Goal: Task Accomplishment & Management: Manage account settings

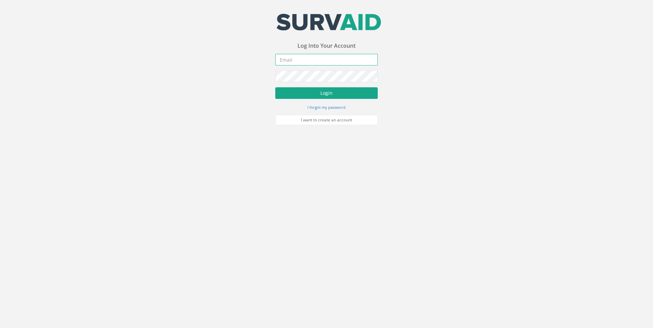
type input "aliona.bauziene@apexsurveys.ie"
click at [325, 93] on button "Login" at bounding box center [326, 93] width 102 height 12
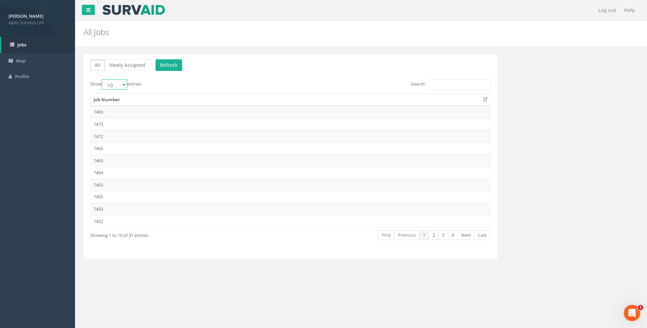
click at [123, 83] on select "10 25 50 100" at bounding box center [115, 85] width 26 height 10
select select "100"
click at [103, 80] on select "10 25 50 100" at bounding box center [115, 85] width 26 height 10
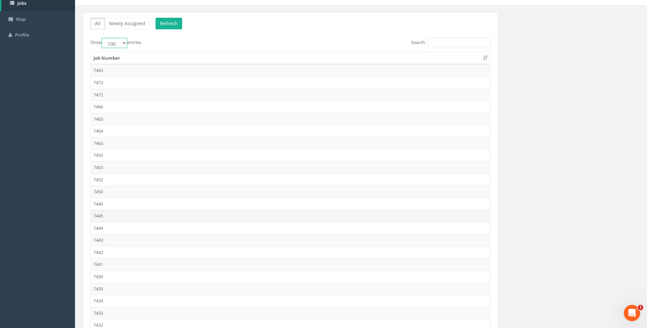
scroll to position [102, 0]
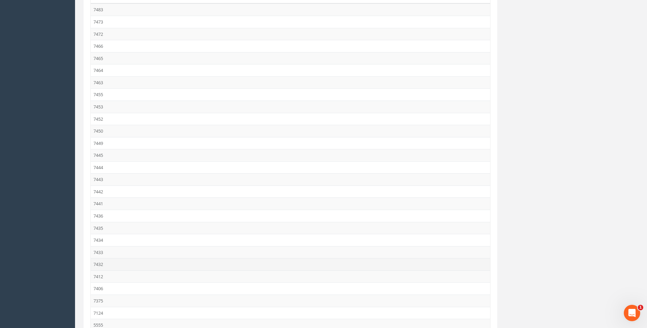
click at [106, 263] on td "7432" at bounding box center [291, 264] width 400 height 12
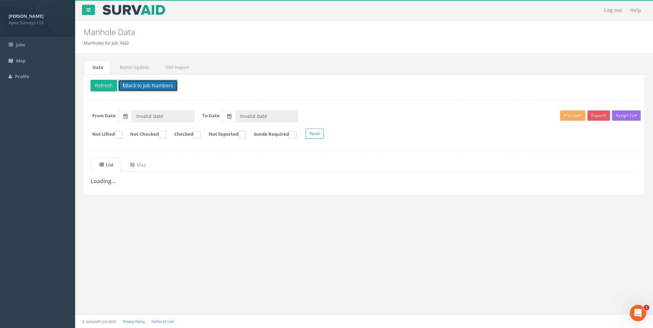
click at [139, 86] on button "Back to Job Numbers" at bounding box center [147, 86] width 59 height 12
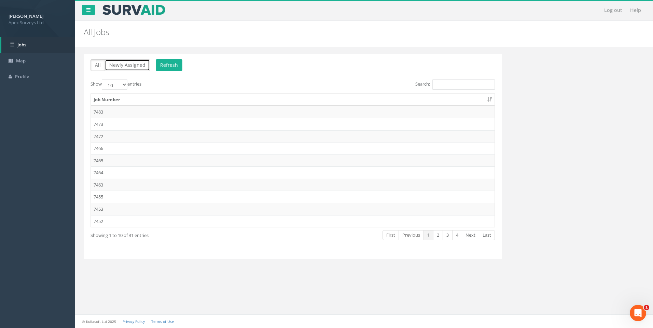
click at [132, 65] on button "Newly Assigned" at bounding box center [127, 65] width 45 height 12
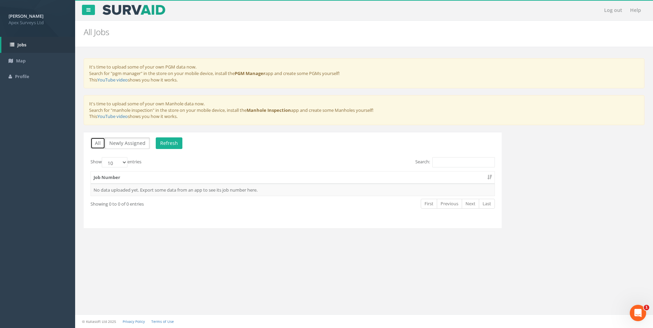
click at [99, 142] on button "All" at bounding box center [97, 144] width 15 height 12
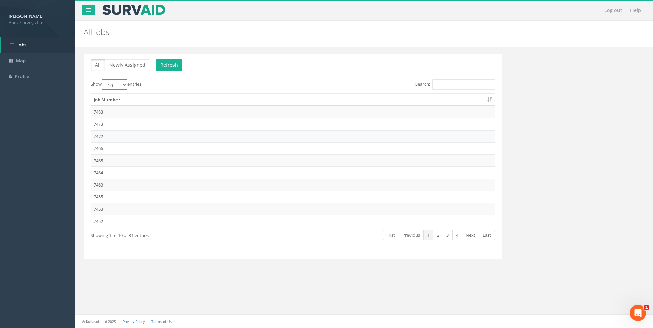
click at [123, 85] on select "10 25 50 100" at bounding box center [115, 85] width 26 height 10
select select "100"
click at [103, 80] on select "10 25 50 100" at bounding box center [115, 85] width 26 height 10
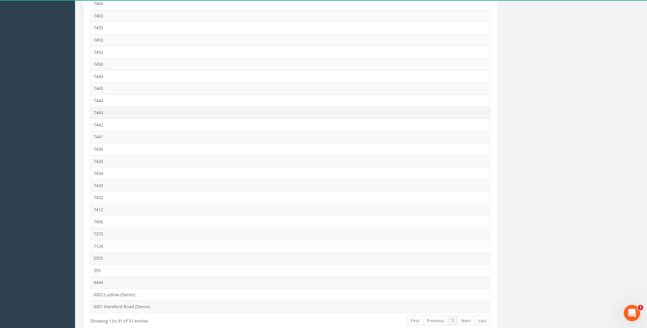
scroll to position [208, 0]
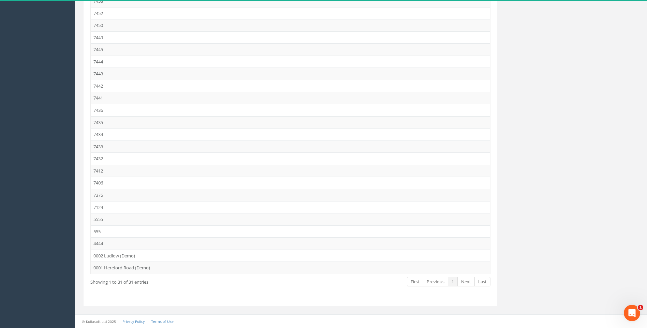
click at [99, 157] on td "7432" at bounding box center [291, 159] width 400 height 12
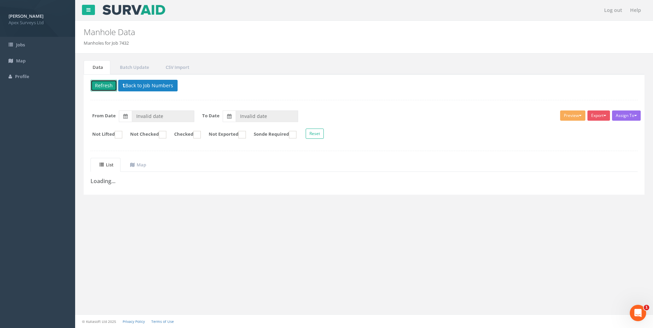
click at [105, 85] on button "Refresh" at bounding box center [103, 86] width 27 height 12
click at [155, 86] on button "Back to Job Numbers" at bounding box center [152, 86] width 59 height 12
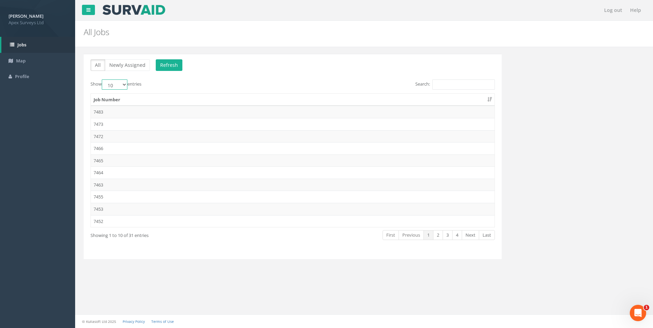
click at [124, 84] on select "10 25 50 100" at bounding box center [115, 85] width 26 height 10
select select "100"
click at [103, 80] on select "10 25 50 100" at bounding box center [115, 85] width 26 height 10
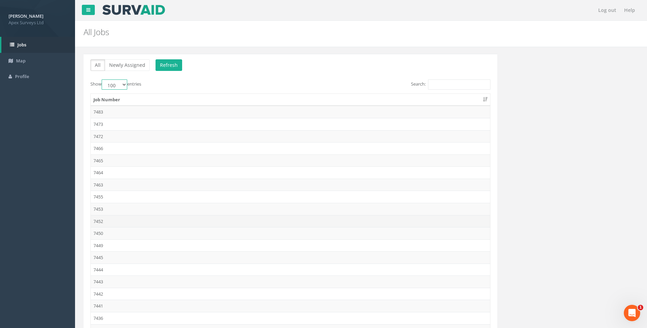
scroll to position [137, 0]
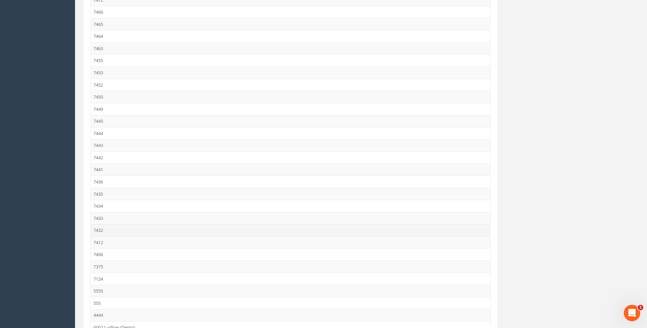
click at [100, 230] on td "7432" at bounding box center [291, 230] width 400 height 12
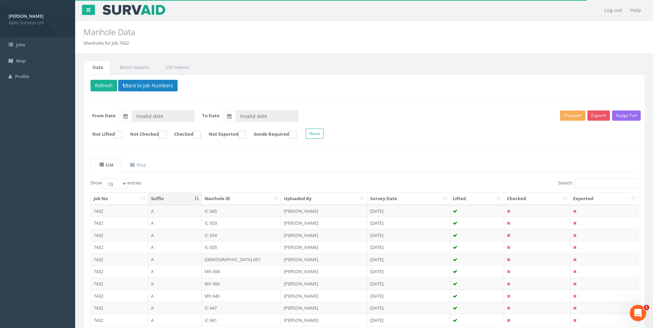
type input "[DATE]"
type input "24/09/2025"
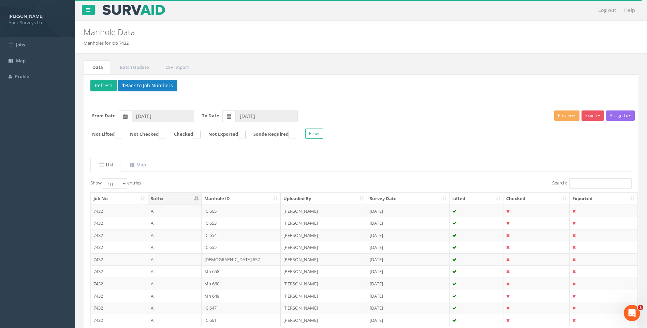
click at [252, 161] on ul "List Map" at bounding box center [361, 165] width 542 height 14
click at [516, 143] on div "Assign To No Companies Added Export Heathrow United Utilities SurvAid IC SurvAi…" at bounding box center [361, 125] width 552 height 37
click at [574, 184] on input "Search:" at bounding box center [601, 183] width 62 height 10
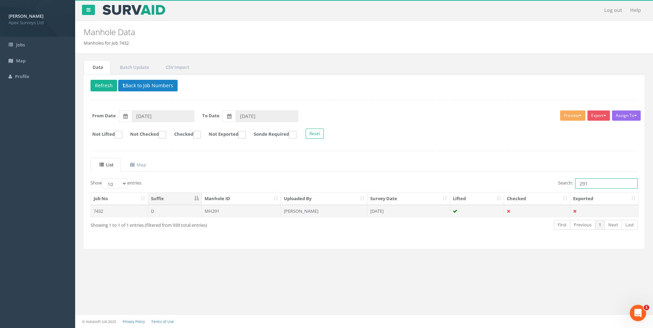
type input "291"
click at [216, 209] on td "MH291" at bounding box center [242, 211] width 80 height 12
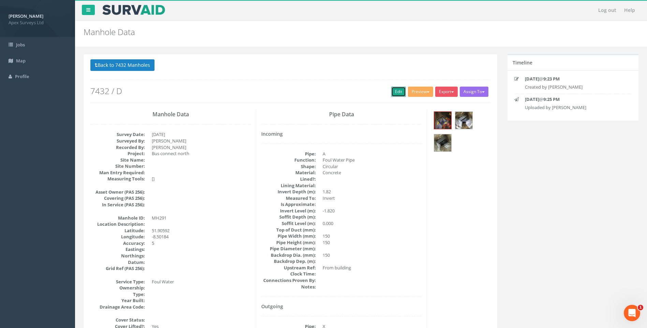
click at [397, 89] on link "Edit" at bounding box center [398, 92] width 15 height 10
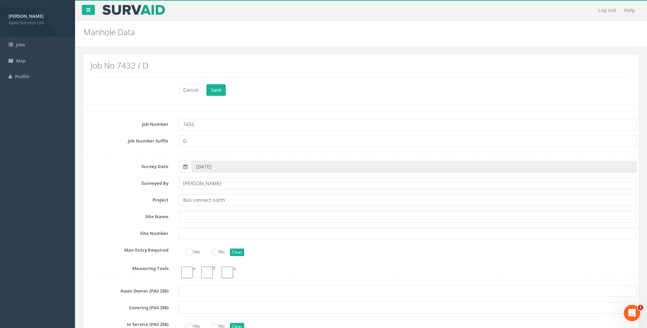
click at [114, 179] on label "Surveyed By" at bounding box center [127, 182] width 94 height 9
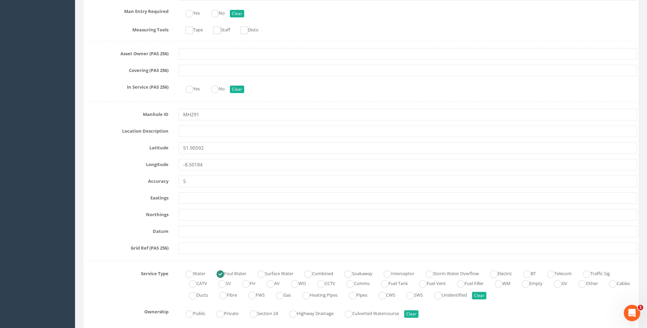
scroll to position [375, 0]
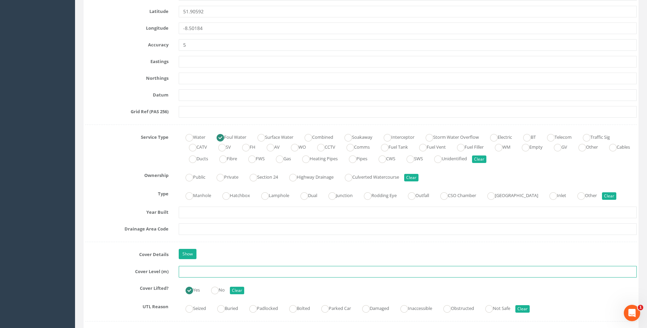
click at [194, 274] on input "text" at bounding box center [408, 272] width 458 height 12
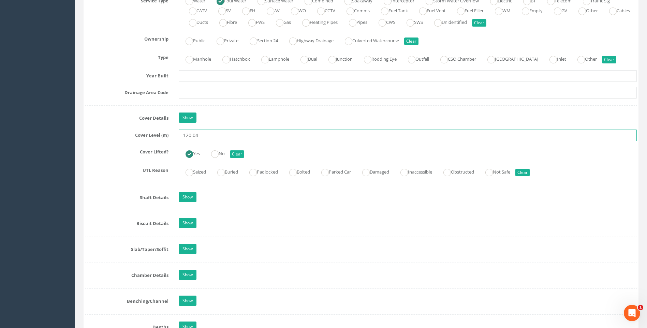
type input "120.04"
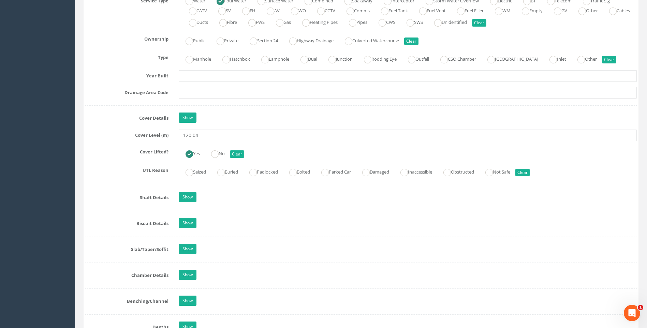
click at [112, 187] on div "Job Number 7432 Job Number Suffix D Survey Date 11/09/2025 Surveyed By Giacomo …" at bounding box center [361, 164] width 552 height 1129
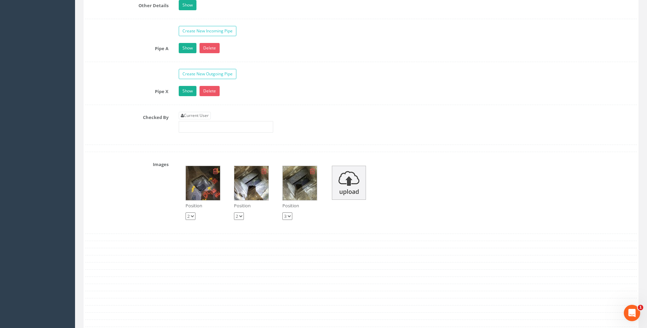
scroll to position [1092, 0]
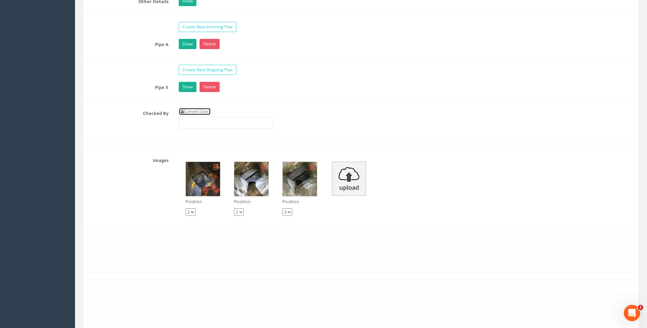
drag, startPoint x: 198, startPoint y: 111, endPoint x: 186, endPoint y: 111, distance: 11.9
click at [198, 111] on link "Current User" at bounding box center [195, 112] width 32 height 8
type input "[PERSON_NAME]"
click at [124, 120] on div "Checked By Current User [PERSON_NAME]" at bounding box center [361, 121] width 562 height 26
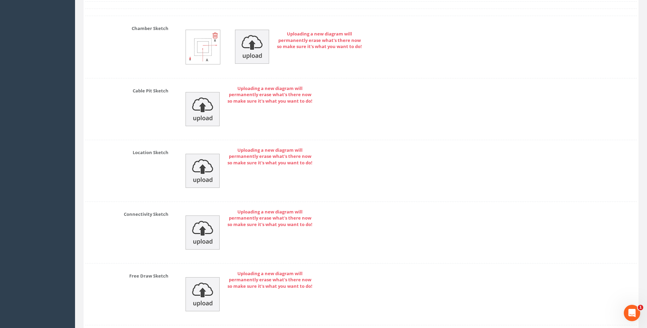
scroll to position [1451, 0]
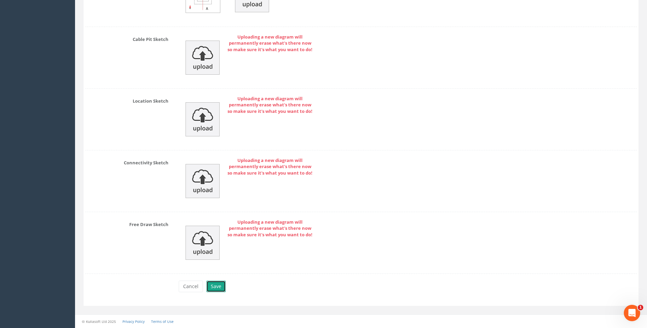
click at [216, 285] on button "Save" at bounding box center [215, 287] width 19 height 12
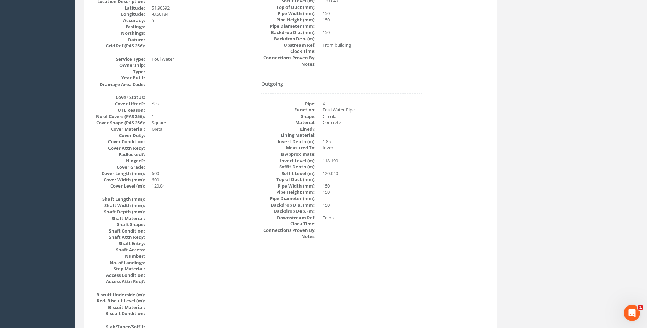
scroll to position [212, 0]
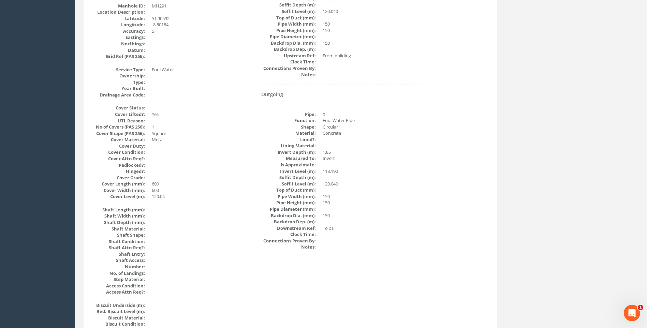
click at [517, 170] on div "Back to 7432 Manholes Back to Map Assign To No Companies Added Export Heathrow …" at bounding box center [361, 334] width 566 height 985
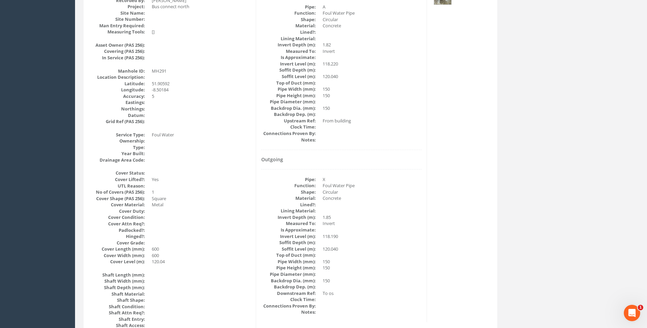
scroll to position [144, 0]
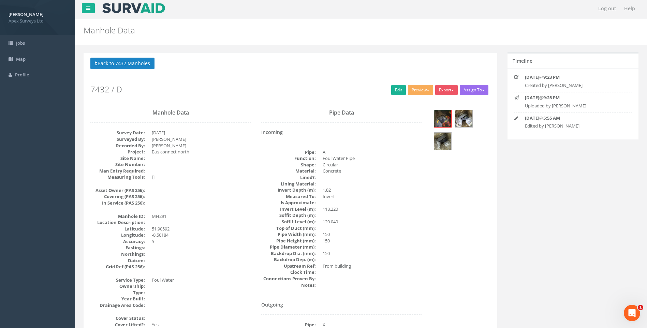
scroll to position [0, 0]
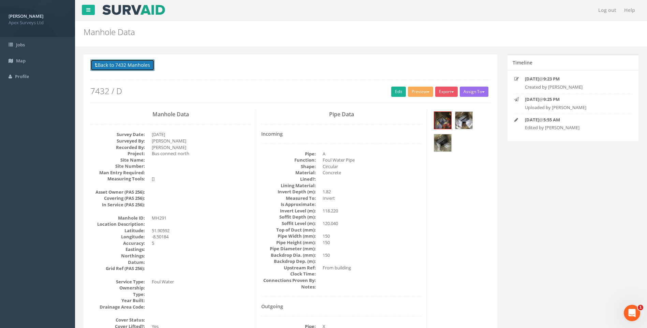
click at [117, 65] on button "Back to 7432 Manholes" at bounding box center [122, 65] width 64 height 12
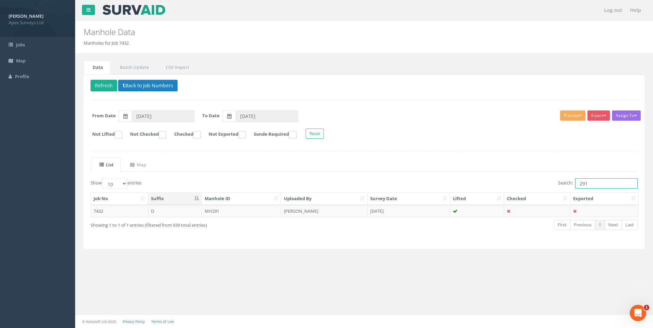
click at [588, 184] on input "291" at bounding box center [606, 183] width 62 height 10
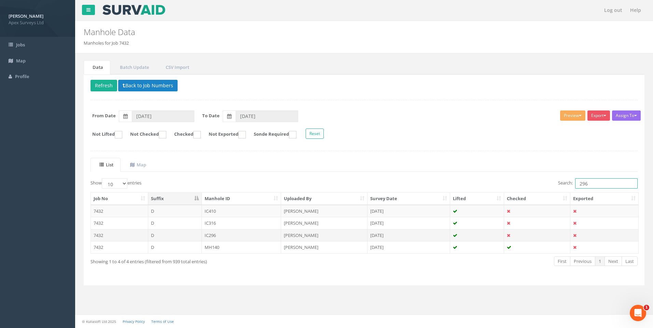
type input "296"
click at [211, 234] on td "IC296" at bounding box center [242, 235] width 80 height 12
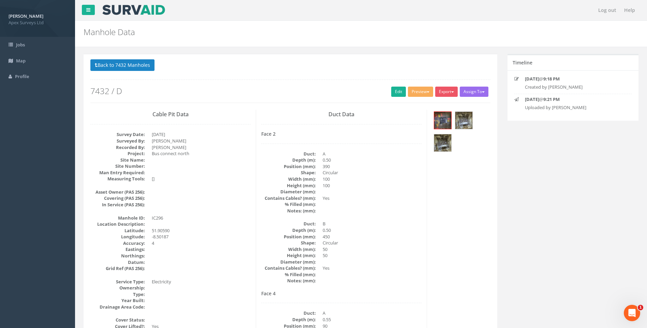
click at [409, 215] on div "Face 2 Duct: A Depth (m): 0.50 Position (mm): 390 Shape: Circular Width (mm): 1…" at bounding box center [341, 207] width 160 height 153
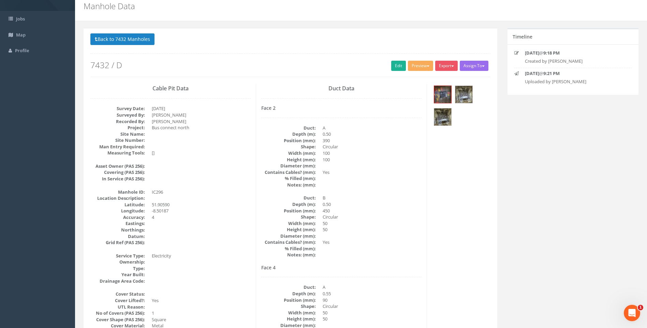
scroll to position [14, 0]
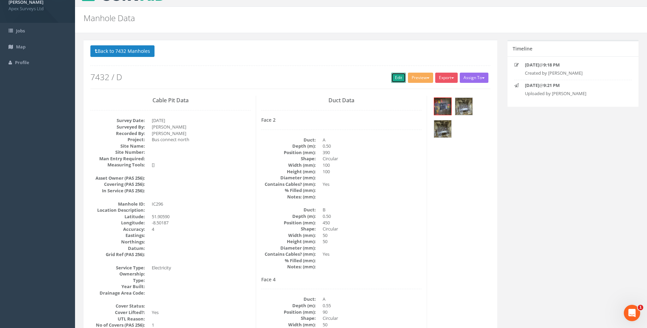
click at [393, 76] on link "Edit" at bounding box center [398, 78] width 15 height 10
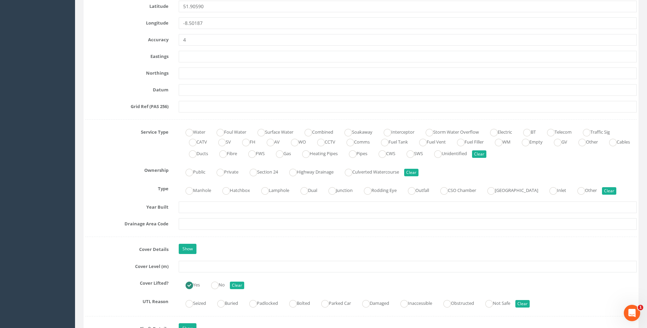
scroll to position [424, 0]
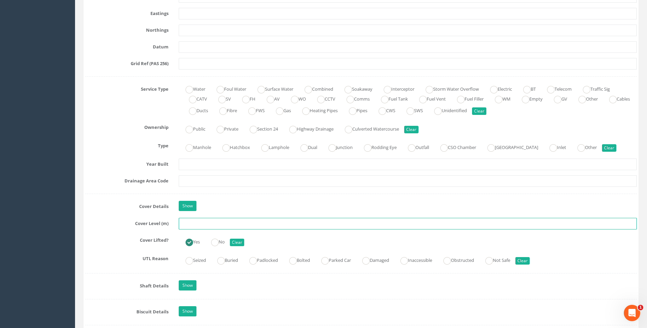
click at [209, 224] on input "text" at bounding box center [408, 224] width 458 height 12
type input "120.05"
click at [119, 240] on label "Cover Lifted?" at bounding box center [127, 239] width 94 height 9
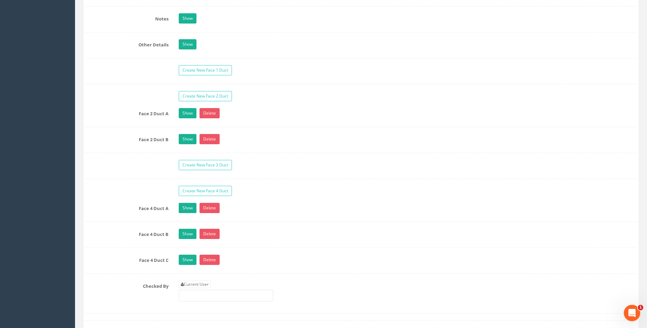
scroll to position [1106, 0]
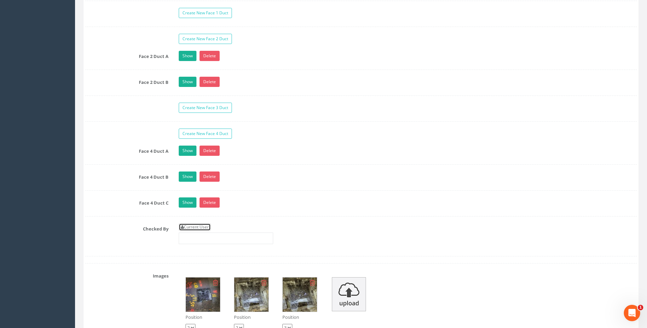
click at [200, 228] on link "Current User" at bounding box center [195, 228] width 32 height 8
type input "[PERSON_NAME]"
click at [120, 229] on label "Checked By" at bounding box center [127, 228] width 94 height 9
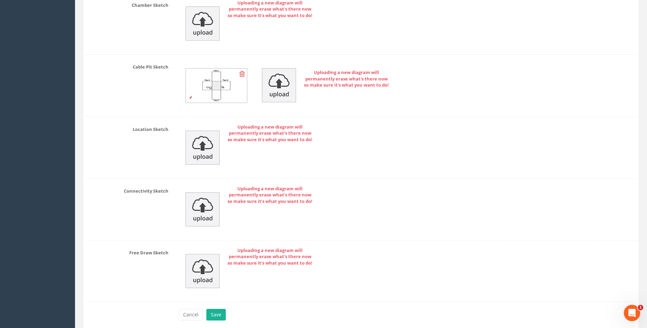
scroll to position [1581, 0]
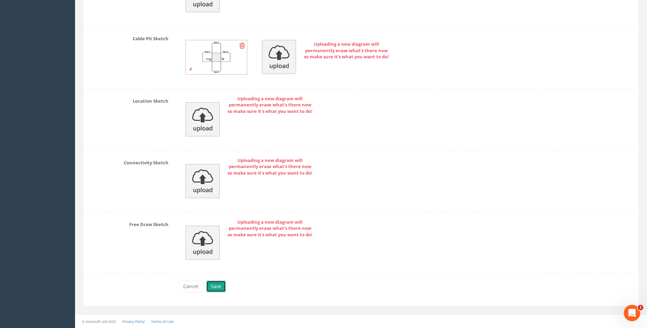
click at [216, 286] on button "Save" at bounding box center [215, 287] width 19 height 12
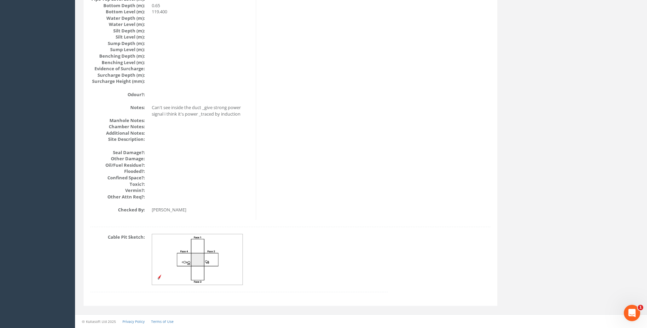
scroll to position [731, 0]
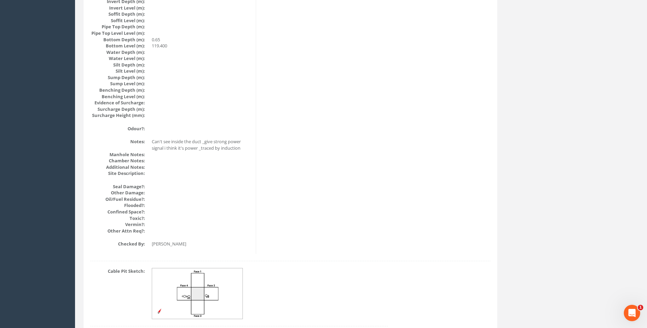
drag, startPoint x: 212, startPoint y: 289, endPoint x: 221, endPoint y: 290, distance: 8.9
click at [212, 289] on img at bounding box center [197, 294] width 91 height 51
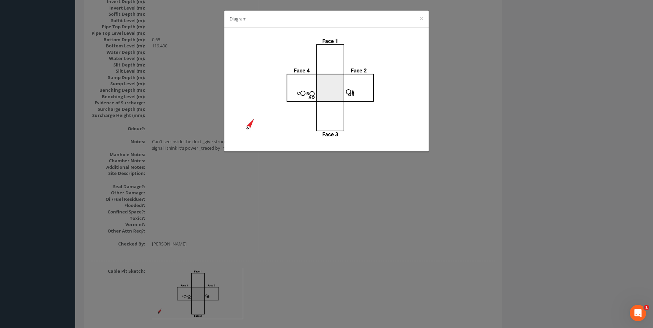
click at [527, 112] on div "Diagram ×" at bounding box center [326, 164] width 653 height 328
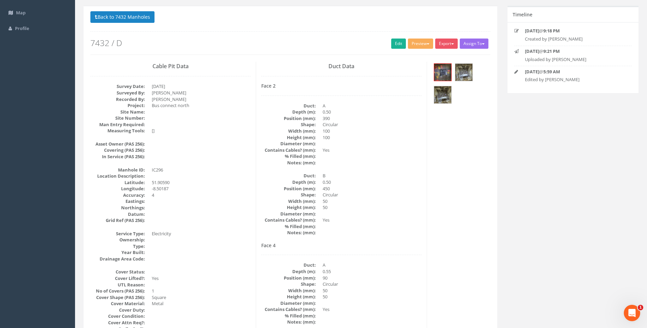
scroll to position [116, 0]
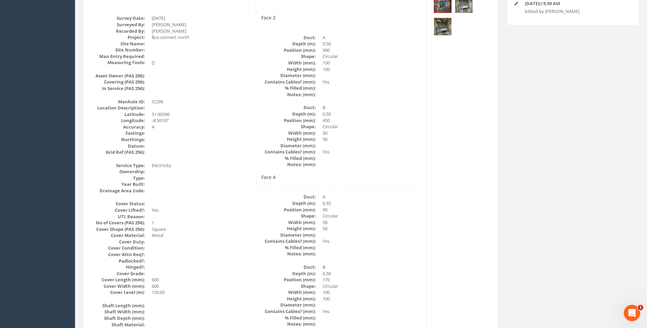
click at [409, 212] on dd "90" at bounding box center [372, 210] width 99 height 6
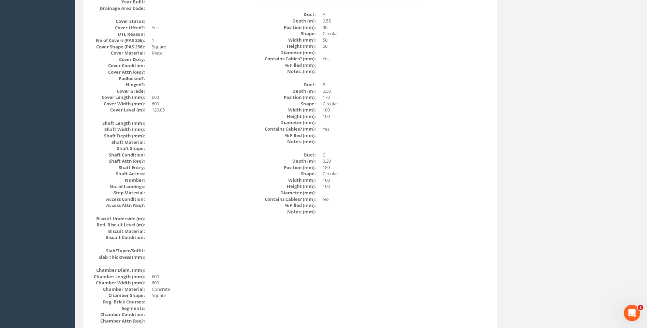
scroll to position [287, 0]
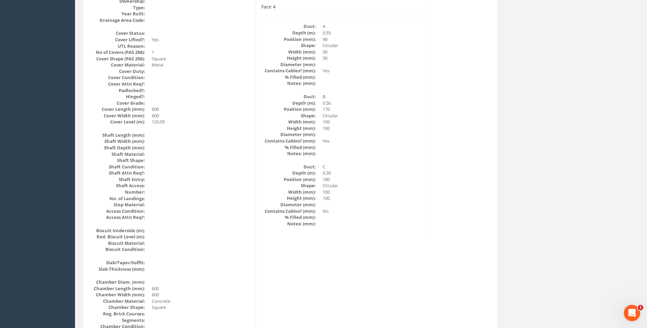
click at [399, 118] on dd "Circular" at bounding box center [372, 116] width 99 height 6
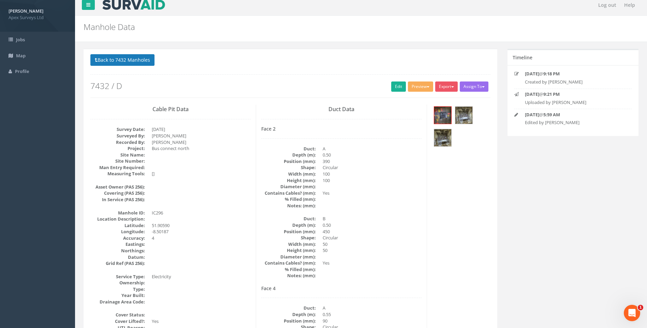
scroll to position [0, 0]
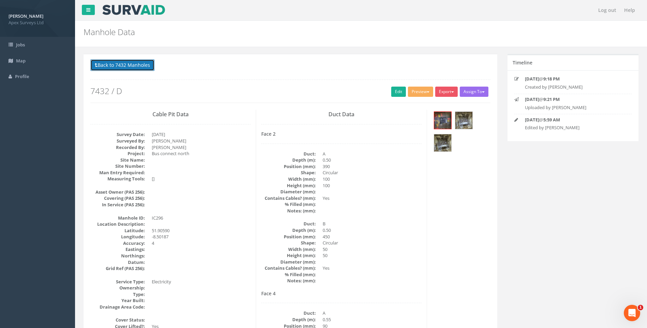
click at [141, 66] on button "Back to 7432 Manholes" at bounding box center [122, 65] width 64 height 12
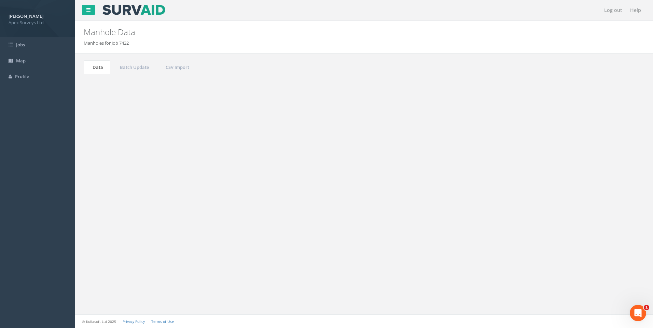
drag, startPoint x: 583, startPoint y: 183, endPoint x: 587, endPoint y: 183, distance: 4.1
click at [587, 183] on input "296" at bounding box center [606, 183] width 62 height 10
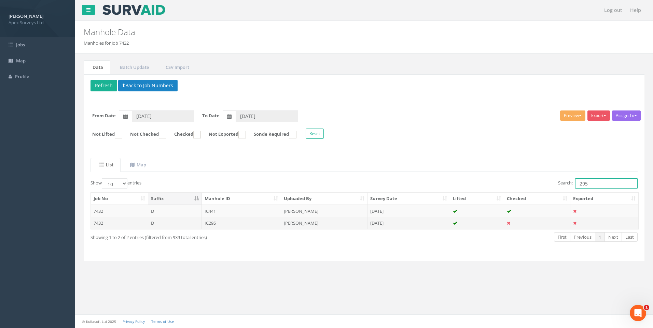
type input "295"
click at [305, 221] on td "[PERSON_NAME]" at bounding box center [324, 223] width 86 height 12
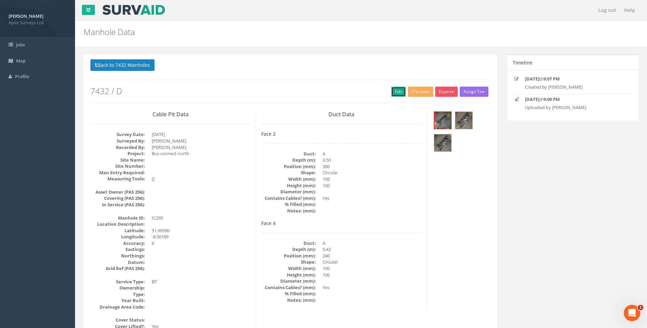
click at [395, 90] on link "Edit" at bounding box center [398, 92] width 15 height 10
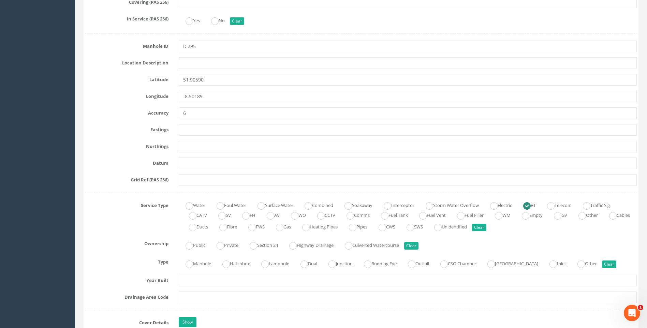
scroll to position [444, 0]
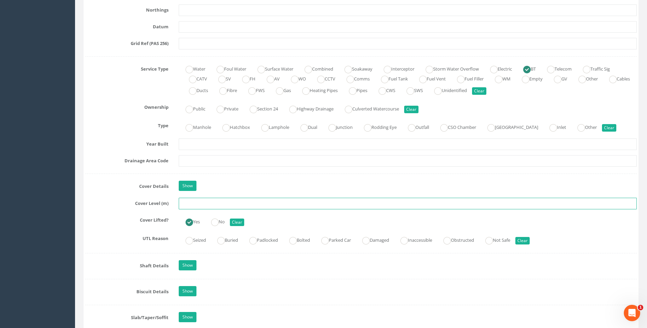
click at [190, 203] on input "text" at bounding box center [408, 204] width 458 height 12
type input "120.05"
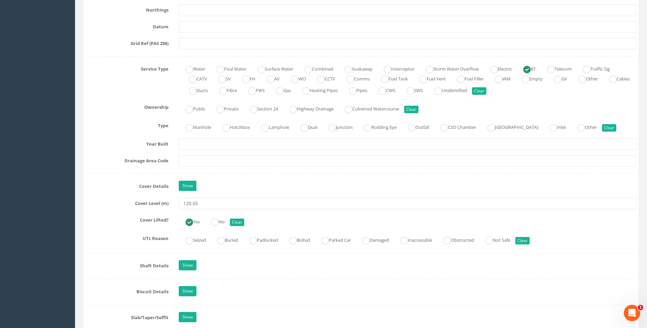
click at [126, 204] on label "Cover Level (m)" at bounding box center [127, 202] width 94 height 9
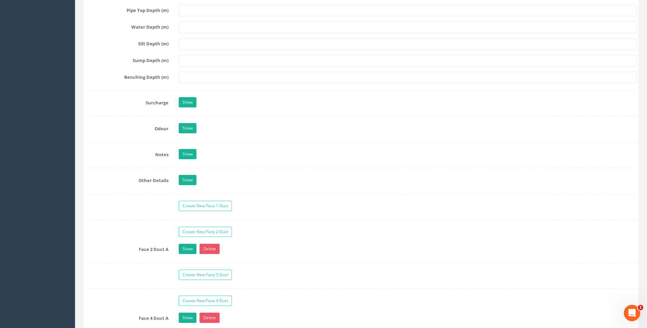
scroll to position [1024, 0]
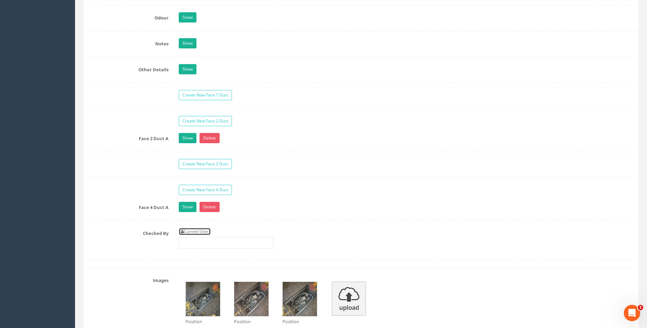
click at [197, 231] on link "Current User" at bounding box center [195, 232] width 32 height 8
type input "[PERSON_NAME]"
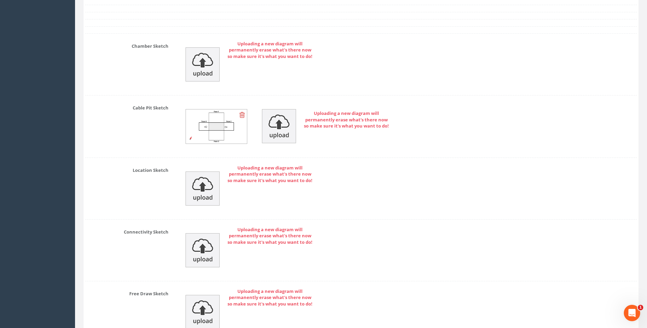
scroll to position [1503, 0]
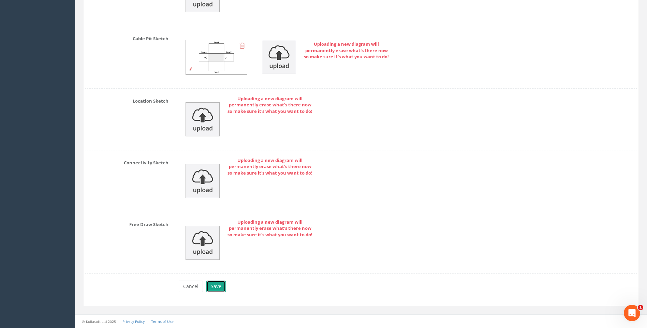
click at [216, 285] on button "Save" at bounding box center [215, 287] width 19 height 12
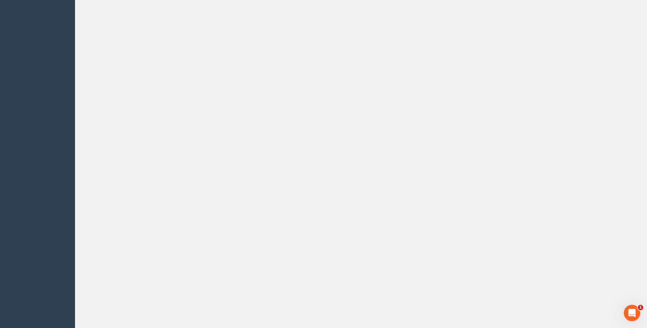
scroll to position [690, 0]
click at [105, 21] on button "Back to 7432 Manholes" at bounding box center [122, 24] width 64 height 12
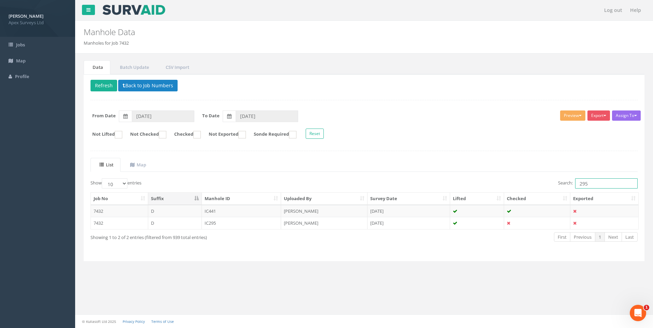
drag, startPoint x: 584, startPoint y: 183, endPoint x: 587, endPoint y: 183, distance: 3.8
click at [587, 183] on input "295" at bounding box center [606, 183] width 62 height 10
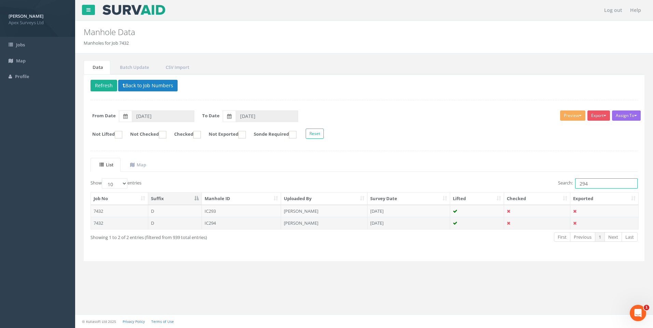
type input "294"
click at [303, 222] on td "[PERSON_NAME]" at bounding box center [324, 223] width 86 height 12
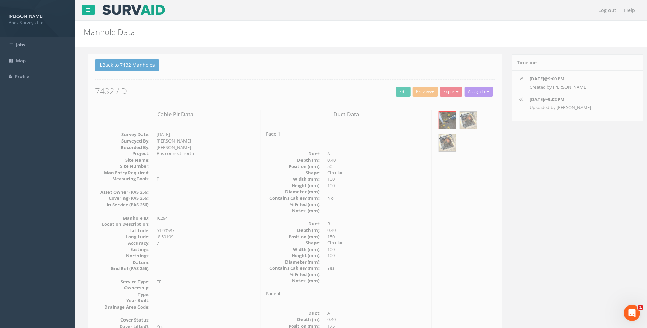
click at [391, 247] on dd "100" at bounding box center [372, 249] width 99 height 6
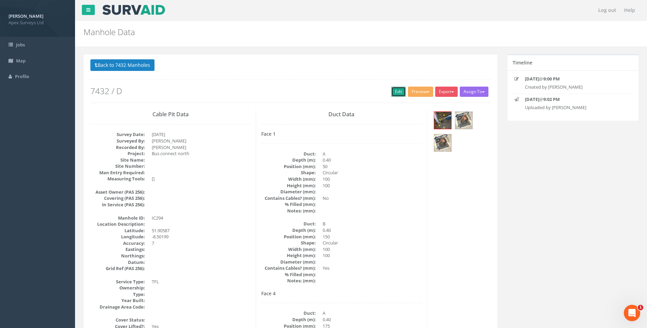
drag, startPoint x: 395, startPoint y: 92, endPoint x: 29, endPoint y: 208, distance: 383.4
click at [395, 92] on link "Edit" at bounding box center [398, 92] width 15 height 10
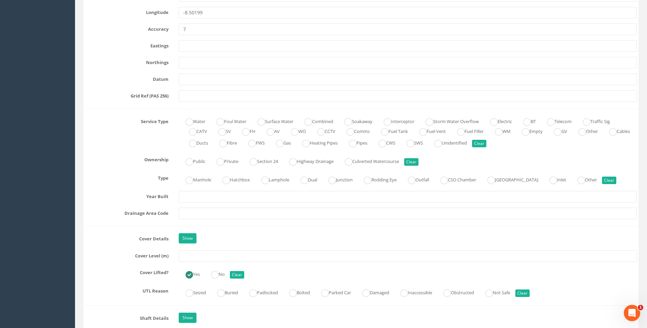
scroll to position [444, 0]
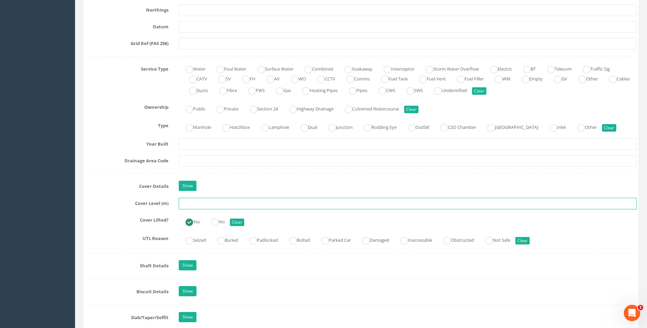
click at [203, 204] on input "text" at bounding box center [408, 204] width 458 height 12
type input "120.17"
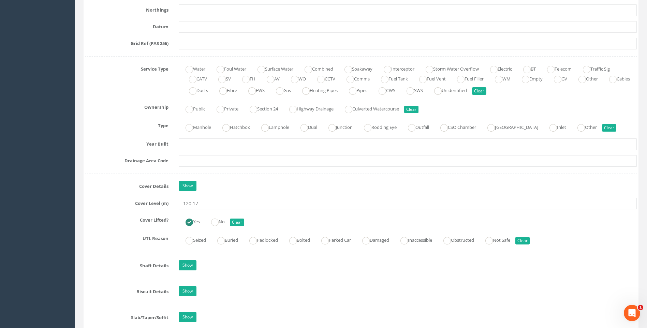
click at [126, 193] on div "Job Number 7432 Job Number Suffix D Survey Date 11/09/2025 Surveyed By Giacomo …" at bounding box center [361, 271] width 552 height 1206
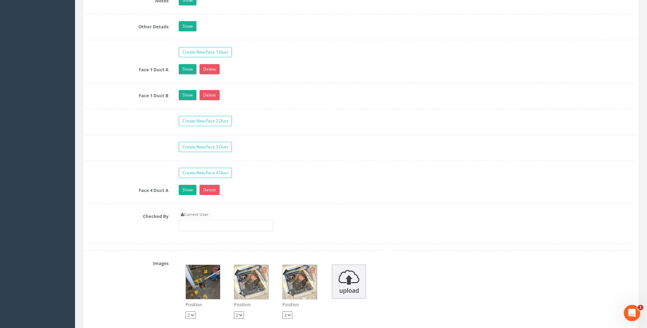
scroll to position [1092, 0]
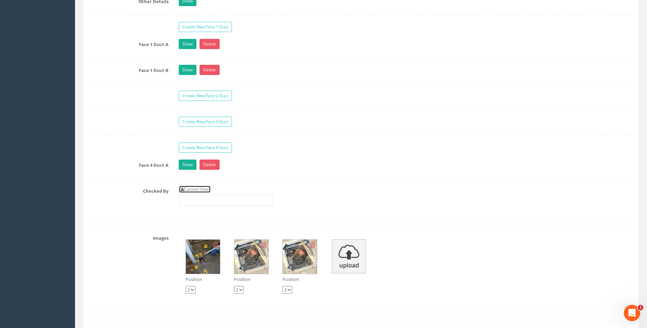
click at [195, 188] on link "Current User" at bounding box center [195, 190] width 32 height 8
type input "[PERSON_NAME]"
click at [131, 186] on label "Checked By" at bounding box center [127, 190] width 94 height 9
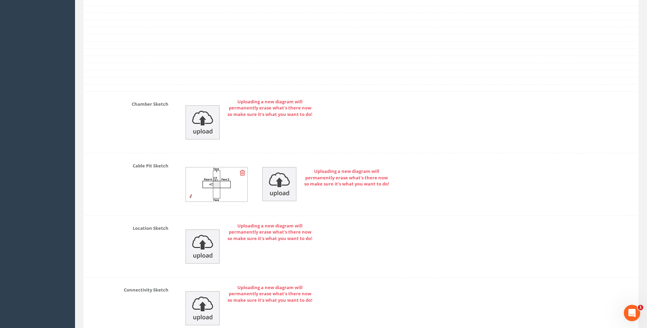
scroll to position [1529, 0]
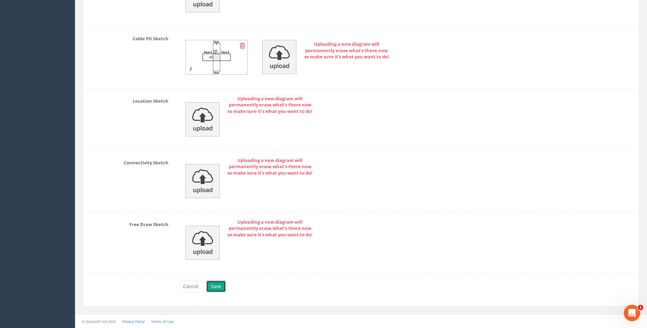
click at [213, 287] on button "Save" at bounding box center [215, 287] width 19 height 12
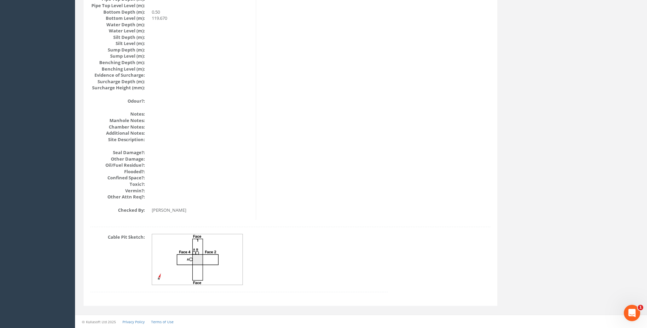
scroll to position [724, 0]
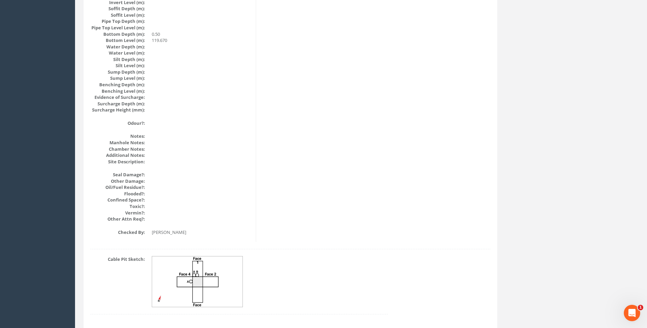
scroll to position [690, 0]
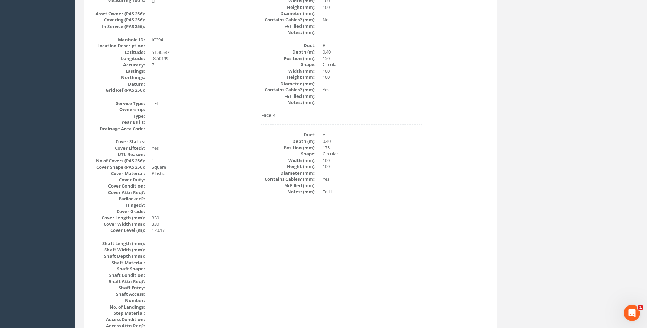
scroll to position [76, 0]
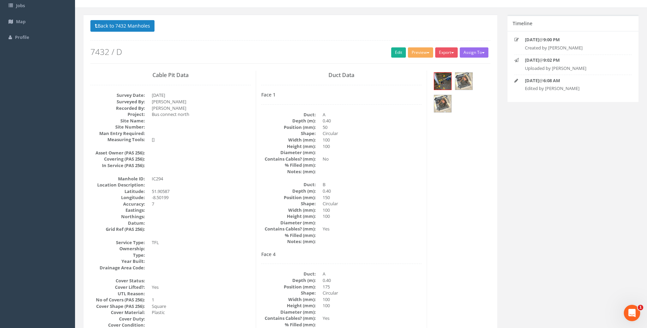
scroll to position [0, 0]
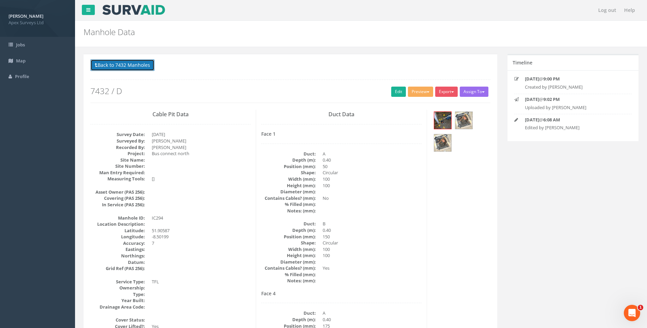
click at [130, 62] on button "Back to 7432 Manholes" at bounding box center [122, 65] width 64 height 12
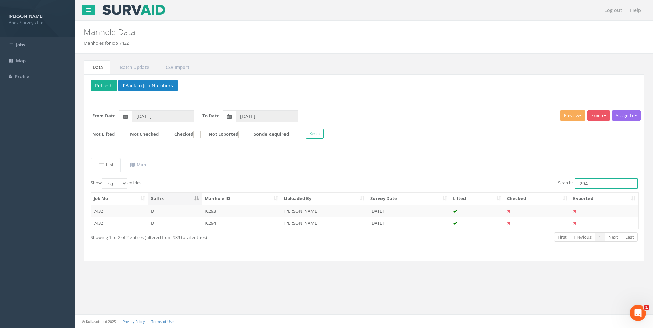
click at [586, 184] on input "294" at bounding box center [606, 183] width 62 height 10
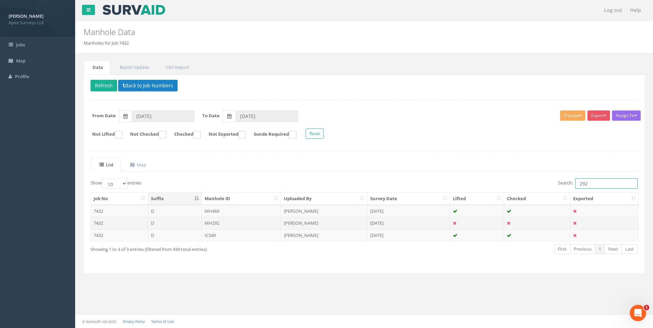
type input "292"
click at [239, 223] on td "MH292" at bounding box center [242, 223] width 80 height 12
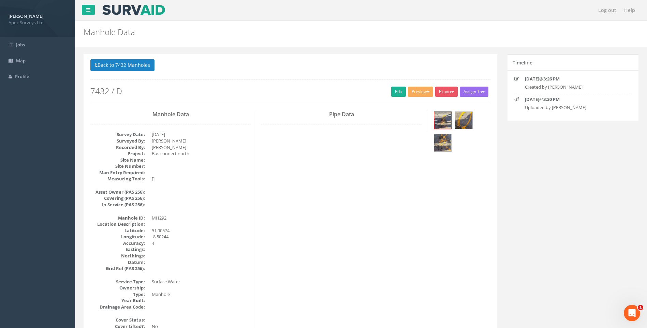
click at [394, 91] on link "Edit" at bounding box center [398, 92] width 15 height 10
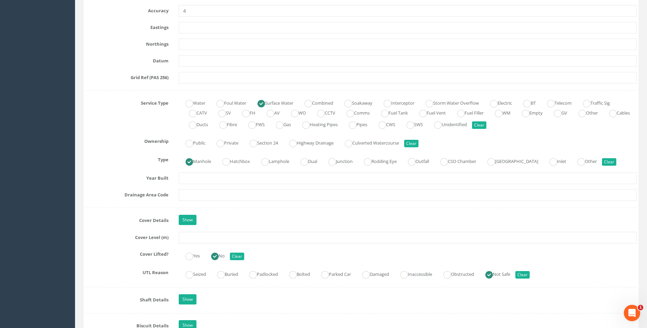
scroll to position [546, 0]
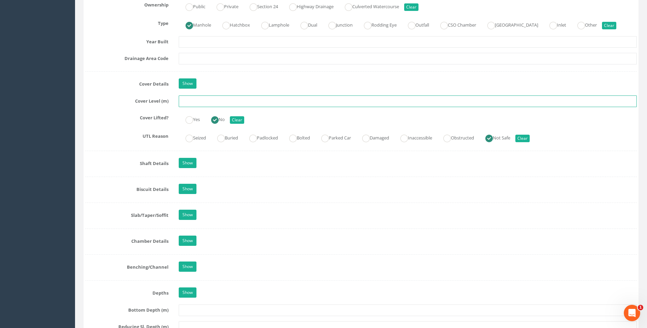
click at [192, 102] on input "text" at bounding box center [408, 102] width 458 height 12
type input "120.20"
click at [116, 162] on label "Shaft Details" at bounding box center [127, 162] width 94 height 9
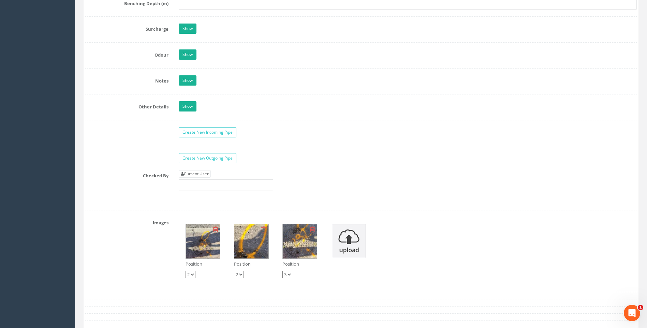
scroll to position [1058, 0]
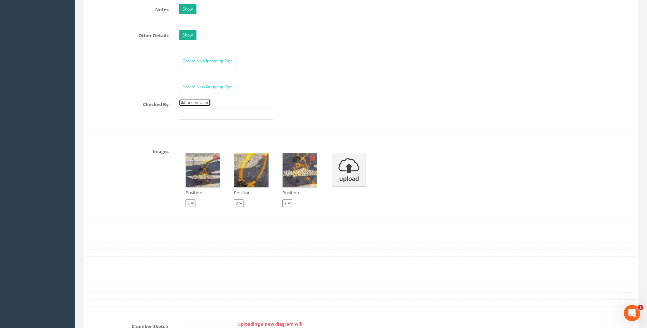
click at [208, 101] on link "Current User" at bounding box center [195, 103] width 32 height 8
type input "[PERSON_NAME]"
click at [131, 120] on div "Checked By Current User [PERSON_NAME]" at bounding box center [361, 112] width 562 height 26
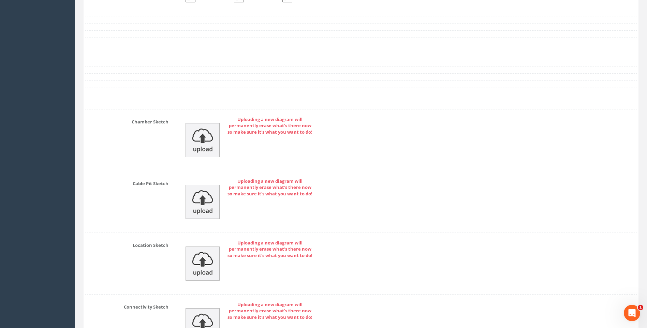
scroll to position [1407, 0]
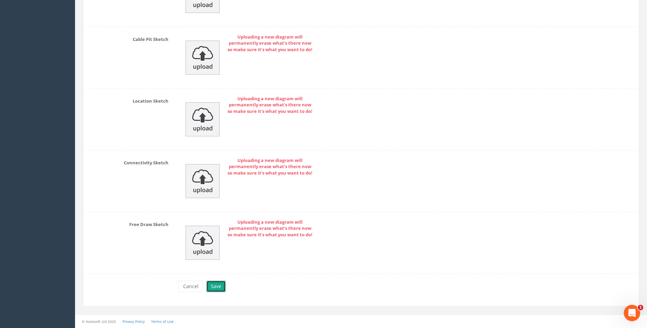
click at [217, 288] on button "Save" at bounding box center [215, 287] width 19 height 12
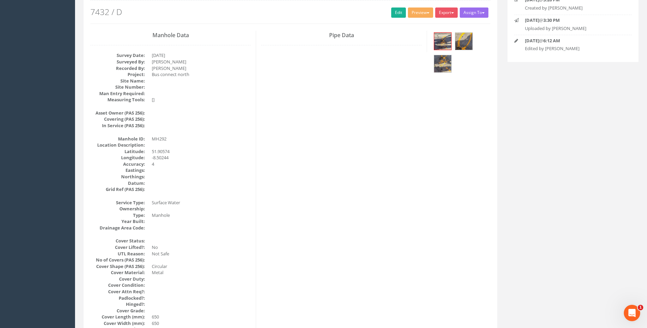
scroll to position [0, 0]
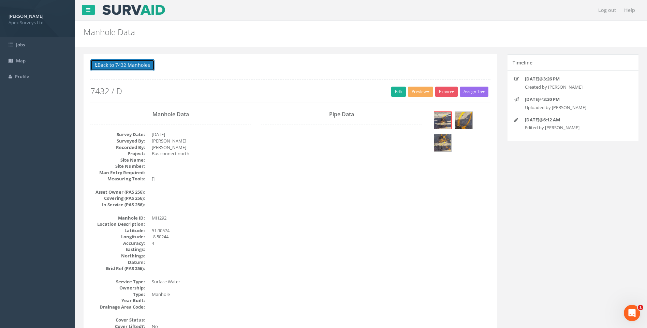
click at [120, 65] on button "Back to 7432 Manholes" at bounding box center [122, 65] width 64 height 12
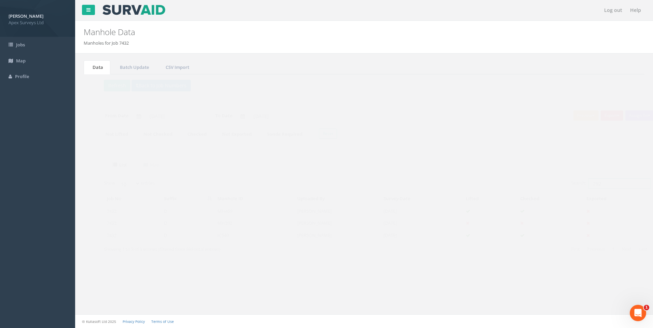
drag, startPoint x: 584, startPoint y: 182, endPoint x: 589, endPoint y: 184, distance: 5.0
click at [589, 184] on input "292" at bounding box center [606, 183] width 62 height 10
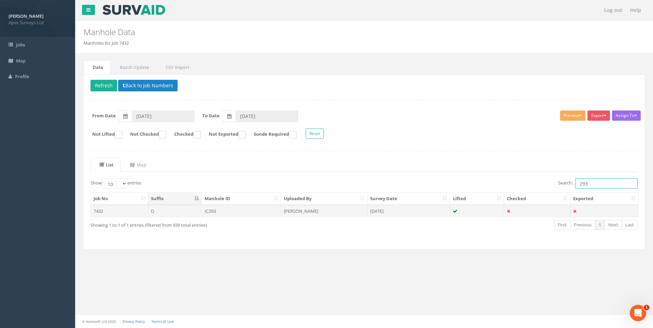
type input "293"
click at [215, 210] on td "IC293" at bounding box center [242, 211] width 80 height 12
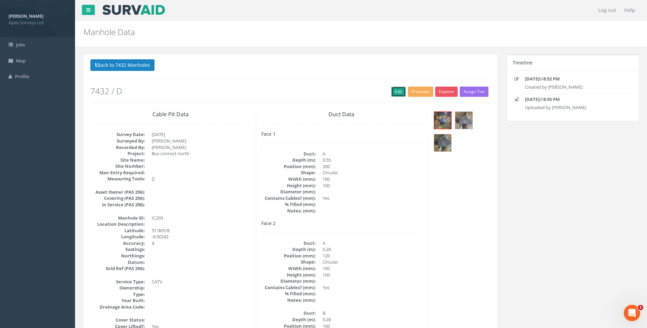
click at [398, 89] on link "Edit" at bounding box center [398, 92] width 15 height 10
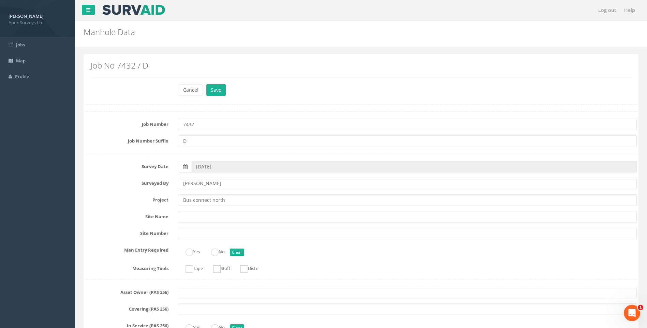
click at [105, 212] on label "Site Name" at bounding box center [127, 215] width 94 height 9
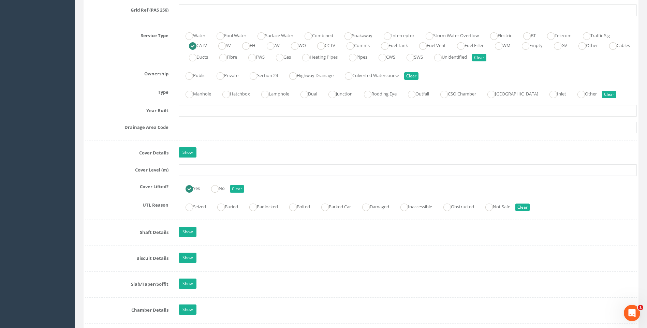
scroll to position [478, 0]
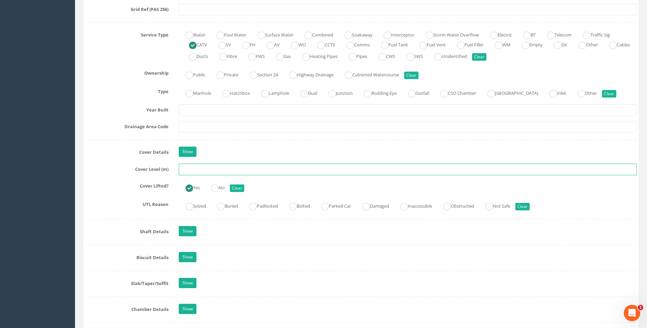
click at [198, 170] on input "text" at bounding box center [408, 170] width 458 height 12
type input "120.27"
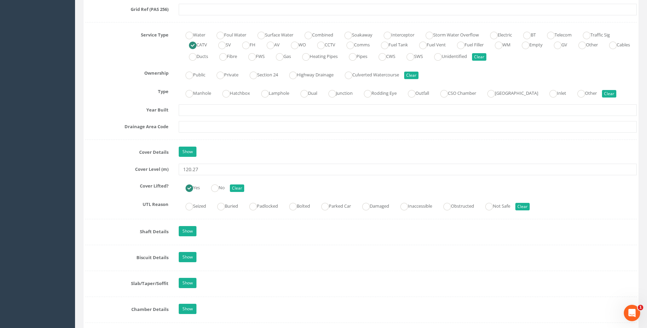
click at [109, 184] on label "Cover Lifted?" at bounding box center [127, 185] width 94 height 9
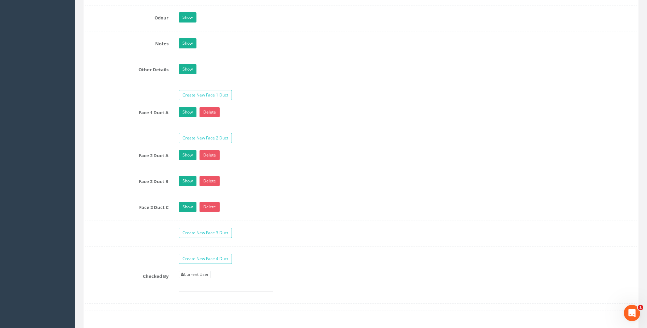
scroll to position [1195, 0]
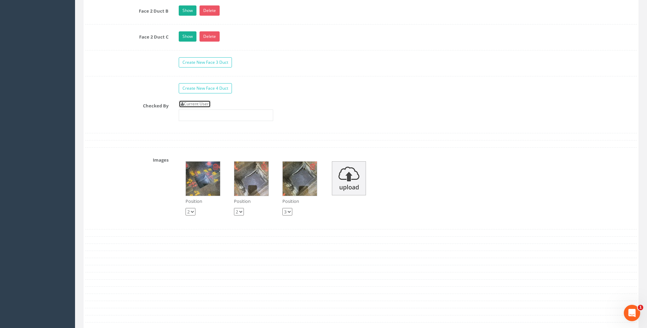
drag, startPoint x: 193, startPoint y: 104, endPoint x: 184, endPoint y: 109, distance: 9.6
click at [193, 104] on link "Current User" at bounding box center [195, 104] width 32 height 8
type input "[PERSON_NAME]"
click at [131, 124] on div "Checked By Current User [PERSON_NAME]" at bounding box center [361, 113] width 562 height 26
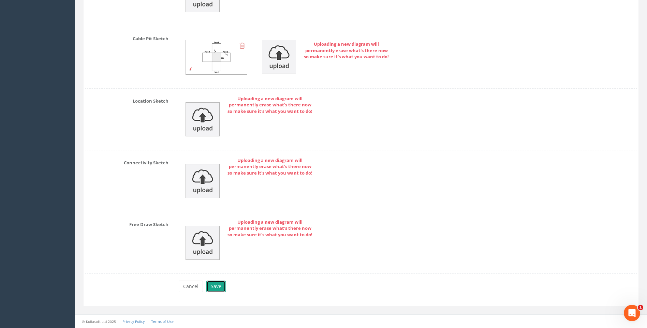
click at [216, 284] on button "Save" at bounding box center [215, 287] width 19 height 12
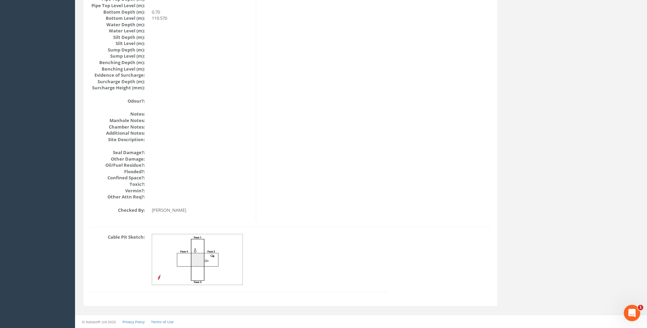
scroll to position [724, 0]
click at [201, 259] on img at bounding box center [197, 259] width 91 height 51
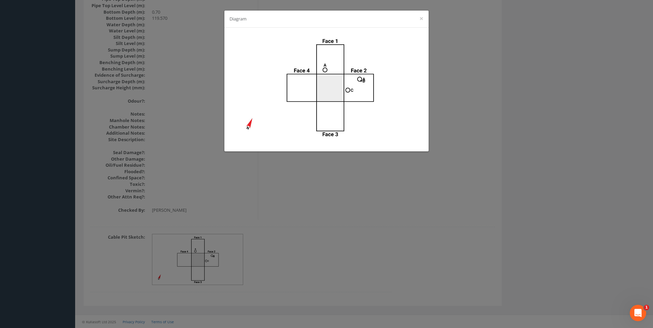
click at [459, 181] on div "Diagram ×" at bounding box center [326, 164] width 653 height 328
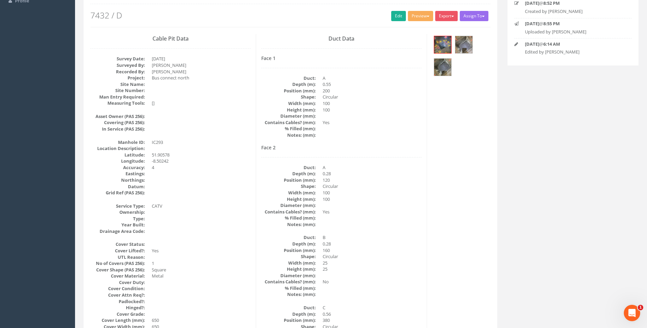
scroll to position [110, 0]
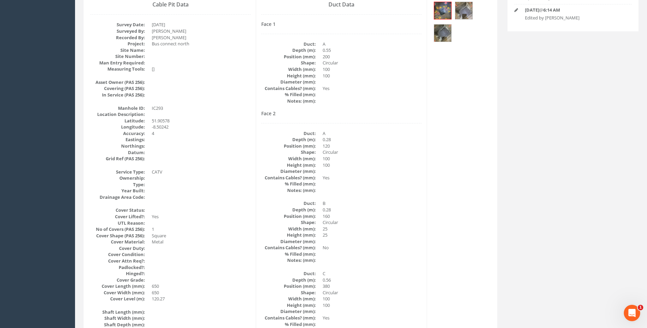
click at [376, 280] on dd "0.56" at bounding box center [372, 280] width 99 height 6
click at [442, 11] on img at bounding box center [442, 10] width 17 height 17
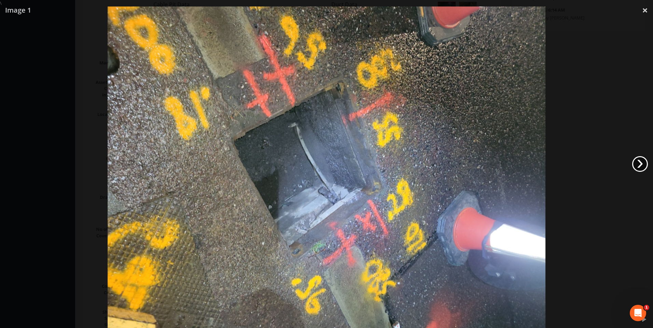
click at [643, 162] on link "›" at bounding box center [640, 164] width 16 height 16
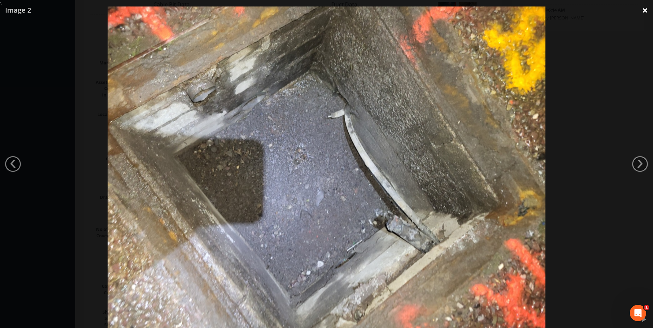
click at [645, 8] on link "×" at bounding box center [645, 10] width 16 height 20
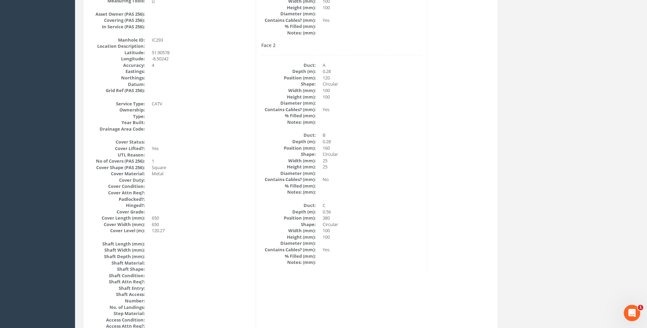
scroll to position [144, 0]
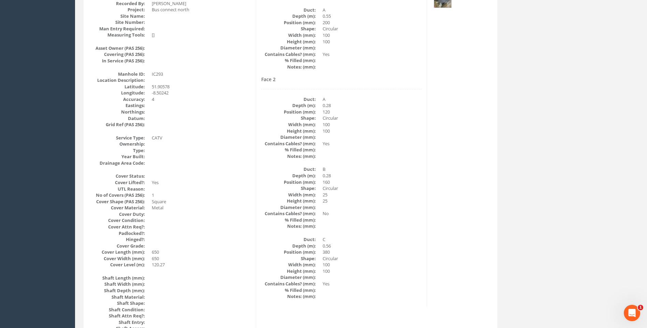
click at [391, 225] on dd at bounding box center [372, 226] width 99 height 6
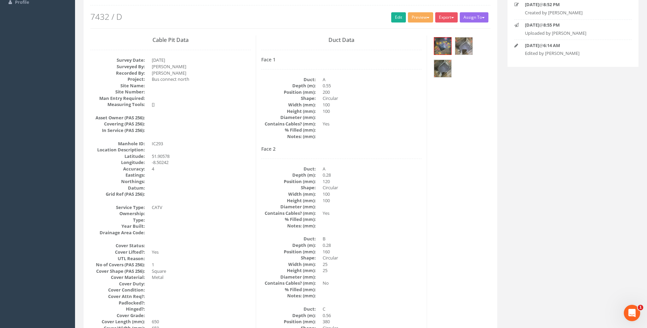
scroll to position [0, 0]
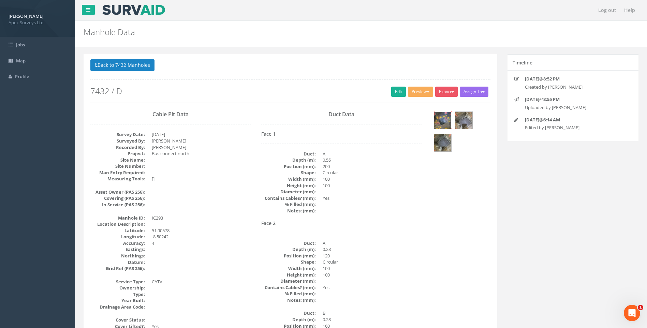
click at [446, 117] on img at bounding box center [442, 120] width 17 height 17
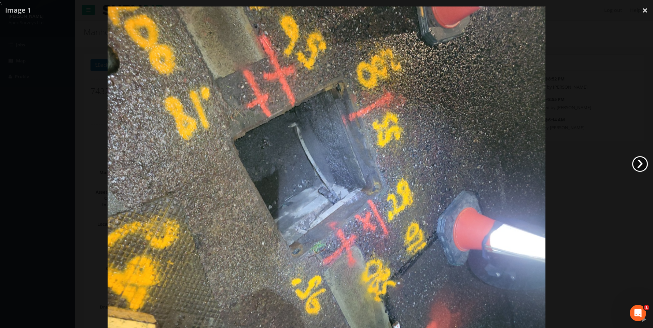
click at [643, 159] on link "›" at bounding box center [640, 164] width 16 height 16
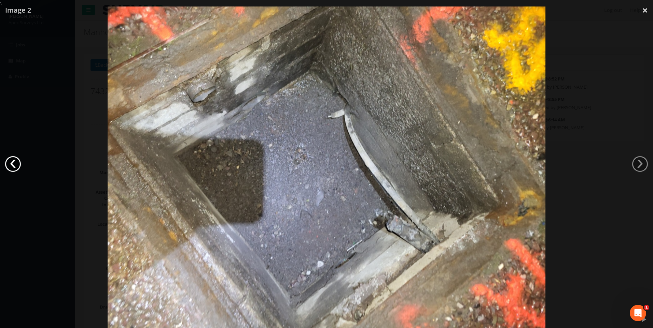
click at [10, 162] on link "‹" at bounding box center [13, 164] width 16 height 16
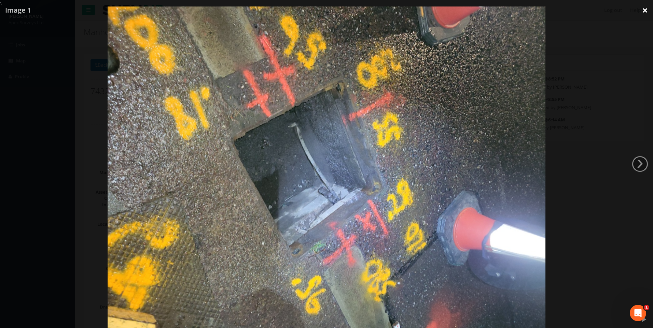
click at [646, 11] on link "×" at bounding box center [645, 10] width 16 height 20
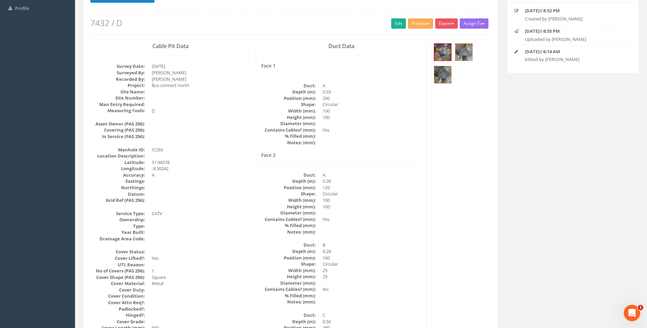
scroll to position [171, 0]
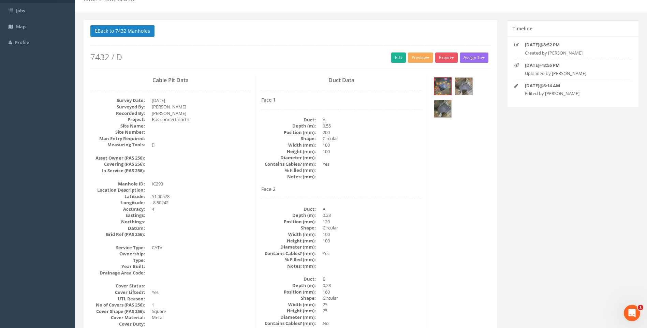
scroll to position [0, 0]
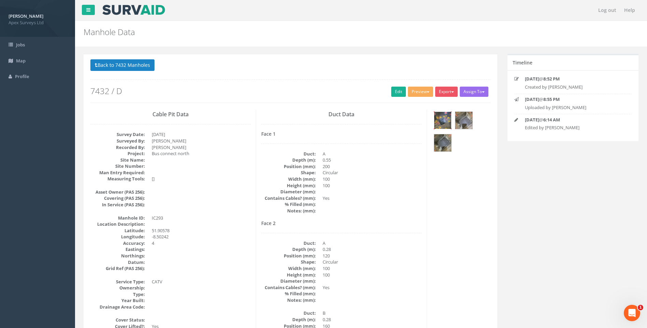
click at [443, 118] on img at bounding box center [442, 120] width 17 height 17
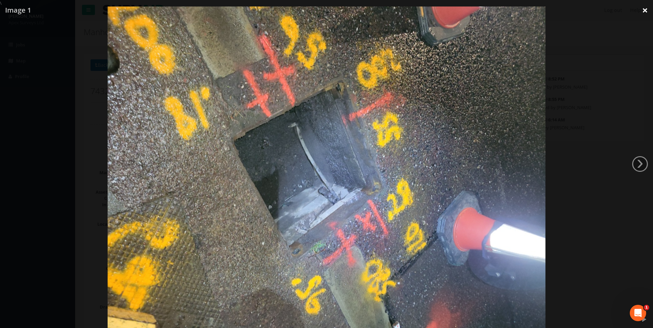
click at [645, 10] on link "×" at bounding box center [645, 10] width 16 height 20
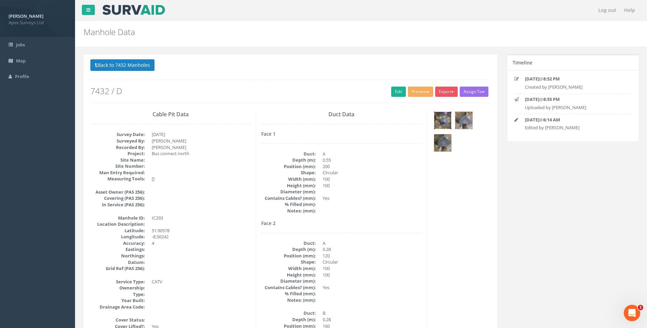
click at [438, 122] on img at bounding box center [442, 120] width 17 height 17
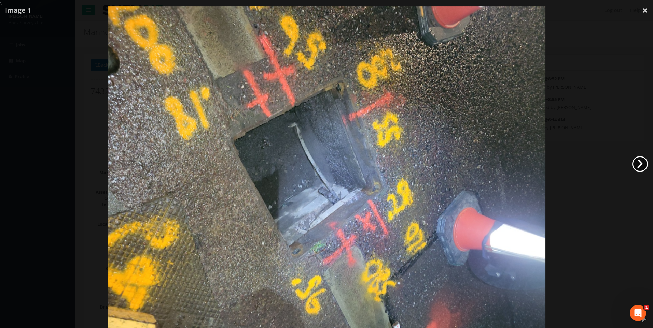
click at [638, 161] on link "›" at bounding box center [640, 164] width 16 height 16
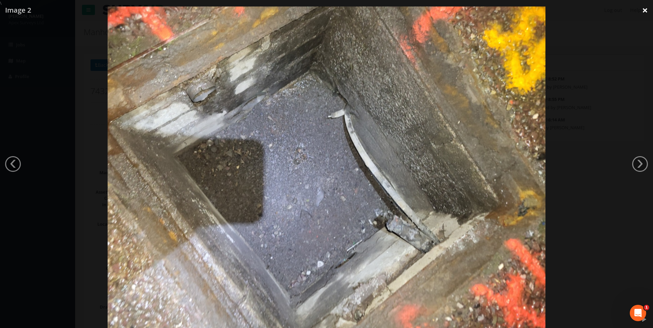
click at [645, 9] on link "×" at bounding box center [645, 10] width 16 height 20
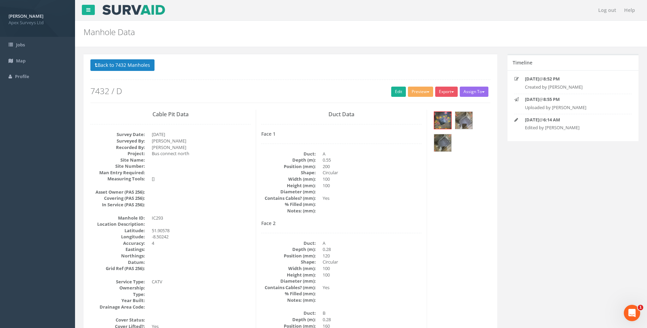
drag, startPoint x: 423, startPoint y: 216, endPoint x: 327, endPoint y: 126, distance: 131.6
click at [423, 216] on div "Duct Data Face 1 Duct: A Depth (m): 0.55 Position (mm): 200 Shape: Circular Wid…" at bounding box center [341, 280] width 171 height 341
drag, startPoint x: 116, startPoint y: 66, endPoint x: 278, endPoint y: 114, distance: 169.3
click at [116, 66] on button "Back to 7432 Manholes" at bounding box center [122, 65] width 64 height 12
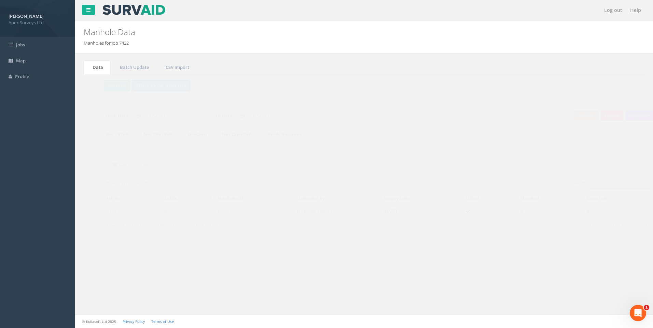
click at [587, 185] on input "293" at bounding box center [606, 183] width 62 height 10
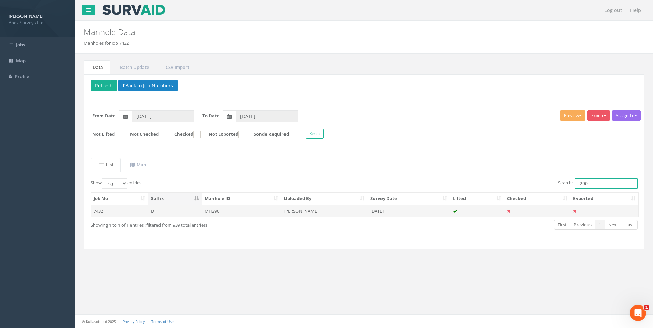
type input "290"
drag, startPoint x: 297, startPoint y: 210, endPoint x: 410, endPoint y: 216, distance: 112.8
click at [298, 210] on td "[PERSON_NAME]" at bounding box center [324, 211] width 86 height 12
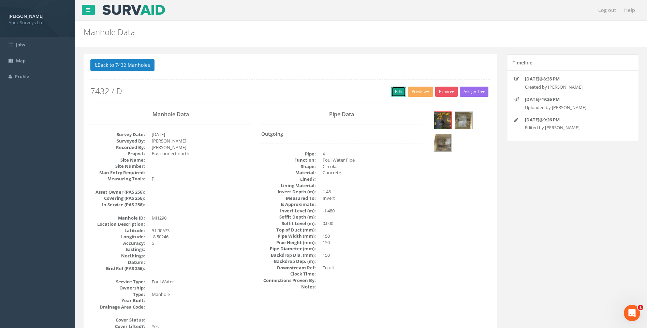
click at [397, 92] on link "Edit" at bounding box center [398, 92] width 15 height 10
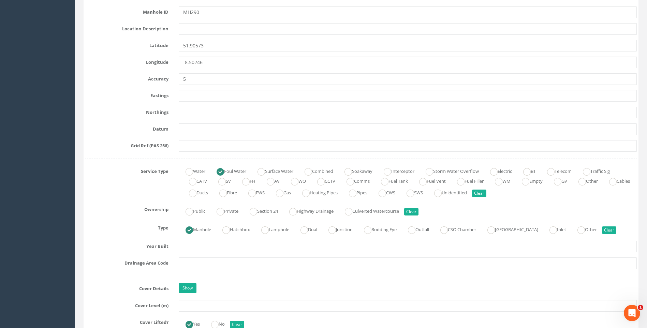
scroll to position [478, 0]
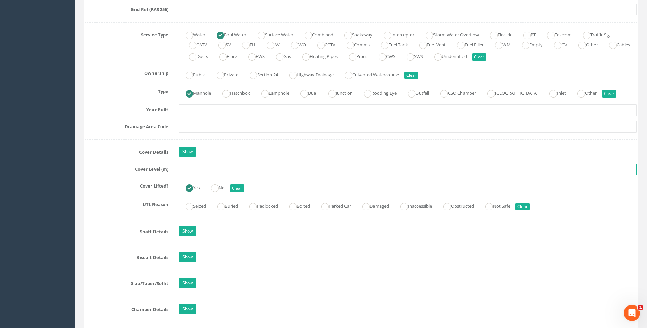
click at [198, 171] on input "text" at bounding box center [408, 170] width 458 height 12
type input "120.28"
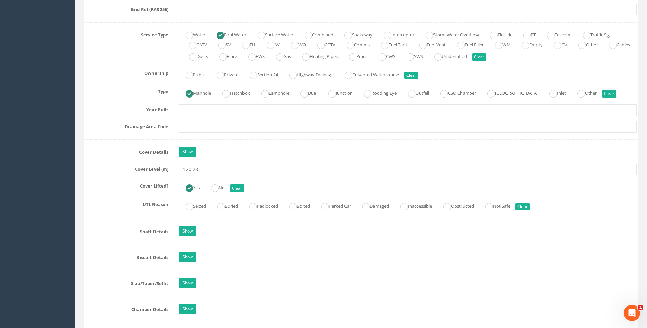
click at [115, 188] on label "Cover Lifted?" at bounding box center [127, 185] width 94 height 9
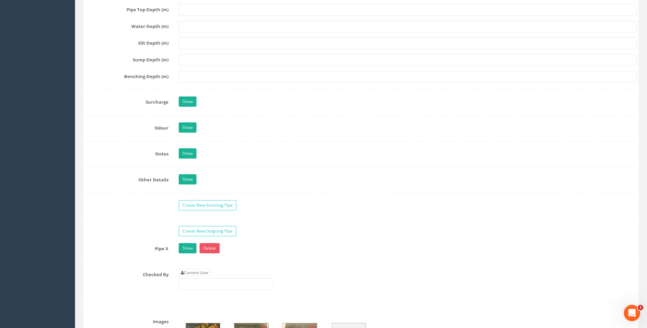
scroll to position [990, 0]
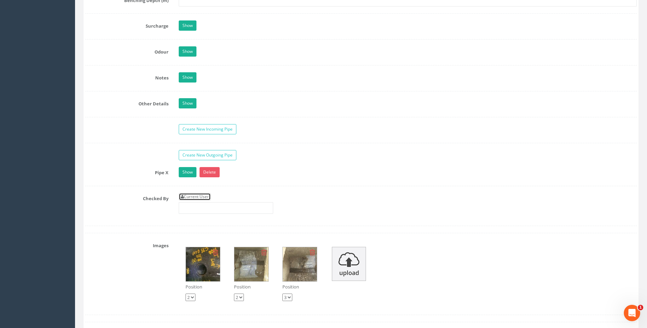
click at [201, 195] on link "Current User" at bounding box center [195, 197] width 32 height 8
type input "[PERSON_NAME]"
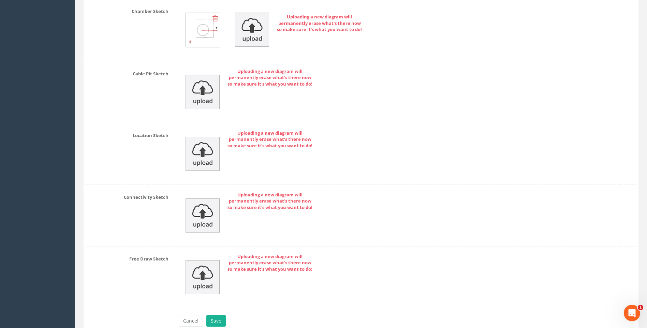
scroll to position [1434, 0]
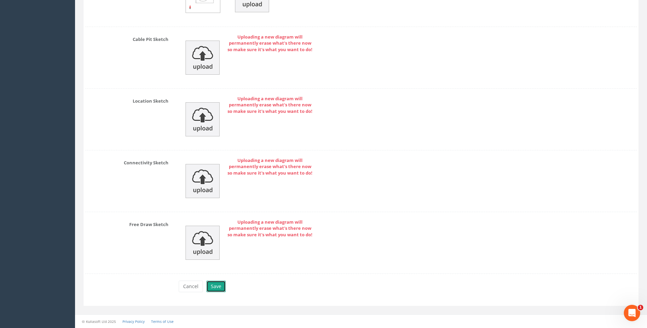
click at [216, 285] on button "Save" at bounding box center [215, 287] width 19 height 12
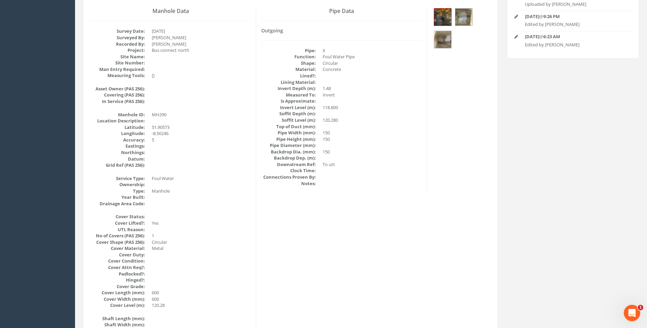
scroll to position [48, 0]
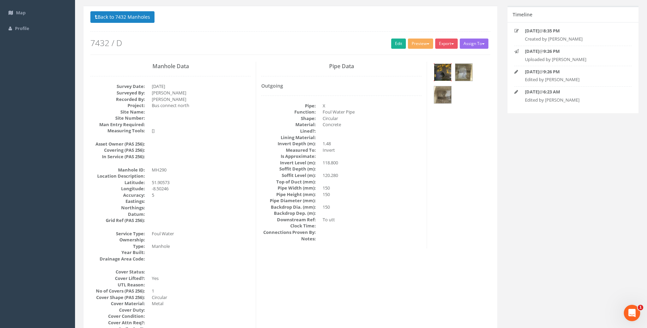
click at [439, 72] on img at bounding box center [442, 72] width 17 height 17
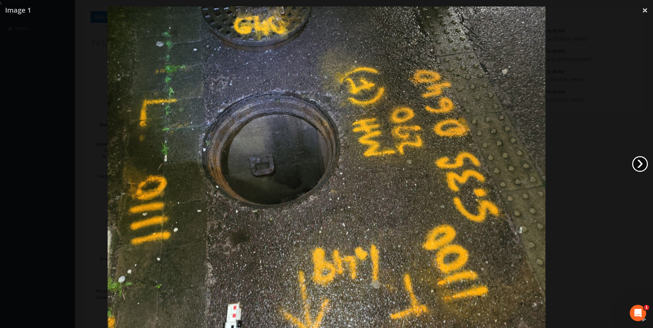
click at [640, 165] on link "›" at bounding box center [640, 164] width 16 height 16
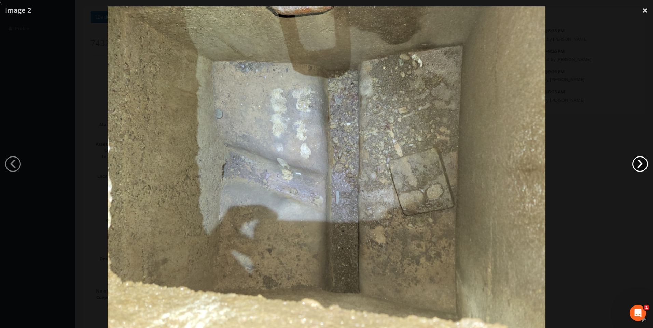
click at [640, 165] on link "›" at bounding box center [640, 164] width 16 height 16
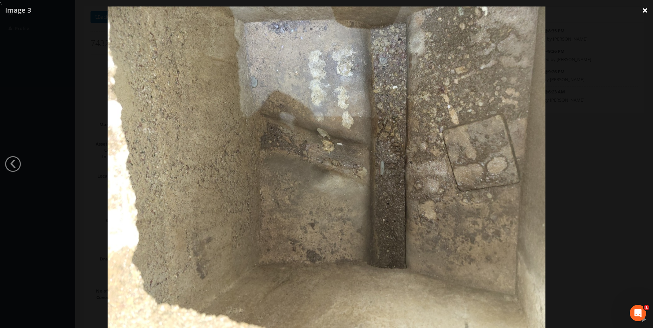
click at [645, 12] on link "×" at bounding box center [645, 10] width 16 height 20
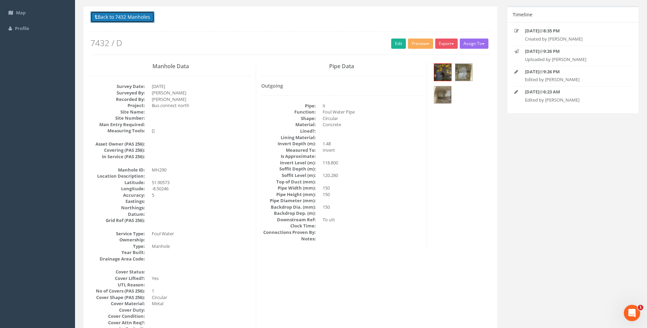
click at [119, 17] on button "Back to 7432 Manholes" at bounding box center [122, 17] width 64 height 12
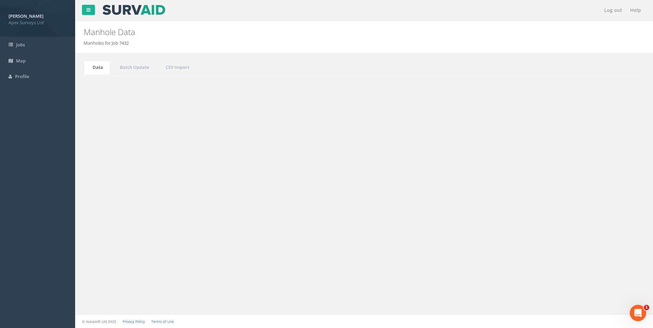
drag, startPoint x: 582, startPoint y: 182, endPoint x: 587, endPoint y: 183, distance: 5.6
click at [587, 183] on input "290" at bounding box center [606, 183] width 62 height 10
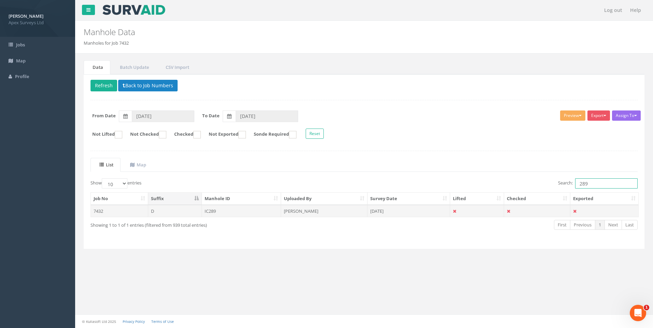
type input "289"
click at [303, 210] on td "[PERSON_NAME]" at bounding box center [324, 211] width 86 height 12
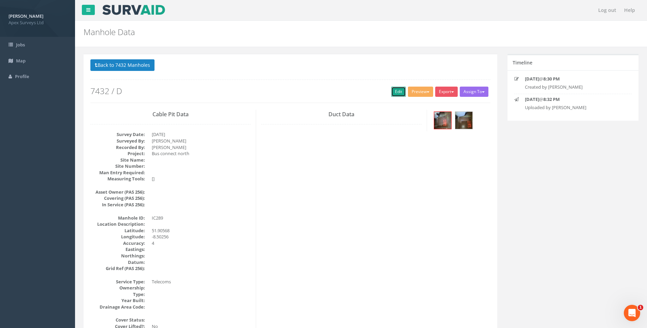
click at [391, 91] on link "Edit" at bounding box center [398, 92] width 15 height 10
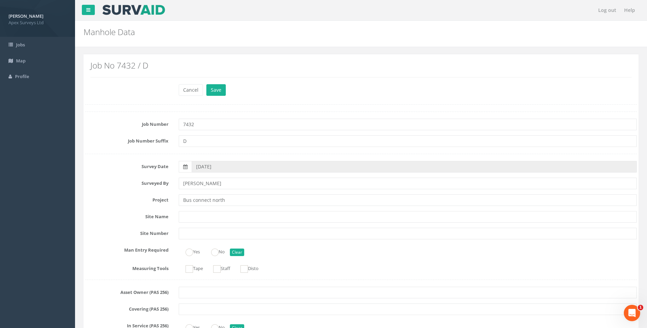
click at [120, 184] on label "Surveyed By" at bounding box center [127, 182] width 94 height 9
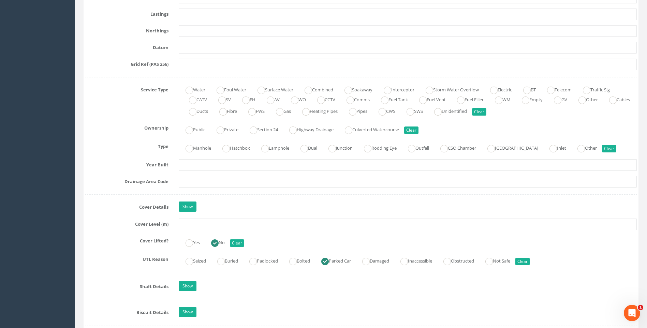
scroll to position [478, 0]
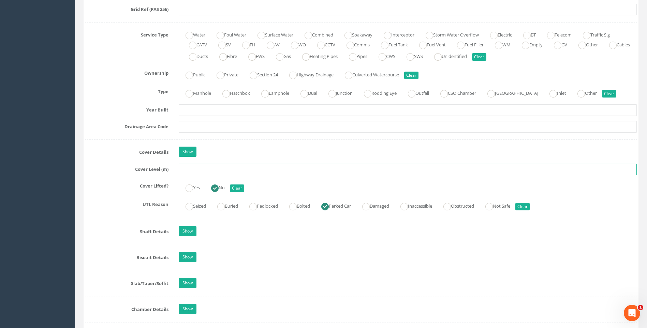
click at [219, 172] on input "text" at bounding box center [408, 170] width 458 height 12
type input "120.19"
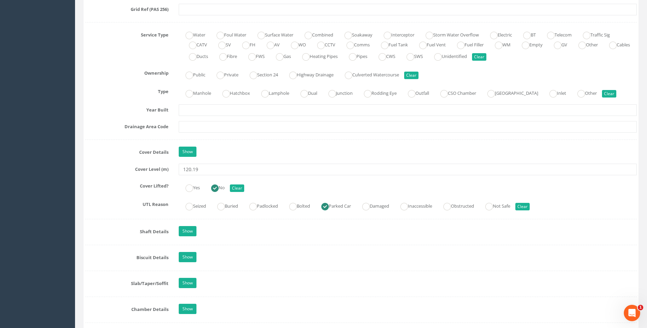
click at [108, 168] on label "Cover Level (m)" at bounding box center [127, 168] width 94 height 9
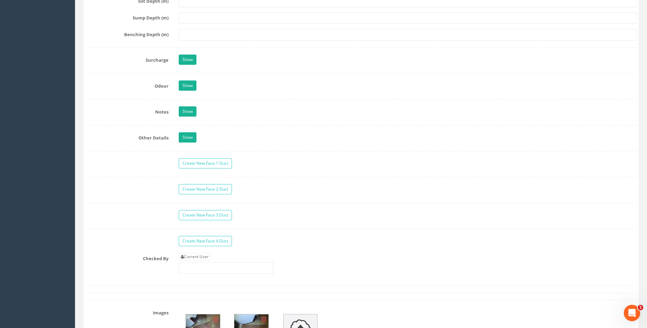
scroll to position [1126, 0]
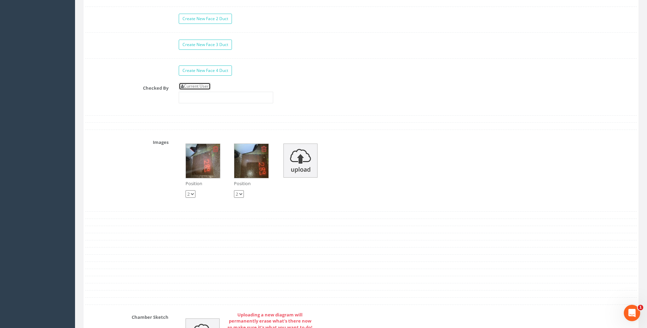
click at [206, 87] on link "Current User" at bounding box center [195, 87] width 32 height 8
type input "[PERSON_NAME]"
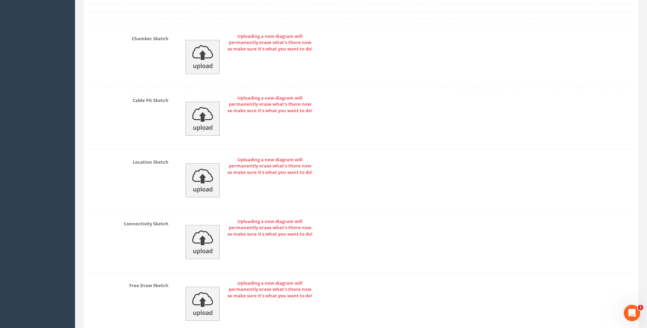
scroll to position [1466, 0]
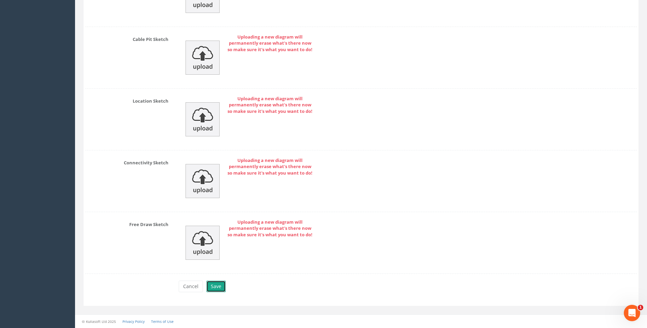
click at [216, 289] on button "Save" at bounding box center [215, 287] width 19 height 12
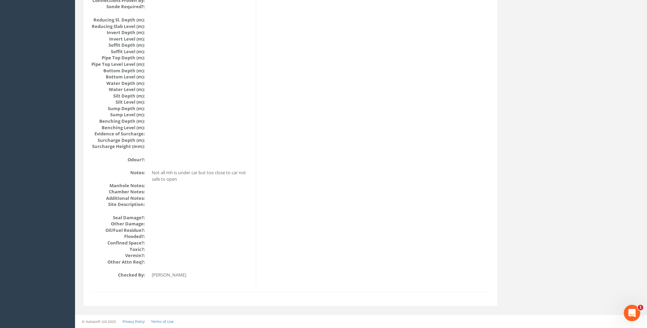
scroll to position [666, 0]
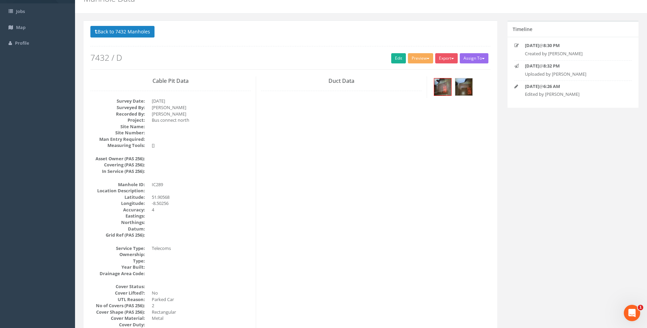
scroll to position [102, 0]
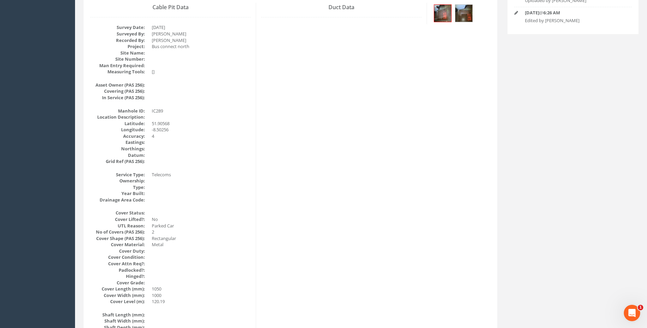
scroll to position [171, 0]
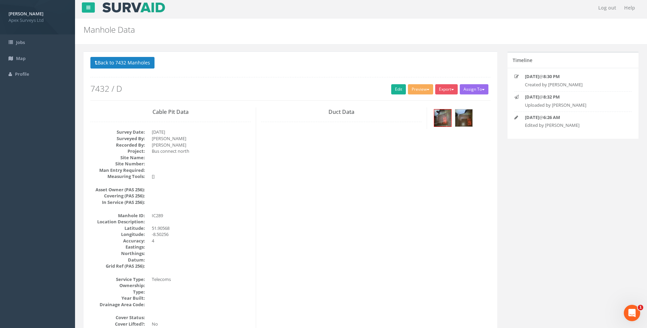
scroll to position [0, 0]
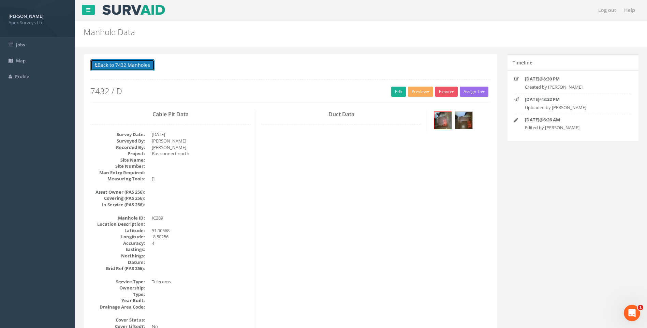
click at [125, 64] on button "Back to 7432 Manholes" at bounding box center [122, 65] width 64 height 12
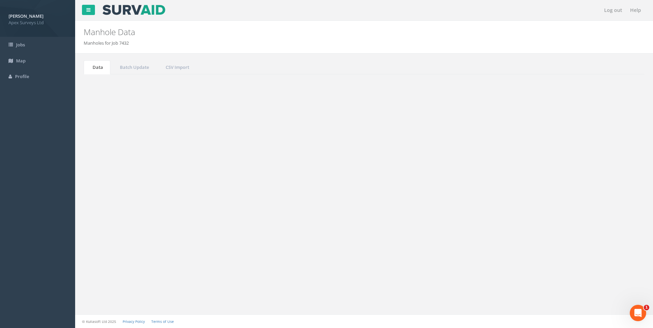
drag, startPoint x: 583, startPoint y: 184, endPoint x: 587, endPoint y: 184, distance: 3.8
click at [587, 184] on input "289" at bounding box center [606, 183] width 62 height 10
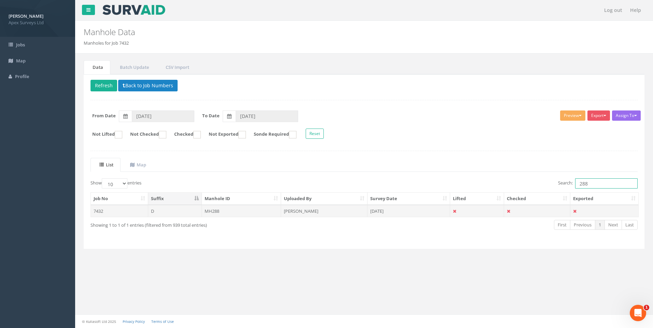
type input "288"
click at [301, 212] on td "[PERSON_NAME]" at bounding box center [324, 211] width 86 height 12
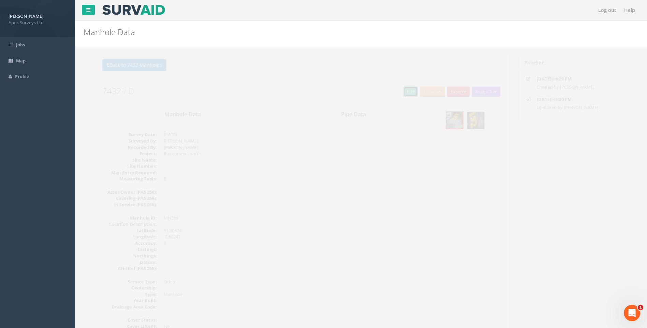
click at [396, 89] on link "Edit" at bounding box center [398, 92] width 15 height 10
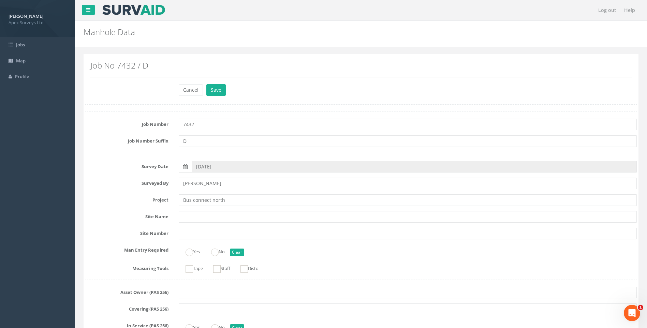
click at [124, 203] on label "Project" at bounding box center [127, 199] width 94 height 9
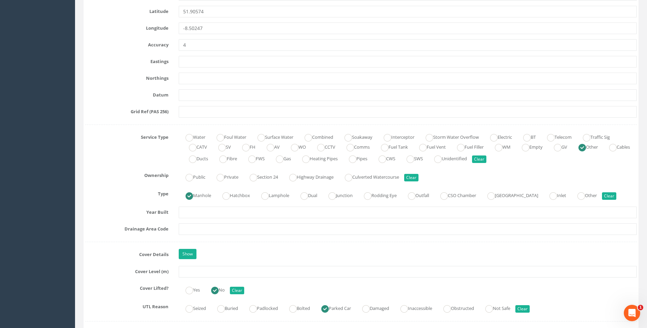
scroll to position [512, 0]
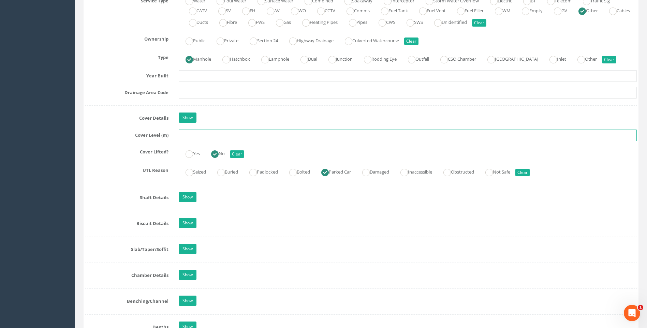
click at [196, 135] on input "text" at bounding box center [408, 136] width 458 height 12
type input "119.97"
click at [116, 175] on div "UTL Reason Seized Buried Padlocked Bolted Parked Car Damaged Inaccessible Obstr…" at bounding box center [361, 171] width 562 height 13
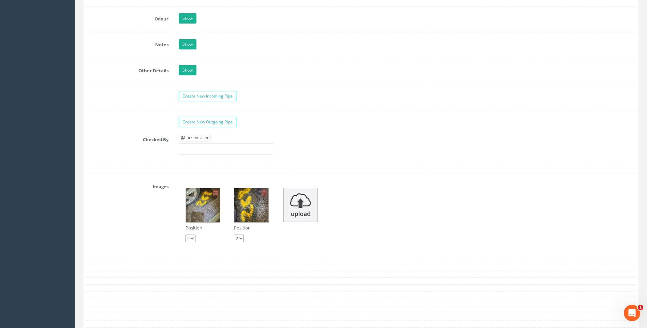
scroll to position [1092, 0]
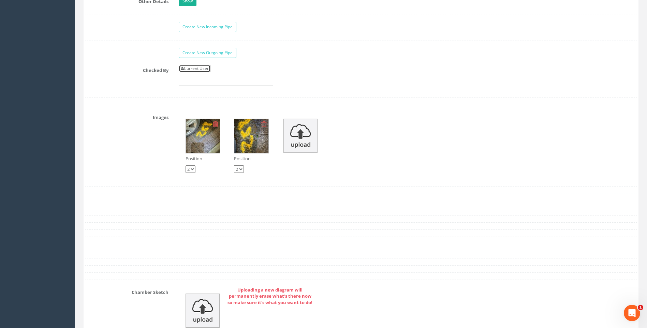
click at [203, 69] on link "Current User" at bounding box center [195, 69] width 32 height 8
type input "[PERSON_NAME]"
click at [139, 83] on div "Checked By Current User [PERSON_NAME]" at bounding box center [361, 78] width 562 height 26
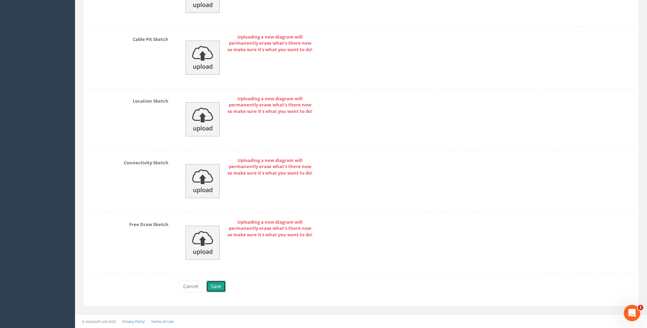
click at [212, 284] on button "Save" at bounding box center [215, 287] width 19 height 12
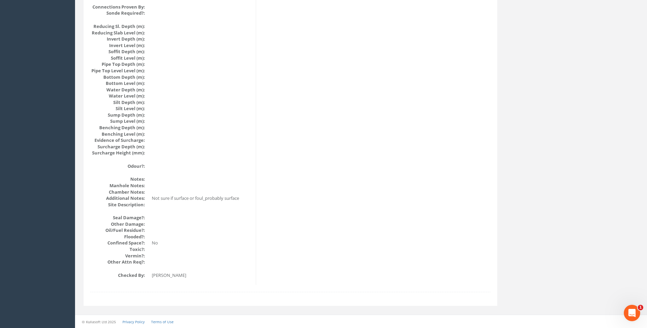
scroll to position [659, 0]
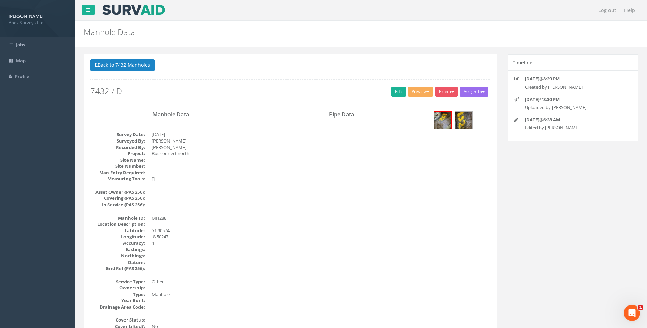
scroll to position [102, 0]
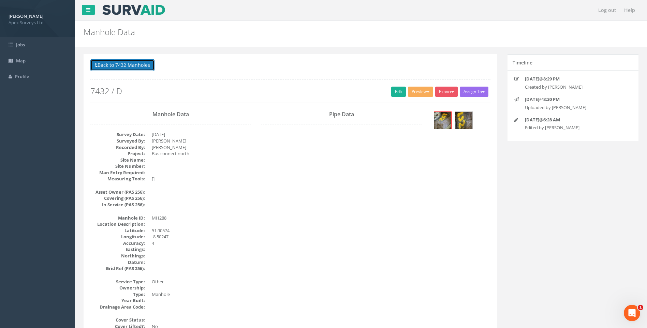
drag, startPoint x: 120, startPoint y: 65, endPoint x: 144, endPoint y: 75, distance: 26.0
click at [120, 65] on button "Back to 7432 Manholes" at bounding box center [122, 65] width 64 height 12
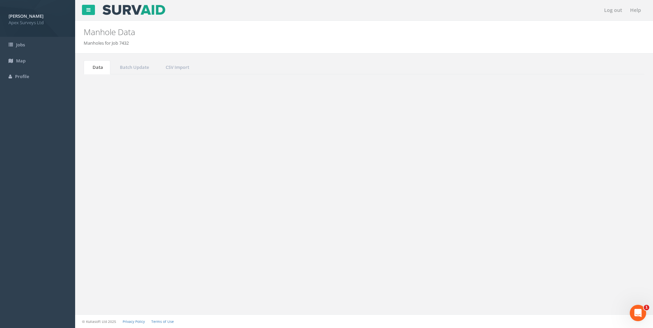
drag, startPoint x: 583, startPoint y: 183, endPoint x: 588, endPoint y: 184, distance: 4.5
click at [588, 184] on input "288" at bounding box center [606, 183] width 62 height 10
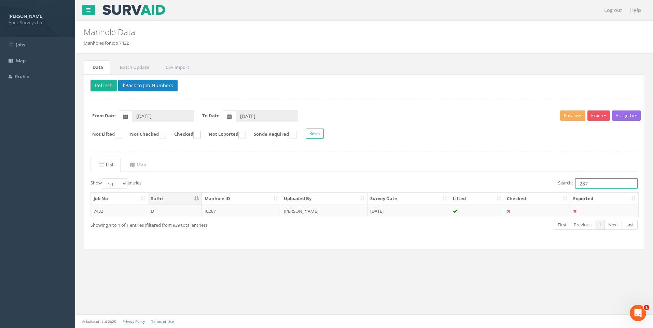
type input "287"
click at [307, 211] on td "[PERSON_NAME]" at bounding box center [324, 211] width 86 height 12
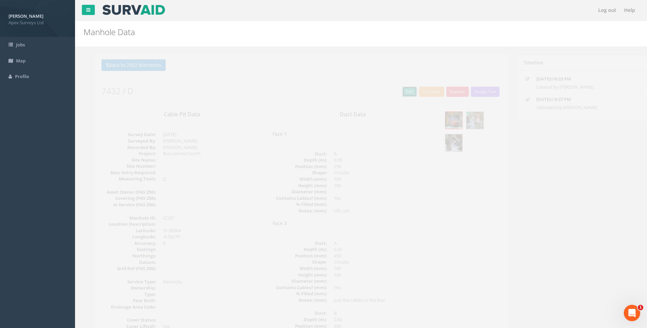
click at [396, 90] on link "Edit" at bounding box center [398, 92] width 15 height 10
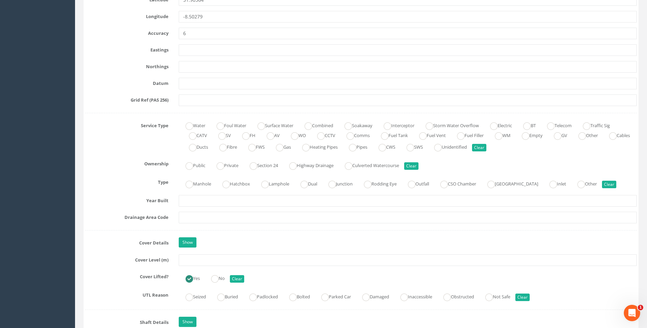
scroll to position [478, 0]
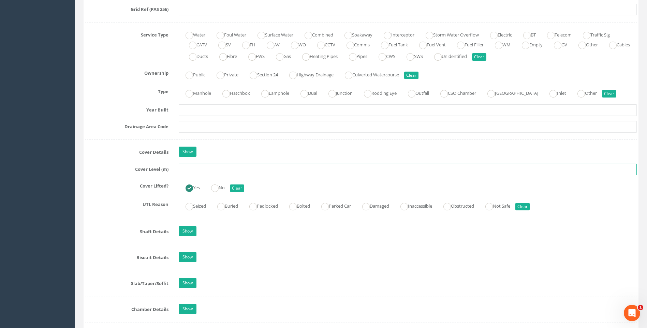
click at [198, 171] on input "text" at bounding box center [408, 170] width 458 height 12
type input "119.90"
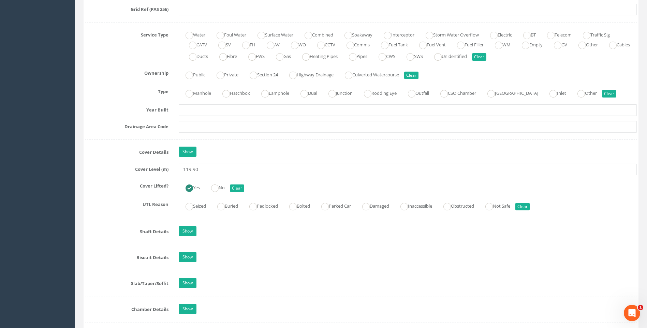
click at [108, 174] on div "Cover Level (m) 119.90" at bounding box center [361, 170] width 562 height 12
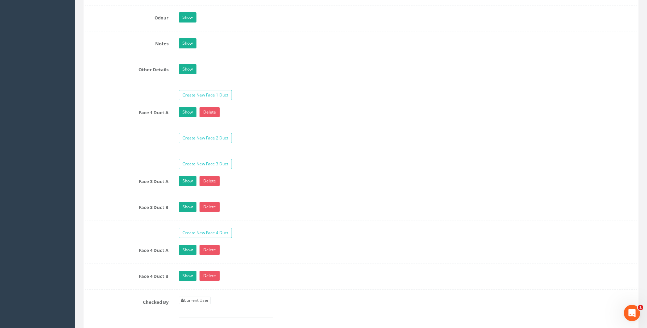
scroll to position [1195, 0]
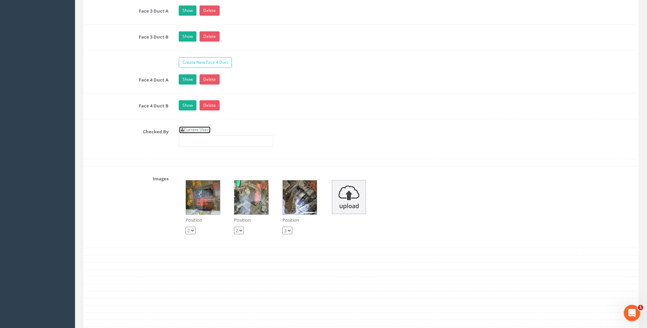
click at [200, 129] on link "Current User" at bounding box center [195, 130] width 32 height 8
type input "[PERSON_NAME]"
click at [113, 144] on div "Checked By Current User [PERSON_NAME]" at bounding box center [361, 139] width 562 height 26
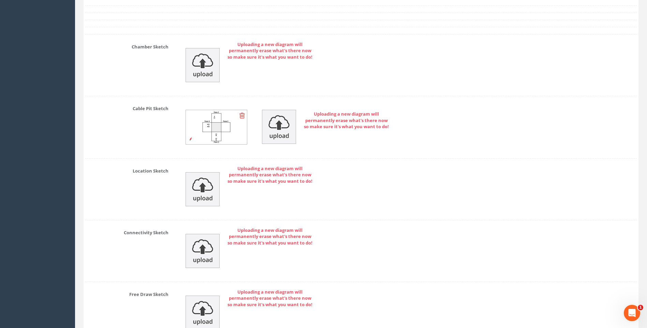
scroll to position [1572, 0]
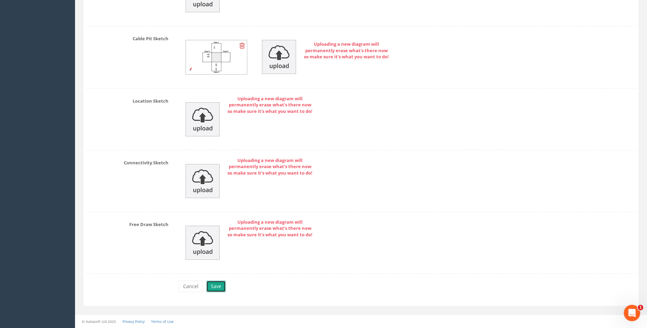
click at [218, 285] on button "Save" at bounding box center [215, 287] width 19 height 12
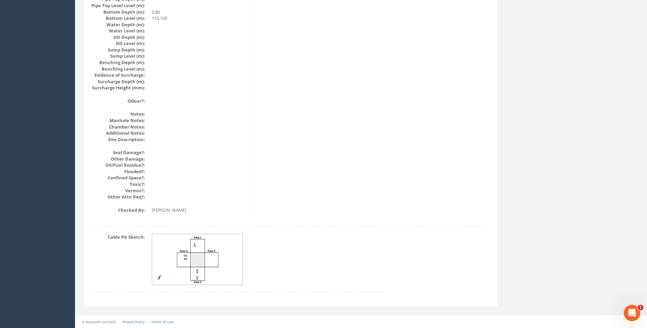
click at [212, 251] on img at bounding box center [197, 259] width 91 height 51
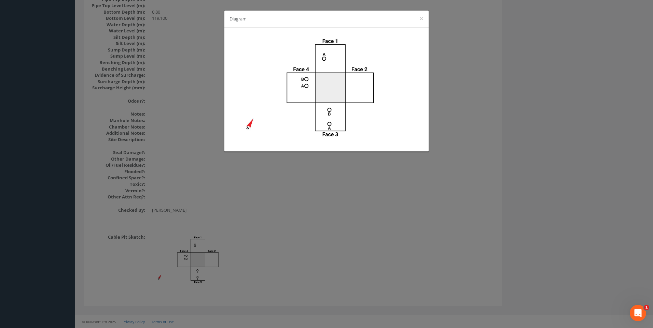
click at [484, 122] on div "Diagram ×" at bounding box center [326, 164] width 653 height 328
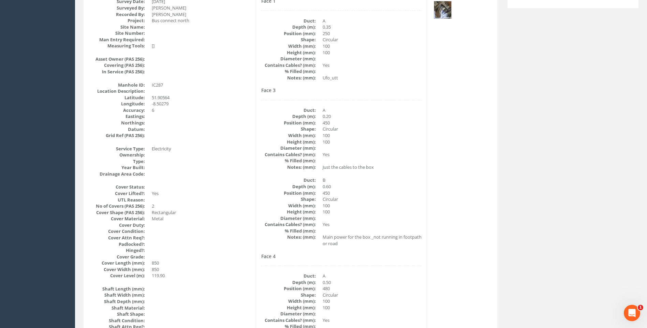
scroll to position [110, 0]
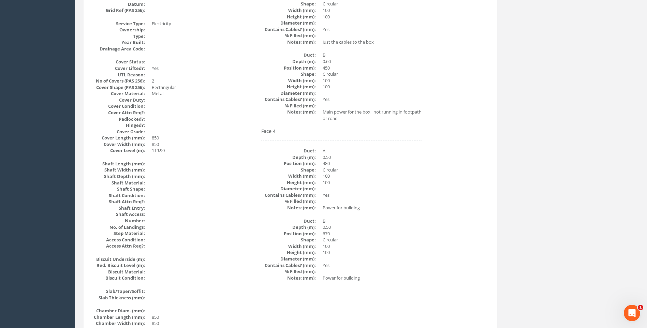
scroll to position [246, 0]
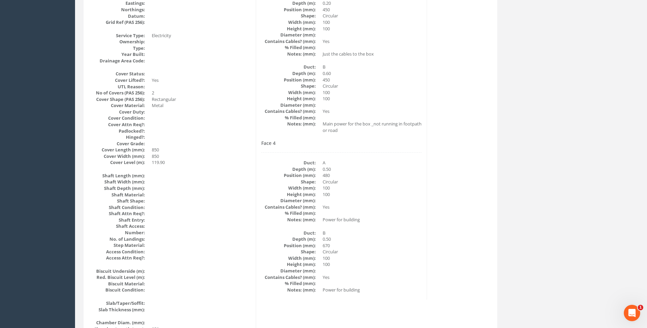
click at [431, 184] on div "Cable Pit Data Survey Date: 11/09/2025 Surveyed By: Giacomo Frigerio Recorded B…" at bounding box center [290, 280] width 411 height 834
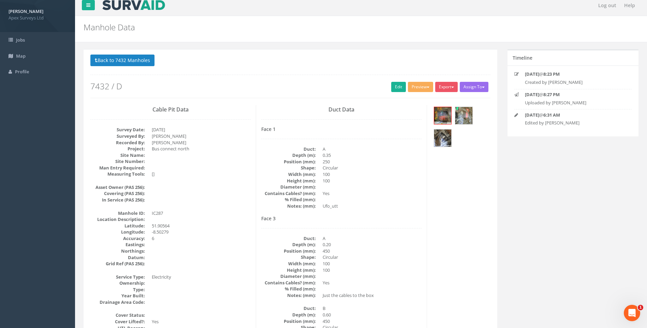
scroll to position [0, 0]
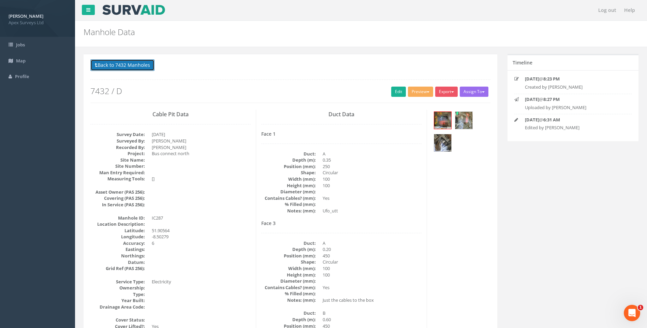
click at [118, 66] on button "Back to 7432 Manholes" at bounding box center [122, 65] width 64 height 12
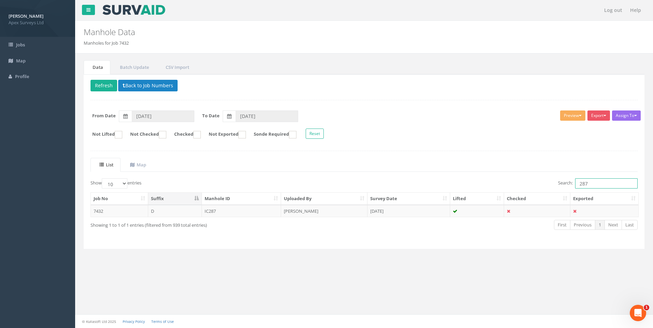
drag, startPoint x: 584, startPoint y: 183, endPoint x: 588, endPoint y: 184, distance: 4.2
click at [588, 184] on input "287" at bounding box center [606, 183] width 62 height 10
type input "285"
click at [228, 211] on td "MH285" at bounding box center [242, 211] width 80 height 12
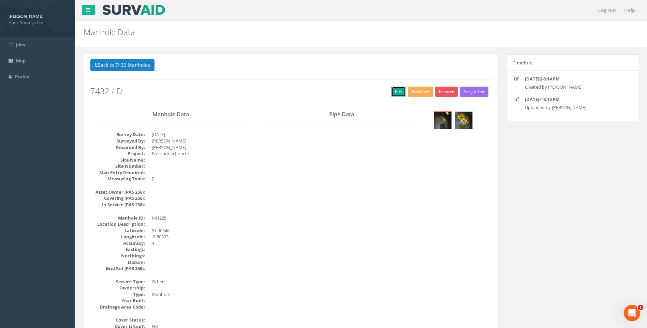
click at [396, 90] on link "Edit" at bounding box center [398, 92] width 15 height 10
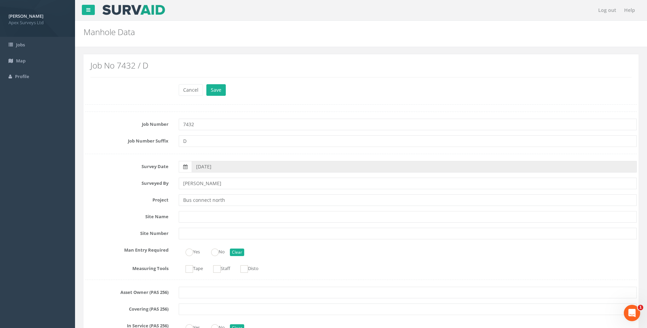
click at [113, 214] on label "Site Name" at bounding box center [127, 215] width 94 height 9
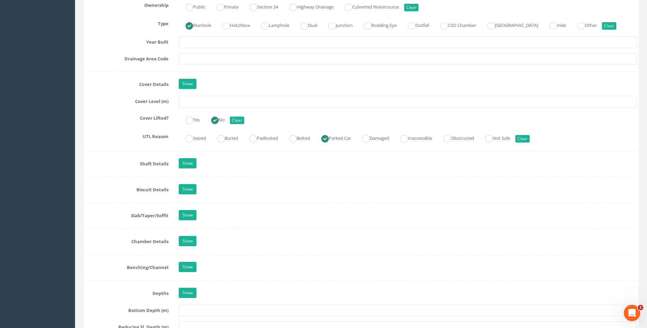
scroll to position [546, 0]
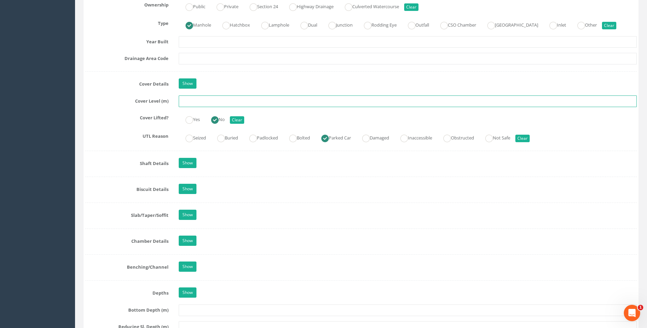
click at [193, 103] on input "text" at bounding box center [408, 102] width 458 height 12
type input "118.72"
click at [128, 150] on div "Job Number 7432 Job Number Suffix D Survey Date 11/09/2025 Surveyed By Giacomo …" at bounding box center [361, 109] width 552 height 1086
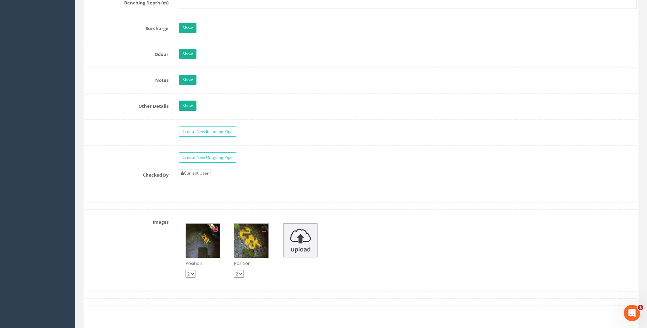
scroll to position [1058, 0]
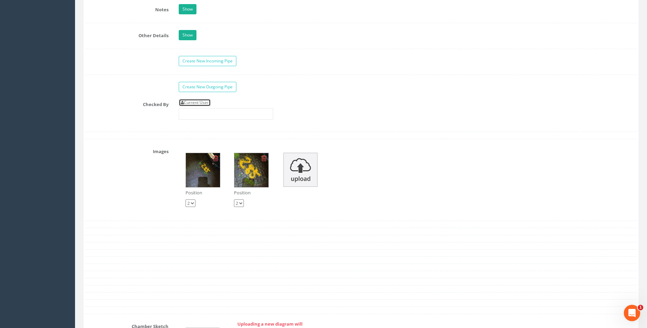
click at [195, 103] on link "Current User" at bounding box center [195, 103] width 32 height 8
type input "[PERSON_NAME]"
click at [147, 115] on div "Checked By Current User [PERSON_NAME]" at bounding box center [361, 112] width 562 height 26
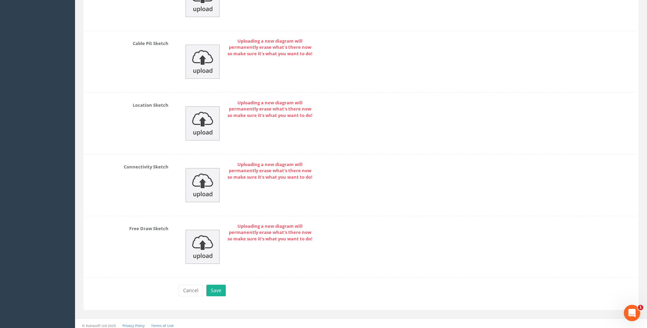
scroll to position [1407, 0]
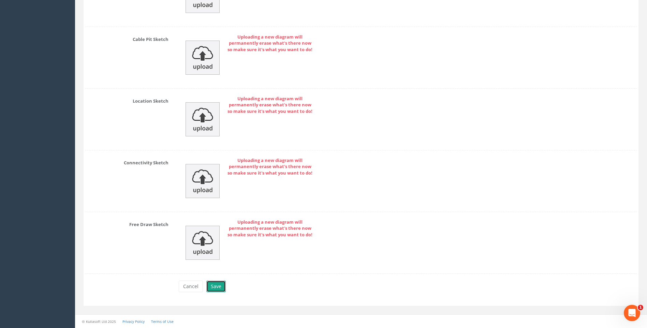
click at [217, 284] on button "Save" at bounding box center [215, 287] width 19 height 12
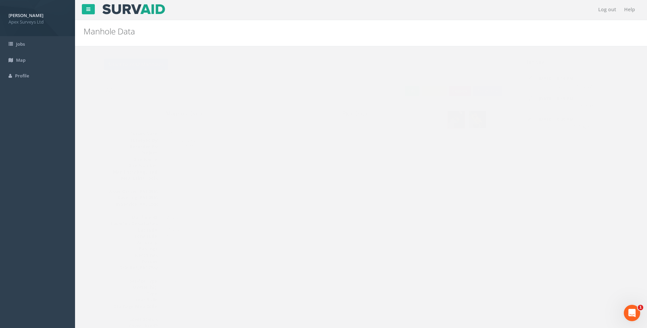
scroll to position [0, 0]
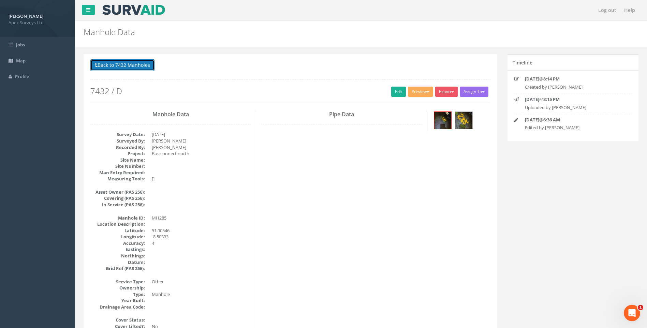
click at [130, 65] on button "Back to 7432 Manholes" at bounding box center [122, 65] width 64 height 12
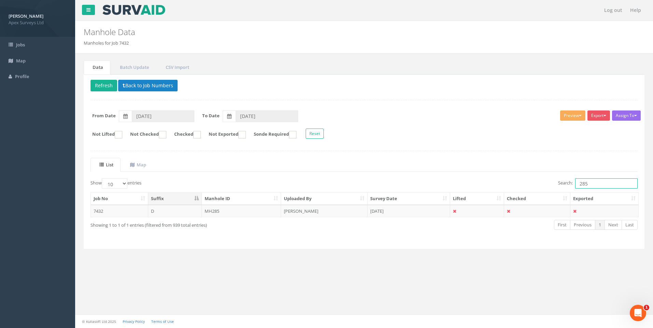
drag, startPoint x: 583, startPoint y: 182, endPoint x: 588, endPoint y: 183, distance: 5.5
click at [588, 183] on input "285" at bounding box center [606, 183] width 62 height 10
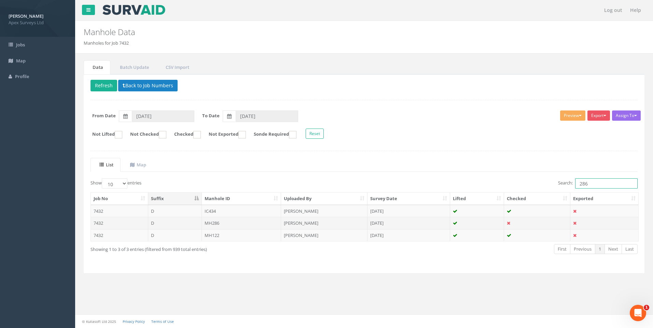
type input "286"
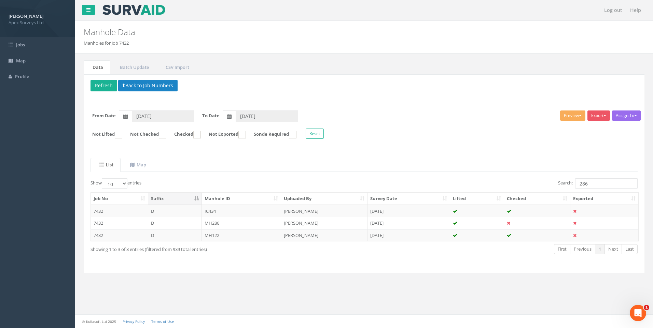
click at [268, 219] on td "MH286" at bounding box center [242, 223] width 80 height 12
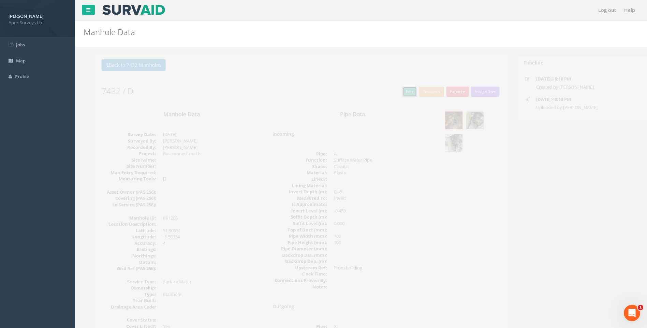
drag, startPoint x: 393, startPoint y: 90, endPoint x: 30, endPoint y: 244, distance: 395.0
click at [393, 90] on link "Edit" at bounding box center [398, 92] width 15 height 10
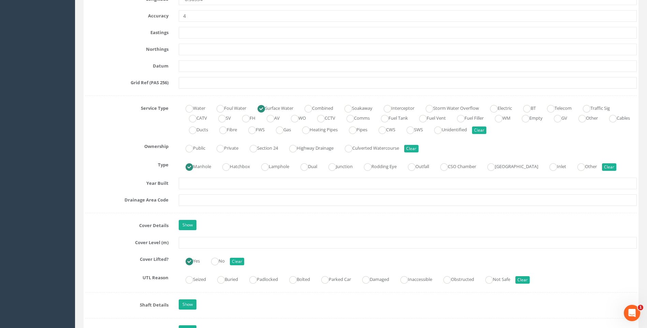
scroll to position [444, 0]
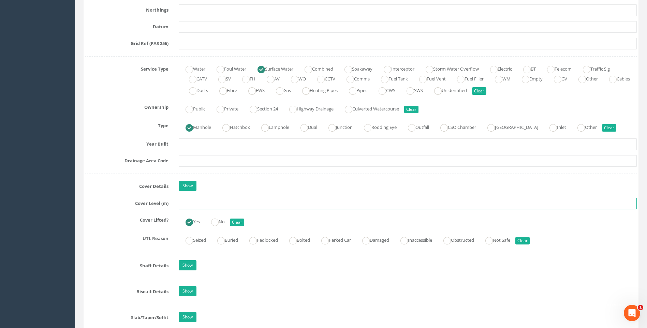
click at [200, 204] on input "text" at bounding box center [408, 204] width 458 height 12
type input "118.69"
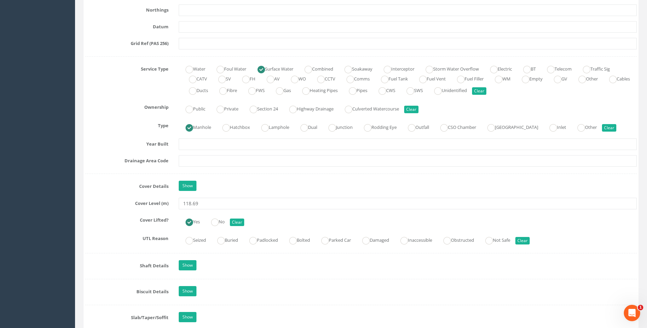
click at [111, 186] on label "Cover Details" at bounding box center [127, 185] width 94 height 9
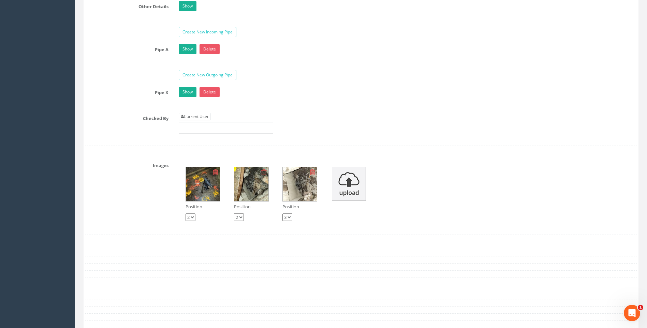
scroll to position [1092, 0]
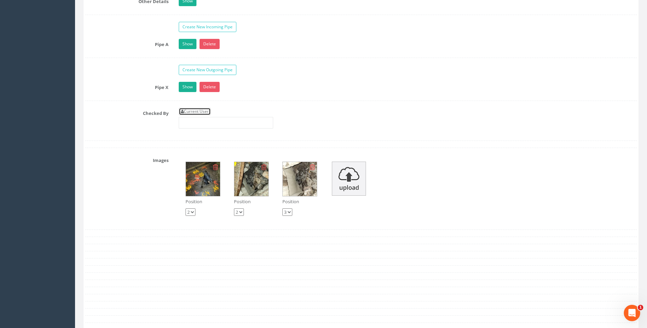
drag, startPoint x: 197, startPoint y: 110, endPoint x: 110, endPoint y: 128, distance: 88.2
click at [196, 110] on link "Current User" at bounding box center [195, 112] width 32 height 8
type input "[PERSON_NAME]"
click at [110, 128] on div "Checked By Current User [PERSON_NAME]" at bounding box center [361, 121] width 562 height 26
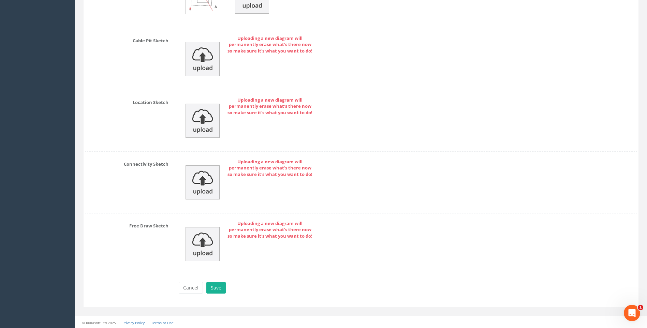
scroll to position [1451, 0]
click at [217, 286] on button "Save" at bounding box center [215, 287] width 19 height 12
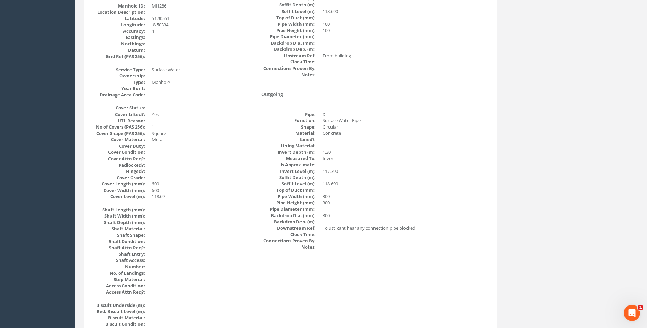
scroll to position [178, 0]
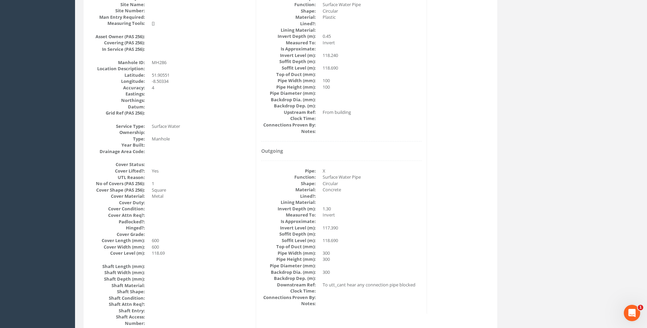
scroll to position [144, 0]
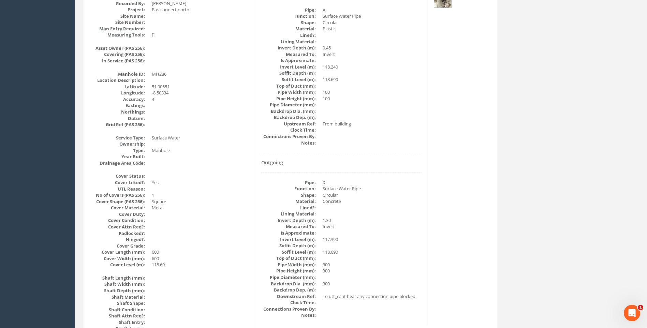
click at [330, 199] on dd "Concrete" at bounding box center [372, 201] width 99 height 6
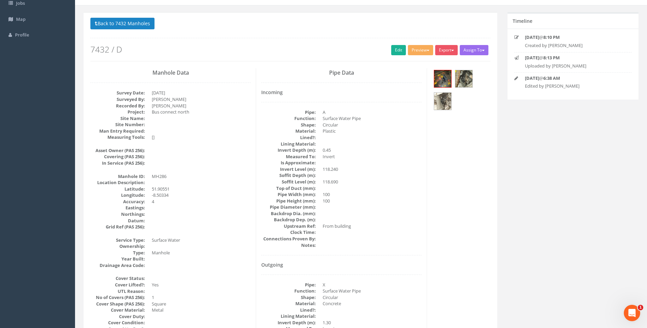
scroll to position [0, 0]
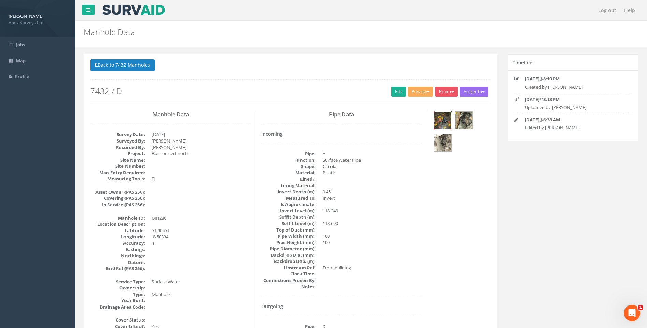
click at [444, 120] on img at bounding box center [442, 120] width 17 height 17
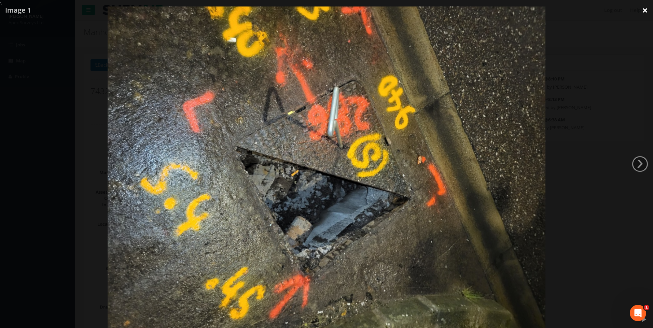
click at [646, 11] on link "×" at bounding box center [645, 10] width 16 height 20
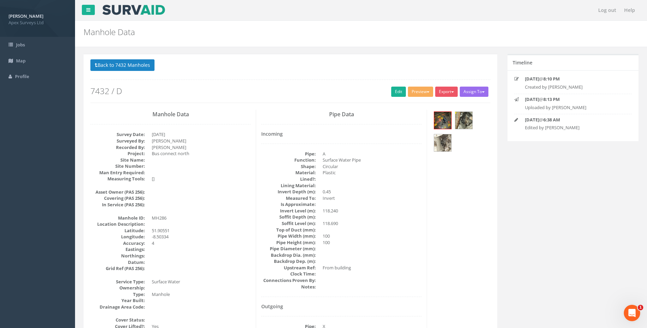
click at [417, 218] on dd at bounding box center [372, 217] width 99 height 6
drag, startPoint x: 132, startPoint y: 64, endPoint x: 186, endPoint y: 103, distance: 66.2
click at [132, 64] on button "Back to 7432 Manholes" at bounding box center [122, 65] width 64 height 12
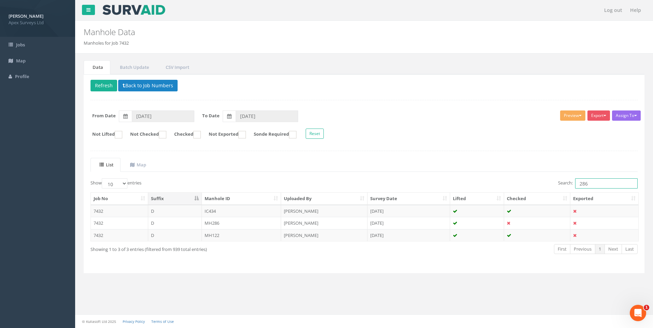
drag, startPoint x: 581, startPoint y: 183, endPoint x: 587, endPoint y: 184, distance: 5.9
click at [587, 184] on input "286" at bounding box center [606, 183] width 62 height 10
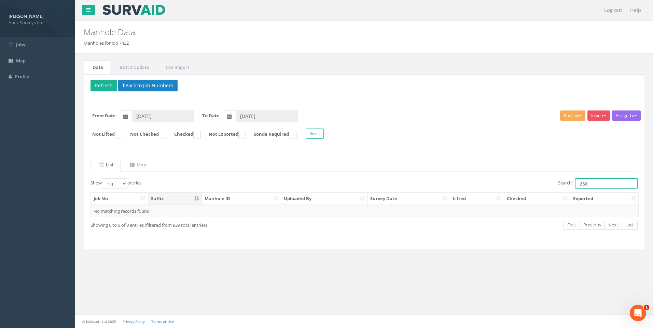
drag, startPoint x: 583, startPoint y: 185, endPoint x: 587, endPoint y: 185, distance: 4.8
click at [587, 185] on input "268" at bounding box center [606, 183] width 62 height 10
type input "269"
click at [315, 213] on td "[PERSON_NAME]" at bounding box center [324, 211] width 86 height 12
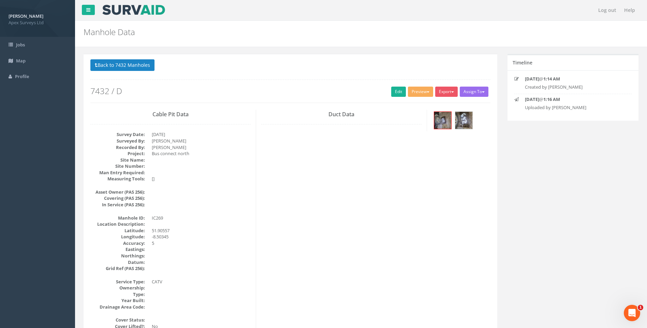
click at [440, 120] on img at bounding box center [442, 120] width 17 height 17
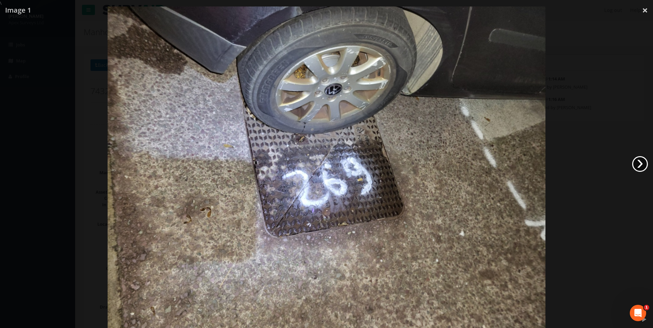
click at [640, 160] on link "›" at bounding box center [640, 164] width 16 height 16
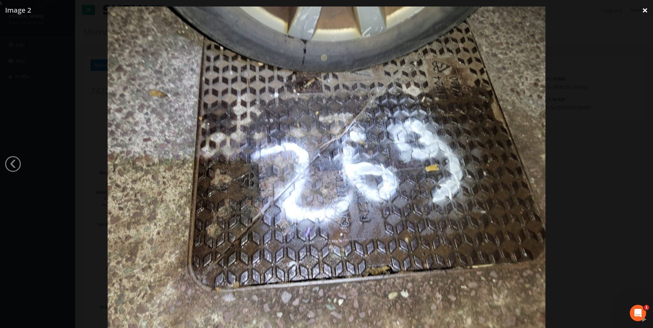
click at [646, 10] on link "×" at bounding box center [645, 10] width 16 height 20
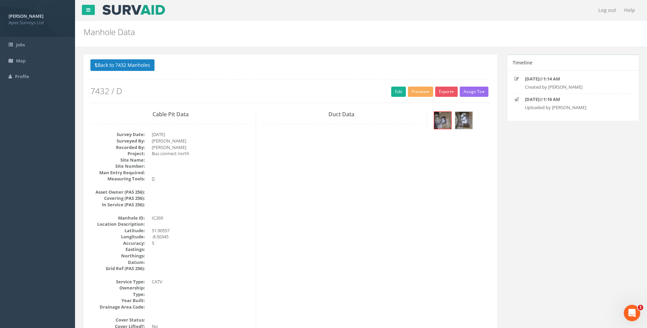
click at [467, 119] on img at bounding box center [464, 120] width 17 height 17
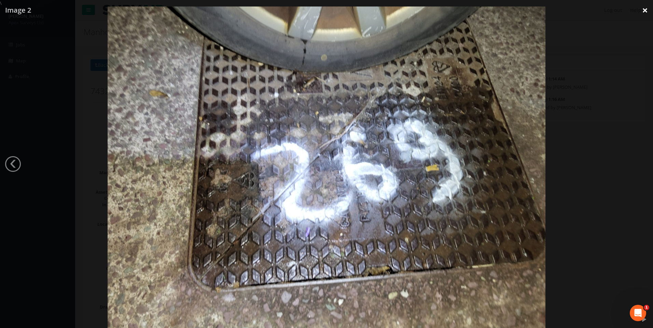
click at [643, 11] on link "×" at bounding box center [645, 10] width 16 height 20
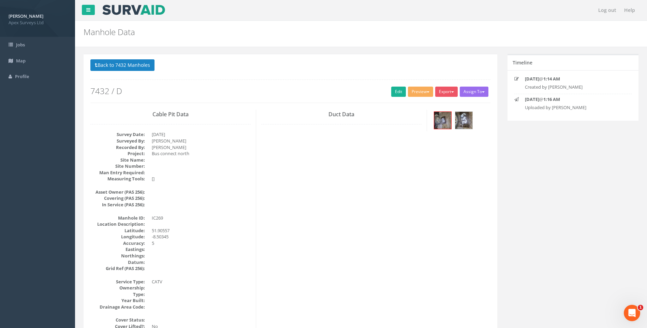
click at [396, 91] on link "Edit" at bounding box center [398, 92] width 15 height 10
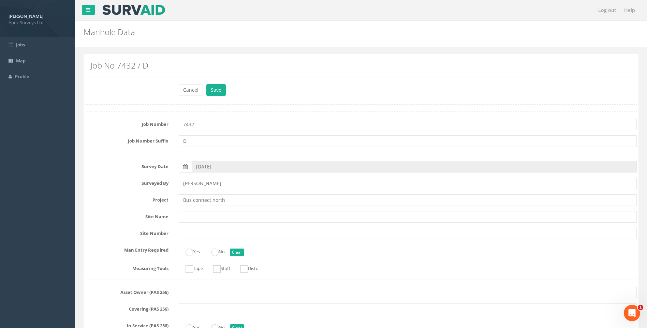
click at [114, 212] on label "Site Name" at bounding box center [127, 215] width 94 height 9
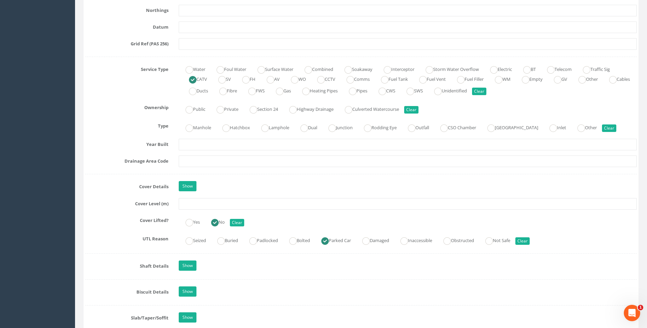
scroll to position [444, 0]
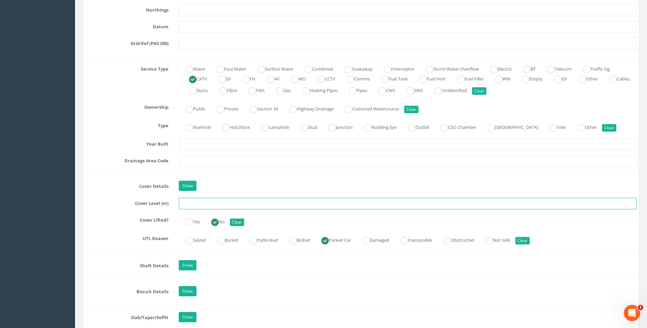
click at [203, 203] on input "text" at bounding box center [408, 204] width 458 height 12
type input "118.80"
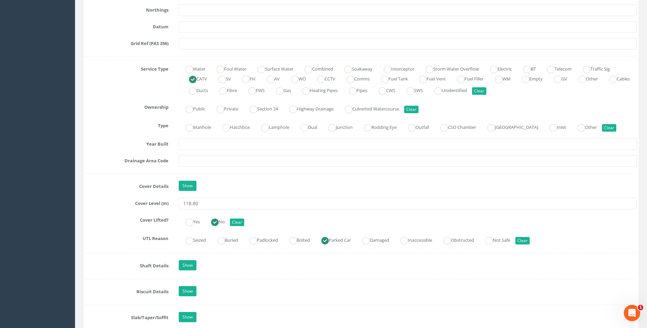
click at [128, 217] on label "Cover Lifted?" at bounding box center [127, 219] width 94 height 9
click at [116, 191] on div "Cover Details Show" at bounding box center [361, 187] width 562 height 12
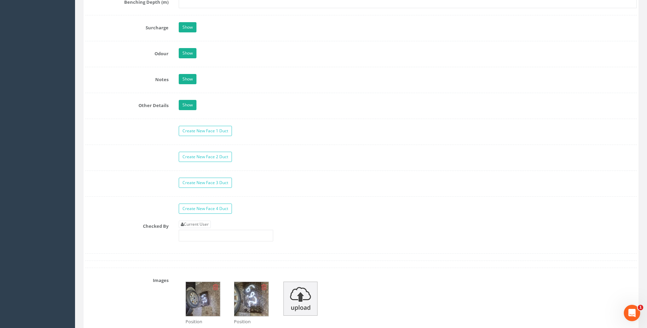
scroll to position [990, 0]
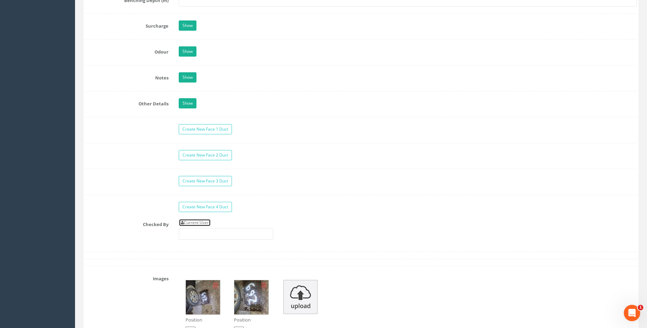
click at [200, 223] on link "Current User" at bounding box center [195, 223] width 32 height 8
type input "[PERSON_NAME]"
click at [114, 230] on div "Checked By Current User [PERSON_NAME]" at bounding box center [361, 232] width 562 height 26
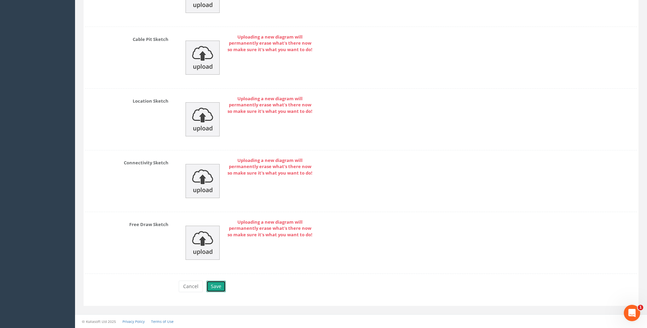
click at [212, 288] on button "Save" at bounding box center [215, 287] width 19 height 12
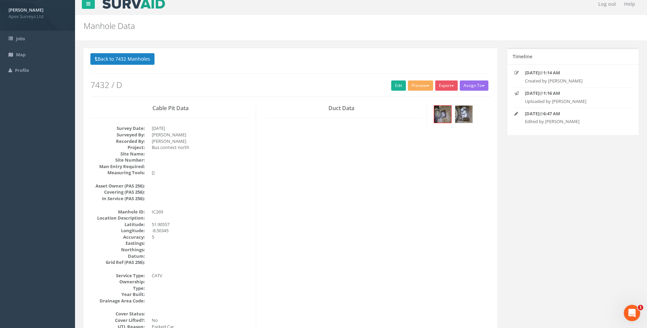
scroll to position [0, 0]
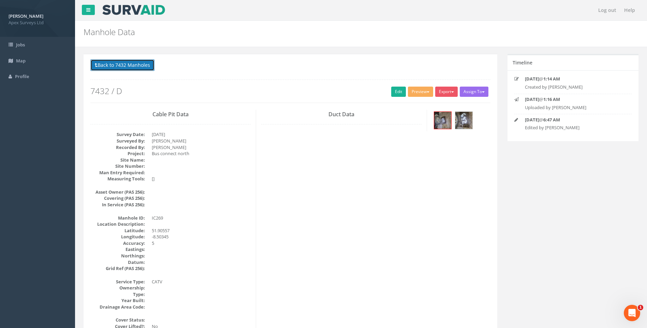
drag, startPoint x: 131, startPoint y: 65, endPoint x: 178, endPoint y: 83, distance: 50.5
click at [131, 65] on button "Back to 7432 Manholes" at bounding box center [122, 65] width 64 height 12
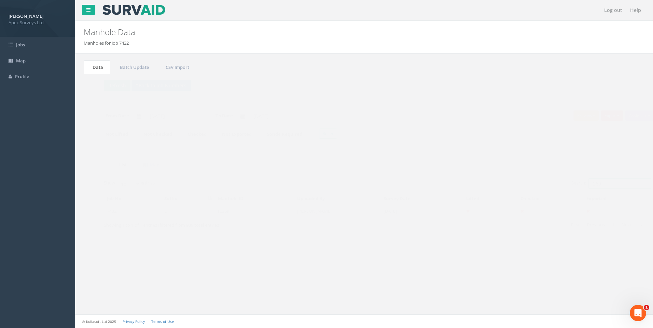
drag, startPoint x: 584, startPoint y: 183, endPoint x: 592, endPoint y: 184, distance: 8.0
click at [592, 184] on input "269" at bounding box center [606, 183] width 62 height 10
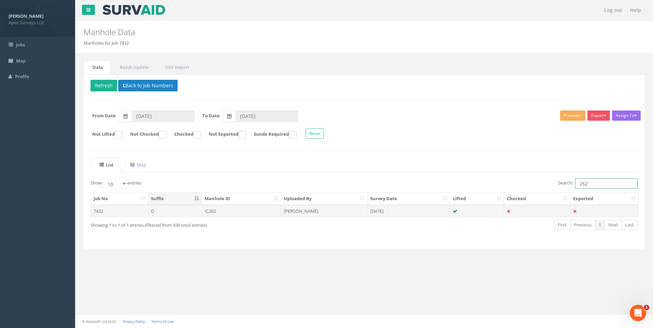
type input "262"
drag, startPoint x: 310, startPoint y: 211, endPoint x: 455, endPoint y: 281, distance: 160.7
click at [311, 211] on td "[PERSON_NAME]" at bounding box center [324, 211] width 86 height 12
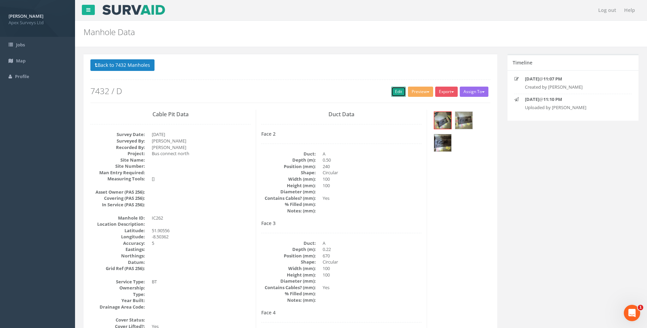
click at [399, 90] on link "Edit" at bounding box center [398, 92] width 15 height 10
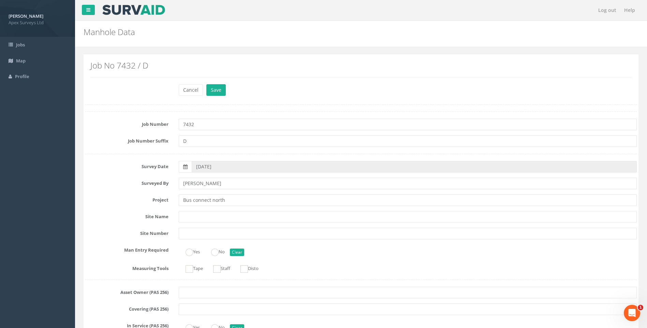
click at [119, 203] on label "Project" at bounding box center [127, 199] width 94 height 9
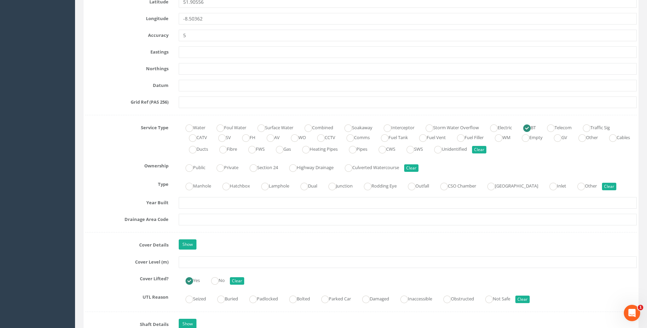
scroll to position [444, 0]
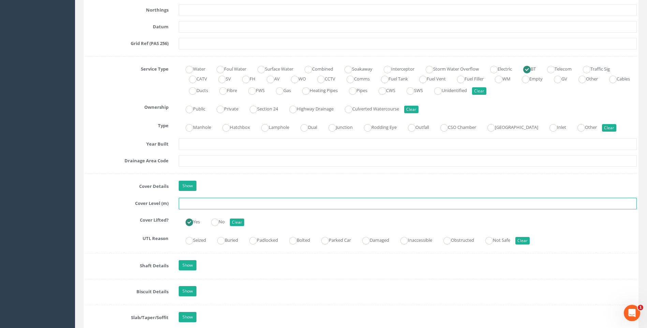
drag, startPoint x: 188, startPoint y: 204, endPoint x: 192, endPoint y: 205, distance: 3.6
click at [189, 204] on input "text" at bounding box center [408, 204] width 458 height 12
type input "118.62"
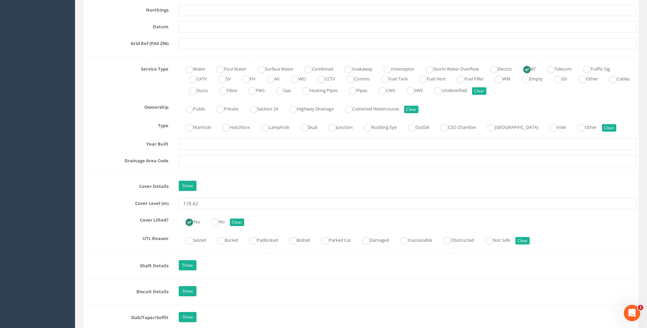
click at [105, 192] on div "Cover Details Show" at bounding box center [361, 187] width 562 height 12
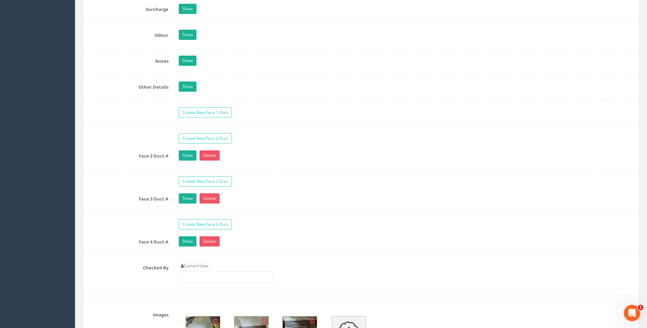
scroll to position [1092, 0]
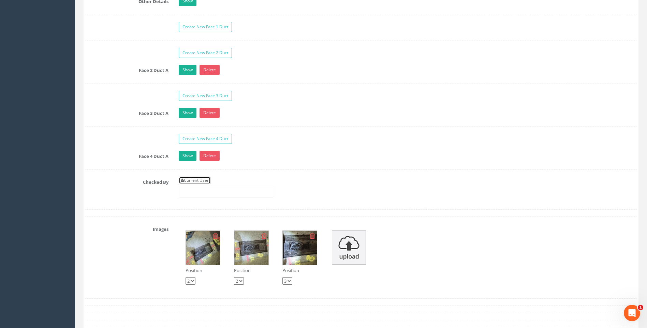
drag, startPoint x: 197, startPoint y: 179, endPoint x: 181, endPoint y: 182, distance: 16.7
click at [197, 179] on link "Current User" at bounding box center [195, 181] width 32 height 8
type input "[PERSON_NAME]"
click at [153, 184] on label "Checked By" at bounding box center [127, 181] width 94 height 9
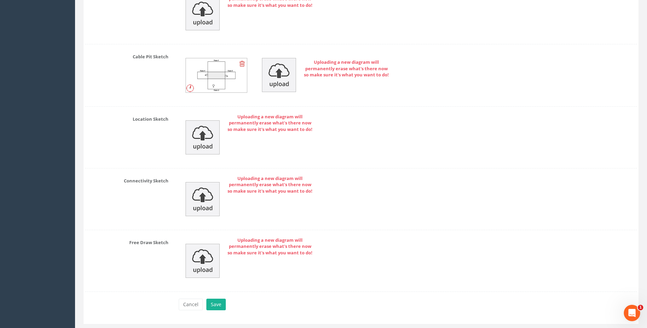
scroll to position [1520, 0]
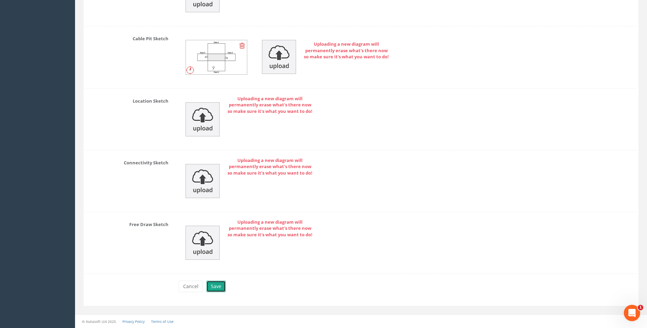
drag, startPoint x: 216, startPoint y: 285, endPoint x: 388, endPoint y: 279, distance: 171.8
click at [216, 285] on button "Save" at bounding box center [215, 287] width 19 height 12
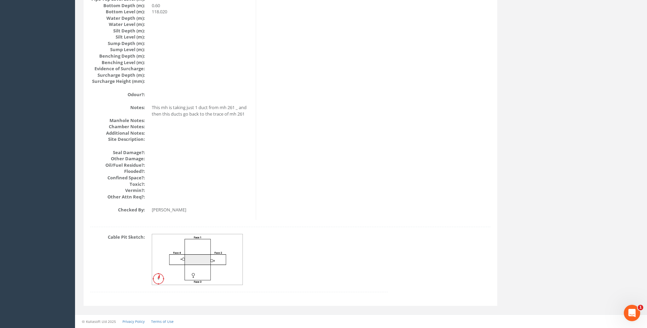
scroll to position [731, 0]
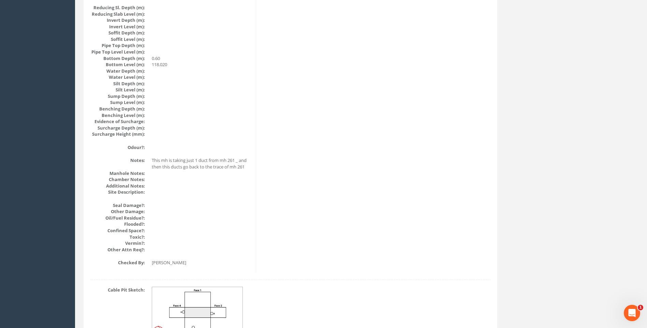
scroll to position [662, 0]
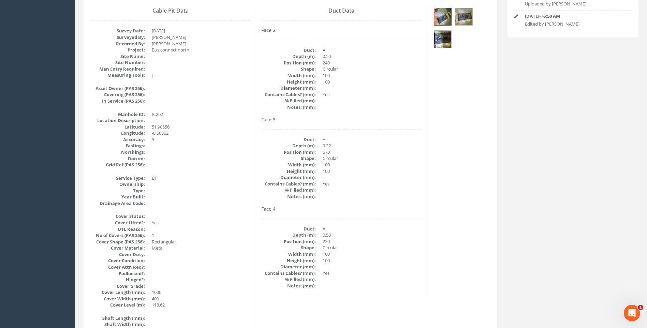
scroll to position [82, 0]
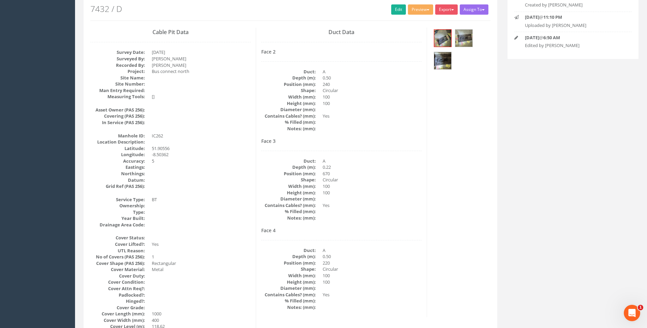
drag, startPoint x: 452, startPoint y: 175, endPoint x: 457, endPoint y: 176, distance: 5.1
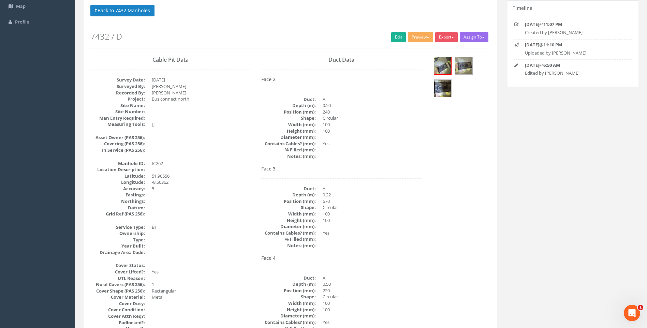
scroll to position [0, 0]
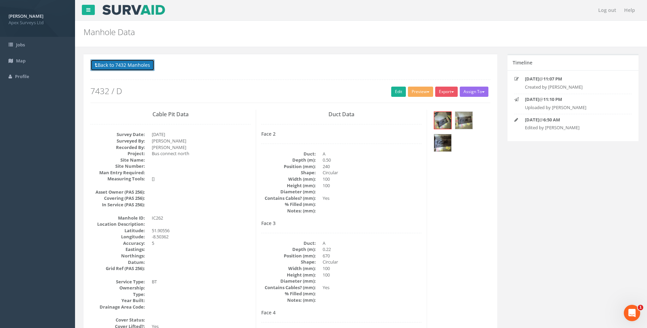
click at [127, 63] on button "Back to 7432 Manholes" at bounding box center [122, 65] width 64 height 12
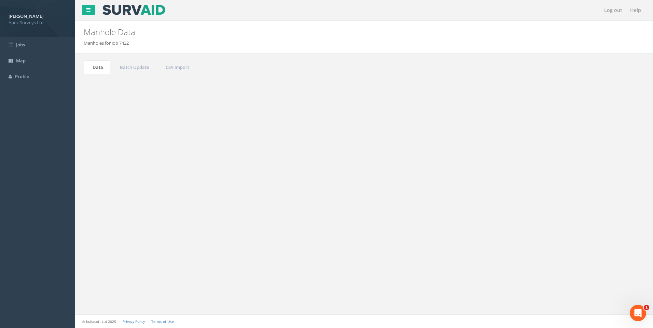
drag, startPoint x: 584, startPoint y: 185, endPoint x: 593, endPoint y: 185, distance: 9.6
click at [591, 185] on input "262" at bounding box center [606, 183] width 62 height 10
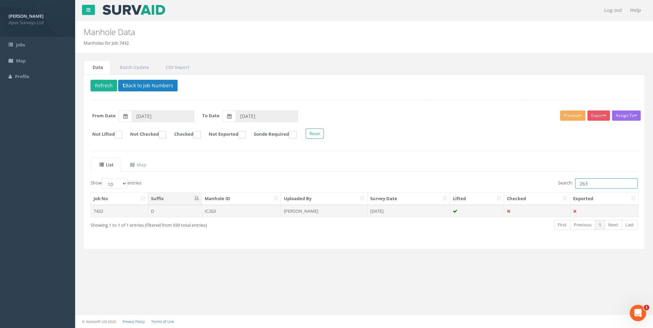
type input "263"
drag, startPoint x: 296, startPoint y: 211, endPoint x: 394, endPoint y: 253, distance: 107.2
click at [296, 211] on td "[PERSON_NAME]" at bounding box center [324, 211] width 86 height 12
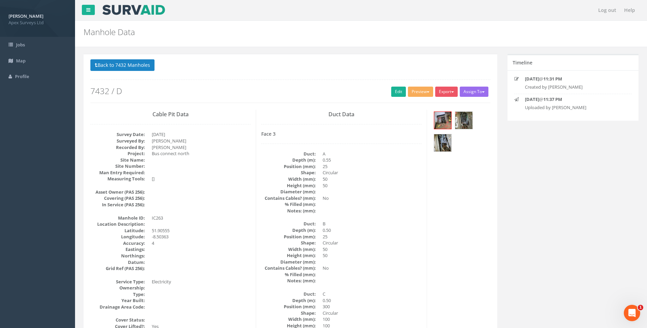
click at [411, 241] on dd "Circular" at bounding box center [372, 243] width 99 height 6
click at [438, 118] on img at bounding box center [442, 120] width 17 height 17
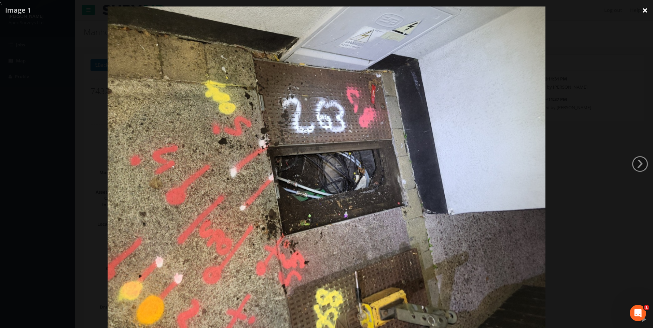
click at [645, 11] on link "×" at bounding box center [645, 10] width 16 height 20
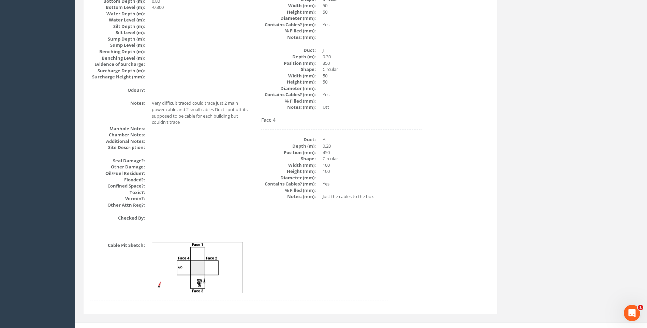
scroll to position [743, 0]
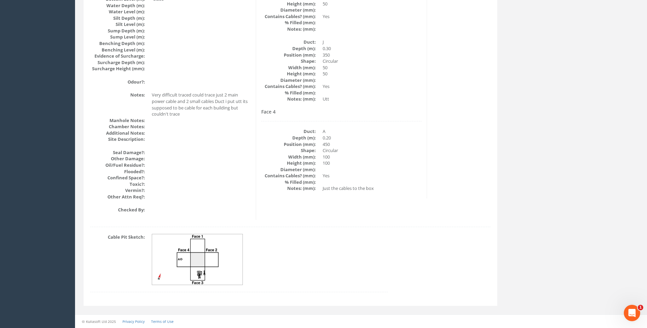
click at [343, 191] on dd "Just the cables to the box" at bounding box center [372, 188] width 99 height 6
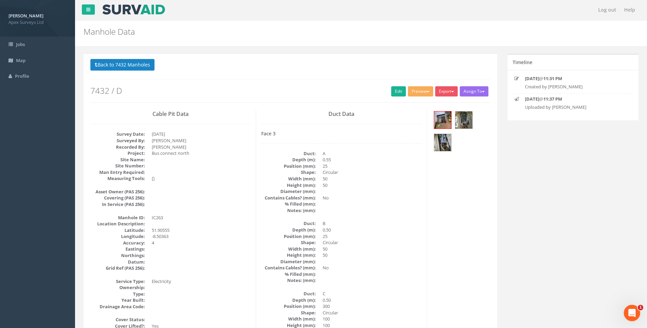
scroll to position [0, 0]
click at [393, 92] on link "Edit" at bounding box center [398, 92] width 15 height 10
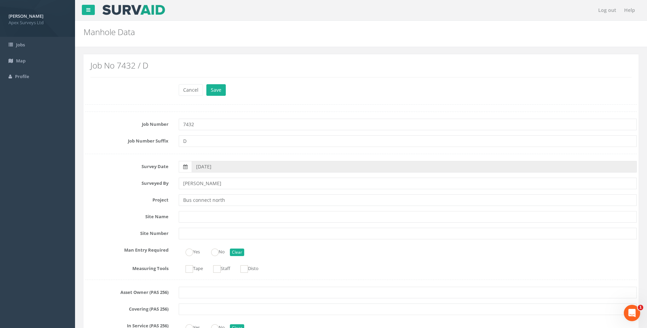
click at [95, 201] on label "Project" at bounding box center [127, 199] width 94 height 9
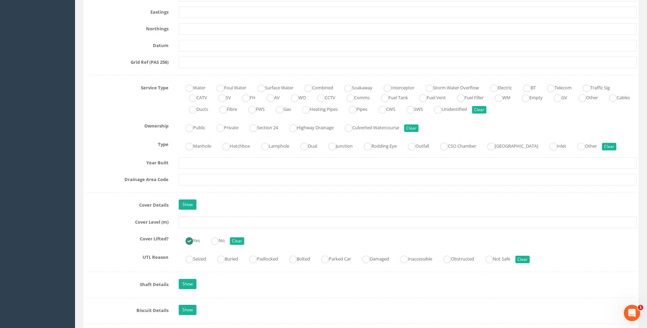
scroll to position [512, 0]
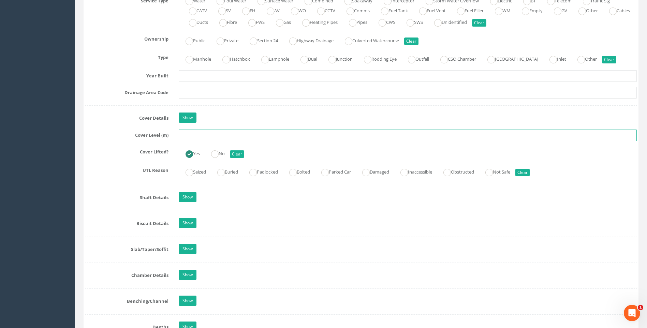
click at [203, 135] on input "text" at bounding box center [408, 136] width 458 height 12
type input "118.70"
click at [108, 156] on div "Cover Lifted? Yes No Clear" at bounding box center [361, 152] width 562 height 13
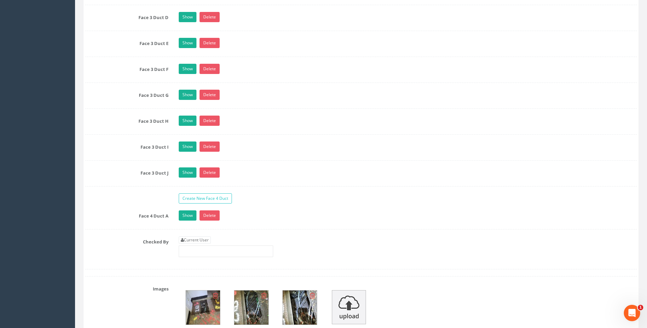
scroll to position [1331, 0]
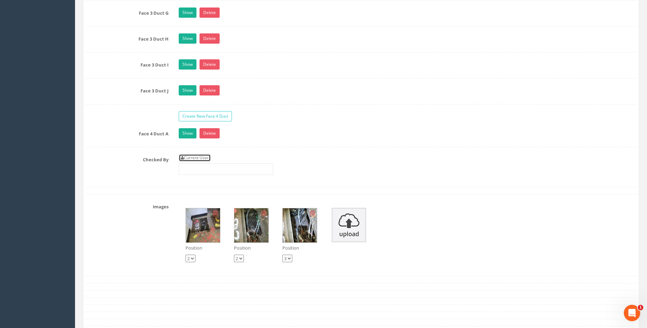
click at [192, 158] on link "Current User" at bounding box center [195, 158] width 32 height 8
type input "[PERSON_NAME]"
click at [98, 179] on div "Checked By Current User [PERSON_NAME]" at bounding box center [361, 167] width 562 height 26
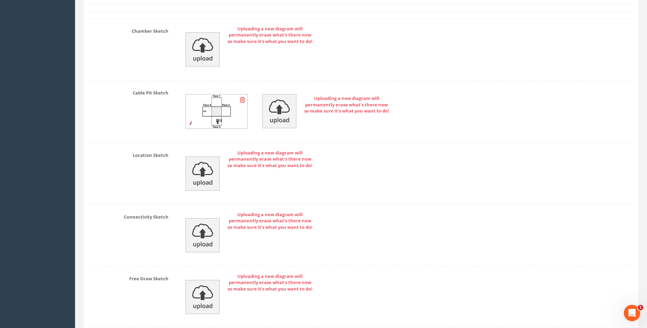
scroll to position [1736, 0]
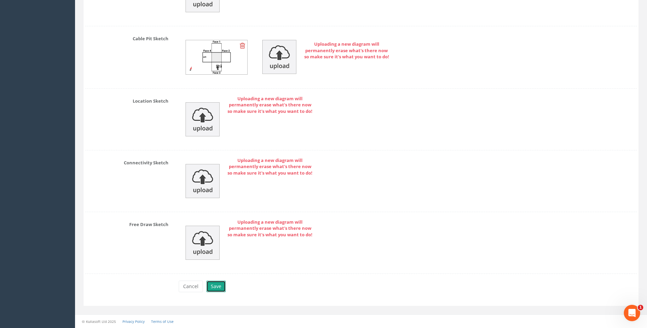
click at [218, 286] on button "Save" at bounding box center [215, 287] width 19 height 12
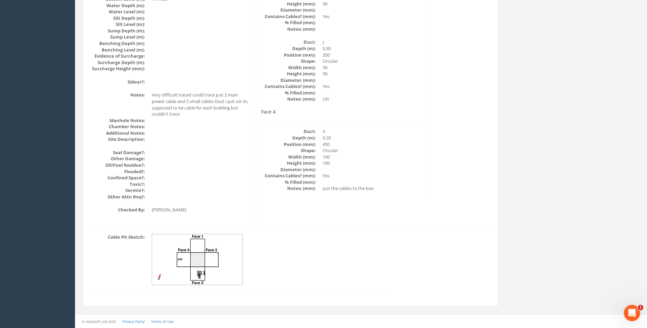
scroll to position [743, 0]
click at [369, 266] on dd at bounding box center [270, 259] width 236 height 51
click at [415, 191] on dd "Just the cables to the box" at bounding box center [372, 188] width 99 height 6
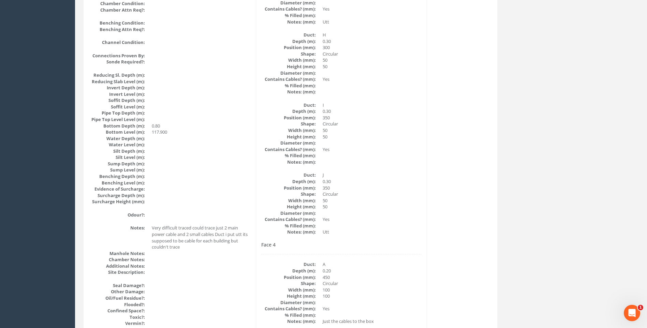
scroll to position [607, 0]
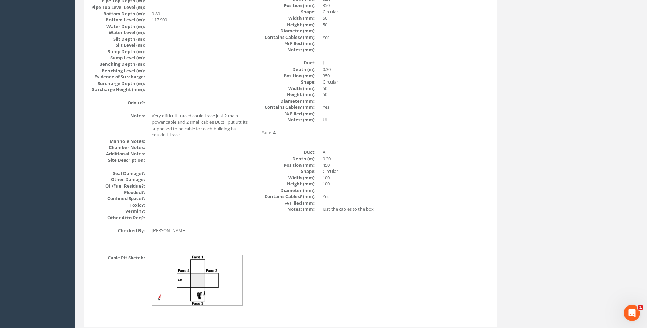
scroll to position [743, 0]
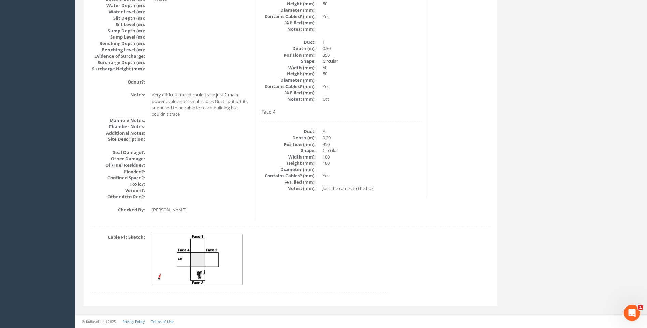
click at [192, 259] on img at bounding box center [197, 259] width 91 height 51
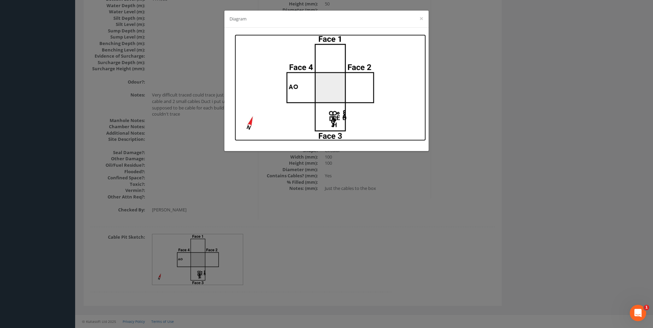
click at [336, 97] on img at bounding box center [329, 87] width 191 height 106
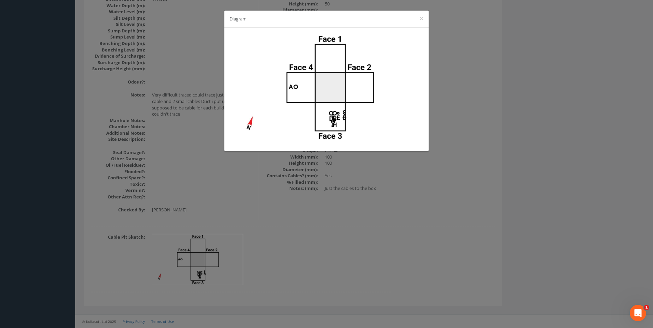
click at [465, 156] on div "Diagram ×" at bounding box center [326, 164] width 653 height 328
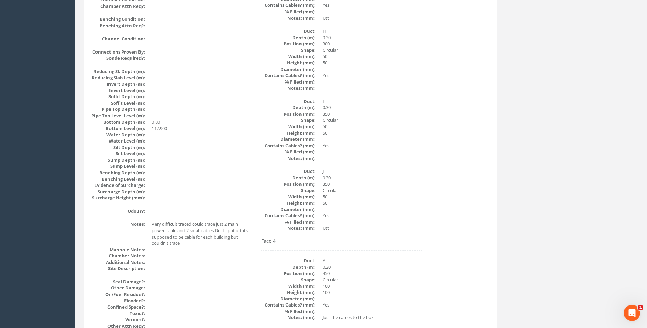
scroll to position [709, 0]
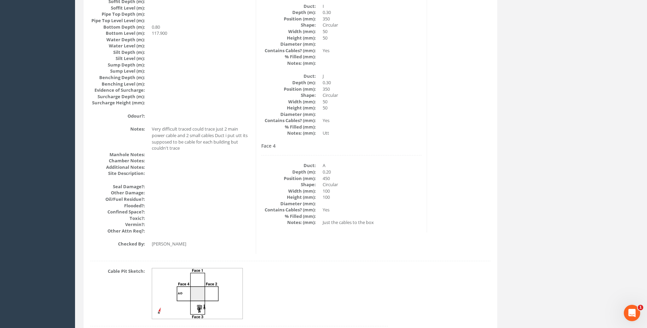
click at [404, 195] on dd "100" at bounding box center [372, 197] width 99 height 6
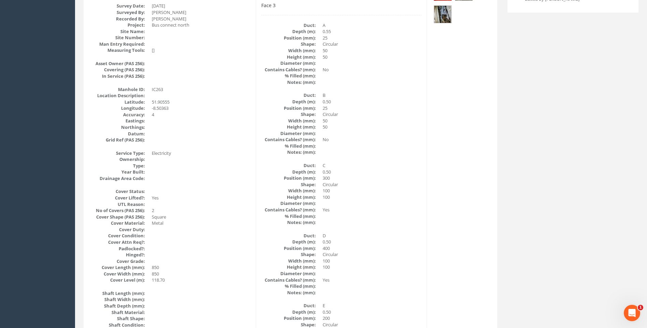
scroll to position [129, 0]
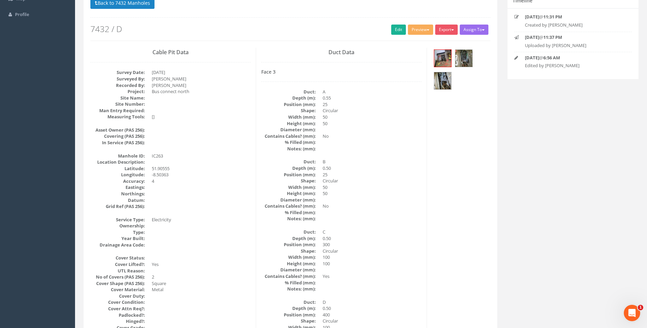
scroll to position [61, 0]
click at [443, 58] on img at bounding box center [442, 59] width 17 height 17
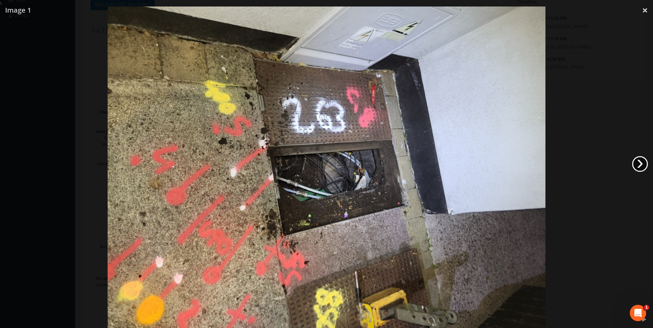
click at [641, 161] on link "›" at bounding box center [640, 164] width 16 height 16
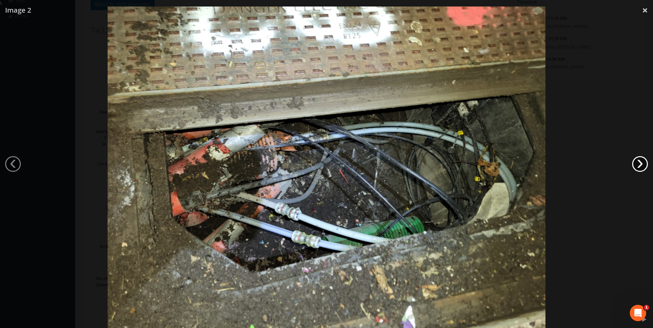
click at [641, 161] on link "›" at bounding box center [640, 164] width 16 height 16
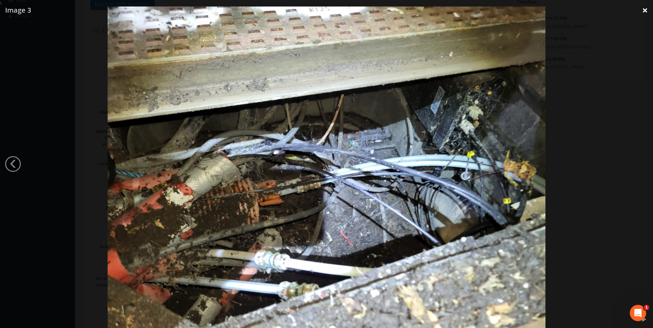
click at [645, 9] on link "×" at bounding box center [645, 10] width 16 height 20
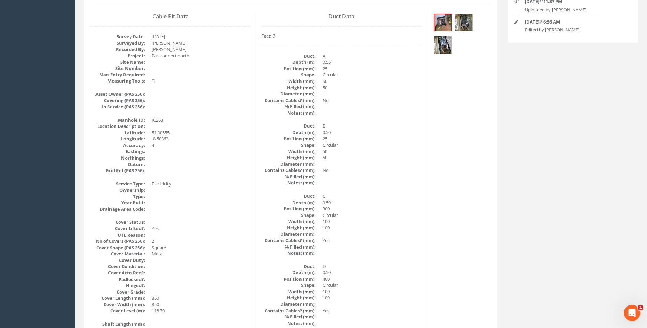
scroll to position [129, 0]
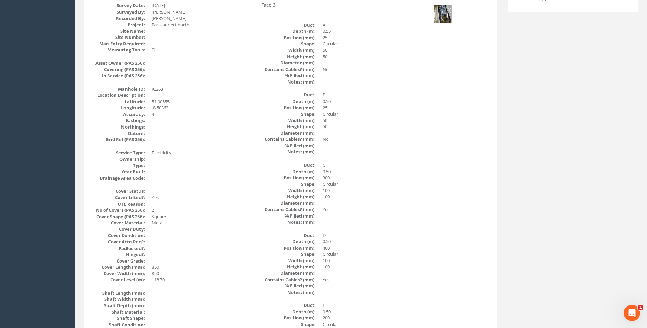
click at [418, 176] on dd "300" at bounding box center [372, 178] width 99 height 6
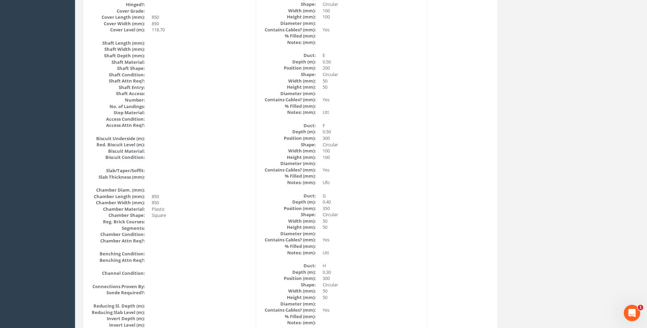
scroll to position [368, 0]
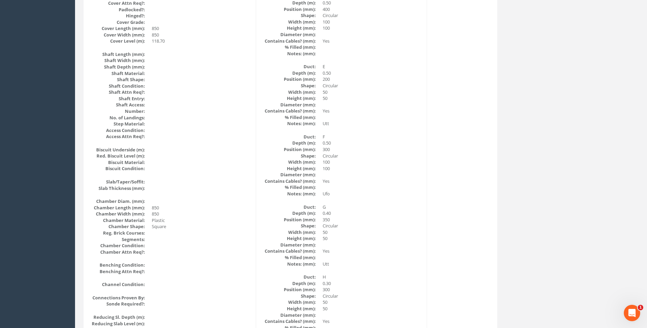
click at [433, 211] on div "Cable Pit Data Survey Date: 11/09/2025 Surveyed By: Giacomo Frigerio Recorded B…" at bounding box center [290, 169] width 411 height 854
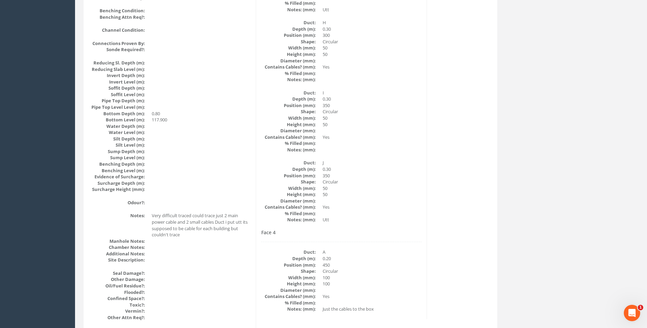
scroll to position [607, 0]
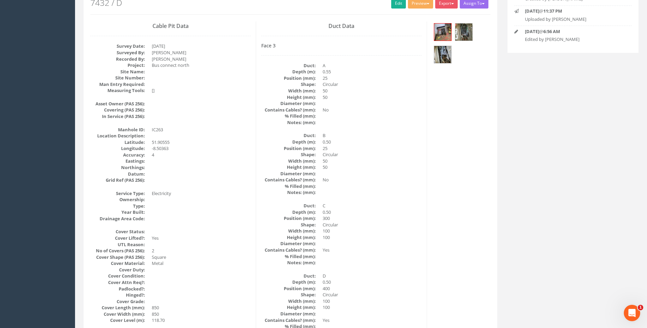
scroll to position [61, 0]
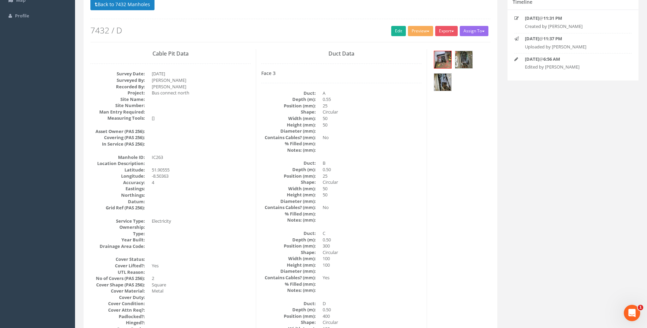
click at [397, 215] on dd at bounding box center [372, 214] width 99 height 6
click at [412, 215] on dd at bounding box center [372, 214] width 99 height 6
drag, startPoint x: 126, startPoint y: 5, endPoint x: 380, endPoint y: 126, distance: 281.3
click at [127, 5] on button "Back to 7432 Manholes" at bounding box center [122, 5] width 64 height 12
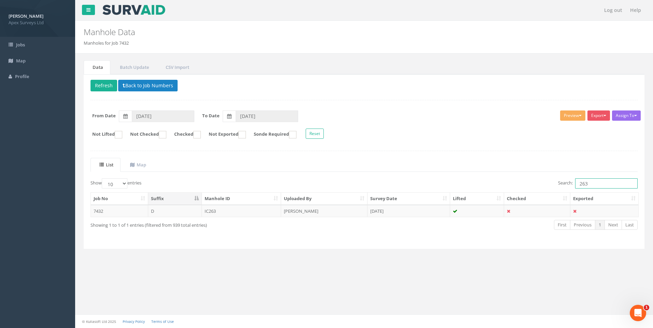
click at [588, 185] on input "263" at bounding box center [606, 183] width 62 height 10
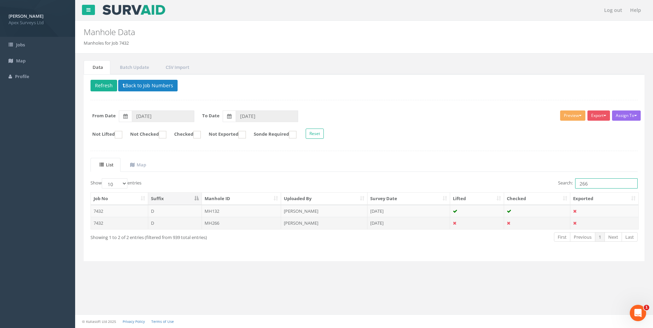
type input "266"
click at [270, 221] on td "MH266" at bounding box center [242, 223] width 80 height 12
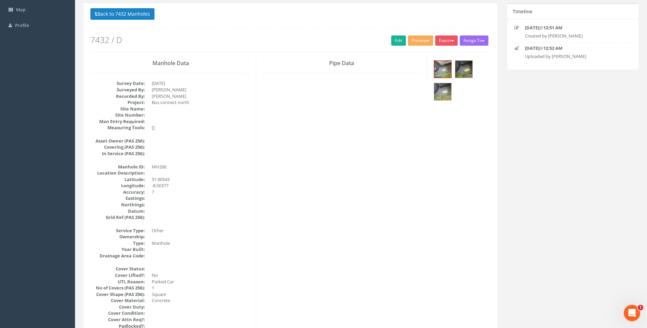
scroll to position [17, 0]
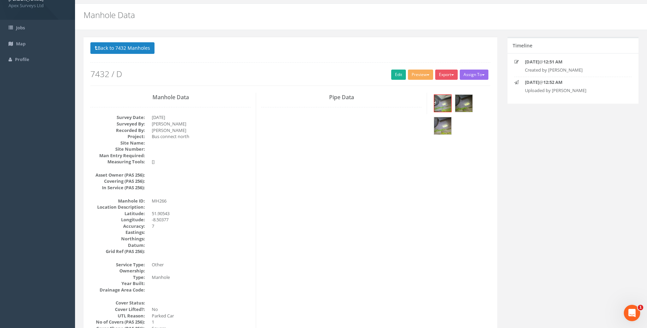
drag, startPoint x: 393, startPoint y: 73, endPoint x: 73, endPoint y: 235, distance: 358.5
click at [393, 74] on link "Edit" at bounding box center [398, 75] width 15 height 10
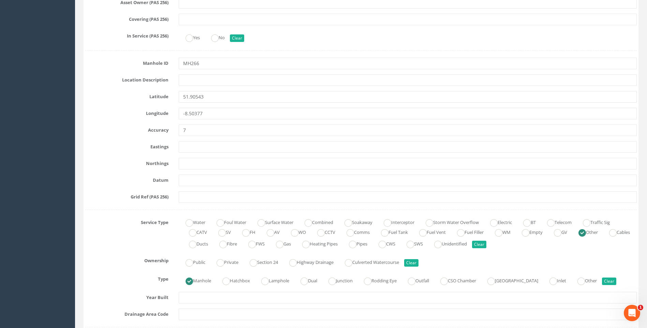
scroll to position [427, 0]
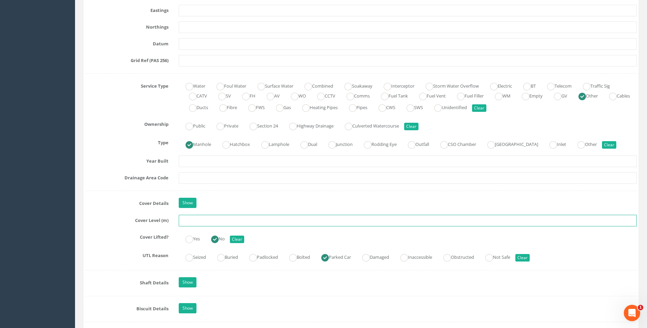
click at [195, 225] on input "text" at bounding box center [408, 221] width 458 height 12
type input "118.28"
click at [118, 195] on div "Job Number 7432 Job Number Suffix D Survey Date 11/09/2025 Surveyed By Giacomo …" at bounding box center [361, 228] width 552 height 1086
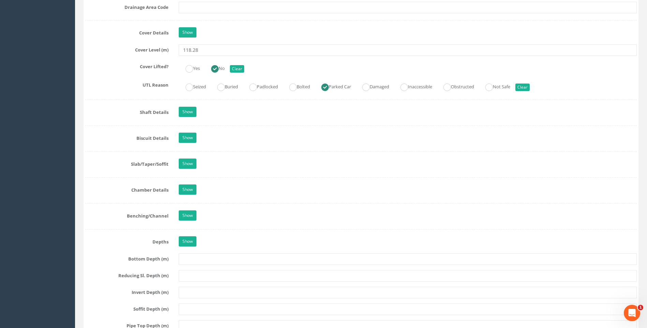
click at [82, 165] on label "Slab/Taper/Soffit" at bounding box center [127, 163] width 94 height 9
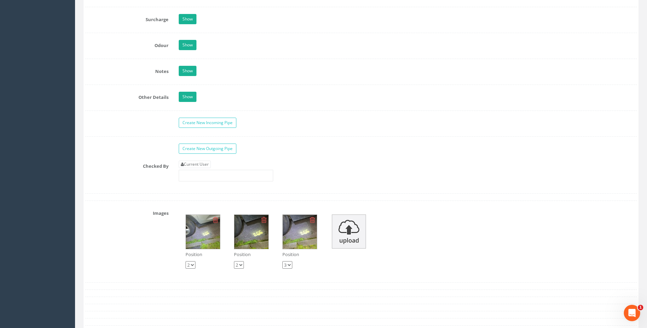
scroll to position [1041, 0]
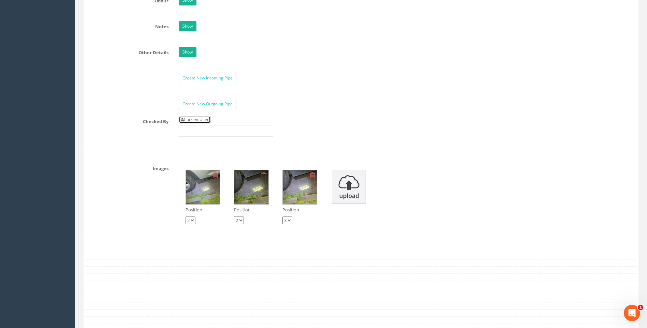
click at [200, 120] on link "Current User" at bounding box center [195, 120] width 32 height 8
type input "[PERSON_NAME]"
click at [113, 139] on div "Checked By Current User [PERSON_NAME]" at bounding box center [361, 129] width 562 height 26
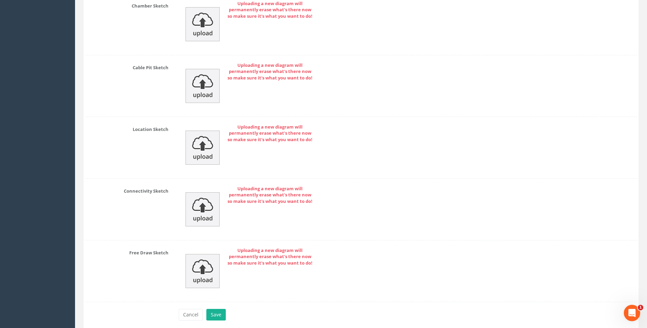
scroll to position [1407, 0]
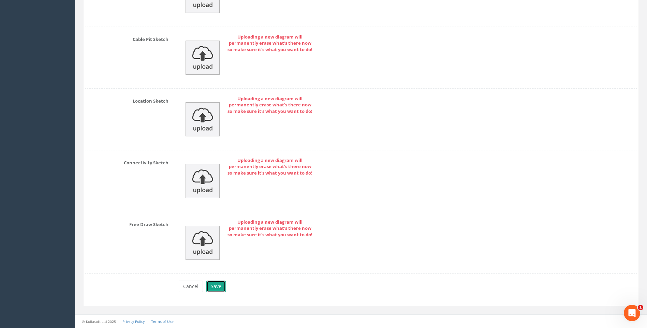
click at [217, 285] on button "Save" at bounding box center [215, 287] width 19 height 12
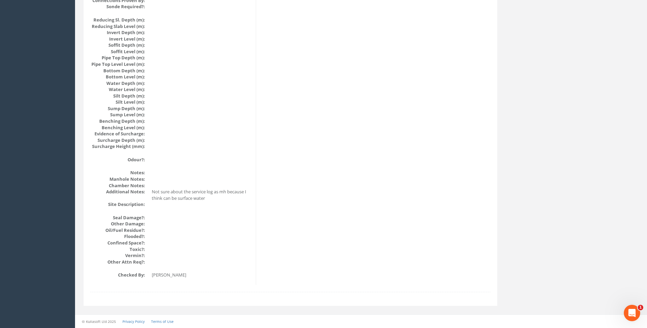
scroll to position [666, 0]
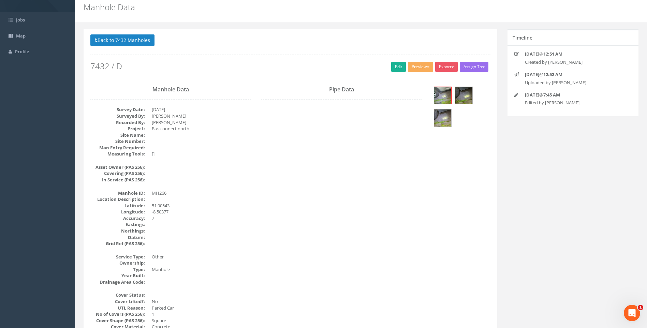
scroll to position [0, 0]
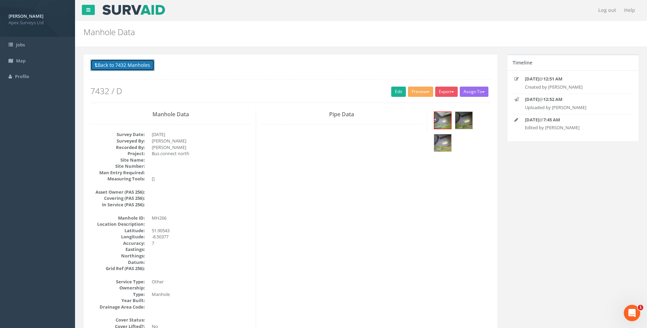
click at [122, 63] on button "Back to 7432 Manholes" at bounding box center [122, 65] width 64 height 12
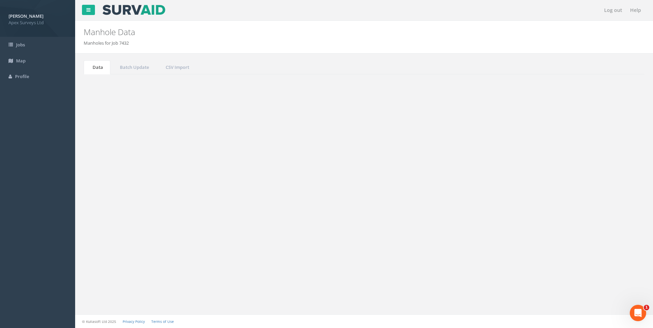
click at [587, 185] on input "266" at bounding box center [606, 183] width 62 height 10
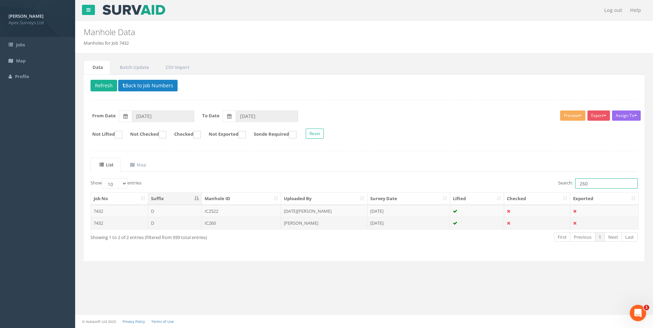
type input "260"
click at [318, 221] on td "[PERSON_NAME]" at bounding box center [324, 223] width 86 height 12
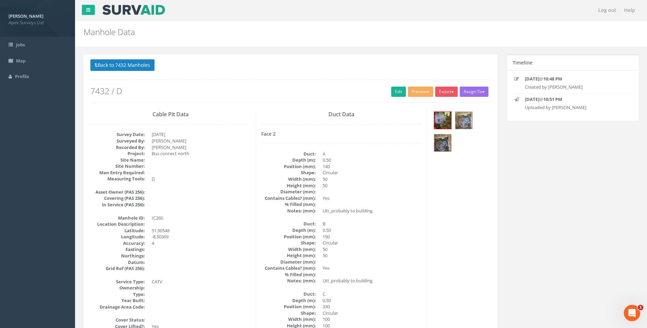
click at [412, 211] on dd "Utt_probably to building" at bounding box center [372, 211] width 99 height 6
click at [395, 93] on link "Edit" at bounding box center [398, 92] width 15 height 10
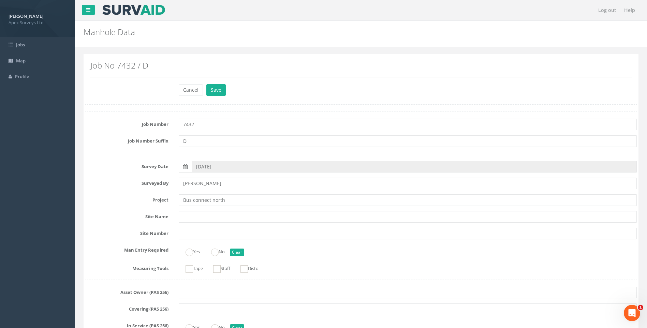
click at [104, 200] on label "Project" at bounding box center [127, 199] width 94 height 9
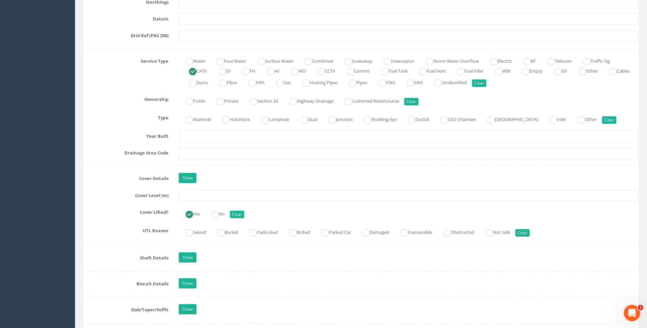
scroll to position [512, 0]
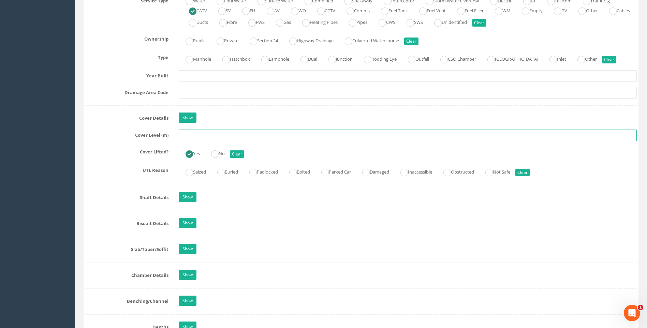
click at [205, 133] on input "text" at bounding box center [408, 136] width 458 height 12
type input "118.24"
click at [132, 146] on div "Job Number 7432 Job Number Suffix D Survey Date 11/09/2025 Surveyed By Giacomo …" at bounding box center [361, 216] width 552 height 1232
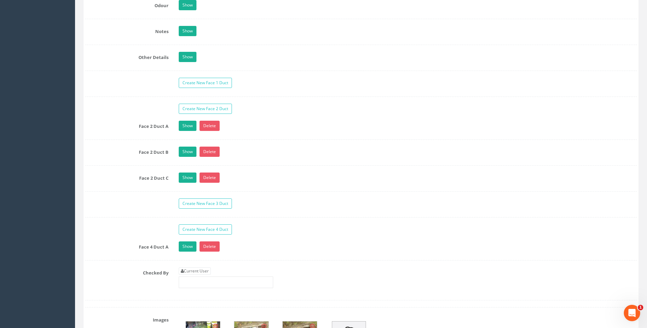
scroll to position [1092, 0]
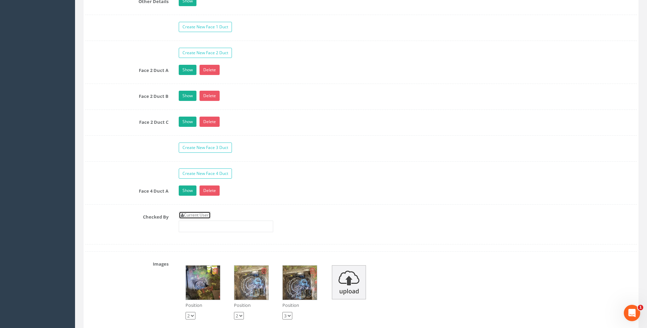
click at [195, 214] on link "Current User" at bounding box center [195, 216] width 32 height 8
type input "[PERSON_NAME]"
click at [127, 204] on div at bounding box center [361, 204] width 552 height 0
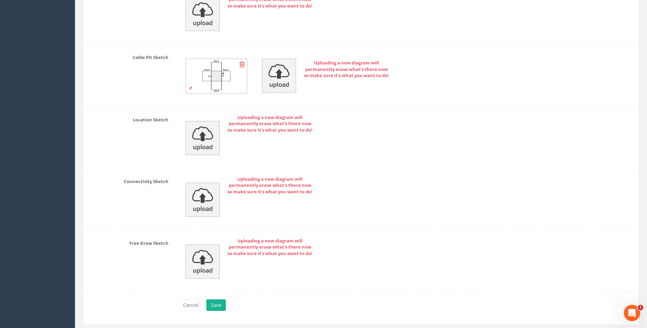
scroll to position [1555, 0]
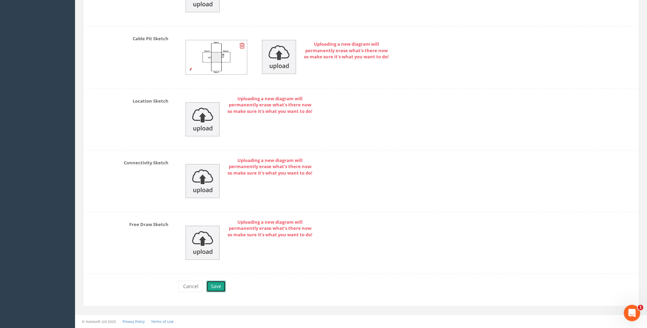
click at [214, 289] on button "Save" at bounding box center [215, 287] width 19 height 12
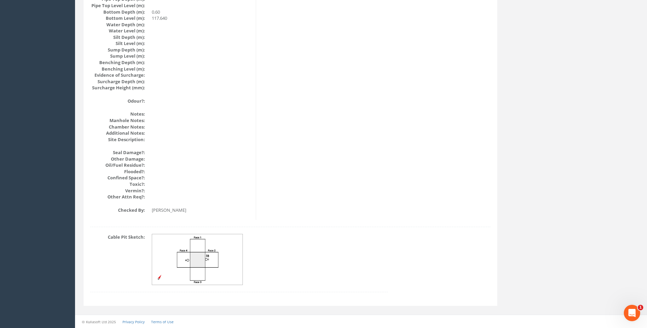
click at [208, 255] on img at bounding box center [197, 259] width 91 height 51
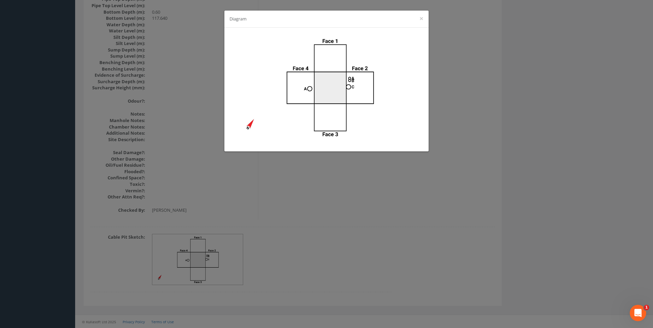
click at [460, 223] on div "Diagram ×" at bounding box center [326, 164] width 653 height 328
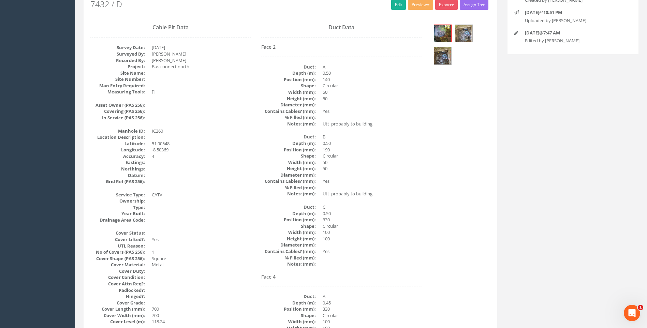
scroll to position [76, 0]
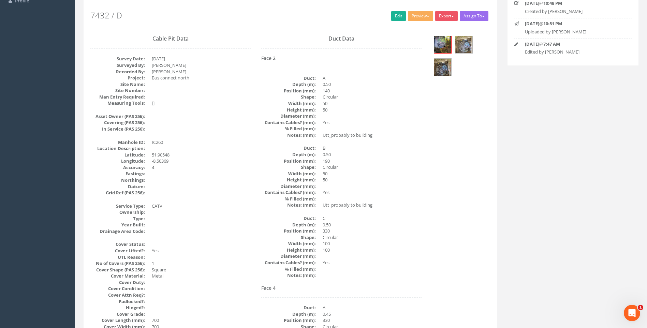
click at [376, 177] on dd "50" at bounding box center [372, 180] width 99 height 6
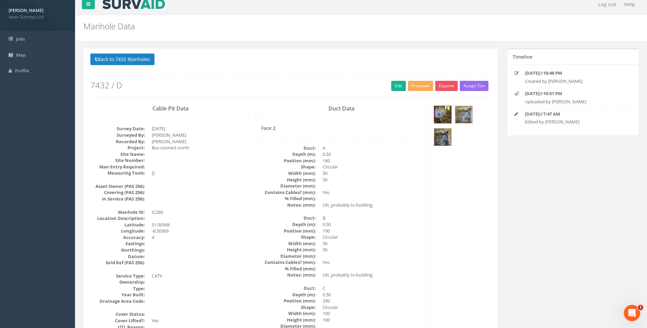
scroll to position [0, 0]
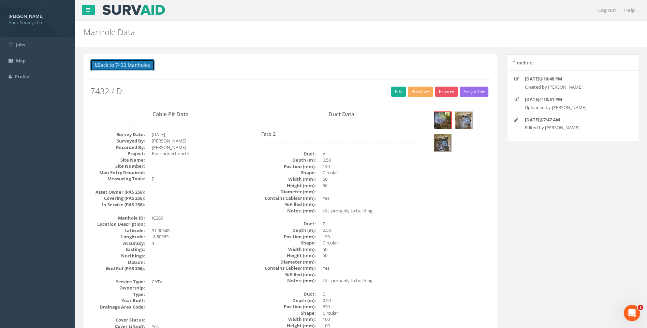
drag, startPoint x: 120, startPoint y: 65, endPoint x: 398, endPoint y: 156, distance: 293.1
click at [121, 65] on button "Back to 7432 Manholes" at bounding box center [122, 65] width 64 height 12
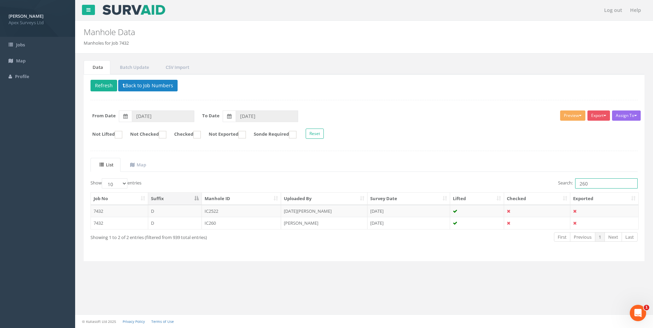
drag, startPoint x: 581, startPoint y: 184, endPoint x: 587, endPoint y: 184, distance: 6.1
click at [587, 184] on input "260" at bounding box center [606, 183] width 62 height 10
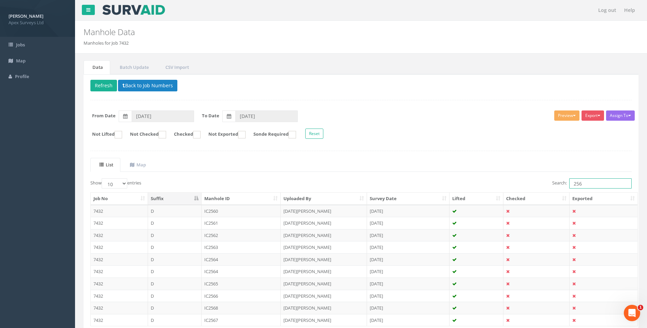
type input "256"
click at [411, 166] on ul "List Map" at bounding box center [361, 165] width 542 height 14
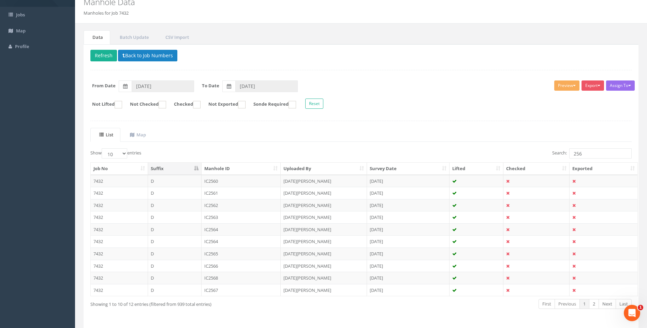
scroll to position [52, 0]
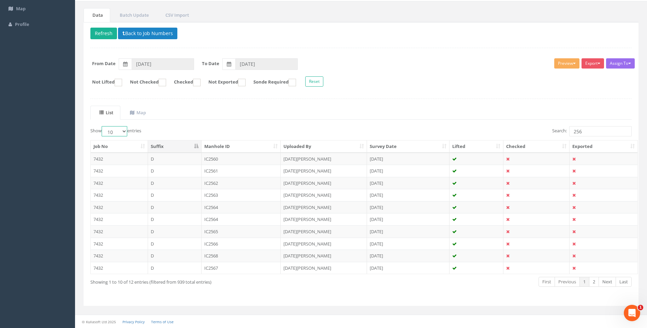
click at [125, 132] on select "10 25 50 100" at bounding box center [115, 131] width 26 height 10
select select "100"
click at [103, 126] on select "10 25 50 100" at bounding box center [115, 131] width 26 height 10
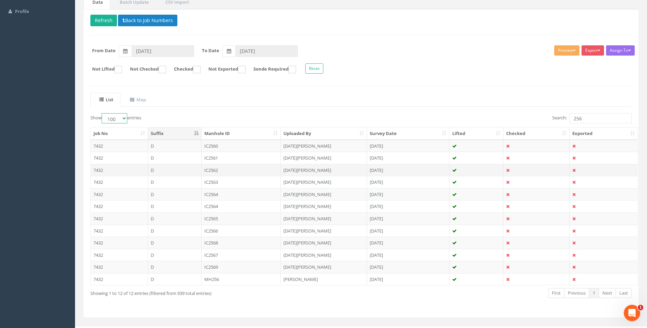
scroll to position [77, 0]
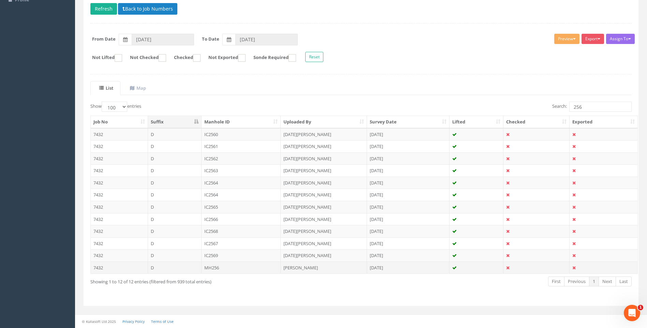
click at [288, 267] on td "[PERSON_NAME]" at bounding box center [324, 268] width 86 height 12
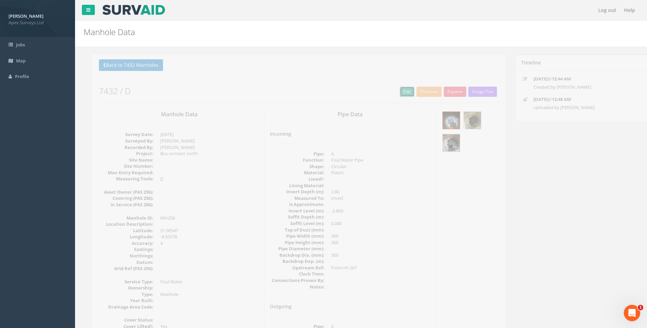
click at [396, 90] on link "Edit" at bounding box center [398, 92] width 15 height 10
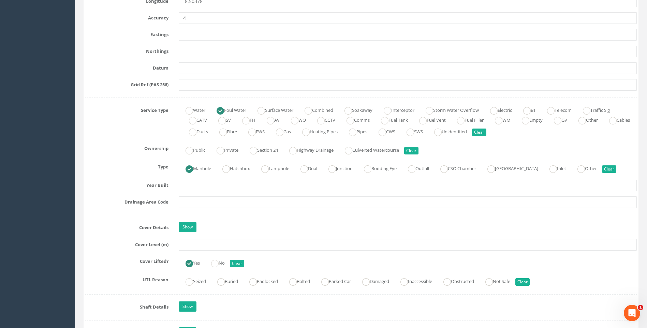
scroll to position [444, 0]
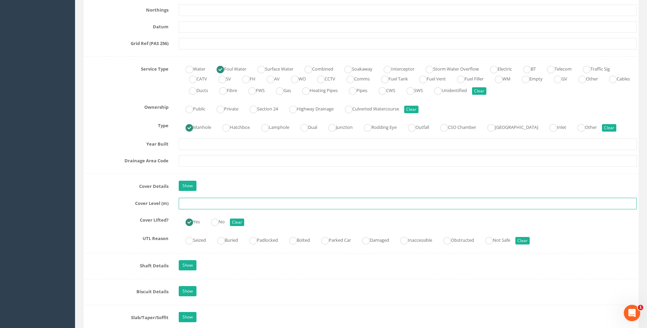
click at [222, 203] on input "text" at bounding box center [408, 204] width 458 height 12
type input "118.25"
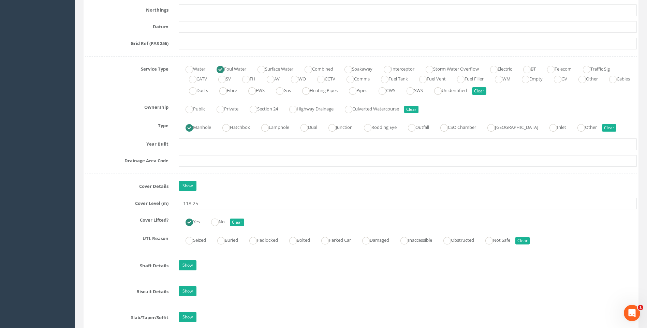
click at [111, 196] on div "Job Number 7432 Job Number Suffix D Survey Date 11/09/2025 Surveyed By Giacomo …" at bounding box center [361, 232] width 552 height 1129
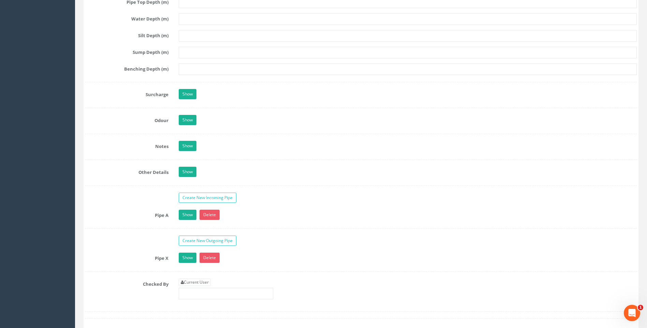
scroll to position [990, 0]
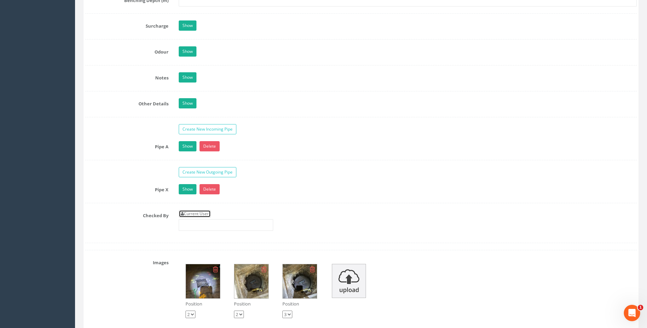
drag, startPoint x: 202, startPoint y: 214, endPoint x: 123, endPoint y: 207, distance: 79.1
click at [201, 214] on link "Current User" at bounding box center [195, 214] width 32 height 8
type input "[PERSON_NAME]"
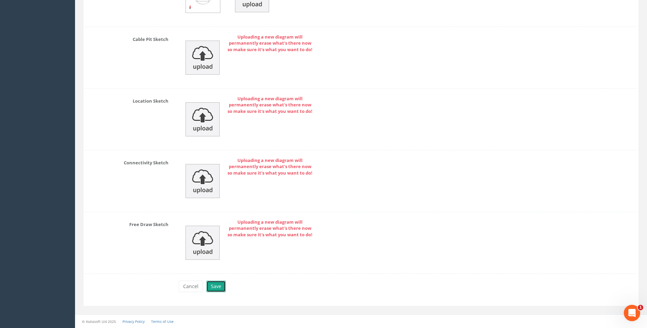
click at [213, 288] on button "Save" at bounding box center [215, 287] width 19 height 12
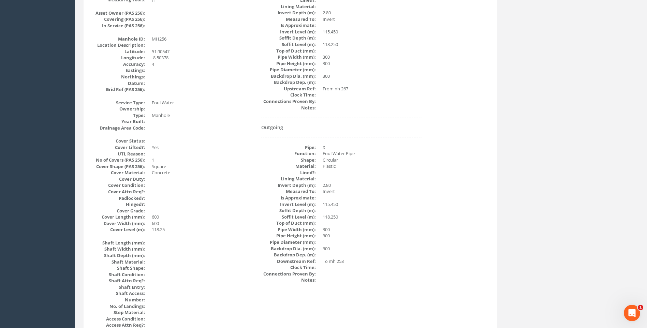
scroll to position [178, 0]
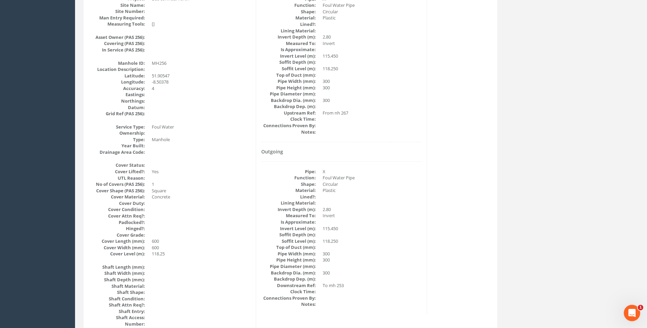
scroll to position [144, 0]
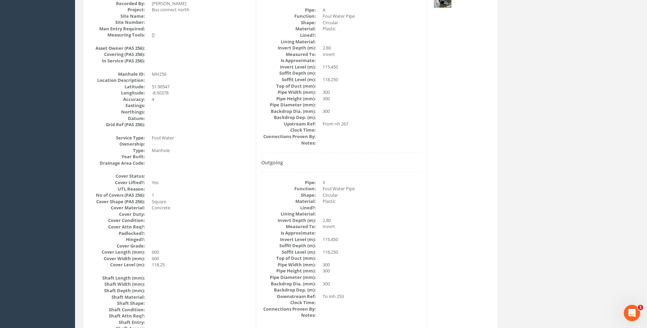
click at [419, 200] on dd "Plastic" at bounding box center [372, 201] width 99 height 6
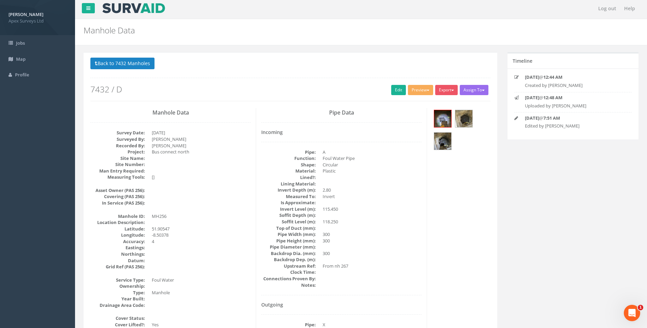
scroll to position [0, 0]
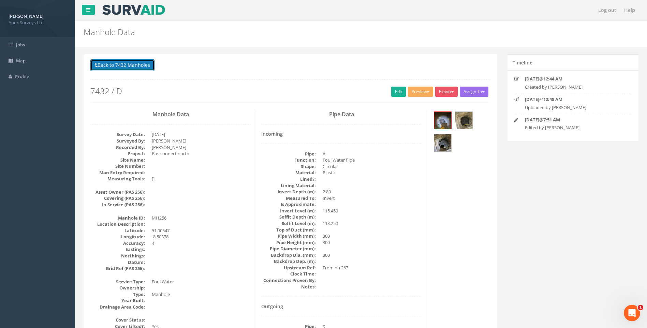
click at [130, 64] on button "Back to 7432 Manholes" at bounding box center [122, 65] width 64 height 12
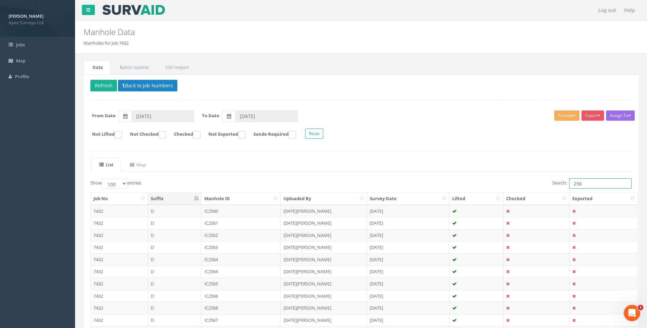
click at [581, 184] on input "256" at bounding box center [601, 183] width 62 height 10
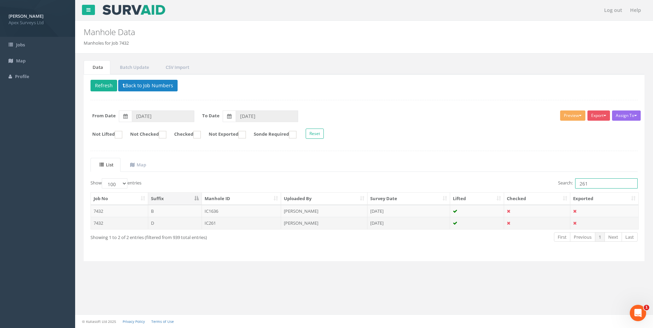
type input "261"
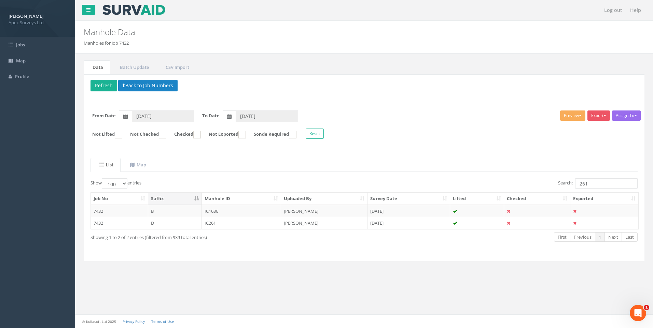
drag, startPoint x: 300, startPoint y: 222, endPoint x: 428, endPoint y: 261, distance: 133.9
click at [300, 222] on td "[PERSON_NAME]" at bounding box center [324, 223] width 86 height 12
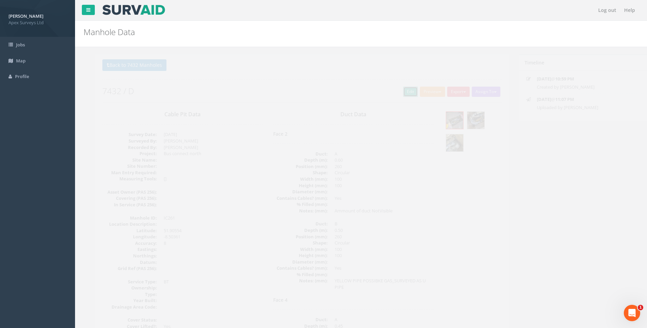
click at [395, 90] on link "Edit" at bounding box center [398, 92] width 15 height 10
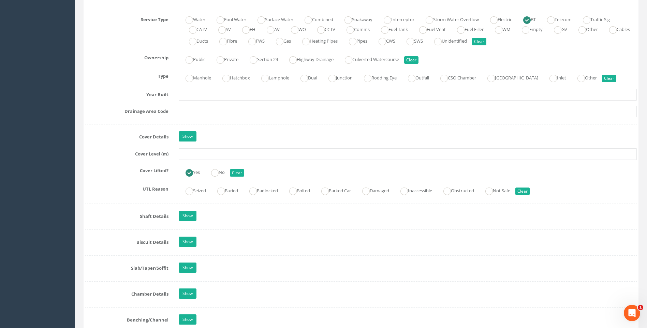
scroll to position [546, 0]
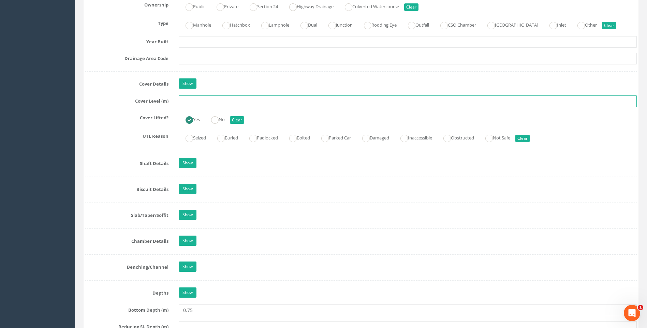
click at [197, 99] on input "text" at bounding box center [408, 102] width 458 height 12
type input "118.43"
click at [119, 135] on label "UTL Reason" at bounding box center [127, 135] width 94 height 9
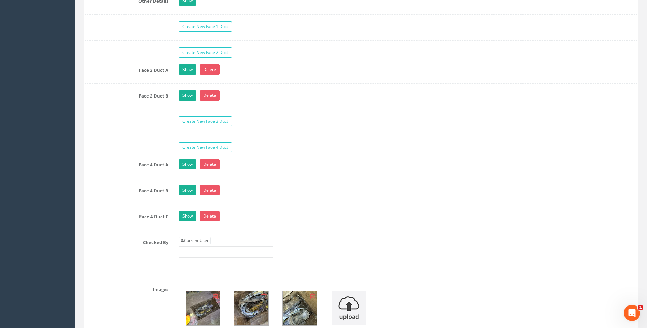
scroll to position [1195, 0]
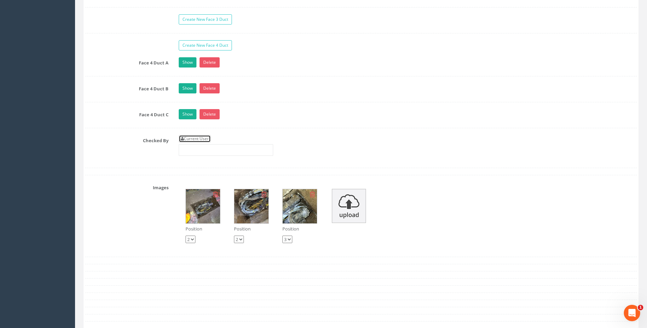
click at [193, 138] on link "Current User" at bounding box center [195, 139] width 32 height 8
type input "[PERSON_NAME]"
click at [109, 142] on label "Checked By" at bounding box center [127, 139] width 94 height 9
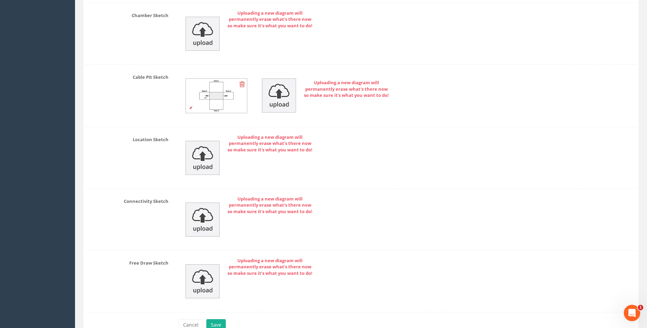
scroll to position [1581, 0]
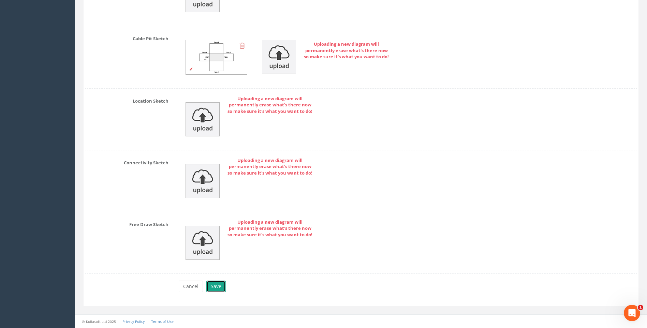
click at [216, 285] on button "Save" at bounding box center [215, 287] width 19 height 12
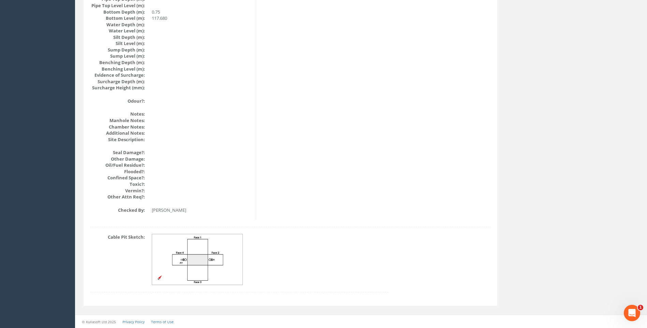
scroll to position [724, 0]
click at [200, 254] on img at bounding box center [197, 259] width 91 height 51
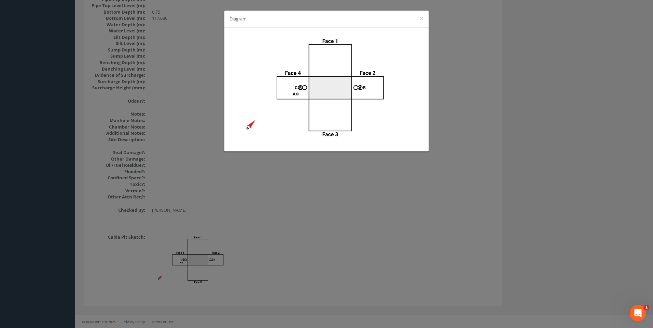
click at [463, 181] on div "Diagram ×" at bounding box center [326, 164] width 653 height 328
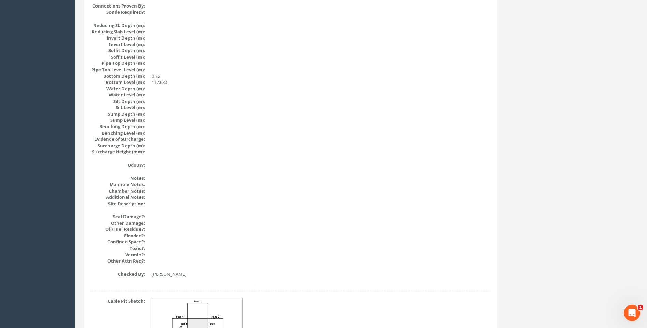
scroll to position [588, 0]
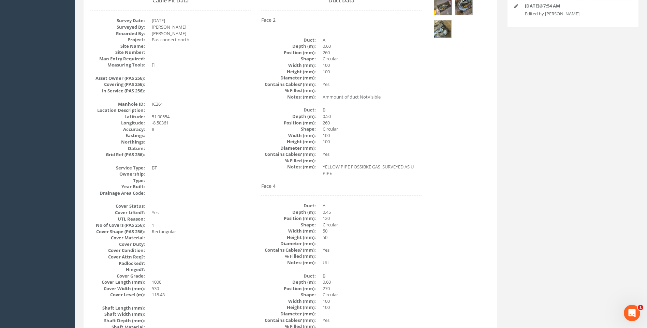
scroll to position [110, 0]
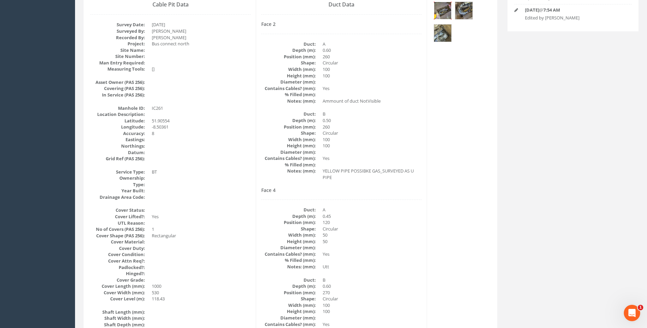
click at [443, 9] on img at bounding box center [442, 10] width 17 height 17
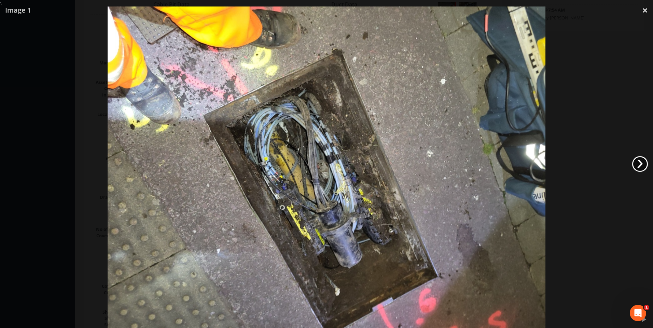
click at [641, 166] on link "›" at bounding box center [640, 164] width 16 height 16
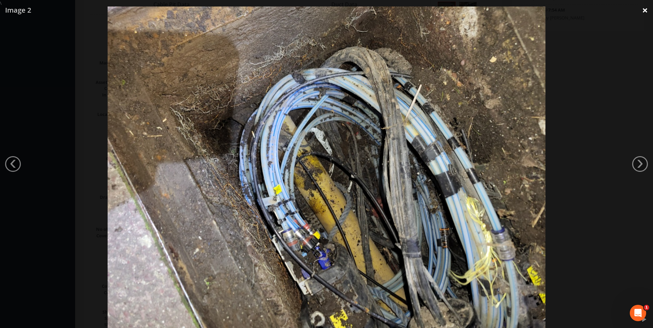
click at [643, 11] on link "×" at bounding box center [645, 10] width 16 height 20
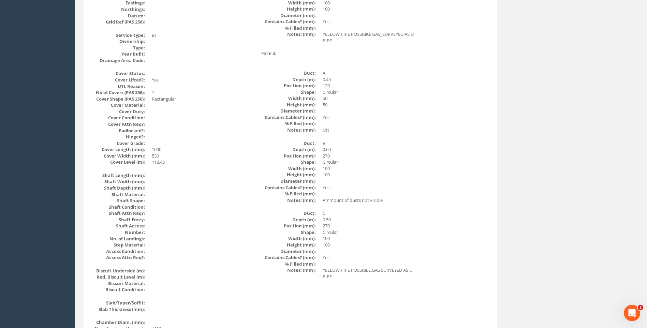
scroll to position [246, 0]
click at [432, 197] on div "Cable Pit Data Survey Date: 10/09/2025 Surveyed By: Giacomo Frigerio Recorded B…" at bounding box center [290, 280] width 411 height 834
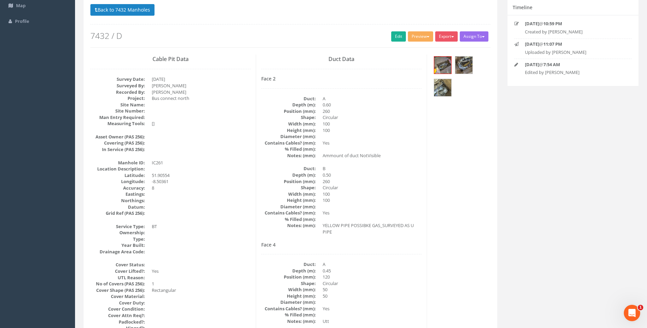
scroll to position [0, 0]
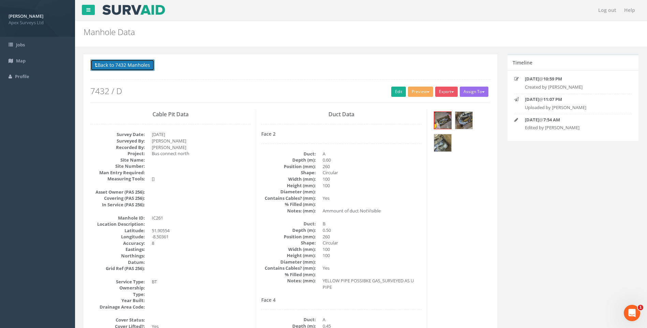
click at [120, 66] on button "Back to 7432 Manholes" at bounding box center [122, 65] width 64 height 12
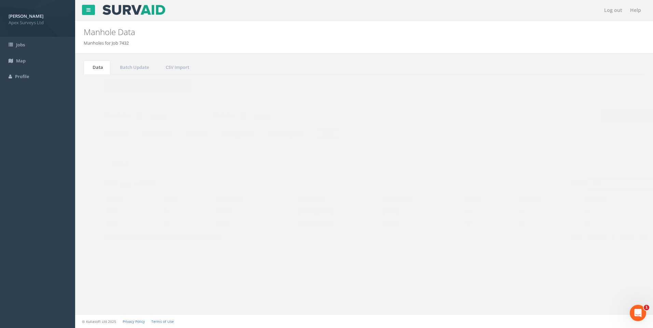
drag, startPoint x: 582, startPoint y: 182, endPoint x: 586, endPoint y: 182, distance: 4.1
click at [586, 182] on input "261" at bounding box center [606, 183] width 62 height 10
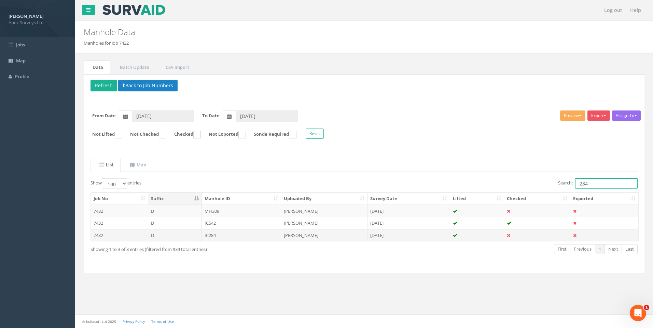
type input "284"
click at [217, 234] on td "IC284" at bounding box center [242, 235] width 80 height 12
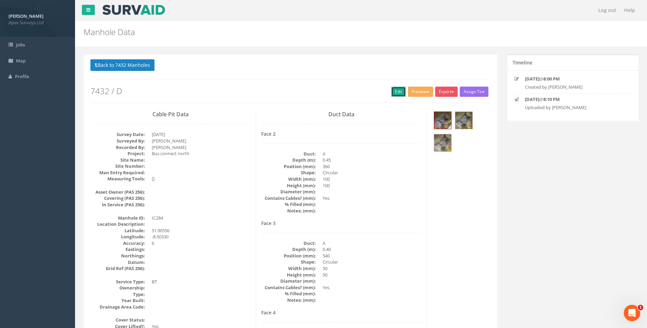
click at [396, 89] on link "Edit" at bounding box center [398, 92] width 15 height 10
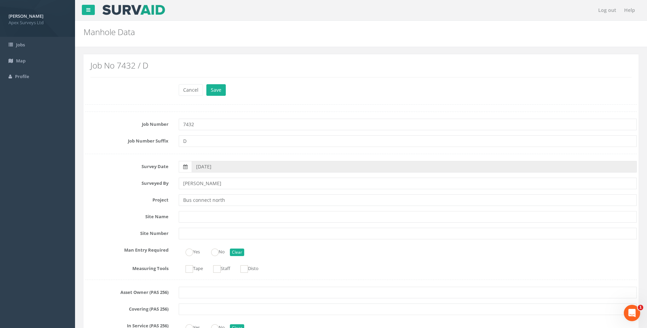
click at [120, 187] on div "Surveyed By [PERSON_NAME]" at bounding box center [361, 184] width 562 height 12
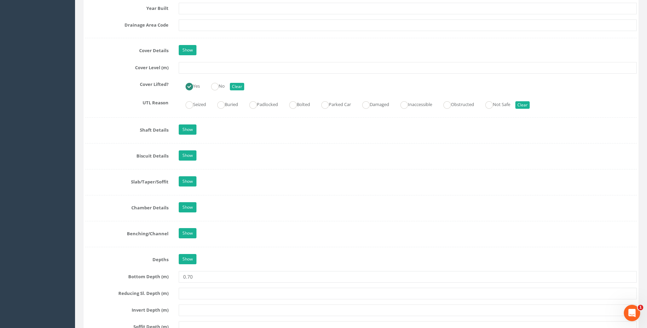
scroll to position [546, 0]
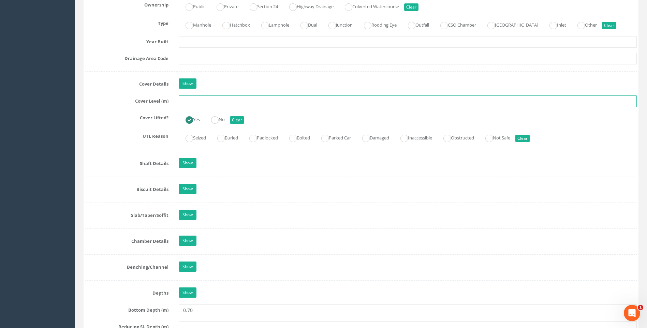
click at [188, 102] on input "text" at bounding box center [408, 102] width 458 height 12
type input "117.77"
click at [113, 149] on div "Job Number 7432 Job Number Suffix D Survey Date 11/09/2025 Surveyed By Giacomo …" at bounding box center [361, 165] width 552 height 1198
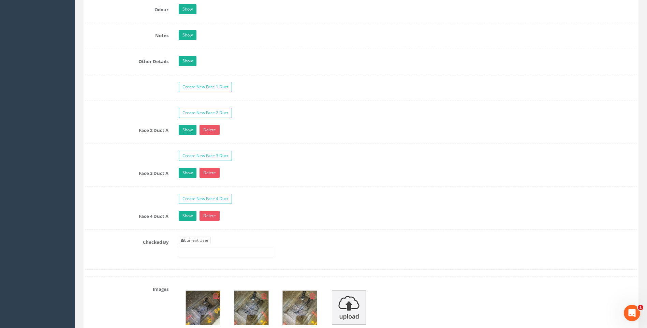
scroll to position [1092, 0]
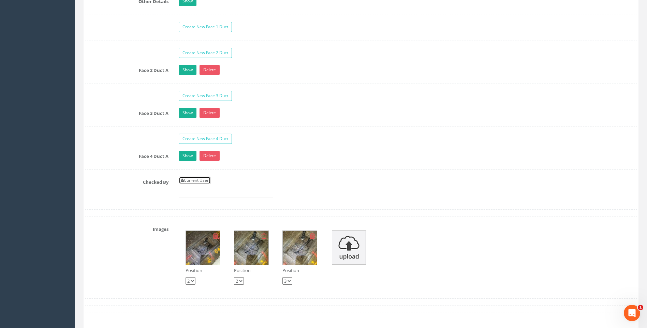
click at [204, 181] on link "Current User" at bounding box center [195, 181] width 32 height 8
type input "[PERSON_NAME]"
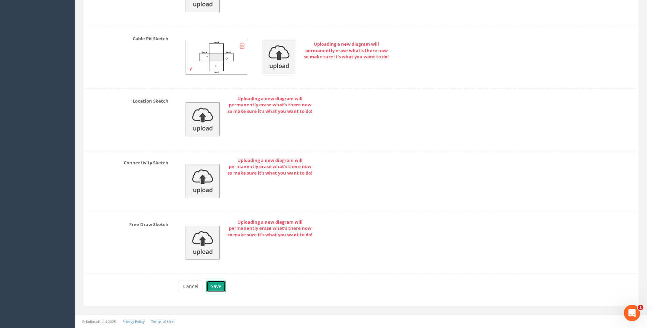
click at [218, 287] on button "Save" at bounding box center [215, 287] width 19 height 12
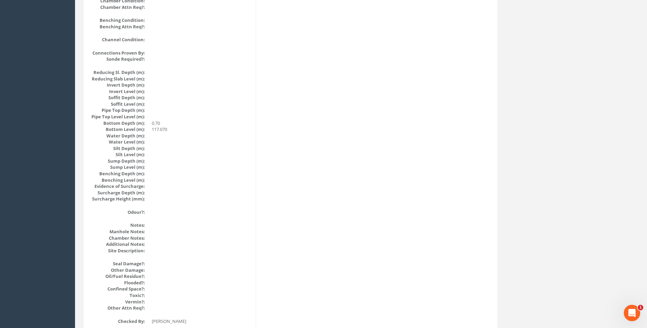
scroll to position [622, 0]
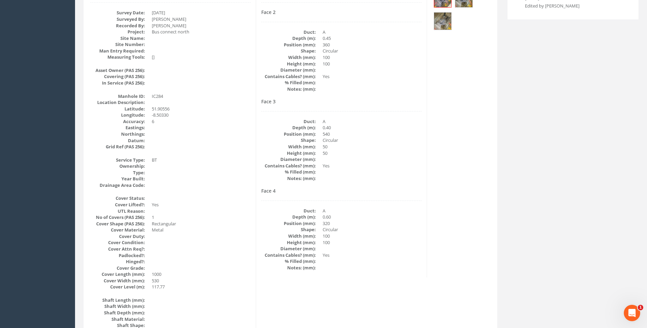
scroll to position [110, 0]
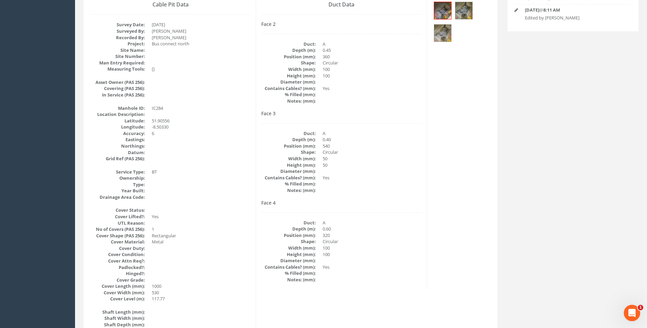
drag, startPoint x: 412, startPoint y: 231, endPoint x: 289, endPoint y: 206, distance: 126.2
click at [412, 231] on dd "0.60" at bounding box center [372, 229] width 99 height 6
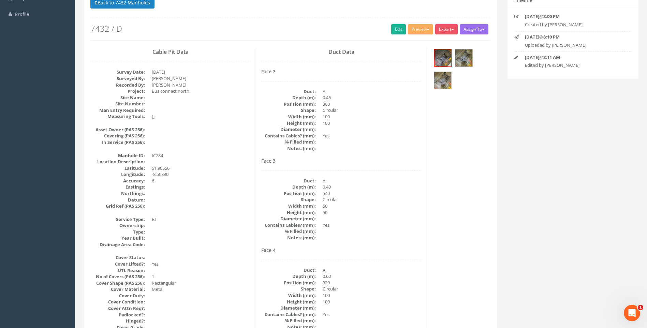
scroll to position [0, 0]
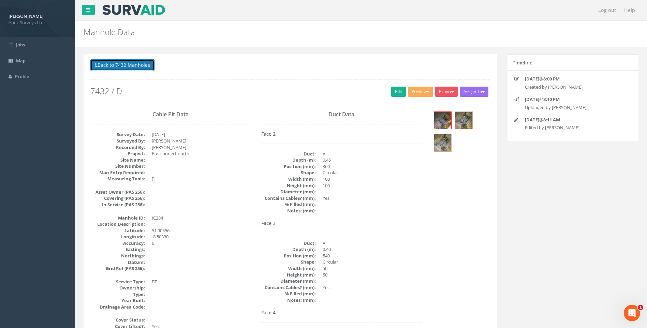
click at [120, 65] on button "Back to 7432 Manholes" at bounding box center [122, 65] width 64 height 12
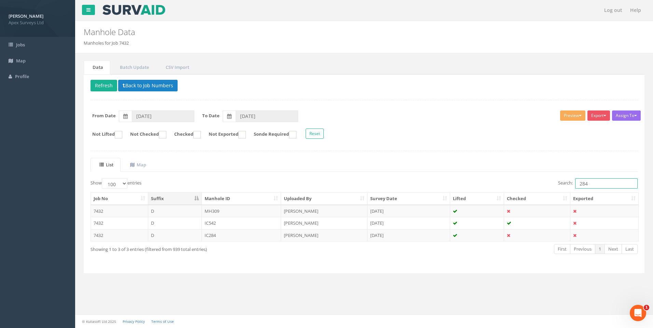
drag, startPoint x: 581, startPoint y: 185, endPoint x: 589, endPoint y: 187, distance: 9.1
click at [589, 187] on input "284" at bounding box center [606, 183] width 62 height 10
type input "219"
click at [298, 234] on td "[PERSON_NAME]" at bounding box center [324, 235] width 86 height 12
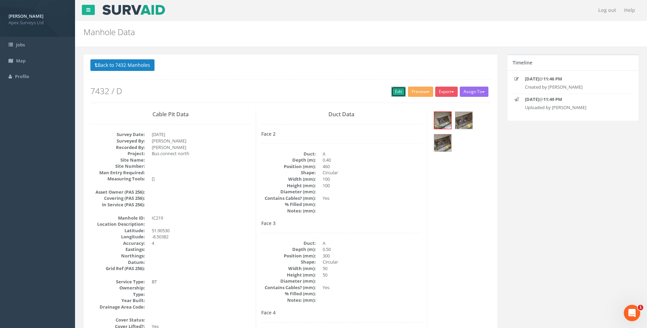
click at [400, 91] on link "Edit" at bounding box center [398, 92] width 15 height 10
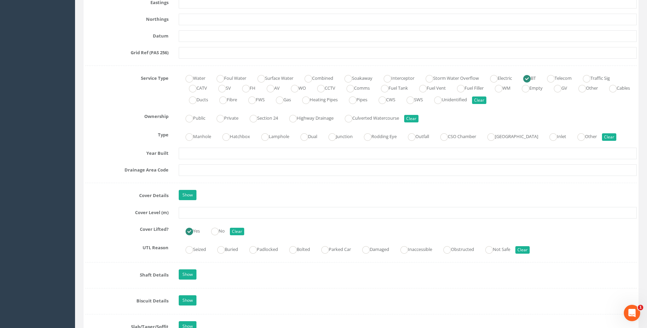
scroll to position [478, 0]
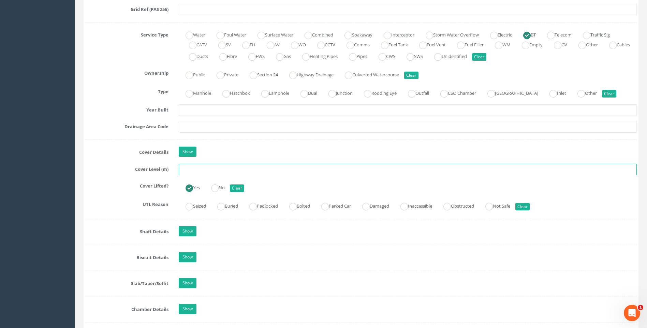
click at [197, 172] on input "text" at bounding box center [408, 170] width 458 height 12
type input "117.52"
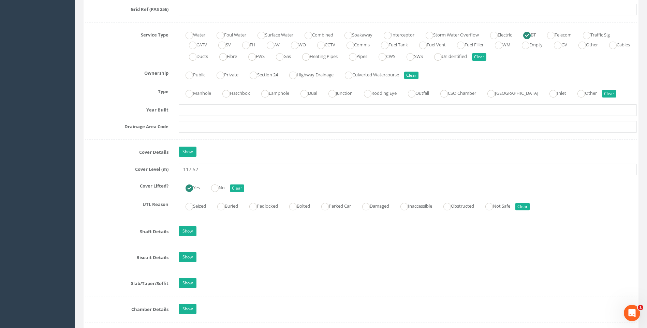
click at [124, 183] on label "Cover Lifted?" at bounding box center [127, 185] width 94 height 9
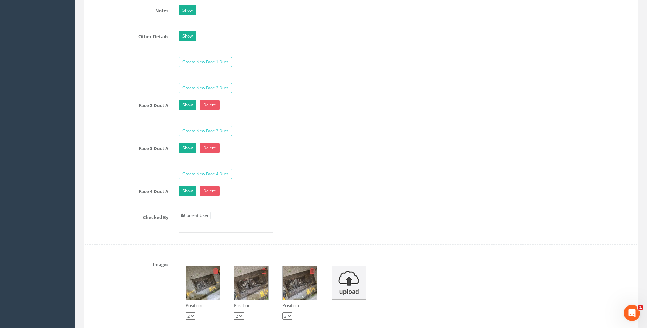
scroll to position [1126, 0]
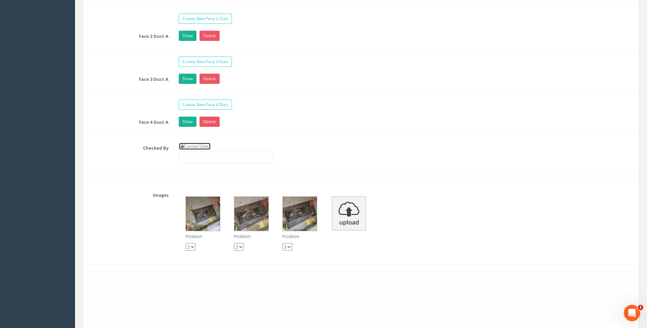
click at [206, 146] on link "Current User" at bounding box center [195, 147] width 32 height 8
type input "[PERSON_NAME]"
click at [129, 151] on label "Checked By" at bounding box center [127, 147] width 94 height 9
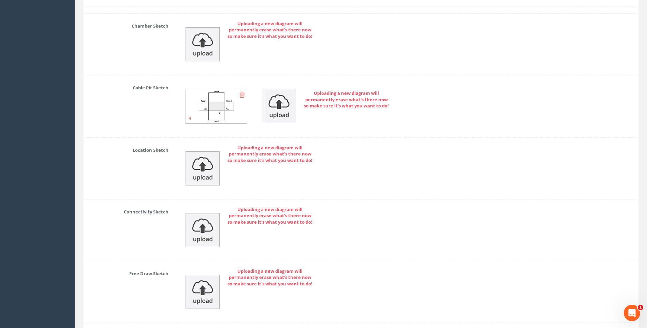
scroll to position [1520, 0]
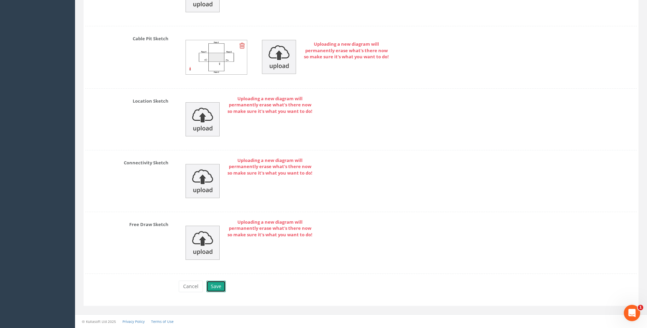
click at [214, 285] on button "Save" at bounding box center [215, 287] width 19 height 12
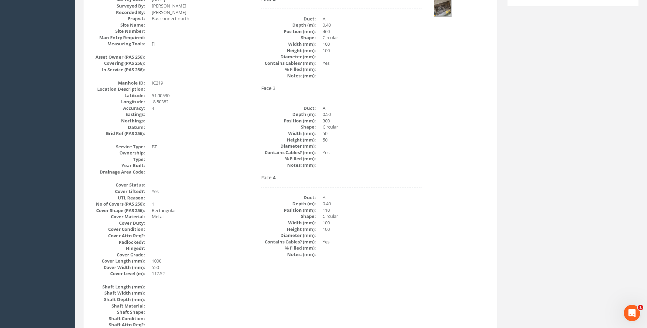
scroll to position [110, 0]
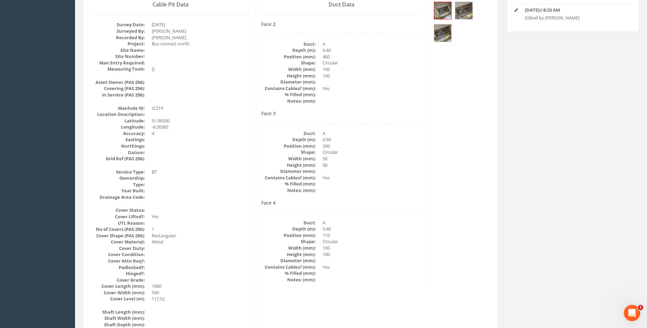
click at [404, 190] on dd at bounding box center [372, 190] width 99 height 6
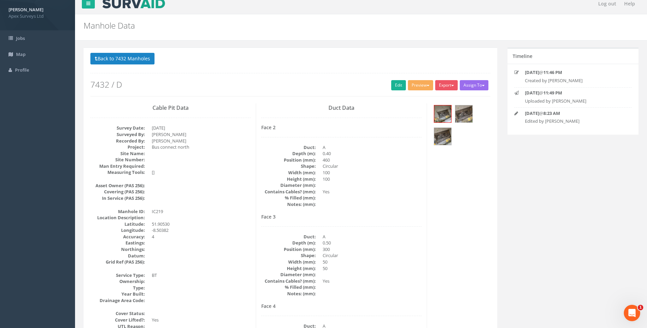
scroll to position [0, 0]
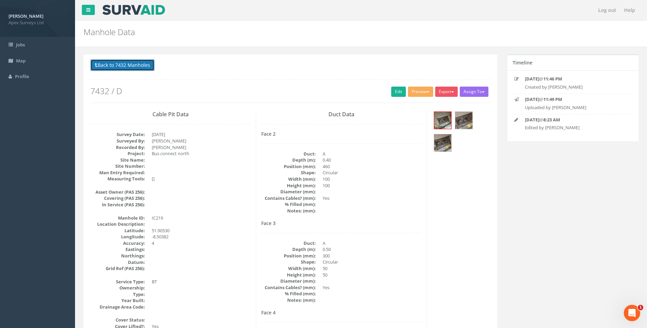
click at [113, 64] on button "Back to 7432 Manholes" at bounding box center [122, 65] width 64 height 12
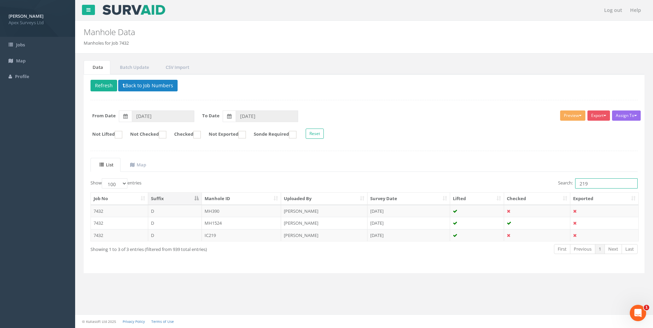
drag, startPoint x: 583, startPoint y: 184, endPoint x: 587, endPoint y: 185, distance: 3.5
click at [587, 185] on input "219" at bounding box center [606, 183] width 62 height 10
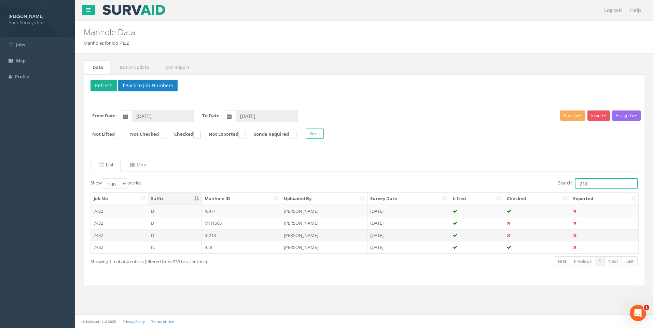
type input "218"
click at [225, 234] on td "IC218" at bounding box center [242, 235] width 80 height 12
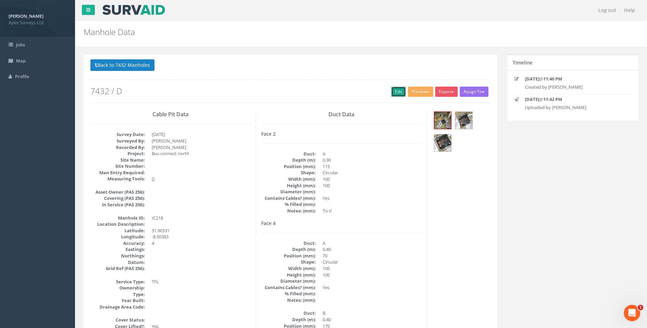
click at [395, 91] on link "Edit" at bounding box center [398, 92] width 15 height 10
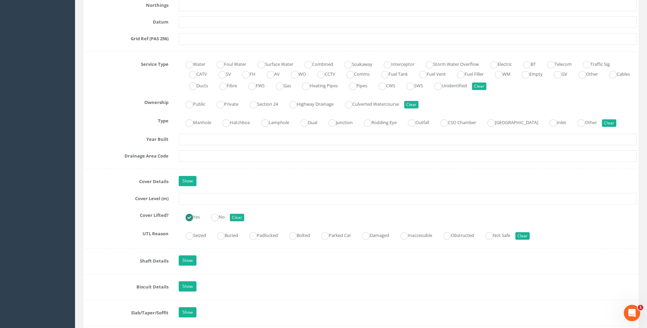
scroll to position [512, 0]
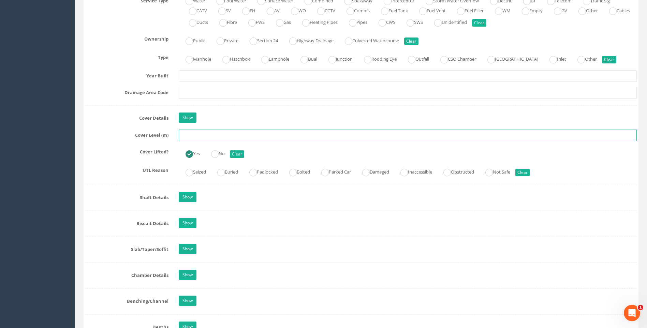
click at [213, 136] on input "text" at bounding box center [408, 136] width 458 height 12
type input "117.45"
click at [104, 161] on div "Job Number 7432 Job Number Suffix D Survey Date 10/09/2025 Surveyed By Giacomo …" at bounding box center [361, 203] width 552 height 1206
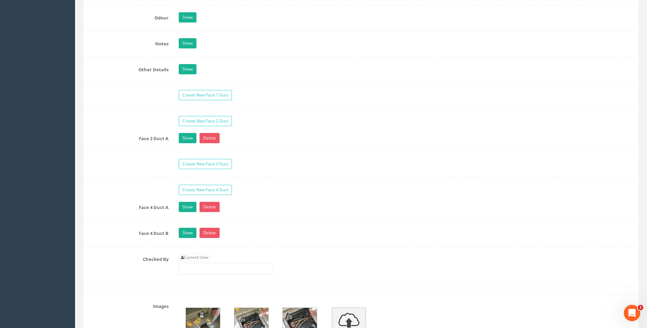
scroll to position [1092, 0]
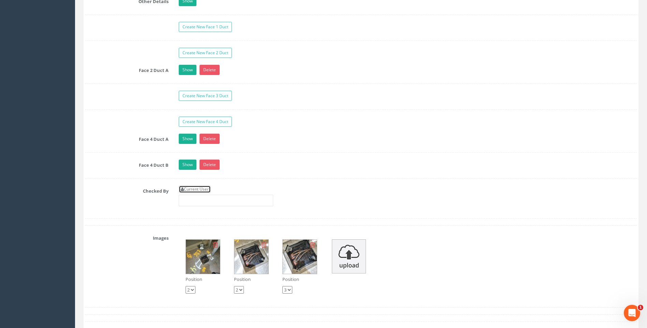
click at [201, 189] on link "Current User" at bounding box center [195, 190] width 32 height 8
type input "[PERSON_NAME]"
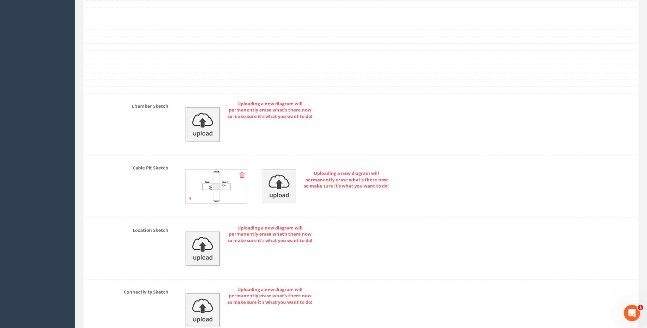
scroll to position [1529, 0]
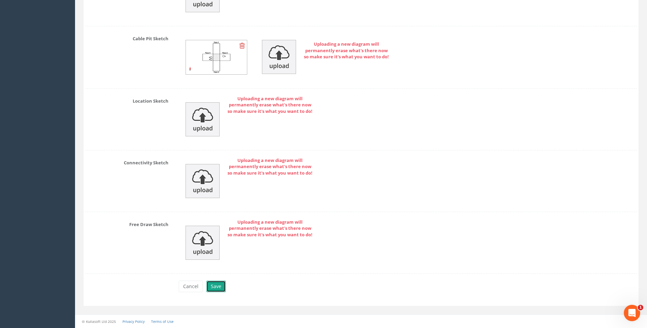
click at [218, 287] on button "Save" at bounding box center [215, 287] width 19 height 12
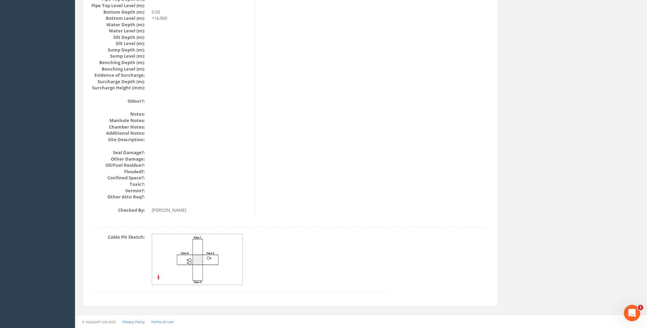
scroll to position [724, 0]
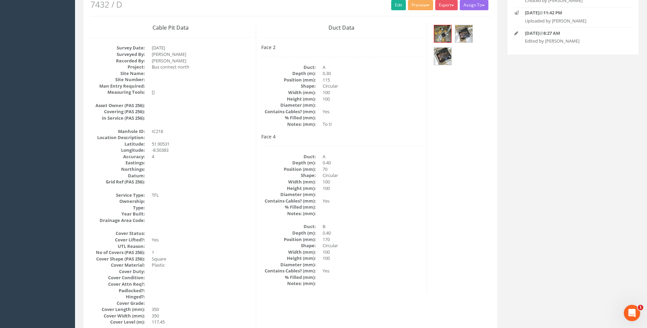
scroll to position [76, 0]
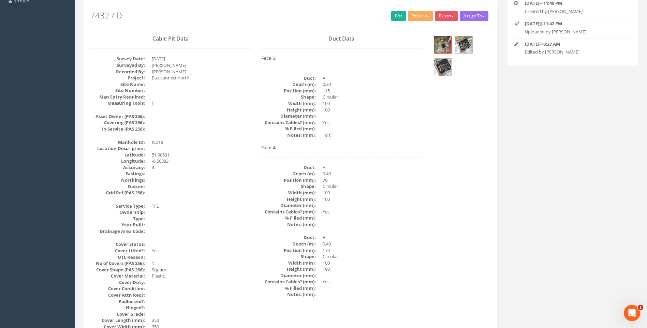
click at [392, 247] on dd "170" at bounding box center [372, 250] width 99 height 6
click at [401, 227] on dd at bounding box center [372, 224] width 99 height 6
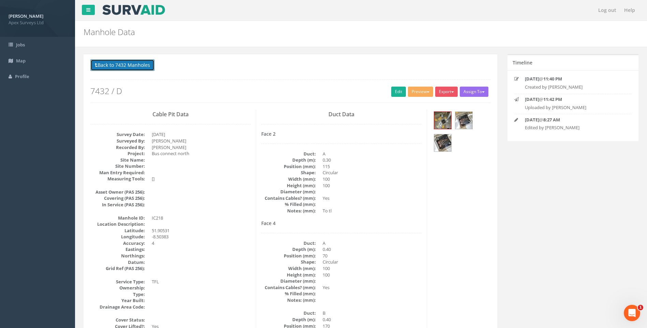
click at [127, 63] on button "Back to 7432 Manholes" at bounding box center [122, 65] width 64 height 12
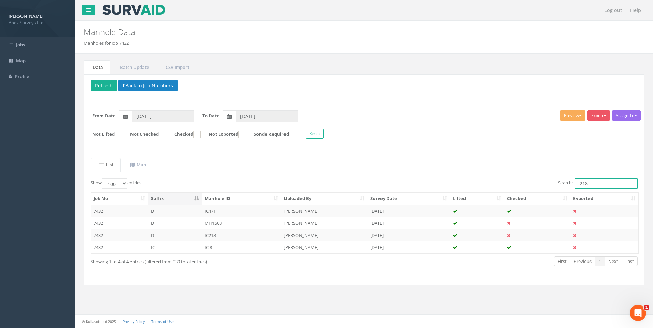
click at [586, 184] on input "218" at bounding box center [606, 183] width 62 height 10
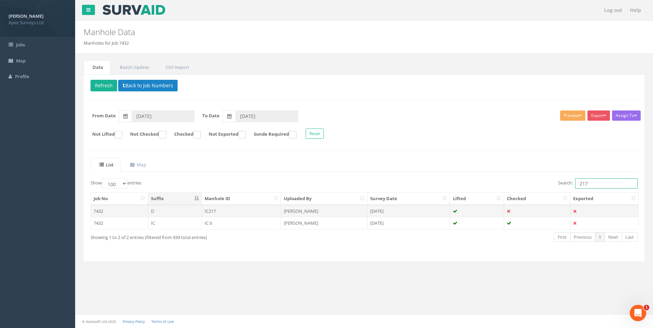
type input "217"
drag, startPoint x: 233, startPoint y: 213, endPoint x: 410, endPoint y: 235, distance: 178.2
click at [233, 213] on td "IC217" at bounding box center [242, 211] width 80 height 12
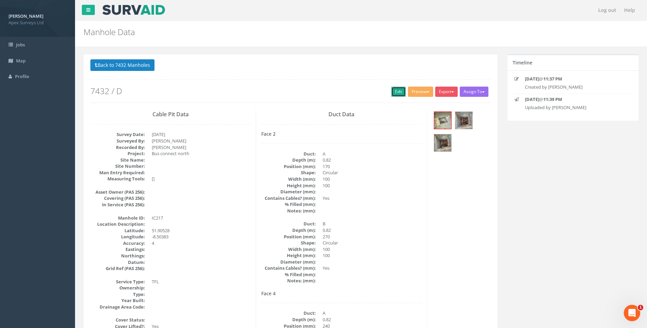
click at [395, 92] on link "Edit" at bounding box center [398, 92] width 15 height 10
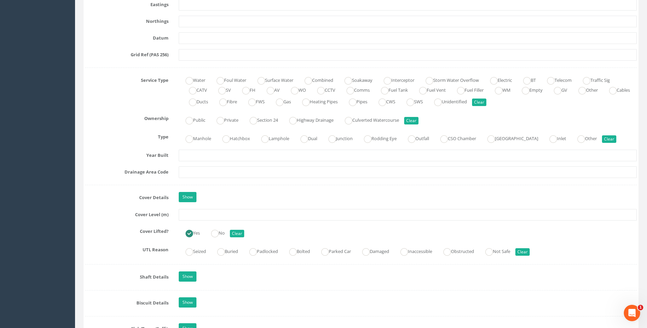
scroll to position [512, 0]
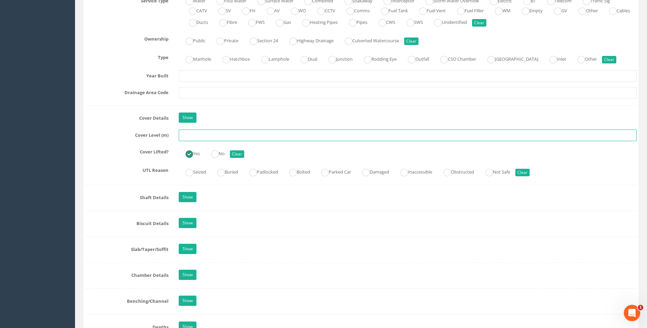
click at [190, 133] on input "text" at bounding box center [408, 136] width 458 height 12
type input "117.45"
click at [134, 152] on label "Cover Lifted?" at bounding box center [127, 150] width 94 height 9
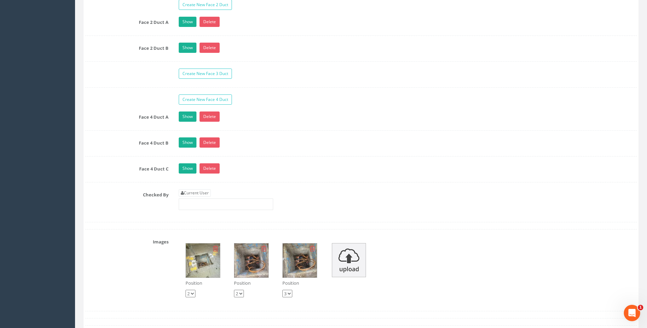
scroll to position [1195, 0]
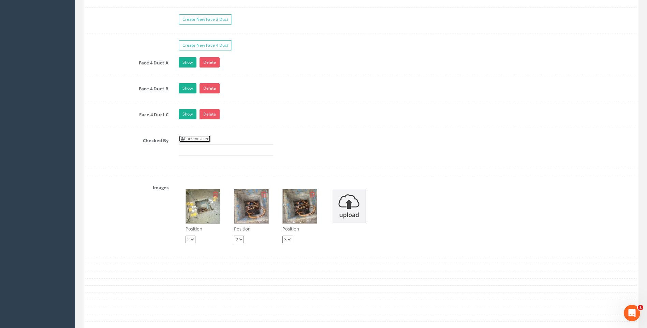
click at [195, 137] on link "Current User" at bounding box center [195, 139] width 32 height 8
type input "[PERSON_NAME]"
click at [130, 154] on div "Checked By Current User [PERSON_NAME]" at bounding box center [361, 148] width 562 height 26
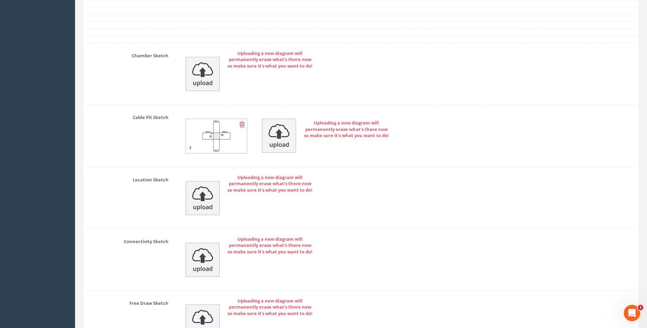
scroll to position [1581, 0]
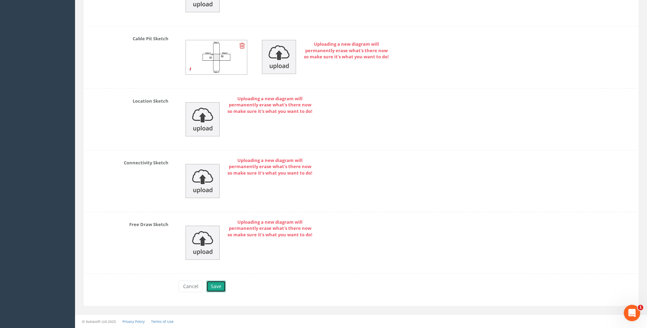
click at [217, 286] on button "Save" at bounding box center [215, 287] width 19 height 12
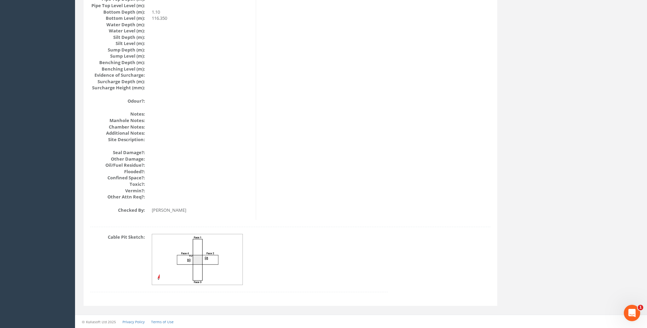
click at [228, 267] on img at bounding box center [197, 259] width 91 height 51
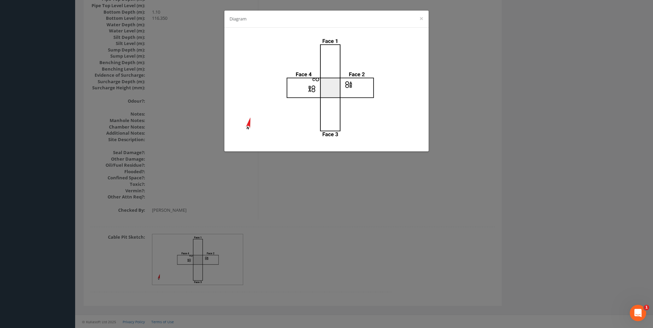
click at [442, 173] on div "Diagram ×" at bounding box center [326, 164] width 653 height 328
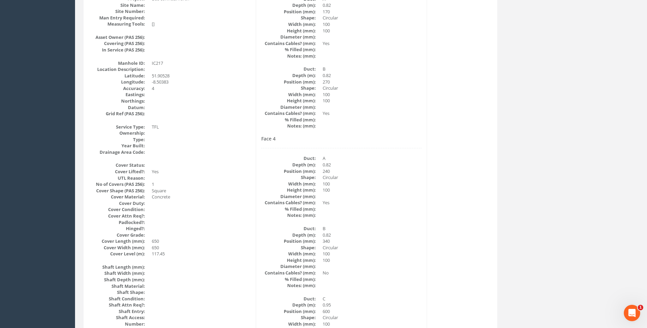
scroll to position [144, 0]
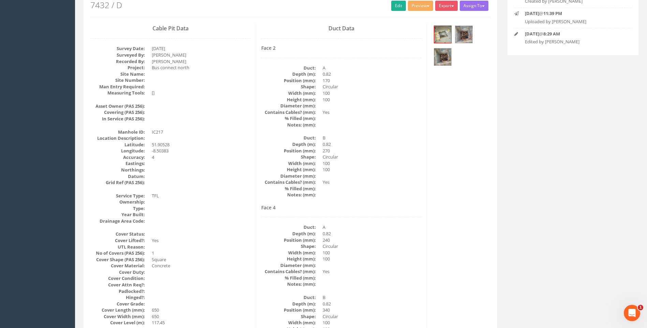
scroll to position [8, 0]
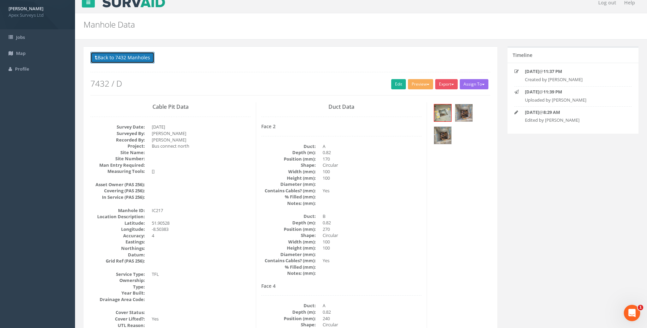
click at [131, 53] on button "Back to 7432 Manholes" at bounding box center [122, 58] width 64 height 12
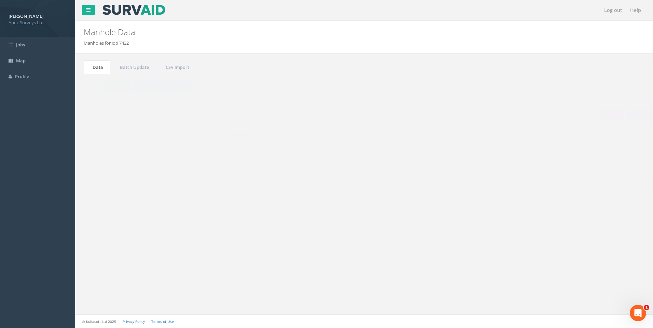
drag, startPoint x: 580, startPoint y: 186, endPoint x: 590, endPoint y: 187, distance: 10.4
click at [590, 187] on input "217" at bounding box center [606, 183] width 62 height 10
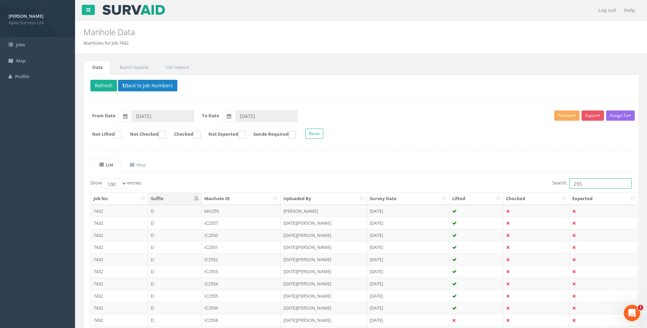
type input "255"
click at [358, 168] on ul "List Map" at bounding box center [361, 165] width 542 height 14
drag, startPoint x: 218, startPoint y: 210, endPoint x: 387, endPoint y: 224, distance: 169.5
click at [218, 210] on td "MH255" at bounding box center [242, 211] width 80 height 12
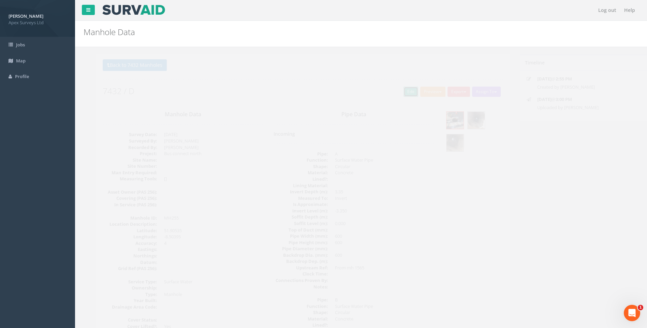
click at [396, 92] on link "Edit" at bounding box center [398, 92] width 15 height 10
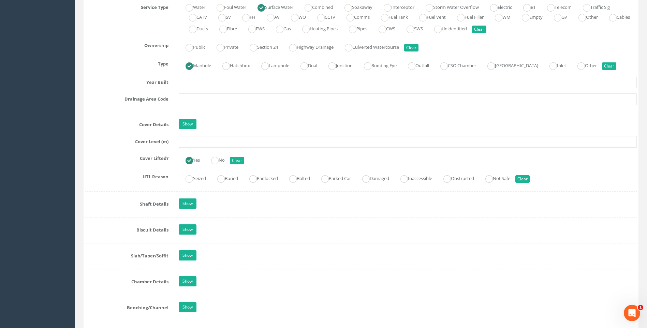
scroll to position [512, 0]
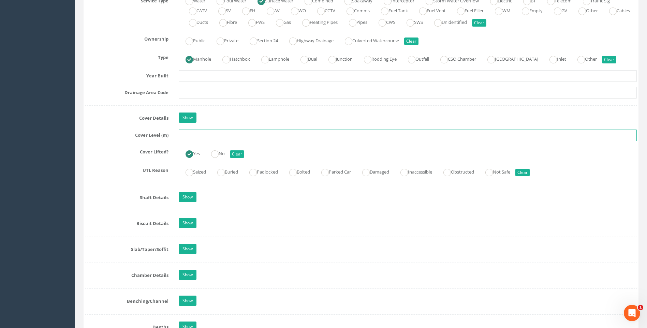
click at [196, 135] on input "text" at bounding box center [408, 136] width 458 height 12
click at [188, 134] on input "text" at bounding box center [408, 136] width 458 height 12
type input "117.56"
click at [103, 162] on div "Job Number 7432 Job Number Suffix D Survey Date 22/09/2025 Surveyed By Giacomo …" at bounding box center [361, 203] width 552 height 1206
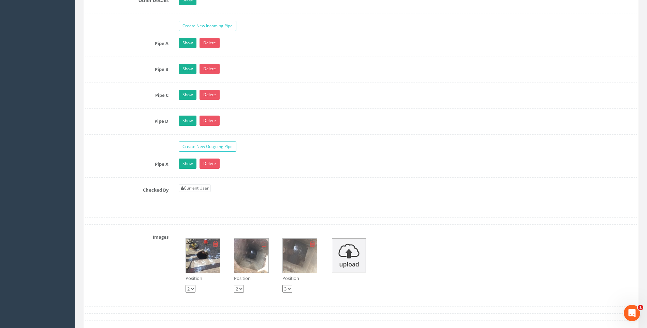
scroll to position [1160, 0]
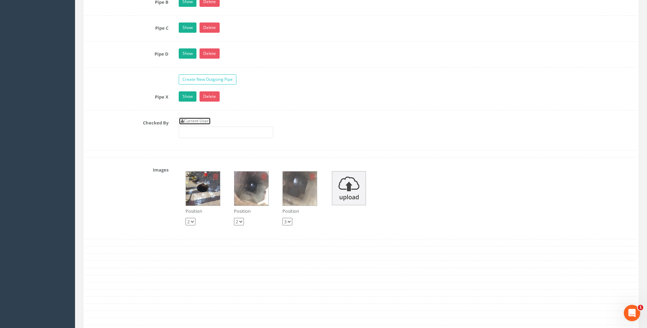
drag, startPoint x: 202, startPoint y: 121, endPoint x: 160, endPoint y: 121, distance: 41.3
click at [202, 121] on link "Current User" at bounding box center [195, 121] width 32 height 8
type input "[PERSON_NAME]"
click at [140, 121] on label "Checked By" at bounding box center [127, 121] width 94 height 9
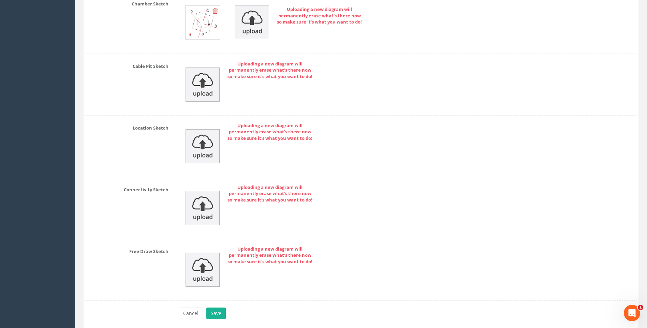
scroll to position [1529, 0]
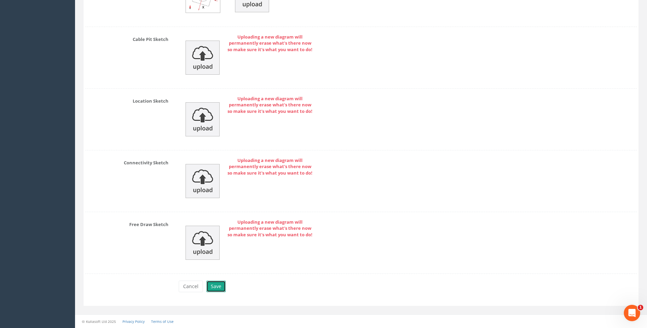
click at [218, 285] on button "Save" at bounding box center [215, 287] width 19 height 12
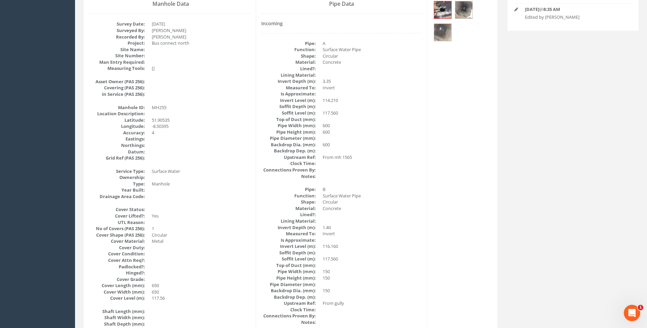
scroll to position [110, 0]
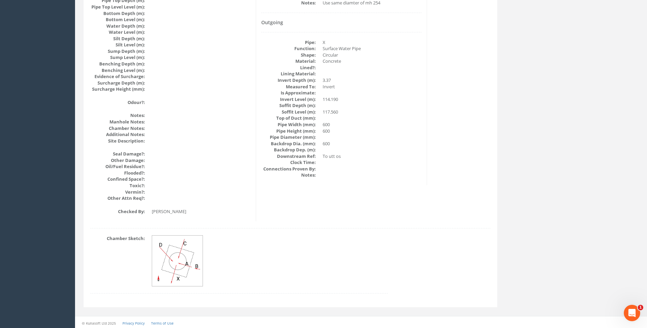
scroll to position [724, 0]
click at [185, 256] on img at bounding box center [177, 259] width 51 height 51
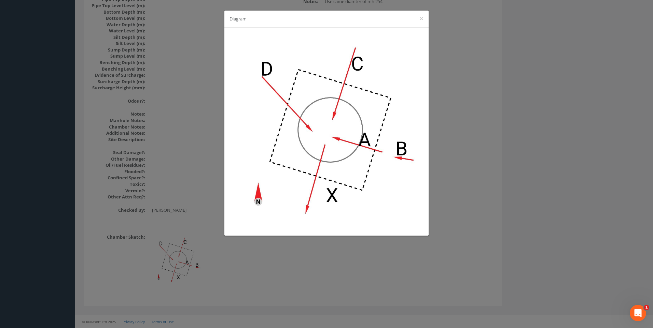
click at [472, 151] on div "Diagram ×" at bounding box center [326, 164] width 653 height 328
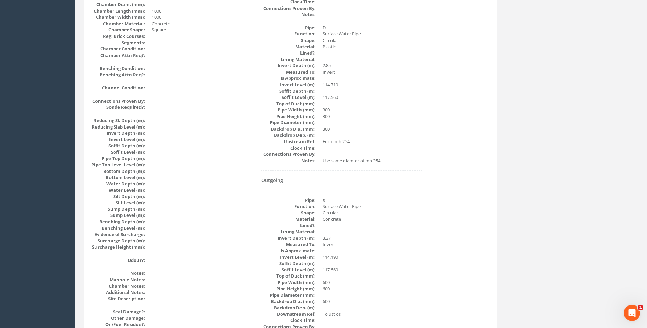
scroll to position [622, 0]
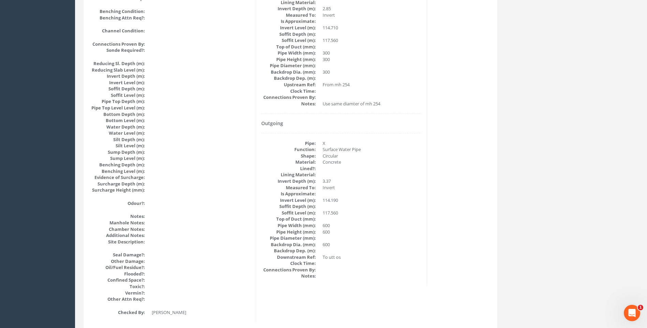
click at [385, 194] on dd at bounding box center [372, 194] width 99 height 6
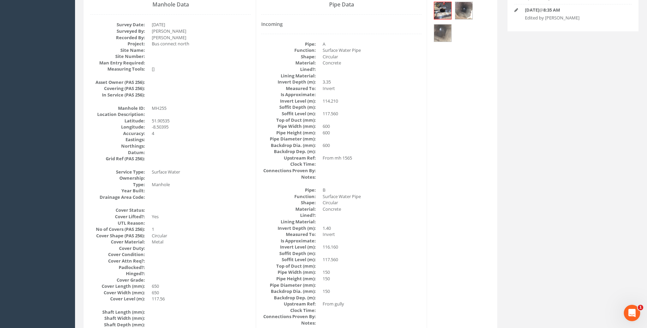
scroll to position [144, 0]
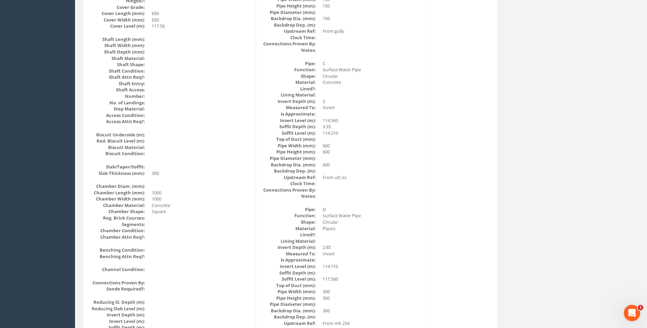
scroll to position [417, 0]
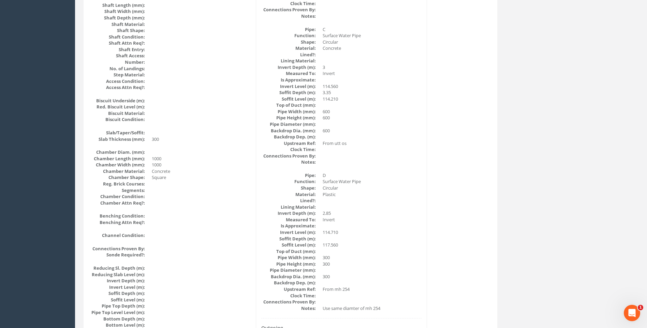
click at [521, 198] on div "Back to 7432 Manholes Back to Map Assign To No Companies Added Export Heathrow …" at bounding box center [361, 129] width 566 height 985
click at [380, 180] on dd "Surface Water Pipe" at bounding box center [372, 181] width 99 height 6
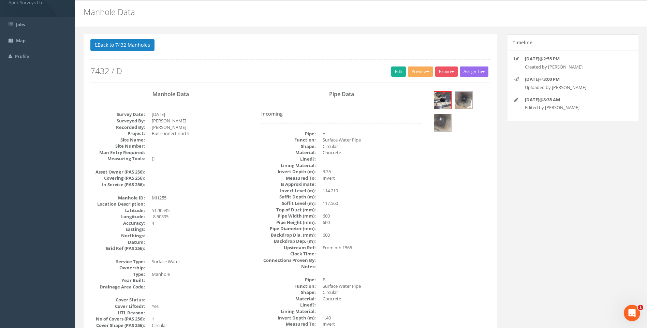
scroll to position [0, 0]
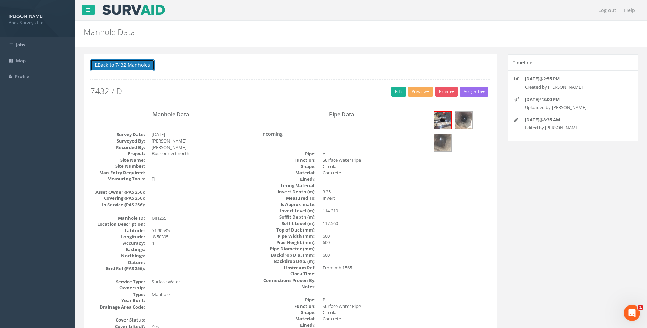
click at [131, 64] on button "Back to 7432 Manholes" at bounding box center [122, 65] width 64 height 12
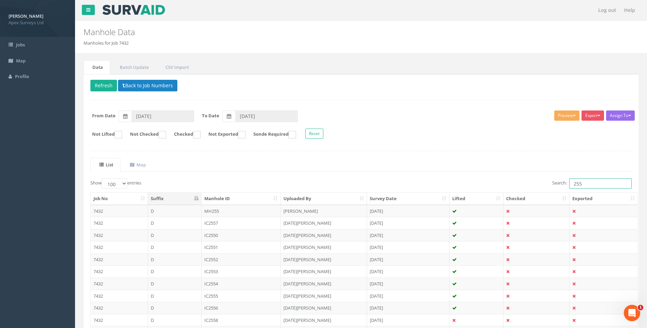
drag, startPoint x: 580, startPoint y: 184, endPoint x: 584, endPoint y: 184, distance: 4.8
click at [584, 184] on input "255" at bounding box center [601, 183] width 62 height 10
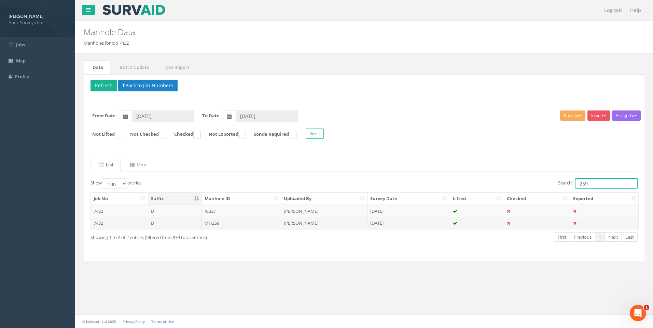
type input "259"
click at [307, 223] on td "[PERSON_NAME]" at bounding box center [324, 223] width 86 height 12
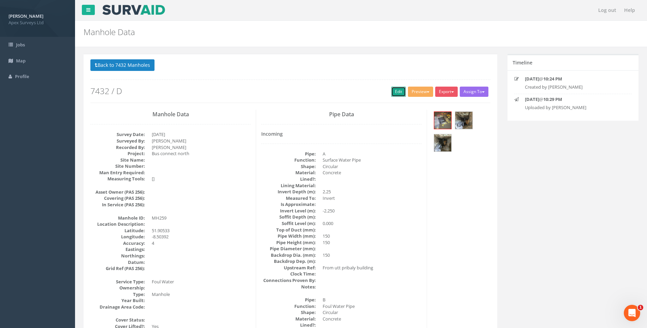
click at [394, 91] on link "Edit" at bounding box center [398, 92] width 15 height 10
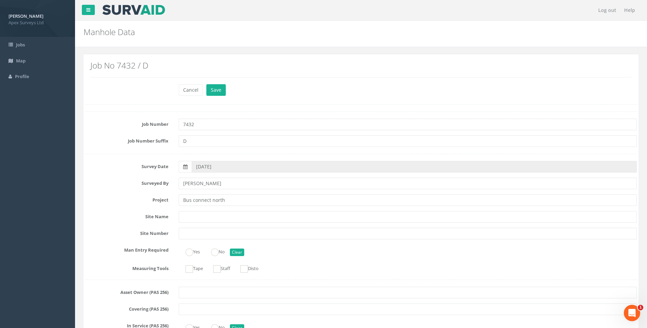
click at [116, 214] on label "Site Name" at bounding box center [127, 215] width 94 height 9
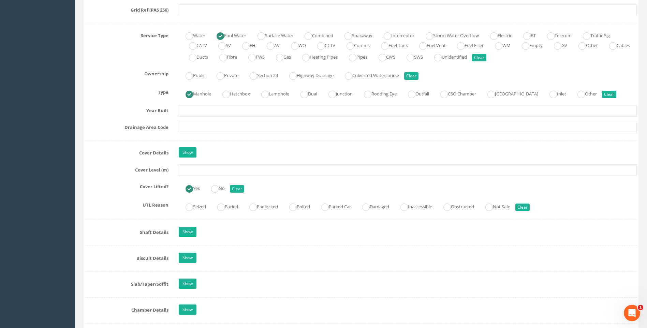
scroll to position [478, 0]
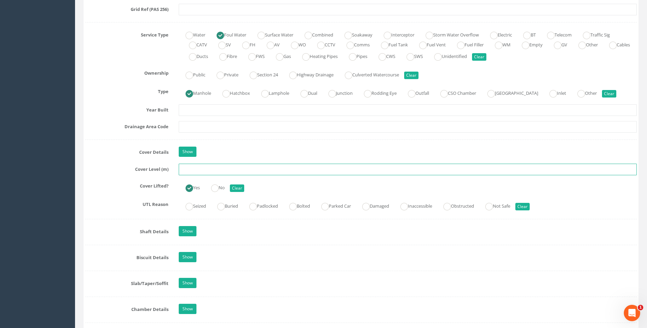
click at [196, 172] on input "text" at bounding box center [408, 170] width 458 height 12
type input "117.48"
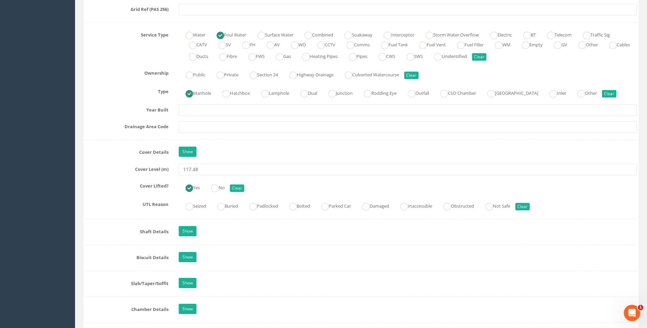
click at [128, 162] on div "Job Number 7432 Job Number Suffix D Survey Date 11/09/2025 Surveyed By Giacomo …" at bounding box center [361, 211] width 552 height 1155
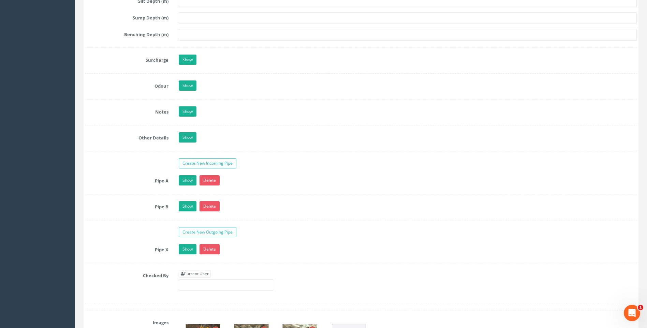
scroll to position [1058, 0]
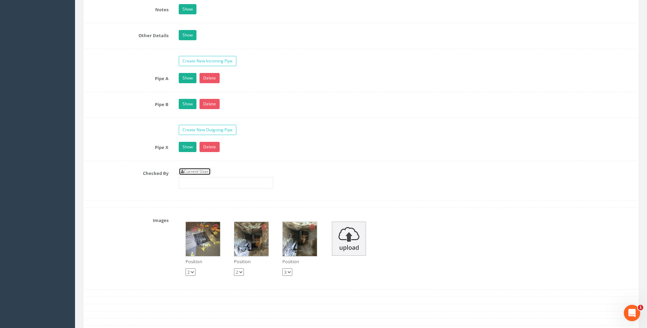
click at [192, 170] on link "Current User" at bounding box center [195, 172] width 32 height 8
type input "[PERSON_NAME]"
click at [131, 170] on label "Checked By" at bounding box center [127, 172] width 94 height 9
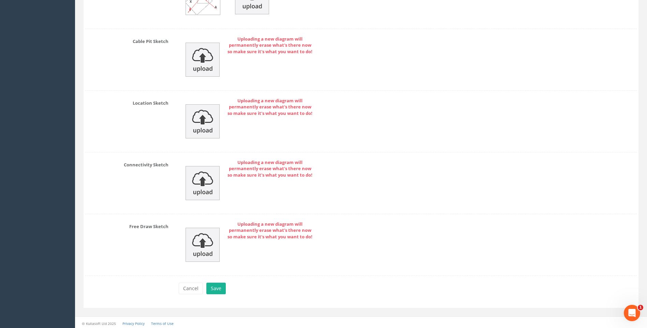
scroll to position [1477, 0]
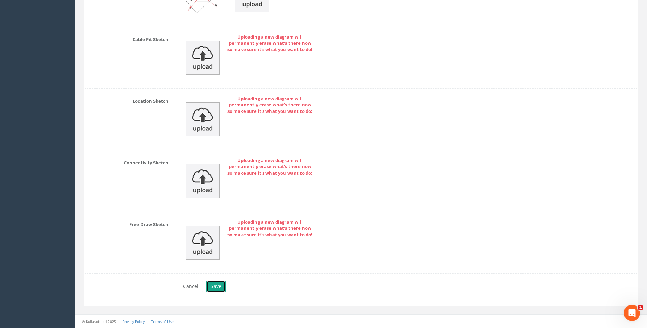
click at [218, 286] on button "Save" at bounding box center [215, 287] width 19 height 12
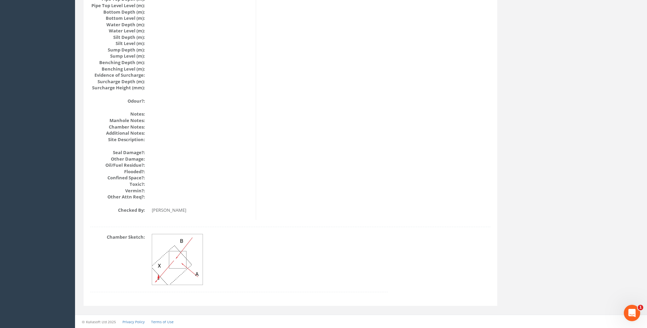
scroll to position [724, 0]
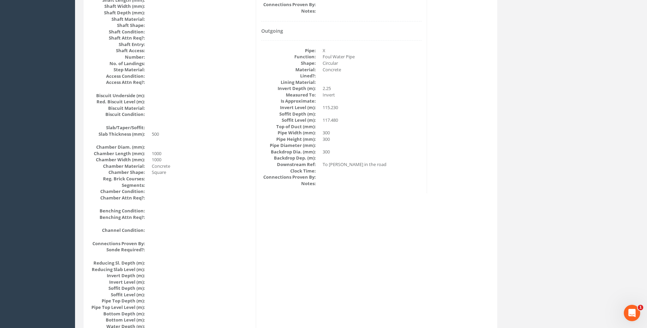
scroll to position [349, 0]
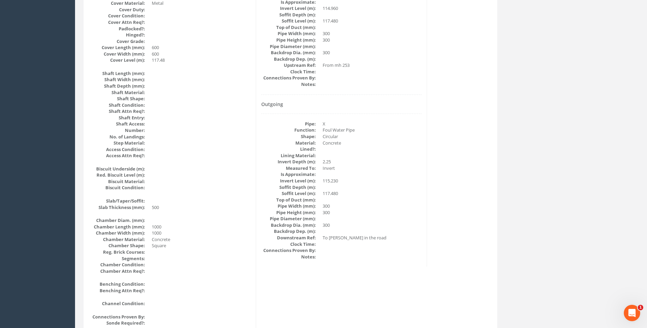
click at [452, 226] on div "Manhole Data Survey Date: 10/09/2025 Surveyed By: Giacomo Frigerio Recorded By:…" at bounding box center [290, 178] width 411 height 834
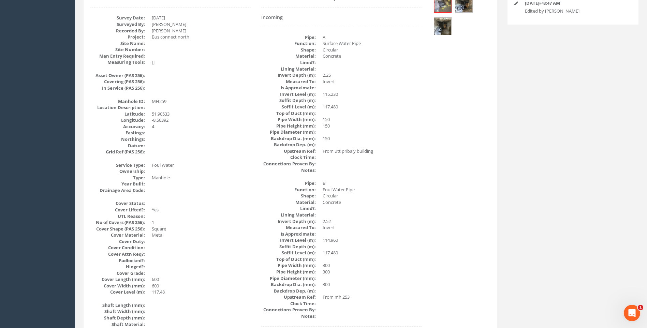
scroll to position [110, 0]
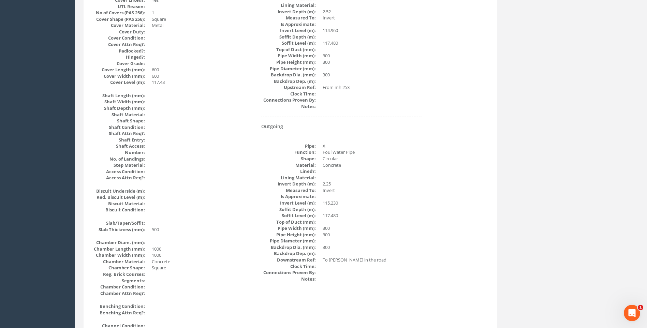
scroll to position [315, 0]
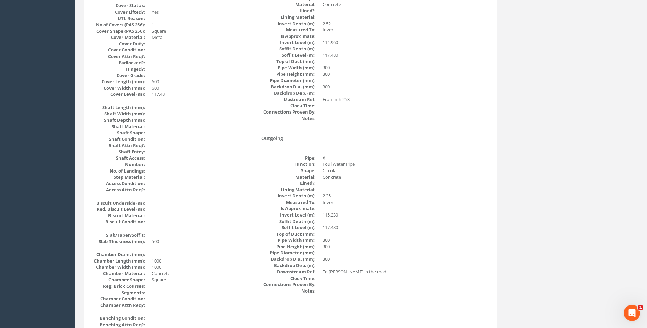
click at [421, 180] on dd "Concrete" at bounding box center [372, 177] width 99 height 6
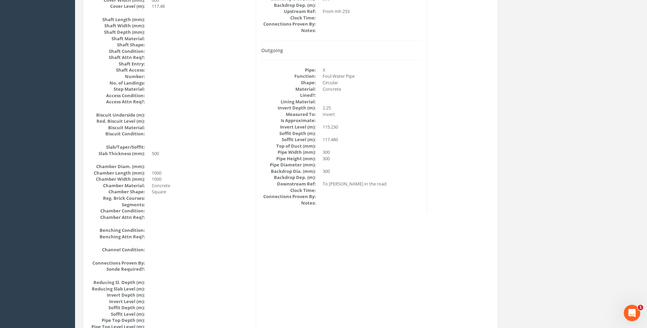
scroll to position [383, 0]
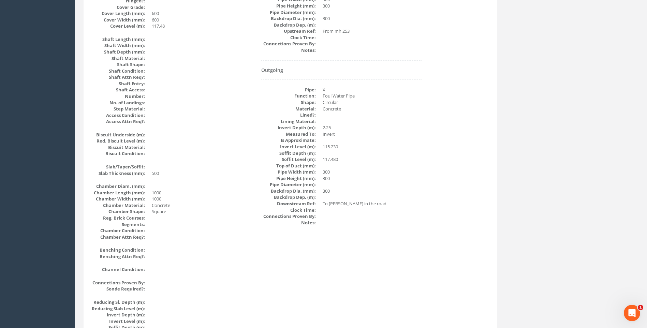
click at [472, 183] on div "Manhole Data Survey Date: 10/09/2025 Surveyed By: Giacomo Frigerio Recorded By:…" at bounding box center [290, 144] width 411 height 834
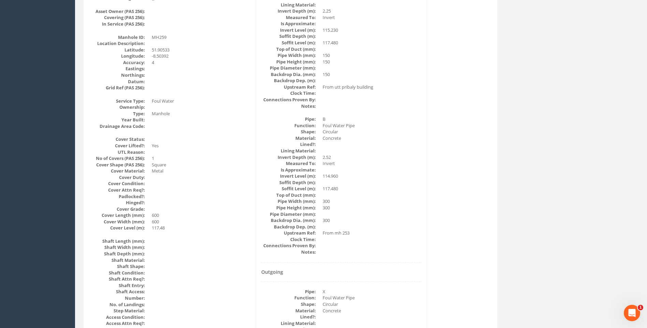
scroll to position [178, 0]
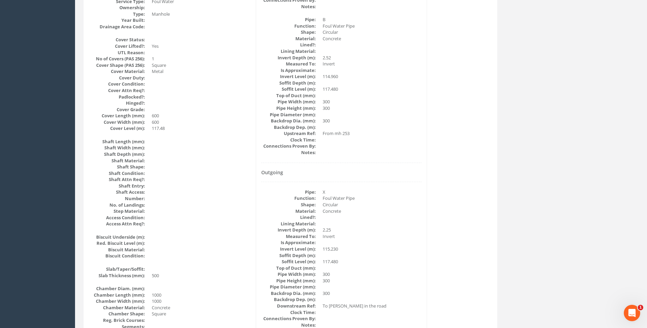
click at [438, 185] on div "Manhole Data Survey Date: 10/09/2025 Surveyed By: Giacomo Frigerio Recorded By:…" at bounding box center [290, 246] width 411 height 834
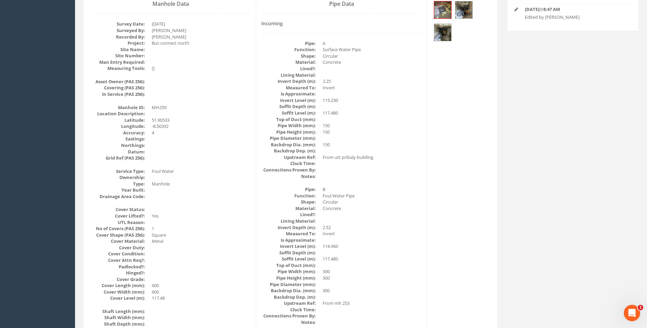
scroll to position [110, 0]
click at [403, 173] on dd at bounding box center [372, 171] width 99 height 6
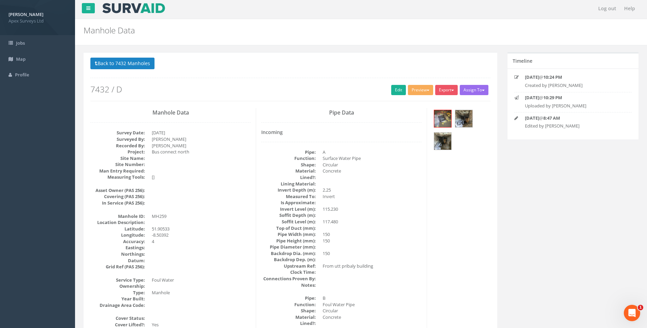
scroll to position [0, 0]
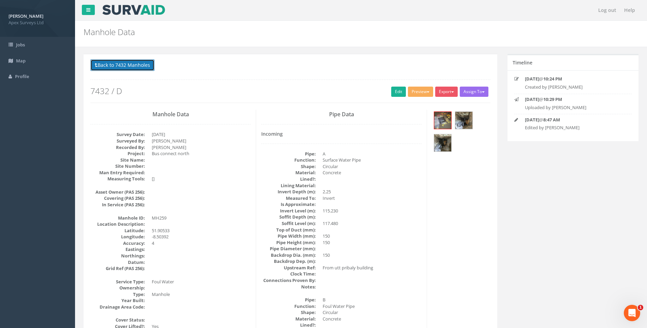
click at [123, 66] on button "Back to 7432 Manholes" at bounding box center [122, 65] width 64 height 12
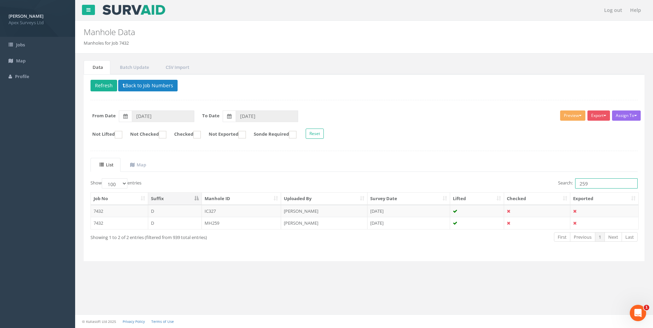
click at [586, 184] on input "259" at bounding box center [606, 183] width 62 height 10
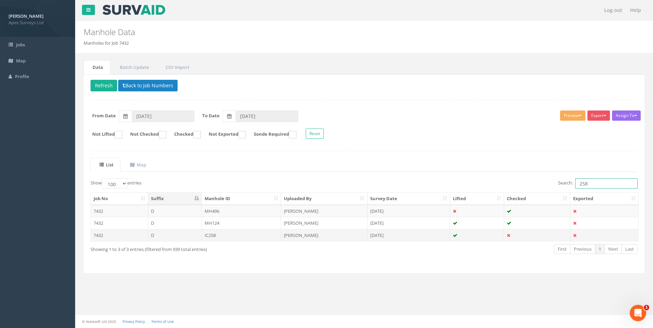
type input "258"
click at [295, 235] on td "[PERSON_NAME]" at bounding box center [324, 235] width 86 height 12
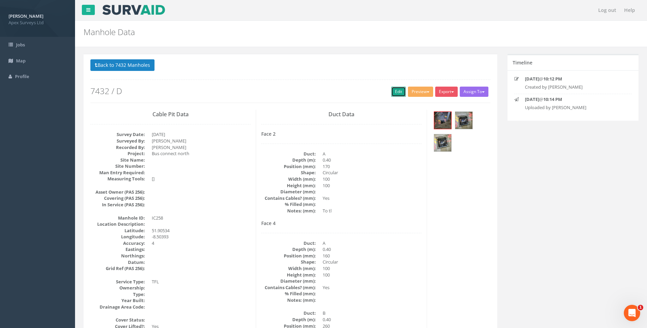
click at [392, 92] on link "Edit" at bounding box center [398, 92] width 15 height 10
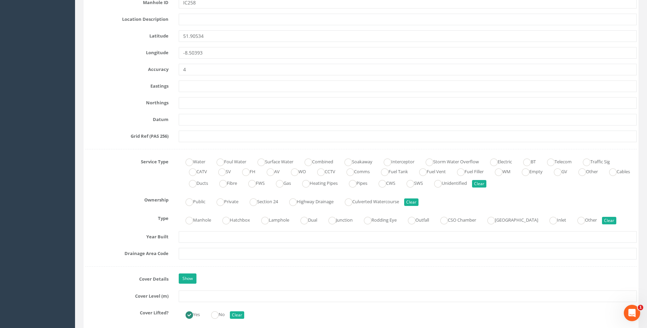
scroll to position [444, 0]
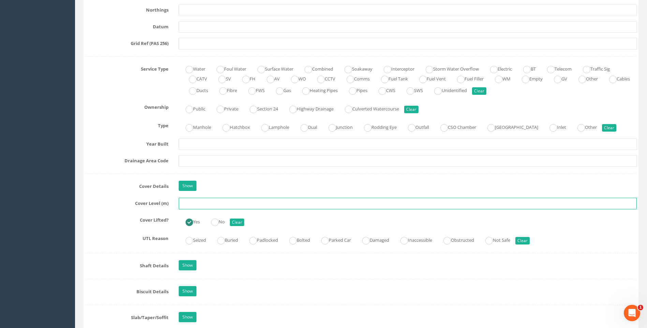
click at [195, 202] on input "text" at bounding box center [408, 204] width 458 height 12
type input "117.50"
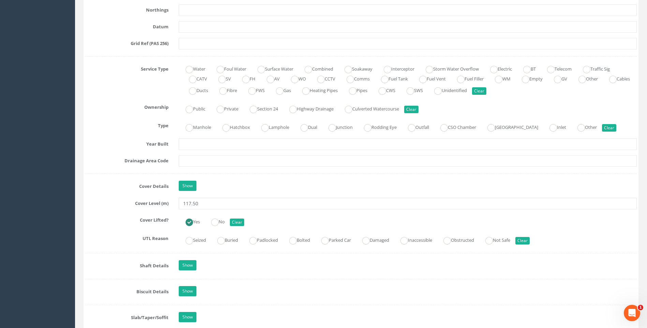
click at [134, 206] on label "Cover Level (m)" at bounding box center [127, 202] width 94 height 9
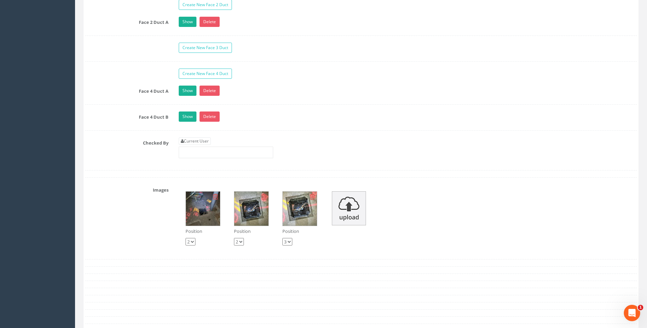
scroll to position [1195, 0]
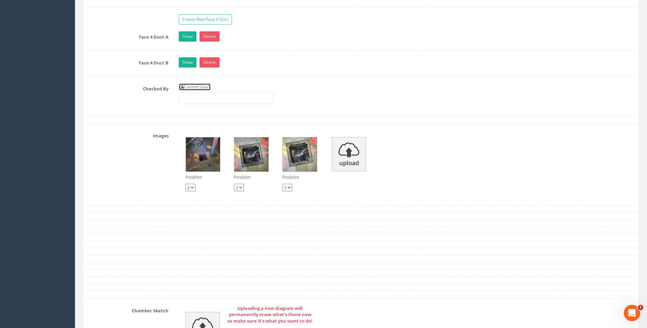
click at [197, 87] on link "Current User" at bounding box center [195, 87] width 32 height 8
type input "[PERSON_NAME]"
click at [142, 104] on div "Checked By Current User [PERSON_NAME]" at bounding box center [361, 96] width 562 height 26
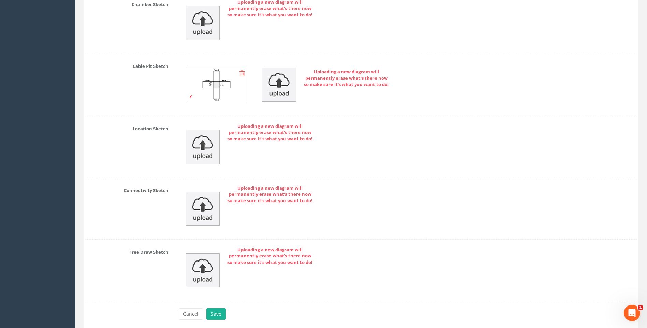
scroll to position [1529, 0]
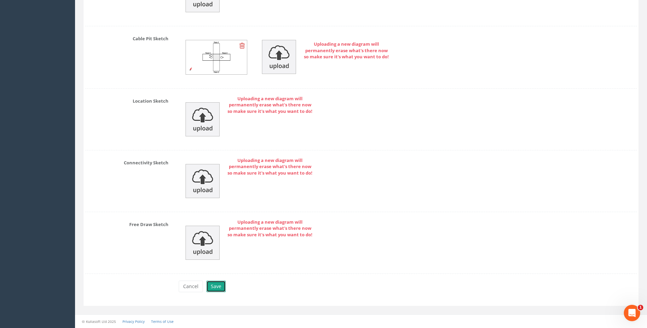
click at [214, 286] on button "Save" at bounding box center [215, 287] width 19 height 12
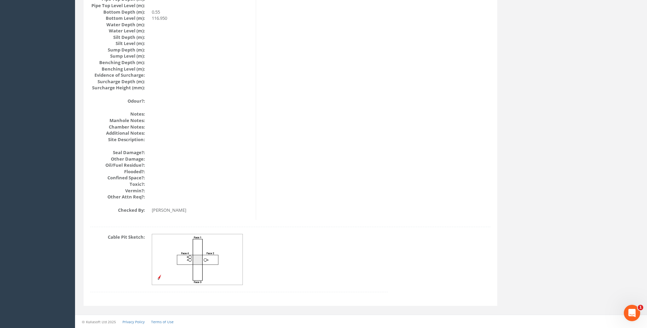
click at [412, 237] on div "Cable Pit Sketch:" at bounding box center [290, 266] width 411 height 65
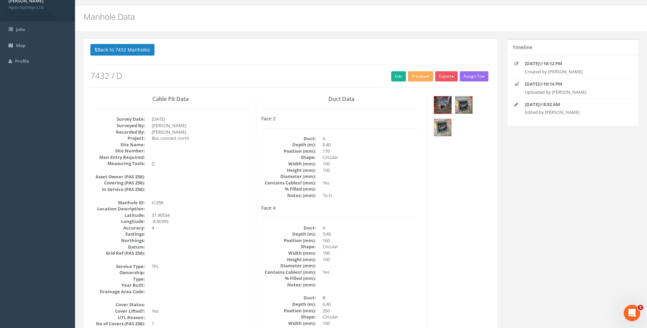
scroll to position [0, 0]
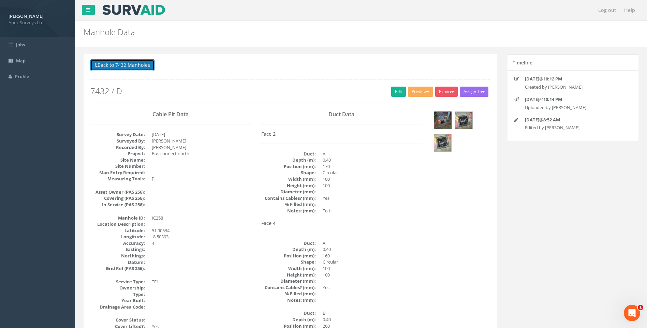
click at [134, 65] on button "Back to 7432 Manholes" at bounding box center [122, 65] width 64 height 12
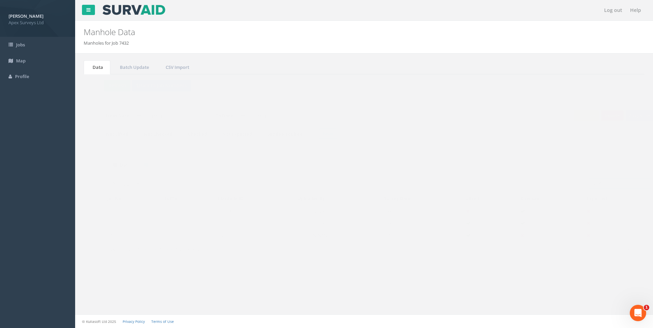
drag, startPoint x: 583, startPoint y: 183, endPoint x: 590, endPoint y: 184, distance: 7.2
click at [590, 184] on input "258" at bounding box center [606, 183] width 62 height 10
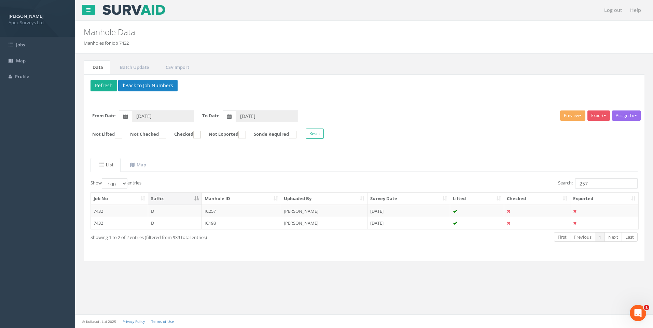
click at [452, 148] on div "Delete Refresh Back to Job Numbers Assign To No Companies Added Export Heathrow…" at bounding box center [364, 167] width 560 height 187
click at [589, 184] on input "257" at bounding box center [606, 183] width 62 height 10
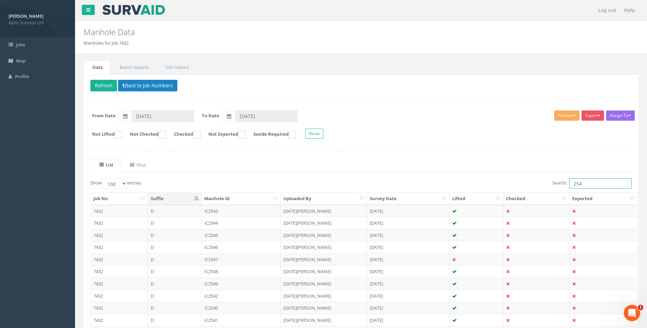
type input "254"
click at [434, 160] on ul "List Map" at bounding box center [361, 165] width 542 height 14
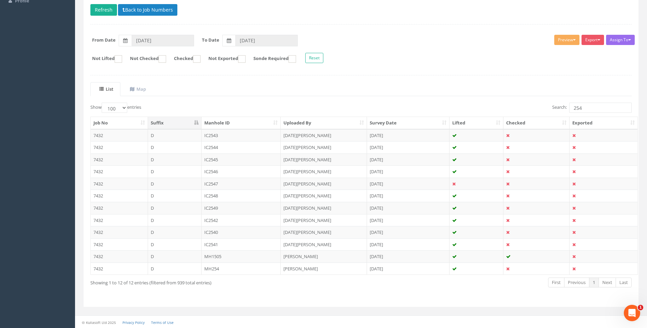
scroll to position [77, 0]
drag, startPoint x: 334, startPoint y: 267, endPoint x: 369, endPoint y: 271, distance: 35.0
click at [334, 267] on td "[PERSON_NAME]" at bounding box center [324, 268] width 86 height 12
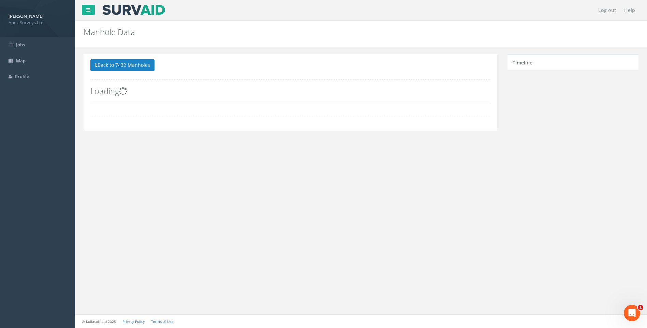
scroll to position [0, 0]
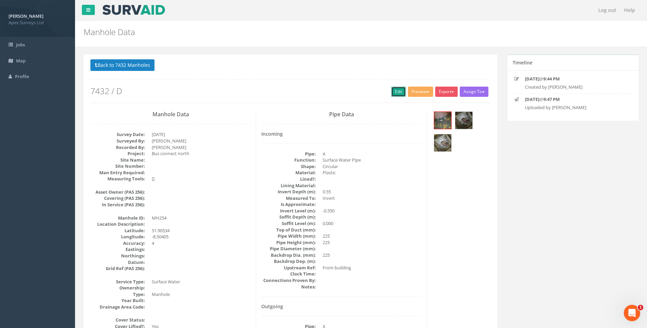
drag, startPoint x: 394, startPoint y: 92, endPoint x: 70, endPoint y: 260, distance: 364.7
click at [394, 92] on link "Edit" at bounding box center [398, 92] width 15 height 10
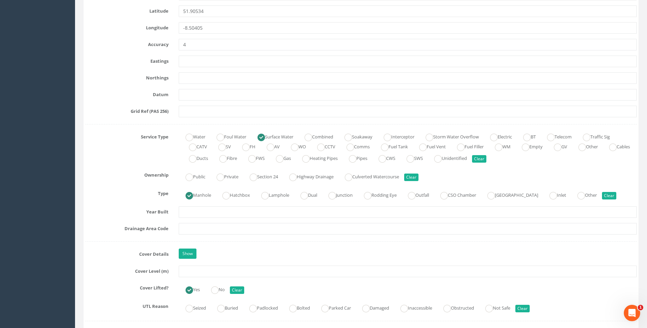
scroll to position [410, 0]
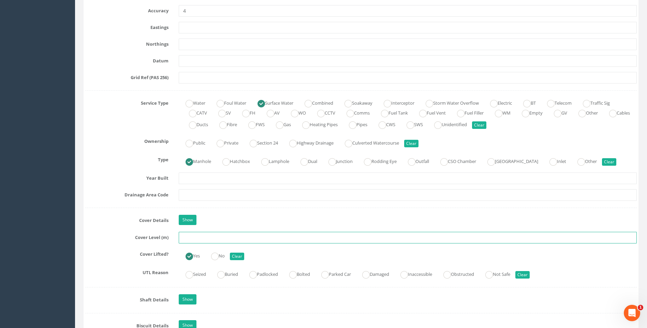
click at [196, 239] on input "text" at bounding box center [408, 238] width 458 height 12
type input "117.42"
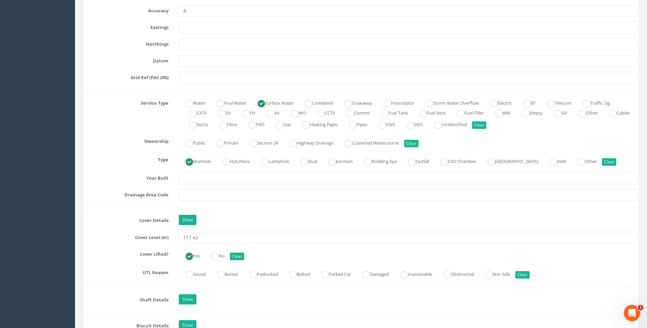
click at [129, 214] on div "Job Number 7432 Job Number Suffix D Survey Date 10/09/2025 Surveyed By Giacomo …" at bounding box center [361, 266] width 552 height 1129
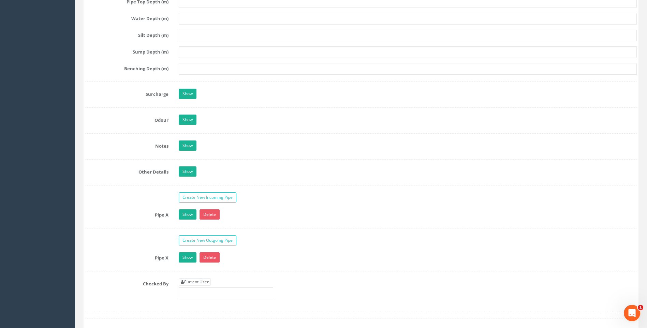
scroll to position [1058, 0]
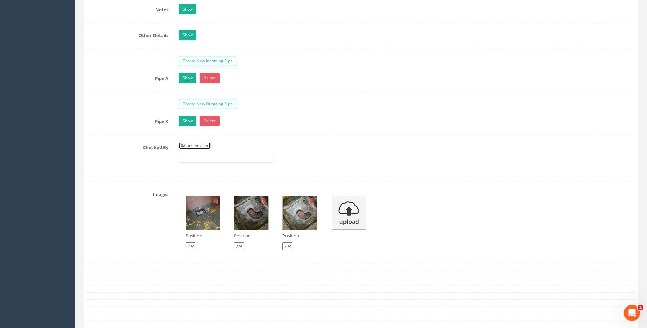
click at [202, 146] on link "Current User" at bounding box center [195, 146] width 32 height 8
type input "[PERSON_NAME]"
click at [108, 165] on div "Checked By Current User [PERSON_NAME]" at bounding box center [361, 155] width 562 height 26
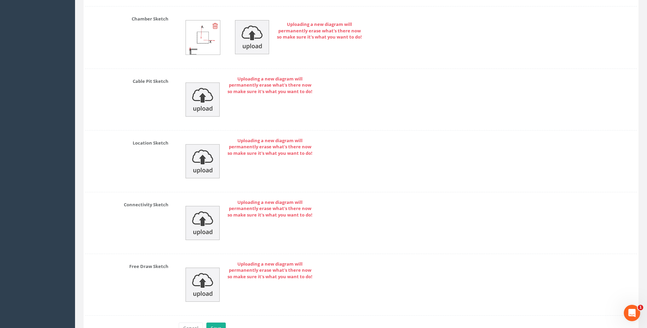
scroll to position [1451, 0]
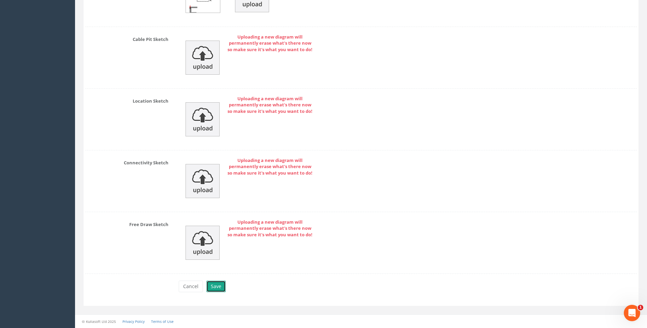
drag, startPoint x: 213, startPoint y: 284, endPoint x: 204, endPoint y: 283, distance: 8.9
click at [213, 284] on button "Save" at bounding box center [215, 287] width 19 height 12
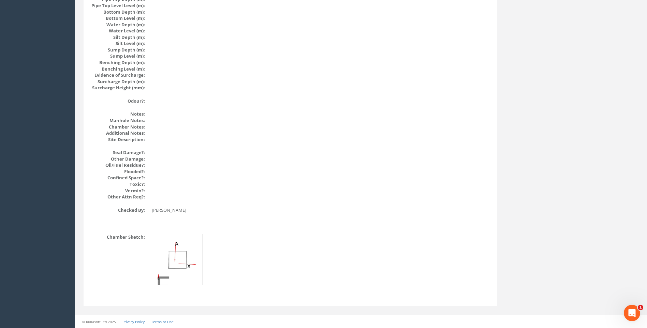
scroll to position [724, 0]
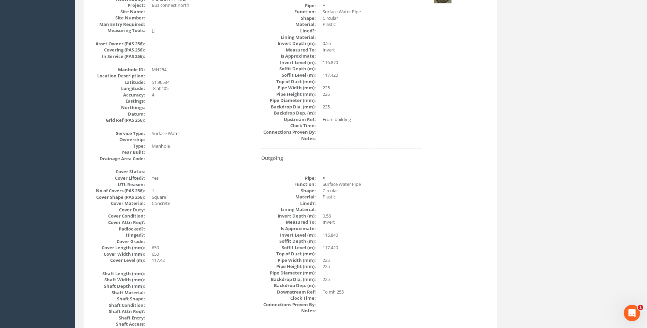
scroll to position [144, 0]
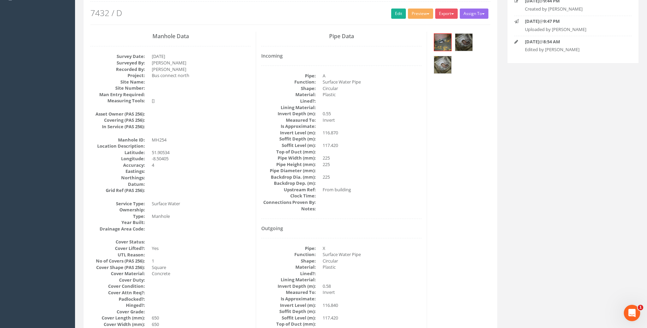
scroll to position [0, 0]
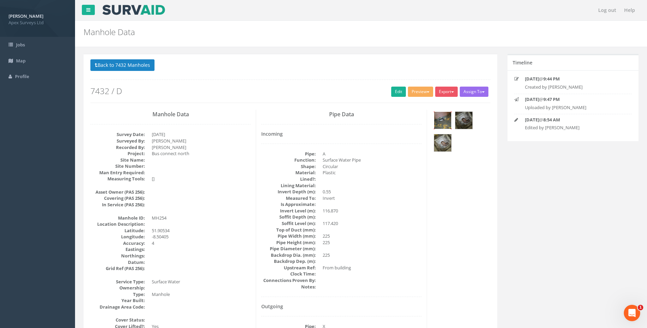
click at [446, 116] on img at bounding box center [442, 120] width 17 height 17
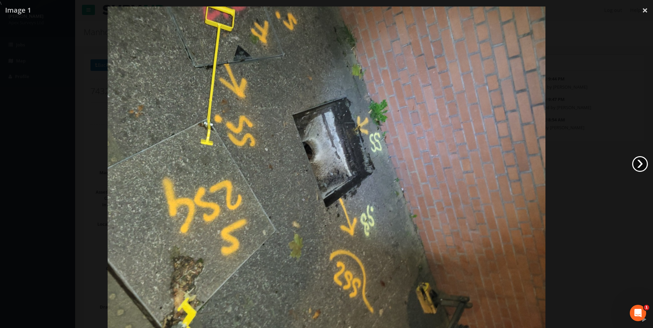
click at [641, 163] on link "›" at bounding box center [640, 164] width 16 height 16
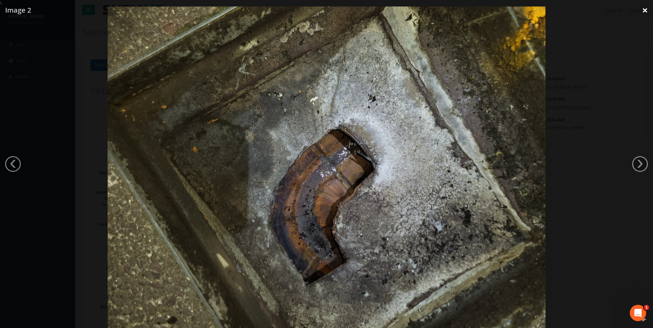
click at [644, 11] on link "×" at bounding box center [645, 10] width 16 height 20
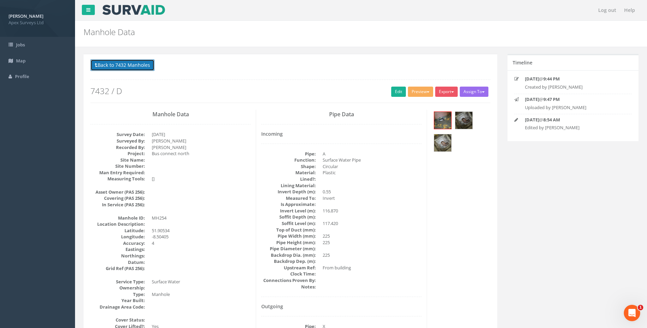
click at [124, 66] on button "Back to 7432 Manholes" at bounding box center [122, 65] width 64 height 12
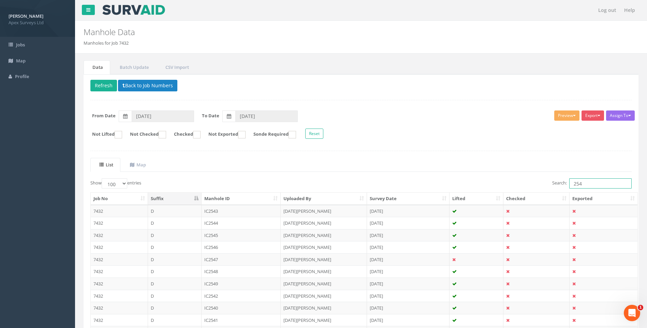
drag, startPoint x: 578, startPoint y: 183, endPoint x: 582, endPoint y: 184, distance: 4.2
click at [582, 184] on input "254" at bounding box center [601, 183] width 62 height 10
type input "252"
click at [407, 159] on ul "List Map" at bounding box center [361, 165] width 542 height 14
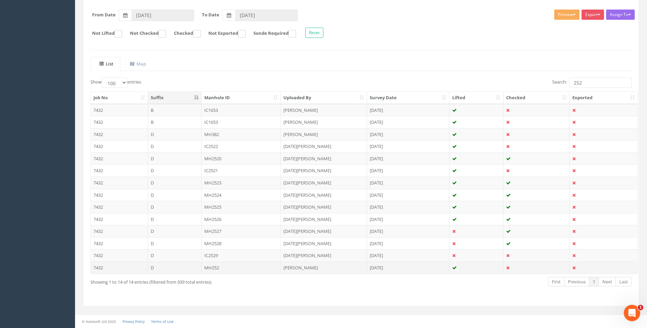
click at [218, 267] on td "MH252" at bounding box center [242, 268] width 80 height 12
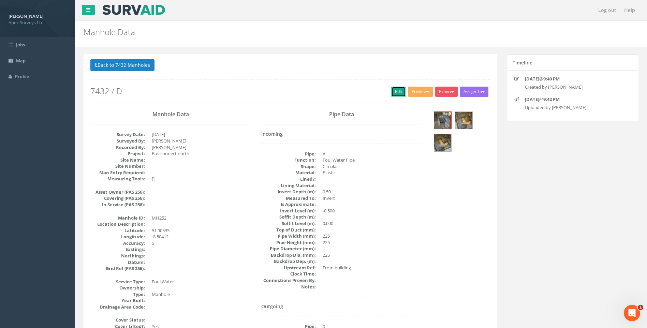
click at [396, 90] on link "Edit" at bounding box center [398, 92] width 15 height 10
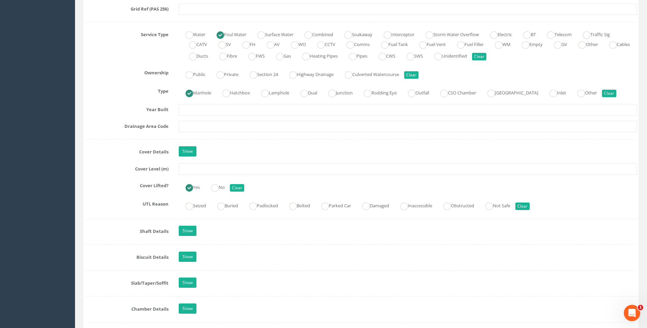
scroll to position [512, 0]
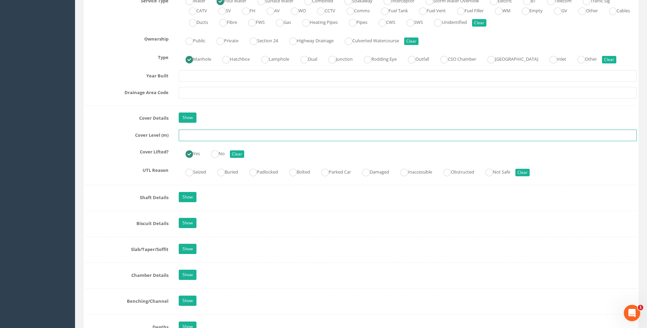
click at [190, 135] on input "text" at bounding box center [408, 136] width 458 height 12
click at [195, 135] on input "text" at bounding box center [408, 136] width 458 height 12
type input "117.38"
click at [124, 167] on label "UTL Reason" at bounding box center [127, 169] width 94 height 9
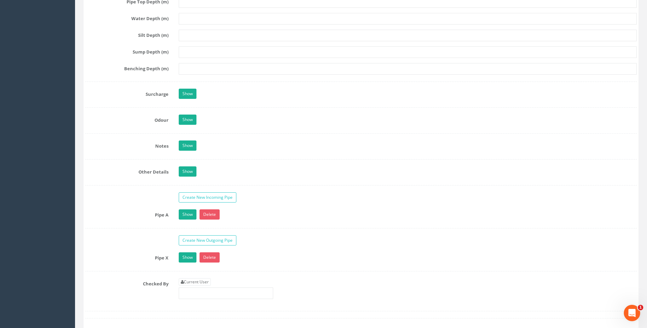
scroll to position [1024, 0]
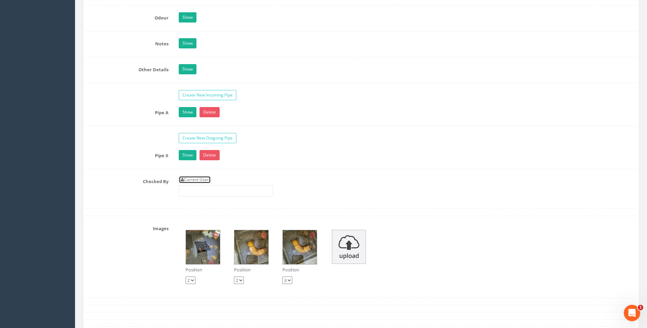
drag, startPoint x: 205, startPoint y: 179, endPoint x: 109, endPoint y: 176, distance: 96.3
click at [204, 179] on link "Current User" at bounding box center [195, 180] width 32 height 8
type input "[PERSON_NAME]"
click at [108, 176] on label "Checked By" at bounding box center [127, 180] width 94 height 9
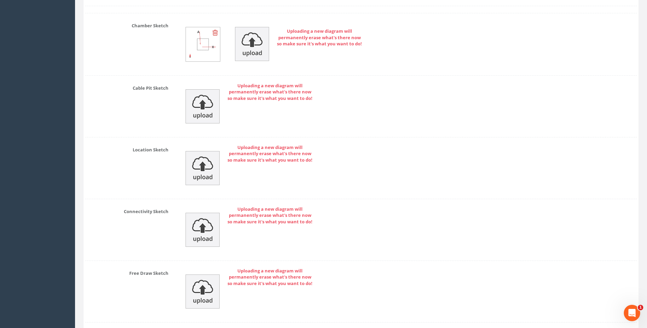
scroll to position [1451, 0]
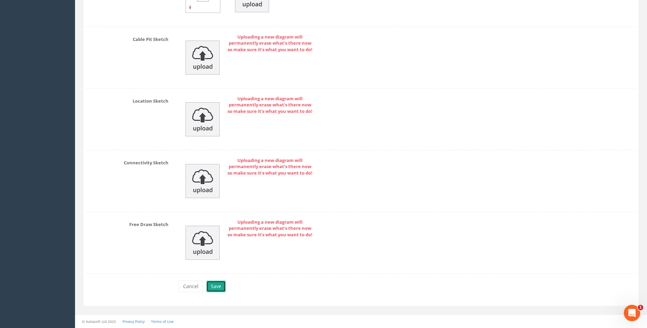
click at [218, 286] on button "Save" at bounding box center [215, 287] width 19 height 12
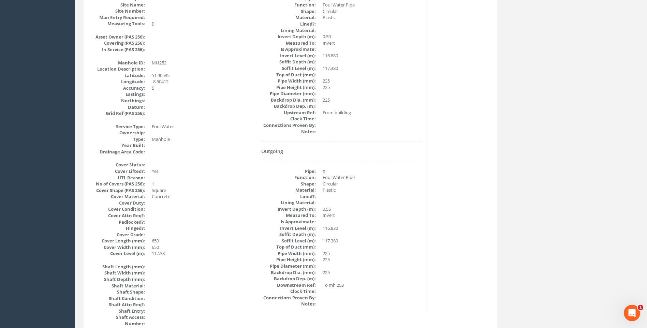
scroll to position [144, 0]
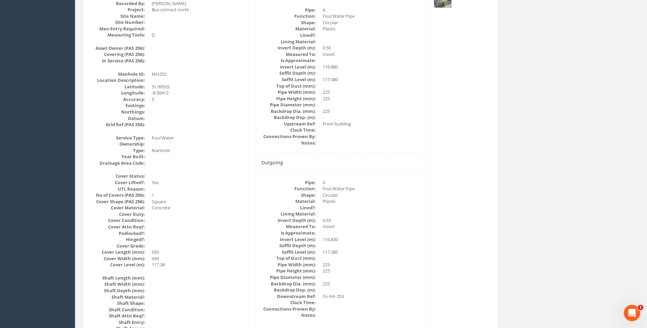
drag, startPoint x: 445, startPoint y: 241, endPoint x: 444, endPoint y: 234, distance: 7.2
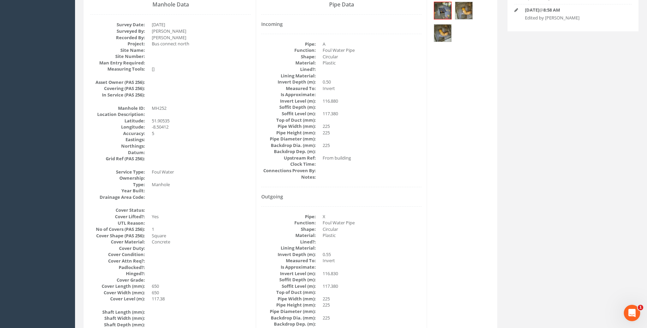
scroll to position [42, 0]
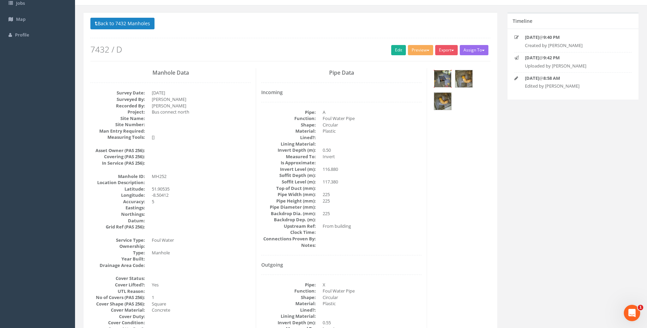
click at [445, 78] on img at bounding box center [442, 78] width 17 height 17
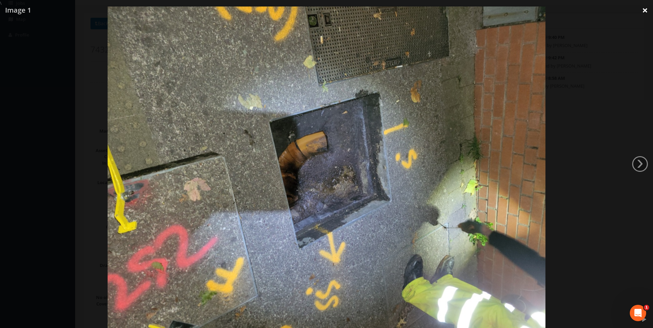
click at [644, 10] on link "×" at bounding box center [645, 10] width 16 height 20
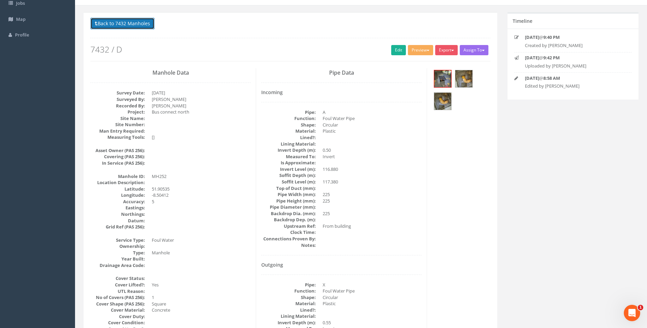
drag, startPoint x: 127, startPoint y: 19, endPoint x: 273, endPoint y: 96, distance: 164.6
click at [127, 19] on button "Back to 7432 Manholes" at bounding box center [122, 24] width 64 height 12
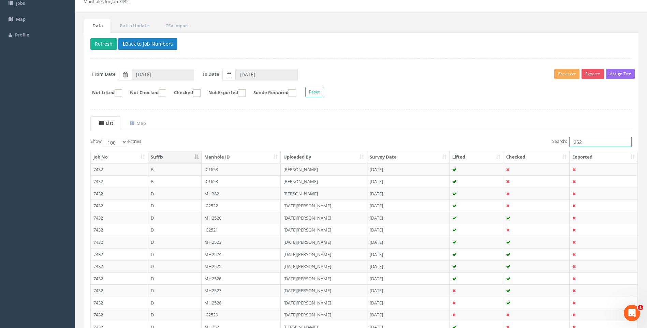
click at [581, 144] on input "252" at bounding box center [601, 142] width 62 height 10
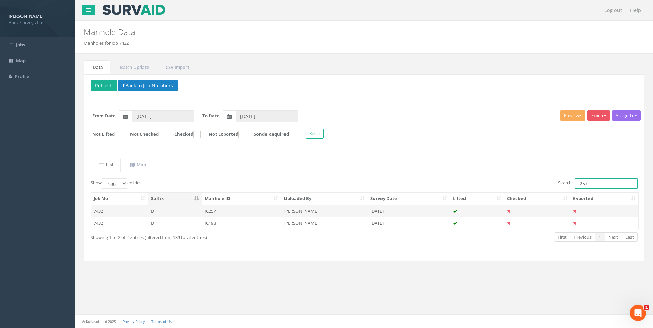
type input "257"
click at [304, 211] on td "[PERSON_NAME]" at bounding box center [324, 211] width 86 height 12
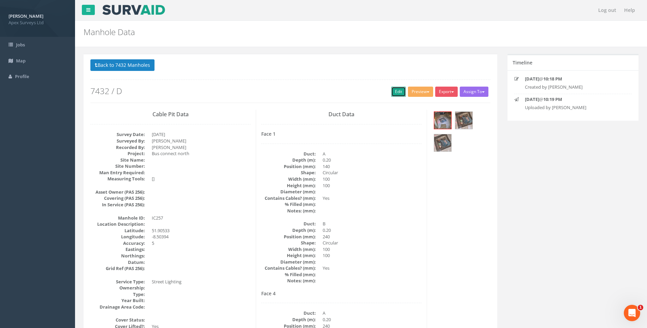
click at [394, 91] on link "Edit" at bounding box center [398, 92] width 15 height 10
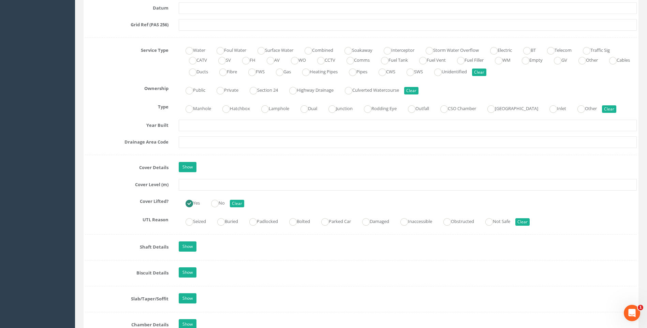
scroll to position [512, 0]
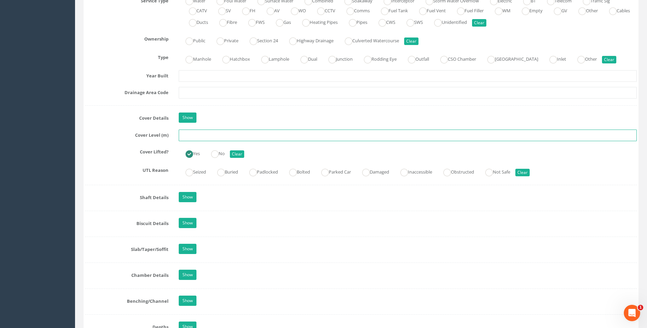
click at [226, 139] on input "text" at bounding box center [408, 136] width 458 height 12
type input "117.55"
click at [102, 160] on div "Job Number 7432 Job Number Suffix D Survey Date 11/09/2025 Surveyed By Giacomo …" at bounding box center [361, 216] width 552 height 1232
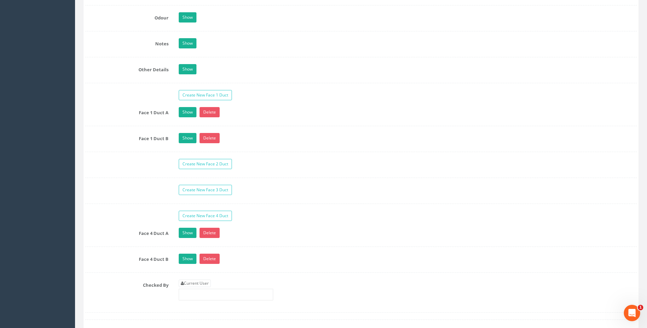
scroll to position [1126, 0]
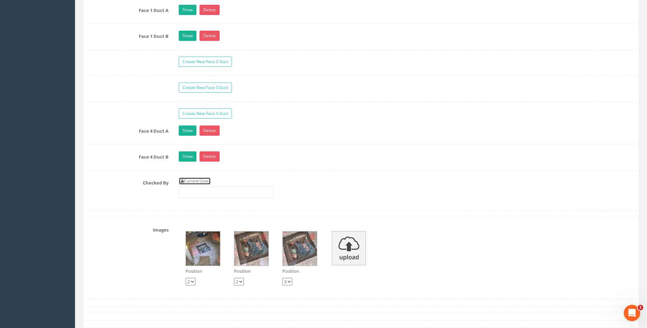
drag, startPoint x: 192, startPoint y: 181, endPoint x: 148, endPoint y: 180, distance: 44.4
click at [192, 181] on link "Current User" at bounding box center [195, 181] width 32 height 8
type input "[PERSON_NAME]"
click at [144, 181] on label "Checked By" at bounding box center [127, 181] width 94 height 9
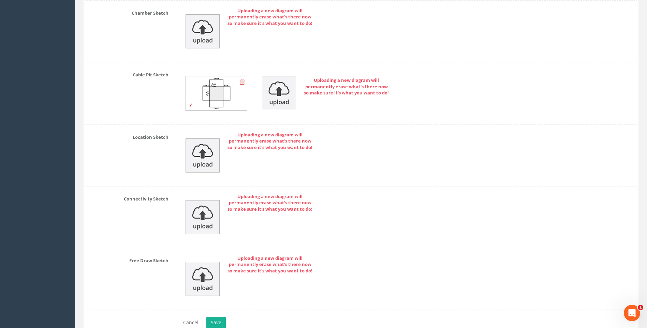
scroll to position [1555, 0]
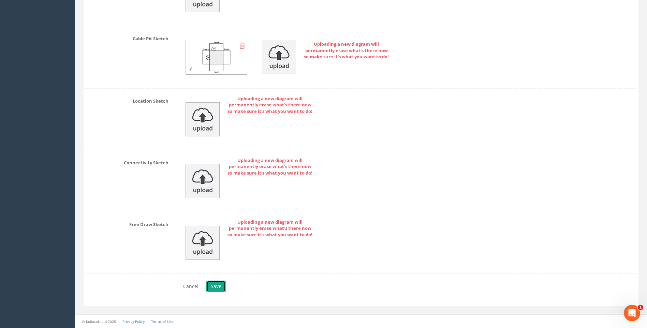
click at [216, 287] on button "Save" at bounding box center [215, 287] width 19 height 12
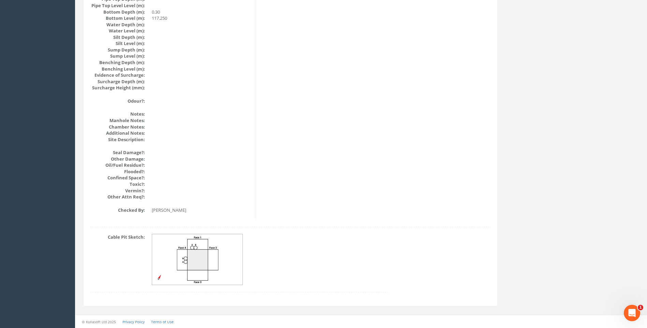
scroll to position [724, 0]
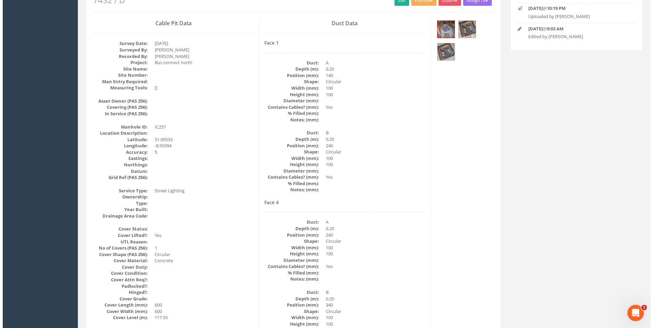
scroll to position [76, 0]
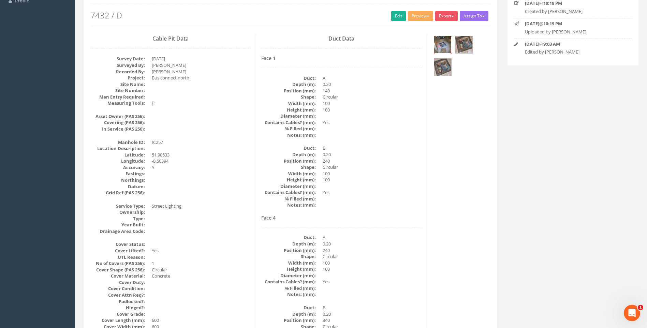
click at [446, 43] on img at bounding box center [442, 44] width 17 height 17
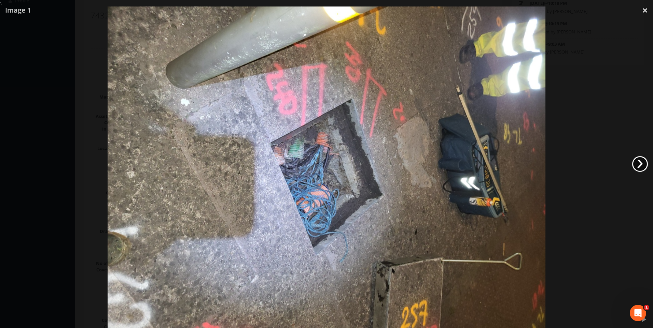
click at [640, 161] on link "›" at bounding box center [640, 164] width 16 height 16
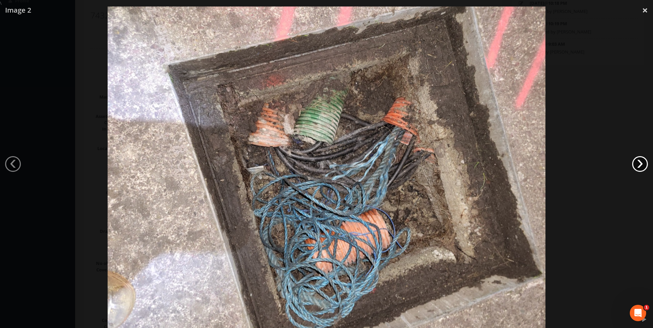
click at [639, 161] on link "›" at bounding box center [640, 164] width 16 height 16
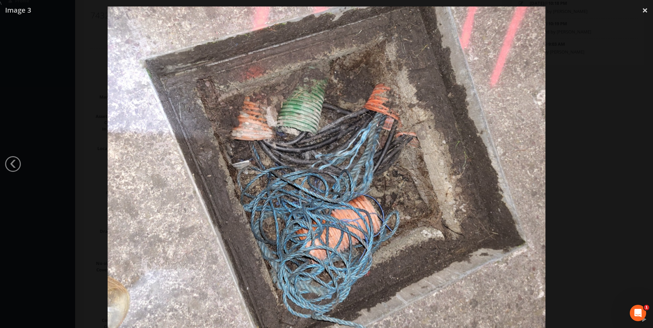
click at [639, 161] on div at bounding box center [326, 170] width 653 height 328
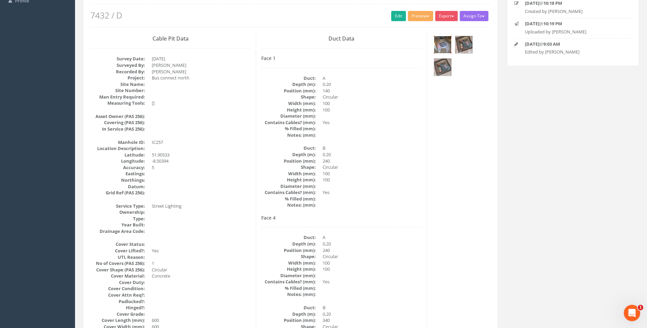
click at [443, 41] on img at bounding box center [442, 44] width 17 height 17
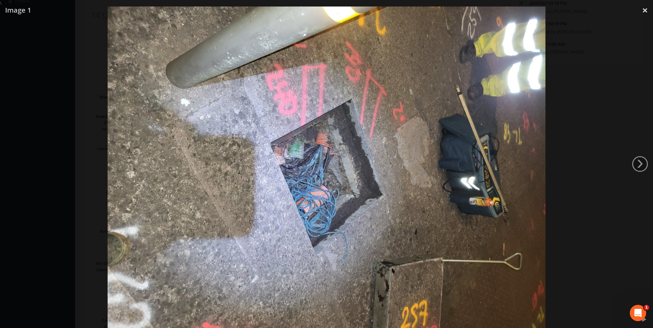
drag, startPoint x: 643, startPoint y: 8, endPoint x: 597, endPoint y: 42, distance: 57.0
click at [643, 8] on link "×" at bounding box center [645, 10] width 16 height 20
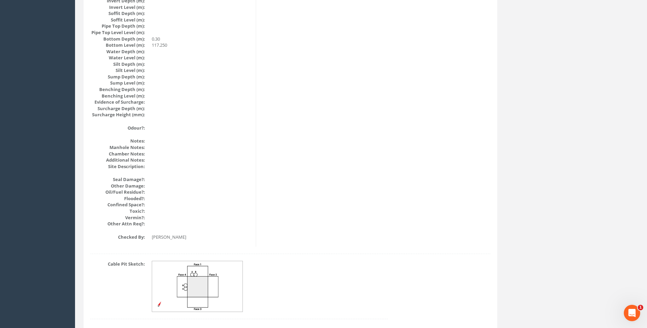
scroll to position [724, 0]
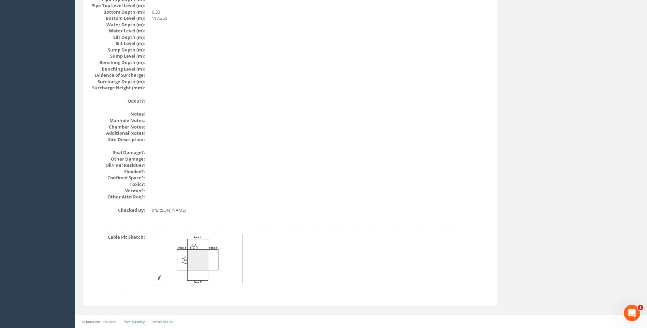
click at [201, 261] on img at bounding box center [197, 259] width 91 height 51
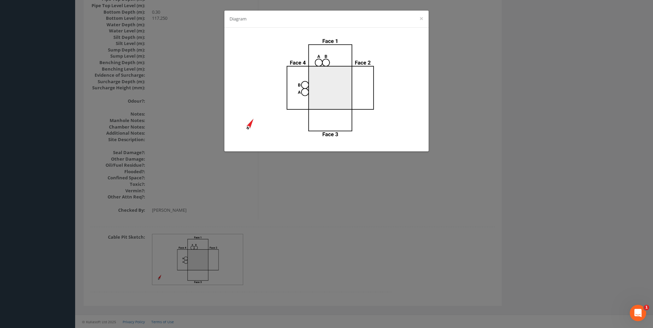
click at [588, 163] on div "Diagram ×" at bounding box center [326, 164] width 653 height 328
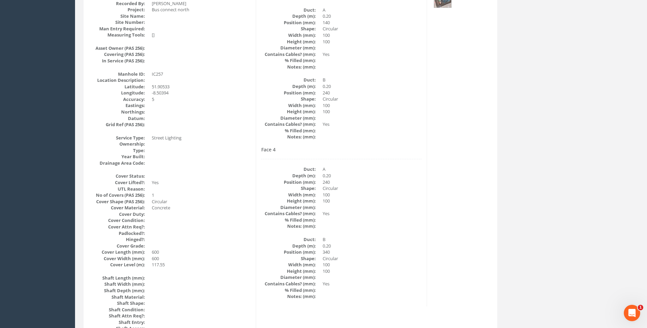
scroll to position [76, 0]
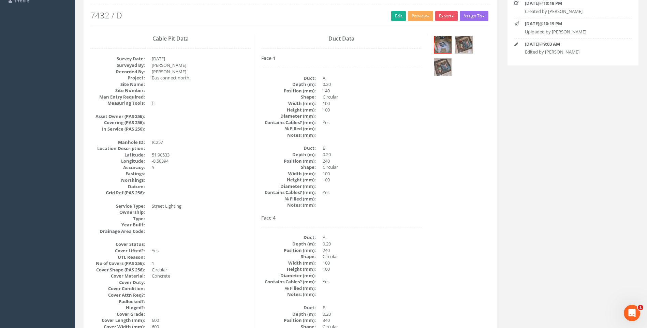
click at [317, 212] on div "Duct Data Face 1 Duct: A Depth (m): 0.20 Position (mm): 140 Shape: Circular Wid…" at bounding box center [341, 204] width 171 height 341
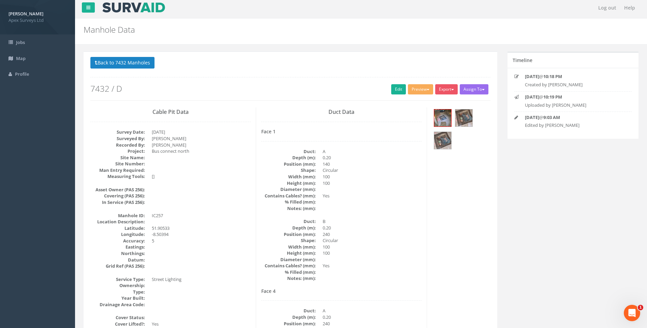
scroll to position [0, 0]
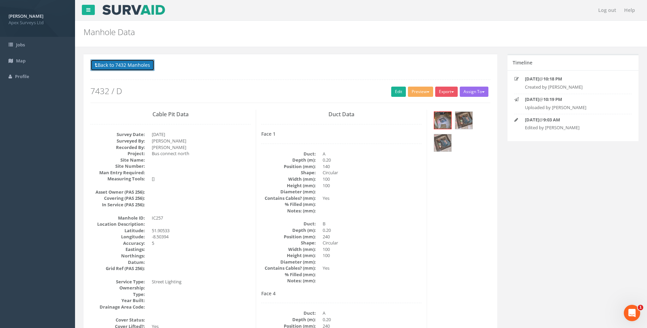
drag, startPoint x: 114, startPoint y: 64, endPoint x: 128, endPoint y: 69, distance: 15.1
click at [114, 64] on button "Back to 7432 Manholes" at bounding box center [122, 65] width 64 height 12
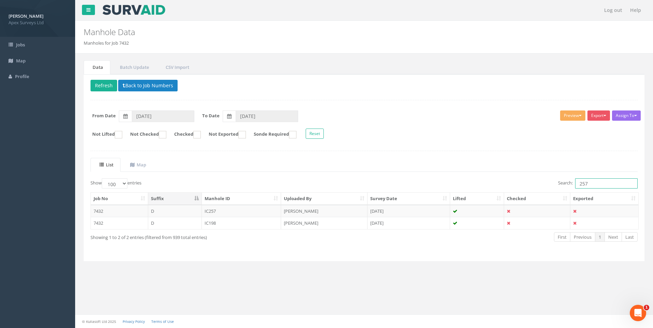
drag, startPoint x: 586, startPoint y: 182, endPoint x: 589, endPoint y: 183, distance: 3.5
click at [589, 183] on input "257" at bounding box center [606, 183] width 62 height 10
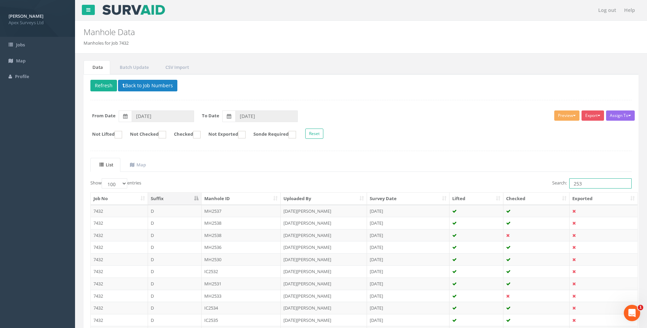
type input "253"
click at [351, 162] on ul "List Map" at bounding box center [361, 165] width 542 height 14
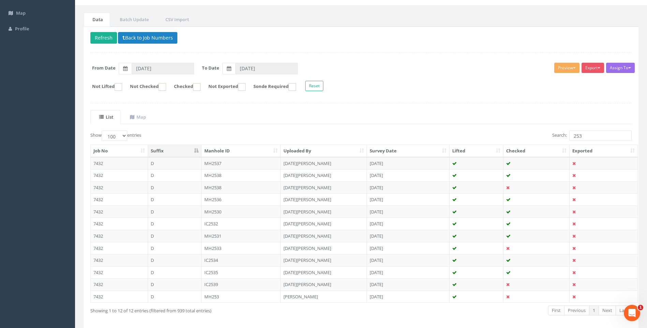
scroll to position [77, 0]
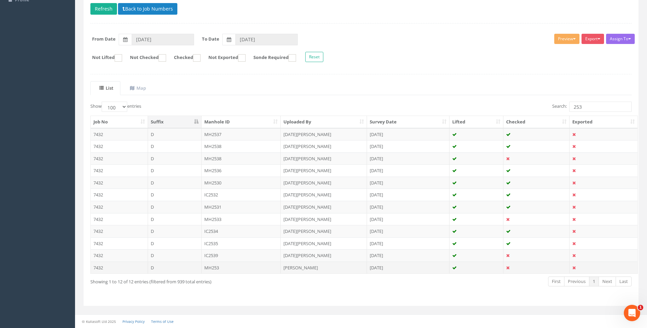
click at [218, 269] on td "MH253" at bounding box center [242, 268] width 80 height 12
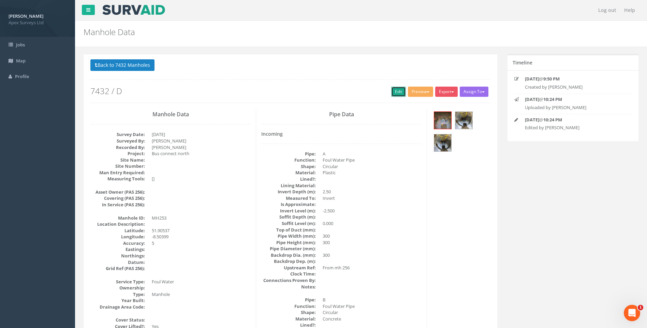
click at [396, 90] on link "Edit" at bounding box center [398, 92] width 15 height 10
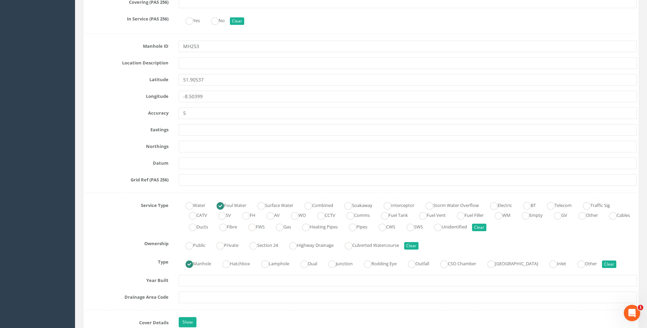
scroll to position [444, 0]
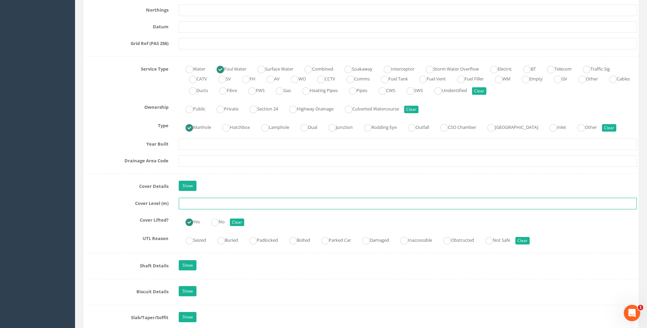
click at [185, 204] on input "text" at bounding box center [408, 204] width 458 height 12
type input "117.67"
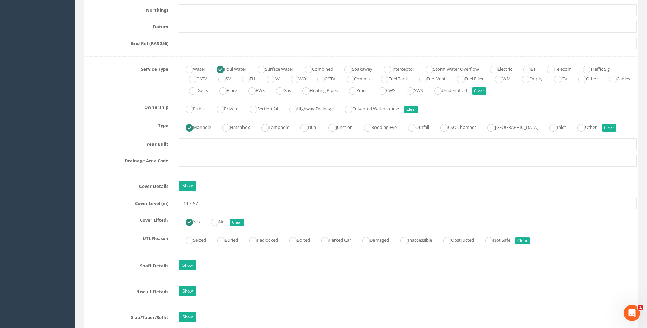
click at [115, 192] on div "Cover Details Show" at bounding box center [361, 187] width 562 height 12
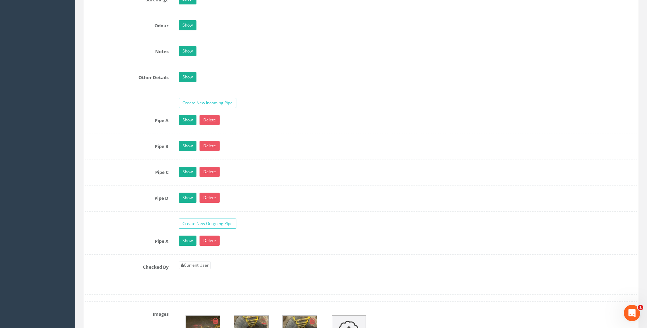
scroll to position [1058, 0]
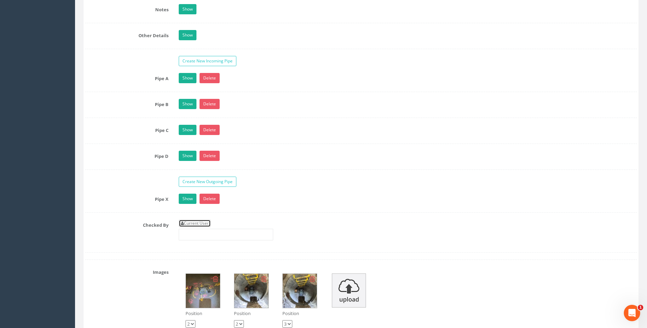
drag, startPoint x: 192, startPoint y: 223, endPoint x: 173, endPoint y: 220, distance: 19.6
click at [192, 223] on link "Current User" at bounding box center [195, 224] width 32 height 8
type input "[PERSON_NAME]"
click at [115, 211] on div "Pipe X Show Delete Function Sewer Watercourse Combined Highway [PERSON_NAME] Ou…" at bounding box center [361, 203] width 552 height 19
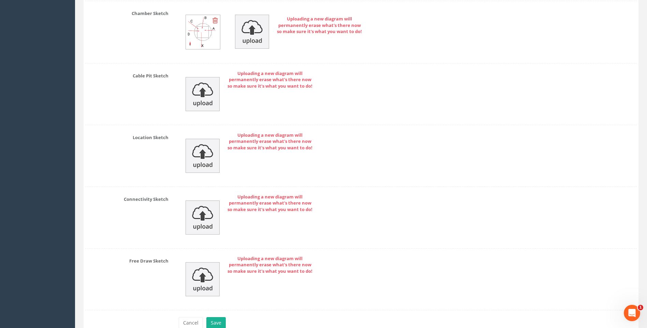
scroll to position [1529, 0]
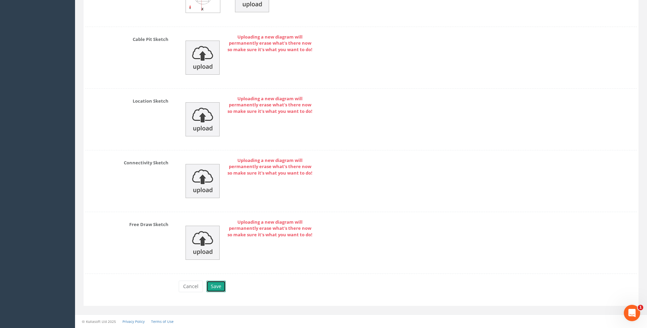
click at [214, 287] on button "Save" at bounding box center [215, 287] width 19 height 12
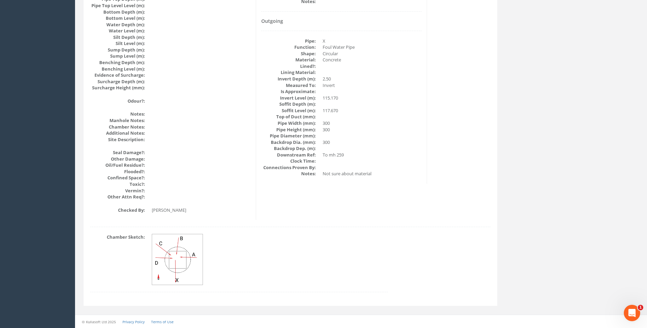
scroll to position [724, 0]
click at [188, 258] on img at bounding box center [177, 259] width 51 height 51
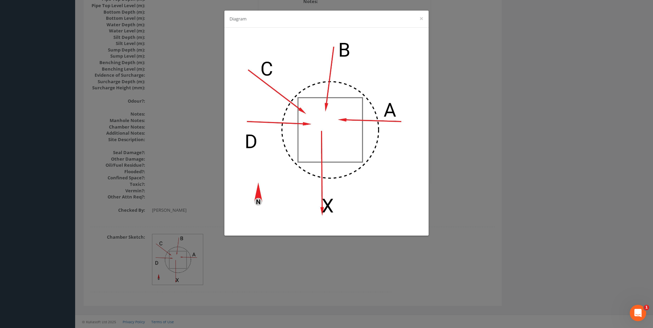
click at [492, 166] on div "Diagram ×" at bounding box center [326, 164] width 653 height 328
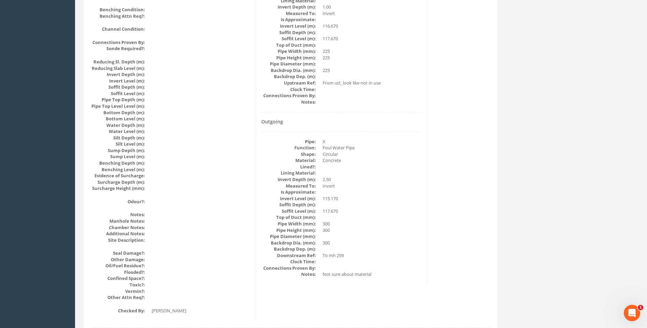
scroll to position [622, 0]
drag, startPoint x: 371, startPoint y: 213, endPoint x: 370, endPoint y: 210, distance: 3.8
click at [371, 213] on dd "117.670" at bounding box center [372, 213] width 99 height 6
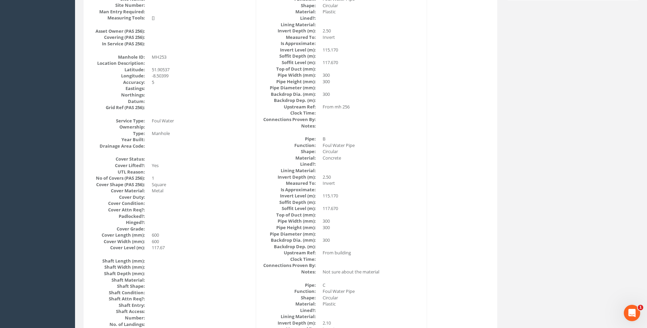
scroll to position [144, 0]
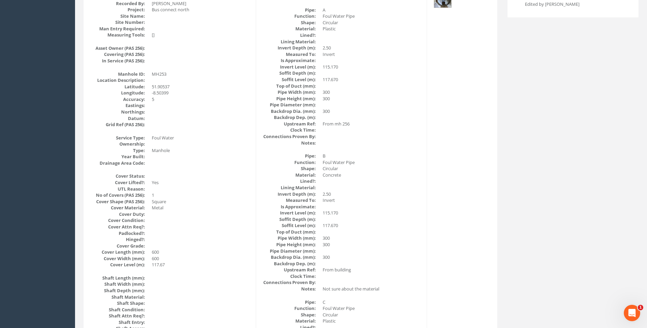
click at [406, 189] on dd at bounding box center [372, 188] width 99 height 6
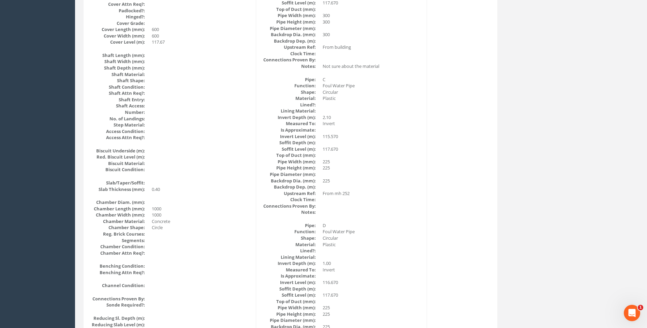
scroll to position [417, 0]
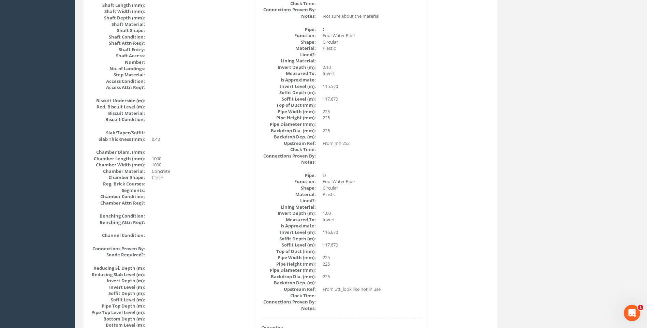
click at [432, 176] on div "Manhole Data Survey Date: 10/09/2025 Surveyed By: Giacomo Frigerio Recorded By:…" at bounding box center [290, 110] width 411 height 834
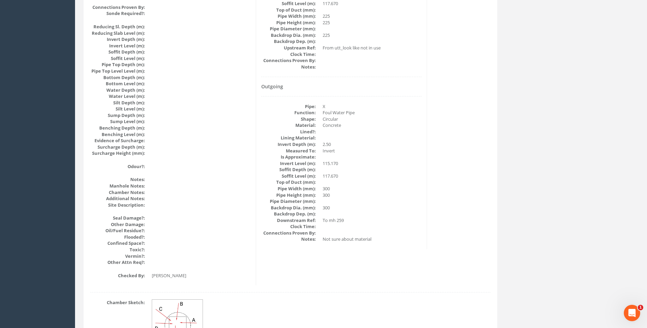
scroll to position [656, 0]
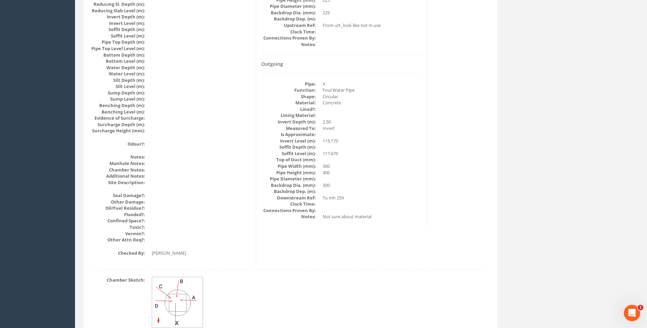
scroll to position [724, 0]
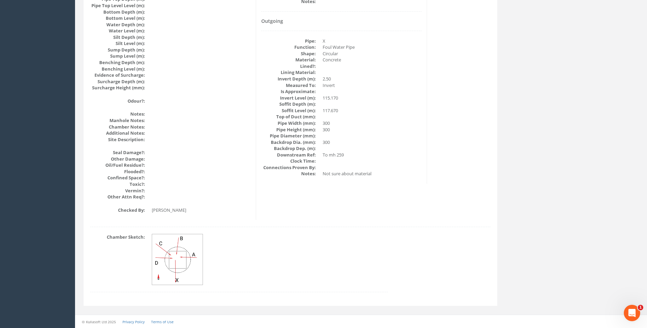
drag, startPoint x: 443, startPoint y: 210, endPoint x: 435, endPoint y: 205, distance: 9.0
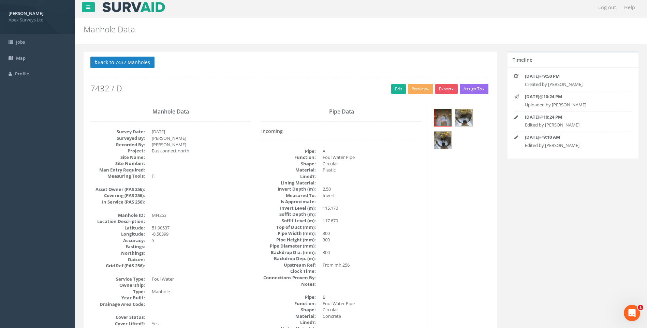
scroll to position [0, 0]
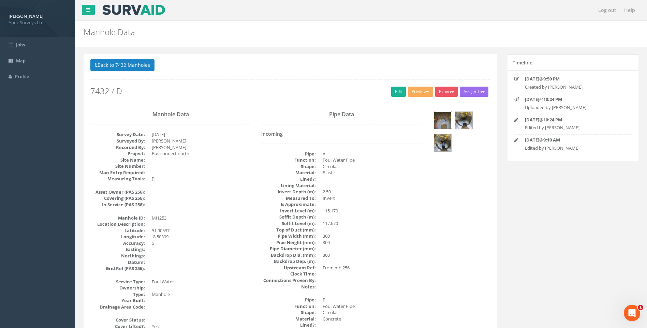
click at [444, 115] on img at bounding box center [442, 120] width 17 height 17
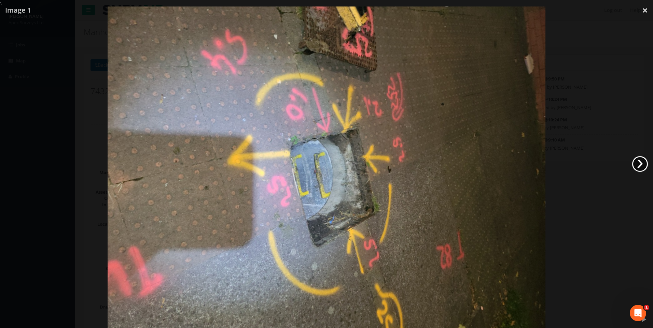
click at [647, 164] on link "›" at bounding box center [640, 164] width 16 height 16
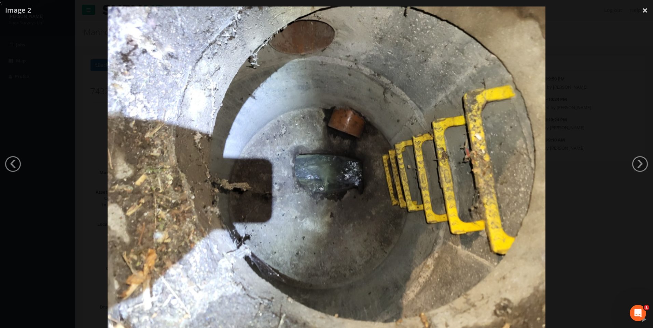
click at [601, 97] on div at bounding box center [326, 170] width 653 height 328
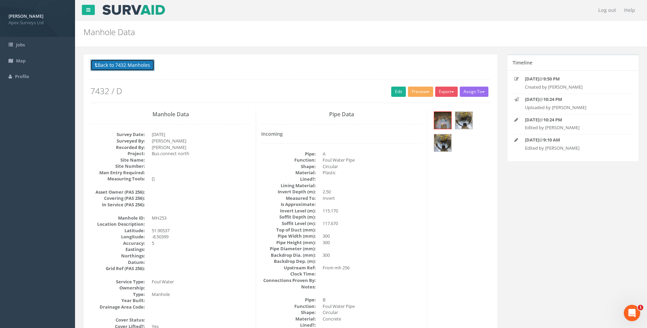
drag, startPoint x: 126, startPoint y: 64, endPoint x: 415, endPoint y: 195, distance: 317.4
click at [126, 65] on button "Back to 7432 Manholes" at bounding box center [122, 65] width 64 height 12
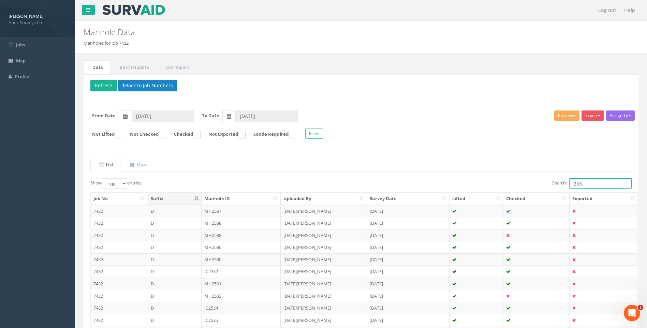
click at [582, 183] on input "253" at bounding box center [601, 183] width 62 height 10
click at [338, 171] on ul "List Map" at bounding box center [361, 165] width 542 height 14
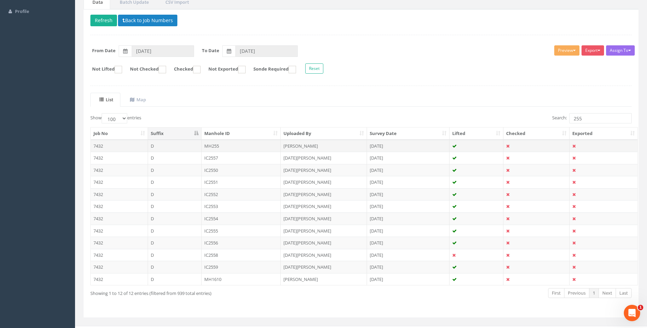
scroll to position [68, 0]
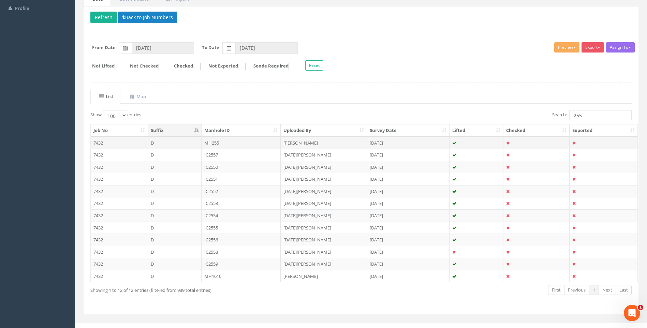
click at [308, 142] on td "[PERSON_NAME]" at bounding box center [324, 143] width 86 height 12
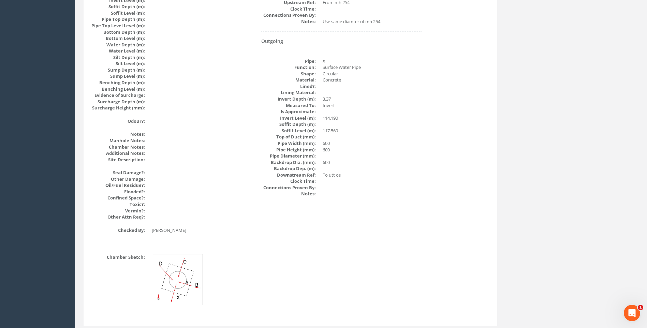
scroll to position [724, 0]
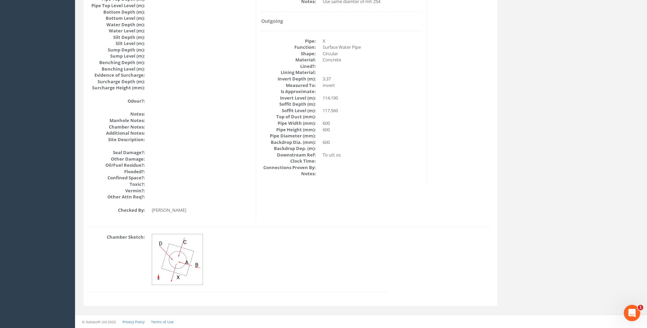
click at [181, 249] on img at bounding box center [177, 259] width 51 height 51
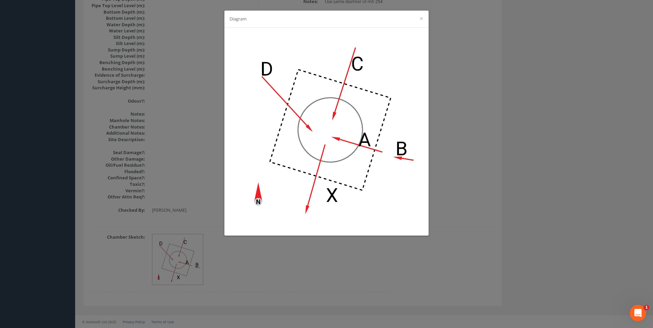
click at [481, 118] on div "Diagram ×" at bounding box center [326, 164] width 653 height 328
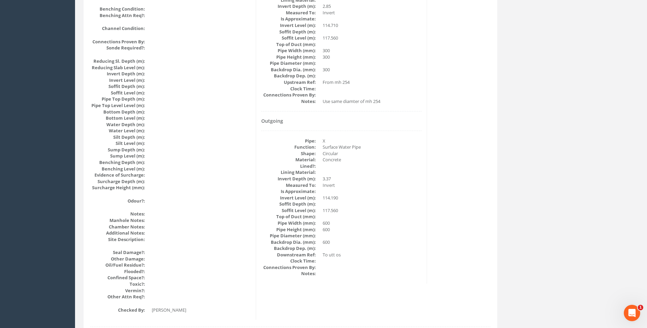
scroll to position [656, 0]
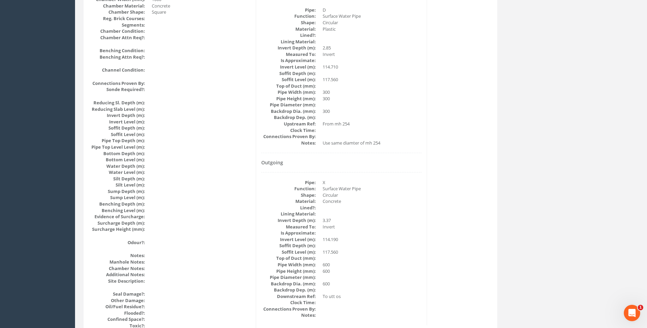
scroll to position [622, 0]
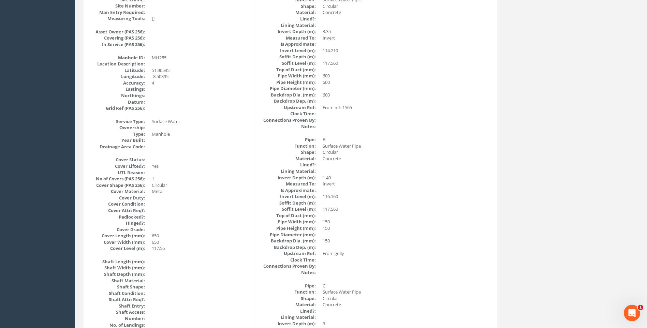
scroll to position [144, 0]
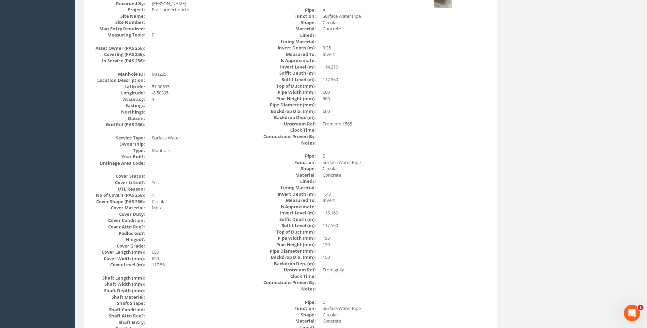
click at [385, 163] on dd "Surface Water Pipe" at bounding box center [372, 162] width 99 height 6
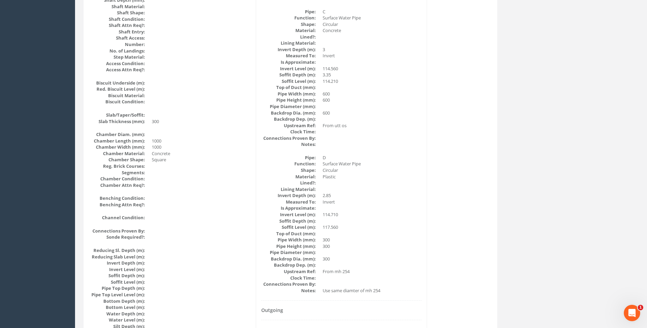
scroll to position [451, 0]
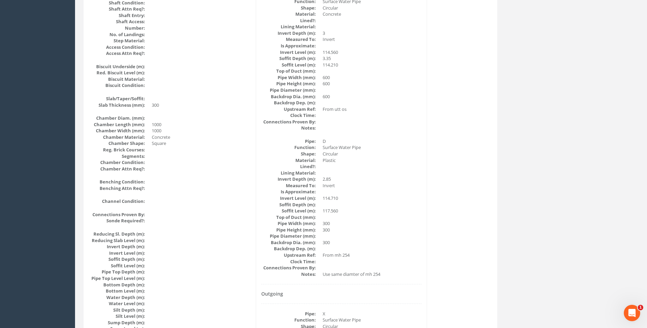
click at [413, 218] on dd at bounding box center [372, 217] width 99 height 6
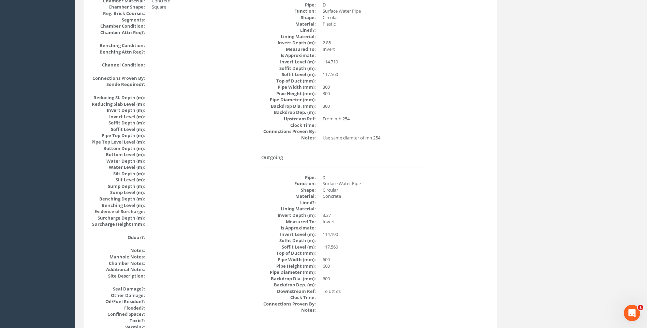
scroll to position [656, 0]
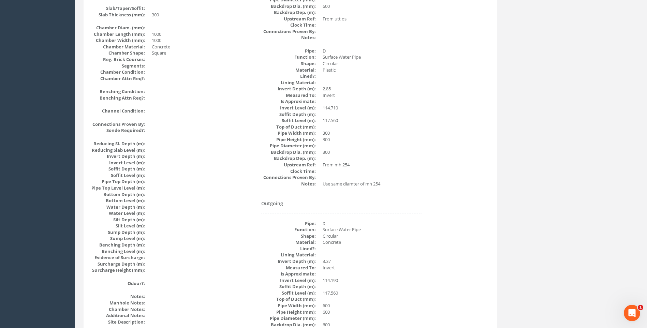
scroll to position [588, 0]
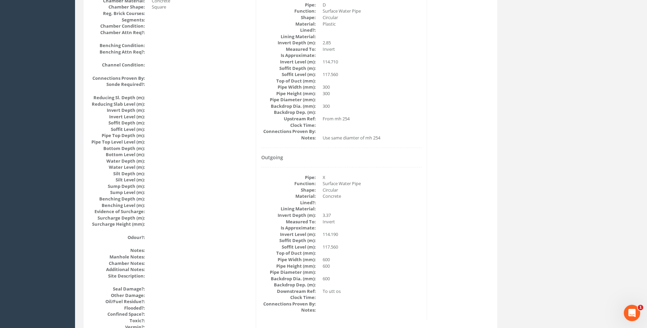
drag, startPoint x: 411, startPoint y: 179, endPoint x: 620, endPoint y: 182, distance: 209.2
click at [413, 180] on dd "X" at bounding box center [372, 177] width 99 height 6
click at [420, 137] on dd "Use same diamter of mh 254" at bounding box center [372, 138] width 99 height 6
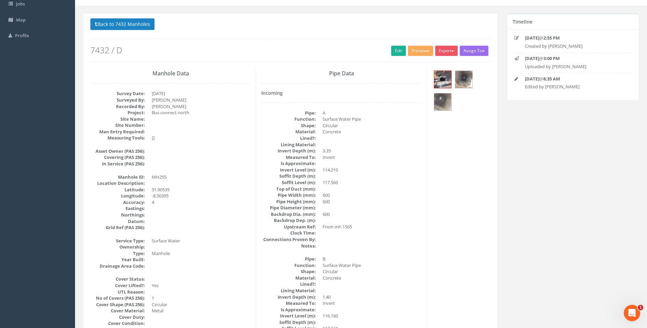
scroll to position [0, 0]
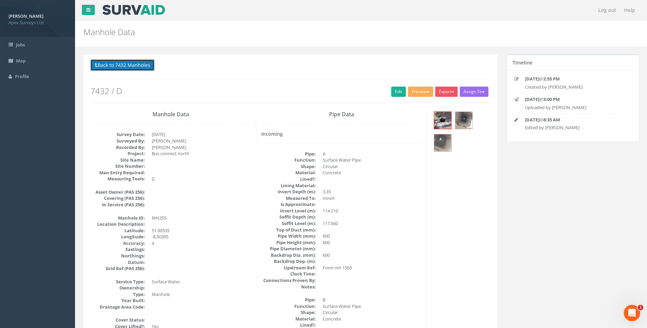
click at [124, 65] on button "Back to 7432 Manholes" at bounding box center [122, 65] width 64 height 12
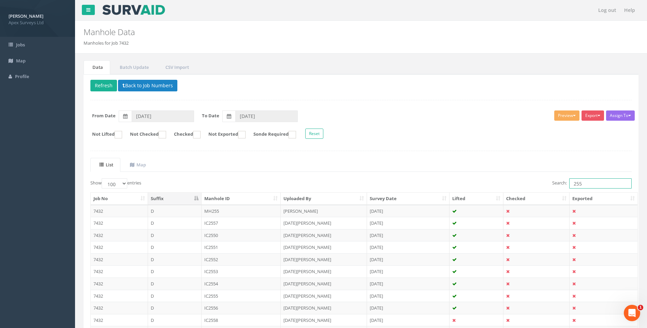
drag, startPoint x: 580, startPoint y: 185, endPoint x: 584, endPoint y: 185, distance: 4.4
click at [584, 185] on input "255" at bounding box center [601, 183] width 62 height 10
type input "251"
click at [310, 170] on ul "List Map" at bounding box center [361, 165] width 542 height 14
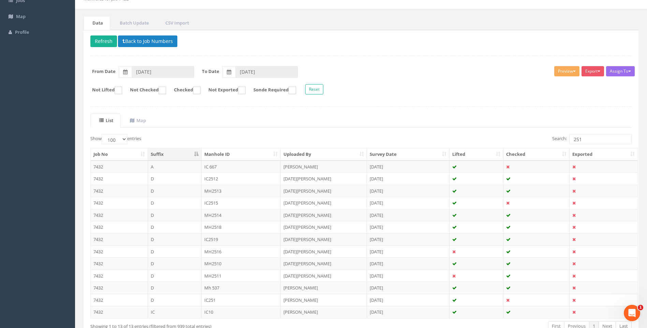
scroll to position [89, 0]
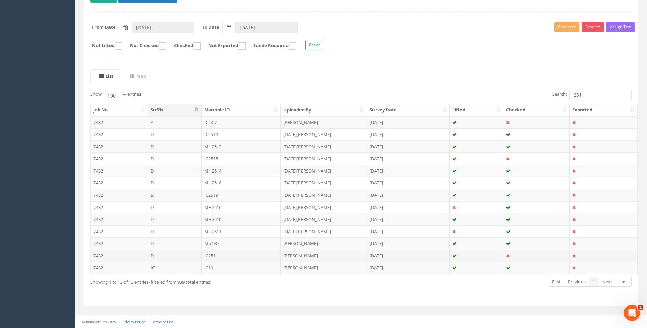
click at [216, 257] on td "IC251" at bounding box center [242, 256] width 80 height 12
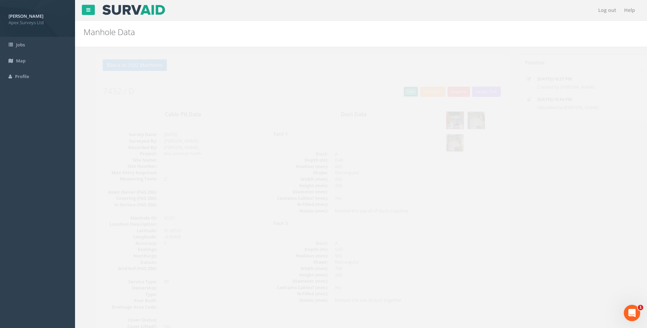
click at [397, 90] on link "Edit" at bounding box center [398, 92] width 15 height 10
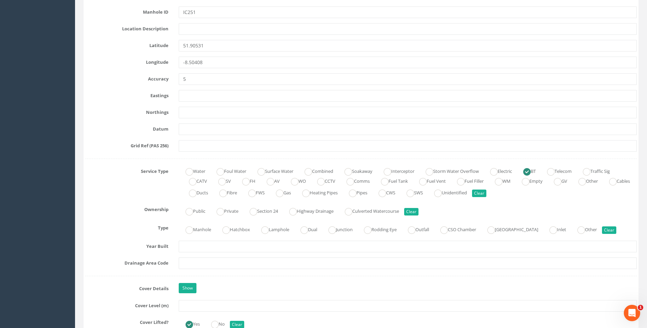
scroll to position [444, 0]
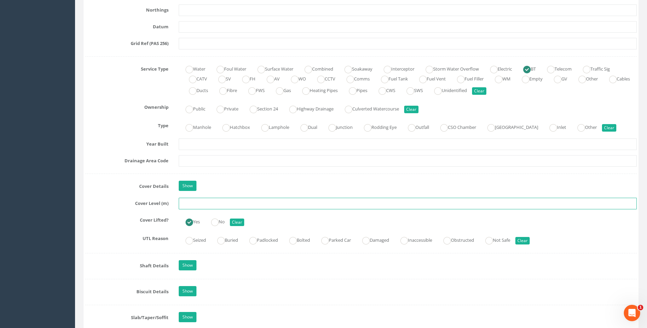
click at [188, 203] on input "text" at bounding box center [408, 204] width 458 height 12
type input "117.24"
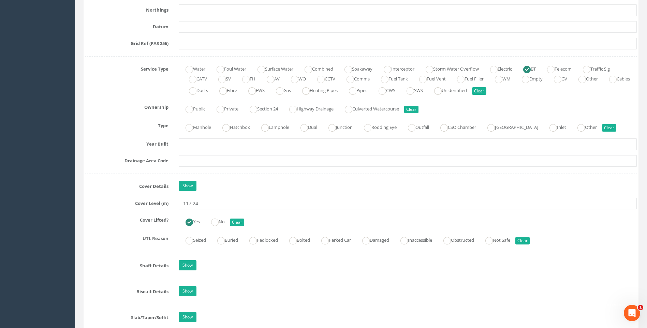
click at [120, 166] on div "Drainage Area Code" at bounding box center [361, 161] width 562 height 12
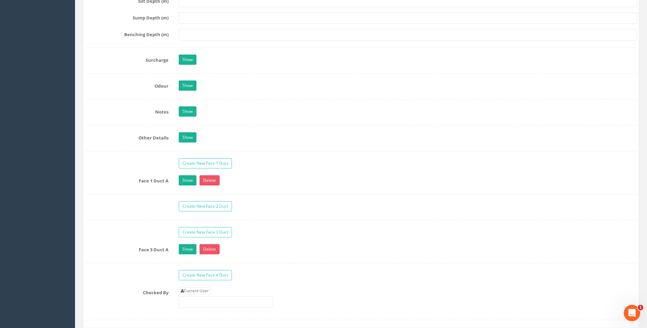
scroll to position [1058, 0]
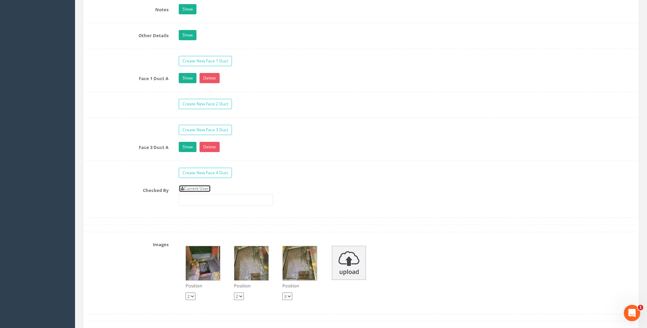
click at [198, 187] on link "Current User" at bounding box center [195, 189] width 32 height 8
type input "[PERSON_NAME]"
click at [133, 186] on label "Checked By" at bounding box center [127, 189] width 94 height 9
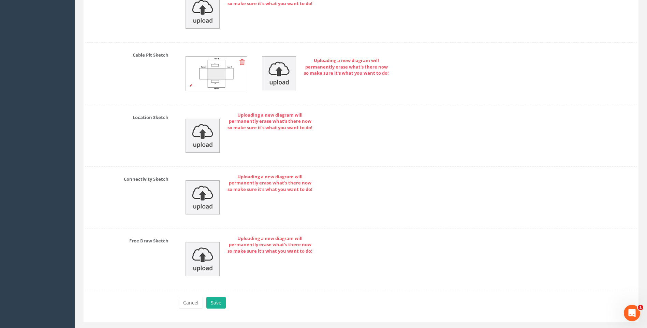
scroll to position [1501, 0]
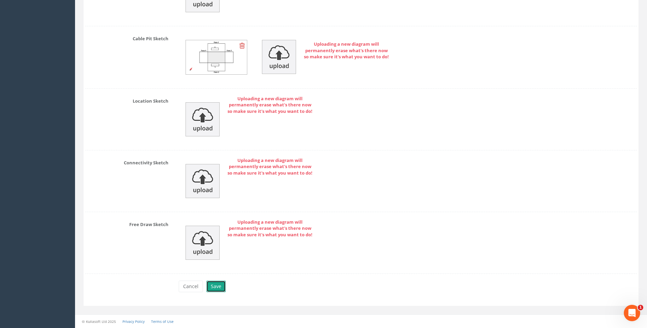
click at [213, 286] on button "Save" at bounding box center [215, 287] width 19 height 12
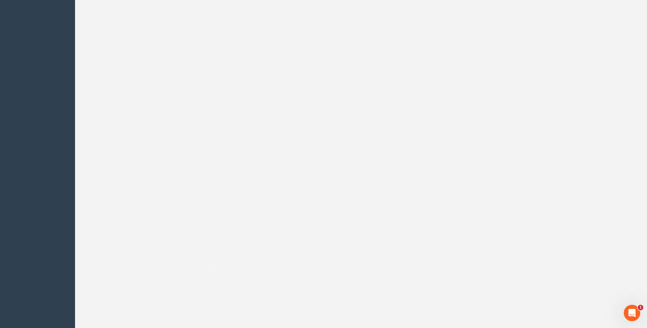
scroll to position [682, 0]
click at [445, 51] on img at bounding box center [442, 53] width 17 height 17
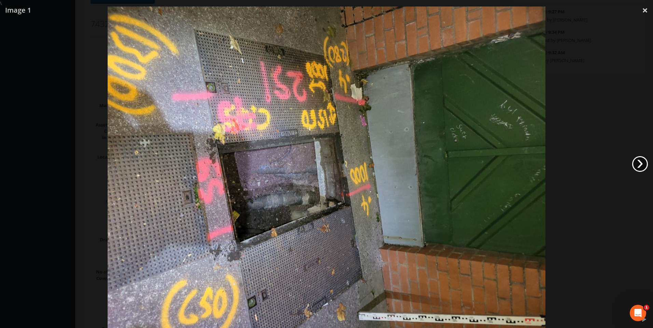
click at [637, 163] on link "›" at bounding box center [640, 164] width 16 height 16
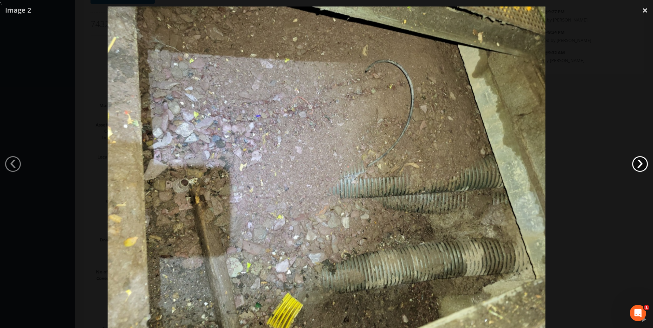
click at [637, 163] on link "›" at bounding box center [640, 164] width 16 height 16
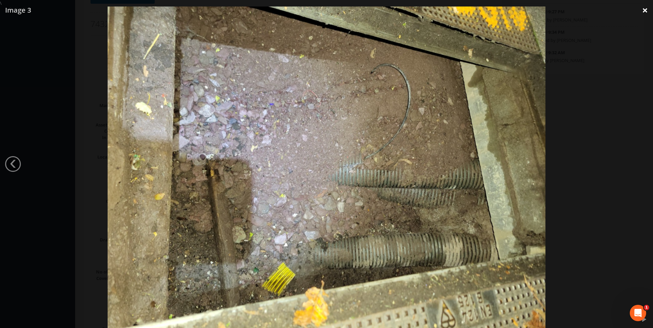
click at [644, 9] on link "×" at bounding box center [645, 10] width 16 height 20
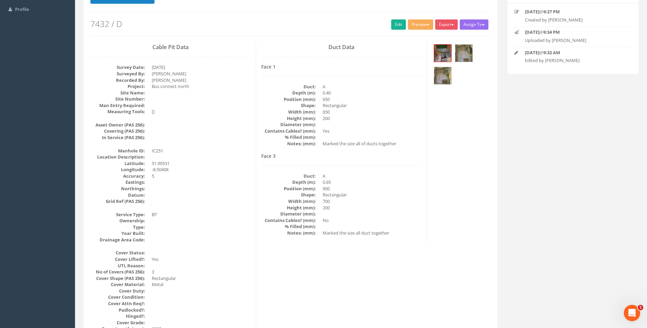
click at [399, 191] on dd "900" at bounding box center [372, 189] width 99 height 6
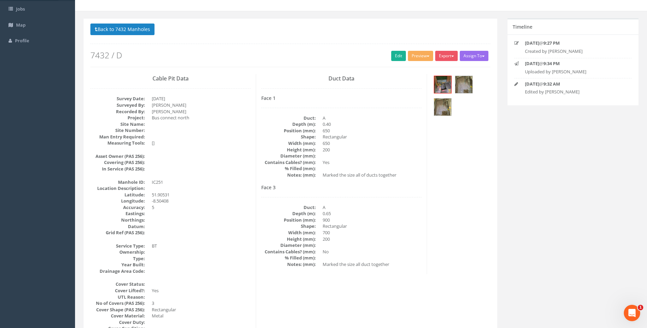
scroll to position [33, 0]
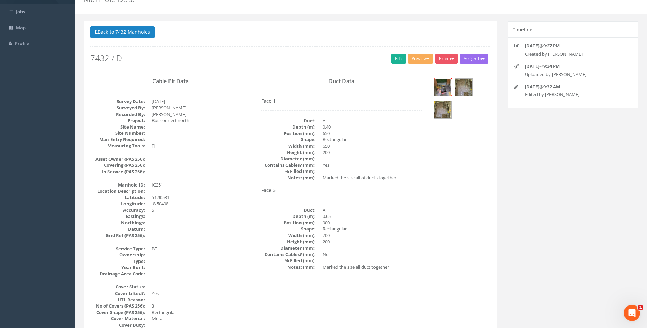
click at [439, 85] on img at bounding box center [442, 87] width 17 height 17
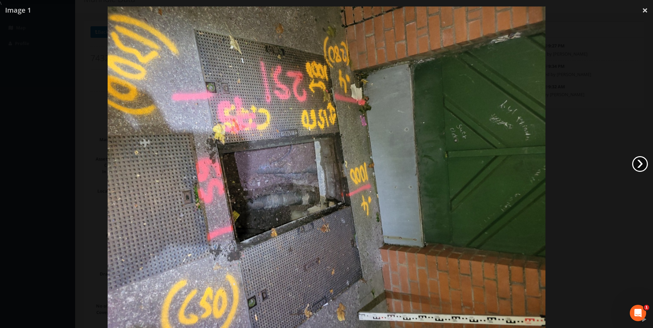
click at [638, 163] on link "›" at bounding box center [640, 164] width 16 height 16
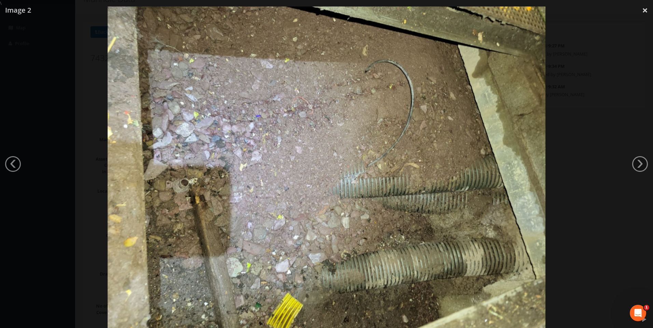
drag, startPoint x: 644, startPoint y: 10, endPoint x: 577, endPoint y: 71, distance: 91.1
click at [644, 10] on link "×" at bounding box center [645, 10] width 16 height 20
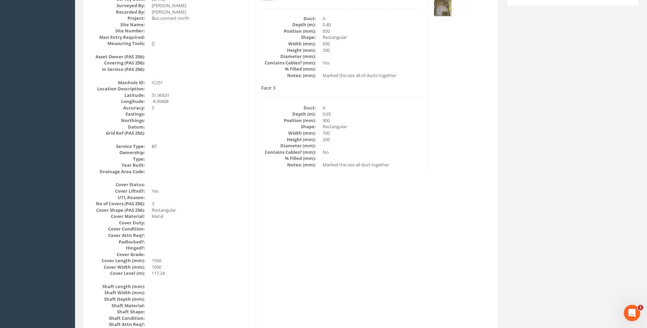
scroll to position [67, 0]
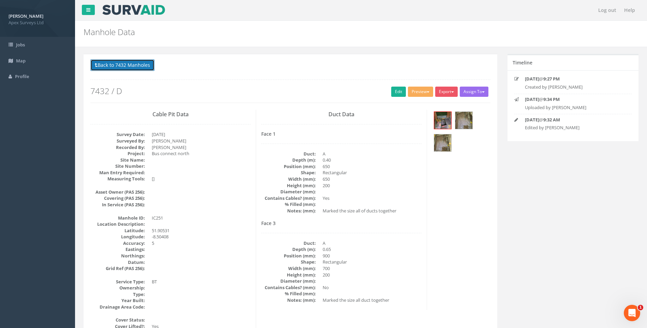
click at [113, 67] on button "Back to 7432 Manholes" at bounding box center [122, 65] width 64 height 12
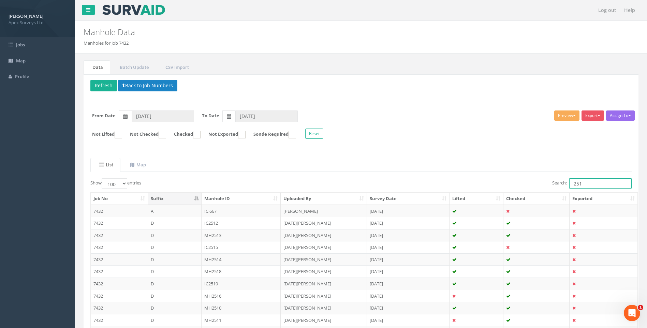
drag, startPoint x: 576, startPoint y: 182, endPoint x: 581, endPoint y: 183, distance: 5.2
click at [581, 183] on input "251" at bounding box center [601, 183] width 62 height 10
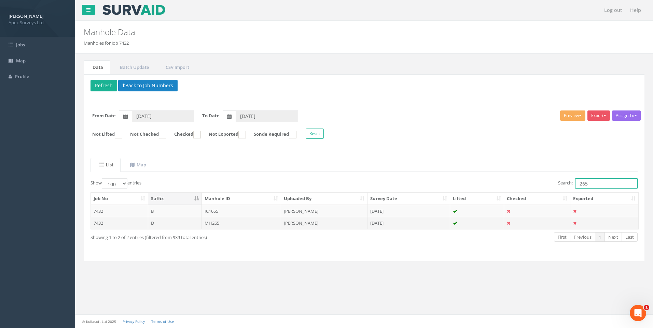
type input "265"
click at [307, 222] on td "[PERSON_NAME]" at bounding box center [324, 223] width 86 height 12
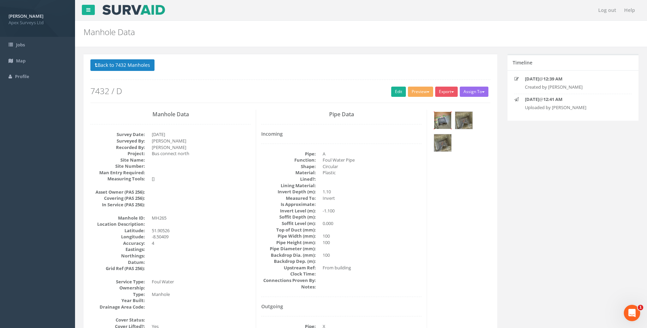
click at [446, 117] on img at bounding box center [442, 120] width 17 height 17
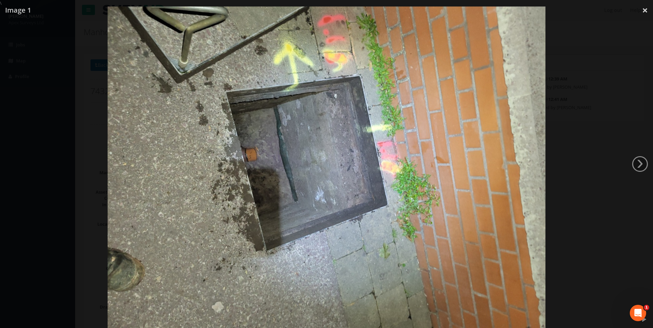
drag, startPoint x: 645, startPoint y: 9, endPoint x: 508, endPoint y: 53, distance: 144.0
click at [645, 10] on link "×" at bounding box center [645, 10] width 16 height 20
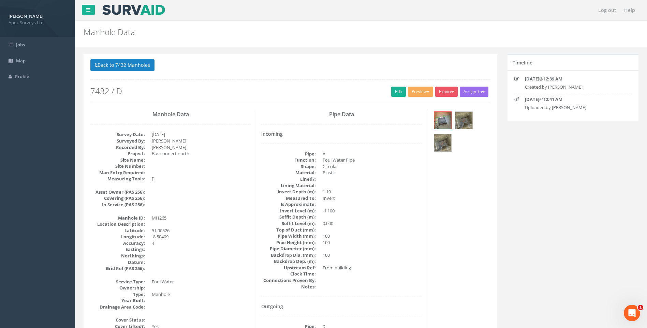
click at [393, 90] on link "Edit" at bounding box center [398, 92] width 15 height 10
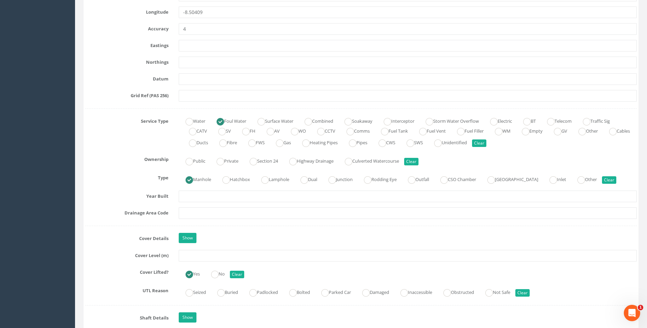
scroll to position [444, 0]
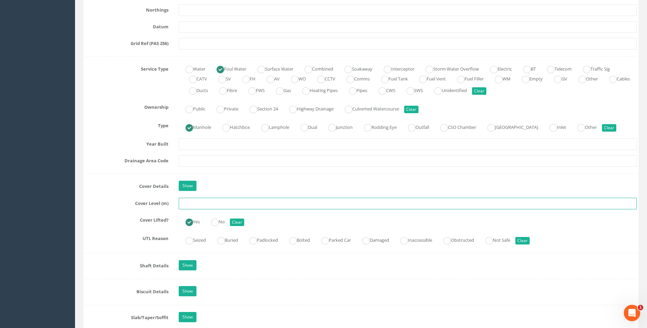
click at [195, 203] on input "text" at bounding box center [408, 204] width 458 height 12
type input "117.10"
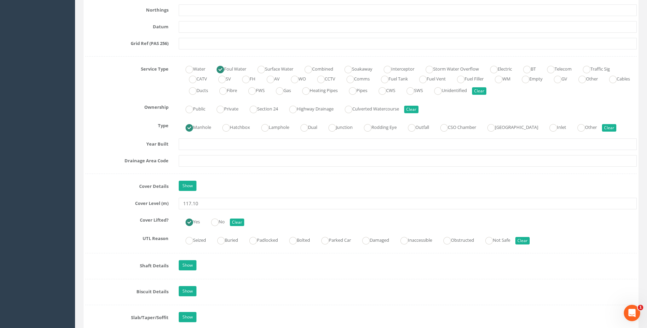
click at [127, 170] on div "Job Number 7432 Job Number Suffix D Survey Date 11/09/2025 Surveyed By Giacomo …" at bounding box center [361, 232] width 552 height 1129
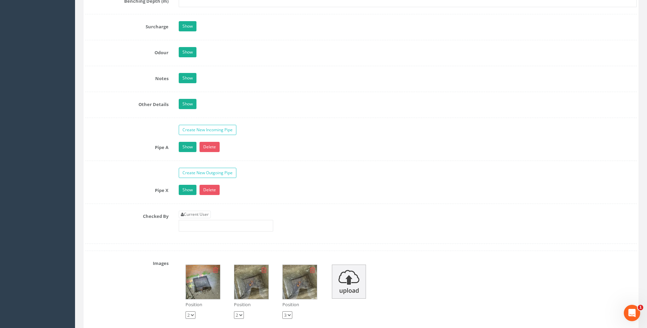
scroll to position [1058, 0]
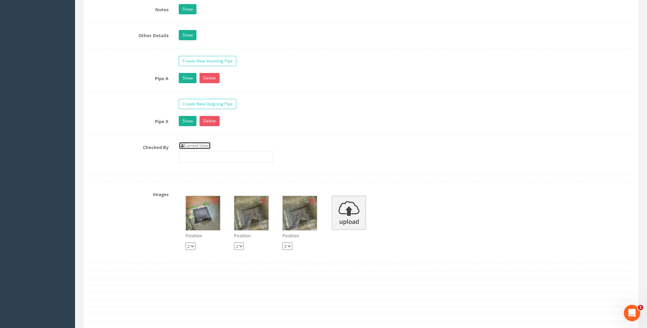
click at [196, 146] on link "Current User" at bounding box center [195, 146] width 32 height 8
type input "[PERSON_NAME]"
click at [139, 162] on div "Checked By Current User [PERSON_NAME]" at bounding box center [361, 155] width 562 height 26
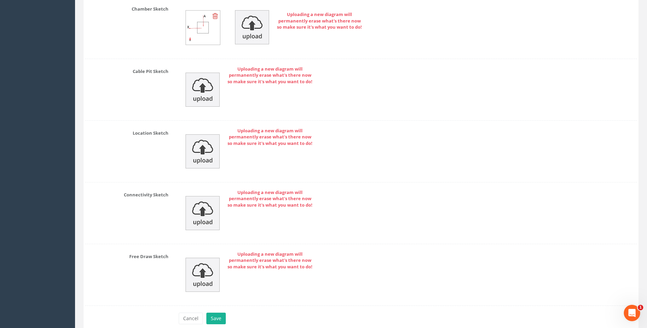
scroll to position [1451, 0]
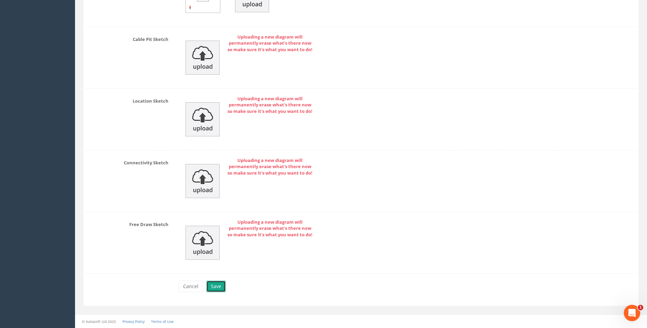
click at [215, 283] on button "Save" at bounding box center [215, 287] width 19 height 12
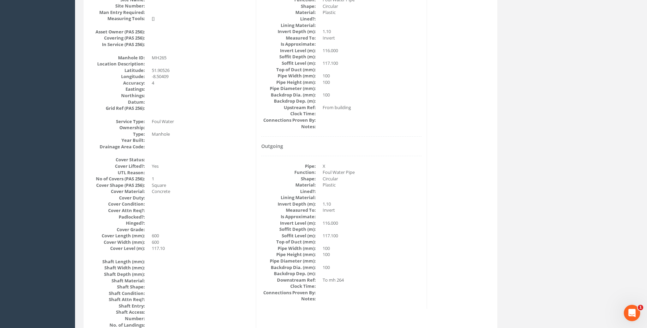
scroll to position [144, 0]
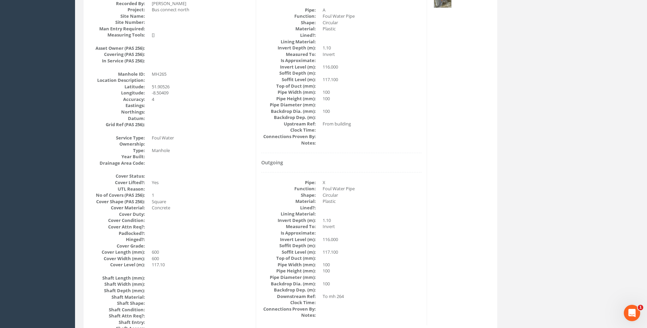
drag, startPoint x: 481, startPoint y: 210, endPoint x: 481, endPoint y: 203, distance: 6.8
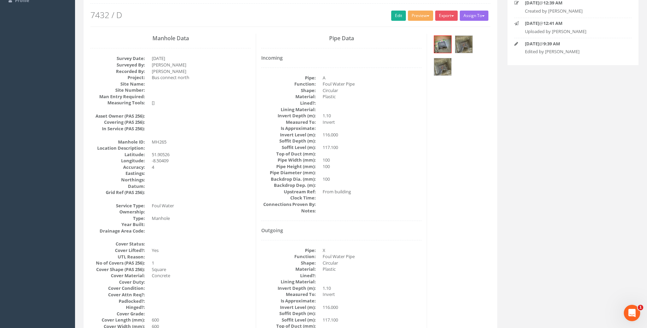
scroll to position [8, 0]
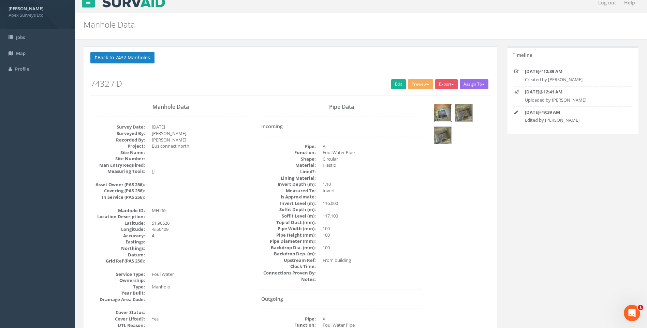
click at [443, 110] on img at bounding box center [442, 112] width 17 height 17
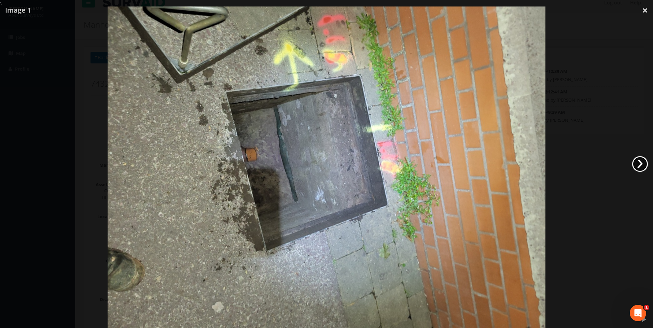
click at [637, 162] on link "›" at bounding box center [640, 164] width 16 height 16
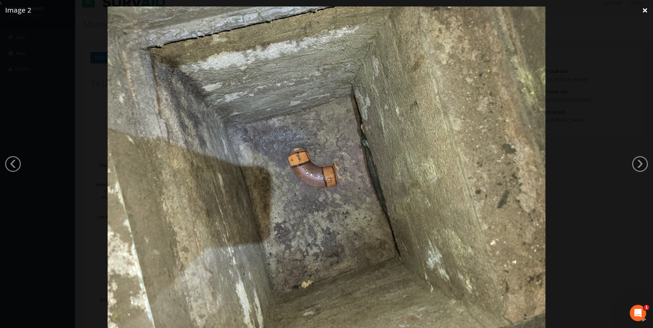
click at [644, 12] on link "×" at bounding box center [645, 10] width 16 height 20
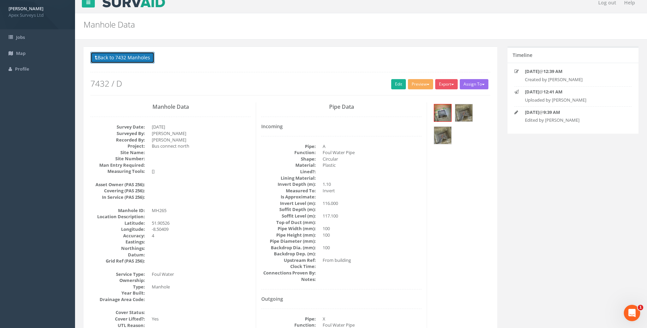
click at [135, 57] on button "Back to 7432 Manholes" at bounding box center [122, 58] width 64 height 12
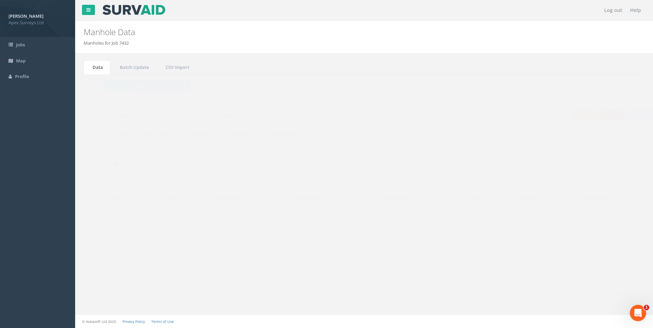
drag, startPoint x: 583, startPoint y: 183, endPoint x: 568, endPoint y: 170, distance: 20.3
click at [589, 185] on input "265" at bounding box center [606, 183] width 62 height 10
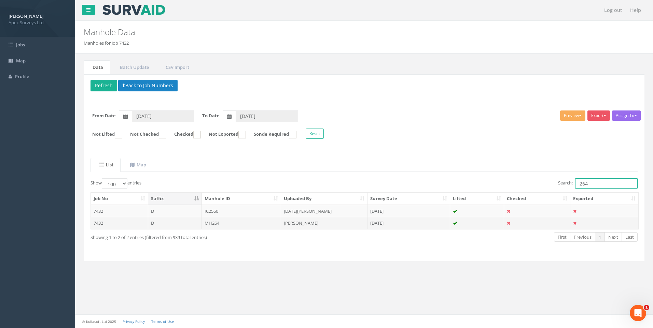
type input "264"
click at [321, 221] on td "[PERSON_NAME]" at bounding box center [324, 223] width 86 height 12
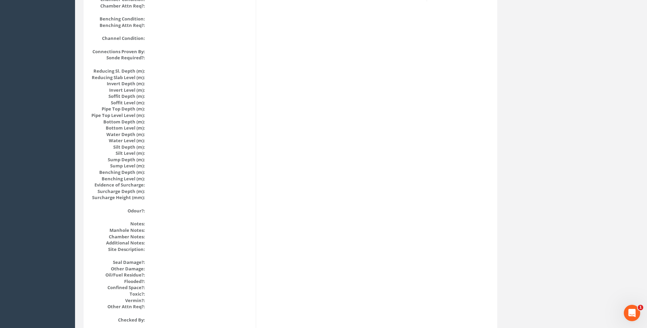
scroll to position [724, 0]
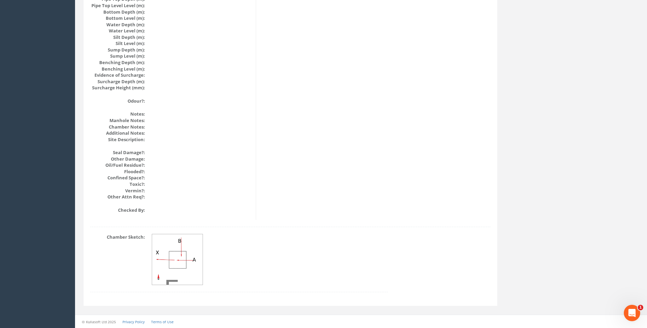
click at [392, 237] on div "Chamber Sketch:" at bounding box center [239, 266] width 308 height 65
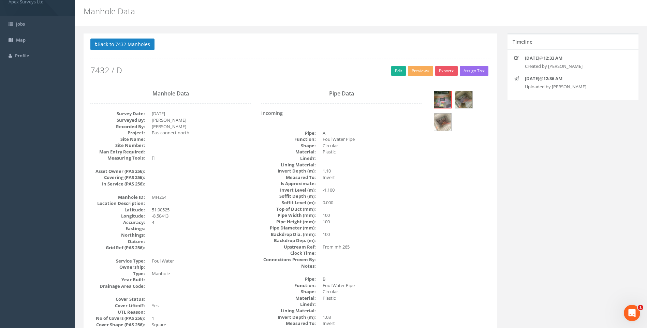
scroll to position [0, 0]
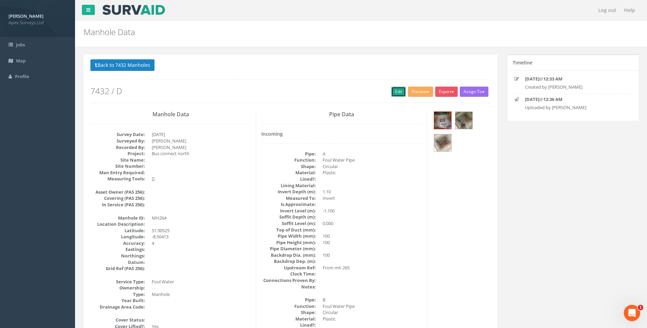
click at [394, 93] on link "Edit" at bounding box center [398, 92] width 15 height 10
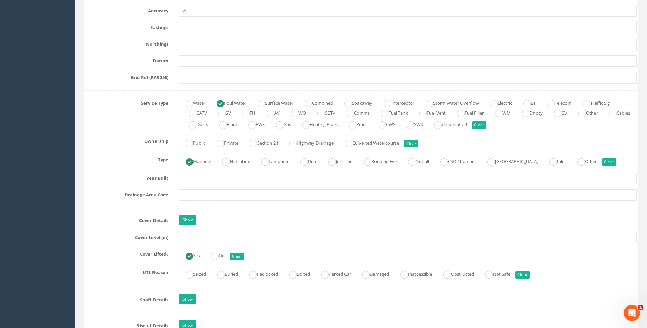
scroll to position [546, 0]
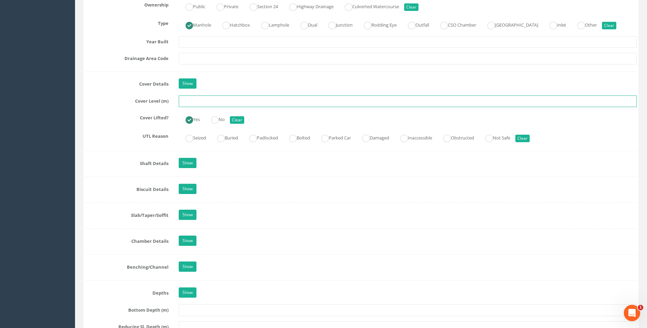
click at [193, 104] on input "text" at bounding box center [408, 102] width 458 height 12
type input "117.01"
click at [109, 129] on div "Job Number 7432 Job Number Suffix D Survey Date 11/09/2025 Surveyed By Giacomo …" at bounding box center [361, 143] width 552 height 1155
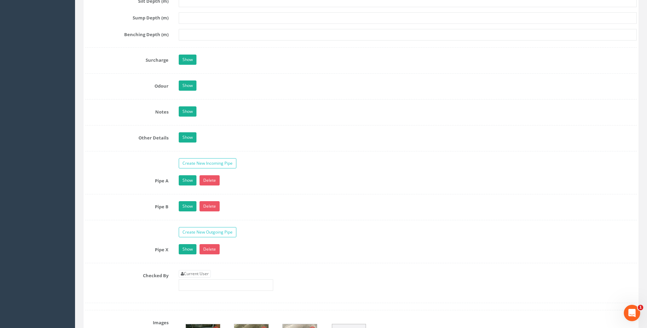
scroll to position [1024, 0]
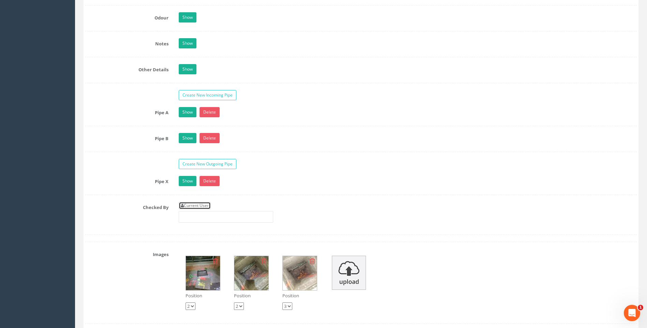
drag, startPoint x: 201, startPoint y: 205, endPoint x: 151, endPoint y: 214, distance: 50.9
click at [201, 205] on link "Current User" at bounding box center [195, 206] width 32 height 8
type input "[PERSON_NAME]"
click at [151, 214] on div "Checked By Current User [PERSON_NAME]" at bounding box center [361, 215] width 562 height 26
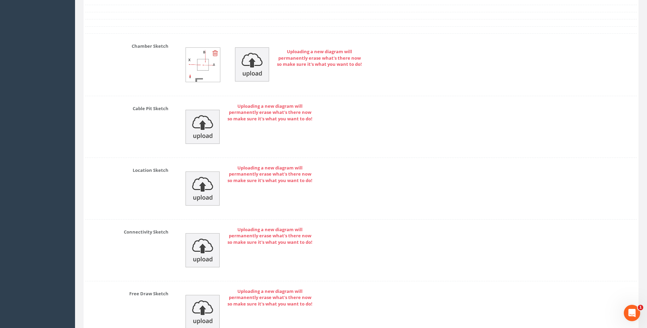
scroll to position [1477, 0]
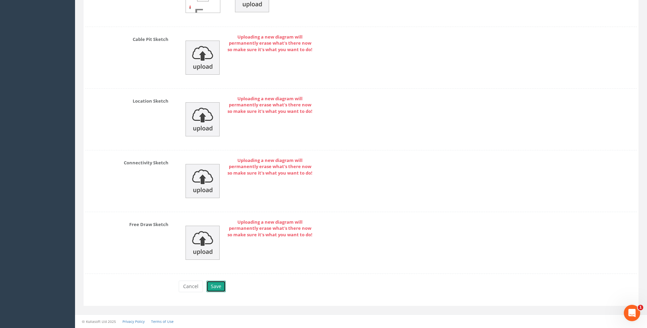
click at [216, 285] on button "Save" at bounding box center [215, 287] width 19 height 12
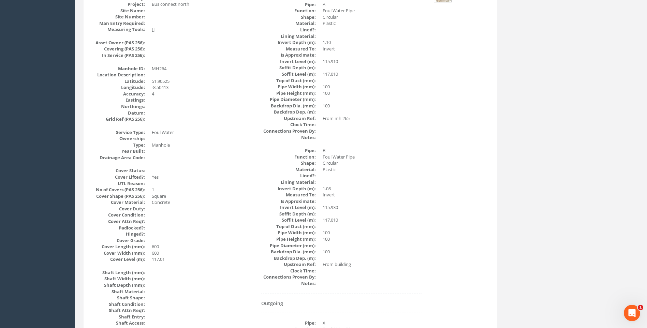
scroll to position [144, 0]
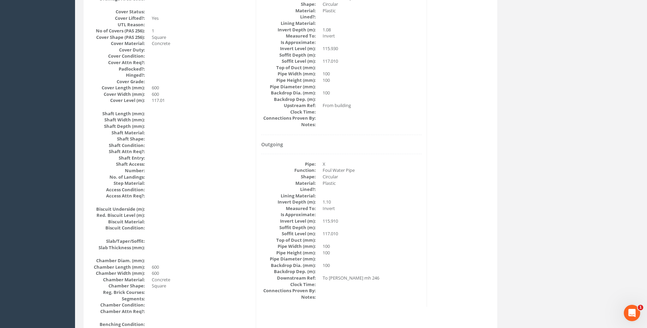
scroll to position [315, 0]
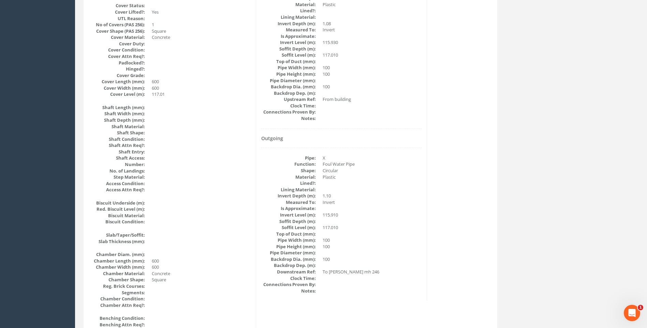
click at [488, 159] on div "Manhole Data Survey Date: 11/09/2025 Surveyed By: Giacomo Frigerio Recorded By:…" at bounding box center [290, 212] width 411 height 834
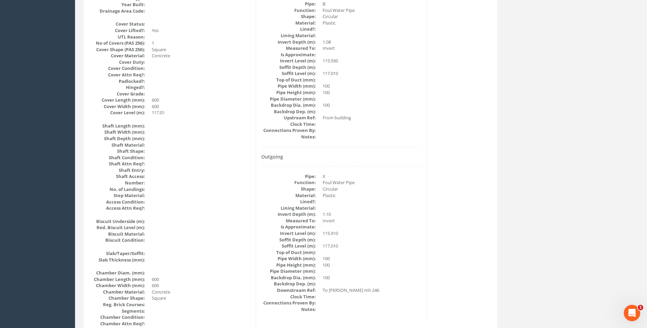
scroll to position [281, 0]
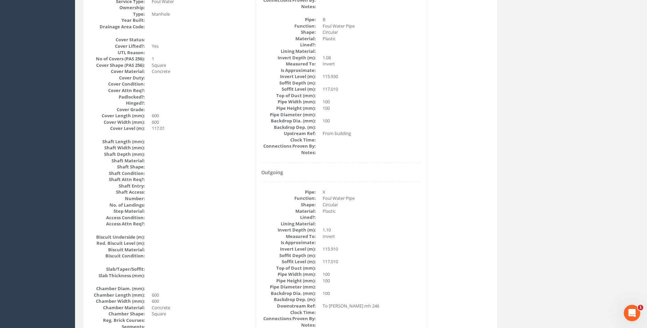
click at [418, 190] on dd "X" at bounding box center [372, 192] width 99 height 6
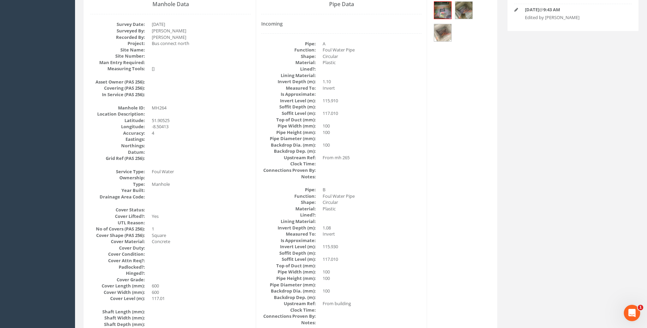
scroll to position [110, 0]
drag, startPoint x: 260, startPoint y: 199, endPoint x: 92, endPoint y: 145, distance: 176.5
click at [260, 199] on div "Pipe Data Incoming Pipe: A Function: Foul Water Pipe Shape: Circular Material: …" at bounding box center [341, 253] width 171 height 506
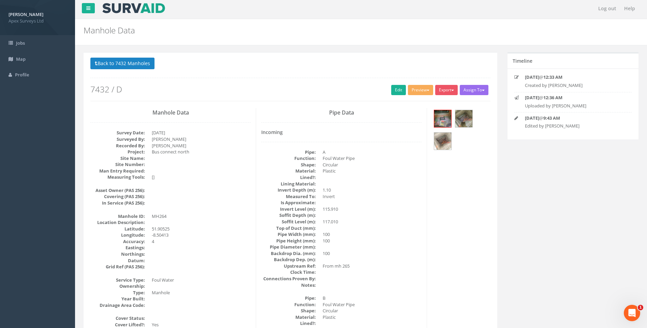
scroll to position [0, 0]
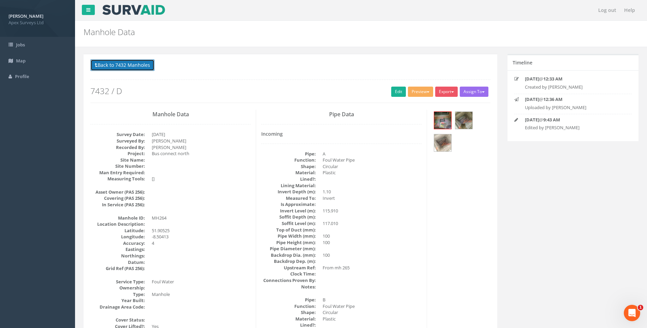
click at [114, 63] on button "Back to 7432 Manholes" at bounding box center [122, 65] width 64 height 12
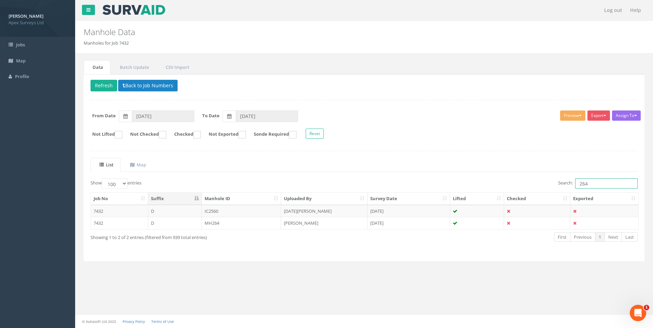
drag, startPoint x: 578, startPoint y: 185, endPoint x: 592, endPoint y: 173, distance: 18.4
click at [595, 185] on input "264" at bounding box center [606, 183] width 62 height 10
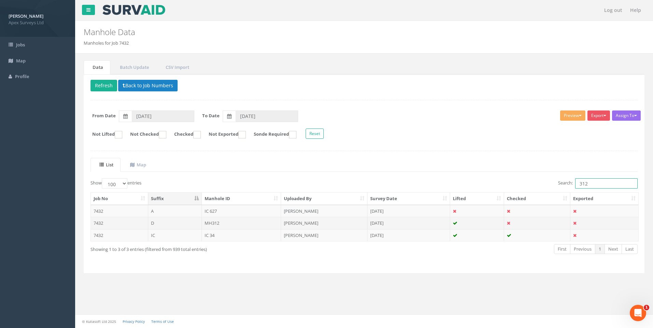
type input "312"
click at [309, 220] on td "[PERSON_NAME]" at bounding box center [324, 223] width 86 height 12
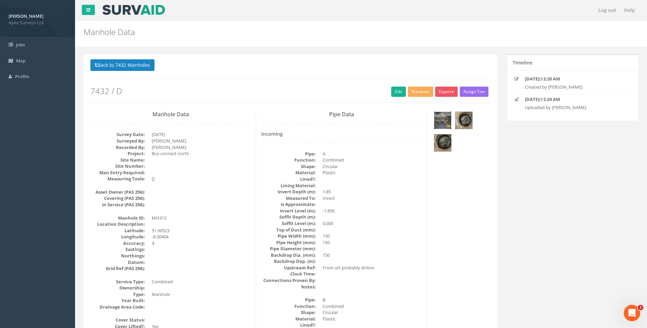
click at [445, 121] on img at bounding box center [442, 120] width 17 height 17
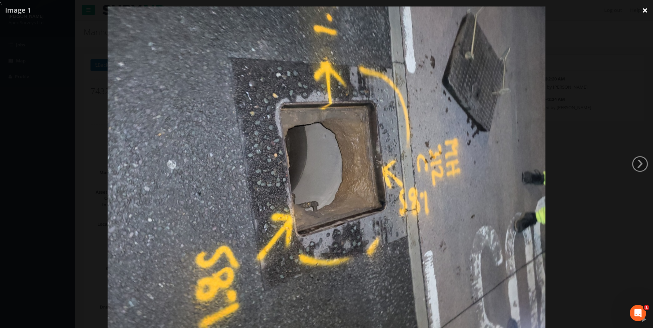
click at [644, 8] on link "×" at bounding box center [645, 10] width 16 height 20
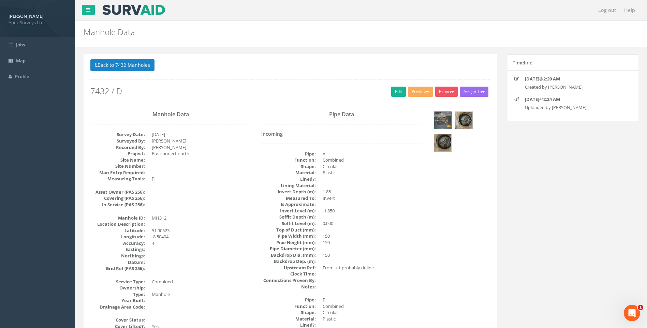
click at [392, 93] on link "Edit" at bounding box center [398, 92] width 15 height 10
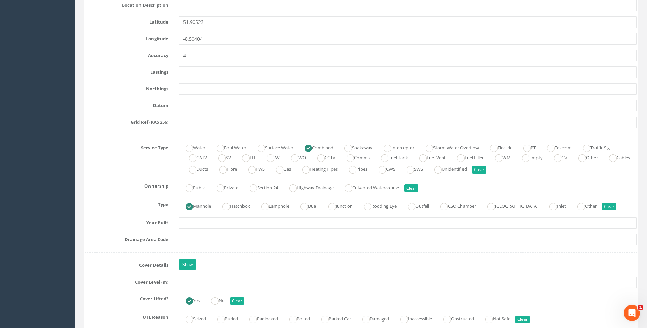
scroll to position [478, 0]
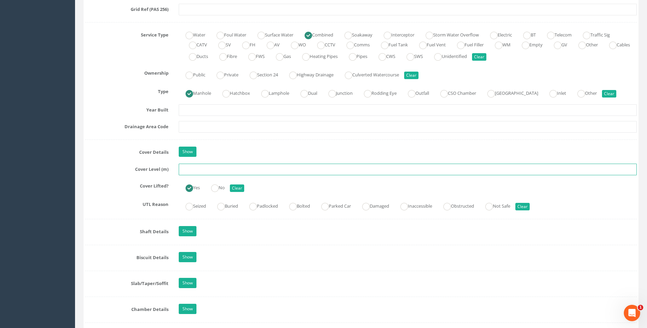
click at [192, 168] on input "text" at bounding box center [408, 170] width 458 height 12
type input "116.93"
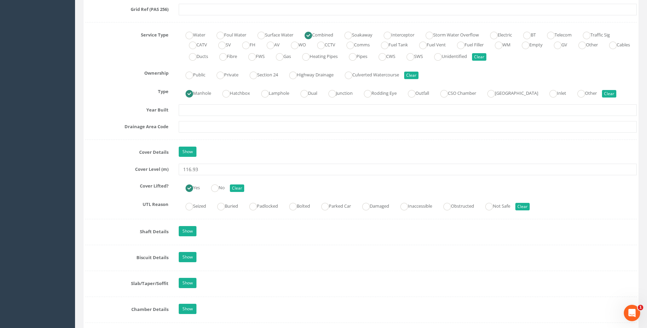
click at [127, 192] on div "Cover Lifted? Yes No Clear" at bounding box center [361, 187] width 562 height 13
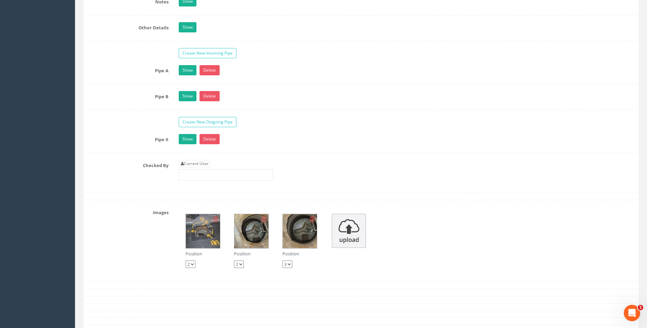
scroll to position [1160, 0]
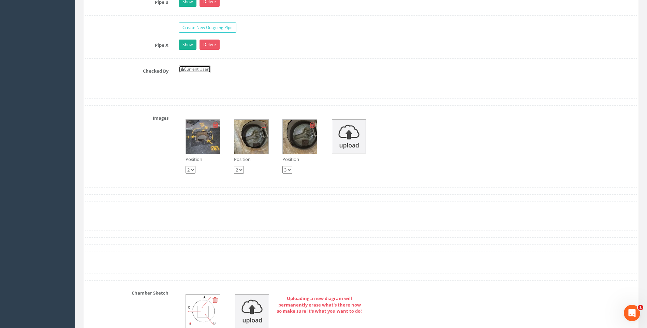
click at [193, 70] on link "Current User" at bounding box center [195, 70] width 32 height 8
type input "[PERSON_NAME]"
click at [143, 84] on div "Checked By Current User [PERSON_NAME]" at bounding box center [361, 79] width 562 height 26
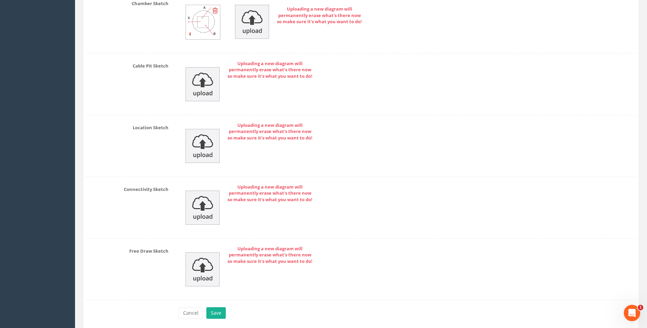
scroll to position [1477, 0]
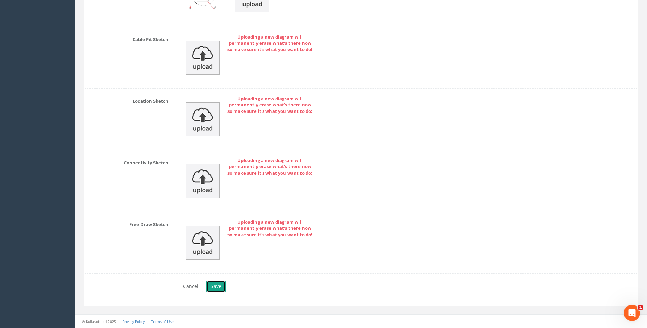
click at [217, 288] on button "Save" at bounding box center [215, 287] width 19 height 12
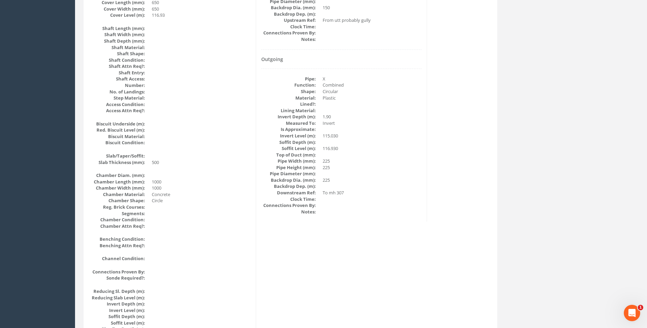
scroll to position [383, 0]
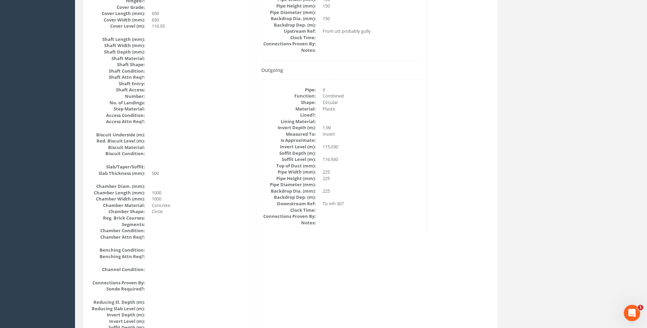
click at [471, 206] on div "Manhole Data Survey Date: 12/09/2025 Surveyed By: Giacomo Frigerio Recorded By:…" at bounding box center [290, 144] width 411 height 834
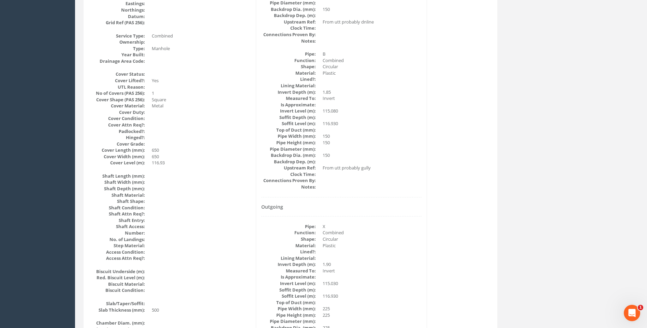
scroll to position [144, 0]
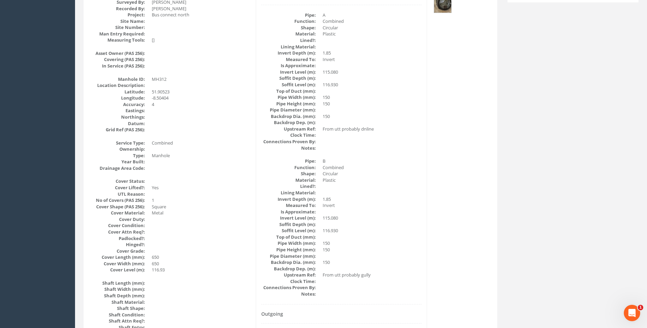
scroll to position [8, 0]
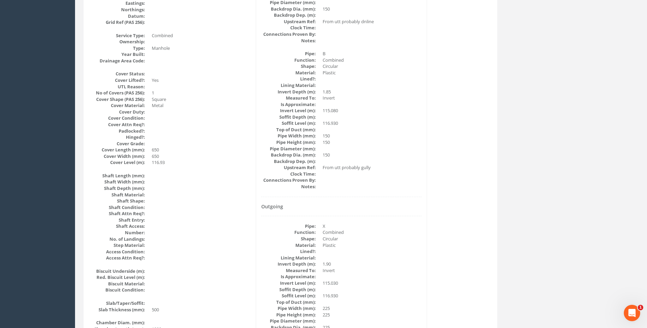
scroll to position [349, 0]
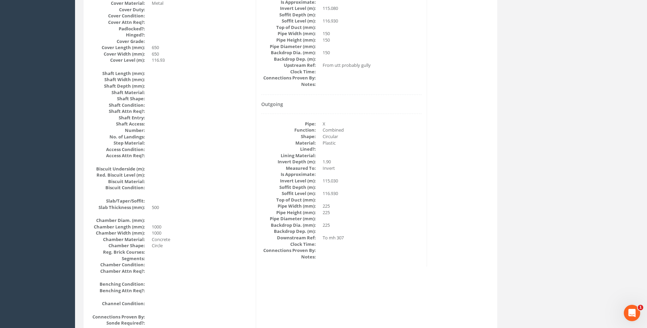
click at [457, 203] on div "Manhole Data Survey Date: 12/09/2025 Surveyed By: Giacomo Frigerio Recorded By:…" at bounding box center [290, 178] width 411 height 834
drag, startPoint x: 462, startPoint y: 193, endPoint x: 465, endPoint y: 195, distance: 3.5
click at [462, 194] on div "Manhole Data Survey Date: 12/09/2025 Surveyed By: Giacomo Frigerio Recorded By:…" at bounding box center [290, 178] width 411 height 834
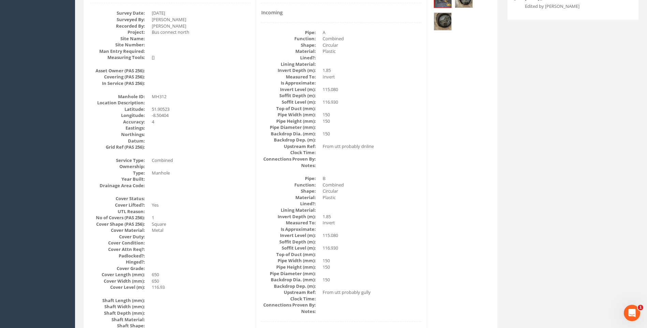
scroll to position [110, 0]
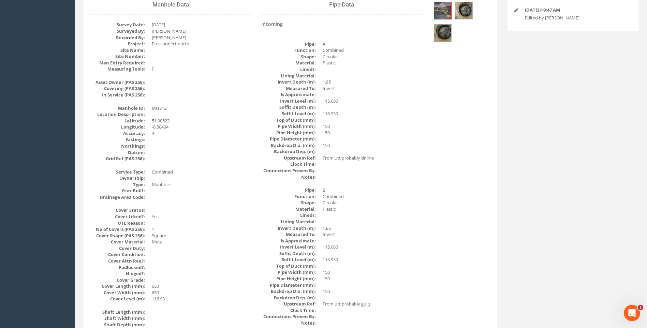
click at [390, 201] on dd "Circular" at bounding box center [372, 203] width 99 height 6
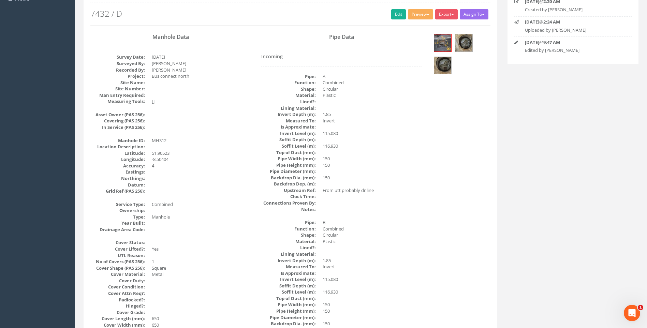
scroll to position [42, 0]
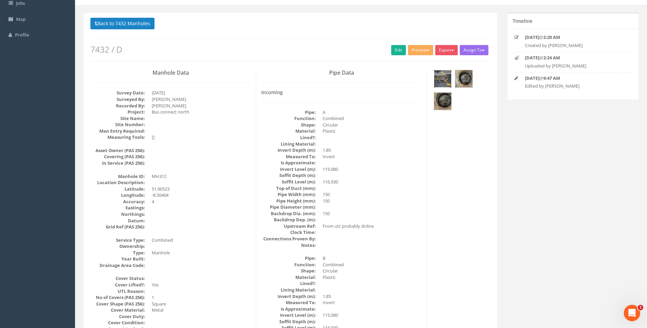
click at [442, 78] on img at bounding box center [442, 78] width 17 height 17
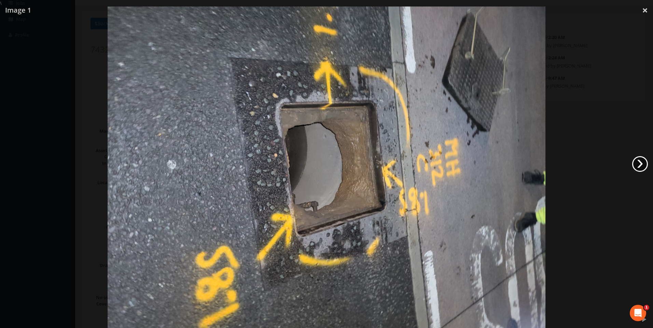
click at [633, 163] on link "›" at bounding box center [640, 164] width 16 height 16
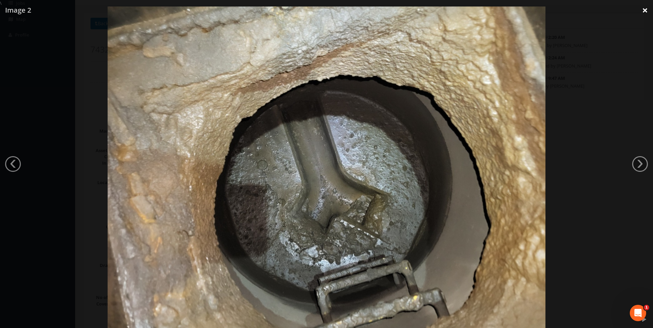
drag, startPoint x: 643, startPoint y: 11, endPoint x: 650, endPoint y: 15, distance: 7.9
click at [643, 12] on link "×" at bounding box center [645, 10] width 16 height 20
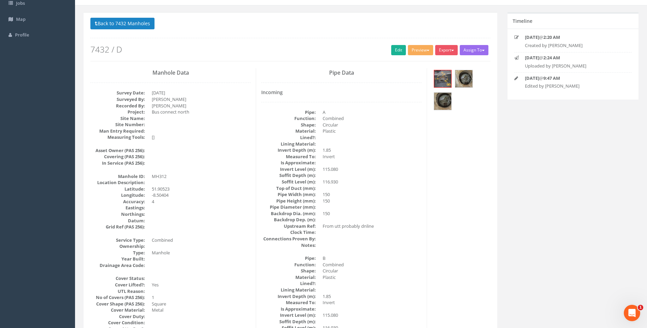
click at [391, 244] on dd at bounding box center [372, 245] width 99 height 6
click at [112, 26] on button "Back to 7432 Manholes" at bounding box center [122, 24] width 64 height 12
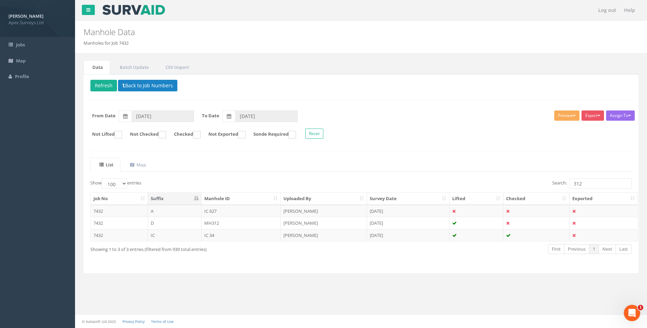
scroll to position [0, 0]
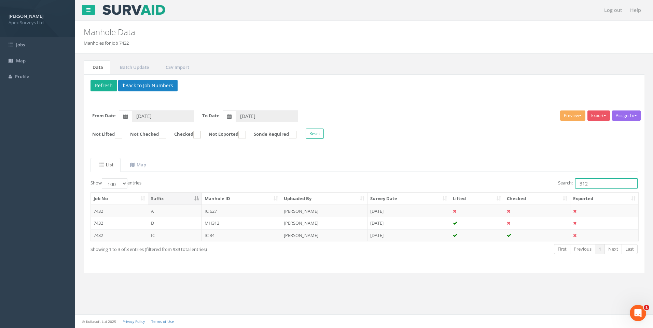
drag, startPoint x: 584, startPoint y: 183, endPoint x: 589, endPoint y: 184, distance: 5.1
click at [589, 184] on input "312" at bounding box center [606, 183] width 62 height 10
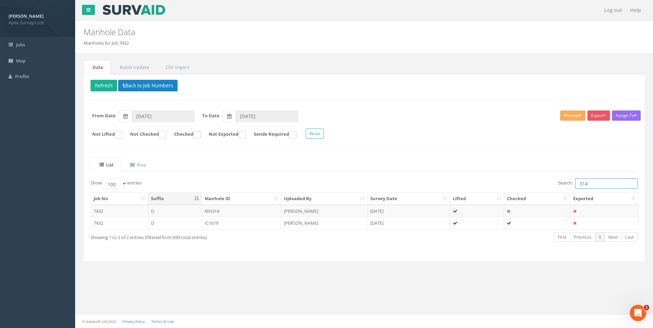
type input "314"
click at [212, 212] on td "MH314" at bounding box center [242, 211] width 80 height 12
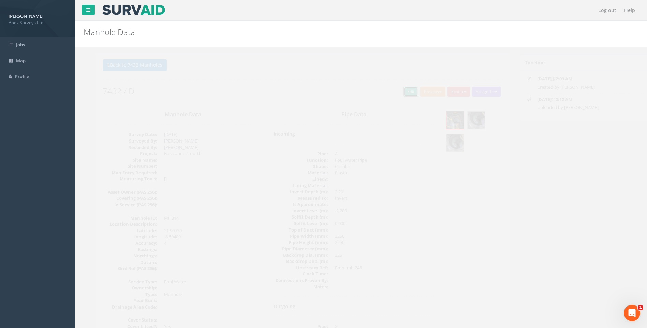
click at [397, 93] on link "Edit" at bounding box center [398, 92] width 15 height 10
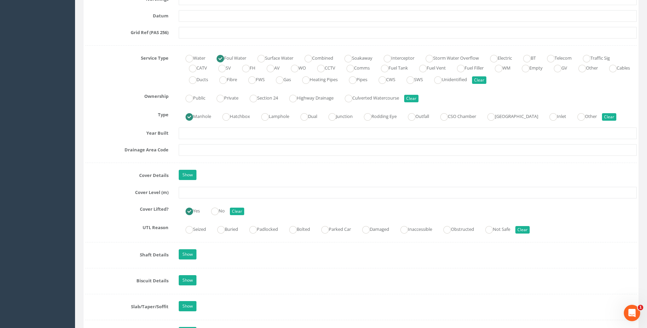
scroll to position [512, 0]
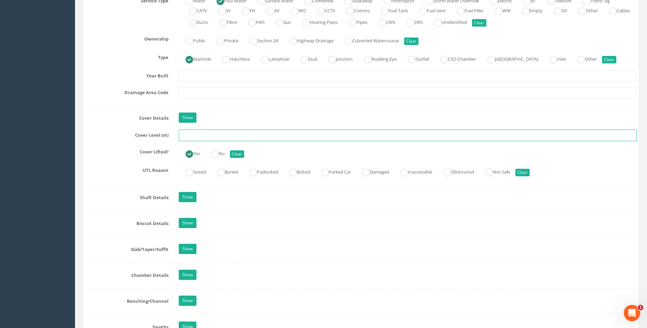
click at [208, 138] on input "text" at bounding box center [408, 136] width 458 height 12
type input "116.82"
click at [99, 169] on label "UTL Reason" at bounding box center [127, 169] width 94 height 9
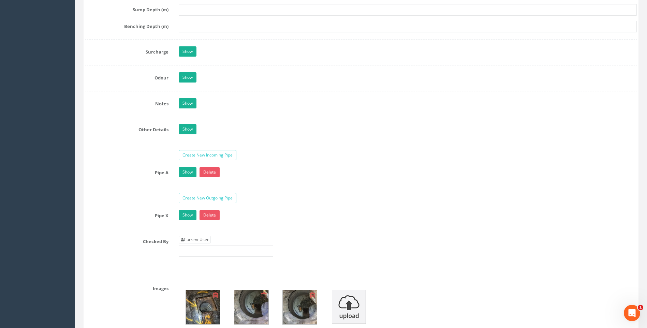
scroll to position [1024, 0]
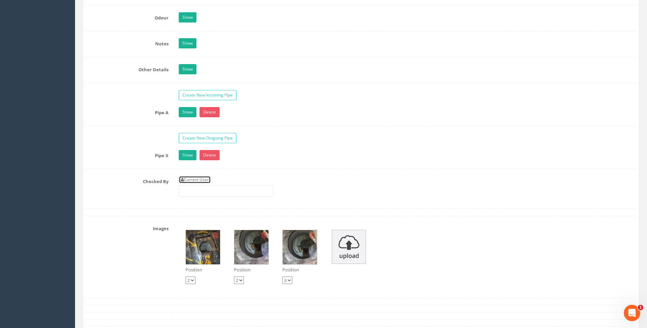
click at [202, 181] on link "Current User" at bounding box center [195, 180] width 32 height 8
type input "[PERSON_NAME]"
click at [143, 180] on label "Checked By" at bounding box center [127, 180] width 94 height 9
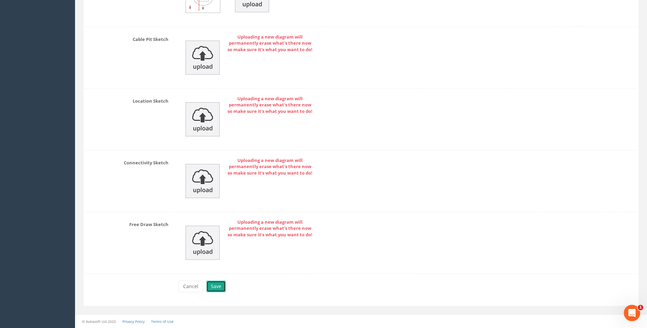
drag, startPoint x: 212, startPoint y: 287, endPoint x: 297, endPoint y: 280, distance: 85.0
click at [213, 288] on button "Save" at bounding box center [215, 287] width 19 height 12
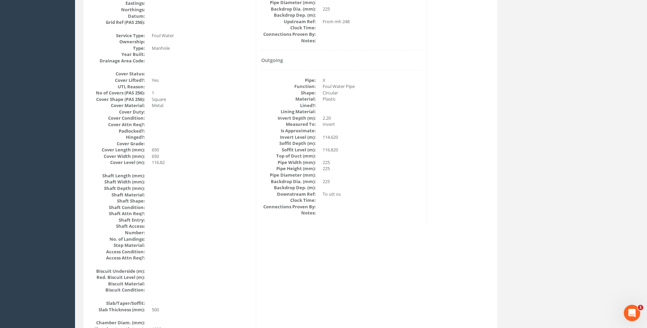
scroll to position [110, 0]
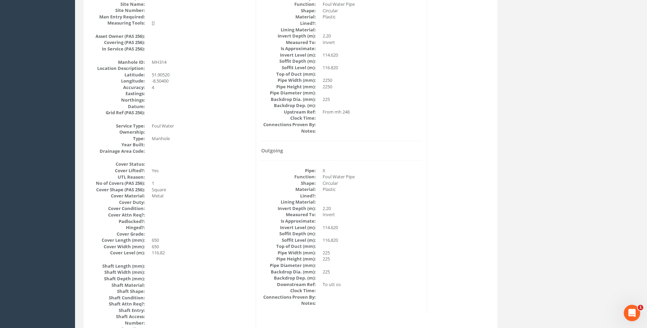
scroll to position [144, 0]
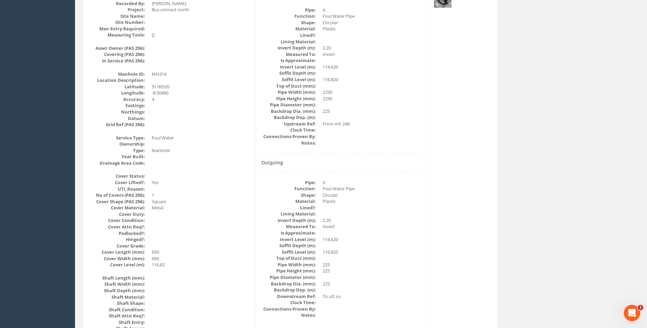
drag, startPoint x: 411, startPoint y: 176, endPoint x: 389, endPoint y: 169, distance: 22.9
click at [411, 176] on div "Outgoing Pipe: X Function: Foul Water Pipe Shape: Circular Material: Plastic Li…" at bounding box center [341, 239] width 160 height 159
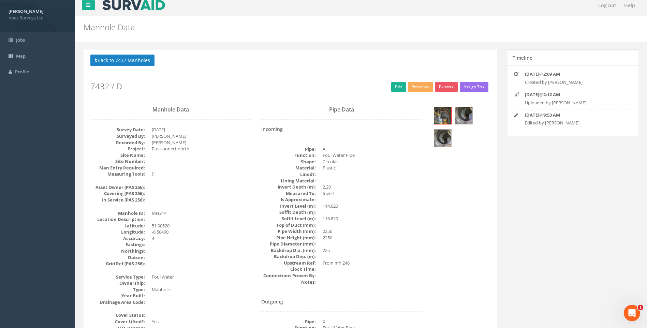
scroll to position [0, 0]
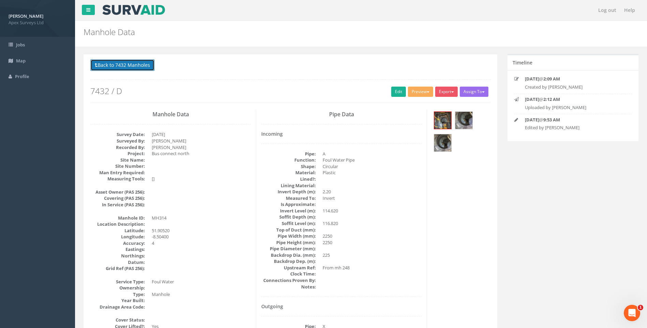
click at [128, 65] on button "Back to 7432 Manholes" at bounding box center [122, 65] width 64 height 12
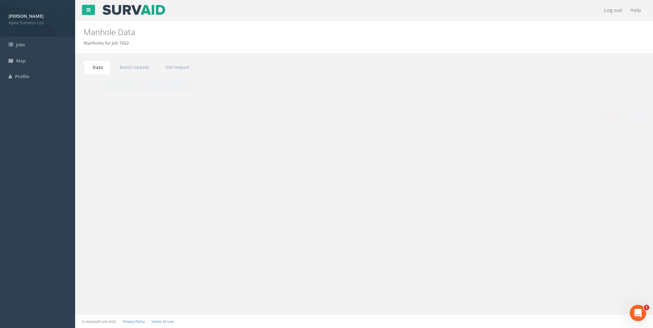
drag, startPoint x: 584, startPoint y: 184, endPoint x: 587, endPoint y: 184, distance: 3.8
click at [587, 184] on input "314" at bounding box center [606, 183] width 62 height 10
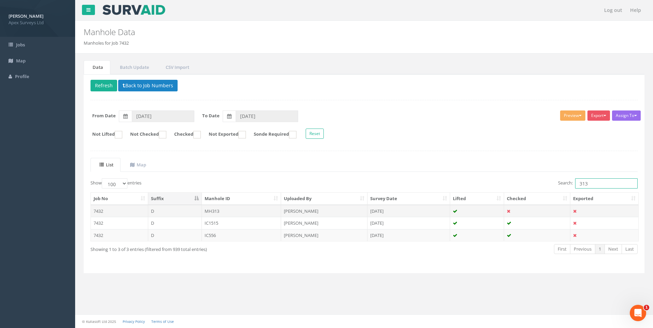
type input "313"
click at [252, 211] on td "MH313" at bounding box center [242, 211] width 80 height 12
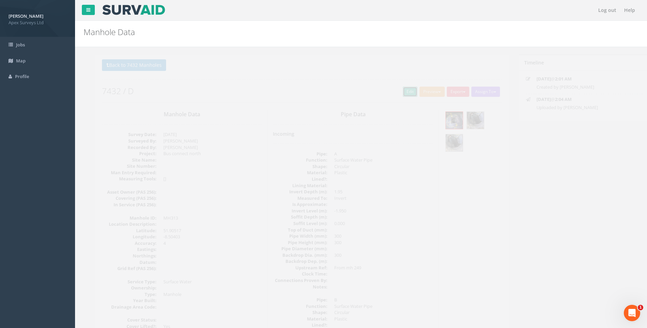
click at [396, 91] on link "Edit" at bounding box center [398, 92] width 15 height 10
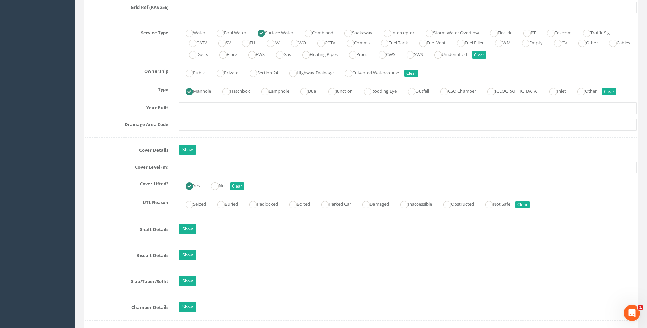
scroll to position [512, 0]
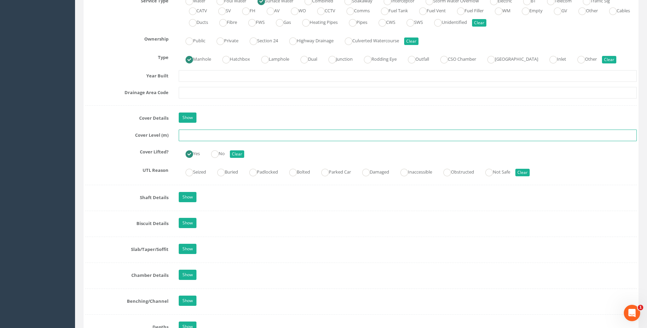
click at [204, 140] on input "text" at bounding box center [408, 136] width 458 height 12
type input "116.76"
click at [108, 155] on div "Cover Lifted? Yes No Clear" at bounding box center [361, 152] width 562 height 13
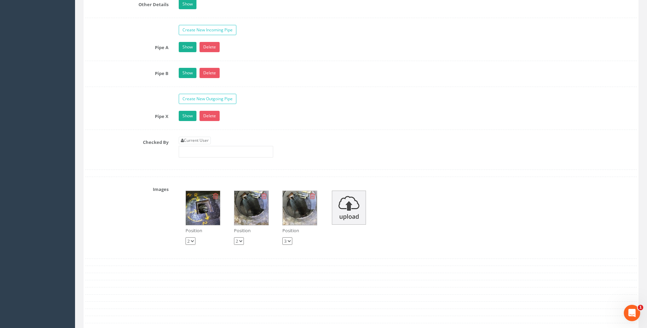
scroll to position [1092, 0]
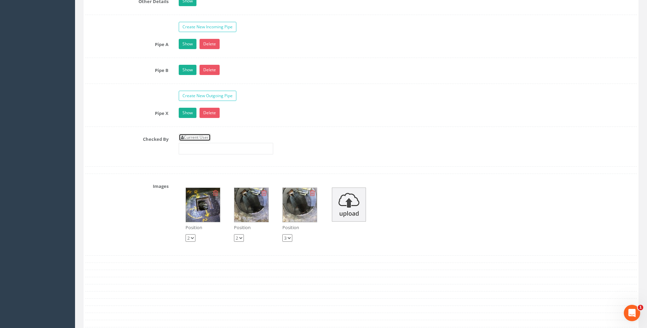
click at [194, 136] on link "Current User" at bounding box center [195, 138] width 32 height 8
type input "[PERSON_NAME]"
click at [127, 139] on label "Checked By" at bounding box center [127, 138] width 94 height 9
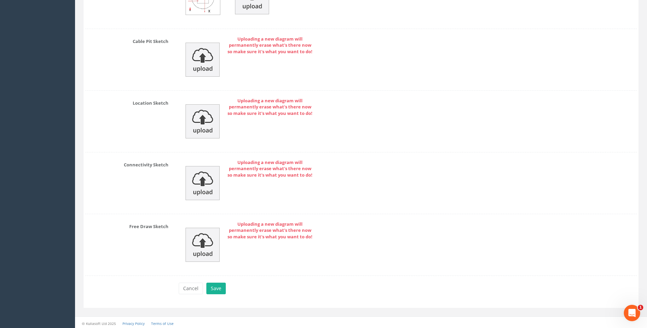
scroll to position [1477, 0]
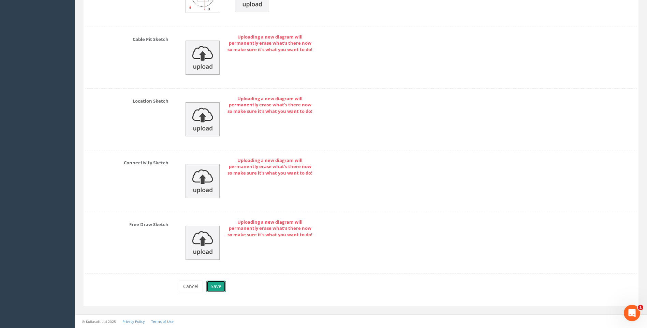
drag, startPoint x: 217, startPoint y: 286, endPoint x: 258, endPoint y: 284, distance: 41.0
click at [218, 286] on button "Save" at bounding box center [215, 287] width 19 height 12
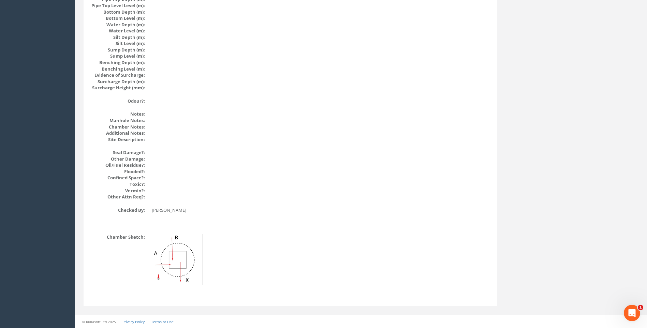
scroll to position [724, 0]
click at [248, 196] on dd at bounding box center [201, 197] width 99 height 6
drag, startPoint x: 441, startPoint y: 109, endPoint x: 437, endPoint y: 109, distance: 3.8
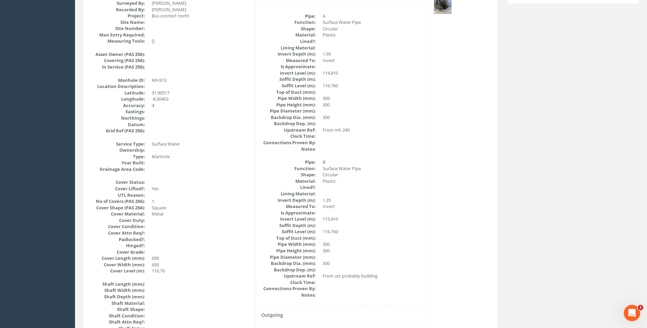
scroll to position [110, 0]
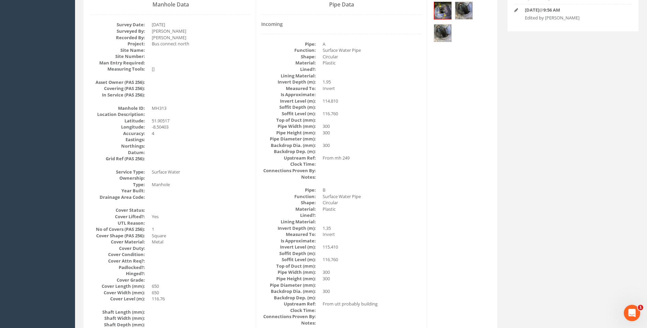
click at [416, 204] on dd "Circular" at bounding box center [372, 203] width 99 height 6
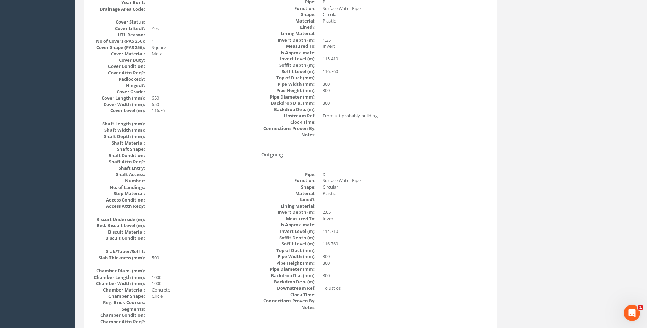
scroll to position [281, 0]
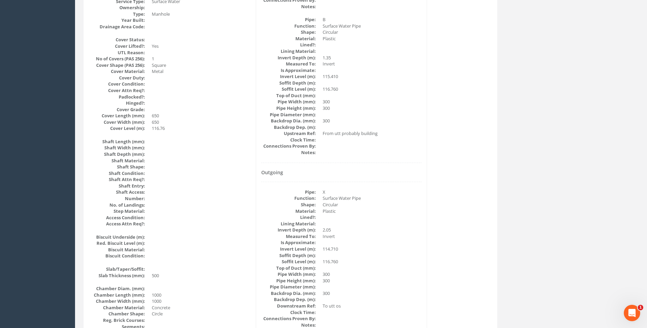
click at [434, 208] on div "Manhole Data Survey Date: 12/09/2025 Surveyed By: Giacomo Frigerio Recorded By:…" at bounding box center [290, 246] width 411 height 834
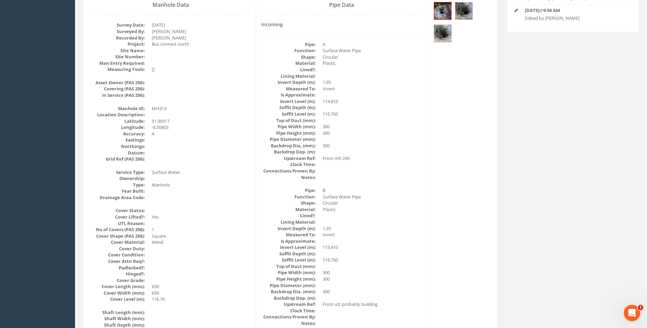
scroll to position [110, 0]
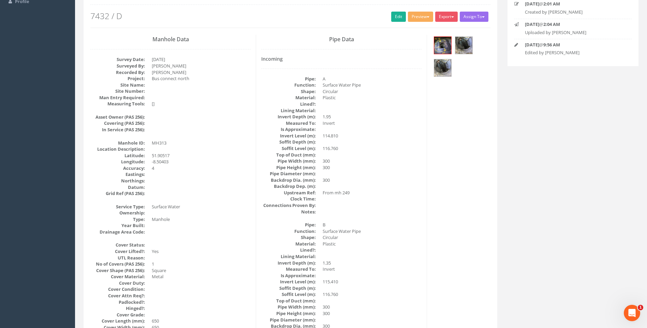
scroll to position [42, 0]
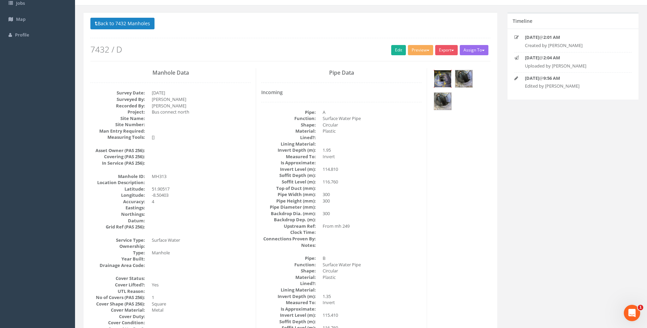
click at [449, 75] on img at bounding box center [442, 78] width 17 height 17
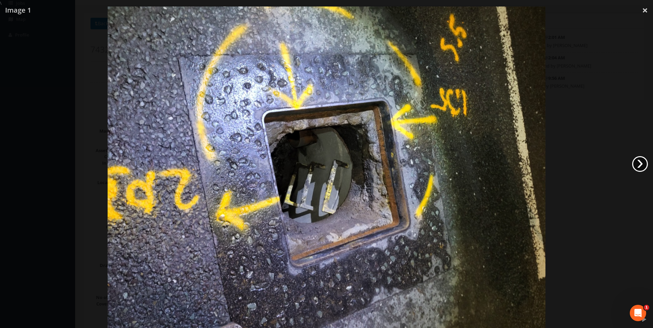
click at [638, 164] on link "›" at bounding box center [640, 164] width 16 height 16
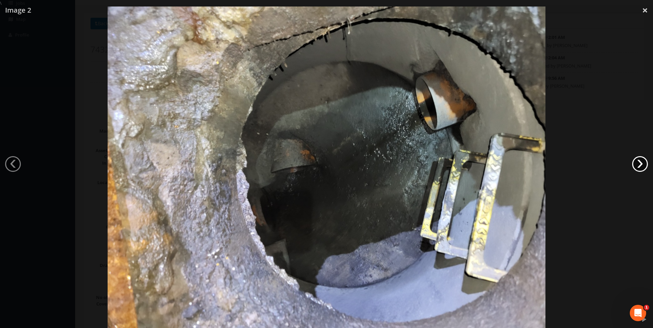
click at [638, 164] on link "›" at bounding box center [640, 164] width 16 height 16
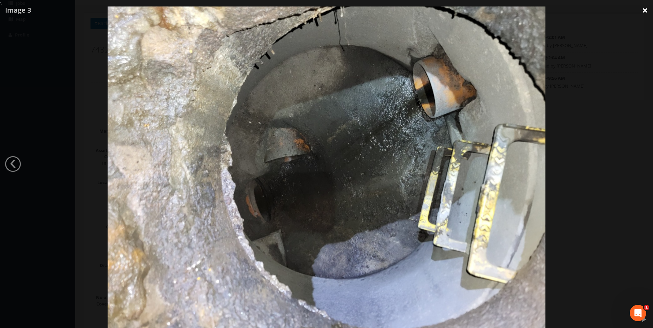
drag, startPoint x: 643, startPoint y: 9, endPoint x: 642, endPoint y: 29, distance: 20.1
click at [643, 10] on link "×" at bounding box center [645, 10] width 16 height 20
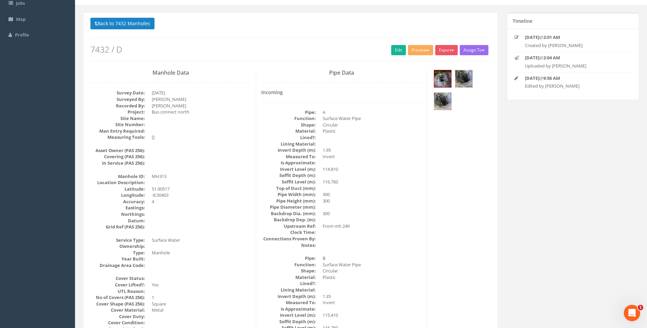
drag, startPoint x: 429, startPoint y: 224, endPoint x: 203, endPoint y: 67, distance: 275.0
drag, startPoint x: 107, startPoint y: 23, endPoint x: 220, endPoint y: 93, distance: 132.6
click at [108, 24] on button "Back to 7432 Manholes" at bounding box center [122, 24] width 64 height 12
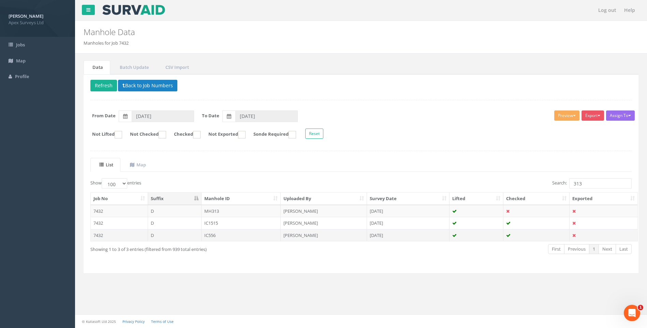
scroll to position [0, 0]
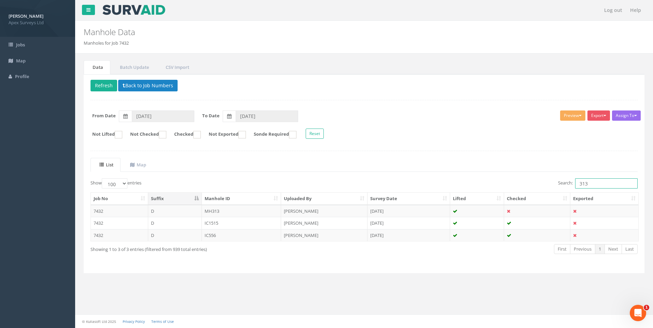
drag, startPoint x: 578, startPoint y: 184, endPoint x: 601, endPoint y: 186, distance: 23.0
click at [601, 186] on input "313" at bounding box center [606, 183] width 62 height 10
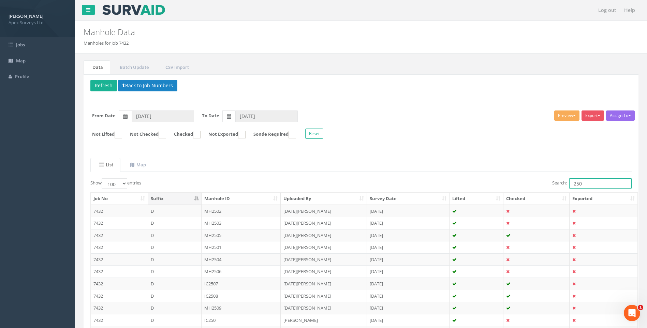
type input "250"
click at [360, 161] on ul "List Map" at bounding box center [361, 165] width 542 height 14
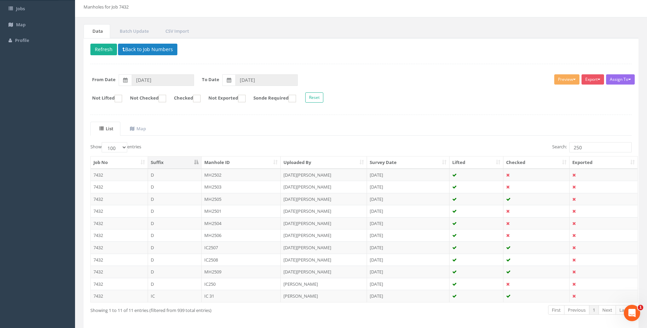
scroll to position [65, 0]
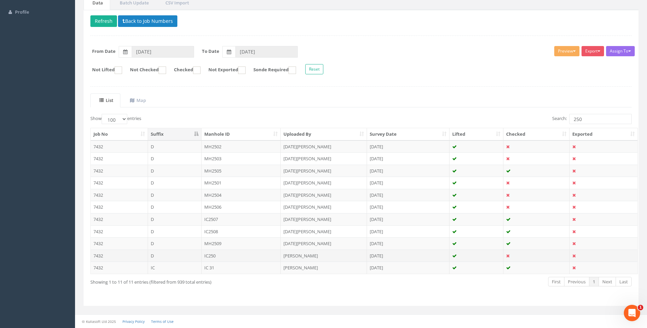
click at [312, 255] on td "[PERSON_NAME]" at bounding box center [324, 256] width 86 height 12
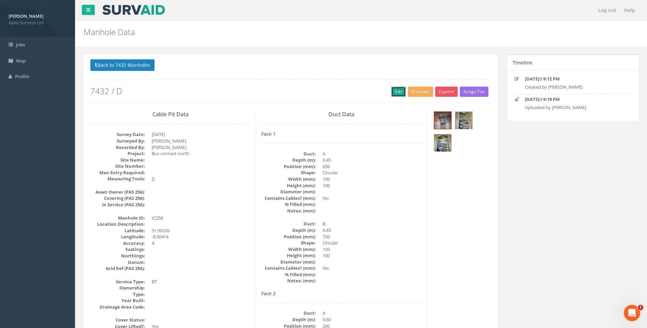
click at [397, 90] on link "Edit" at bounding box center [398, 92] width 15 height 10
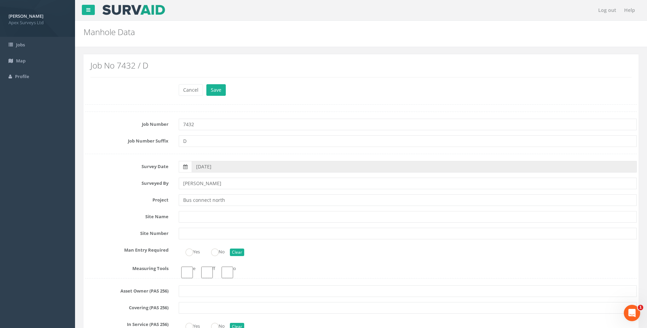
click at [114, 215] on label "Site Name" at bounding box center [127, 215] width 94 height 9
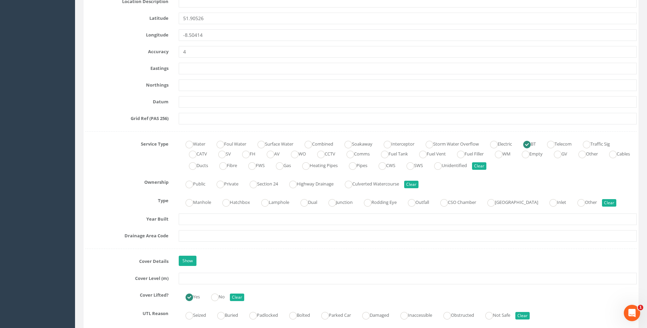
scroll to position [444, 0]
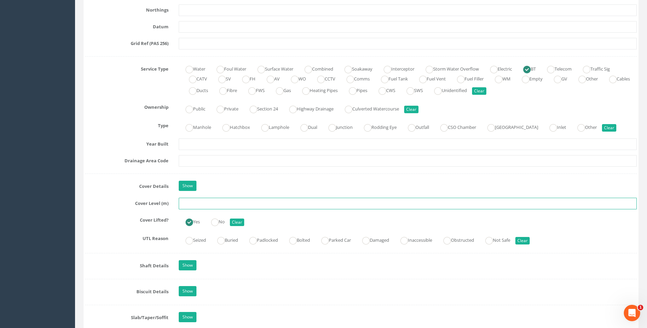
click at [201, 205] on input "text" at bounding box center [408, 204] width 458 height 12
type input "116.93"
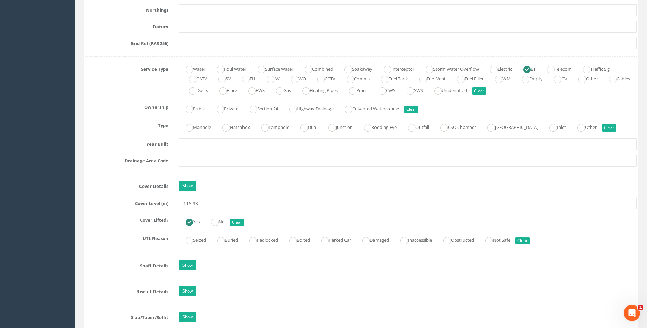
click at [123, 183] on label "Cover Details" at bounding box center [127, 185] width 94 height 9
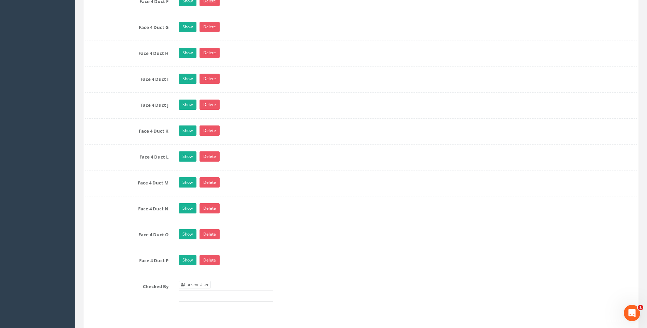
scroll to position [1911, 0]
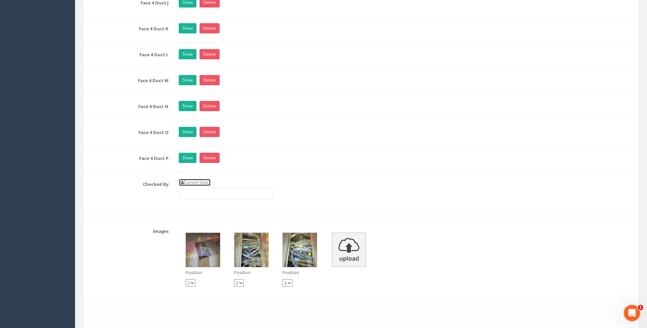
drag, startPoint x: 198, startPoint y: 181, endPoint x: 162, endPoint y: 182, distance: 35.5
click at [198, 181] on link "Current User" at bounding box center [195, 183] width 32 height 8
type input "[PERSON_NAME]"
click at [149, 184] on label "Checked By" at bounding box center [127, 183] width 94 height 9
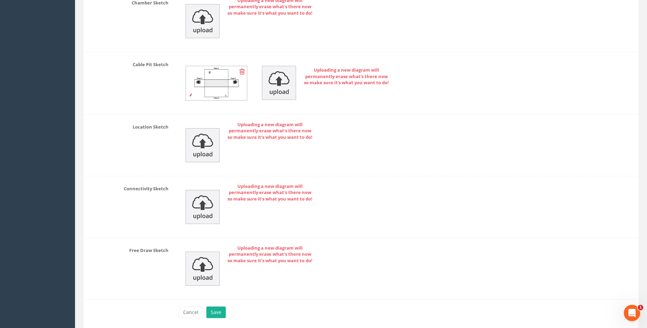
scroll to position [2341, 0]
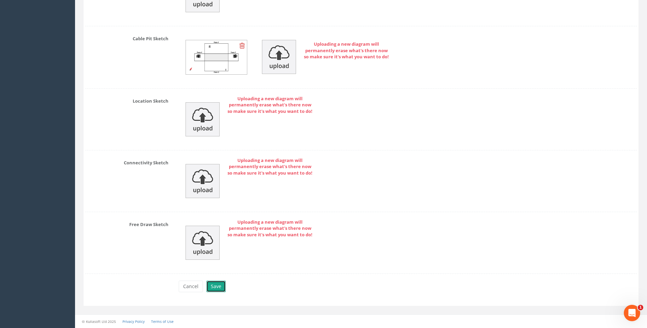
click at [217, 287] on button "Save" at bounding box center [215, 287] width 19 height 12
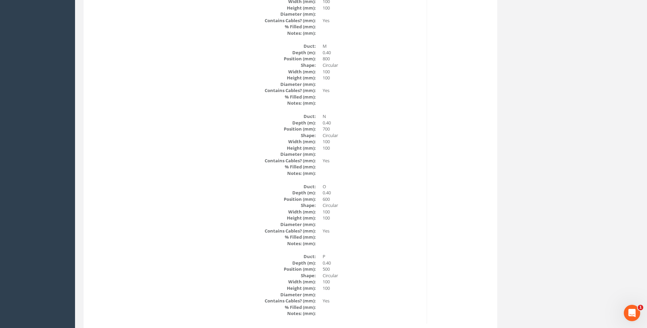
scroll to position [2406, 0]
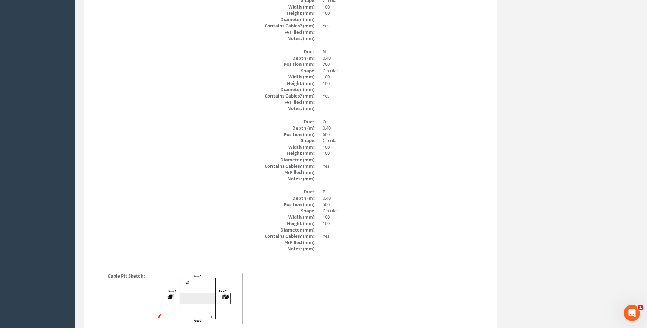
click at [214, 288] on img at bounding box center [197, 298] width 91 height 51
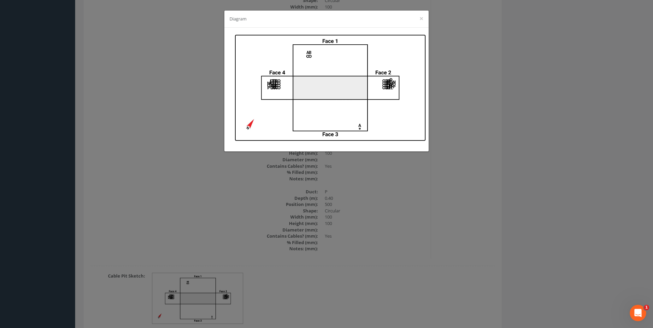
click at [340, 100] on img at bounding box center [329, 87] width 191 height 107
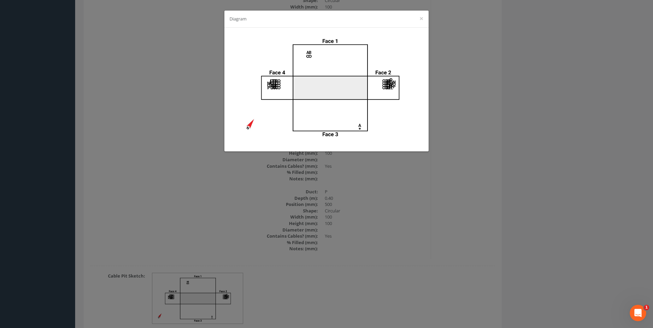
click at [455, 208] on div "Diagram ×" at bounding box center [326, 164] width 653 height 328
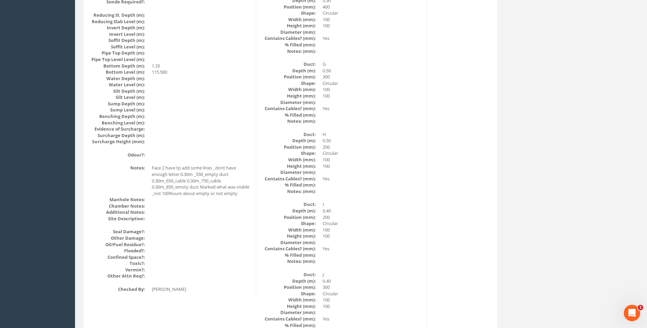
scroll to position [665, 0]
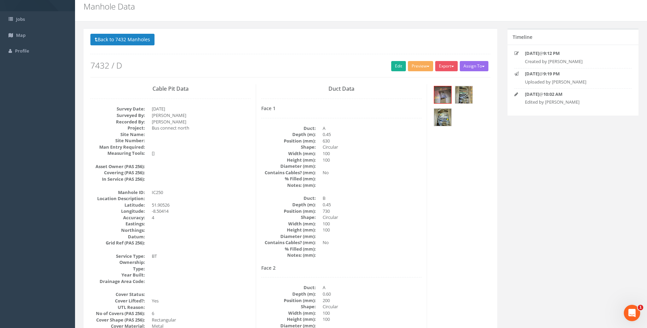
scroll to position [68, 0]
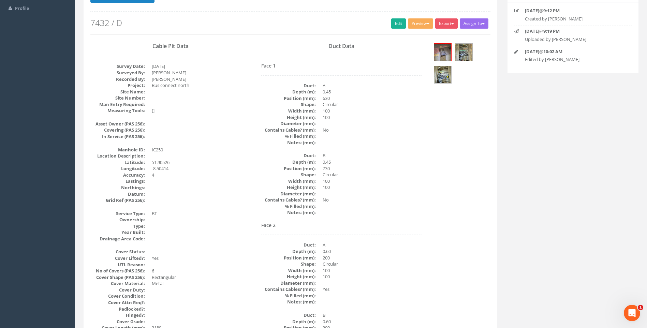
click at [410, 205] on dd at bounding box center [372, 206] width 99 height 6
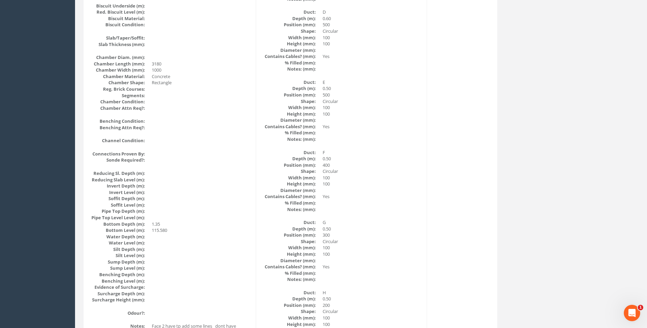
scroll to position [614, 0]
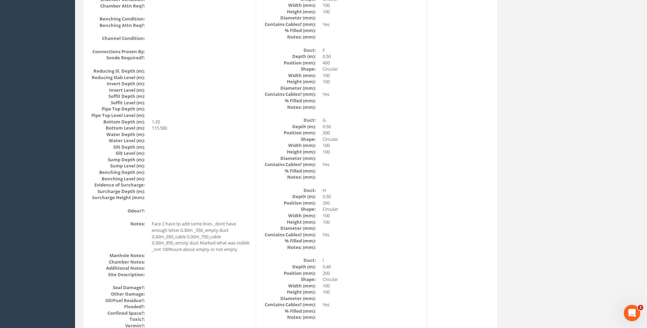
click at [400, 204] on dd "200" at bounding box center [372, 203] width 99 height 6
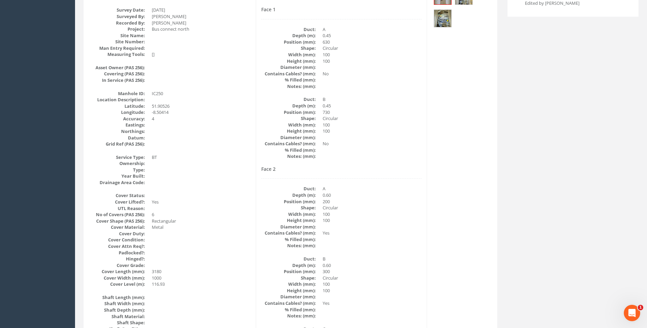
scroll to position [102, 0]
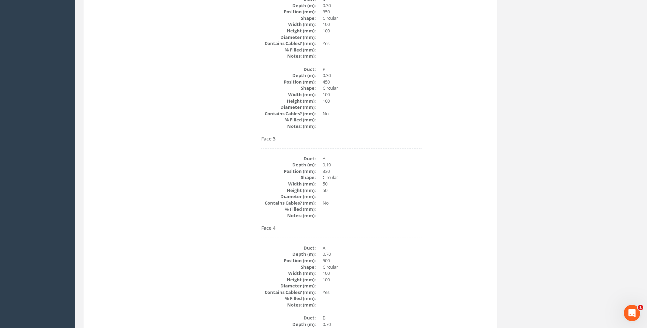
scroll to position [1331, 0]
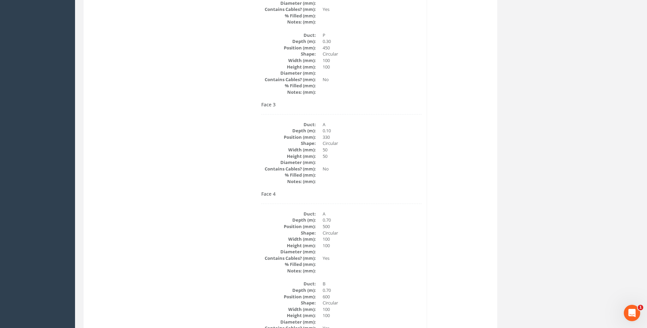
click at [448, 190] on div "Cable Pit Data Survey Date: 10/09/2025 Surveyed By: Giacomo Frigerio Recorded B…" at bounding box center [290, 56] width 411 height 2555
click at [640, 212] on div "Back to 7432 Manholes Back to Map Assign To No Companies Added Export Heathrow …" at bounding box center [361, 75] width 566 height 2705
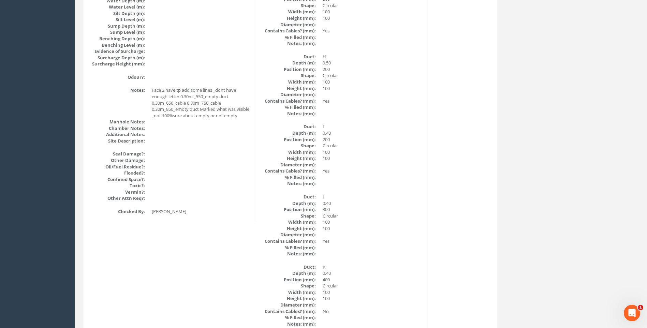
scroll to position [704, 0]
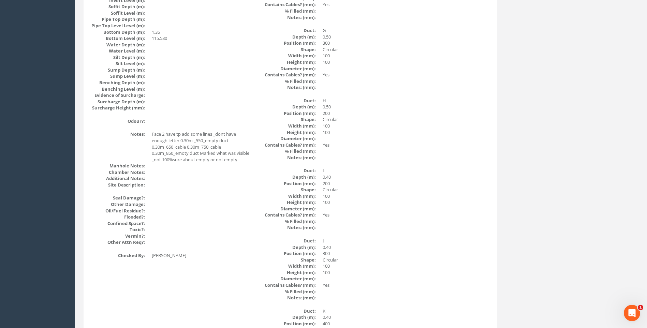
click at [361, 206] on dd at bounding box center [372, 209] width 99 height 6
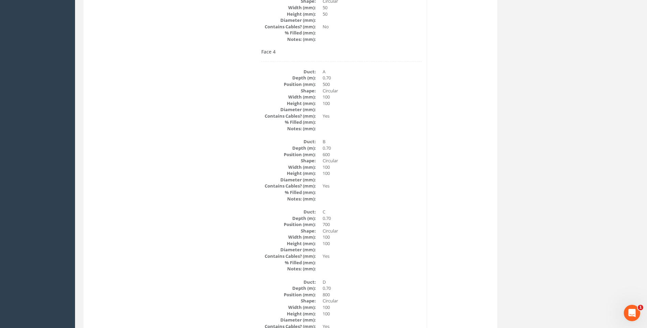
scroll to position [1489, 0]
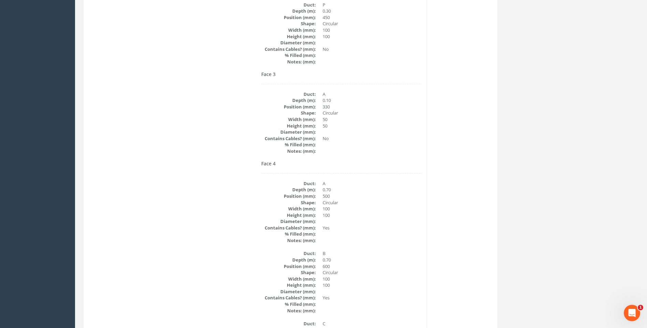
scroll to position [1353, 0]
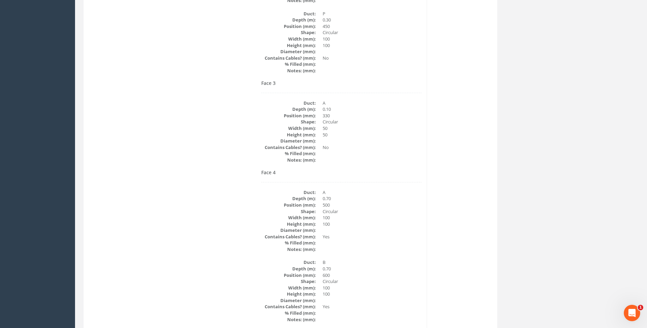
click at [428, 236] on div "Cable Pit Data Survey Date: 10/09/2025 Surveyed By: Giacomo Frigerio Recorded B…" at bounding box center [290, 34] width 411 height 2555
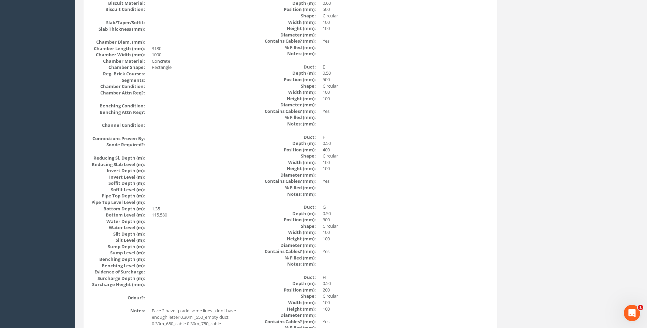
scroll to position [533, 0]
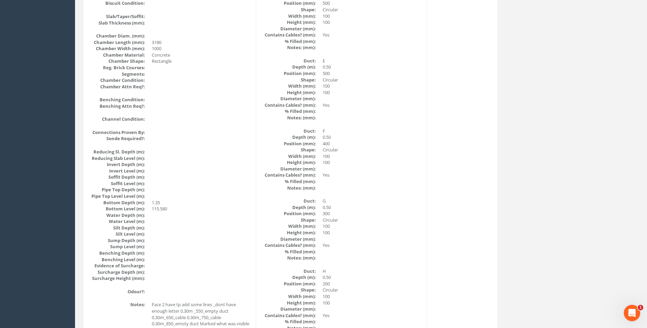
click at [400, 194] on div "Face 2 Duct: A Depth (m): 0.60 Position (mm): 200 Shape: Circular Width (mm): 1…" at bounding box center [341, 325] width 160 height 1135
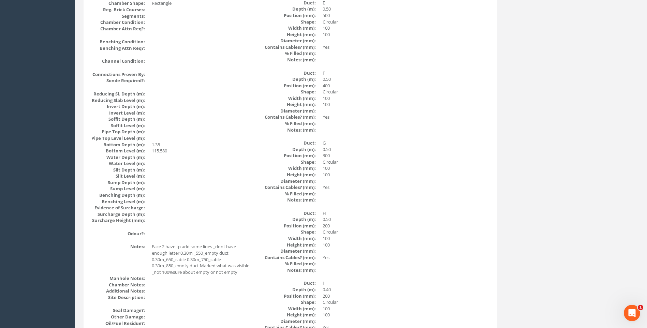
scroll to position [602, 0]
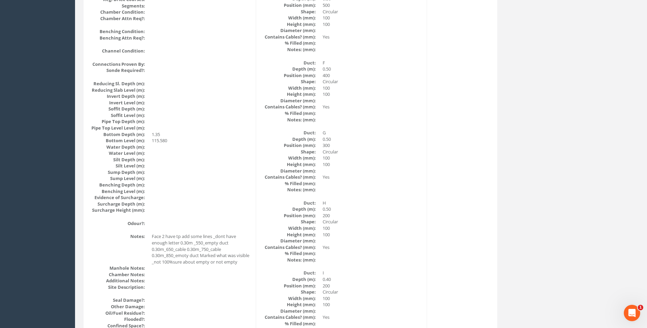
click at [408, 162] on dd "100" at bounding box center [372, 164] width 99 height 6
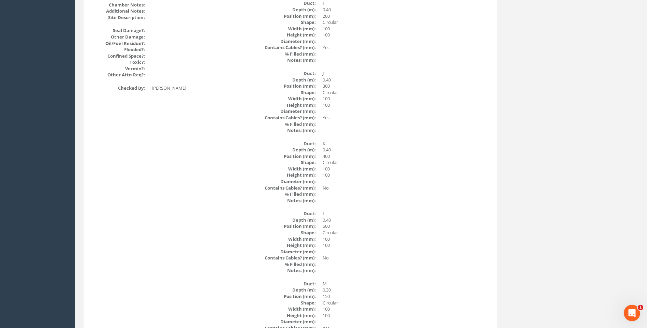
scroll to position [875, 0]
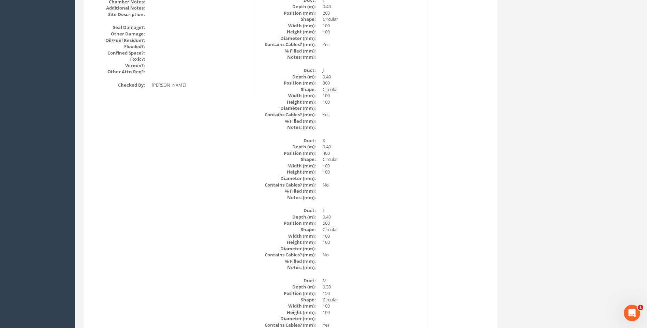
click at [394, 181] on dd at bounding box center [372, 178] width 99 height 6
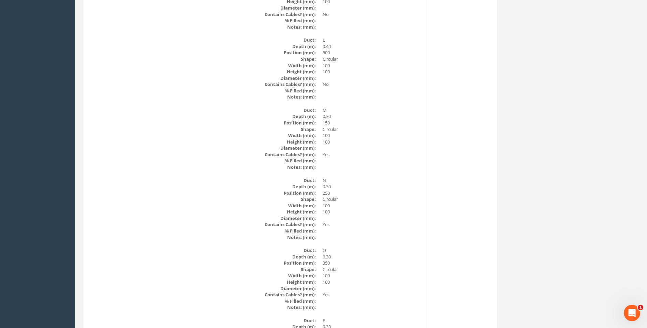
scroll to position [1148, 0]
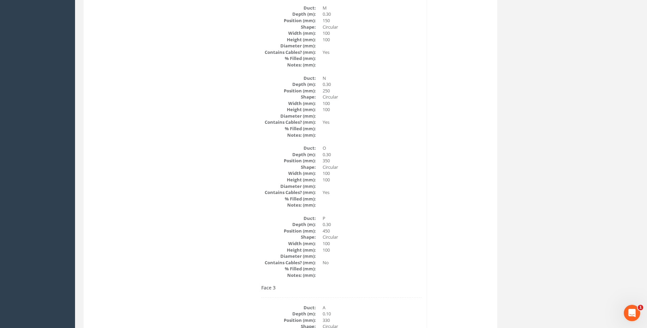
click at [462, 180] on div "Cable Pit Data Survey Date: 10/09/2025 Surveyed By: Giacomo Frigerio Recorded B…" at bounding box center [290, 239] width 411 height 2555
click at [419, 173] on dd "100" at bounding box center [372, 173] width 99 height 6
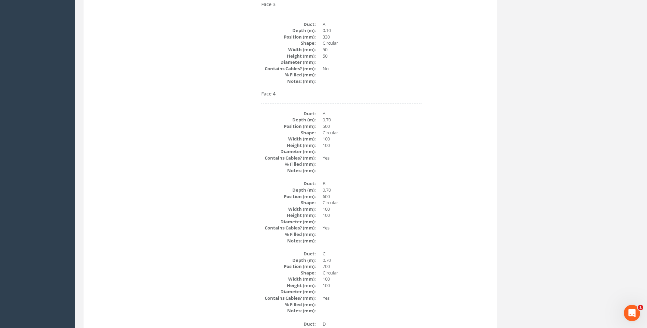
scroll to position [1421, 0]
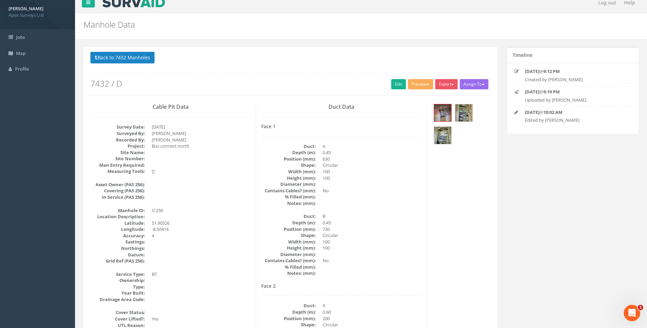
scroll to position [0, 0]
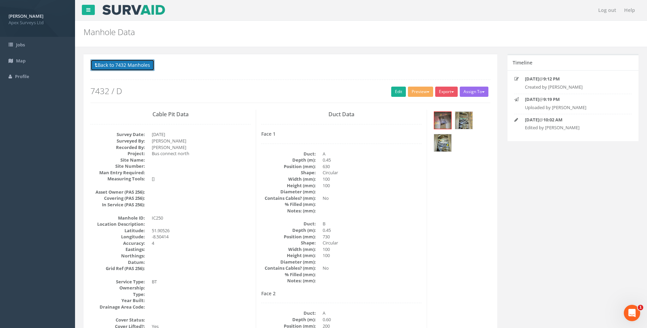
click at [118, 68] on button "Back to 7432 Manholes" at bounding box center [122, 65] width 64 height 12
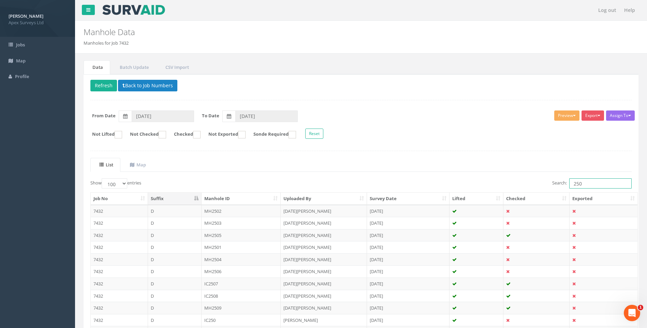
drag, startPoint x: 591, startPoint y: 183, endPoint x: 483, endPoint y: 181, distance: 108.2
click at [483, 181] on div "Search: 250" at bounding box center [500, 184] width 266 height 12
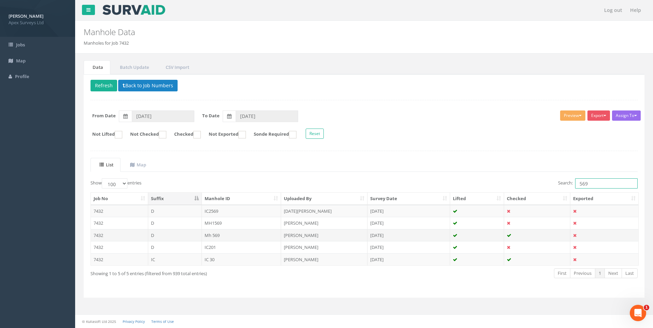
type input "569"
drag, startPoint x: 301, startPoint y: 234, endPoint x: 334, endPoint y: 256, distance: 39.9
click at [301, 234] on td "Kresimir Kalafatic" at bounding box center [324, 235] width 86 height 12
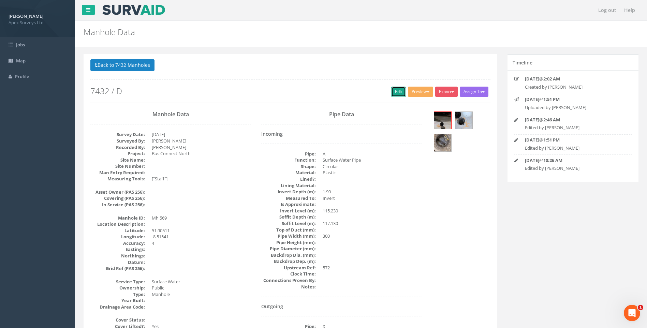
click at [398, 93] on link "Edit" at bounding box center [398, 92] width 15 height 10
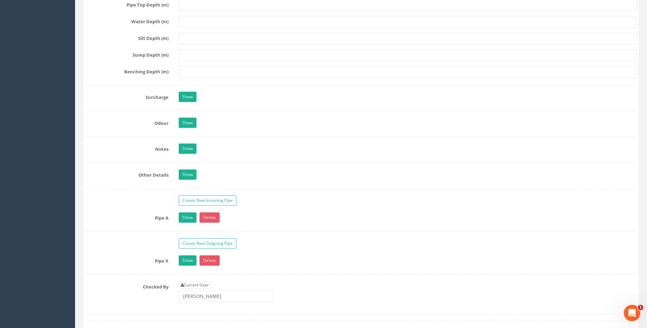
scroll to position [990, 0]
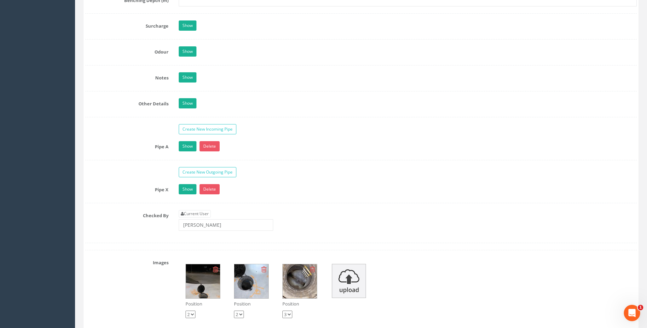
drag, startPoint x: 100, startPoint y: 192, endPoint x: 99, endPoint y: 188, distance: 4.3
click at [100, 192] on label "Pipe X" at bounding box center [127, 188] width 94 height 9
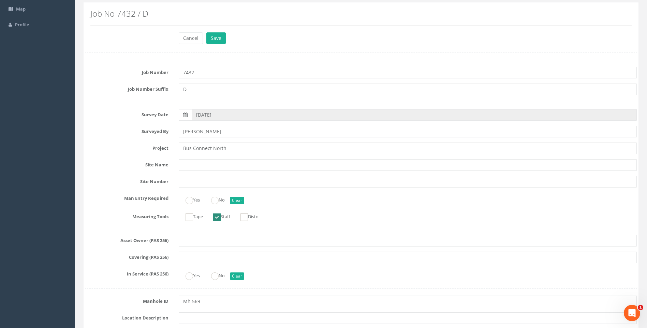
scroll to position [0, 0]
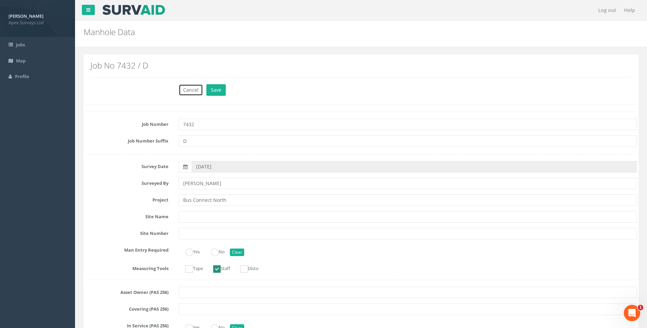
click at [189, 91] on button "Cancel" at bounding box center [191, 90] width 24 height 12
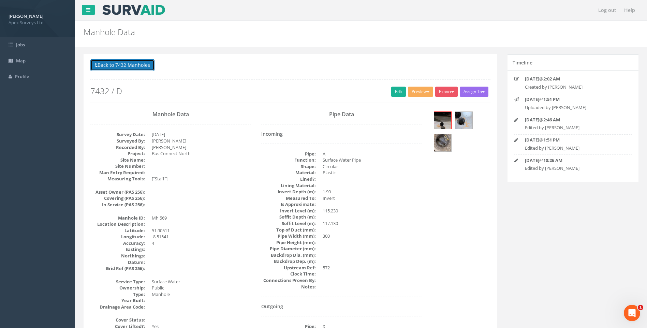
click at [119, 65] on button "Back to 7432 Manholes" at bounding box center [122, 65] width 64 height 12
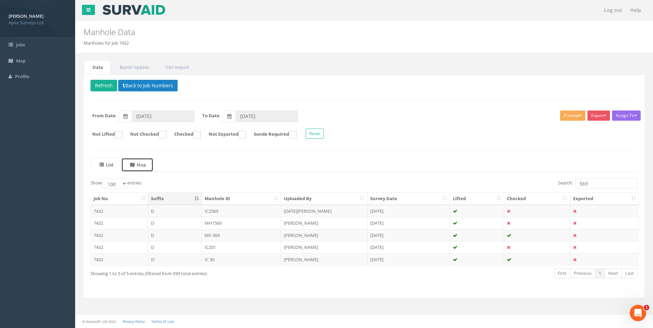
click at [144, 163] on uib-tab-heading "Map" at bounding box center [138, 165] width 16 height 6
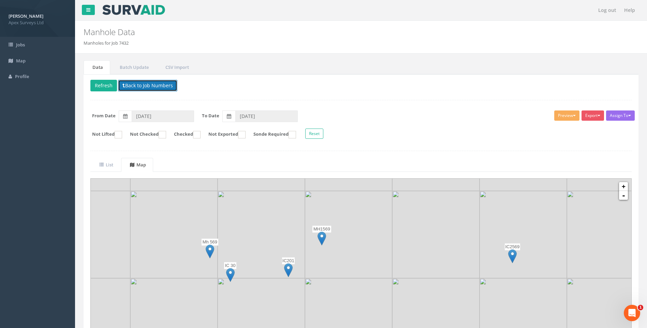
click at [142, 84] on button "Back to Job Numbers" at bounding box center [147, 86] width 59 height 12
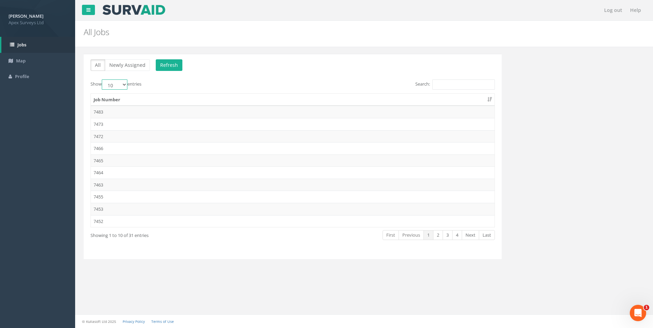
click at [122, 85] on select "10 25 50 100" at bounding box center [115, 85] width 26 height 10
select select "100"
click at [103, 80] on select "10 25 50 100" at bounding box center [115, 85] width 26 height 10
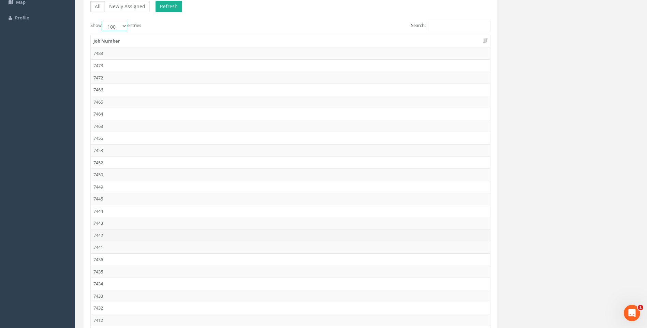
scroll to position [102, 0]
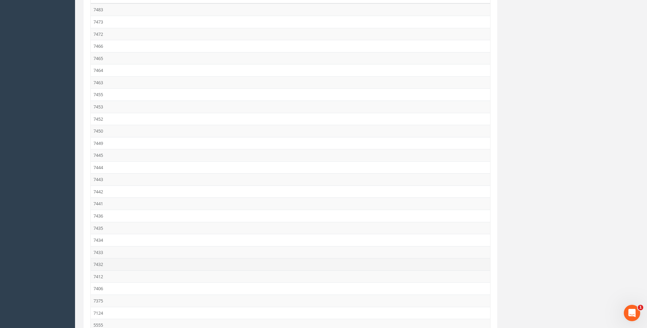
click at [103, 263] on td "7432" at bounding box center [291, 264] width 400 height 12
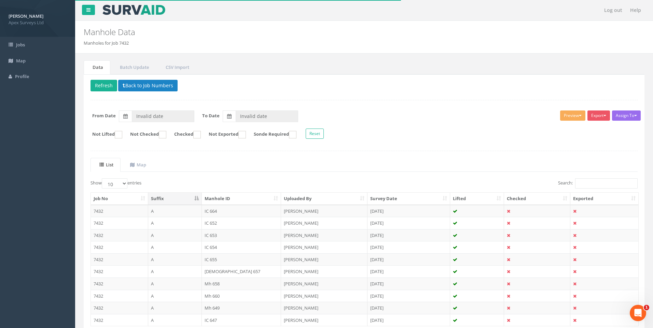
type input "[DATE]"
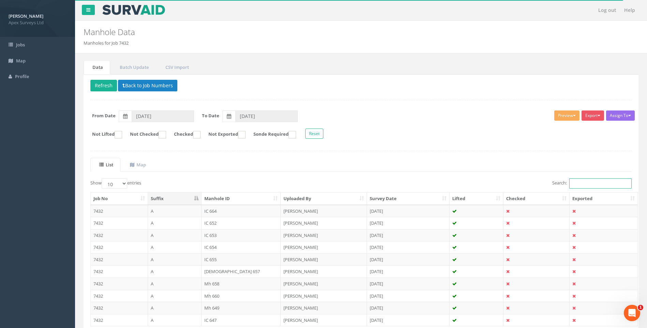
click at [585, 182] on input "Search:" at bounding box center [601, 183] width 62 height 10
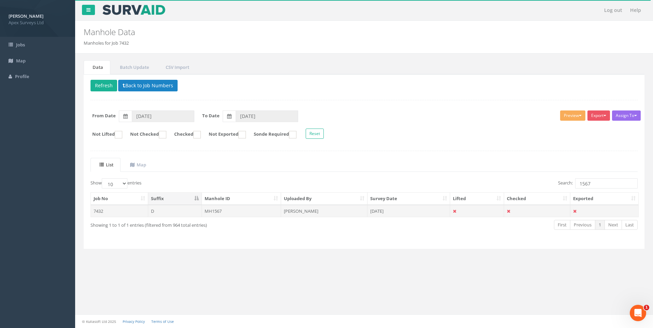
click at [330, 212] on td "[PERSON_NAME]" at bounding box center [324, 211] width 86 height 12
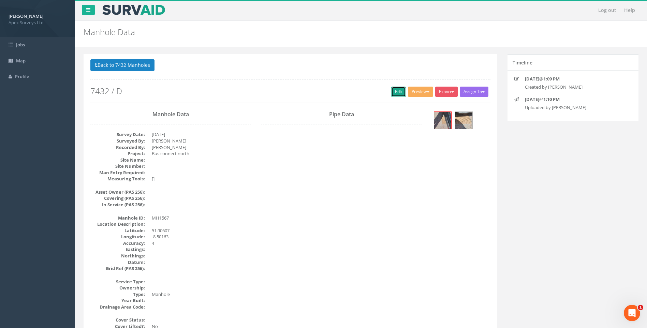
click at [396, 93] on link "Edit" at bounding box center [398, 92] width 15 height 10
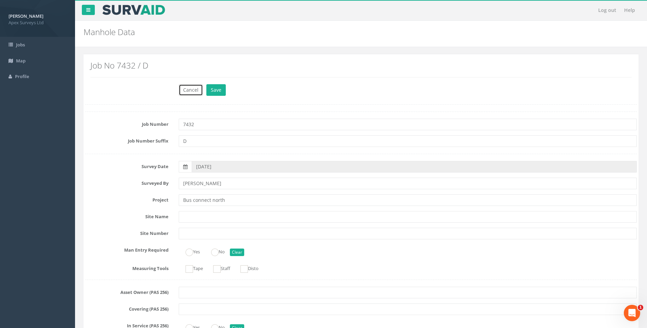
click at [192, 90] on button "Cancel" at bounding box center [191, 90] width 24 height 12
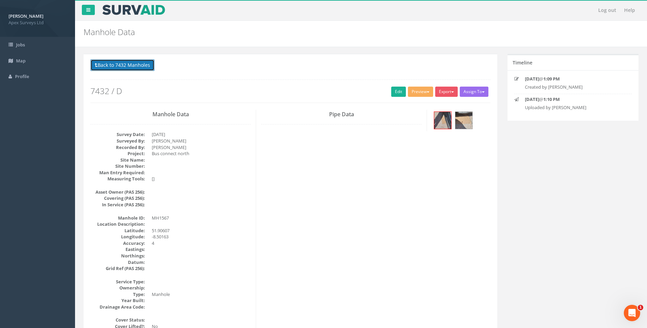
drag, startPoint x: 139, startPoint y: 67, endPoint x: 155, endPoint y: 72, distance: 17.6
click at [139, 67] on button "Back to 7432 Manholes" at bounding box center [122, 65] width 64 height 12
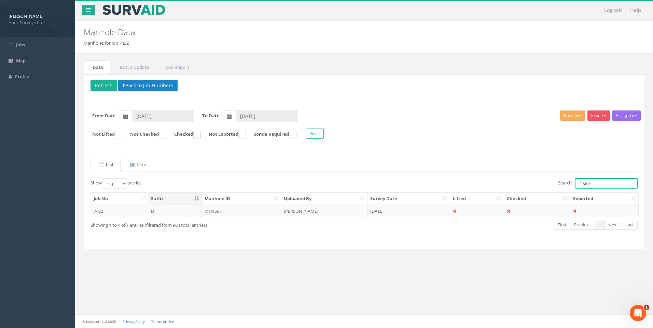
drag, startPoint x: 584, startPoint y: 184, endPoint x: 594, endPoint y: 185, distance: 9.6
click at [594, 185] on input "1567" at bounding box center [606, 183] width 62 height 10
click at [391, 209] on td "[DATE]" at bounding box center [408, 211] width 83 height 12
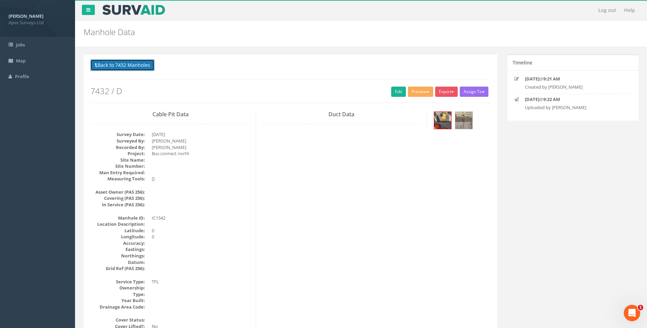
click at [124, 63] on button "Back to 7432 Manholes" at bounding box center [122, 65] width 64 height 12
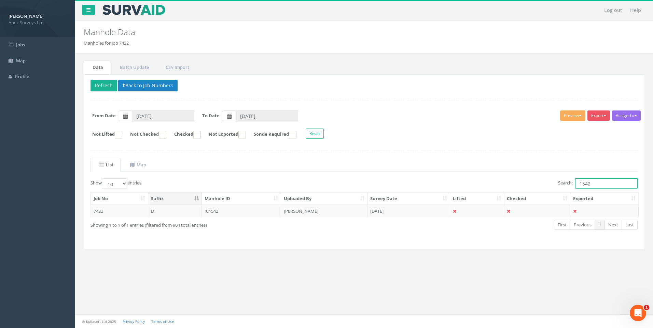
drag, startPoint x: 586, startPoint y: 184, endPoint x: 590, endPoint y: 185, distance: 3.9
click at [590, 185] on input "1542" at bounding box center [606, 183] width 62 height 10
type input "1567"
click at [291, 210] on td "[PERSON_NAME]" at bounding box center [324, 211] width 86 height 12
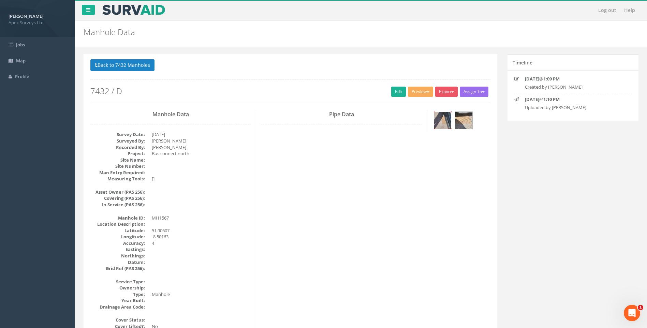
click at [439, 119] on img at bounding box center [442, 120] width 17 height 17
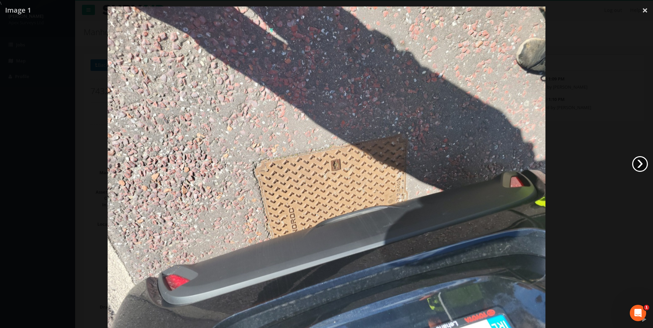
click at [642, 163] on link "›" at bounding box center [640, 164] width 16 height 16
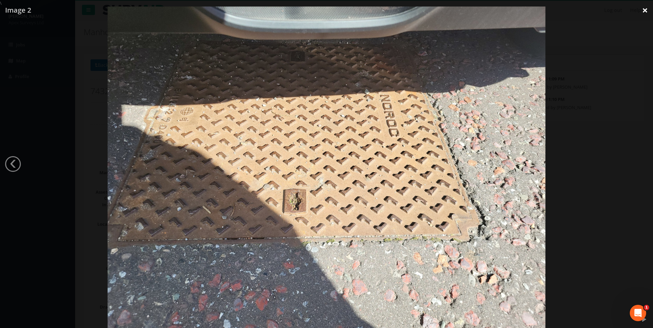
click at [648, 10] on link "×" at bounding box center [645, 10] width 16 height 20
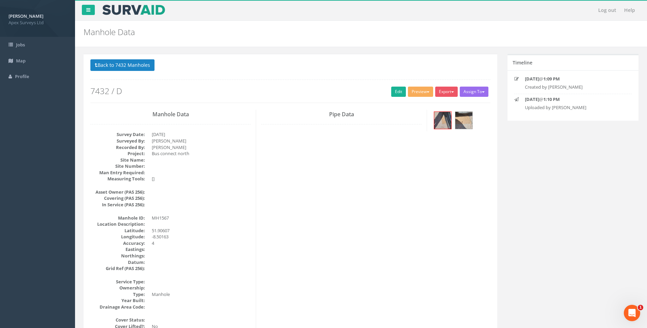
click at [395, 88] on link "Edit" at bounding box center [398, 92] width 15 height 10
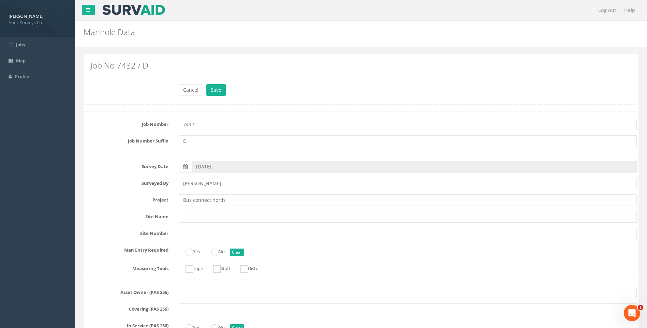
click at [98, 201] on label "Project" at bounding box center [127, 199] width 94 height 9
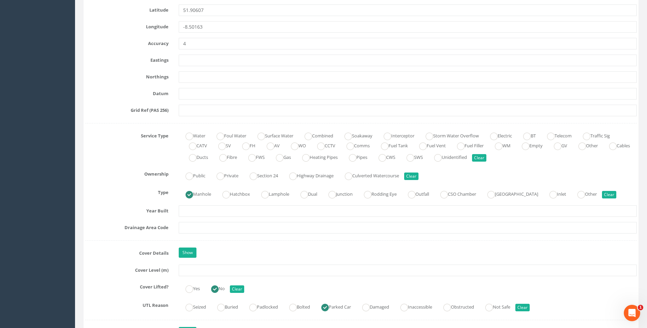
scroll to position [444, 0]
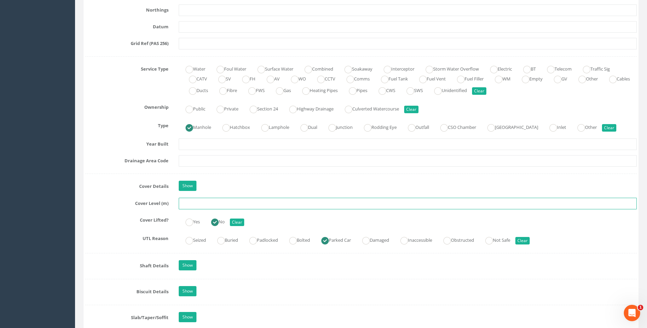
click at [203, 205] on input "text" at bounding box center [408, 204] width 458 height 12
type input "119.86"
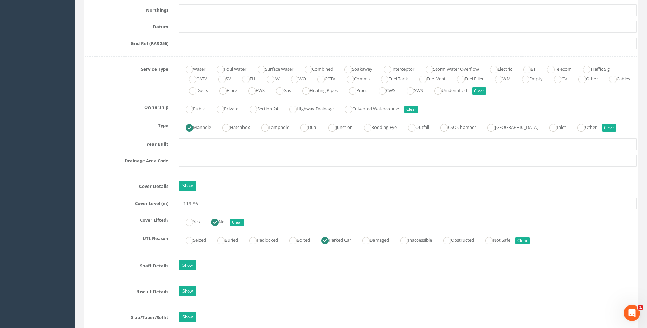
click at [112, 204] on label "Cover Level (m)" at bounding box center [127, 202] width 94 height 9
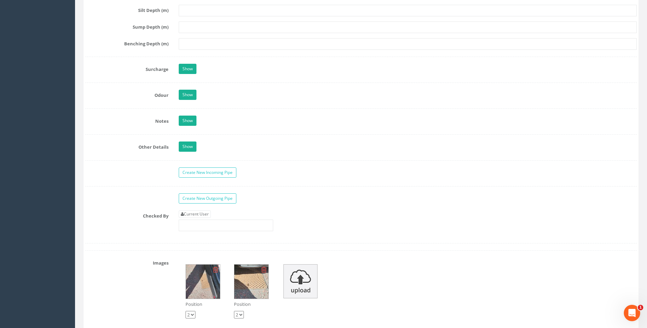
scroll to position [990, 0]
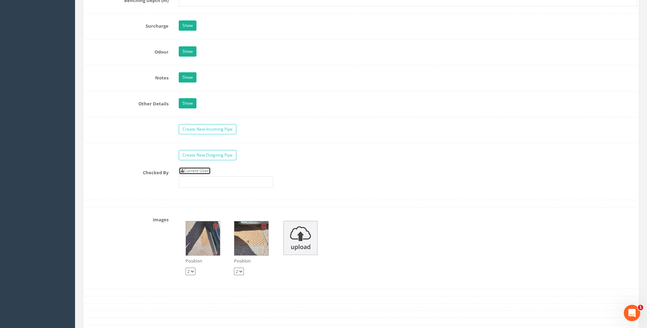
click at [208, 173] on link "Current User" at bounding box center [195, 171] width 32 height 8
type input "[PERSON_NAME]"
click at [153, 170] on label "Checked By" at bounding box center [127, 171] width 94 height 9
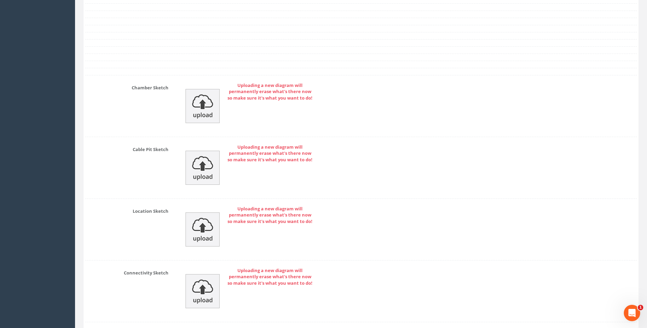
scroll to position [1407, 0]
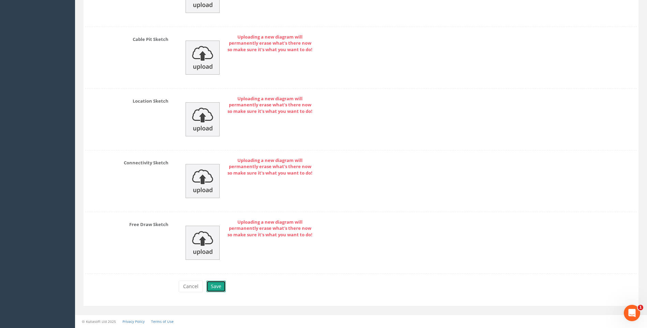
click at [213, 283] on button "Save" at bounding box center [215, 287] width 19 height 12
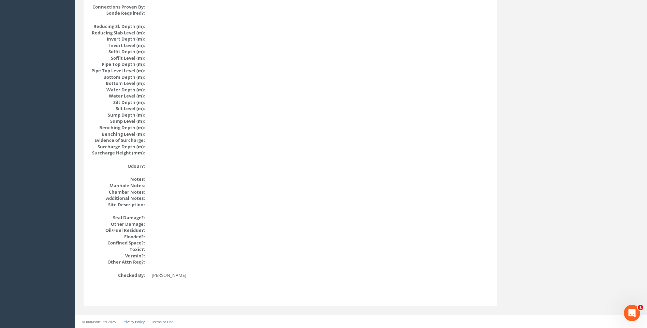
scroll to position [659, 0]
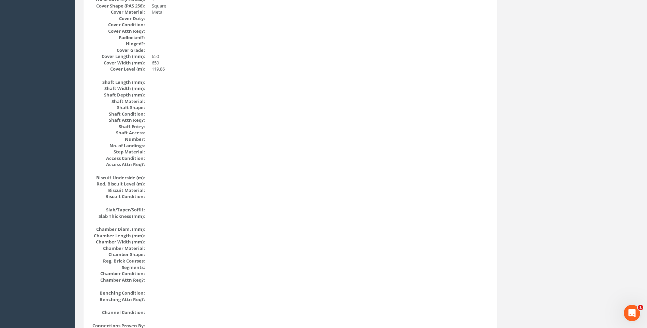
scroll to position [249, 0]
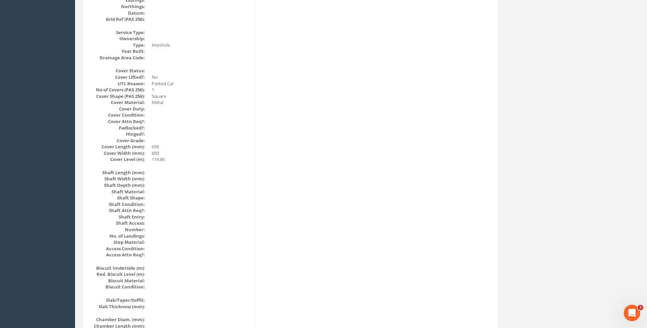
click at [289, 155] on div "Manhole Data Survey Date: 22/09/2025 Surveyed By: Giacomo Frigerio Recorded By:…" at bounding box center [290, 277] width 411 height 834
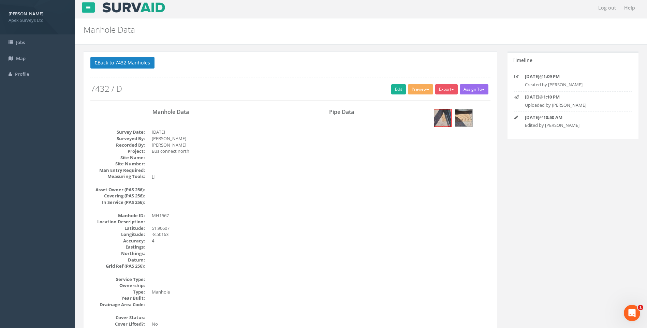
scroll to position [0, 0]
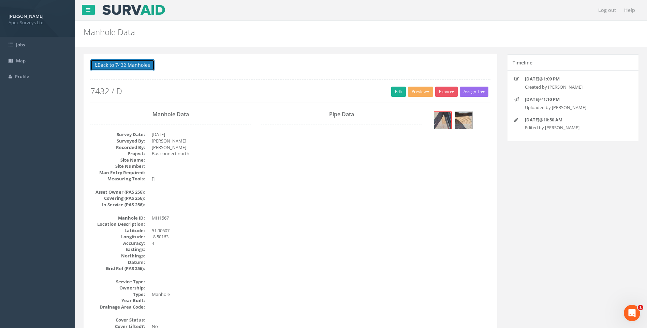
click at [140, 67] on button "Back to 7432 Manholes" at bounding box center [122, 65] width 64 height 12
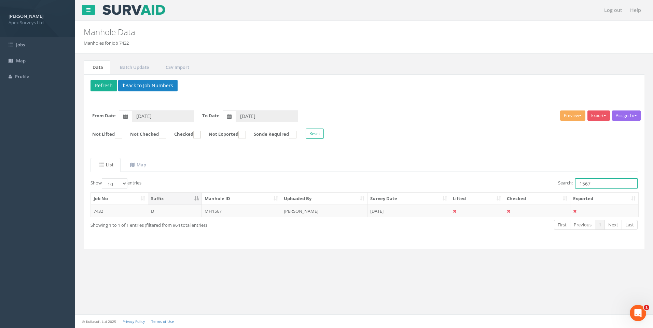
drag, startPoint x: 584, startPoint y: 184, endPoint x: 600, endPoint y: 184, distance: 16.4
click at [600, 184] on input "1567" at bounding box center [606, 183] width 62 height 10
type input "1542"
drag, startPoint x: 306, startPoint y: 209, endPoint x: 366, endPoint y: 214, distance: 59.6
click at [308, 209] on td "[PERSON_NAME]" at bounding box center [324, 211] width 86 height 12
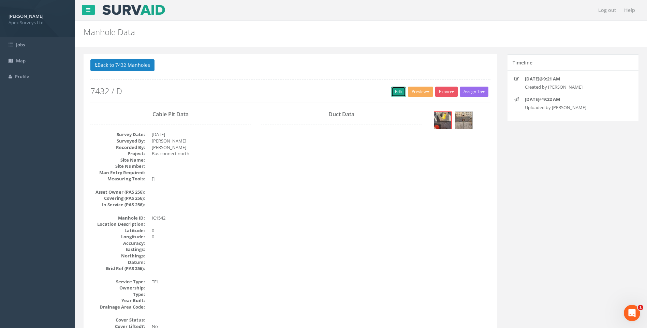
click at [394, 91] on link "Edit" at bounding box center [398, 92] width 15 height 10
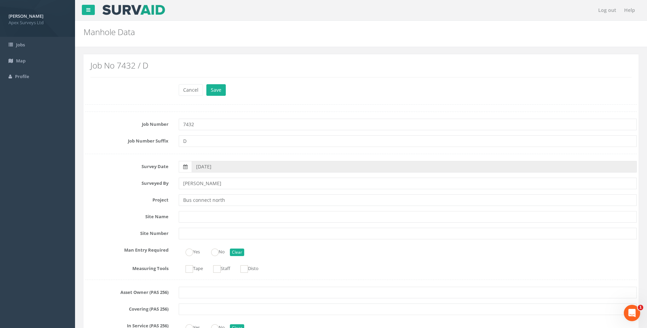
click at [139, 202] on label "Project" at bounding box center [127, 199] width 94 height 9
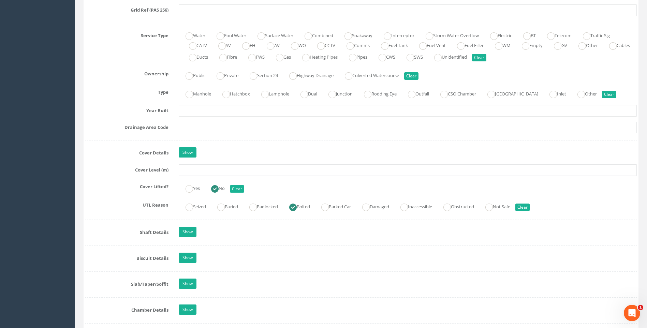
scroll to position [478, 0]
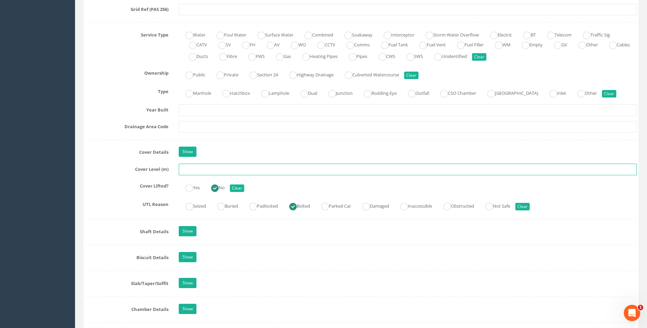
click at [195, 173] on input "text" at bounding box center [408, 170] width 458 height 12
type input "120.32"
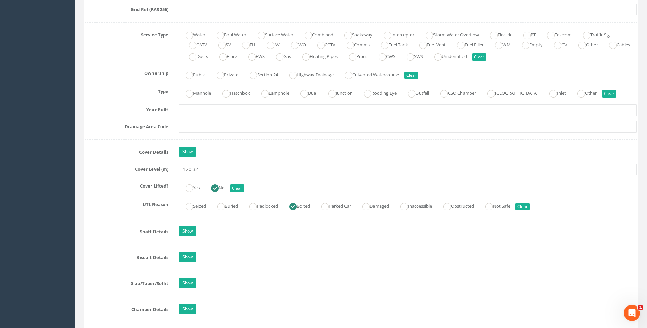
click at [109, 184] on label "Cover Lifted?" at bounding box center [127, 185] width 94 height 9
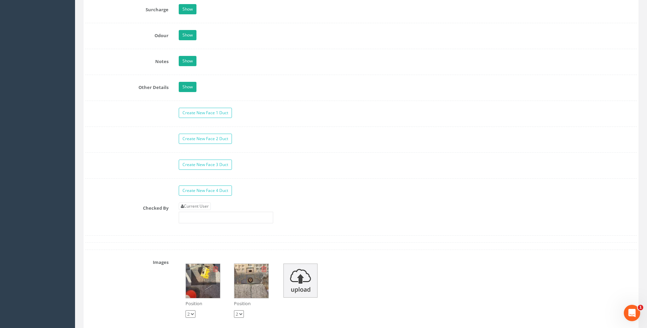
scroll to position [1092, 0]
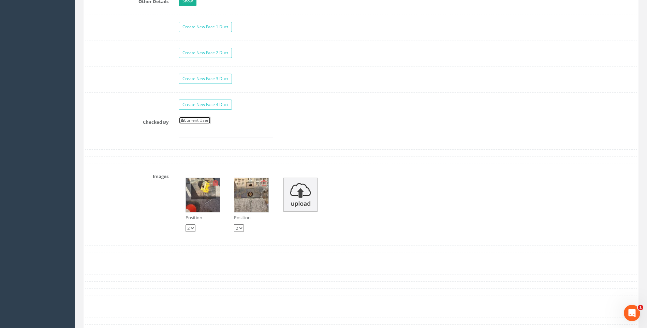
click at [202, 120] on link "Current User" at bounding box center [195, 121] width 32 height 8
type input "[PERSON_NAME]"
click at [156, 137] on div "Checked By Current User [PERSON_NAME]" at bounding box center [361, 130] width 562 height 26
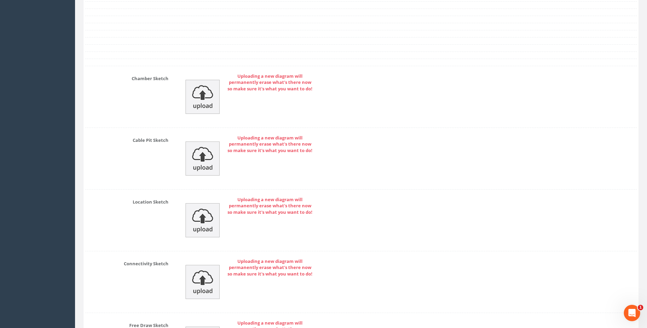
scroll to position [1466, 0]
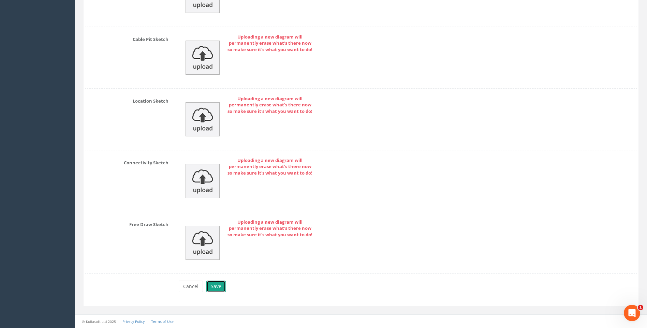
click at [208, 287] on button "Save" at bounding box center [215, 287] width 19 height 12
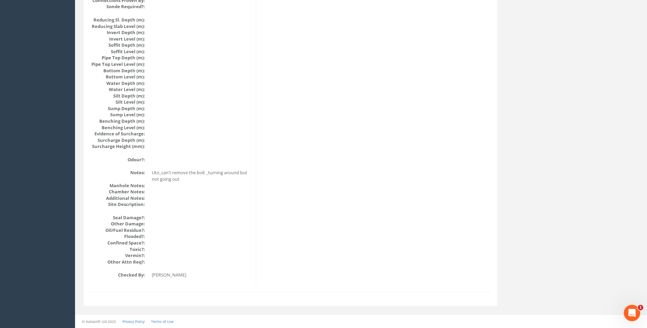
scroll to position [666, 0]
drag, startPoint x: 266, startPoint y: 191, endPoint x: 261, endPoint y: 186, distance: 7.0
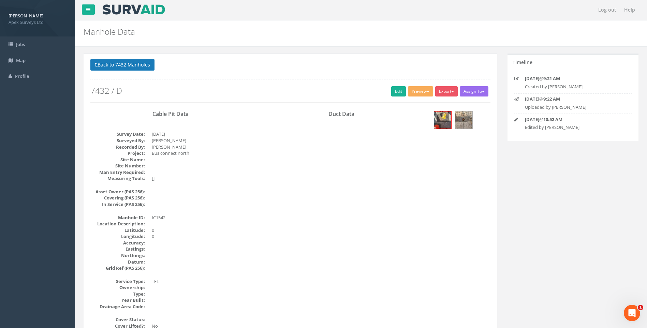
scroll to position [0, 0]
drag, startPoint x: 138, startPoint y: 62, endPoint x: 202, endPoint y: 90, distance: 69.9
click at [139, 62] on button "Back to 7432 Manholes" at bounding box center [122, 65] width 64 height 12
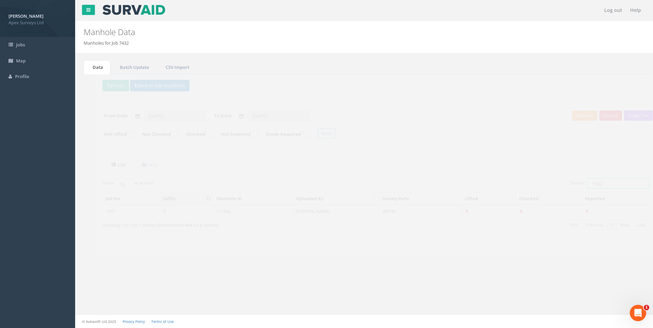
drag, startPoint x: 585, startPoint y: 184, endPoint x: 600, endPoint y: 186, distance: 15.3
click at [600, 186] on input "1542" at bounding box center [606, 183] width 62 height 10
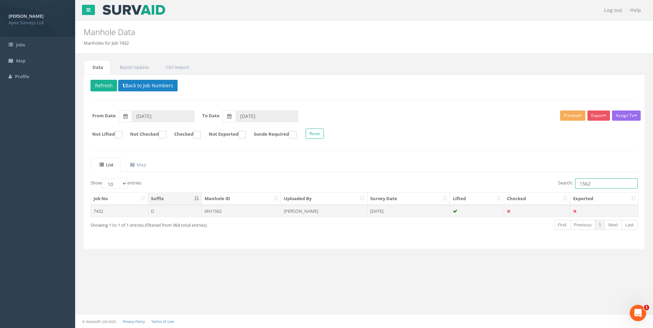
type input "1562"
click at [368, 210] on td "[DATE]" at bounding box center [408, 211] width 83 height 12
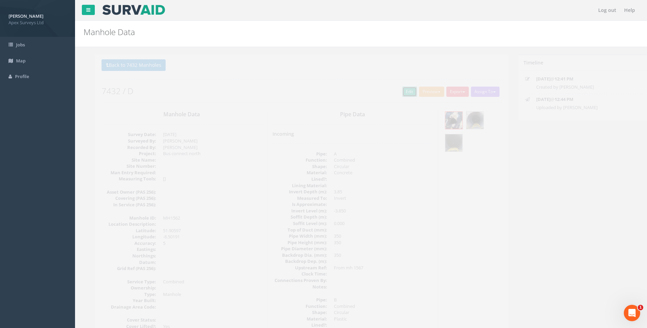
click at [398, 91] on link "Edit" at bounding box center [398, 92] width 15 height 10
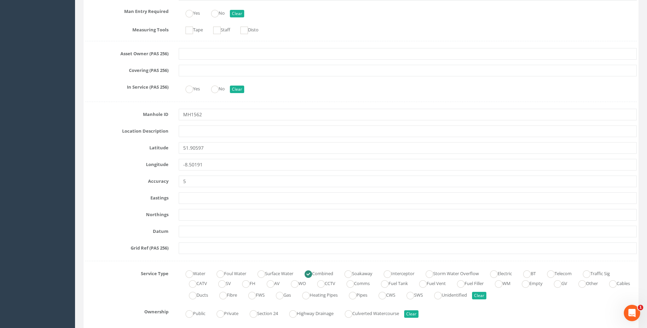
scroll to position [332, 0]
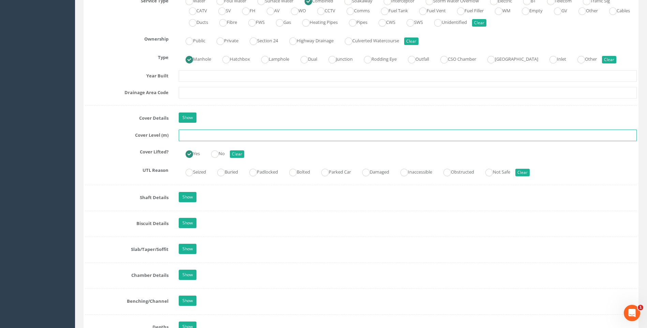
click at [200, 137] on input "text" at bounding box center [408, 136] width 458 height 12
type input "120.26"
click at [112, 160] on div "Job Number 7432 Job Number Suffix D Survey Date [DATE] Surveyed By [PERSON_NAME…" at bounding box center [361, 190] width 552 height 1181
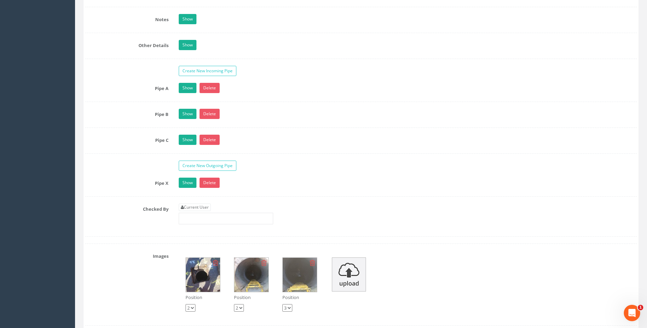
scroll to position [1092, 0]
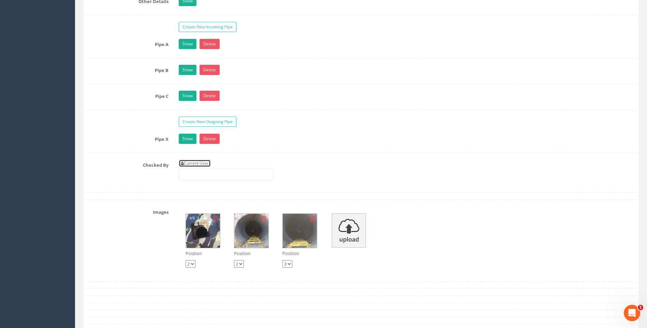
click at [202, 163] on link "Current User" at bounding box center [195, 164] width 32 height 8
type input "[PERSON_NAME]"
click at [150, 167] on label "Checked By" at bounding box center [127, 164] width 94 height 9
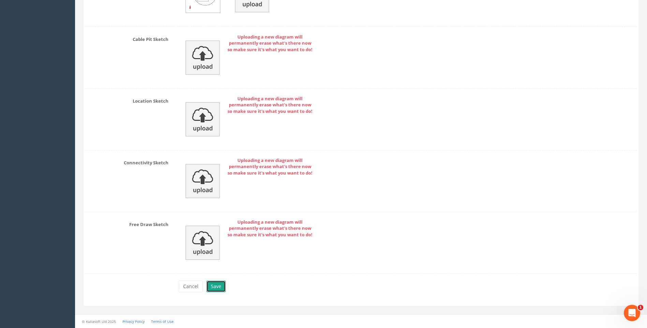
click at [216, 286] on button "Save" at bounding box center [215, 287] width 19 height 12
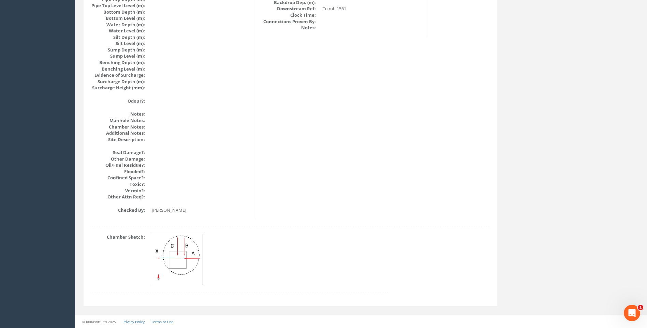
scroll to position [724, 0]
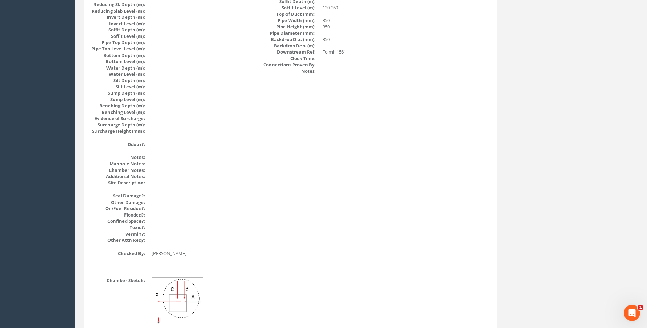
scroll to position [588, 0]
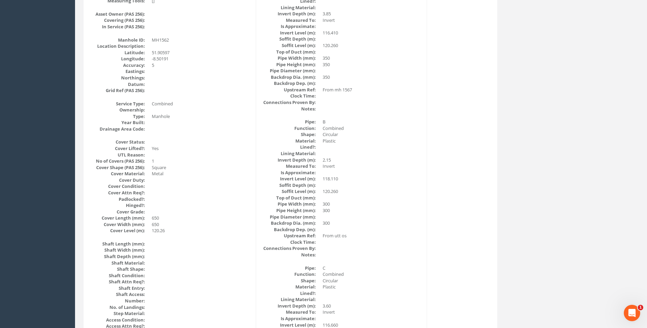
scroll to position [110, 0]
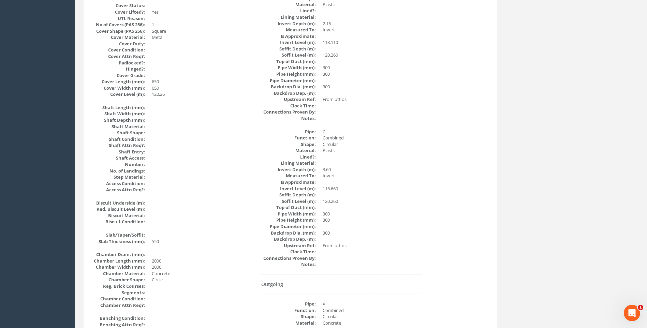
scroll to position [281, 0]
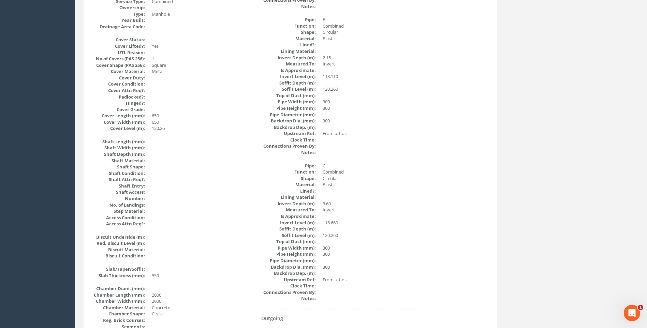
click at [429, 212] on div "Manhole Data Survey Date: [DATE] Surveyed By: [PERSON_NAME] Recorded By: [PERSO…" at bounding box center [290, 246] width 411 height 834
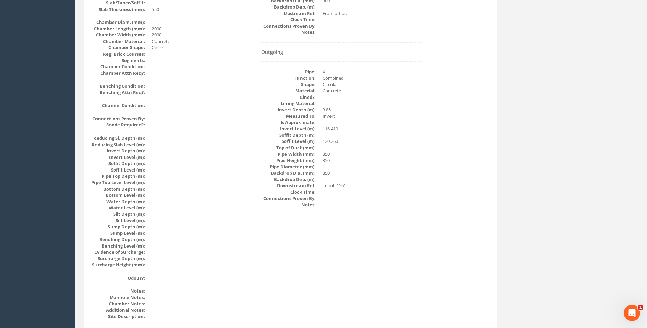
scroll to position [485, 0]
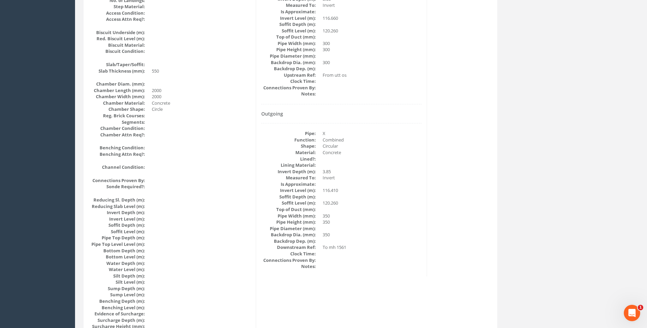
click at [384, 228] on dd at bounding box center [372, 229] width 99 height 6
click at [485, 162] on div "Manhole Data Survey Date: [DATE] Surveyed By: [PERSON_NAME] Recorded By: [PERSO…" at bounding box center [290, 42] width 411 height 834
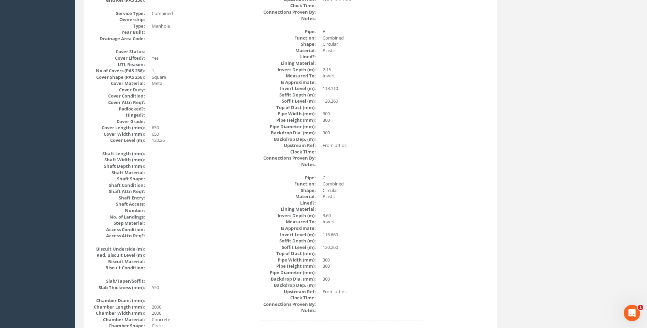
scroll to position [281, 0]
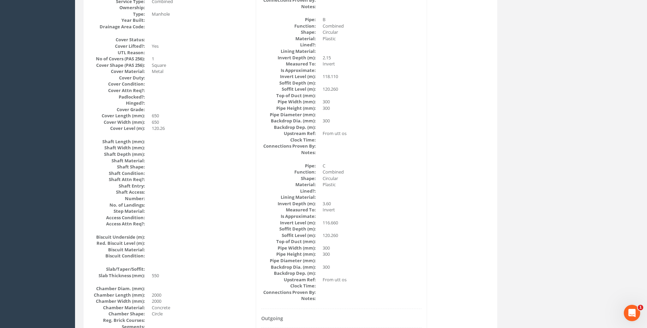
click at [359, 237] on dd "120.260" at bounding box center [372, 235] width 99 height 6
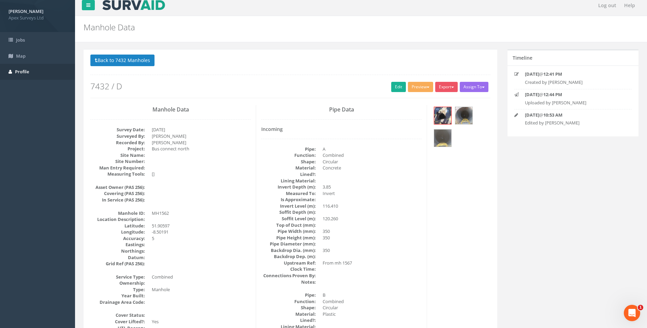
scroll to position [0, 0]
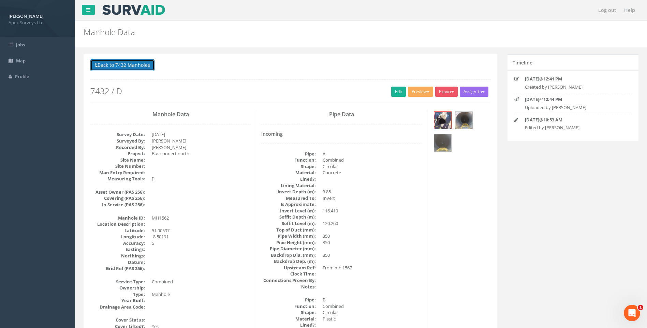
click at [137, 62] on button "Back to 7432 Manholes" at bounding box center [122, 65] width 64 height 12
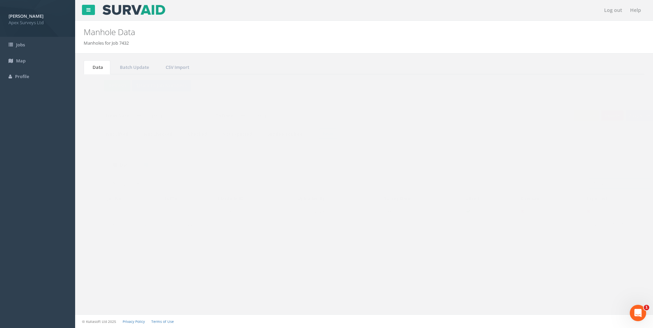
drag, startPoint x: 584, startPoint y: 184, endPoint x: 605, endPoint y: 183, distance: 21.6
click at [618, 186] on input "1562" at bounding box center [606, 183] width 62 height 10
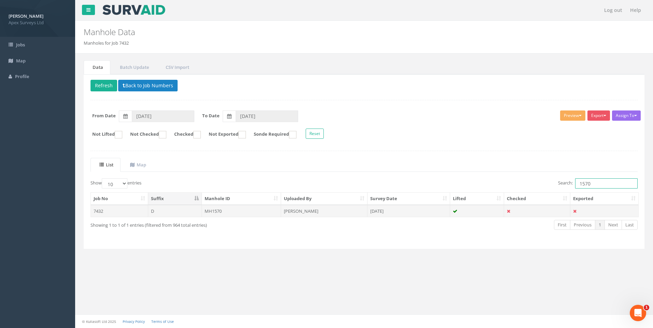
type input "1570"
click at [380, 209] on td "[DATE]" at bounding box center [408, 211] width 83 height 12
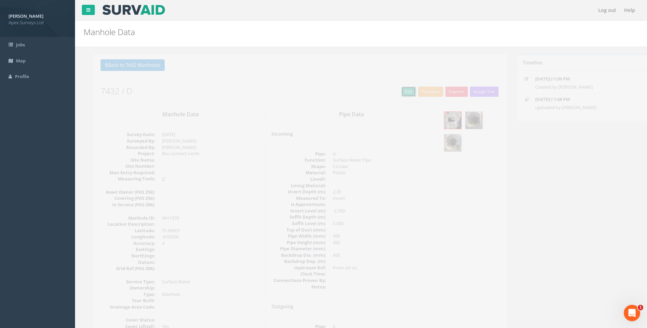
click at [392, 89] on link "Edit" at bounding box center [398, 92] width 15 height 10
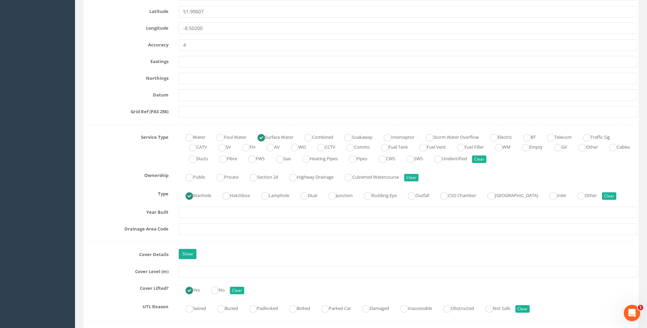
scroll to position [444, 0]
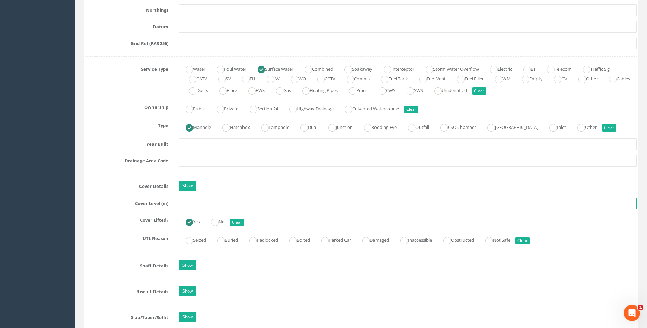
click at [200, 202] on input "text" at bounding box center [408, 204] width 458 height 12
type input "120.56"
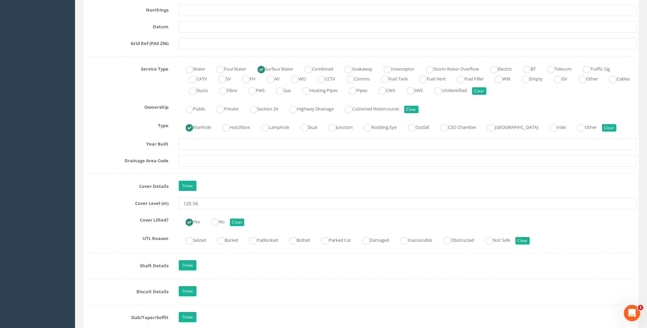
click at [124, 197] on div "Job Number 7432 Job Number Suffix D Survey Date [DATE] Surveyed By [PERSON_NAME…" at bounding box center [361, 232] width 552 height 1129
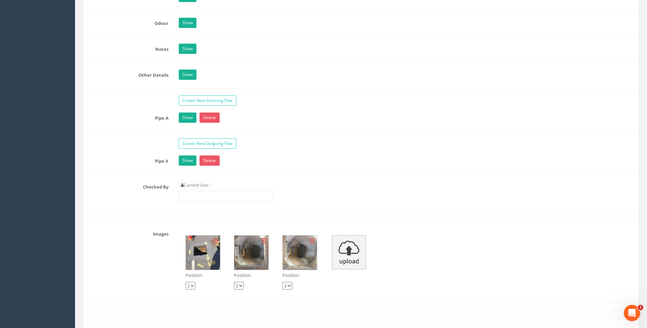
scroll to position [1058, 0]
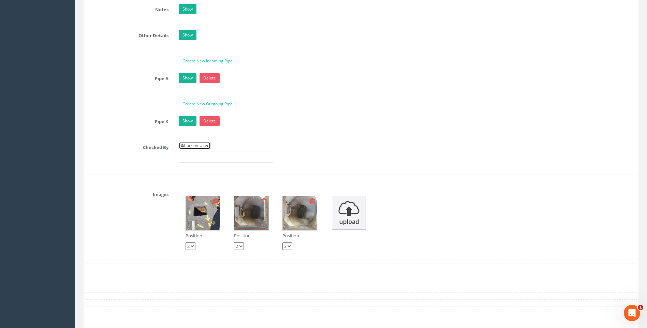
drag, startPoint x: 195, startPoint y: 146, endPoint x: 150, endPoint y: 146, distance: 45.1
click at [195, 146] on link "Current User" at bounding box center [195, 146] width 32 height 8
type input "[PERSON_NAME]"
click at [105, 144] on label "Checked By" at bounding box center [127, 146] width 94 height 9
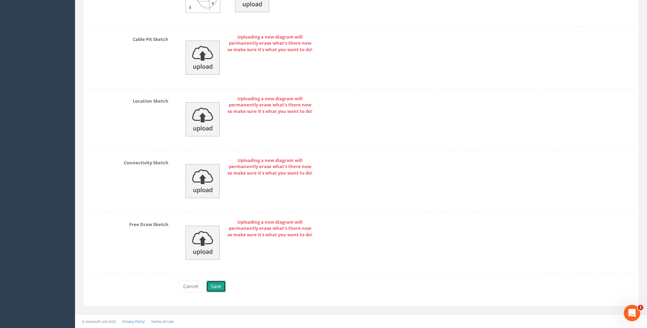
click at [214, 286] on button "Save" at bounding box center [215, 287] width 19 height 12
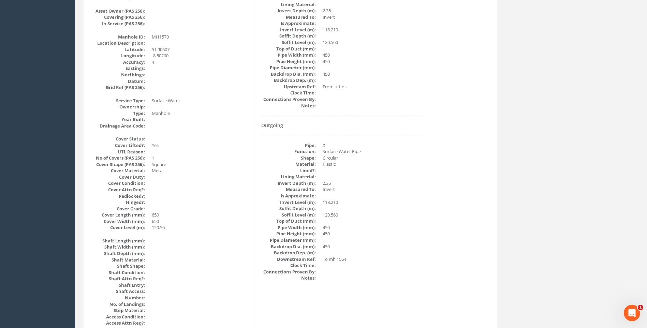
scroll to position [178, 0]
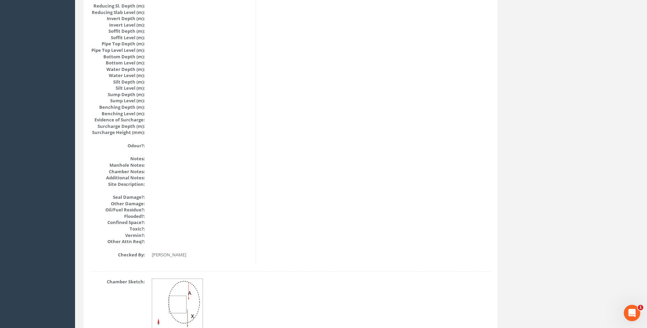
scroll to position [724, 0]
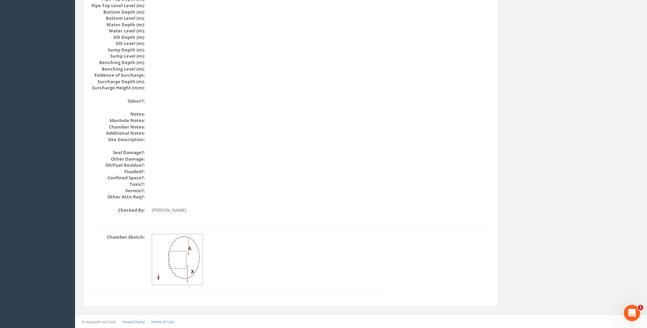
drag, startPoint x: 432, startPoint y: 230, endPoint x: 431, endPoint y: 226, distance: 3.9
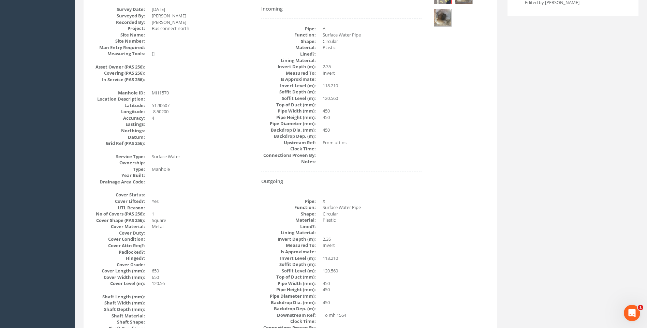
scroll to position [110, 0]
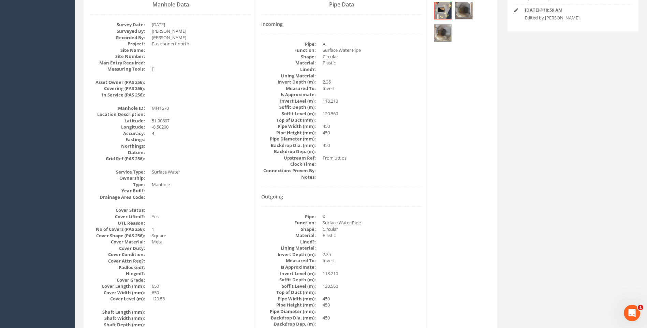
click at [389, 177] on dd at bounding box center [372, 177] width 99 height 6
click at [383, 167] on dd at bounding box center [372, 164] width 99 height 6
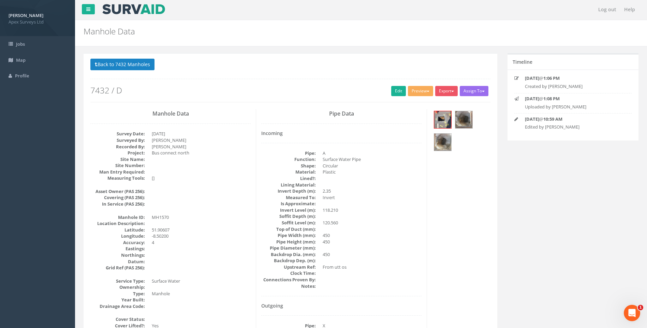
scroll to position [0, 0]
drag, startPoint x: 132, startPoint y: 65, endPoint x: 482, endPoint y: 165, distance: 363.8
click at [134, 66] on button "Back to 7432 Manholes" at bounding box center [122, 65] width 64 height 12
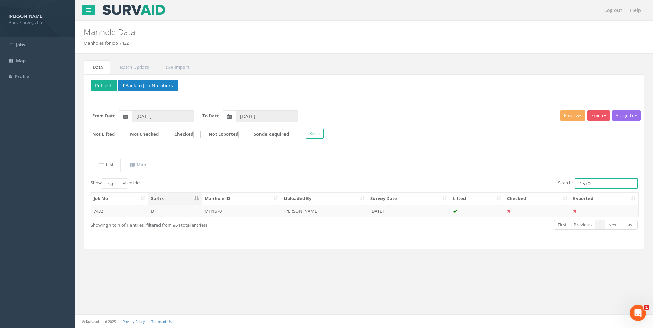
drag, startPoint x: 584, startPoint y: 184, endPoint x: 592, endPoint y: 185, distance: 8.2
click at [592, 185] on input "1570" at bounding box center [606, 183] width 62 height 10
type input "1541"
click at [305, 210] on td "[PERSON_NAME]" at bounding box center [324, 211] width 86 height 12
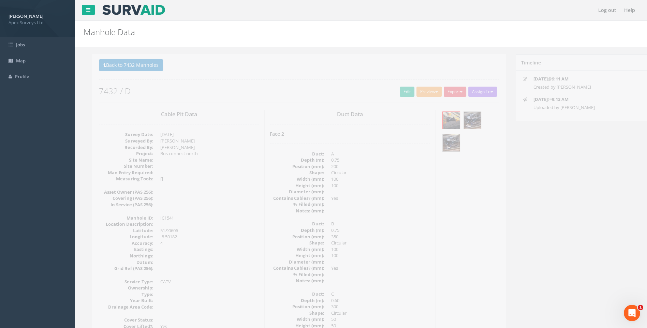
click at [191, 203] on dd at bounding box center [201, 205] width 99 height 6
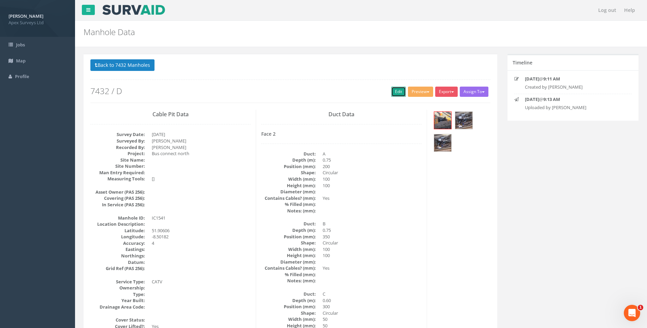
click at [396, 90] on link "Edit" at bounding box center [398, 92] width 15 height 10
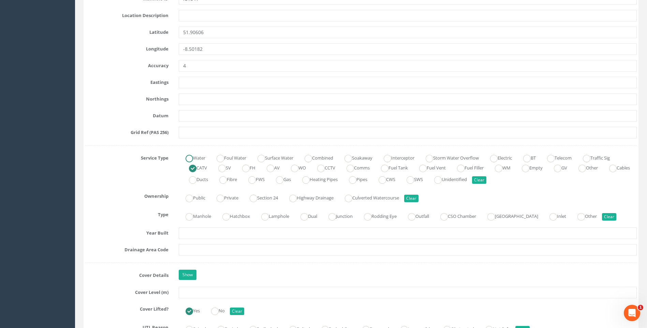
scroll to position [410, 0]
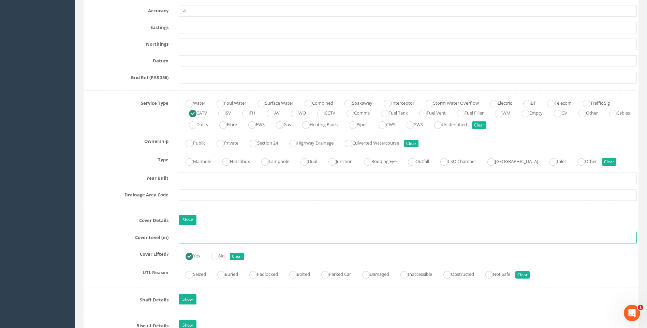
click at [194, 237] on input "text" at bounding box center [408, 238] width 458 height 12
type input "120.22"
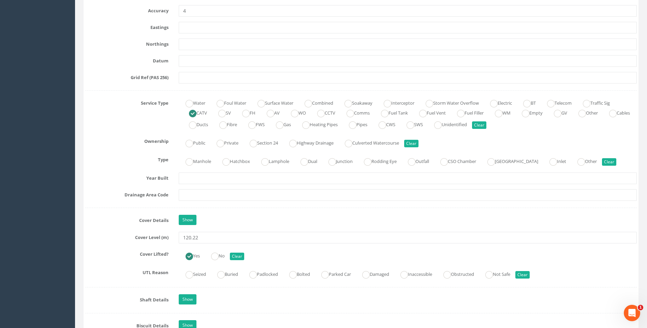
click at [93, 221] on label "Cover Details" at bounding box center [127, 219] width 94 height 9
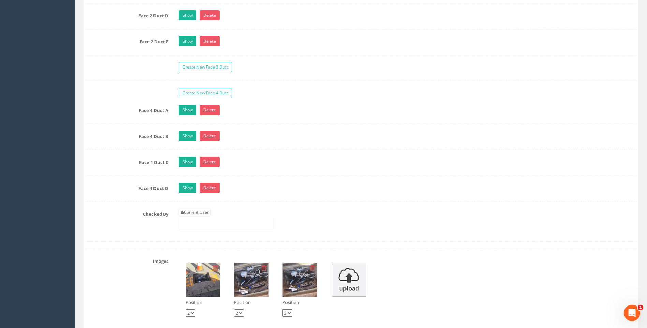
scroll to position [1297, 0]
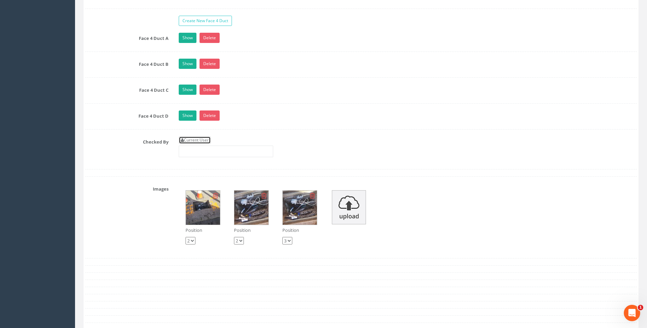
click at [208, 139] on link "Current User" at bounding box center [195, 141] width 32 height 8
type input "[PERSON_NAME]"
click at [114, 148] on div "Checked By Current User [PERSON_NAME]" at bounding box center [361, 150] width 562 height 26
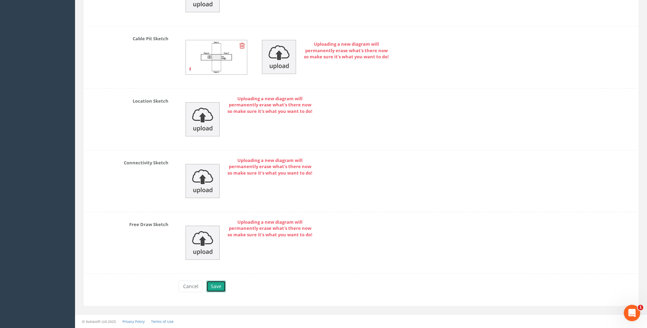
click at [215, 286] on button "Save" at bounding box center [215, 287] width 19 height 12
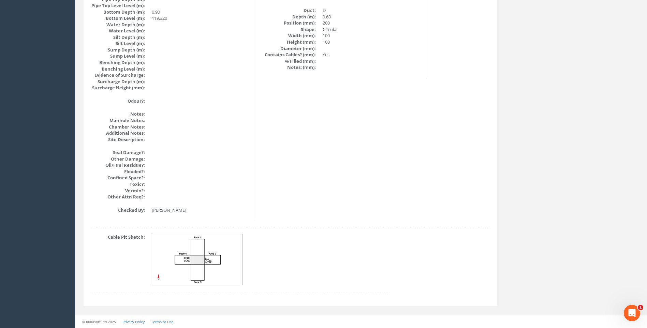
scroll to position [724, 0]
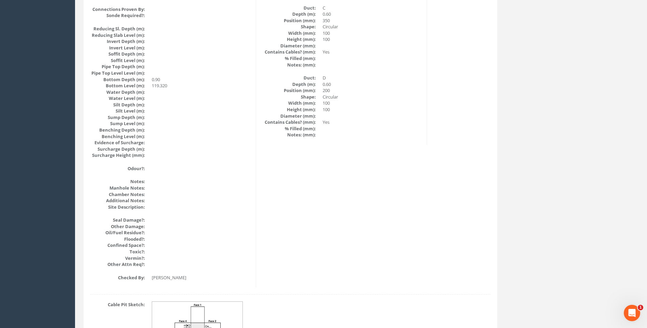
scroll to position [656, 0]
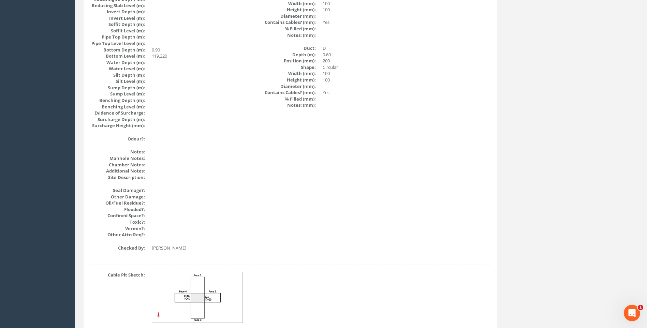
scroll to position [724, 0]
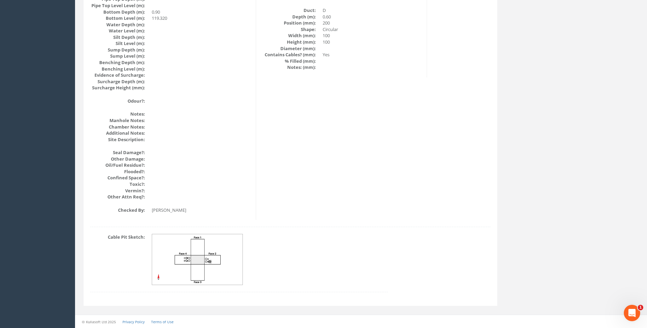
click at [211, 254] on img at bounding box center [197, 259] width 91 height 51
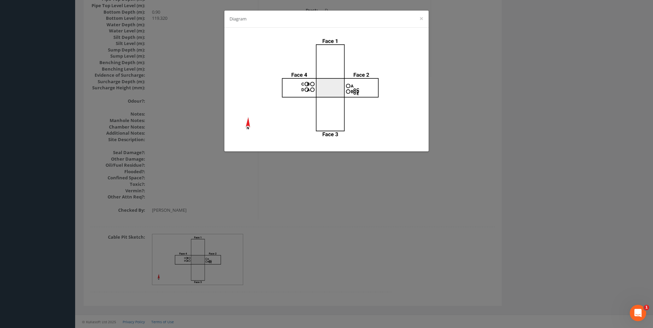
click at [461, 118] on div "Diagram ×" at bounding box center [326, 164] width 653 height 328
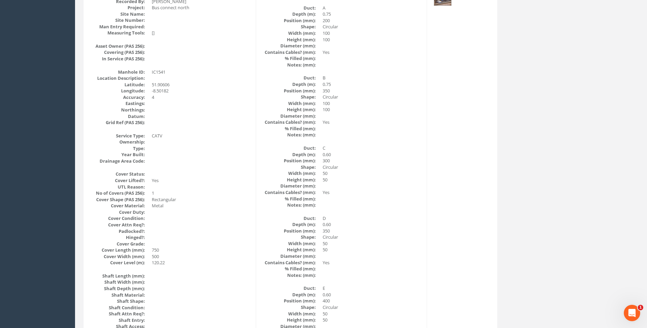
scroll to position [110, 0]
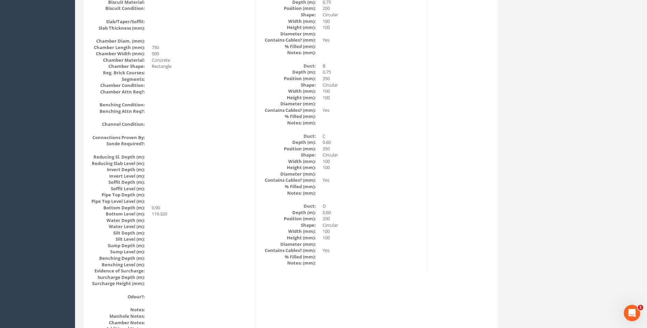
scroll to position [519, 0]
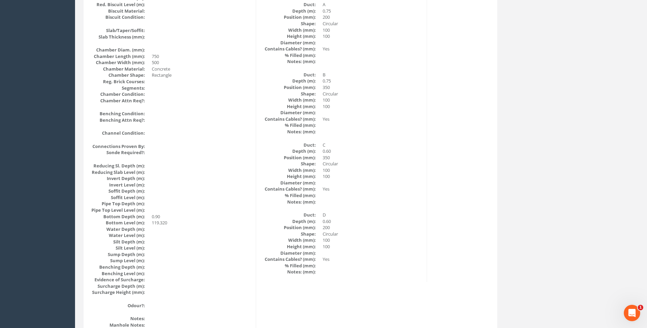
drag, startPoint x: 412, startPoint y: 190, endPoint x: 406, endPoint y: 183, distance: 8.7
click at [413, 189] on dd "Yes" at bounding box center [372, 189] width 99 height 6
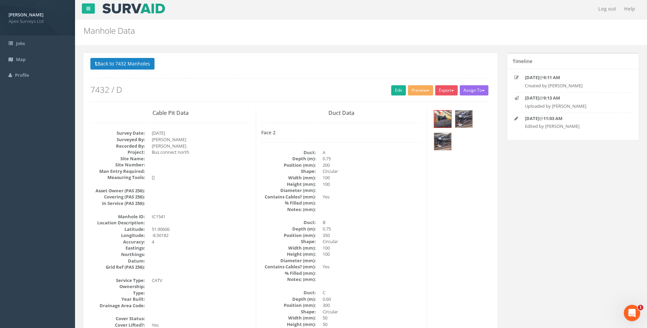
scroll to position [0, 0]
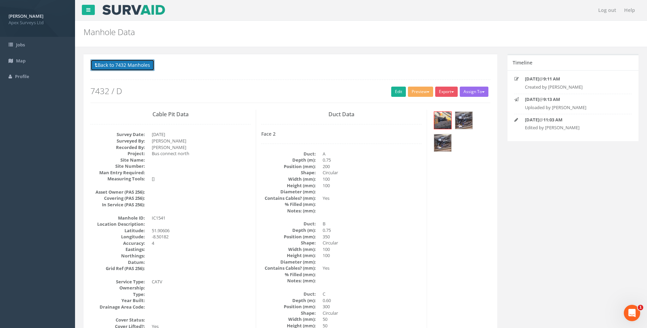
drag, startPoint x: 142, startPoint y: 66, endPoint x: 346, endPoint y: 203, distance: 246.2
click at [142, 67] on button "Back to 7432 Manholes" at bounding box center [122, 65] width 64 height 12
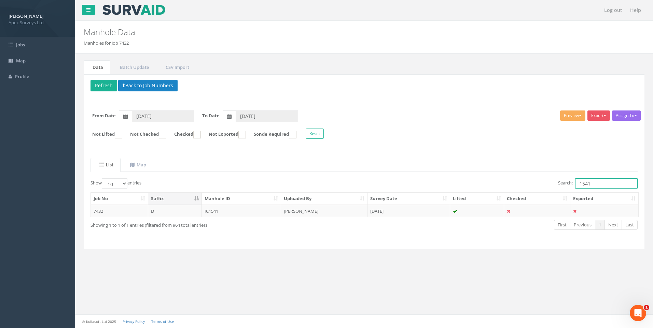
drag, startPoint x: 587, startPoint y: 183, endPoint x: 591, endPoint y: 184, distance: 4.6
click at [591, 184] on input "1541" at bounding box center [606, 183] width 62 height 10
click at [221, 213] on td "IC1548" at bounding box center [242, 211] width 80 height 12
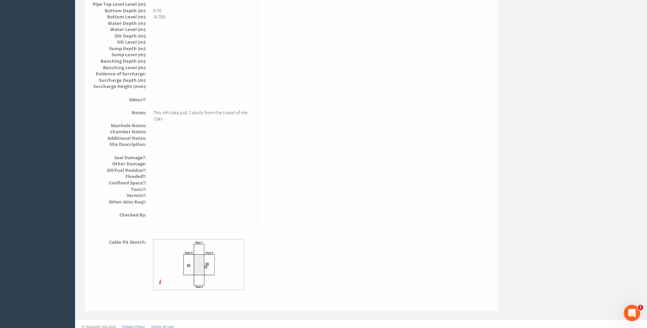
scroll to position [731, 0]
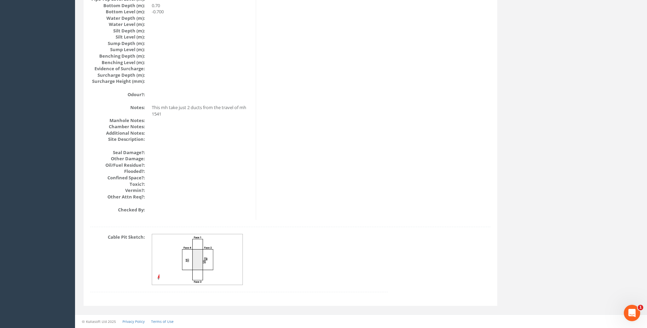
click at [223, 258] on img at bounding box center [197, 259] width 91 height 51
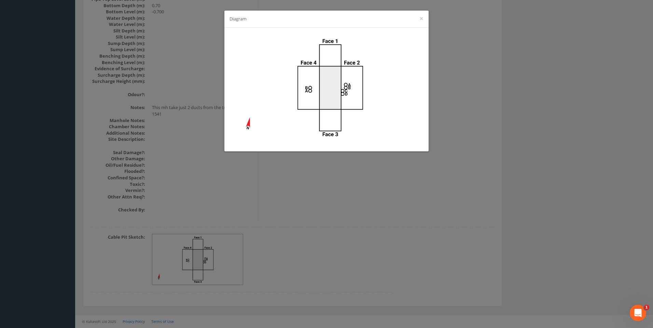
click at [463, 184] on div "Diagram ×" at bounding box center [326, 164] width 653 height 328
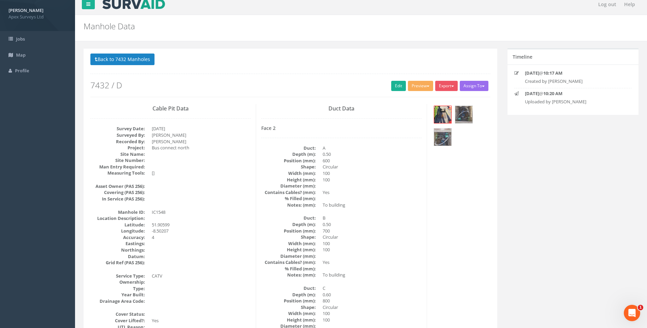
scroll to position [0, 0]
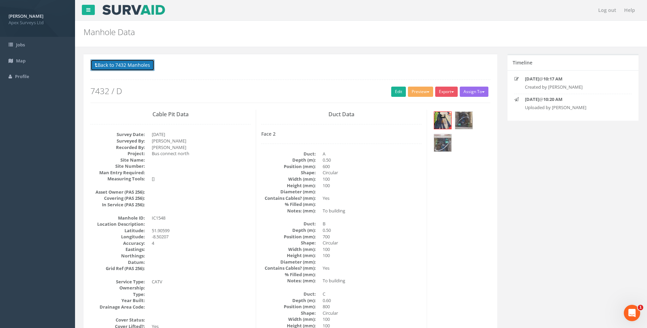
drag, startPoint x: 126, startPoint y: 66, endPoint x: 147, endPoint y: 75, distance: 23.1
click at [127, 66] on button "Back to 7432 Manholes" at bounding box center [122, 65] width 64 height 12
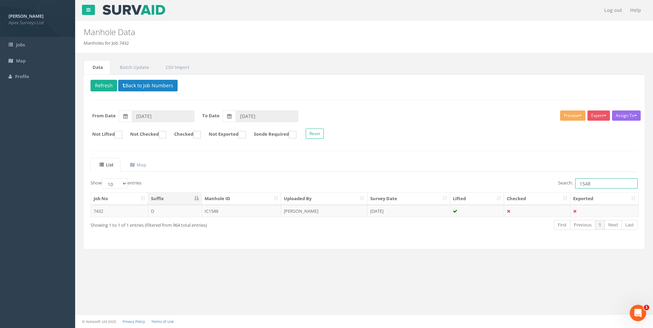
click at [590, 185] on input "1548" at bounding box center [606, 183] width 62 height 10
click at [350, 213] on td "[PERSON_NAME]" at bounding box center [324, 211] width 86 height 12
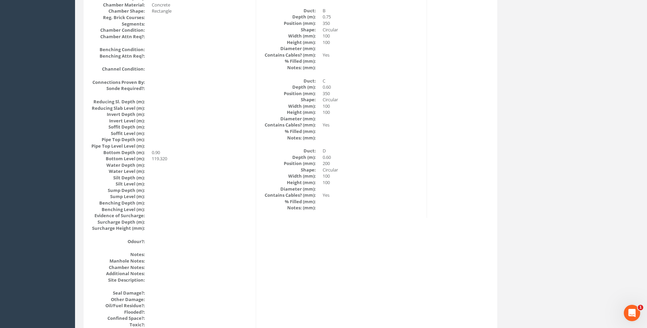
scroll to position [485, 0]
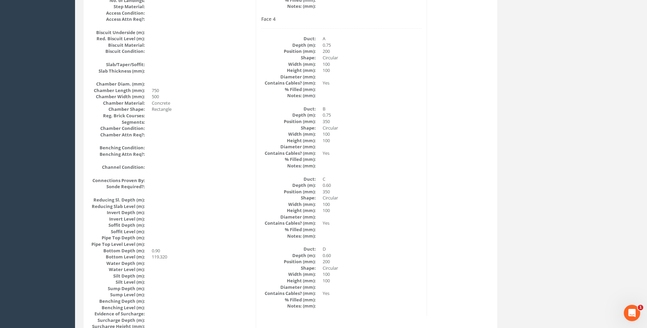
click at [354, 172] on div "Face 4 Duct: A Depth (m): 0.75 Position (mm): 200 Shape: Circular Width (mm): 1…" at bounding box center [341, 162] width 160 height 293
click at [231, 166] on dd at bounding box center [201, 167] width 99 height 6
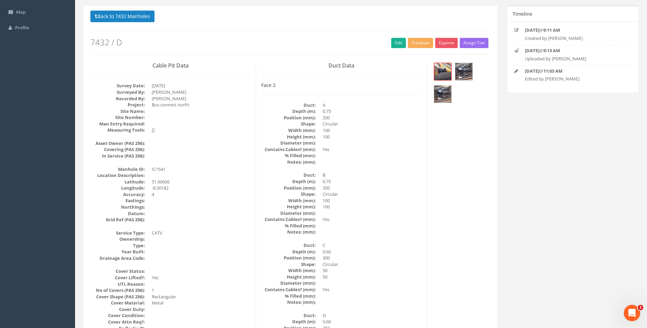
scroll to position [0, 0]
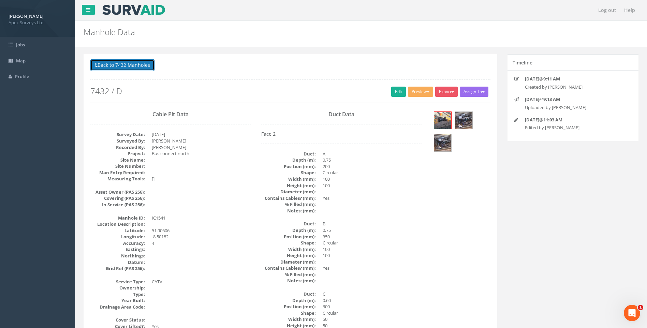
drag, startPoint x: 116, startPoint y: 65, endPoint x: 387, endPoint y: 145, distance: 282.0
click at [118, 65] on button "Back to 7432 Manholes" at bounding box center [122, 65] width 64 height 12
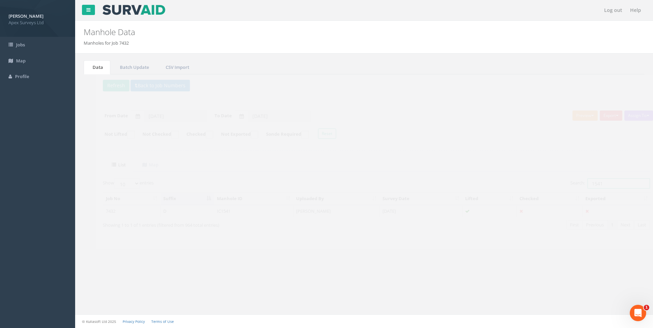
drag, startPoint x: 587, startPoint y: 183, endPoint x: 591, endPoint y: 184, distance: 4.6
click at [591, 184] on input "1541" at bounding box center [606, 183] width 62 height 10
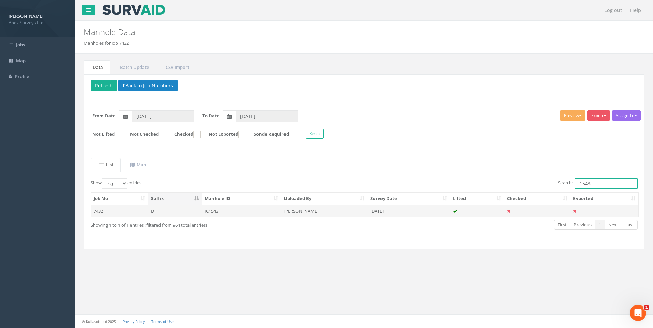
type input "1543"
click at [239, 210] on td "IC1543" at bounding box center [242, 211] width 80 height 12
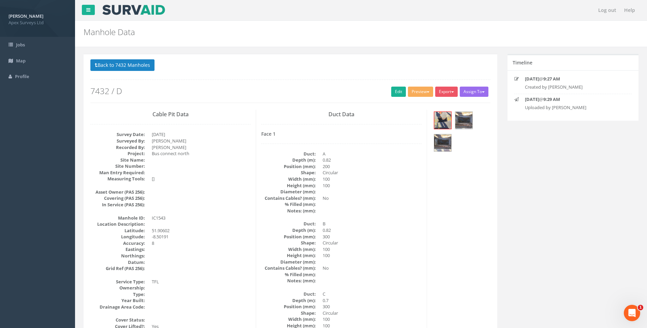
click at [390, 266] on dd "No" at bounding box center [372, 268] width 99 height 6
click at [395, 89] on link "Edit" at bounding box center [398, 92] width 15 height 10
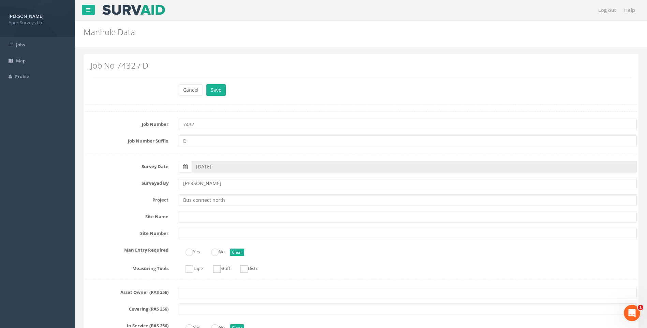
click at [136, 188] on div "Surveyed By [PERSON_NAME]" at bounding box center [361, 184] width 562 height 12
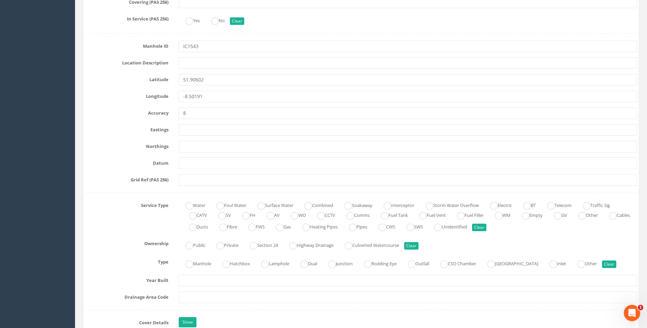
scroll to position [444, 0]
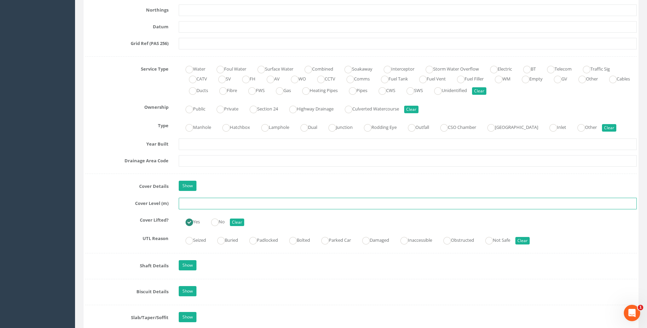
click at [187, 200] on input "text" at bounding box center [408, 204] width 458 height 12
type input "120.31"
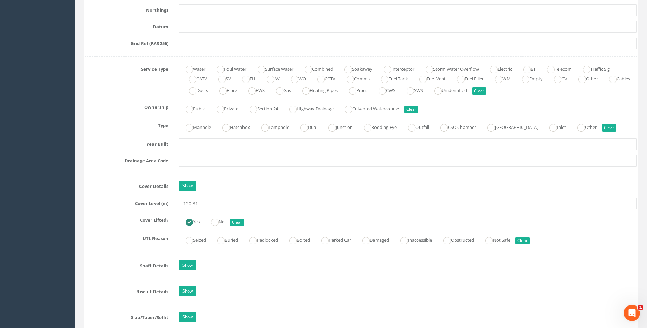
click at [97, 192] on div "Cover Details Show" at bounding box center [361, 187] width 562 height 12
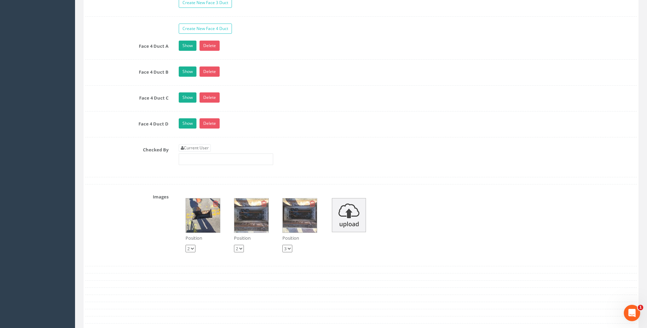
scroll to position [1399, 0]
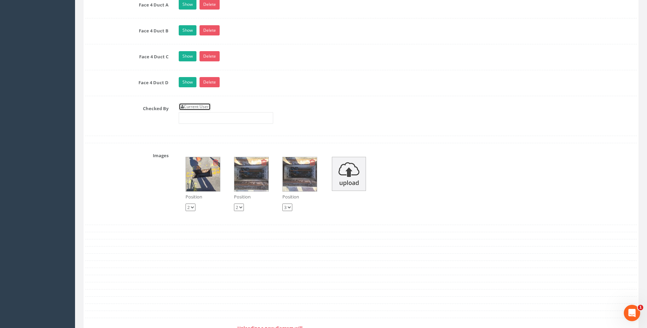
click at [190, 106] on link "Current User" at bounding box center [195, 107] width 32 height 8
type input "[PERSON_NAME]"
click at [143, 115] on div "Checked By Current User [PERSON_NAME]" at bounding box center [361, 116] width 562 height 26
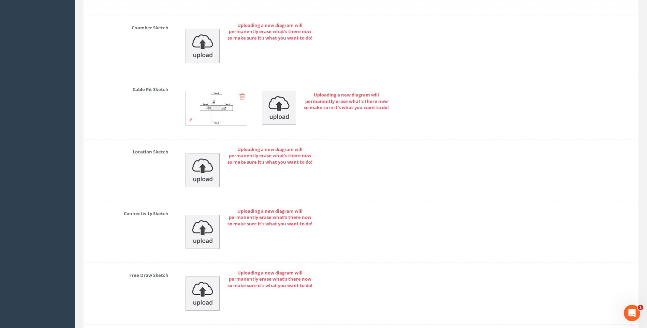
scroll to position [1753, 0]
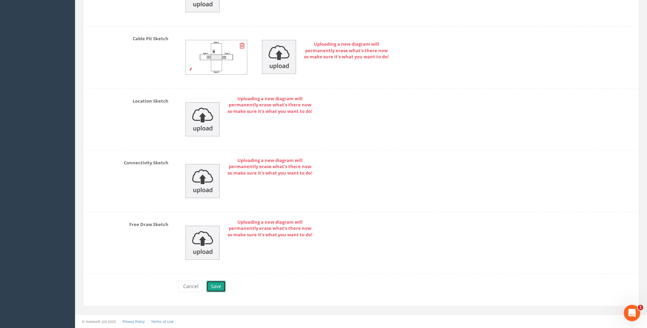
click at [217, 287] on button "Save" at bounding box center [215, 287] width 19 height 12
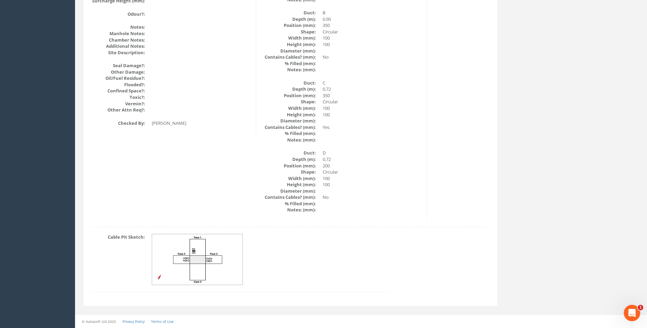
scroll to position [811, 0]
click at [208, 243] on img at bounding box center [197, 259] width 91 height 51
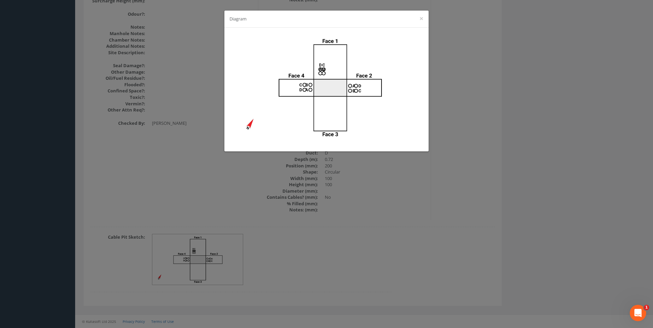
click at [458, 137] on div "Diagram ×" at bounding box center [326, 164] width 653 height 328
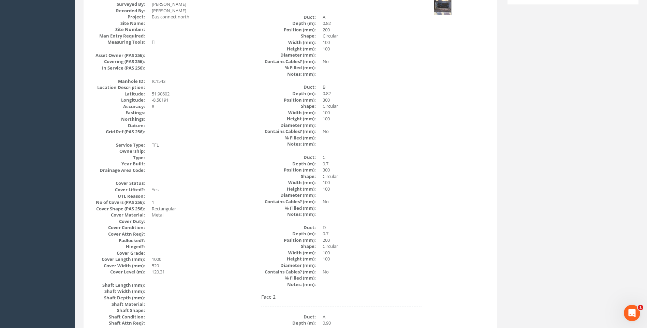
scroll to position [137, 0]
click at [418, 243] on dd "200" at bounding box center [372, 241] width 99 height 6
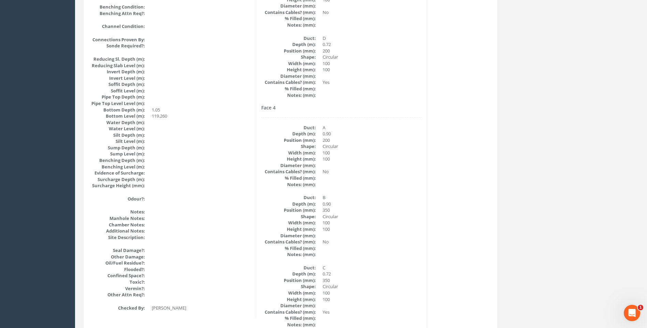
scroll to position [614, 0]
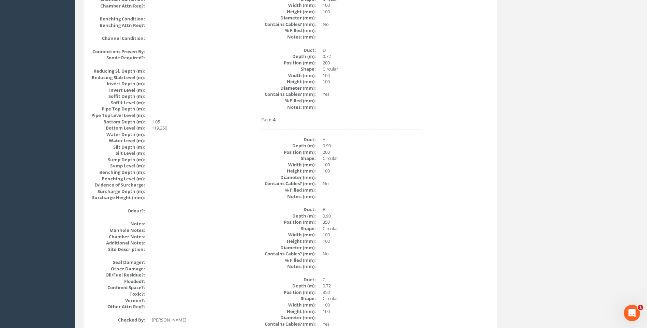
click at [406, 213] on dd "0.90" at bounding box center [372, 216] width 99 height 6
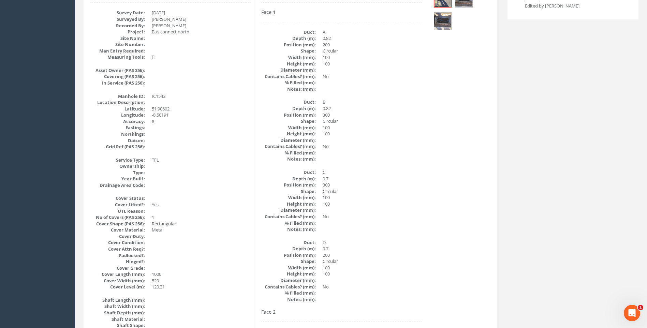
scroll to position [137, 0]
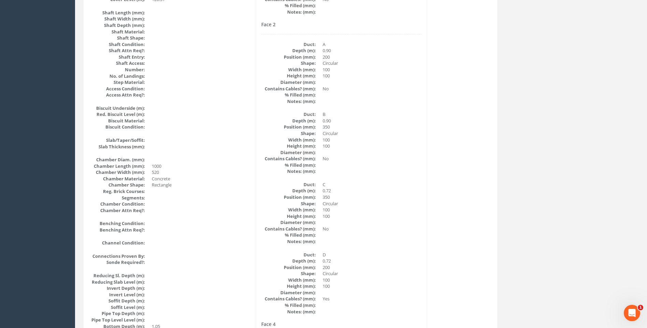
scroll to position [444, 0]
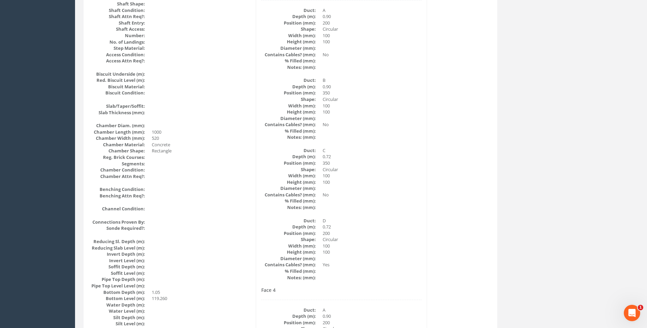
click at [417, 194] on dd "No" at bounding box center [372, 195] width 99 height 6
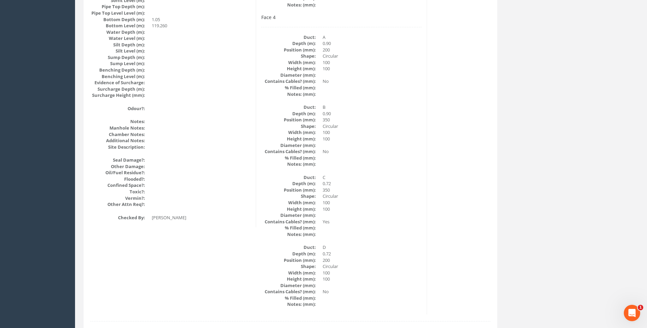
scroll to position [751, 0]
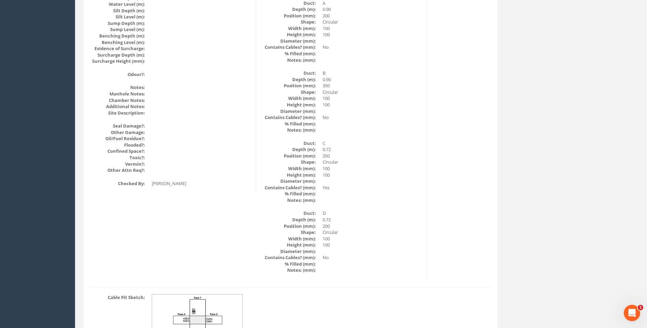
click at [411, 201] on dd at bounding box center [372, 200] width 99 height 6
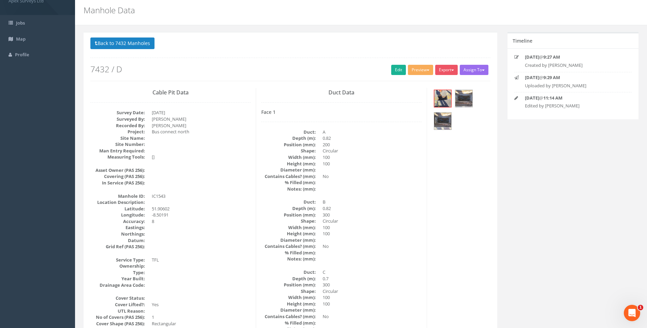
scroll to position [0, 0]
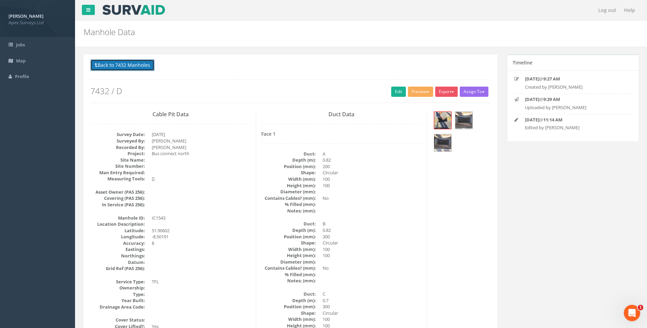
click at [120, 66] on button "Back to 7432 Manholes" at bounding box center [122, 65] width 64 height 12
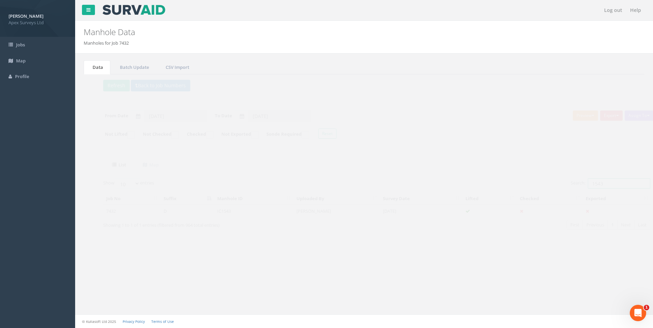
drag, startPoint x: 584, startPoint y: 184, endPoint x: 599, endPoint y: 186, distance: 14.8
click at [599, 186] on input "1543" at bounding box center [606, 183] width 62 height 10
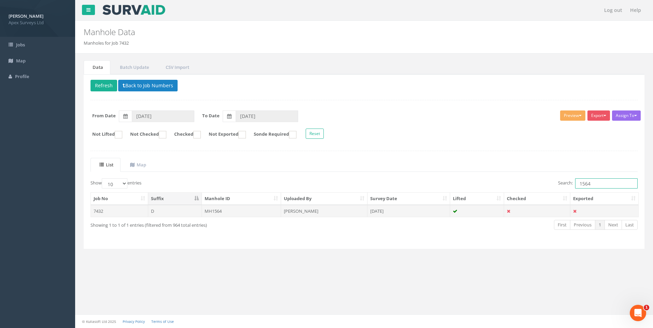
type input "1564"
click at [381, 211] on td "[DATE]" at bounding box center [408, 211] width 83 height 12
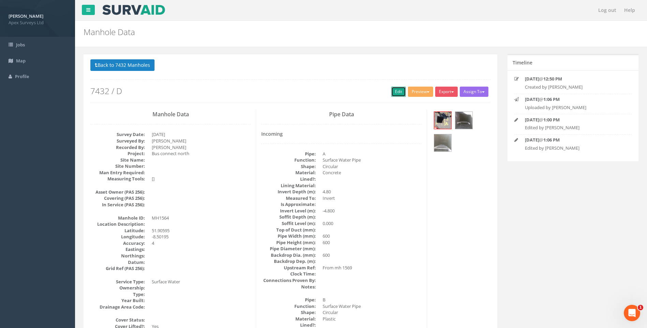
click at [398, 89] on link "Edit" at bounding box center [398, 92] width 15 height 10
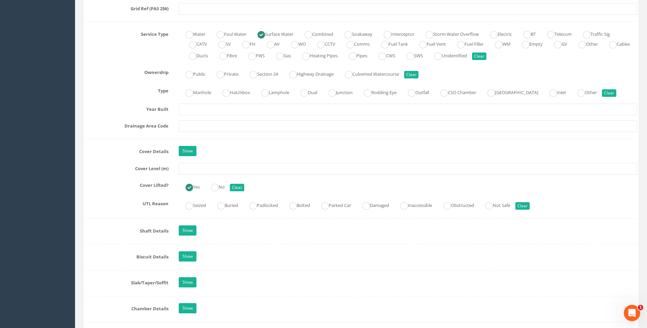
scroll to position [478, 0]
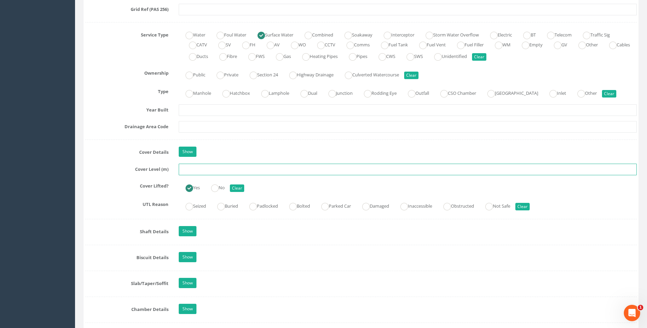
click at [204, 171] on input "text" at bounding box center [408, 170] width 458 height 12
click at [191, 170] on input "text" at bounding box center [408, 170] width 458 height 12
type input "120.11"
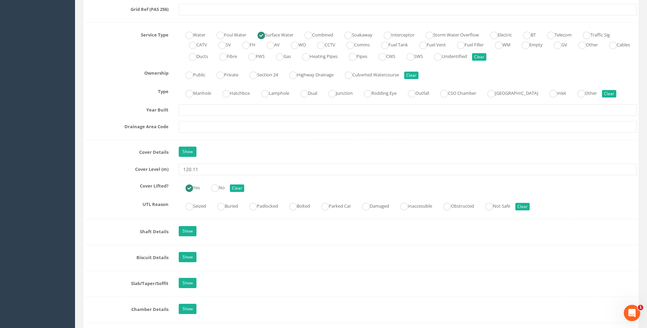
click at [91, 178] on div "Job Number 7432 Job Number Suffix D Survey Date [DATE] Surveyed By [PERSON_NAME…" at bounding box center [361, 237] width 552 height 1206
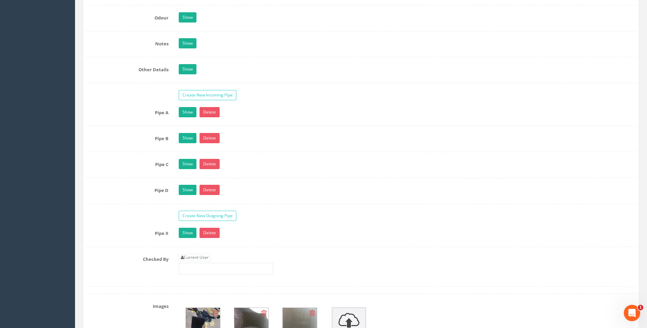
scroll to position [1160, 0]
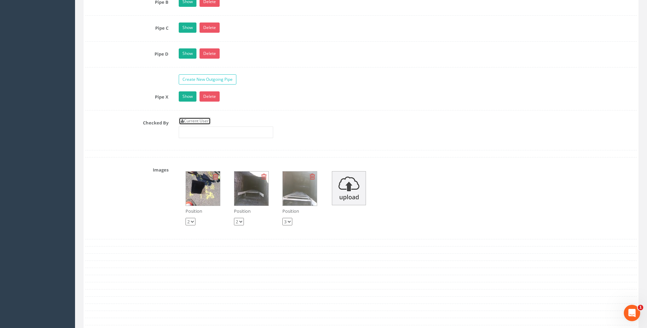
click at [204, 120] on link "Current User" at bounding box center [195, 121] width 32 height 8
type input "[PERSON_NAME]"
click at [142, 128] on div "Checked By Current User [PERSON_NAME]" at bounding box center [361, 130] width 562 height 26
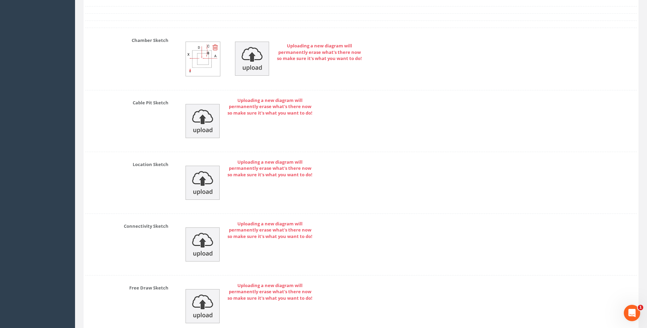
scroll to position [1529, 0]
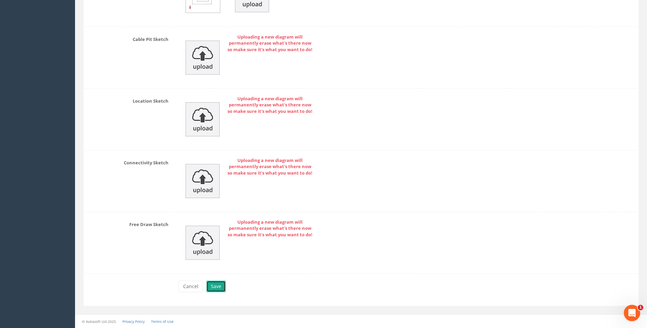
click at [216, 284] on button "Save" at bounding box center [215, 287] width 19 height 12
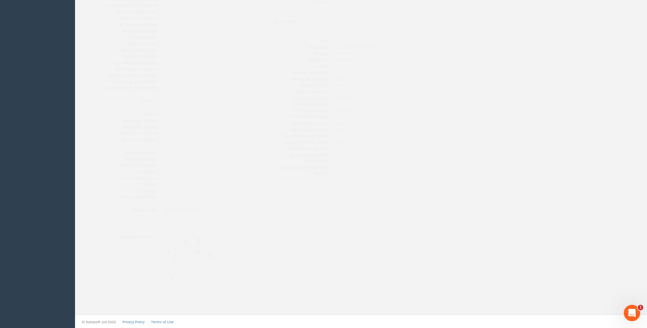
click at [185, 254] on img at bounding box center [177, 259] width 51 height 51
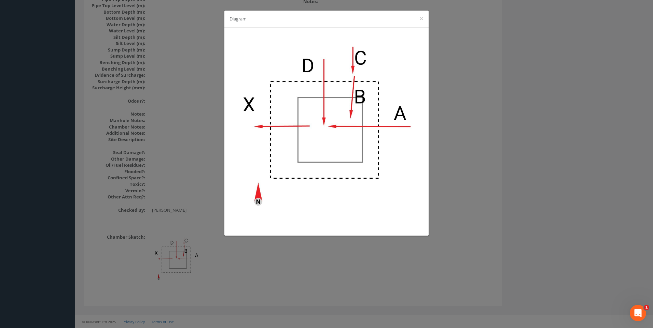
click at [491, 144] on div "Diagram ×" at bounding box center [326, 164] width 653 height 328
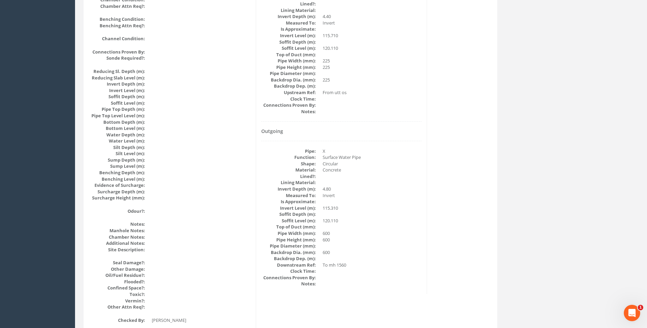
scroll to position [656, 0]
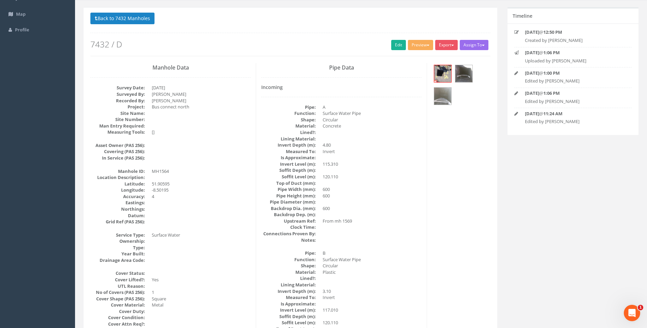
scroll to position [42, 0]
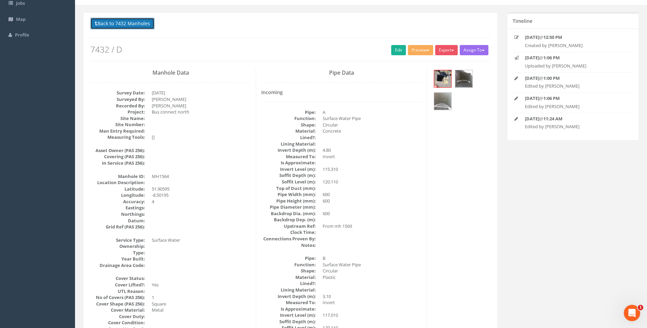
click at [153, 22] on button "Back to 7432 Manholes" at bounding box center [122, 24] width 64 height 12
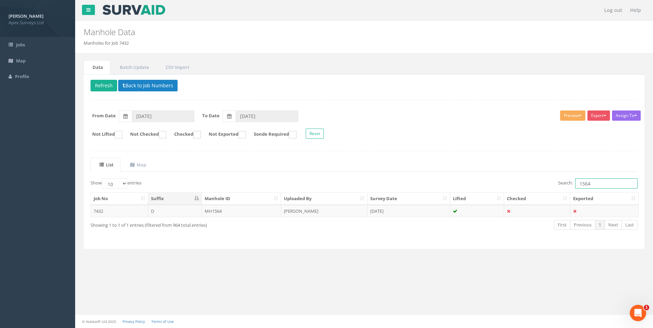
drag, startPoint x: 587, startPoint y: 184, endPoint x: 594, endPoint y: 184, distance: 7.2
click at [594, 184] on input "1564" at bounding box center [606, 183] width 62 height 10
type input "1569"
click at [333, 210] on td "[PERSON_NAME]" at bounding box center [324, 211] width 86 height 12
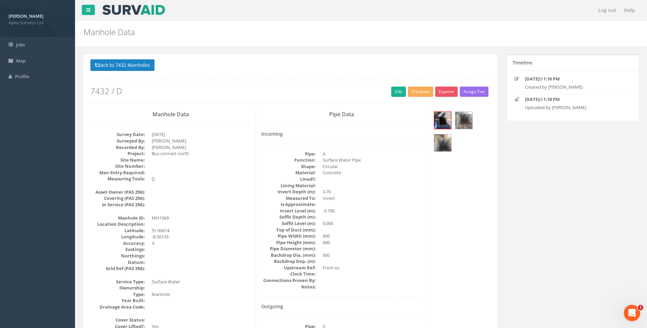
click at [396, 91] on link "Edit" at bounding box center [398, 92] width 15 height 10
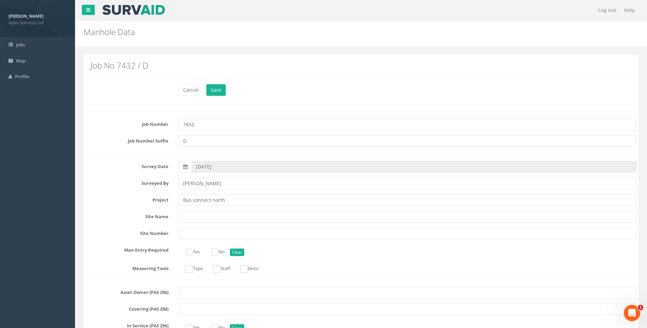
click at [88, 187] on div "Surveyed By [PERSON_NAME]" at bounding box center [361, 184] width 562 height 12
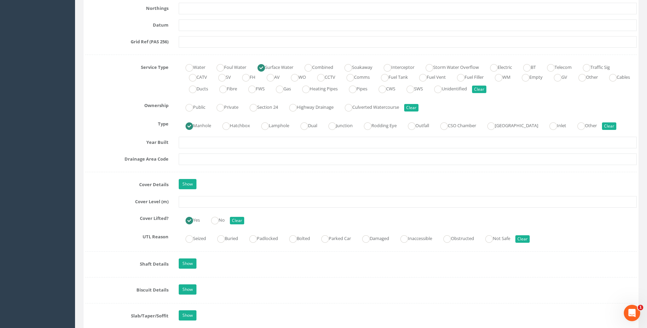
scroll to position [512, 0]
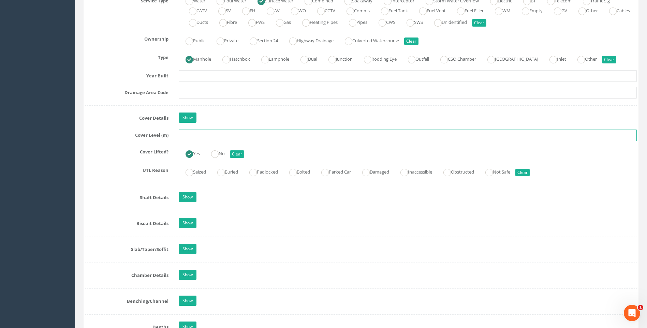
click at [193, 133] on input "text" at bounding box center [408, 136] width 458 height 12
type input "119.54"
click at [123, 177] on div "UTL Reason Seized Buried Padlocked Bolted Parked Car Damaged Inaccessible Obstr…" at bounding box center [361, 171] width 562 height 13
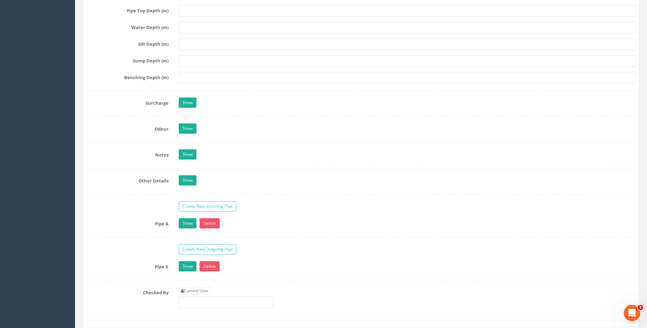
scroll to position [990, 0]
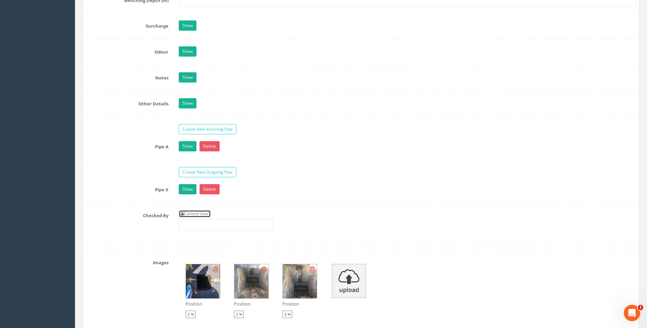
click at [203, 213] on link "Current User" at bounding box center [195, 214] width 32 height 8
type input "[PERSON_NAME]"
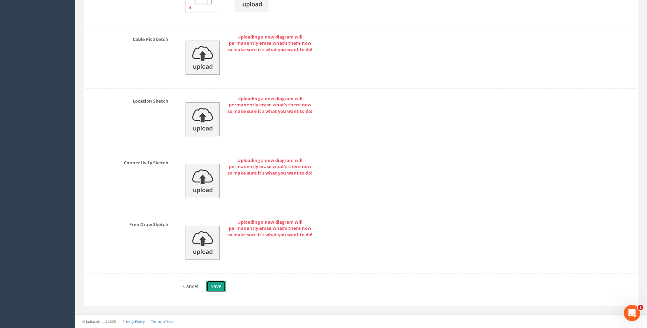
click at [216, 288] on button "Save" at bounding box center [215, 287] width 19 height 12
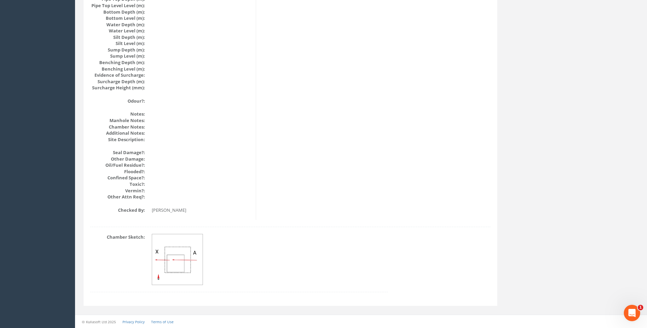
scroll to position [724, 0]
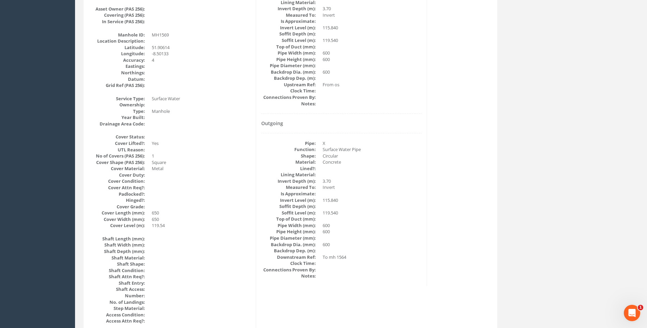
scroll to position [144, 0]
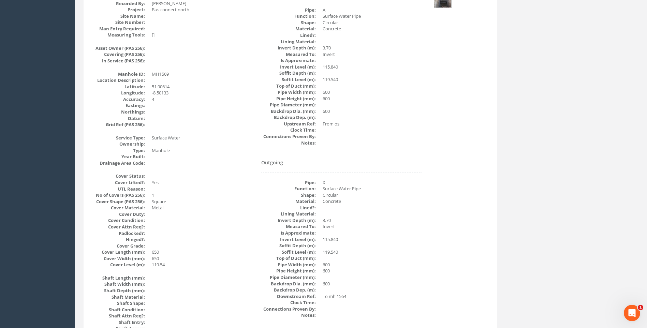
drag, startPoint x: 257, startPoint y: 230, endPoint x: 255, endPoint y: 226, distance: 4.6
click at [257, 230] on div "Pipe Data Incoming Pipe: A Function: Surface Water Pipe Shape: Circular Materia…" at bounding box center [341, 146] width 171 height 360
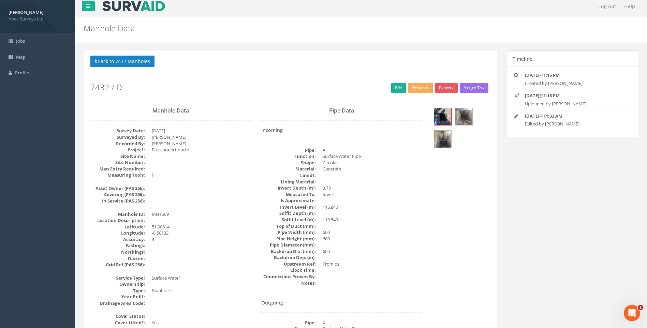
scroll to position [0, 0]
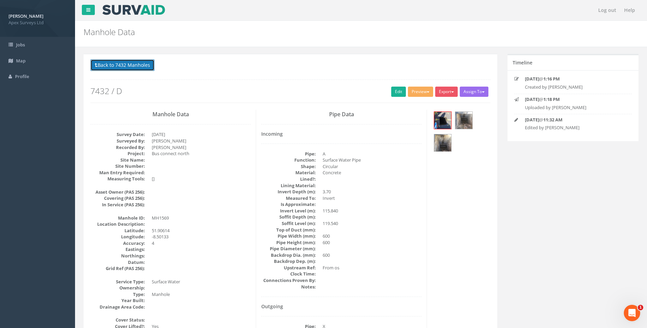
click at [123, 64] on button "Back to 7432 Manholes" at bounding box center [122, 65] width 64 height 12
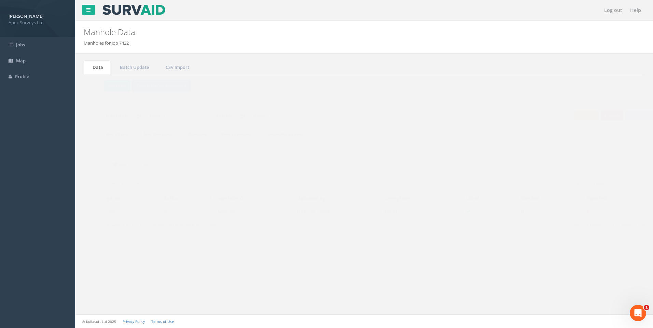
drag, startPoint x: 587, startPoint y: 185, endPoint x: 592, endPoint y: 185, distance: 5.5
click at [592, 185] on input "1569" at bounding box center [606, 183] width 62 height 10
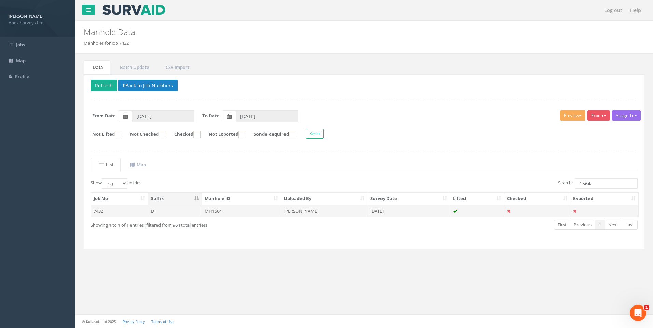
drag, startPoint x: 304, startPoint y: 212, endPoint x: 332, endPoint y: 240, distance: 40.3
click at [304, 212] on td "[PERSON_NAME]" at bounding box center [324, 211] width 86 height 12
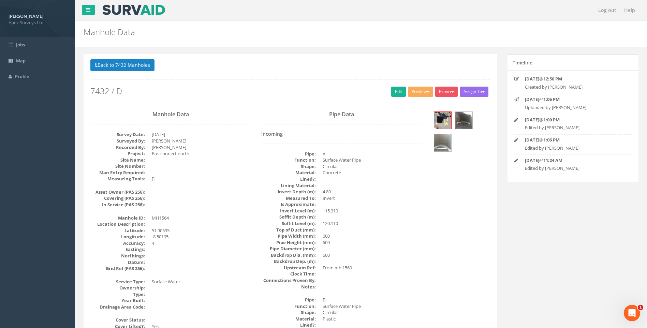
click at [418, 225] on dd "120.110" at bounding box center [372, 223] width 99 height 6
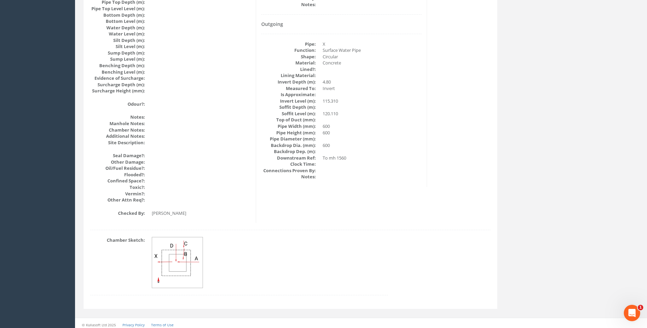
scroll to position [724, 0]
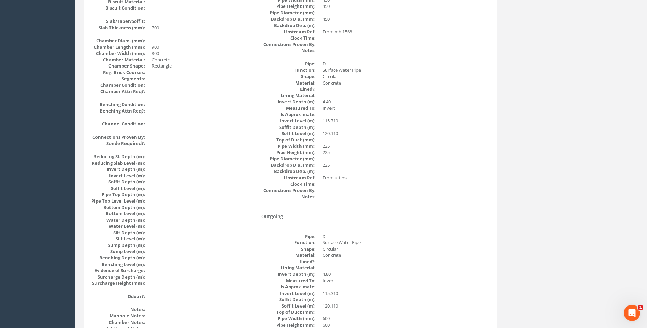
scroll to position [519, 0]
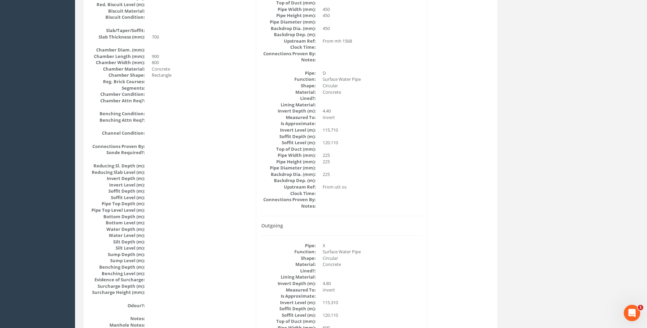
click at [467, 195] on div "Manhole Data Survey Date: [DATE] Surveyed By: [PERSON_NAME] Recorded By: [PERSO…" at bounding box center [290, 7] width 411 height 834
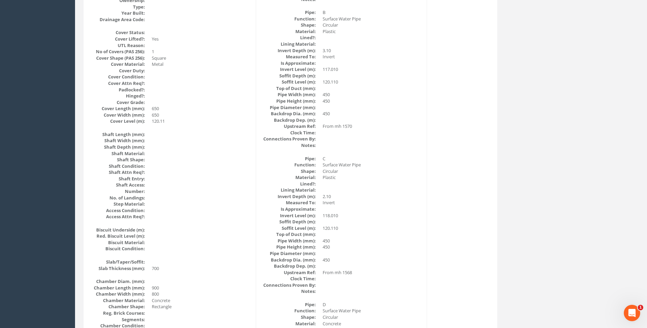
scroll to position [281, 0]
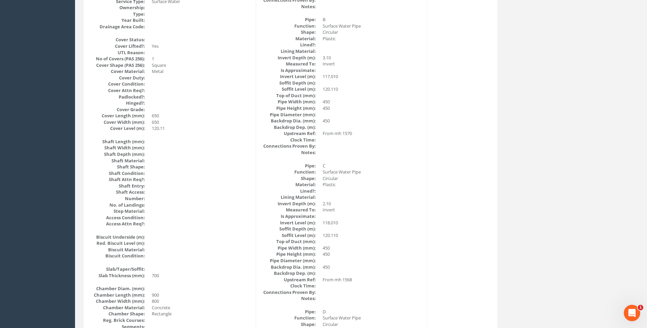
drag, startPoint x: 419, startPoint y: 229, endPoint x: 640, endPoint y: 225, distance: 220.9
click at [419, 229] on dd at bounding box center [372, 229] width 99 height 6
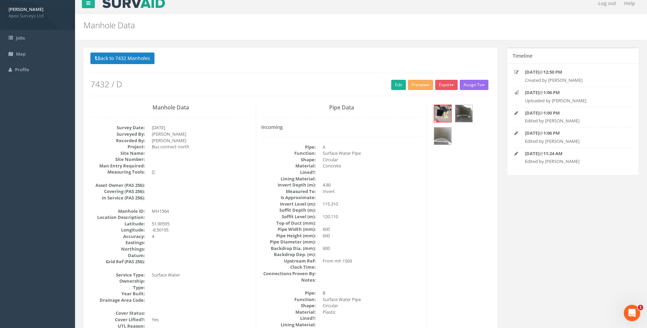
scroll to position [0, 0]
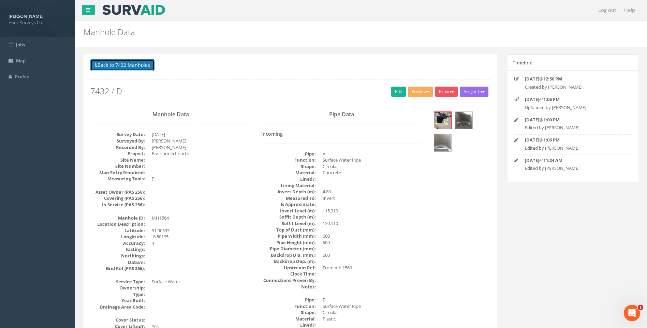
click at [143, 65] on button "Back to 7432 Manholes" at bounding box center [122, 65] width 64 height 12
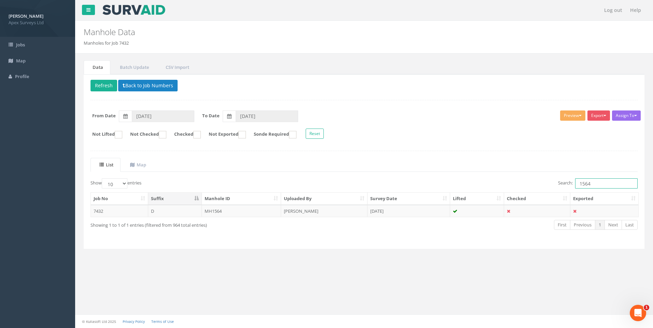
drag, startPoint x: 586, startPoint y: 183, endPoint x: 609, endPoint y: 182, distance: 23.2
click at [596, 184] on input "1564" at bounding box center [606, 183] width 62 height 10
type input "1568"
drag, startPoint x: 308, startPoint y: 209, endPoint x: 350, endPoint y: 221, distance: 43.4
click at [309, 209] on td "[PERSON_NAME]" at bounding box center [324, 211] width 86 height 12
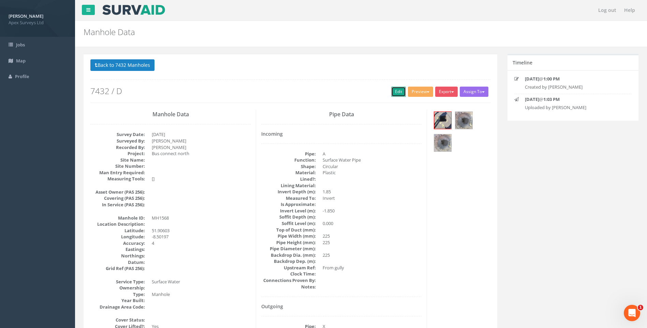
click at [393, 91] on link "Edit" at bounding box center [398, 92] width 15 height 10
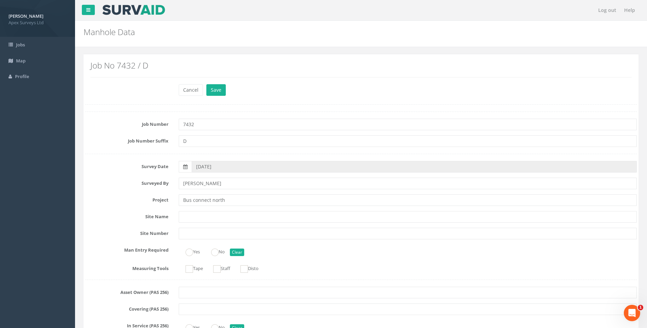
click at [125, 213] on label "Site Name" at bounding box center [127, 215] width 94 height 9
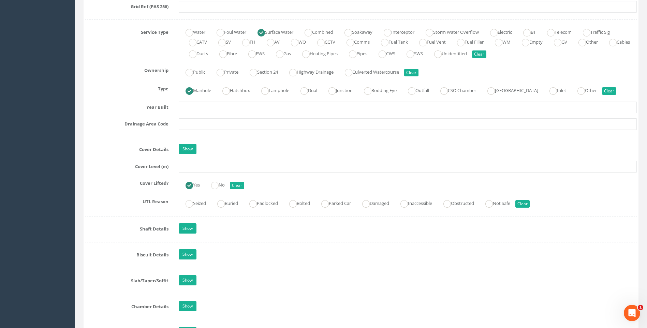
scroll to position [512, 0]
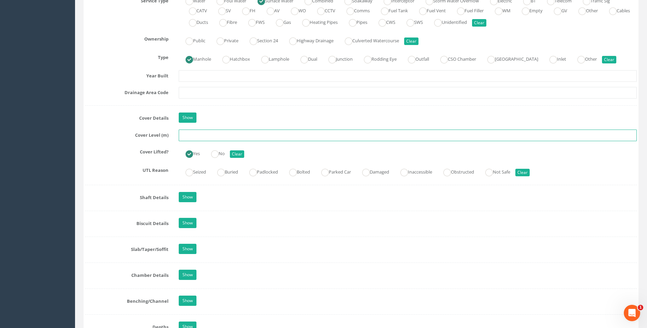
click at [197, 135] on input "text" at bounding box center [408, 136] width 458 height 12
type input "120.46"
click at [125, 159] on div "Cover Lifted? Yes No Clear" at bounding box center [361, 152] width 562 height 13
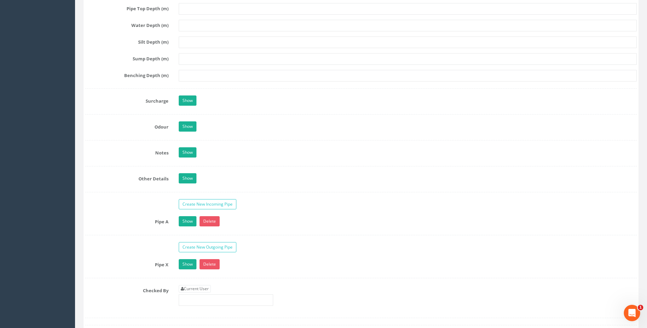
scroll to position [956, 0]
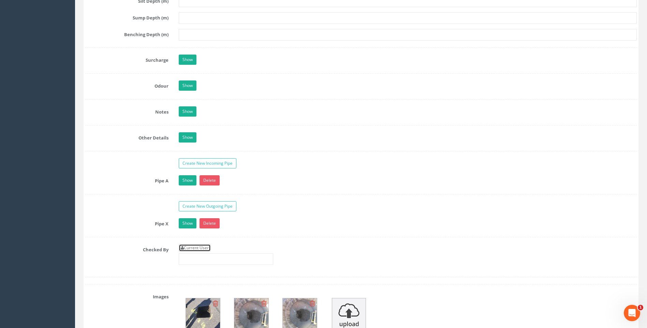
click at [204, 249] on link "Current User" at bounding box center [195, 248] width 32 height 8
type input "[PERSON_NAME]"
click at [127, 230] on div "Pipe X Show Delete Function Sewer Watercourse Combined Highway [PERSON_NAME] Ou…" at bounding box center [361, 227] width 552 height 19
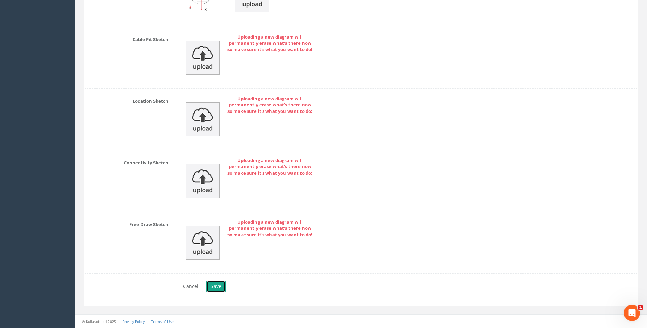
click at [218, 286] on button "Save" at bounding box center [215, 287] width 19 height 12
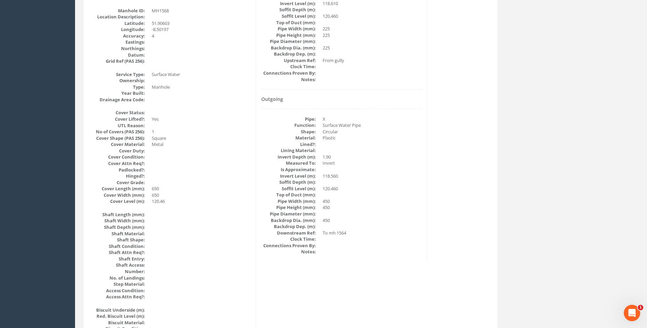
scroll to position [144, 0]
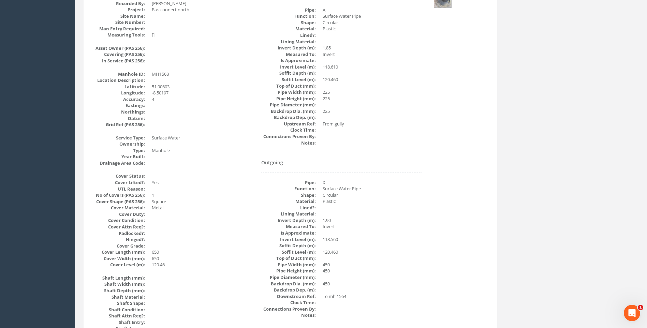
drag, startPoint x: 358, startPoint y: 188, endPoint x: 266, endPoint y: 162, distance: 95.7
click at [358, 188] on dd "Surface Water Pipe" at bounding box center [372, 189] width 99 height 6
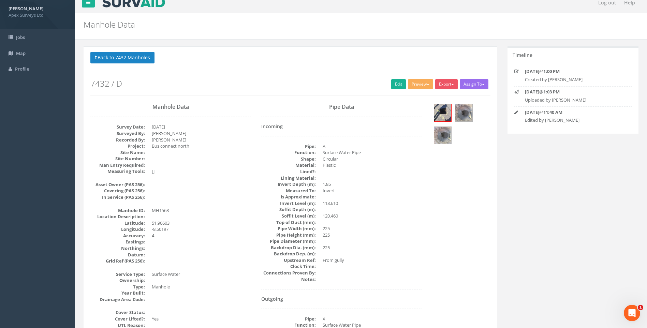
scroll to position [0, 0]
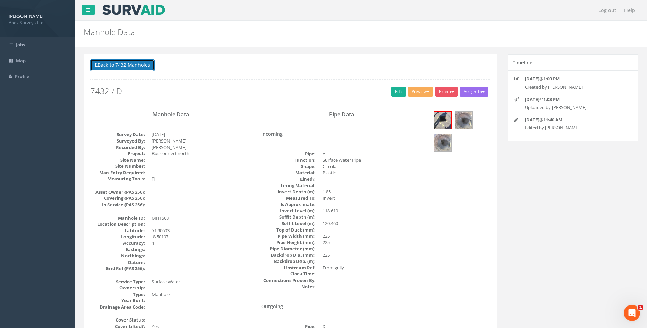
click at [149, 66] on button "Back to 7432 Manholes" at bounding box center [122, 65] width 64 height 12
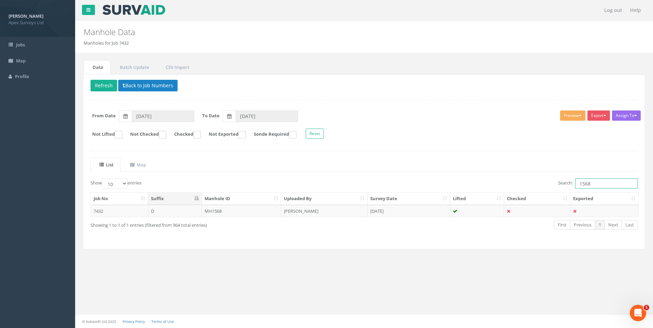
click at [587, 184] on input "1568" at bounding box center [606, 183] width 62 height 10
type input "1548"
click at [308, 209] on td "[PERSON_NAME]" at bounding box center [324, 211] width 86 height 12
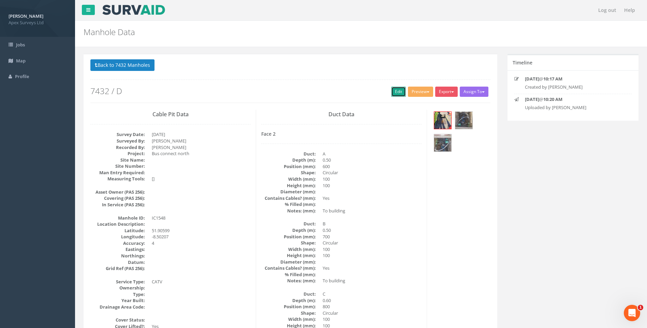
click at [395, 89] on link "Edit" at bounding box center [398, 92] width 15 height 10
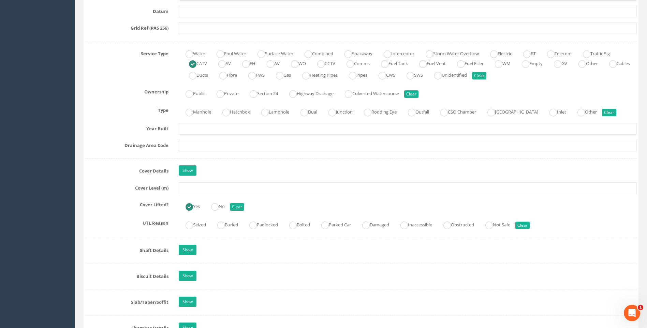
scroll to position [478, 0]
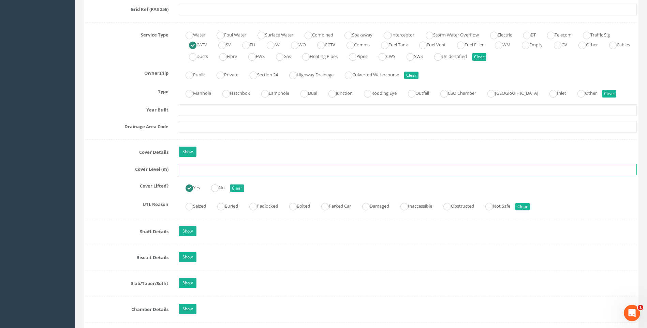
click at [201, 168] on input "text" at bounding box center [408, 170] width 458 height 12
click at [195, 170] on input "text" at bounding box center [408, 170] width 458 height 12
type input "120.46"
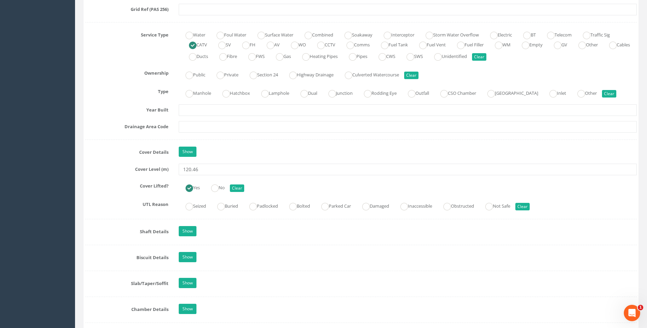
click at [114, 143] on div "Job Number 7432 Job Number Suffix D Survey Date [DATE] Surveyed By [PERSON_NAME…" at bounding box center [361, 276] width 552 height 1284
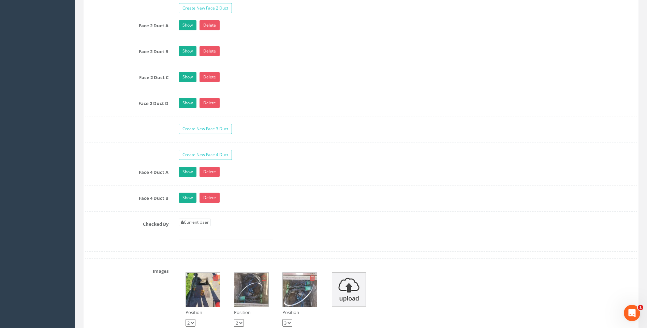
scroll to position [1195, 0]
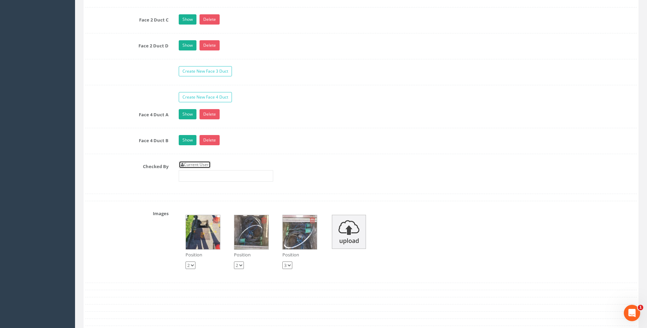
drag, startPoint x: 200, startPoint y: 163, endPoint x: 188, endPoint y: 167, distance: 13.1
click at [200, 163] on link "Current User" at bounding box center [195, 165] width 32 height 8
type input "[PERSON_NAME]"
click at [133, 174] on div "Checked By Current User [PERSON_NAME]" at bounding box center [361, 174] width 562 height 26
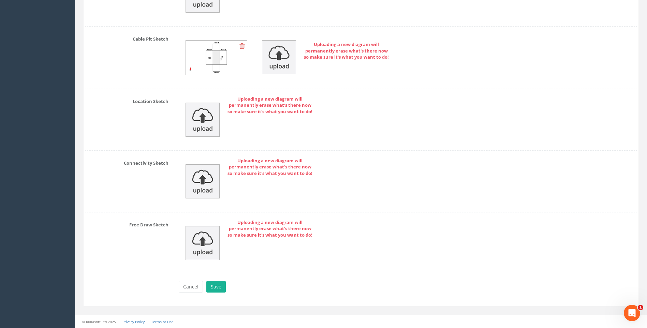
scroll to position [1606, 0]
click at [213, 286] on button "Save" at bounding box center [215, 287] width 19 height 12
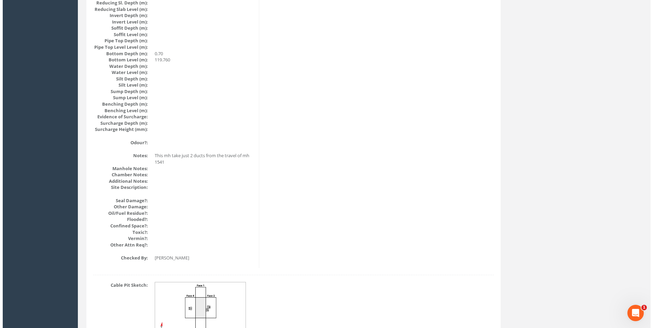
scroll to position [731, 0]
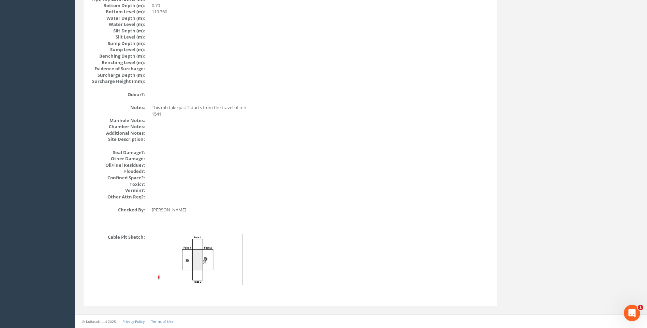
click at [190, 266] on img at bounding box center [197, 259] width 91 height 51
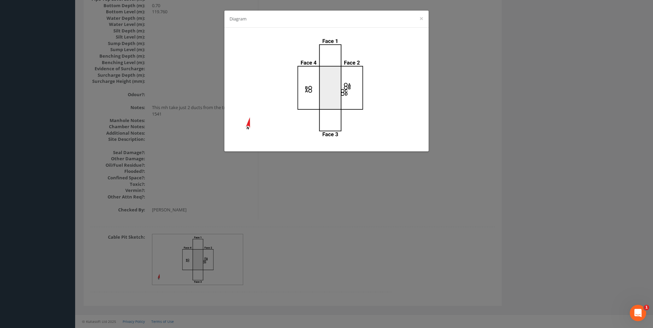
click at [457, 186] on div "Diagram ×" at bounding box center [326, 164] width 653 height 328
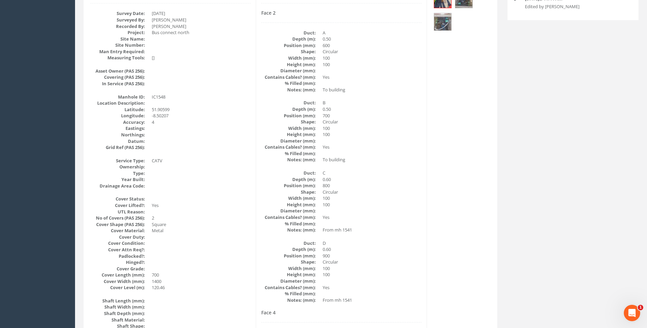
scroll to position [116, 0]
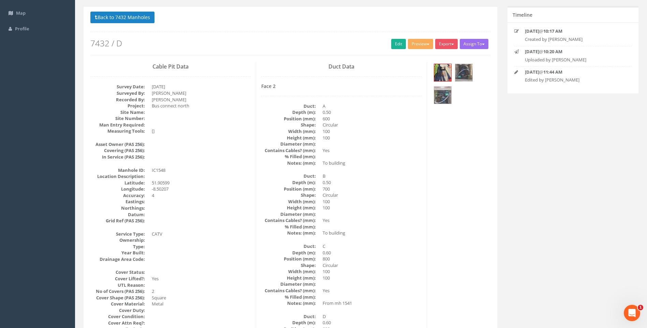
scroll to position [0, 0]
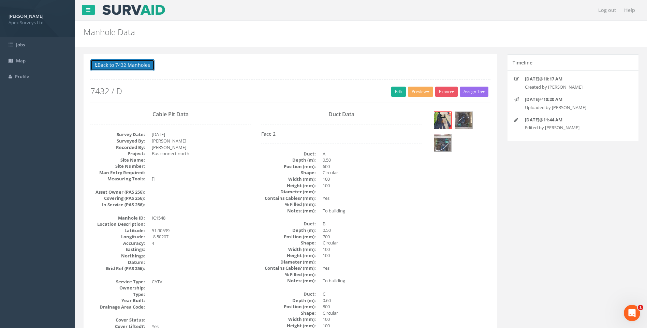
click at [127, 68] on button "Back to 7432 Manholes" at bounding box center [122, 65] width 64 height 12
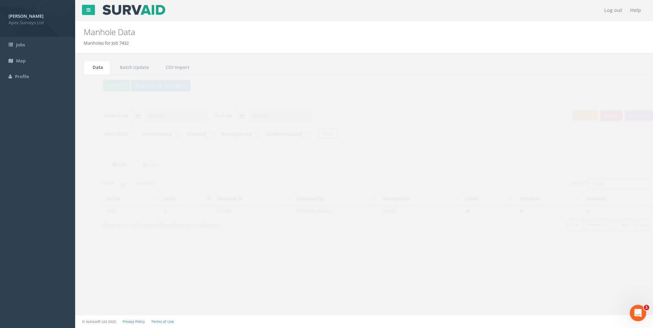
drag, startPoint x: 586, startPoint y: 184, endPoint x: 592, endPoint y: 184, distance: 6.5
click at [592, 184] on input "1548" at bounding box center [606, 183] width 62 height 10
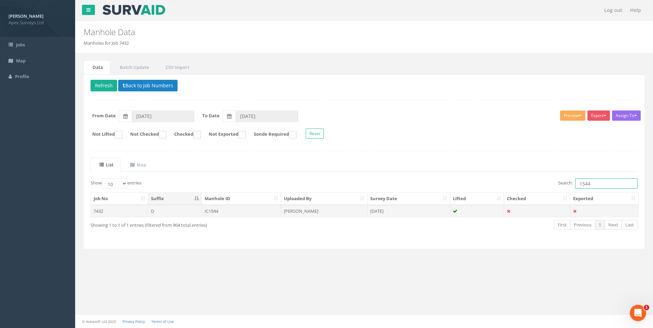
type input "1544"
click at [290, 210] on td "[PERSON_NAME]" at bounding box center [324, 211] width 86 height 12
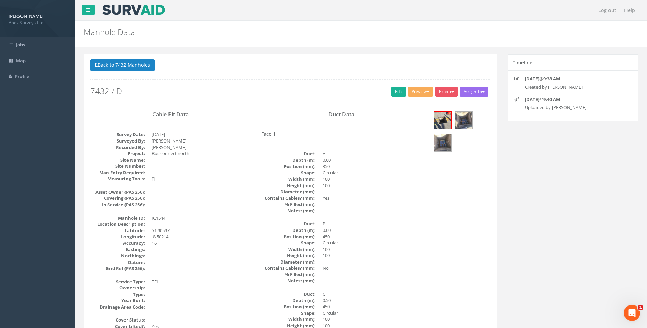
drag, startPoint x: 375, startPoint y: 212, endPoint x: 374, endPoint y: 209, distance: 3.6
click at [374, 209] on dd at bounding box center [372, 211] width 99 height 6
click at [394, 93] on link "Edit" at bounding box center [398, 92] width 15 height 10
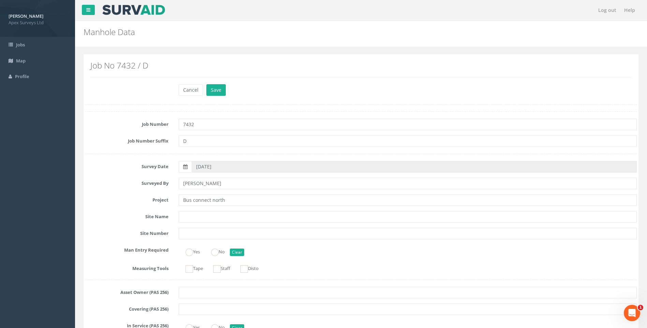
click at [91, 201] on label "Project" at bounding box center [127, 199] width 94 height 9
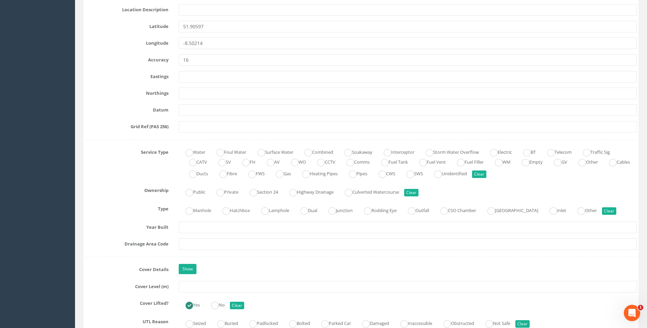
scroll to position [410, 0]
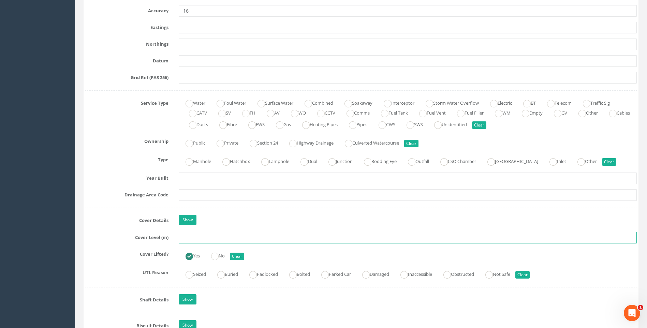
click at [181, 241] on input "text" at bounding box center [408, 238] width 458 height 12
type input "120.38"
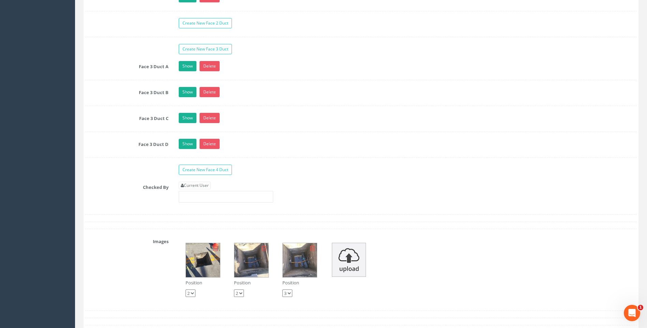
scroll to position [1263, 0]
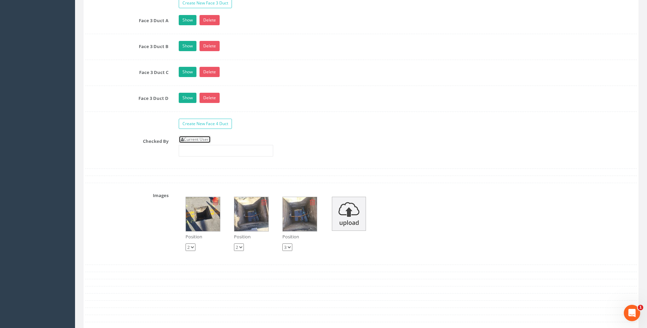
click at [200, 138] on link "Current User" at bounding box center [195, 140] width 32 height 8
type input "[PERSON_NAME]"
click at [121, 157] on div "Checked By Current User [PERSON_NAME]" at bounding box center [361, 149] width 562 height 26
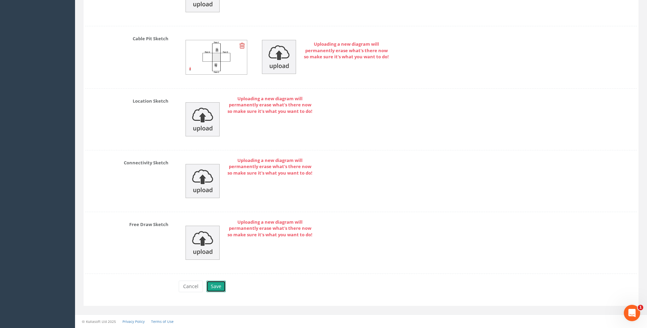
click at [217, 285] on button "Save" at bounding box center [215, 287] width 19 height 12
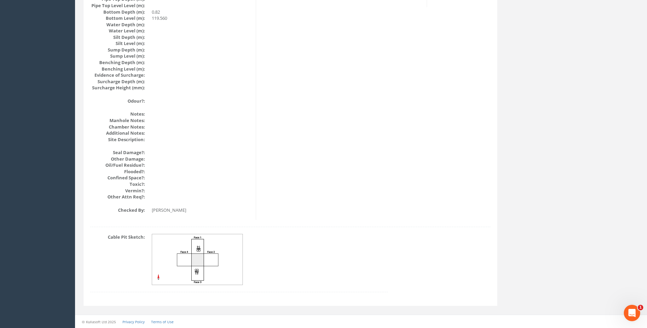
scroll to position [724, 0]
click at [200, 250] on img at bounding box center [197, 259] width 91 height 51
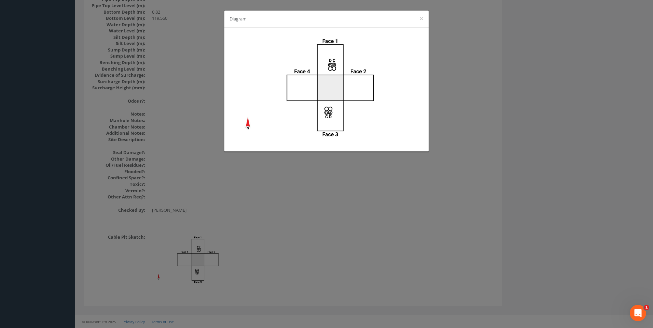
click at [437, 237] on div "Diagram ×" at bounding box center [326, 164] width 653 height 328
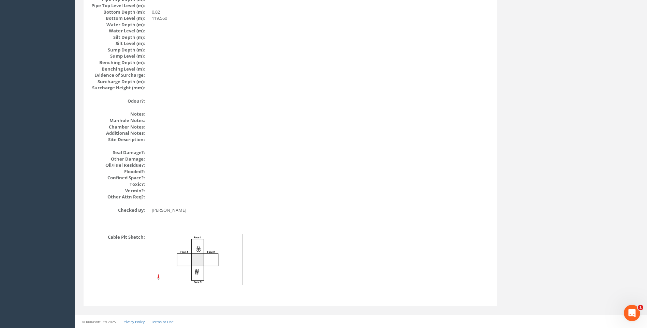
click at [212, 251] on img at bounding box center [197, 259] width 91 height 51
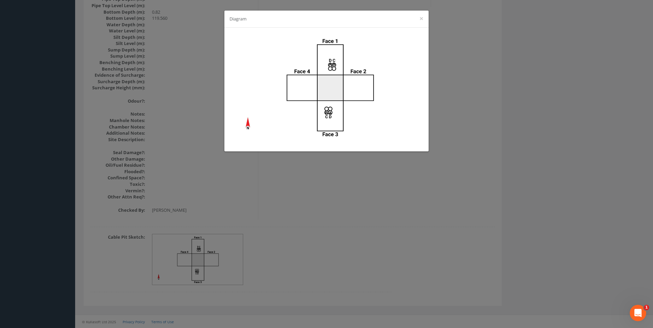
click at [515, 106] on div "Diagram ×" at bounding box center [326, 164] width 653 height 328
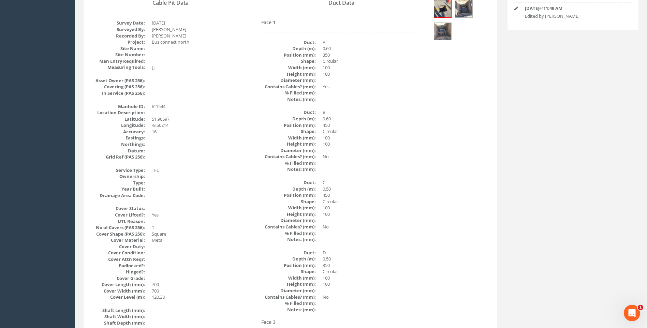
scroll to position [110, 0]
click at [443, 25] on img at bounding box center [442, 33] width 17 height 17
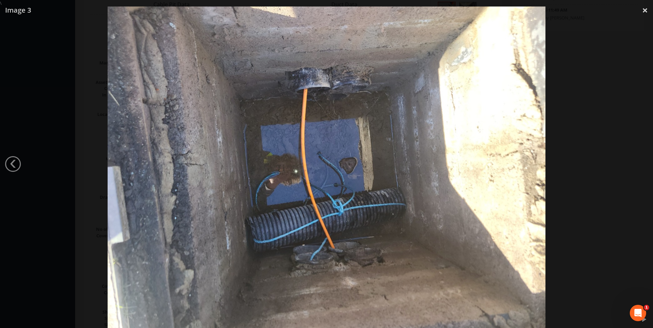
click at [608, 89] on div at bounding box center [326, 170] width 653 height 328
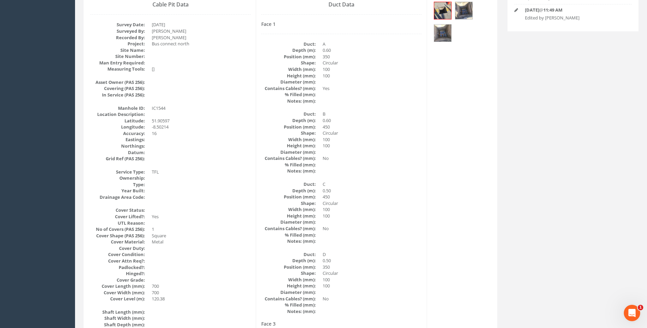
drag, startPoint x: 467, startPoint y: 153, endPoint x: 416, endPoint y: 145, distance: 51.5
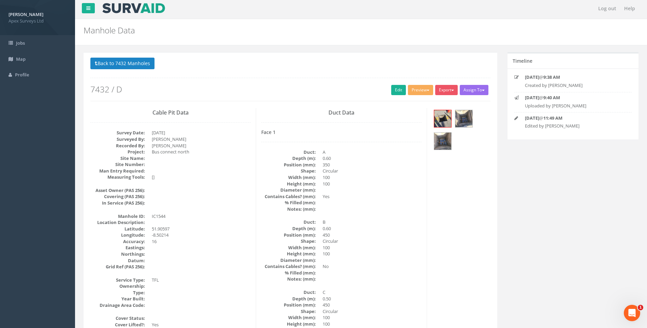
scroll to position [0, 0]
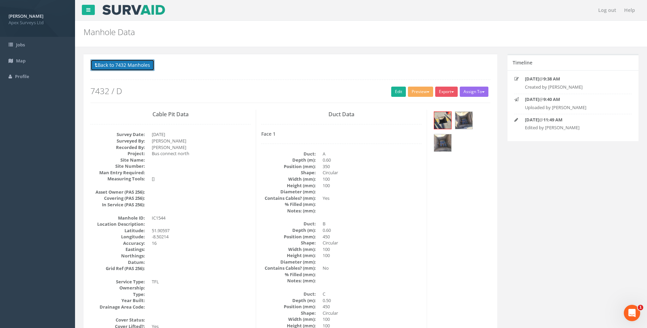
drag, startPoint x: 131, startPoint y: 67, endPoint x: 365, endPoint y: 95, distance: 235.4
click at [131, 67] on button "Back to 7432 Manholes" at bounding box center [122, 65] width 64 height 12
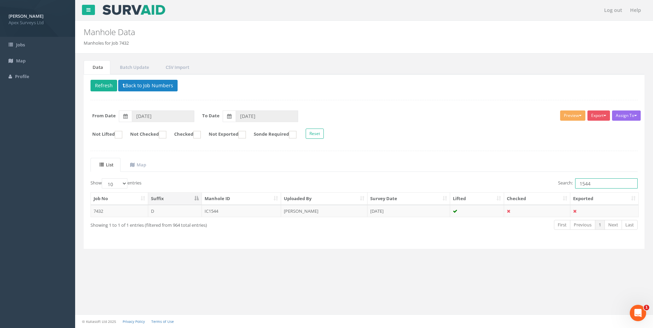
drag, startPoint x: 586, startPoint y: 183, endPoint x: 598, endPoint y: 184, distance: 12.0
click at [598, 184] on input "1544" at bounding box center [606, 183] width 62 height 10
type input "1546"
click at [221, 209] on td "IC1546" at bounding box center [242, 211] width 80 height 12
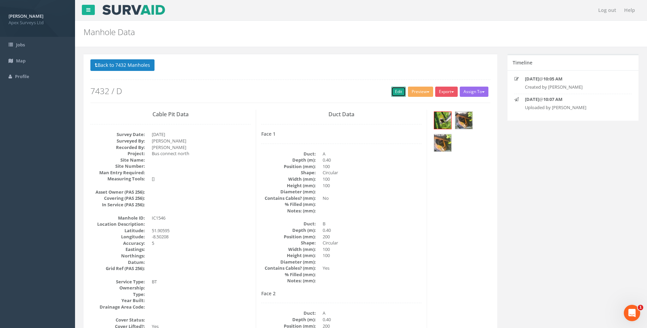
click at [395, 92] on link "Edit" at bounding box center [398, 92] width 15 height 10
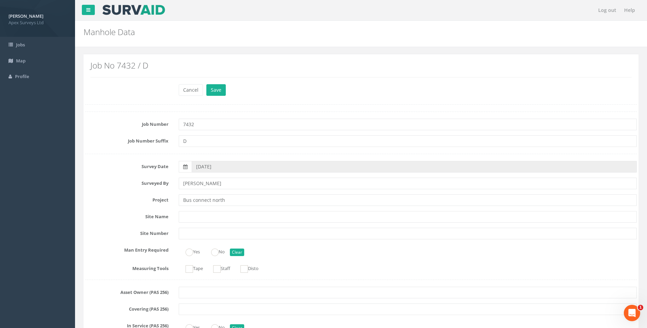
click at [117, 205] on div "Project Bus connect north" at bounding box center [361, 201] width 562 height 12
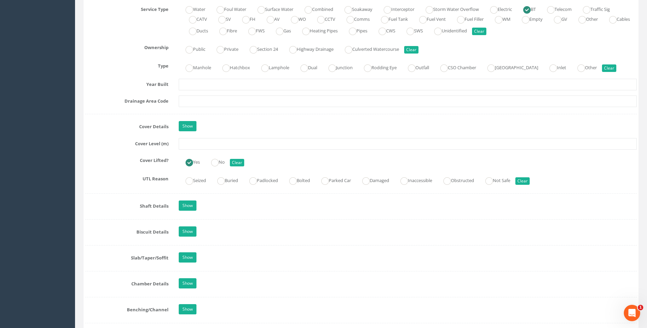
scroll to position [546, 0]
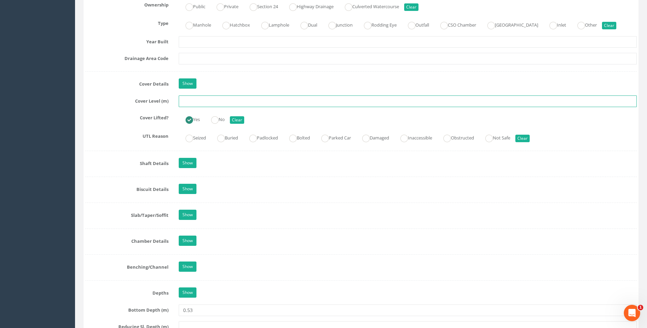
click at [193, 102] on input "text" at bounding box center [408, 102] width 458 height 12
type input "120.31"
click at [109, 167] on label "Shaft Details" at bounding box center [127, 162] width 94 height 9
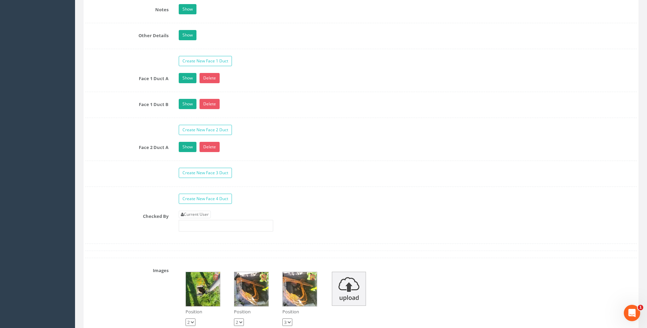
scroll to position [1126, 0]
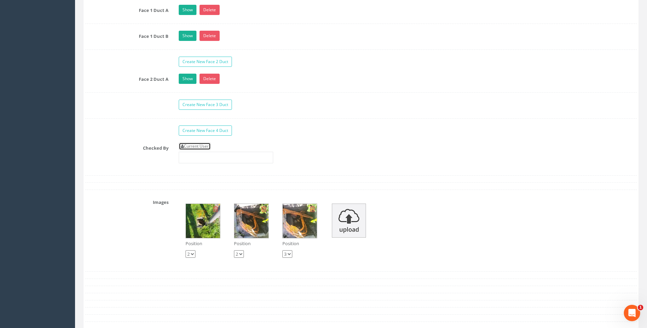
click at [202, 147] on link "Current User" at bounding box center [195, 147] width 32 height 8
type input "[PERSON_NAME]"
click at [120, 153] on div "Checked By Current User [PERSON_NAME]" at bounding box center [361, 156] width 562 height 26
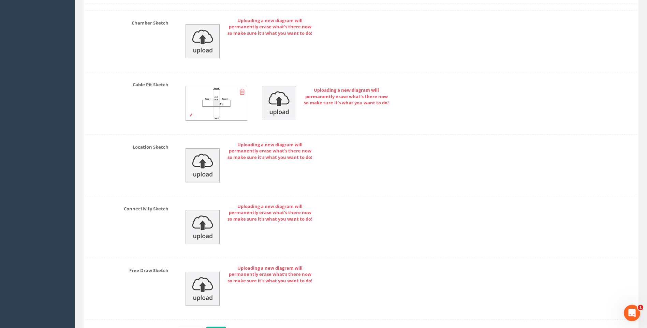
scroll to position [1527, 0]
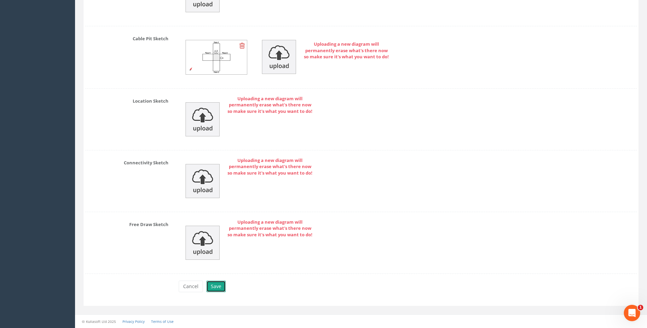
click at [216, 287] on button "Save" at bounding box center [215, 287] width 19 height 12
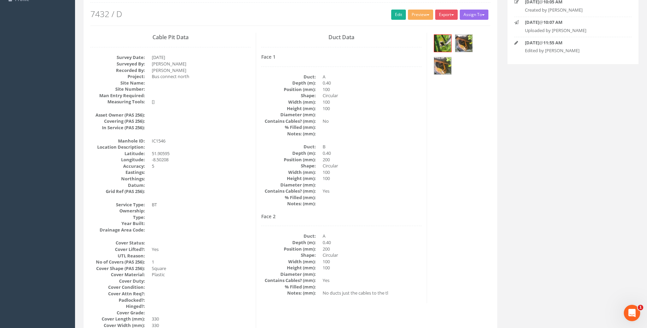
scroll to position [110, 0]
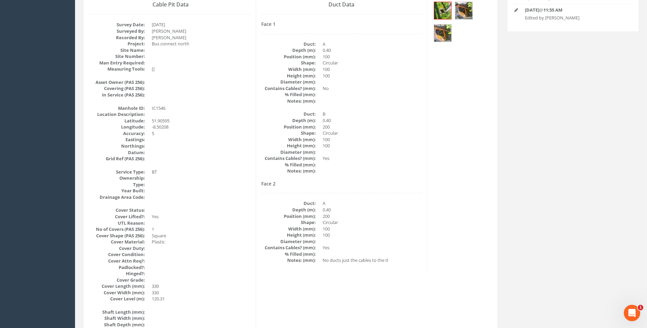
click at [385, 193] on div "Face 2 Duct: A Depth (m): 0.40 Position (mm): 200 Shape: Circular Width (mm): 1…" at bounding box center [341, 222] width 160 height 83
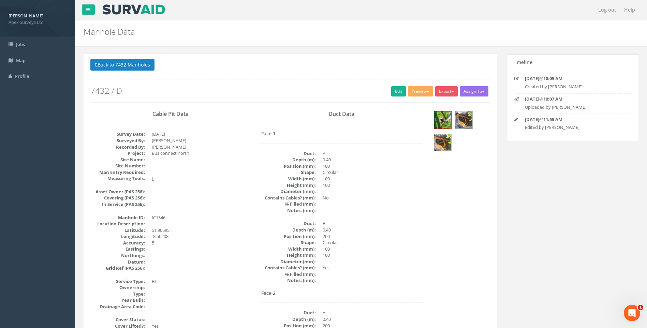
scroll to position [0, 0]
click at [116, 62] on button "Back to 7432 Manholes" at bounding box center [122, 65] width 64 height 12
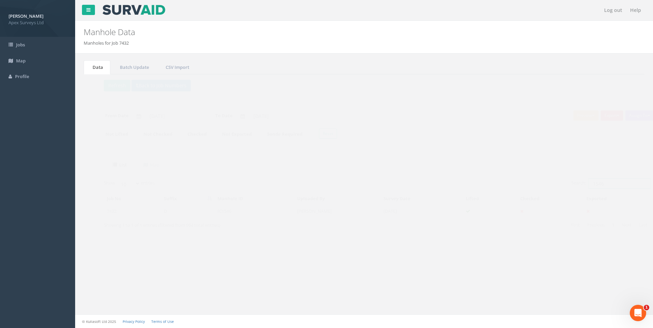
drag, startPoint x: 589, startPoint y: 185, endPoint x: 603, endPoint y: 185, distance: 14.0
click at [602, 185] on input "1546" at bounding box center [606, 183] width 62 height 10
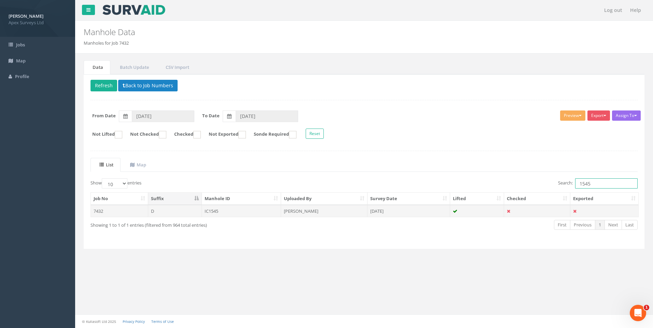
type input "1545"
click at [289, 211] on td "[PERSON_NAME]" at bounding box center [324, 211] width 86 height 12
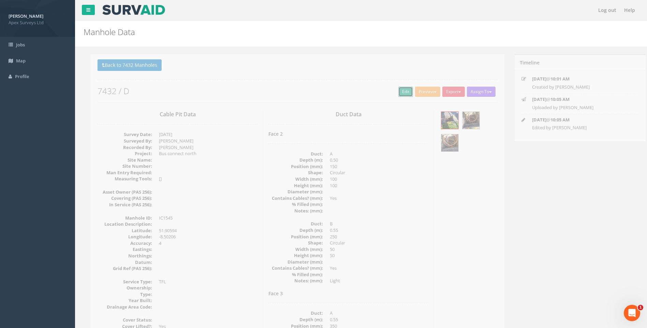
click at [394, 90] on link "Edit" at bounding box center [398, 92] width 15 height 10
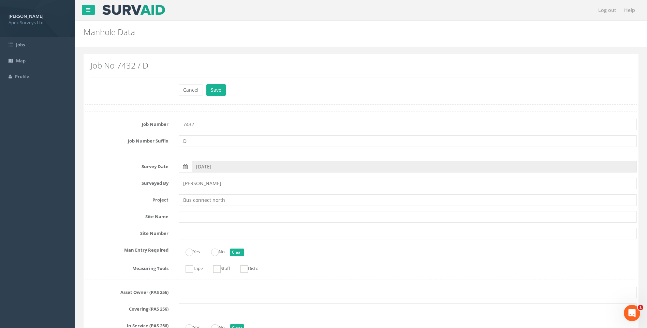
click at [112, 202] on label "Project" at bounding box center [127, 199] width 94 height 9
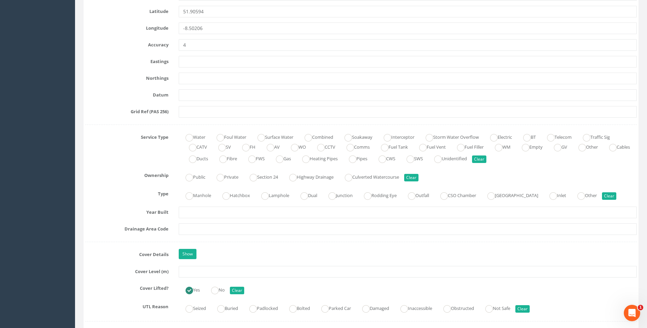
scroll to position [512, 0]
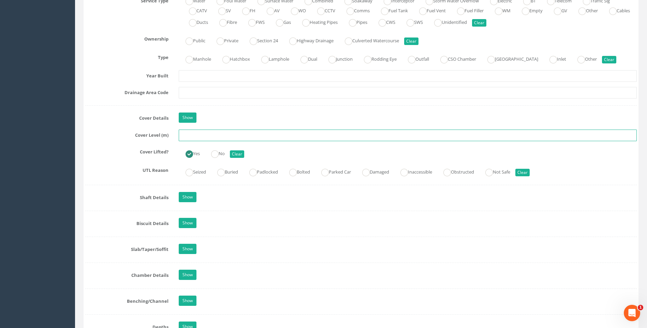
click at [198, 135] on input "text" at bounding box center [408, 136] width 458 height 12
type input "120.29"
click at [119, 150] on label "Cover Lifted?" at bounding box center [127, 150] width 94 height 9
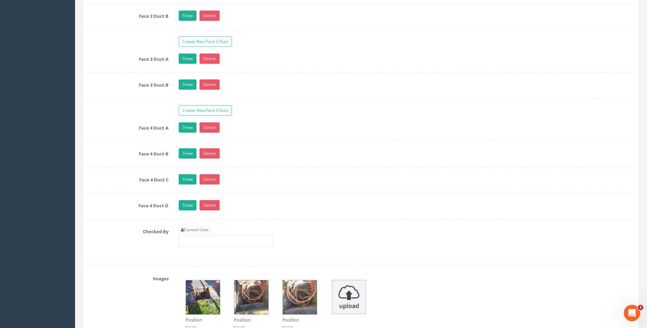
scroll to position [1229, 0]
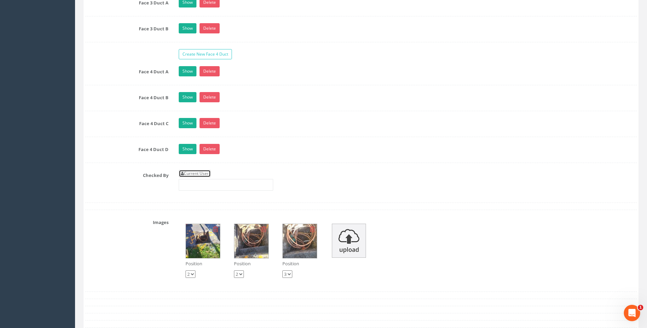
click at [196, 173] on link "Current User" at bounding box center [195, 174] width 32 height 8
type input "[PERSON_NAME]"
click at [134, 173] on label "Checked By" at bounding box center [127, 174] width 94 height 9
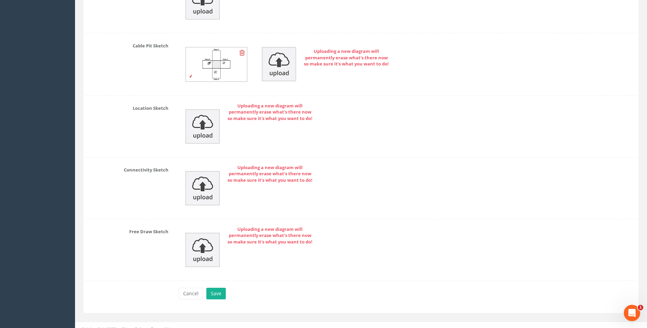
scroll to position [1649, 0]
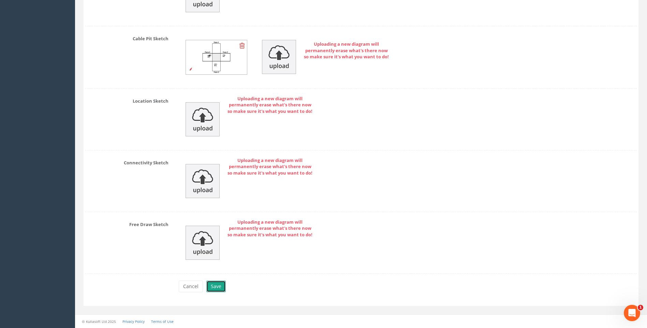
click at [214, 287] on button "Save" at bounding box center [215, 287] width 19 height 12
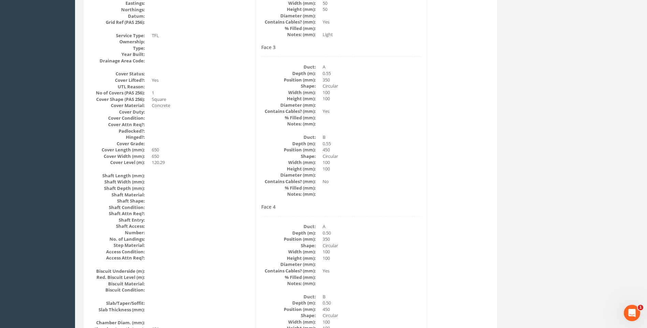
scroll to position [144, 0]
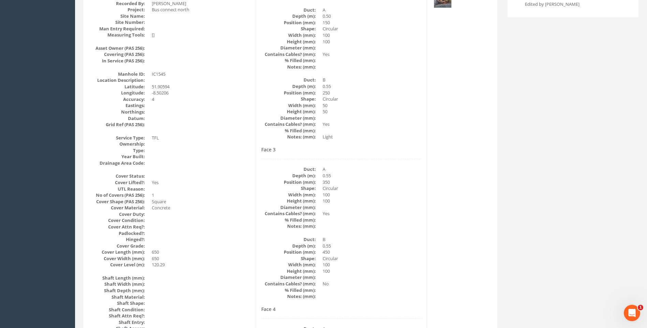
click at [421, 198] on dd "100" at bounding box center [372, 201] width 99 height 6
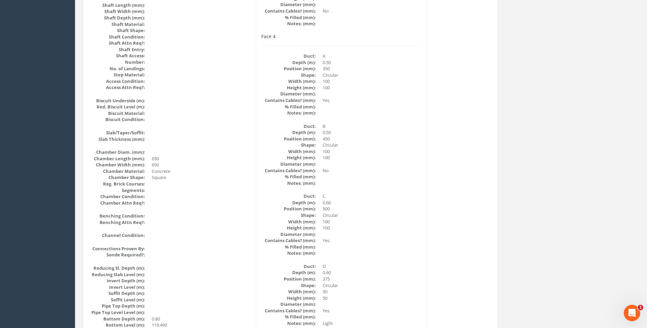
scroll to position [485, 0]
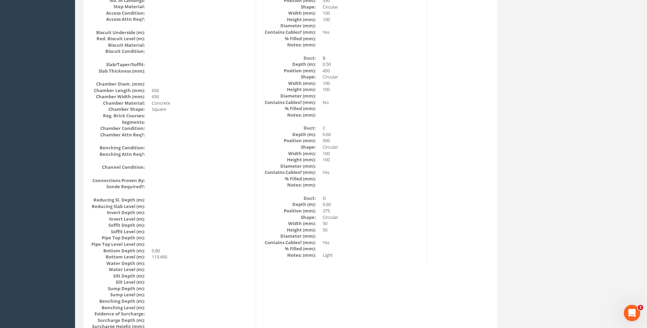
click at [380, 177] on dd at bounding box center [372, 179] width 99 height 6
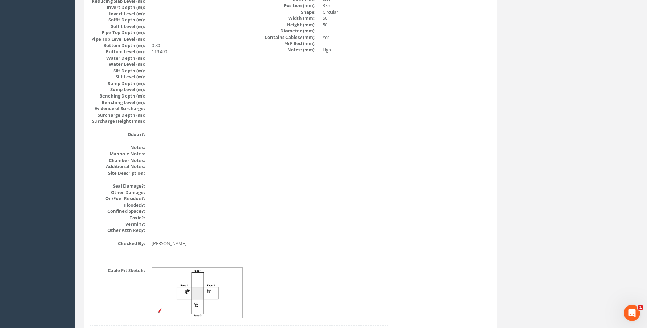
scroll to position [724, 0]
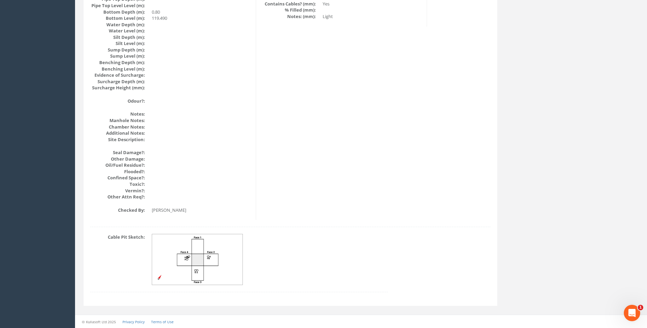
click at [205, 255] on img at bounding box center [197, 259] width 91 height 51
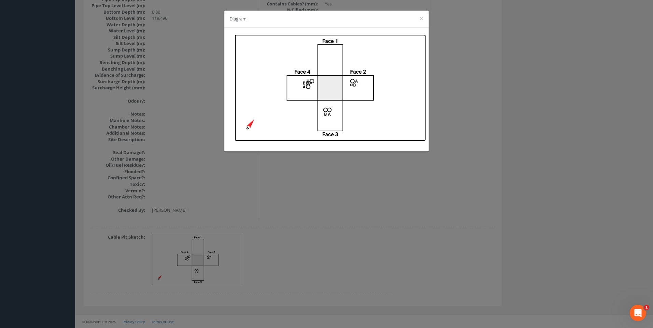
click at [351, 113] on img at bounding box center [329, 87] width 191 height 107
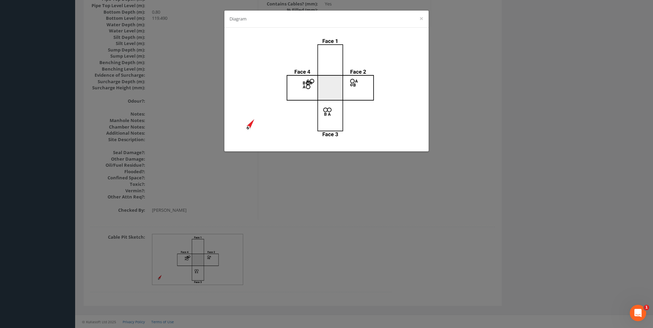
click at [381, 180] on div "Diagram ×" at bounding box center [326, 164] width 653 height 328
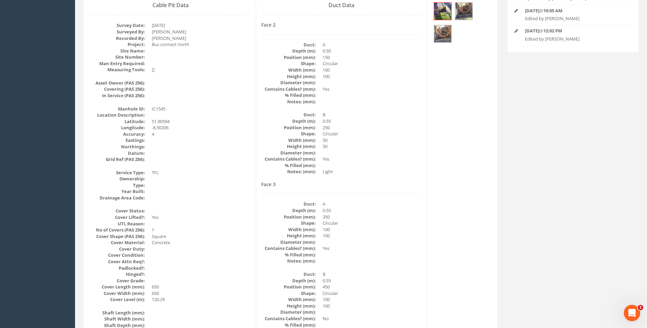
scroll to position [110, 0]
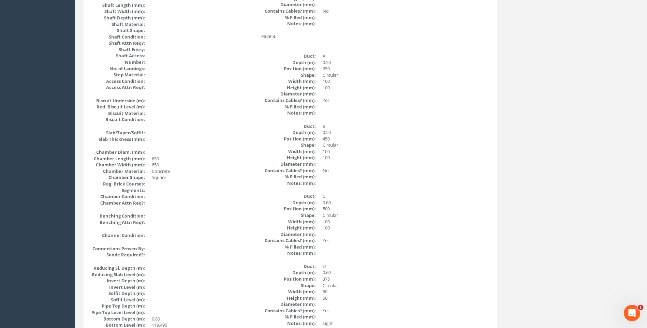
scroll to position [451, 0]
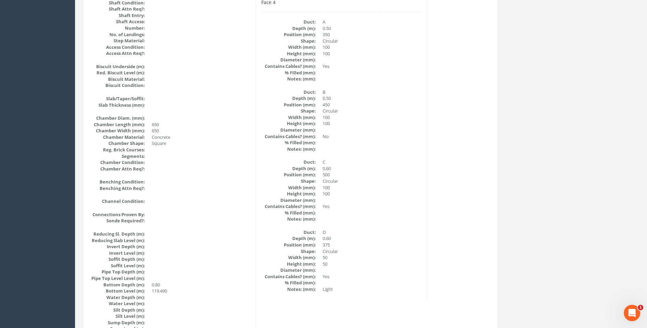
click at [249, 157] on dd at bounding box center [201, 156] width 99 height 6
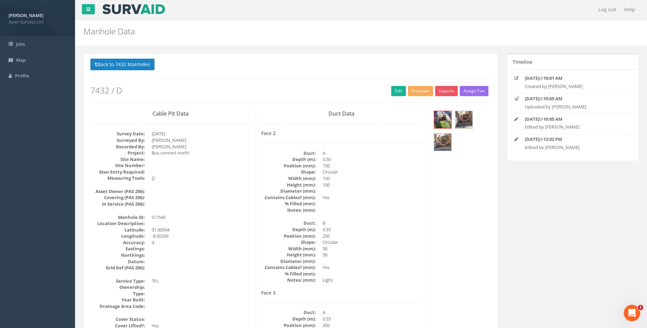
scroll to position [0, 0]
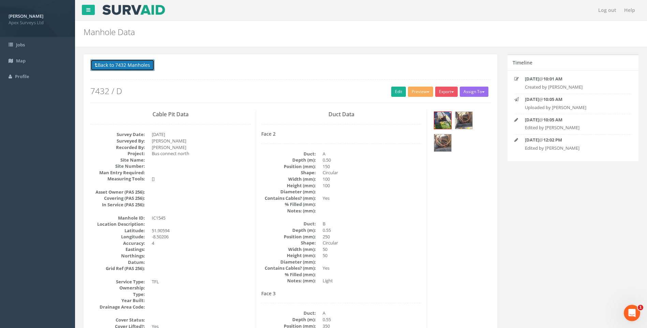
drag, startPoint x: 125, startPoint y: 65, endPoint x: 134, endPoint y: 66, distance: 8.6
click at [126, 65] on button "Back to 7432 Manholes" at bounding box center [122, 65] width 64 height 12
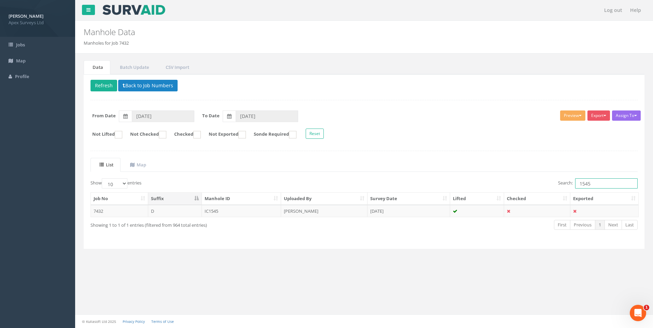
drag, startPoint x: 589, startPoint y: 184, endPoint x: 593, endPoint y: 185, distance: 3.6
click at [593, 184] on input "1545" at bounding box center [606, 183] width 62 height 10
drag, startPoint x: 306, startPoint y: 208, endPoint x: 332, endPoint y: 217, distance: 27.8
click at [306, 208] on td "[PERSON_NAME]" at bounding box center [324, 211] width 86 height 12
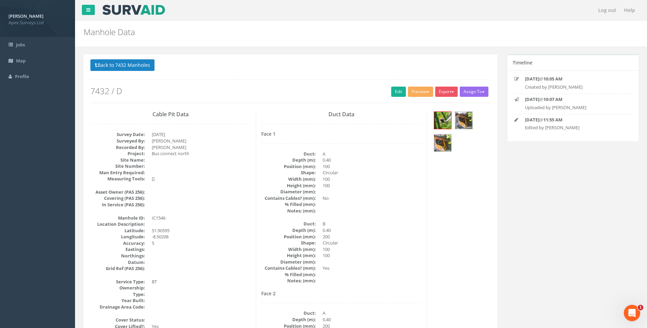
click at [382, 227] on dd "0.40" at bounding box center [372, 230] width 99 height 6
click at [133, 63] on button "Back to 7432 Manholes" at bounding box center [122, 65] width 64 height 12
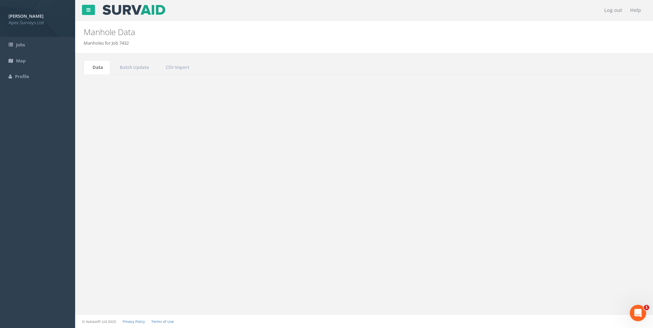
drag, startPoint x: 587, startPoint y: 182, endPoint x: 595, endPoint y: 184, distance: 8.0
click at [595, 184] on input "1546" at bounding box center [606, 183] width 62 height 10
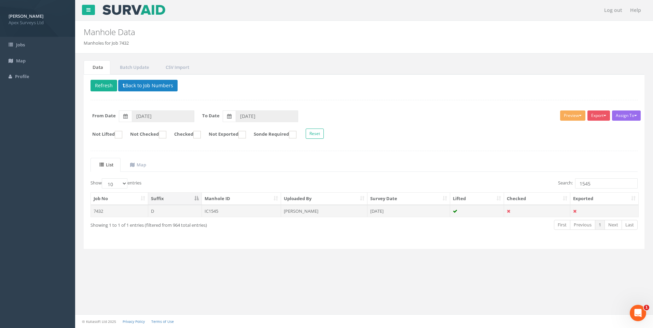
click at [284, 213] on td "[PERSON_NAME]" at bounding box center [324, 211] width 86 height 12
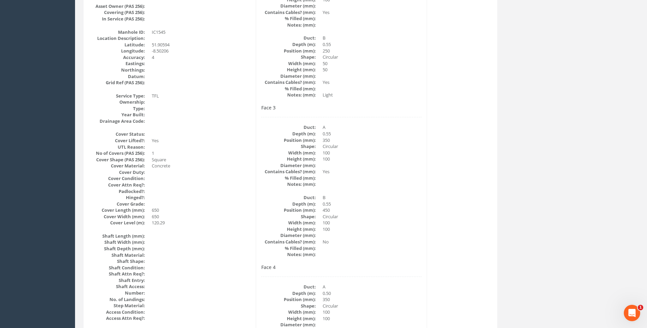
scroll to position [239, 0]
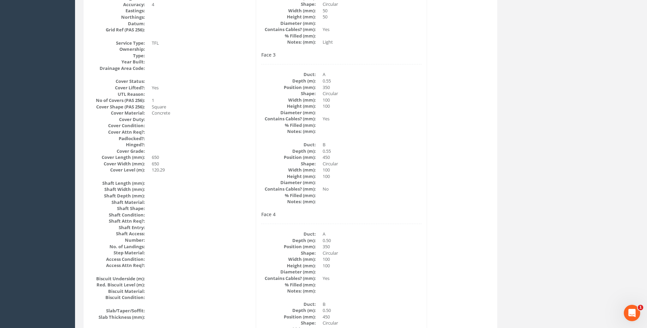
click at [409, 176] on dd "100" at bounding box center [372, 176] width 99 height 6
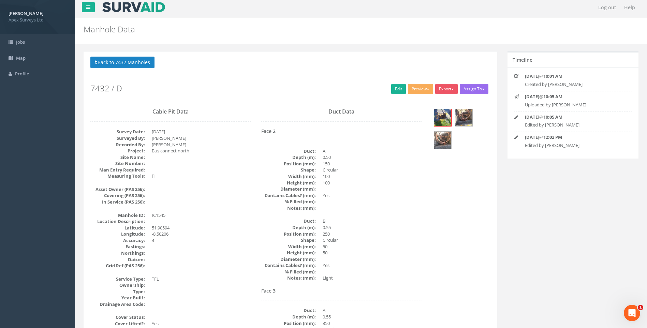
scroll to position [0, 0]
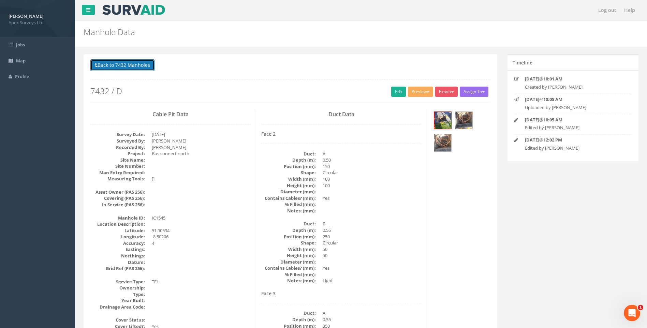
drag, startPoint x: 130, startPoint y: 63, endPoint x: 338, endPoint y: 117, distance: 215.1
click at [130, 64] on button "Back to 7432 Manholes" at bounding box center [122, 65] width 64 height 12
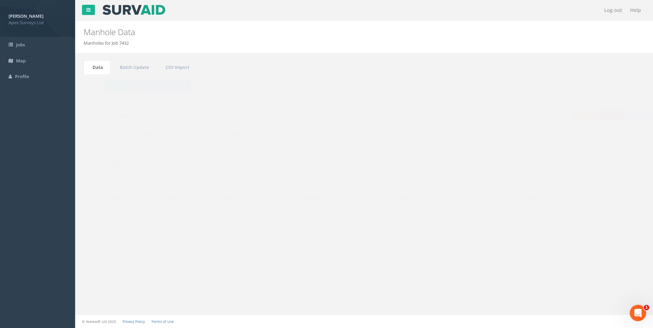
drag, startPoint x: 586, startPoint y: 184, endPoint x: 605, endPoint y: 184, distance: 18.4
click at [605, 184] on input "1545" at bounding box center [606, 183] width 62 height 10
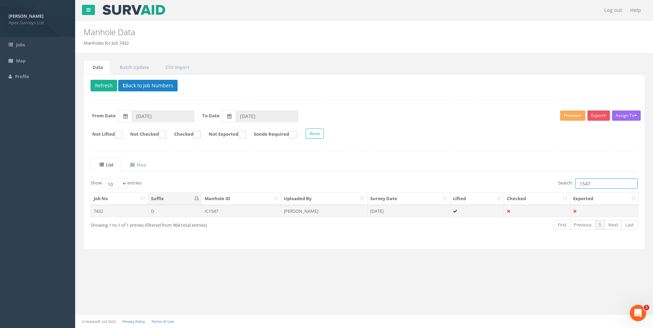
type input "1547"
drag, startPoint x: 305, startPoint y: 211, endPoint x: 445, endPoint y: 217, distance: 139.4
click at [306, 211] on td "[PERSON_NAME]" at bounding box center [324, 211] width 86 height 12
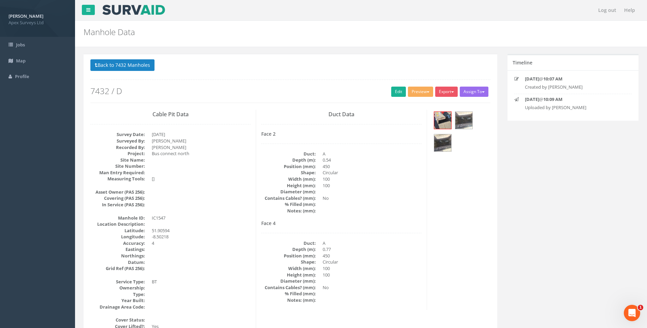
drag, startPoint x: 446, startPoint y: 206, endPoint x: 246, endPoint y: 129, distance: 214.3
click at [402, 90] on link "Edit" at bounding box center [398, 92] width 15 height 10
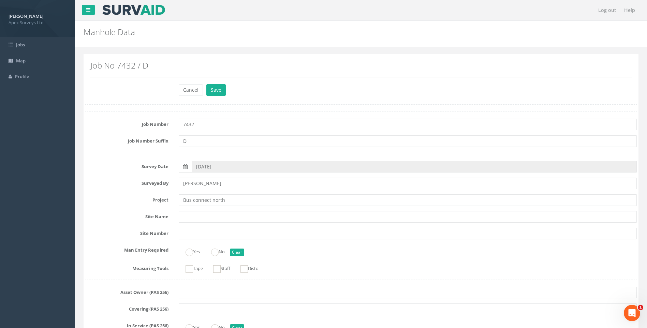
drag, startPoint x: 93, startPoint y: 191, endPoint x: 109, endPoint y: 191, distance: 15.4
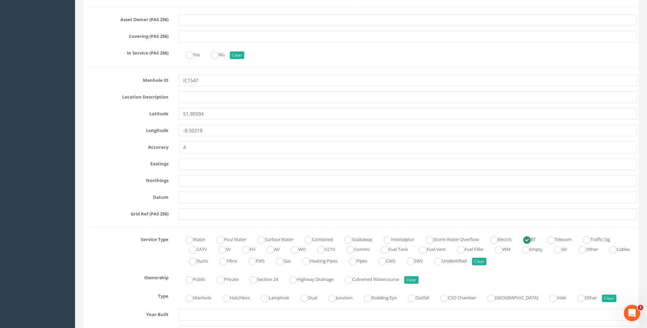
scroll to position [410, 0]
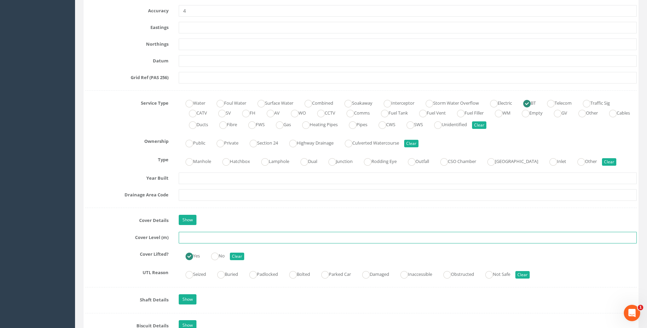
click at [196, 240] on input "text" at bounding box center [408, 238] width 458 height 12
type input "120.38"
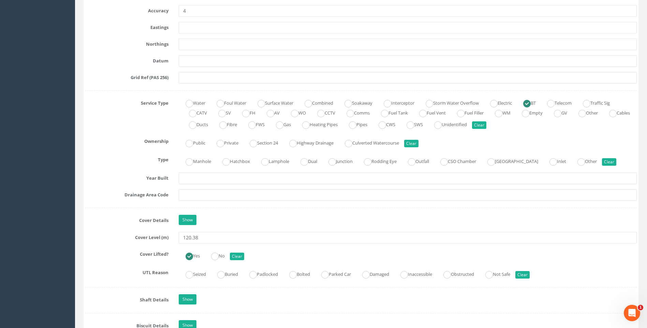
click at [110, 175] on label "Year Built" at bounding box center [127, 177] width 94 height 9
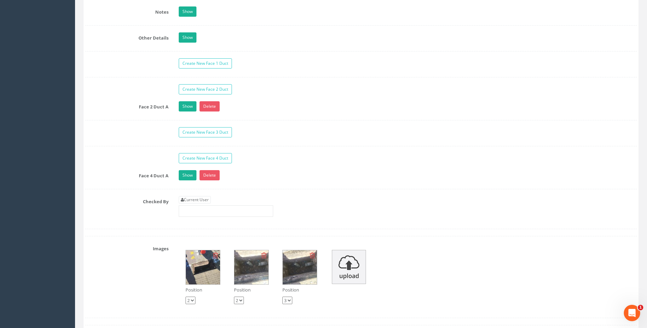
scroll to position [1126, 0]
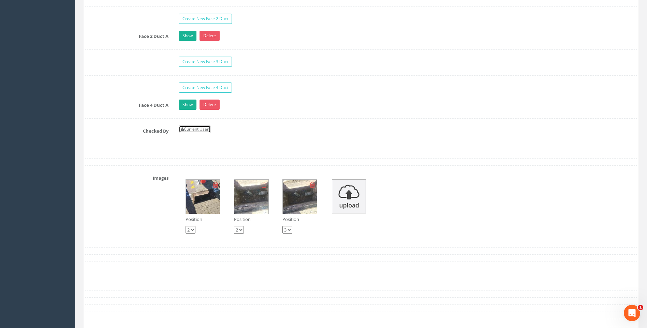
click at [199, 129] on link "Current User" at bounding box center [195, 130] width 32 height 8
type input "[PERSON_NAME]"
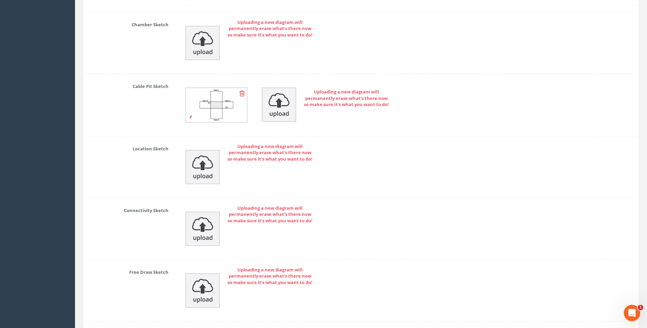
scroll to position [1503, 0]
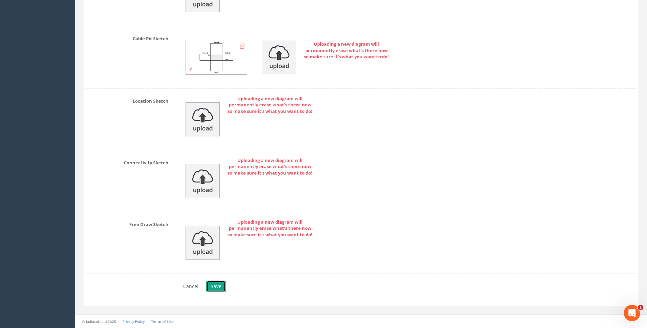
click at [215, 286] on button "Save" at bounding box center [215, 287] width 19 height 12
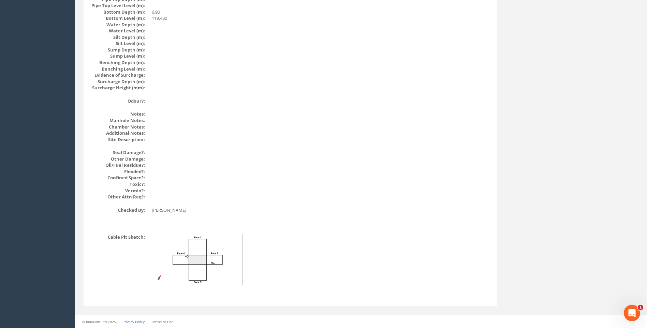
scroll to position [724, 0]
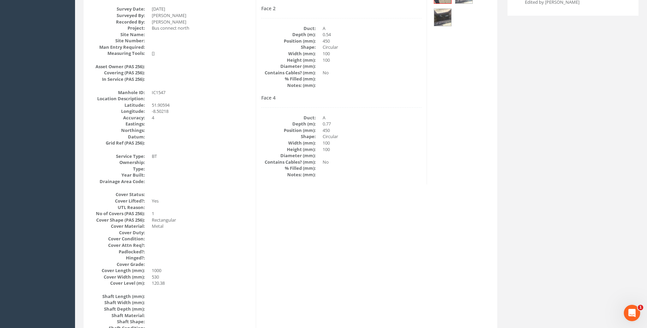
scroll to position [76, 0]
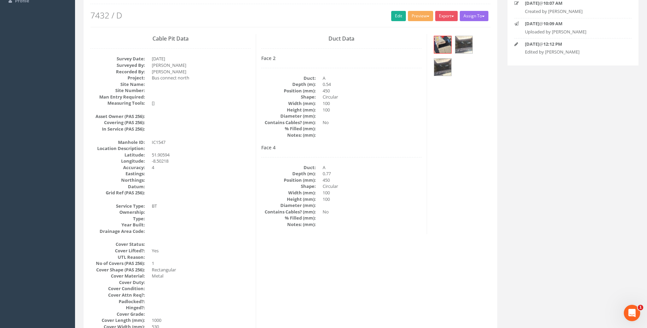
click at [395, 186] on dd "Circular" at bounding box center [372, 186] width 99 height 6
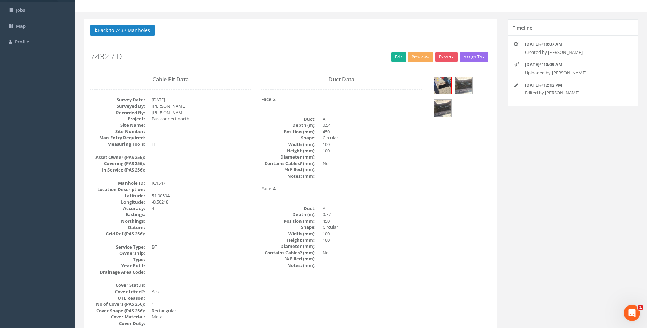
scroll to position [0, 0]
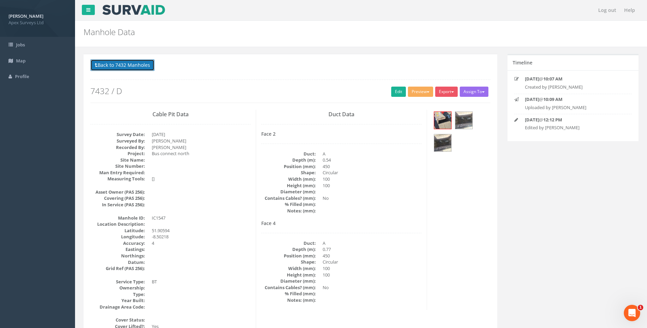
drag, startPoint x: 128, startPoint y: 63, endPoint x: 221, endPoint y: 90, distance: 96.8
click at [128, 64] on button "Back to 7432 Manholes" at bounding box center [122, 65] width 64 height 12
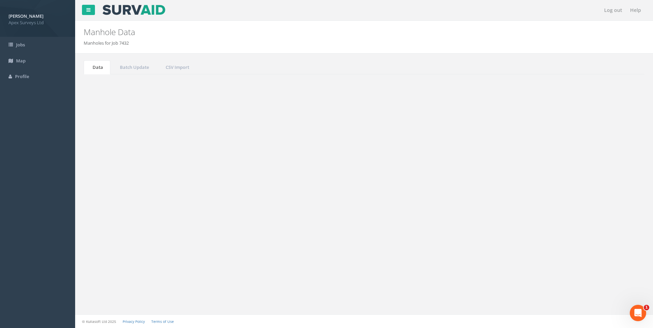
drag, startPoint x: 583, startPoint y: 186, endPoint x: 595, endPoint y: 186, distance: 12.0
click at [595, 186] on input "1547" at bounding box center [606, 183] width 62 height 10
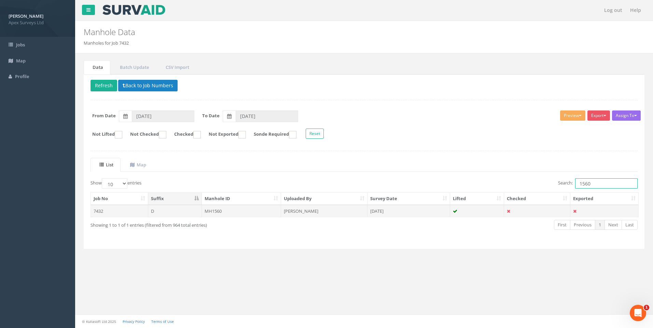
type input "1560"
click at [327, 209] on td "[PERSON_NAME]" at bounding box center [324, 211] width 86 height 12
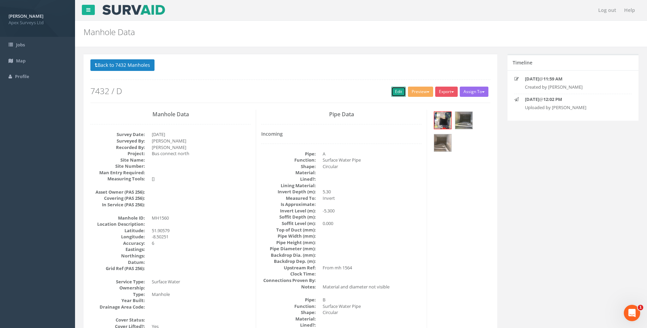
click at [396, 92] on link "Edit" at bounding box center [398, 92] width 15 height 10
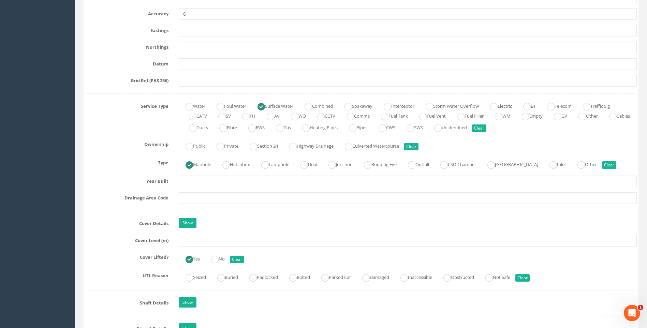
scroll to position [444, 0]
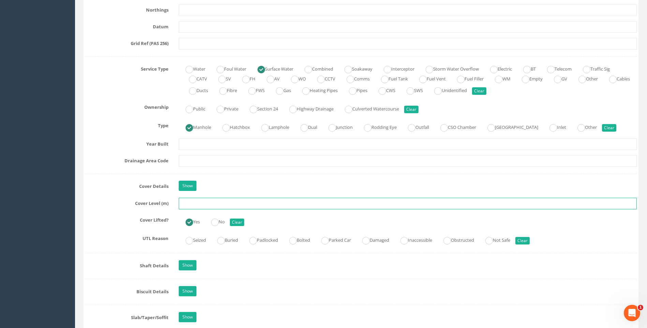
click at [198, 201] on input "text" at bounding box center [408, 204] width 458 height 12
type input "120.34"
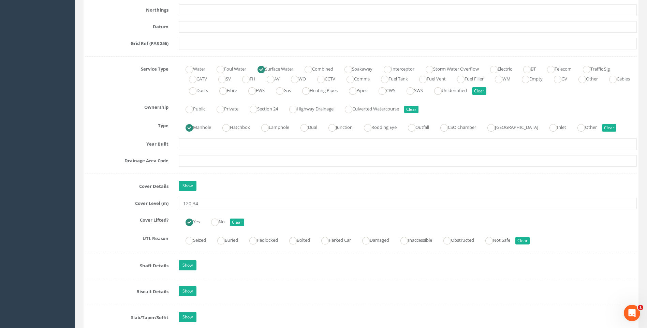
click at [124, 206] on label "Cover Level (m)" at bounding box center [127, 202] width 94 height 9
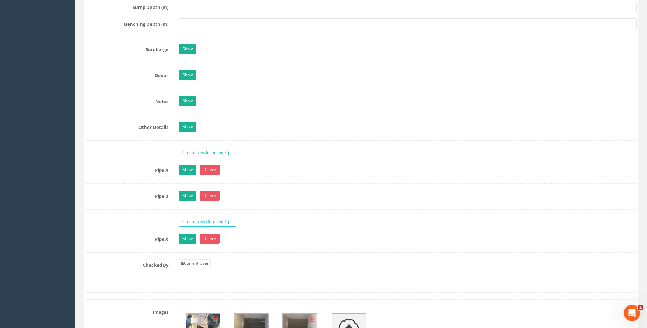
scroll to position [1024, 0]
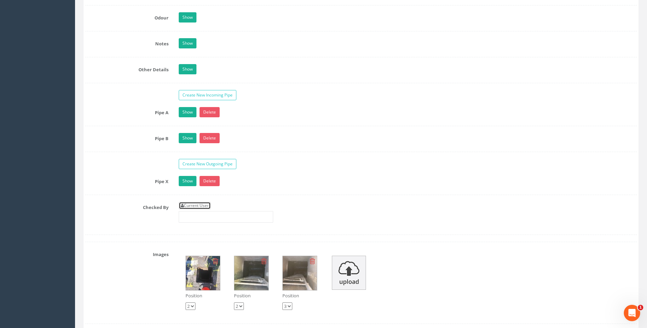
click at [198, 205] on link "Current User" at bounding box center [195, 206] width 32 height 8
type input "[PERSON_NAME]"
click at [113, 208] on label "Checked By" at bounding box center [127, 206] width 94 height 9
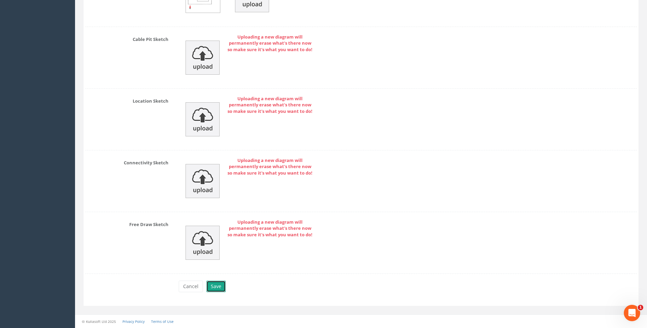
click at [215, 286] on button "Save" at bounding box center [215, 287] width 19 height 12
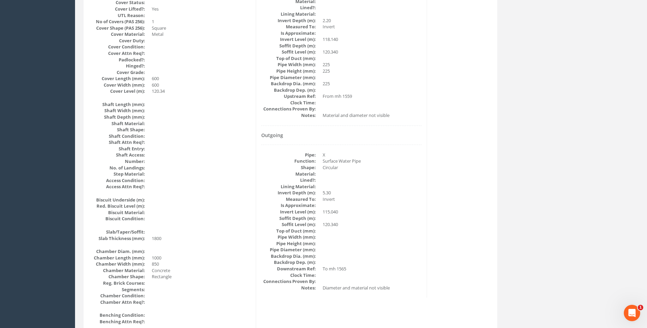
scroll to position [315, 0]
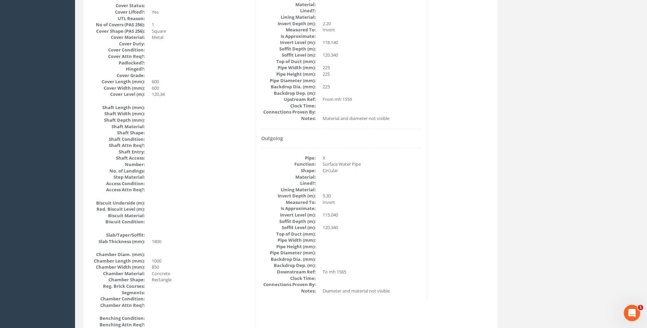
click at [426, 221] on div "Pipe Data Incoming Pipe: A Function: Surface Water Pipe Shape: Circular Materia…" at bounding box center [341, 48] width 171 height 506
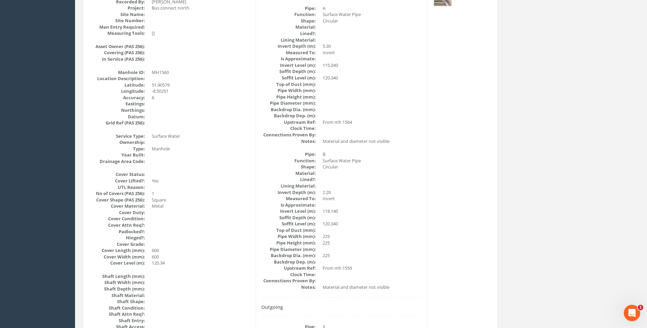
scroll to position [212, 0]
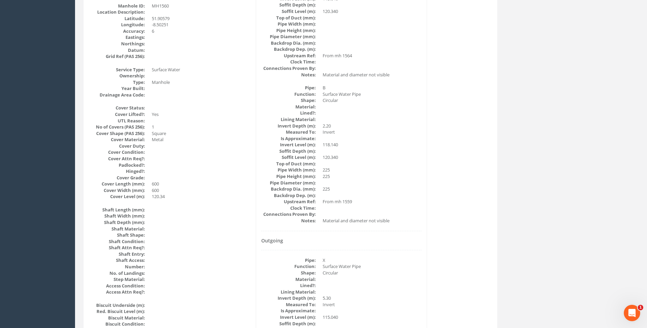
click at [554, 223] on div "Back to 7432 Manholes Back to Map Assign To No Companies Added Export Heathrow …" at bounding box center [361, 334] width 566 height 985
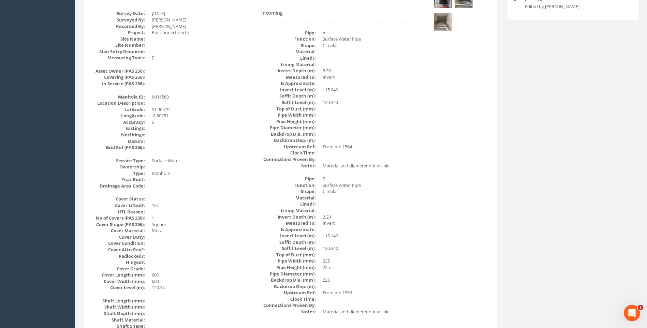
scroll to position [110, 0]
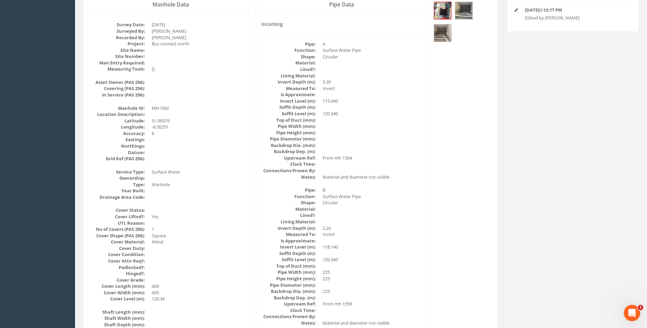
drag, startPoint x: 439, startPoint y: 187, endPoint x: 459, endPoint y: 188, distance: 20.1
click at [244, 152] on dd at bounding box center [201, 152] width 99 height 6
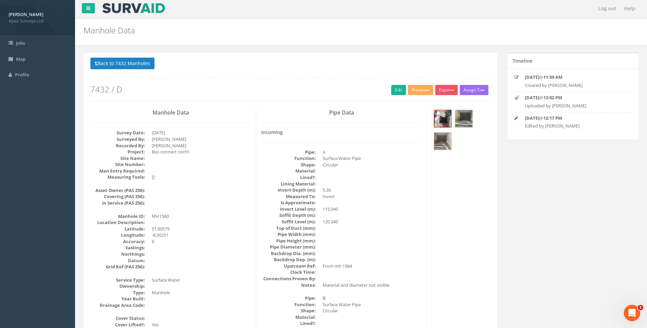
scroll to position [0, 0]
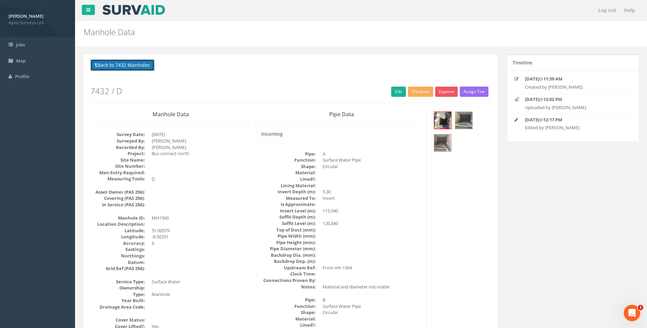
drag, startPoint x: 145, startPoint y: 65, endPoint x: 297, endPoint y: 149, distance: 172.8
click at [147, 71] on button "Back to 7432 Manholes" at bounding box center [122, 65] width 64 height 12
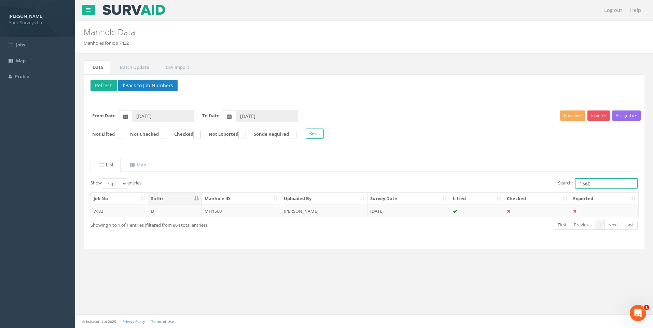
drag, startPoint x: 587, startPoint y: 185, endPoint x: 599, endPoint y: 185, distance: 12.3
click at [599, 185] on input "1560" at bounding box center [606, 183] width 62 height 10
type input "1561"
drag, startPoint x: 326, startPoint y: 213, endPoint x: 359, endPoint y: 211, distance: 33.5
click at [326, 213] on td "[PERSON_NAME]" at bounding box center [324, 211] width 86 height 12
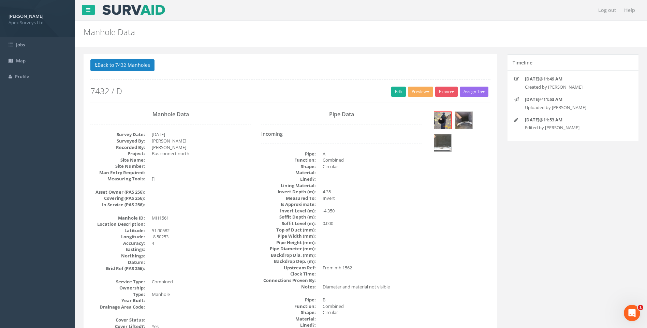
click at [271, 182] on dt "Lined?:" at bounding box center [288, 179] width 55 height 6
click at [129, 65] on button "Back to 7432 Manholes" at bounding box center [122, 65] width 64 height 12
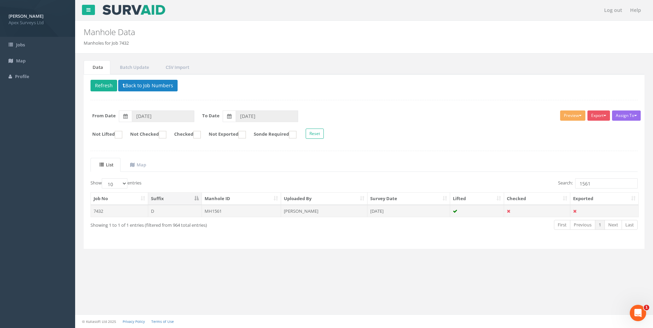
click at [319, 210] on td "[PERSON_NAME]" at bounding box center [324, 211] width 86 height 12
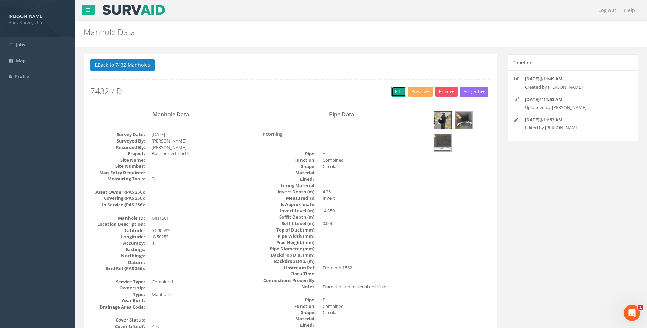
click at [399, 91] on link "Edit" at bounding box center [398, 92] width 15 height 10
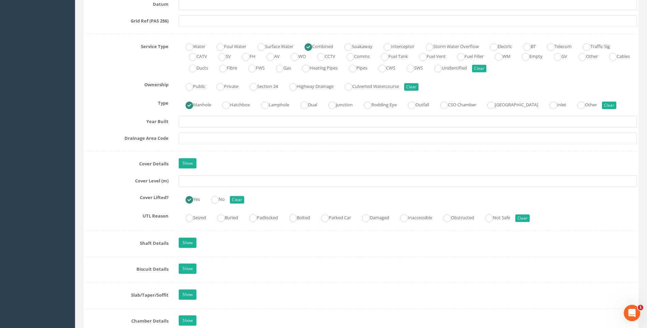
scroll to position [512, 0]
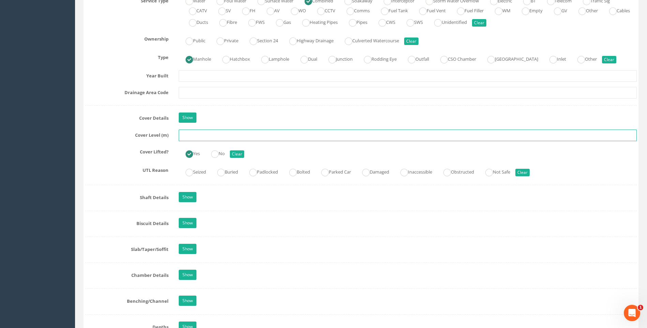
click at [195, 137] on input "text" at bounding box center [408, 136] width 458 height 12
type input "120.42"
click at [131, 161] on div "Job Number 7432 Job Number Suffix D Survey Date [DATE] Surveyed By [PERSON_NAME…" at bounding box center [361, 190] width 552 height 1181
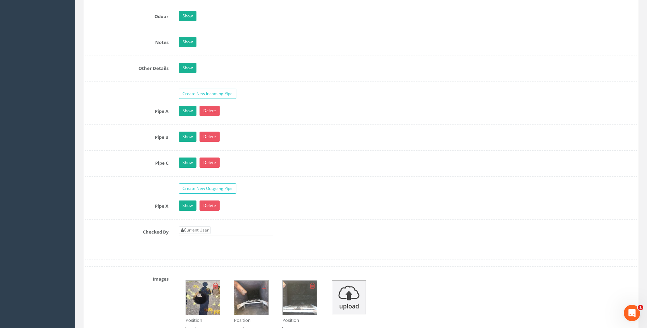
scroll to position [1058, 0]
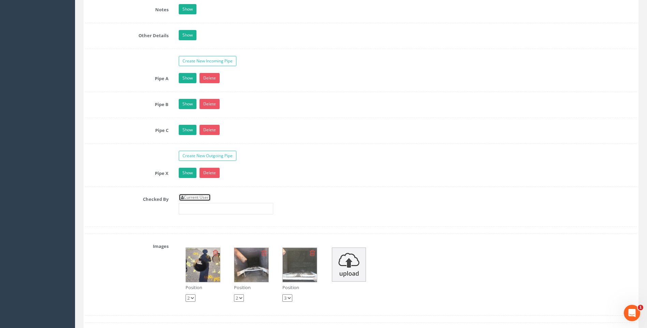
click at [206, 195] on link "Current User" at bounding box center [195, 198] width 32 height 8
type input "[PERSON_NAME]"
click at [86, 186] on div "Pipe X Show Delete Function Sewer Watercourse Combined Highway [PERSON_NAME] Ou…" at bounding box center [361, 177] width 552 height 19
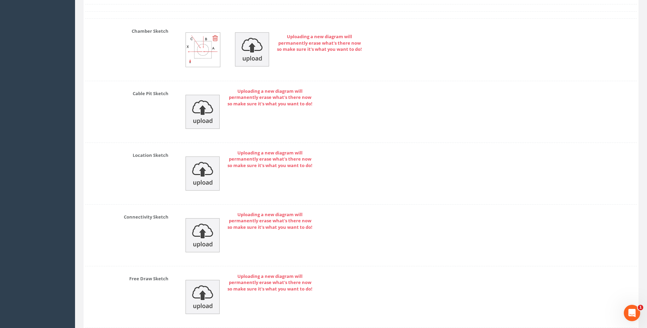
scroll to position [1503, 0]
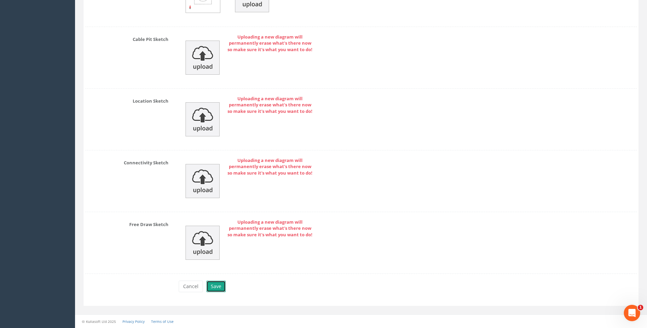
click at [220, 285] on button "Save" at bounding box center [215, 287] width 19 height 12
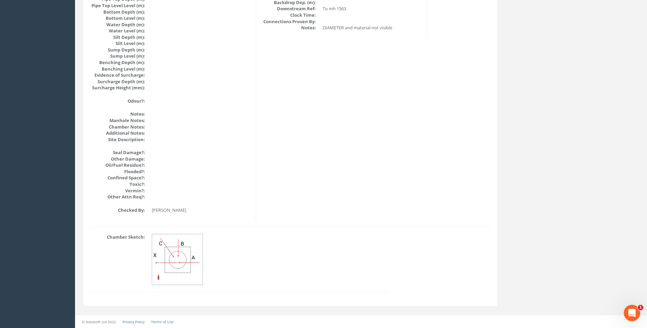
scroll to position [724, 0]
drag, startPoint x: 326, startPoint y: 236, endPoint x: 398, endPoint y: 220, distance: 73.8
click at [327, 236] on dd at bounding box center [270, 259] width 236 height 51
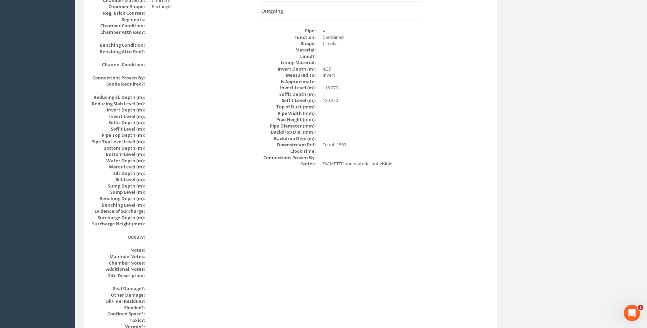
scroll to position [588, 0]
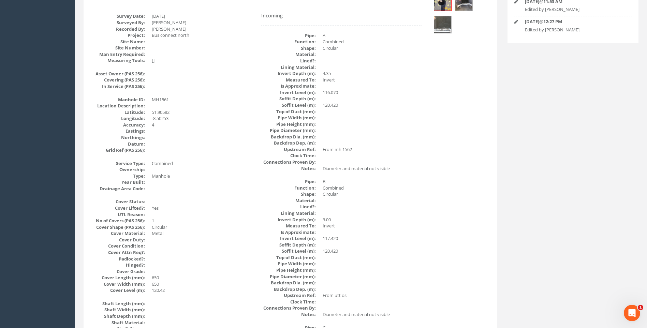
scroll to position [76, 0]
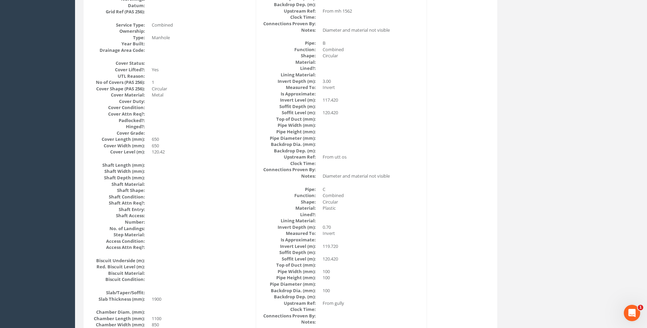
scroll to position [246, 0]
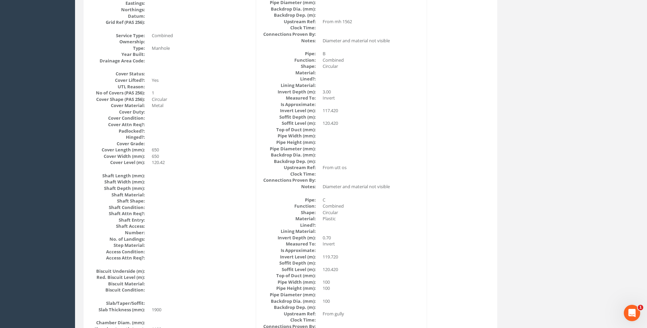
click at [389, 222] on dd at bounding box center [372, 225] width 99 height 6
click at [389, 173] on dd at bounding box center [372, 174] width 99 height 6
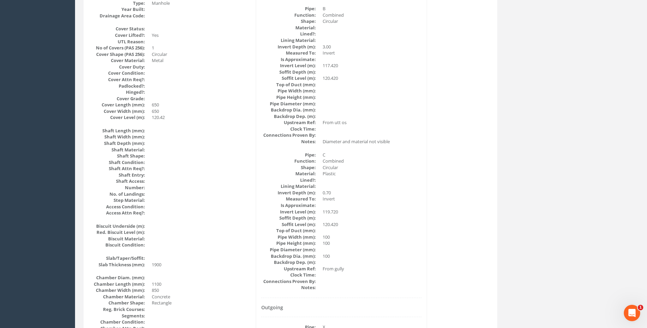
scroll to position [281, 0]
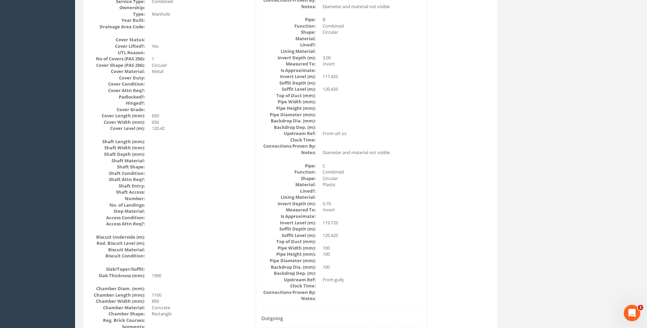
click at [539, 159] on div "Back to 7432 Manholes Back to Map Assign To No Companies Added Export Heathrow …" at bounding box center [361, 265] width 566 height 985
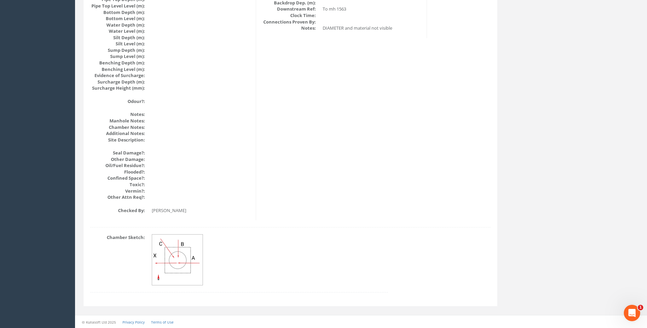
scroll to position [724, 0]
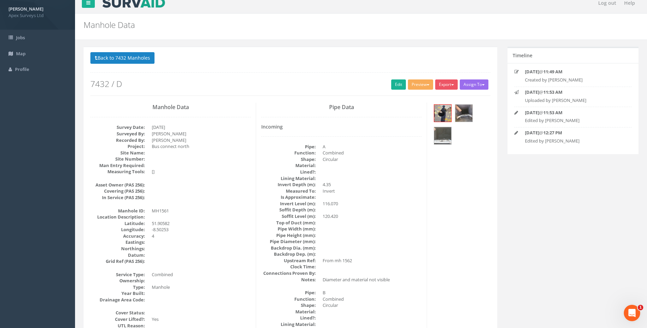
scroll to position [0, 0]
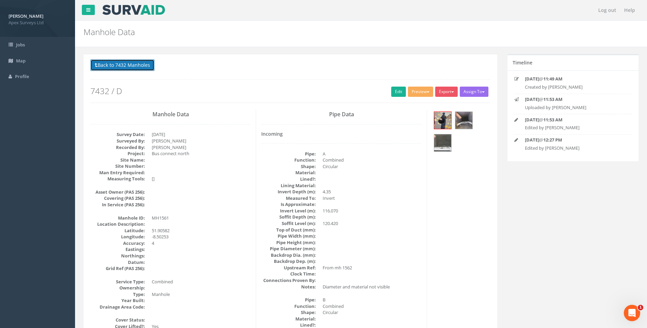
click at [129, 62] on button "Back to 7432 Manholes" at bounding box center [122, 65] width 64 height 12
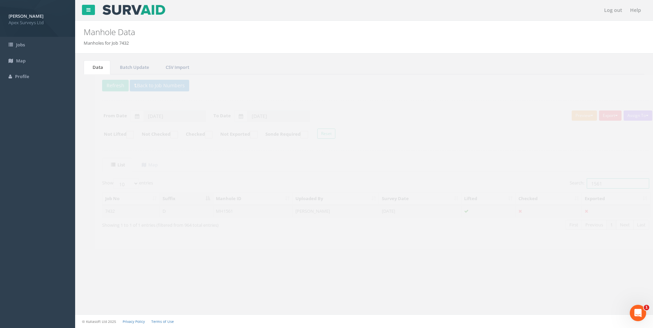
drag, startPoint x: 584, startPoint y: 184, endPoint x: 605, endPoint y: 181, distance: 21.3
click at [605, 184] on input "1561" at bounding box center [606, 183] width 62 height 10
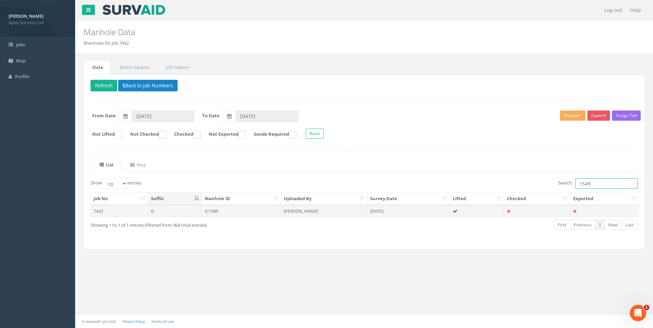
type input "1549"
drag, startPoint x: 289, startPoint y: 210, endPoint x: 404, endPoint y: 270, distance: 129.4
click at [289, 211] on td "[PERSON_NAME]" at bounding box center [324, 211] width 86 height 12
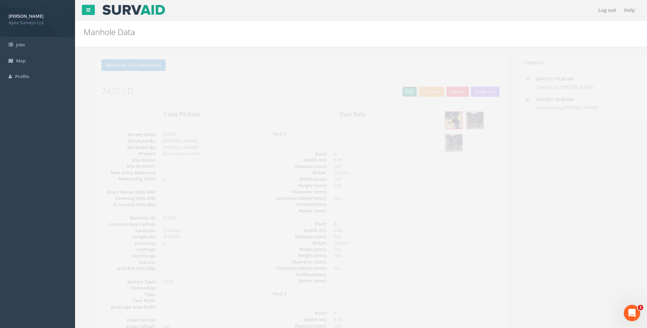
click at [397, 92] on link "Edit" at bounding box center [398, 92] width 15 height 10
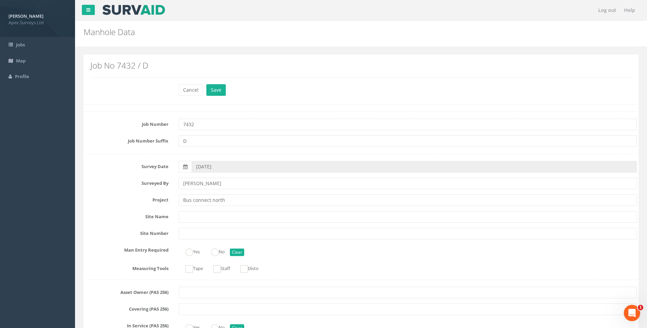
click at [142, 161] on label "Survey Date" at bounding box center [127, 165] width 94 height 9
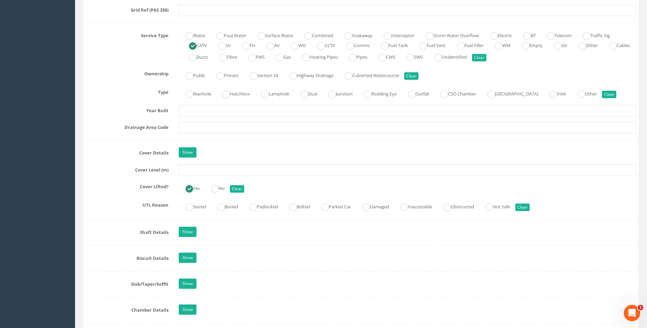
scroll to position [478, 0]
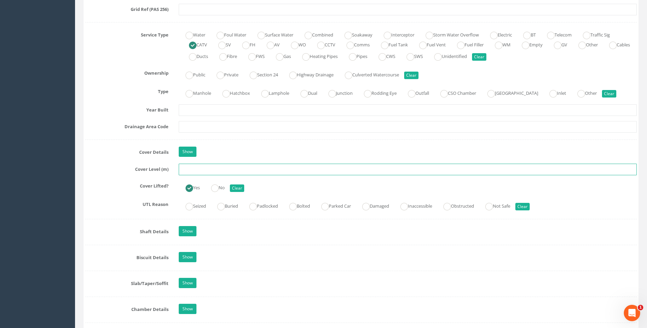
click at [193, 170] on input "text" at bounding box center [408, 170] width 458 height 12
type input "120.67"
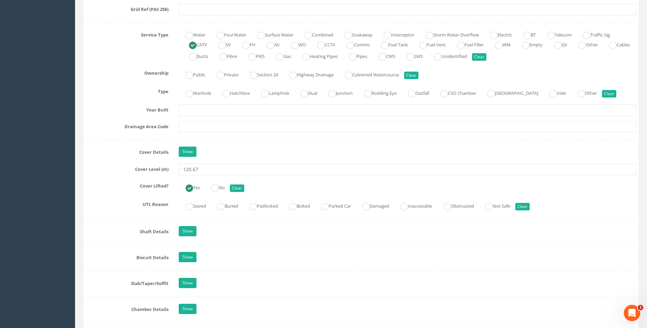
click at [103, 191] on div "Cover Lifted? Yes No Clear" at bounding box center [361, 187] width 562 height 13
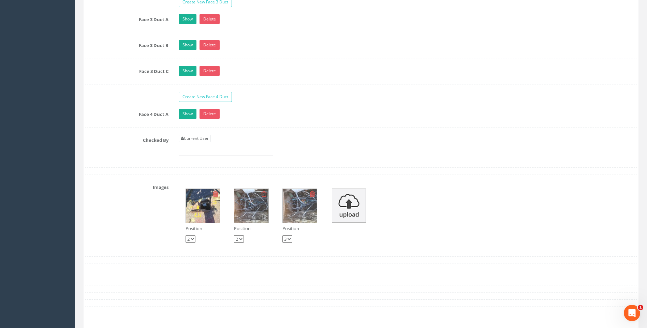
scroll to position [1297, 0]
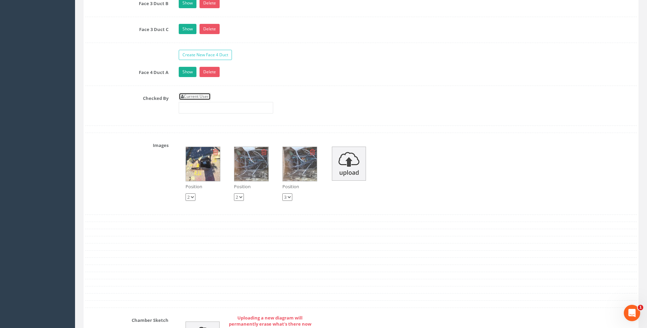
click at [200, 98] on link "Current User" at bounding box center [195, 97] width 32 height 8
type input "[PERSON_NAME]"
click at [119, 111] on div "Checked By Current User [PERSON_NAME]" at bounding box center [361, 106] width 562 height 26
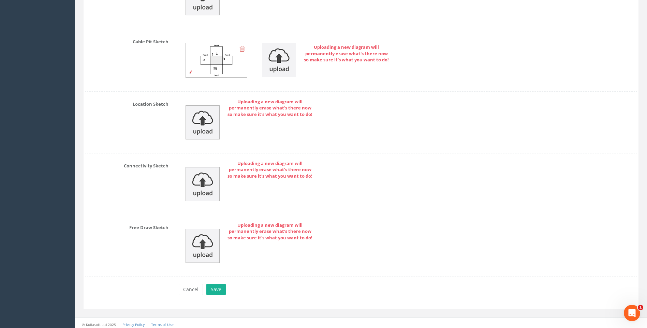
scroll to position [1641, 0]
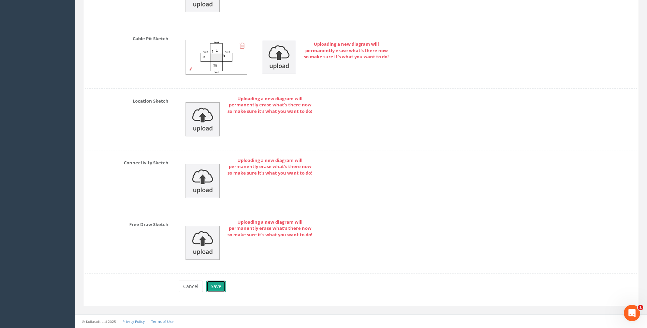
drag, startPoint x: 217, startPoint y: 285, endPoint x: 202, endPoint y: 282, distance: 15.6
click at [215, 284] on button "Save" at bounding box center [215, 287] width 19 height 12
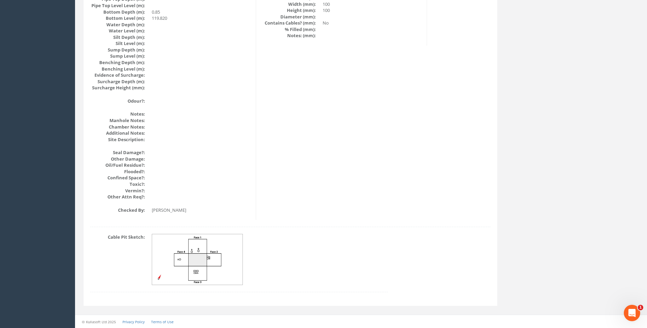
drag, startPoint x: 420, startPoint y: 158, endPoint x: 425, endPoint y: 159, distance: 4.5
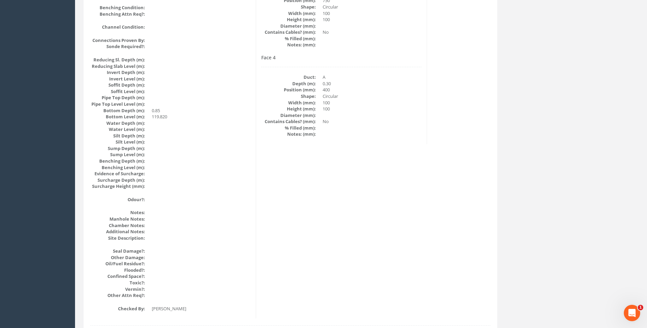
scroll to position [622, 0]
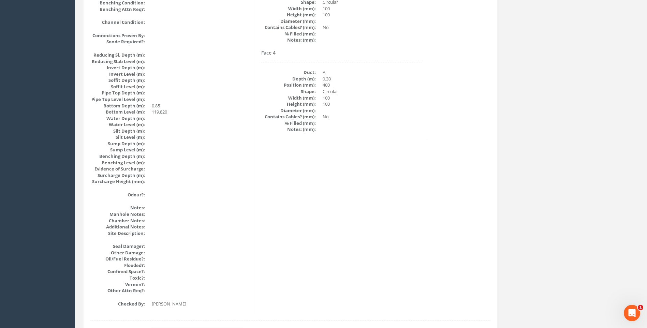
scroll to position [656, 0]
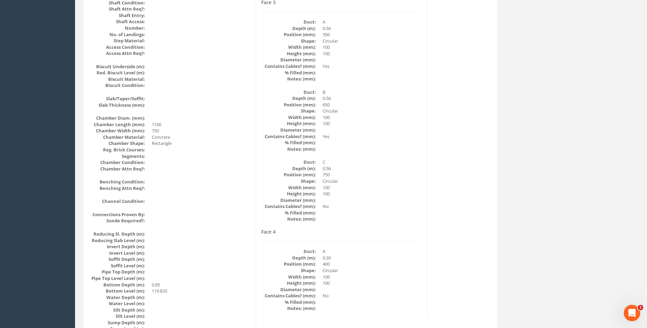
scroll to position [417, 0]
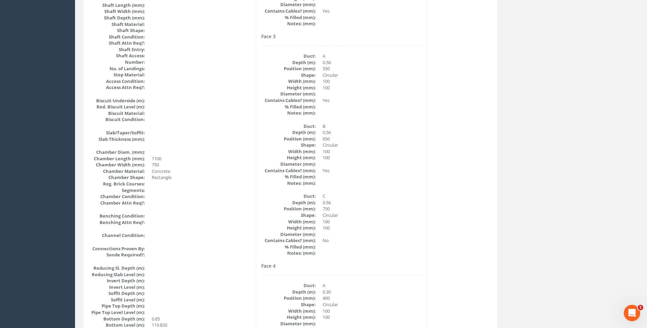
click at [473, 226] on div "Cable Pit Data Survey Date: [DATE] Surveyed By: [PERSON_NAME] Recorded By: [PER…" at bounding box center [290, 110] width 411 height 834
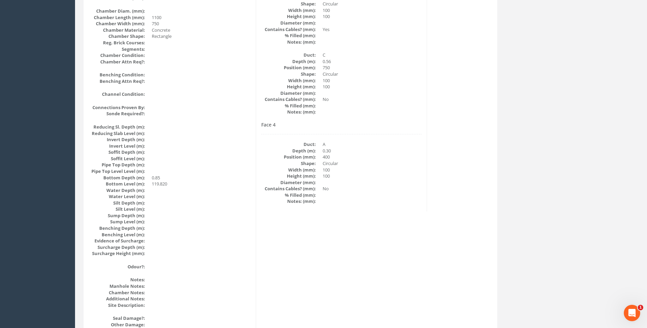
scroll to position [622, 0]
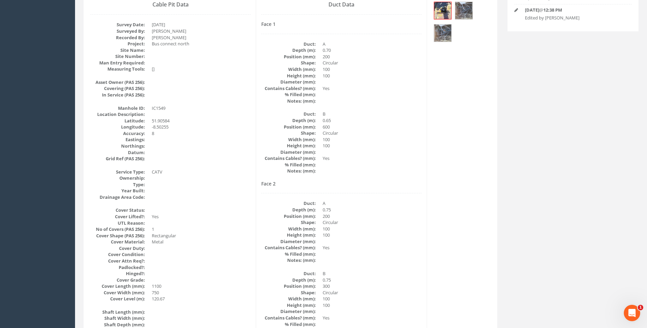
scroll to position [42, 0]
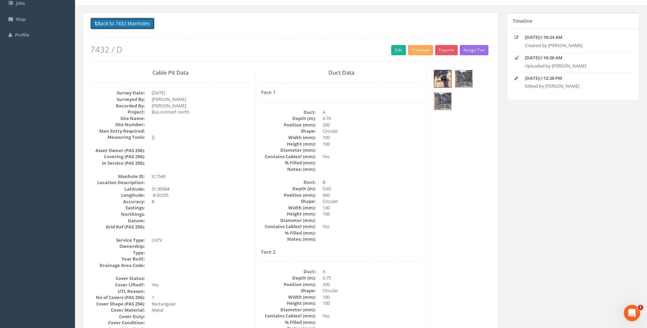
click at [139, 25] on button "Back to 7432 Manholes" at bounding box center [122, 24] width 64 height 12
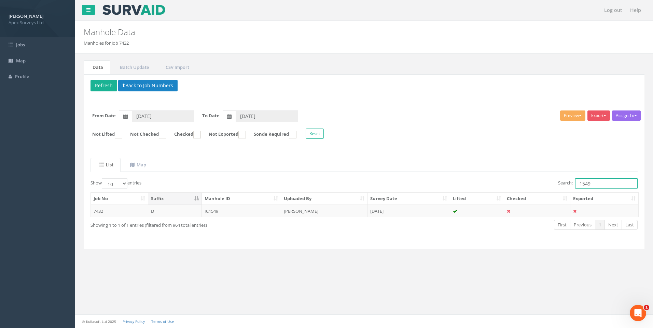
click at [585, 183] on input "1549" at bounding box center [606, 183] width 62 height 10
type input "1559"
click at [309, 209] on td "[PERSON_NAME]" at bounding box center [324, 211] width 86 height 12
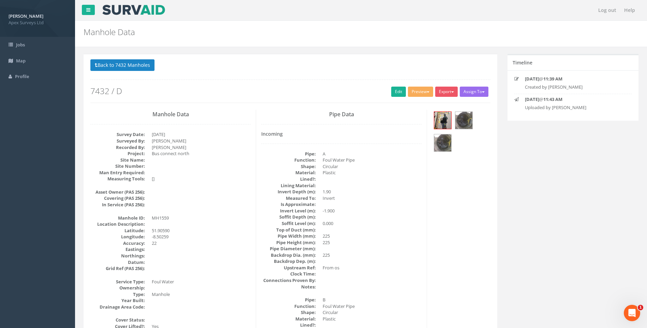
click at [420, 225] on dd "0.000" at bounding box center [372, 223] width 99 height 6
click at [399, 89] on link "Edit" at bounding box center [398, 92] width 15 height 10
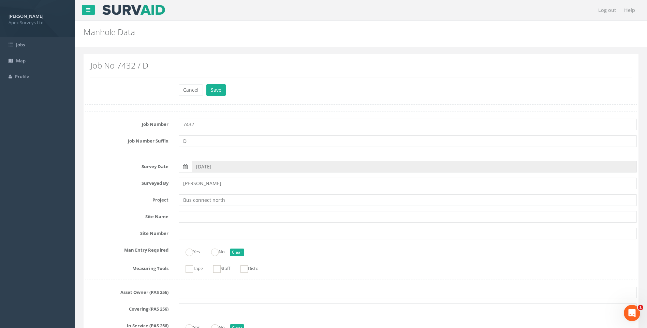
click at [111, 164] on label "Survey Date" at bounding box center [127, 165] width 94 height 9
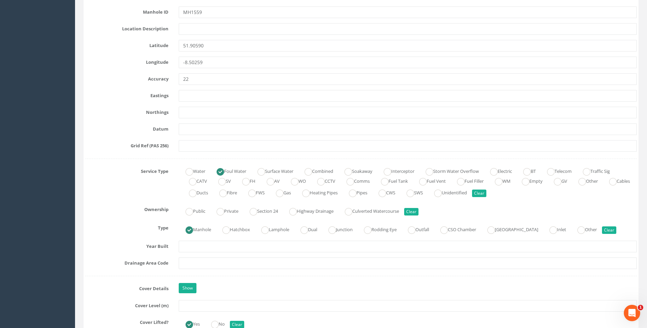
scroll to position [478, 0]
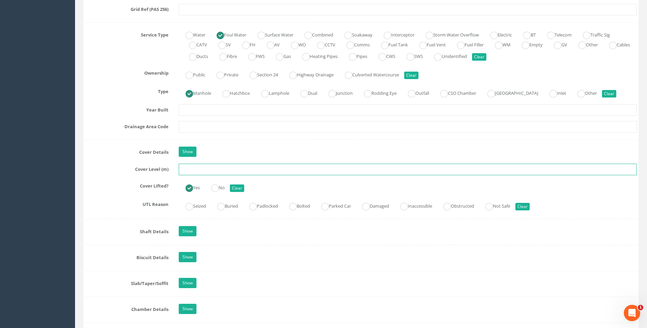
click at [198, 170] on input "text" at bounding box center [408, 170] width 458 height 12
type input "120.72"
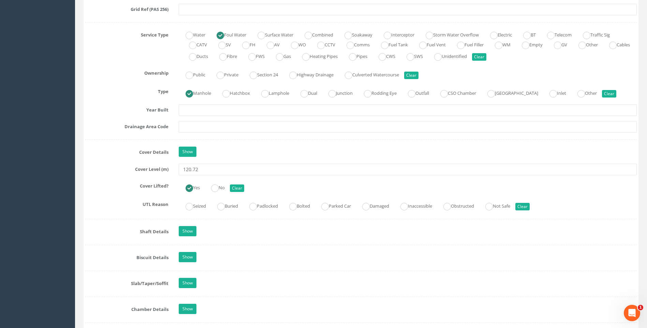
click at [95, 179] on div "Job Number 7432 Job Number Suffix D Survey Date [DATE] Surveyed By [PERSON_NAME…" at bounding box center [361, 224] width 552 height 1181
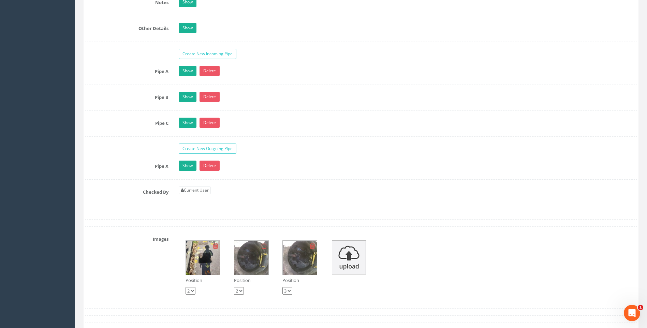
scroll to position [1160, 0]
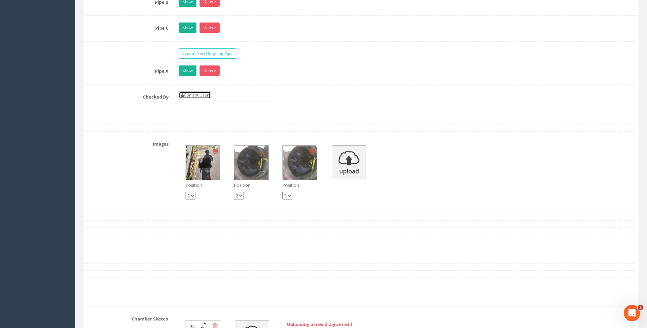
click at [200, 95] on link "Current User" at bounding box center [195, 95] width 32 height 8
type input "[PERSON_NAME]"
click at [92, 139] on label "Images" at bounding box center [127, 143] width 94 height 9
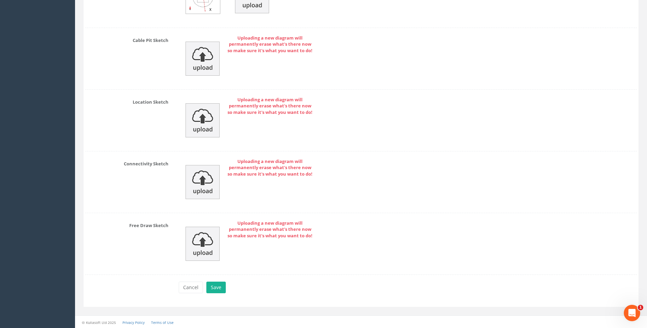
scroll to position [1503, 0]
click at [219, 285] on button "Save" at bounding box center [215, 287] width 19 height 12
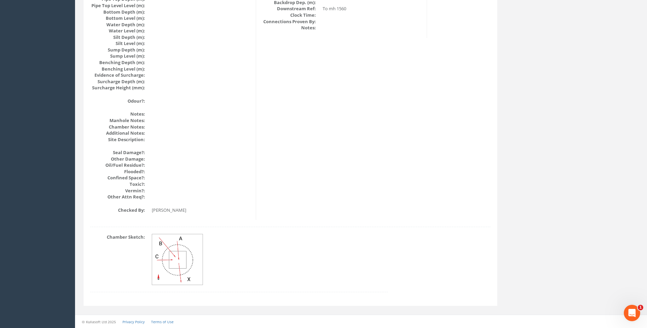
scroll to position [724, 0]
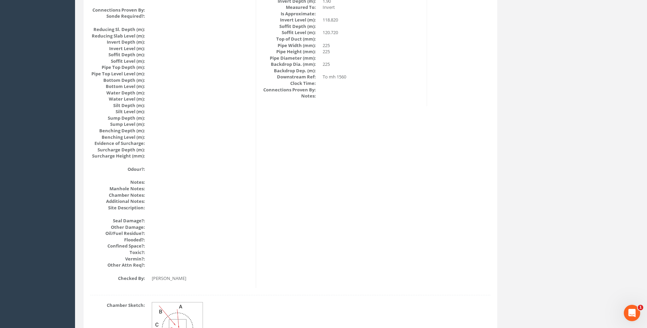
scroll to position [622, 0]
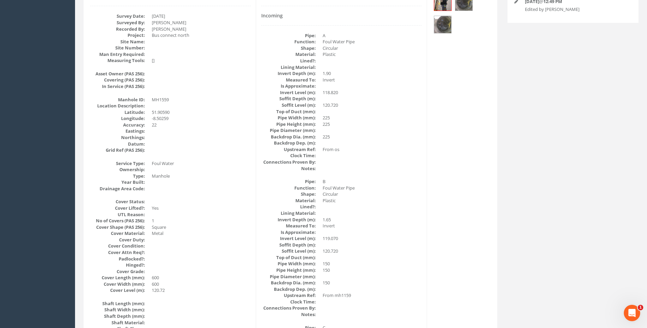
scroll to position [76, 0]
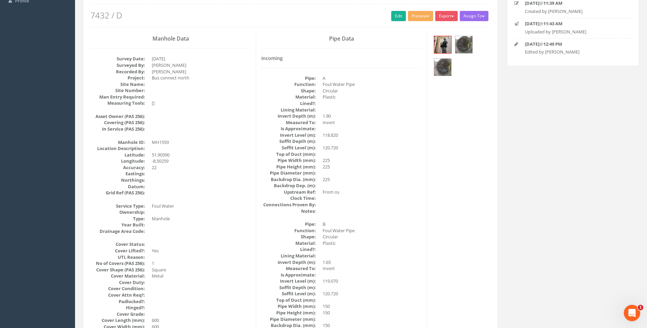
click at [415, 211] on dd at bounding box center [372, 211] width 99 height 6
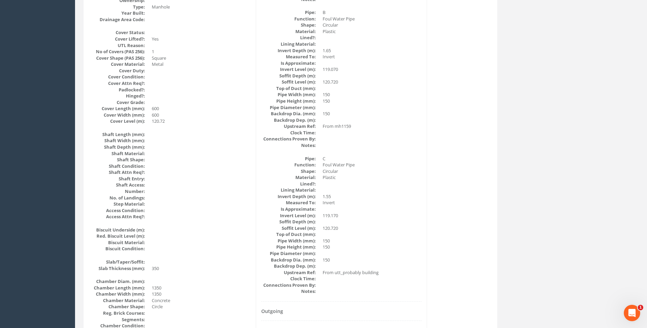
scroll to position [281, 0]
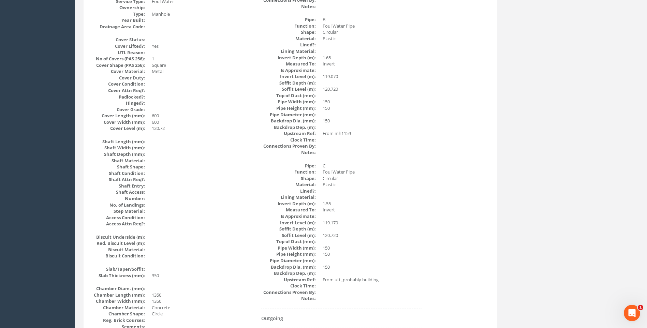
click at [423, 198] on div "Pipe Data Incoming Pipe: A Function: Foul Water Pipe Shape: Circular Material: …" at bounding box center [341, 155] width 171 height 652
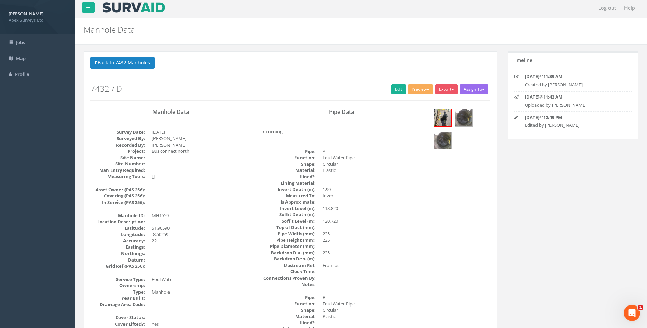
scroll to position [0, 0]
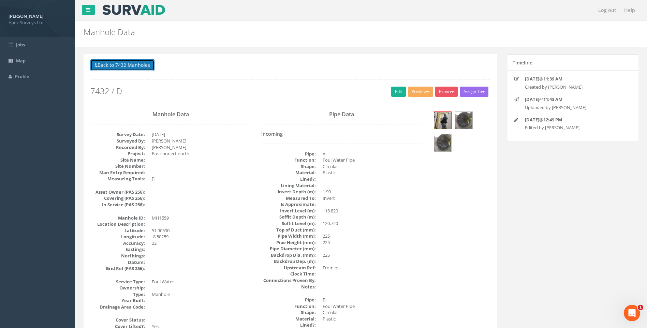
click at [125, 63] on button "Back to 7432 Manholes" at bounding box center [122, 65] width 64 height 12
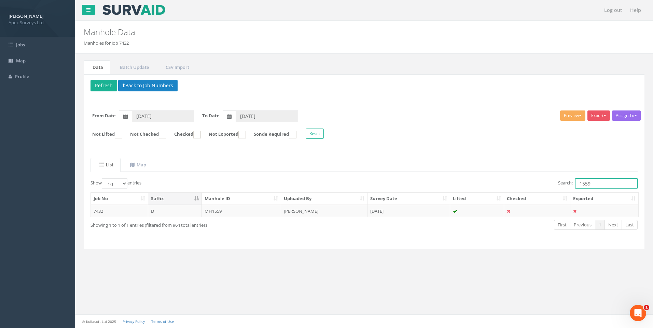
drag, startPoint x: 587, startPoint y: 184, endPoint x: 591, endPoint y: 184, distance: 4.8
click at [591, 184] on input "1559" at bounding box center [606, 183] width 62 height 10
type input "1558"
click at [309, 209] on td "[PERSON_NAME]" at bounding box center [324, 211] width 86 height 12
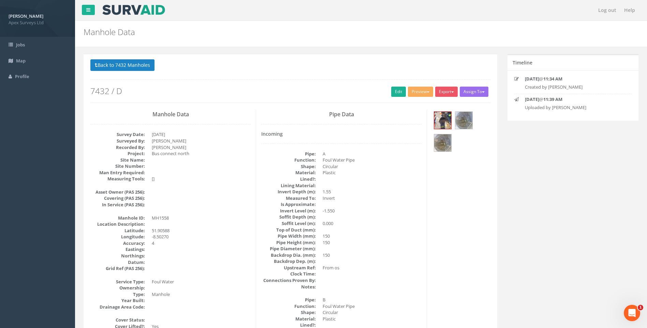
click at [115, 65] on button "Back to 7432 Manholes" at bounding box center [122, 65] width 64 height 12
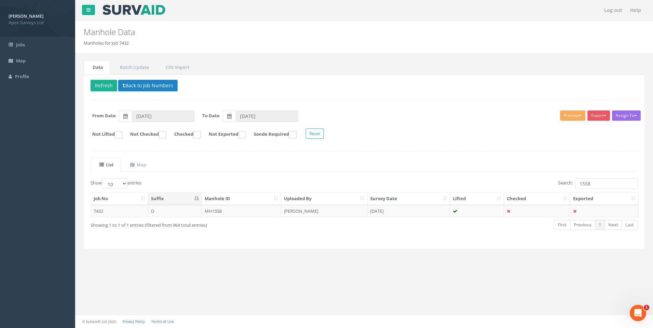
drag, startPoint x: 257, startPoint y: 209, endPoint x: 277, endPoint y: 215, distance: 21.4
click at [257, 209] on td "MH1558" at bounding box center [242, 211] width 80 height 12
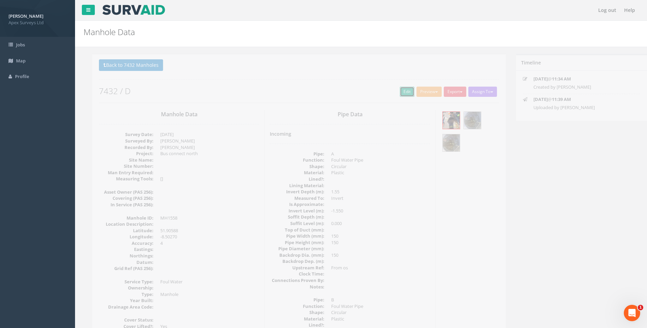
click at [398, 91] on link "Edit" at bounding box center [398, 92] width 15 height 10
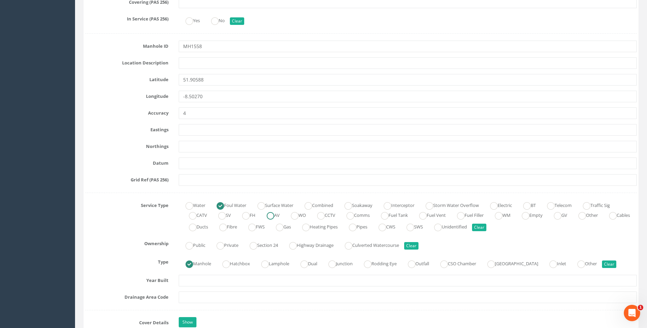
scroll to position [410, 0]
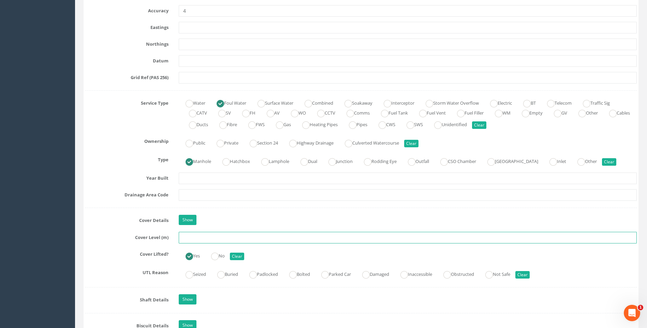
click at [199, 235] on input "text" at bounding box center [408, 238] width 458 height 12
type input "120.92"
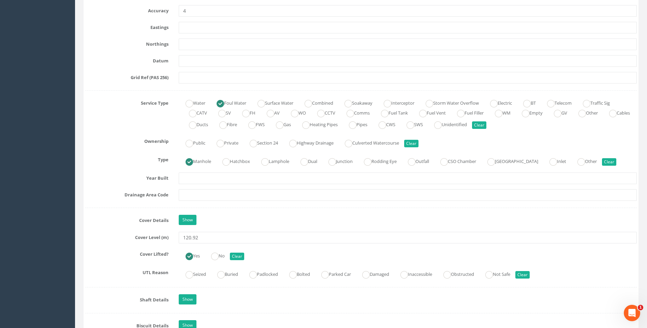
click at [112, 228] on div "Job Number 7432 Job Number Suffix D Survey Date [DATE] Surveyed By [PERSON_NAME…" at bounding box center [361, 292] width 552 height 1181
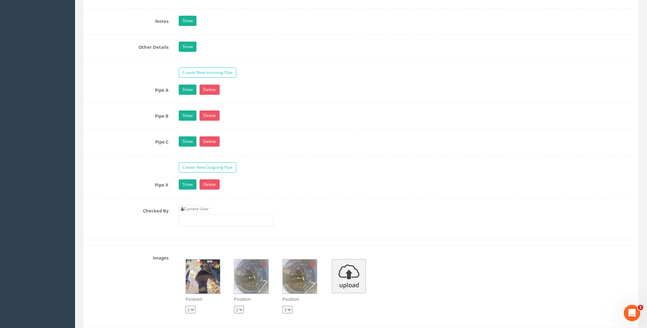
scroll to position [1092, 0]
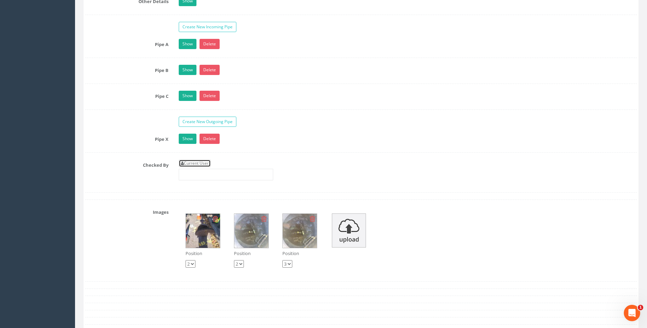
click at [202, 163] on link "Current User" at bounding box center [195, 164] width 32 height 8
type input "[PERSON_NAME]"
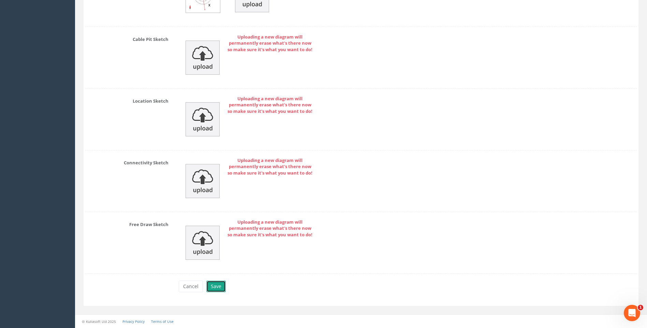
click at [215, 288] on button "Save" at bounding box center [215, 287] width 19 height 12
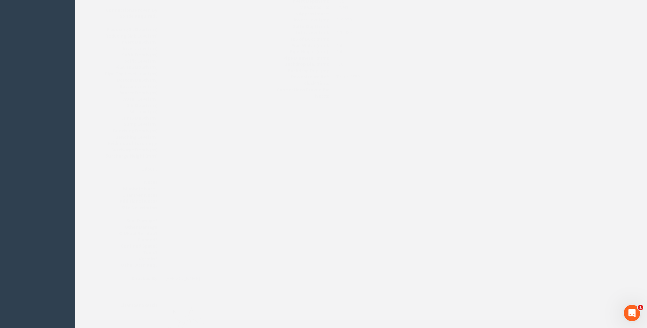
scroll to position [588, 0]
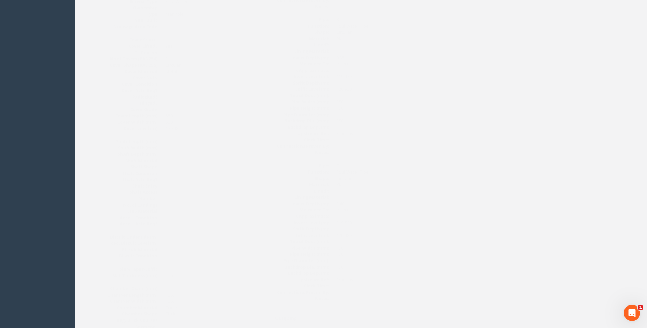
click at [391, 192] on dd at bounding box center [372, 191] width 99 height 6
click at [114, 20] on button "Back to 7432 Manholes" at bounding box center [122, 24] width 64 height 12
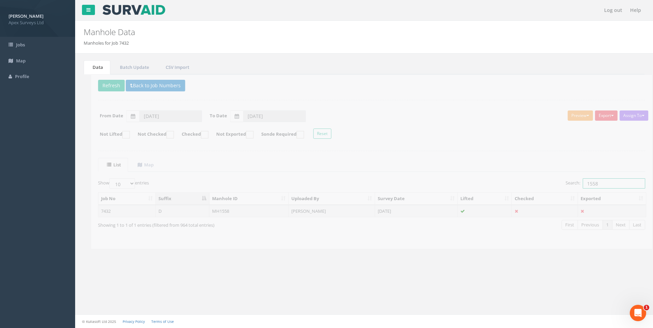
drag, startPoint x: 586, startPoint y: 184, endPoint x: 590, endPoint y: 184, distance: 3.8
click at [590, 184] on input "1558" at bounding box center [606, 183] width 62 height 10
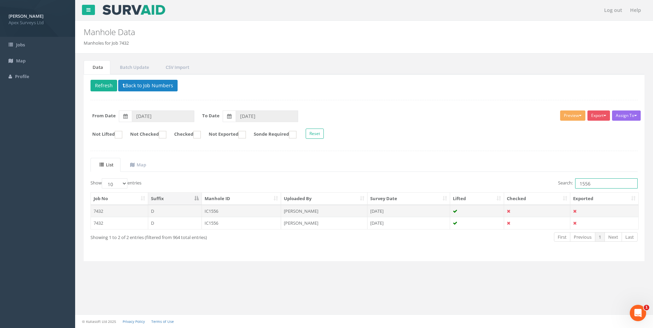
type input "1556"
click at [359, 210] on td "[PERSON_NAME]" at bounding box center [324, 211] width 86 height 12
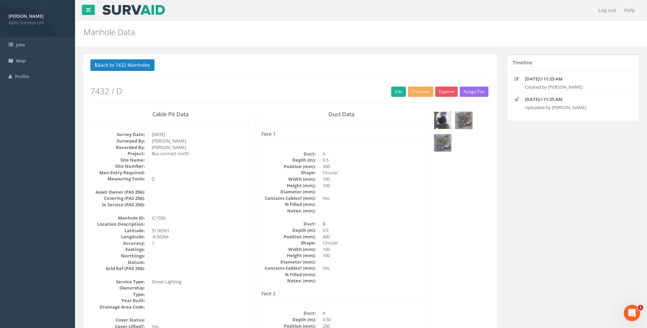
click at [439, 118] on img at bounding box center [442, 120] width 17 height 17
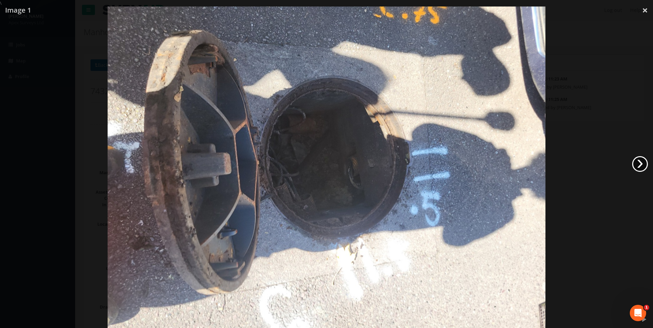
click at [637, 165] on link "›" at bounding box center [640, 164] width 16 height 16
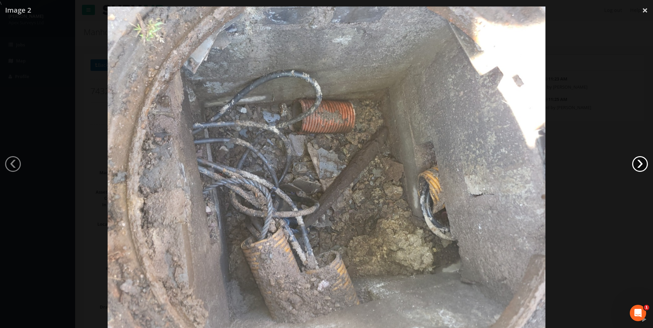
click at [637, 165] on link "›" at bounding box center [640, 164] width 16 height 16
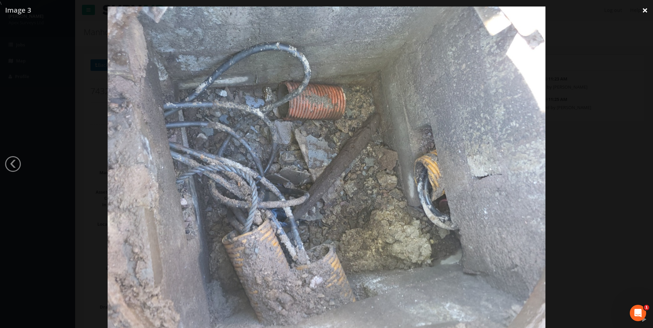
click at [643, 8] on link "×" at bounding box center [645, 10] width 16 height 20
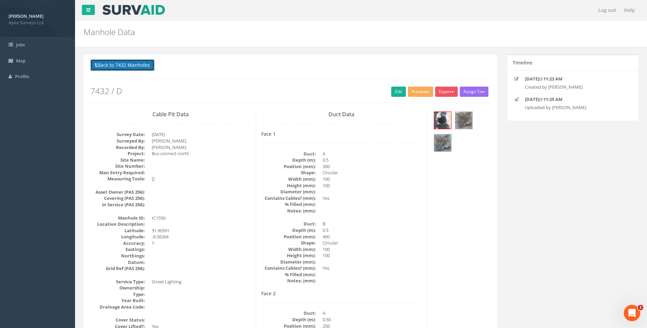
click at [112, 65] on button "Back to 7432 Manholes" at bounding box center [122, 65] width 64 height 12
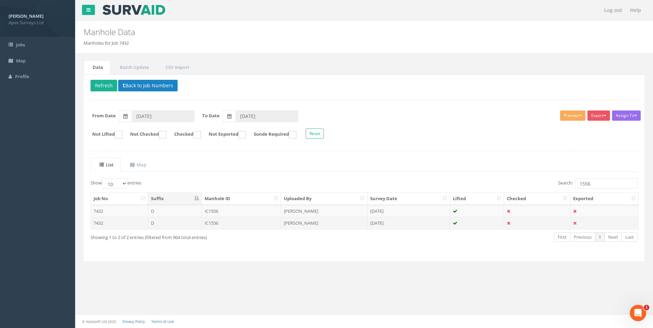
click at [309, 224] on td "[PERSON_NAME]" at bounding box center [324, 223] width 86 height 12
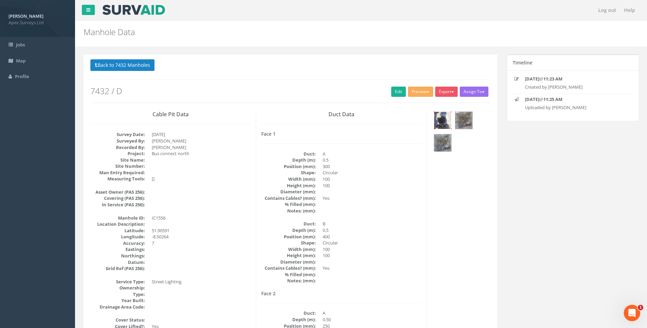
click at [448, 118] on img at bounding box center [442, 120] width 17 height 17
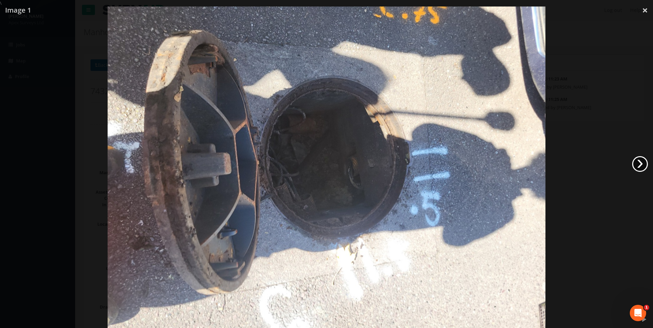
click at [639, 162] on link "›" at bounding box center [640, 164] width 16 height 16
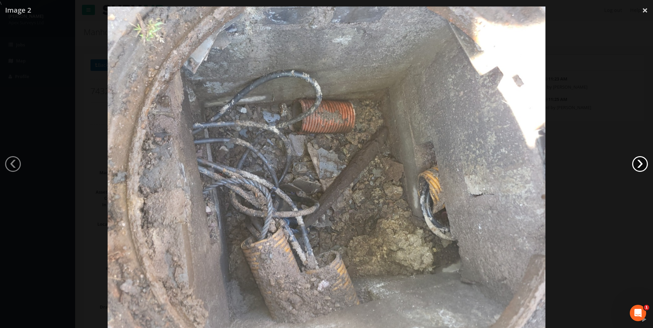
click at [639, 162] on link "›" at bounding box center [640, 164] width 16 height 16
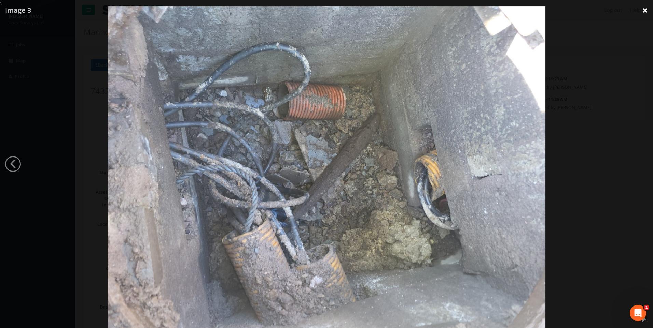
click at [646, 11] on link "×" at bounding box center [645, 10] width 16 height 20
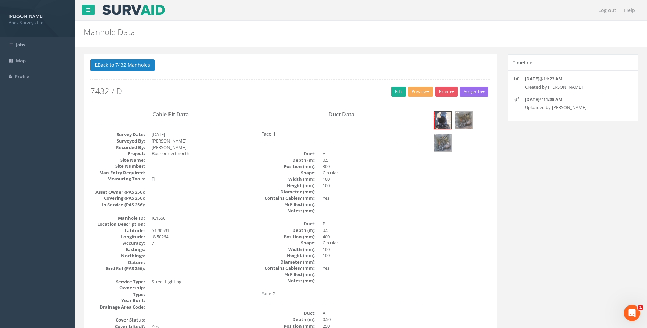
click at [392, 92] on link "Edit" at bounding box center [398, 92] width 15 height 10
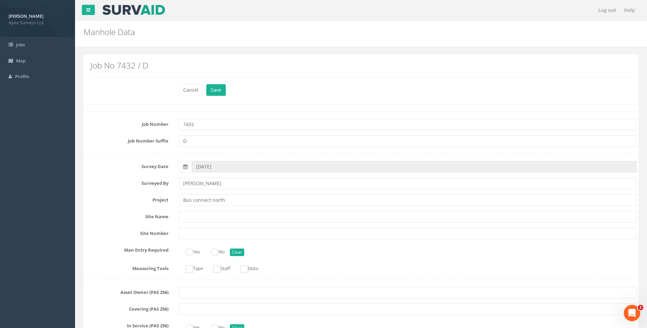
click at [92, 219] on label "Site Name" at bounding box center [127, 215] width 94 height 9
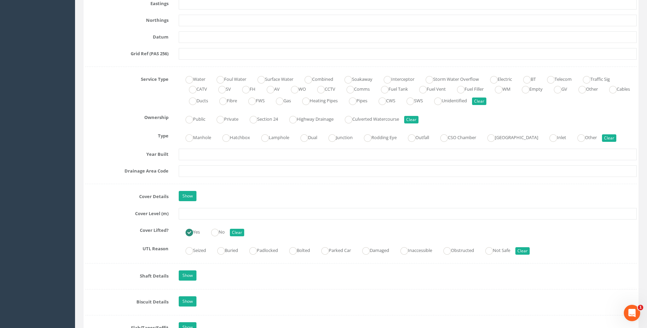
scroll to position [512, 0]
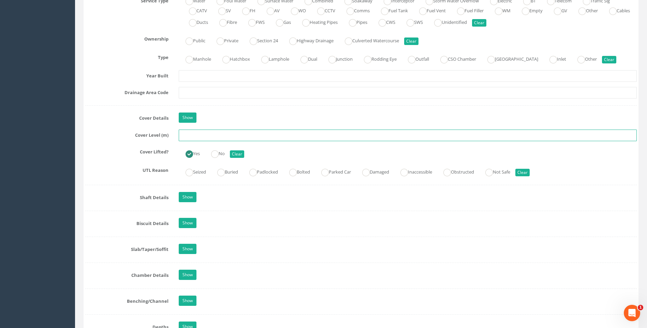
click at [200, 138] on input "text" at bounding box center [408, 136] width 458 height 12
type input "120.80"
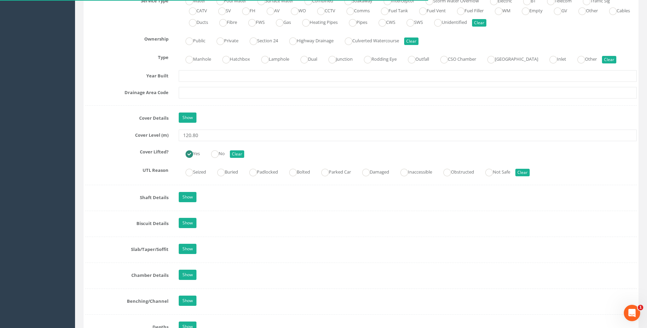
click at [96, 166] on label "UTL Reason" at bounding box center [127, 169] width 94 height 9
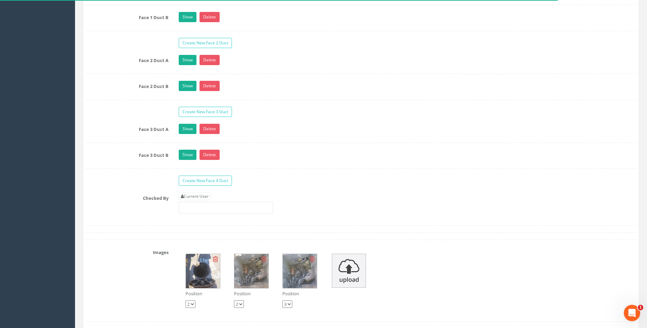
scroll to position [1160, 0]
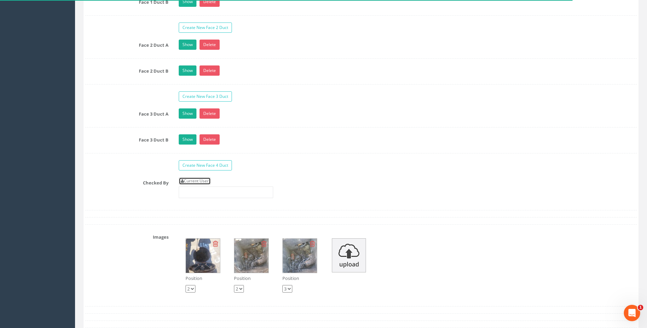
drag, startPoint x: 202, startPoint y: 180, endPoint x: 144, endPoint y: 178, distance: 58.4
click at [202, 180] on link "Current User" at bounding box center [195, 181] width 32 height 8
type input "[PERSON_NAME]"
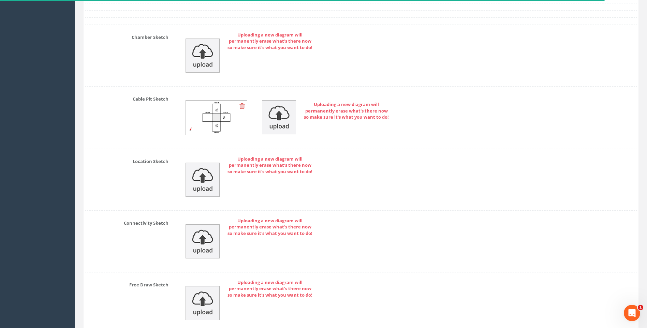
scroll to position [1596, 0]
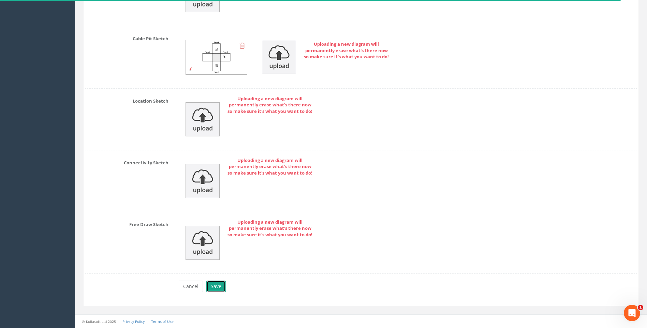
click at [213, 285] on button "Save" at bounding box center [215, 287] width 19 height 12
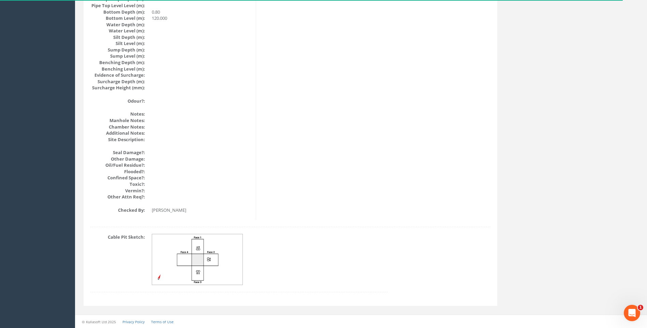
scroll to position [724, 0]
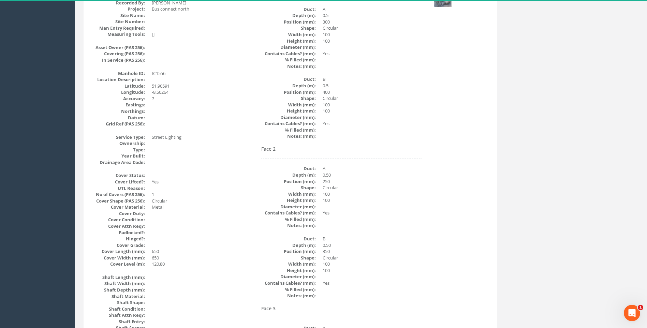
scroll to position [144, 0]
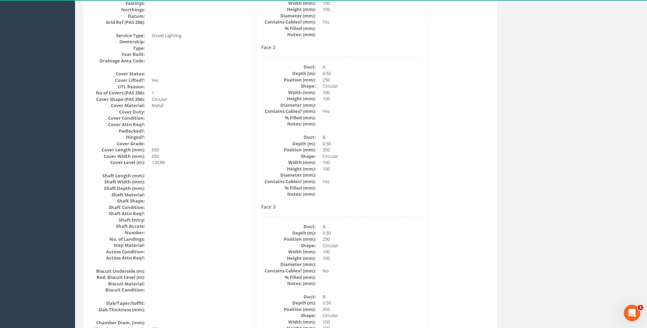
scroll to position [349, 0]
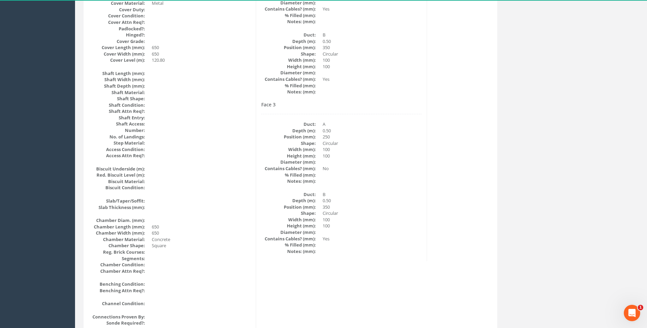
click at [211, 157] on dd at bounding box center [201, 156] width 99 height 6
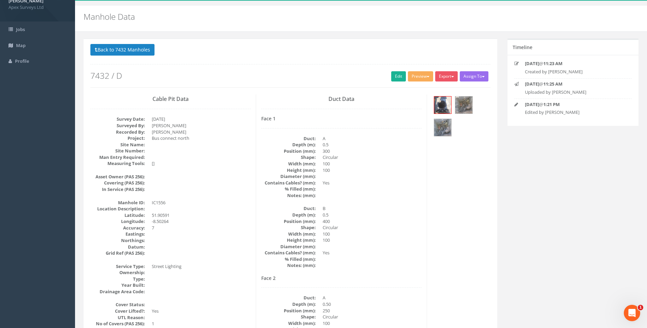
scroll to position [0, 0]
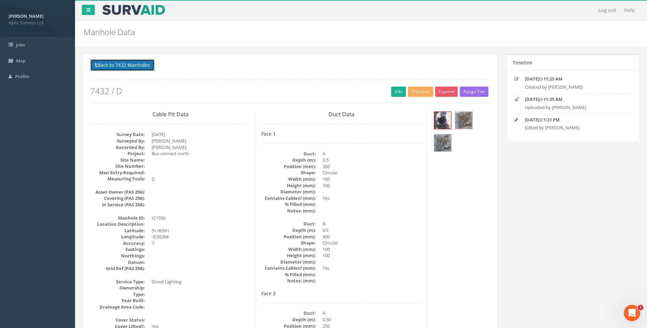
drag, startPoint x: 130, startPoint y: 65, endPoint x: 203, endPoint y: 69, distance: 73.8
click at [130, 66] on button "Back to 7432 Manholes" at bounding box center [122, 65] width 64 height 12
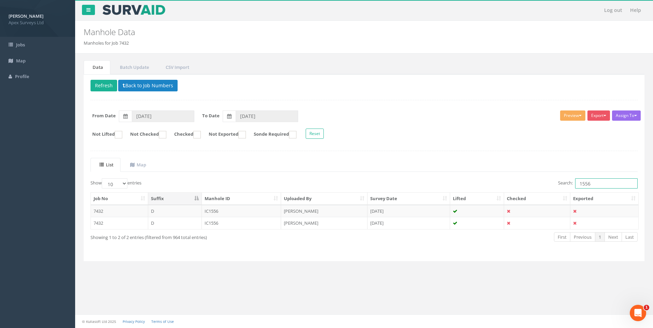
drag, startPoint x: 587, startPoint y: 183, endPoint x: 591, endPoint y: 183, distance: 3.8
click at [591, 183] on input "1556" at bounding box center [606, 183] width 62 height 10
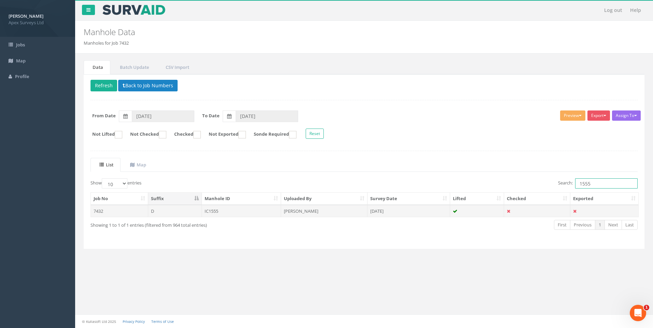
type input "1555"
click at [297, 211] on td "[PERSON_NAME]" at bounding box center [324, 211] width 86 height 12
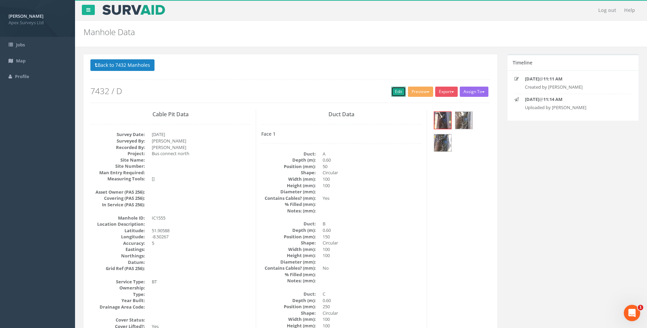
click at [391, 91] on link "Edit" at bounding box center [398, 92] width 15 height 10
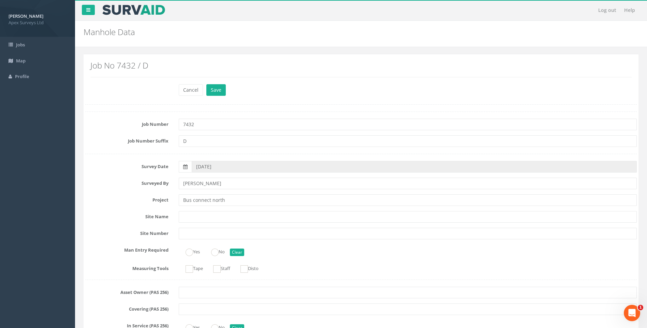
click at [119, 197] on label "Project" at bounding box center [127, 199] width 94 height 9
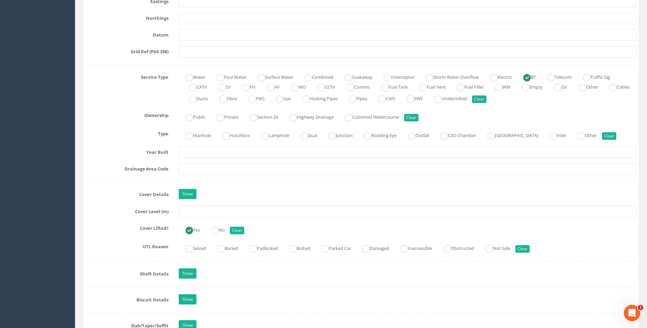
scroll to position [478, 0]
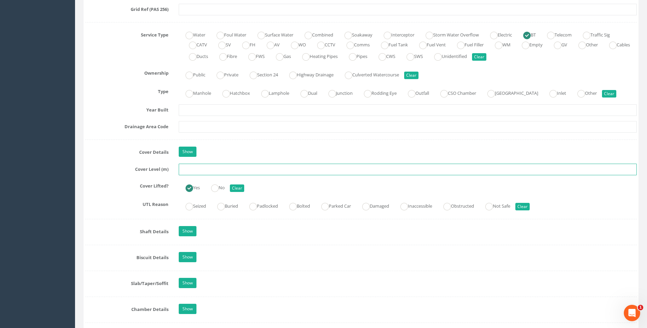
click at [194, 169] on input "text" at bounding box center [408, 170] width 458 height 12
type input "120.79"
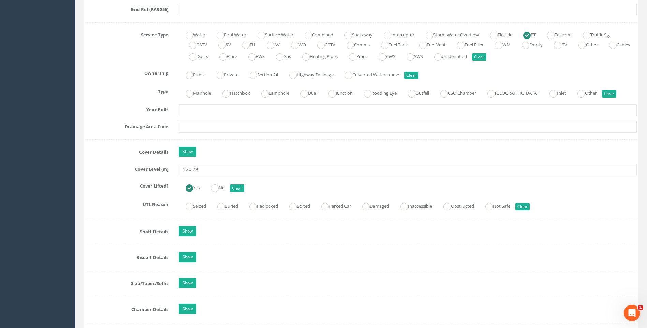
click at [125, 177] on div "Job Number 7432 Job Number Suffix D Survey Date [DATE] Surveyed By [PERSON_NAME…" at bounding box center [361, 258] width 552 height 1249
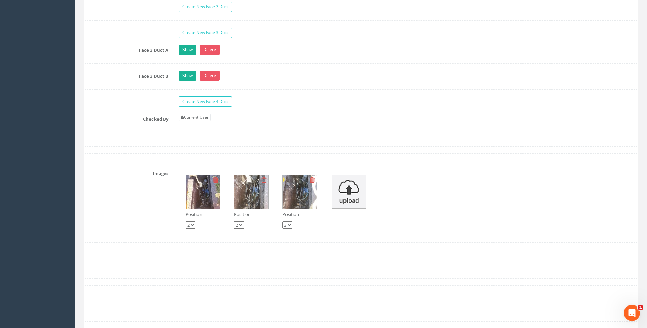
scroll to position [1263, 0]
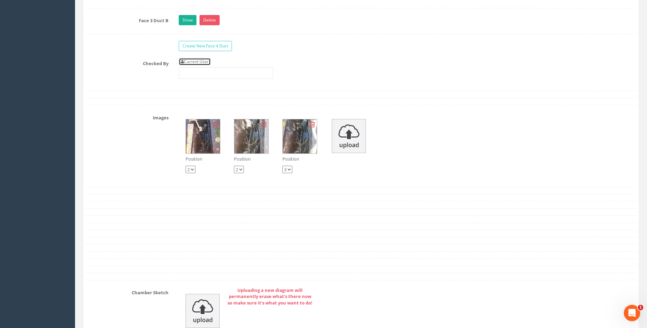
click at [194, 63] on link "Current User" at bounding box center [195, 62] width 32 height 8
type input "[PERSON_NAME]"
click at [154, 73] on div "Checked By Current User [PERSON_NAME]" at bounding box center [361, 71] width 562 height 26
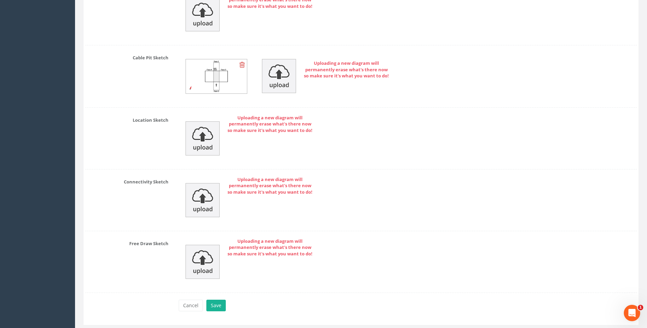
scroll to position [1579, 0]
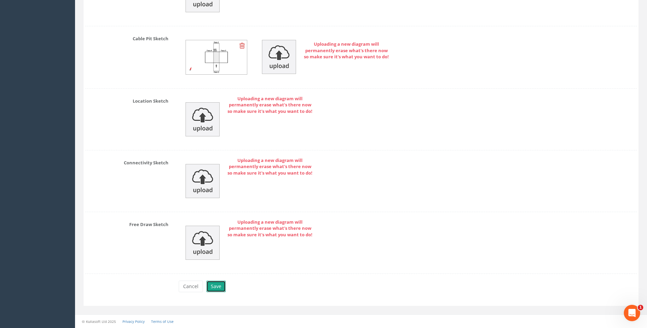
click at [215, 285] on button "Save" at bounding box center [215, 287] width 19 height 12
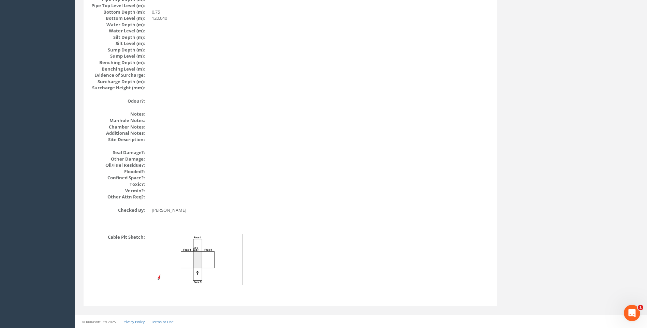
scroll to position [724, 0]
click at [198, 258] on img at bounding box center [197, 259] width 91 height 51
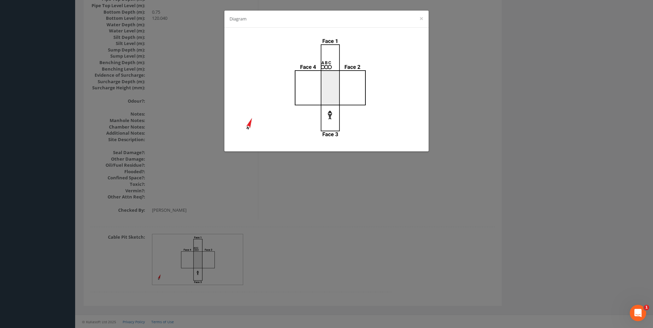
click at [448, 159] on div "Diagram ×" at bounding box center [326, 164] width 653 height 328
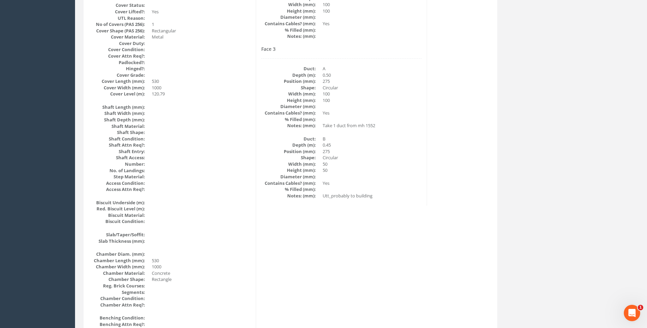
scroll to position [315, 0]
click at [347, 229] on div "Cable Pit Data Survey Date: [DATE] Surveyed By: [PERSON_NAME] Recorded By: [PER…" at bounding box center [290, 212] width 411 height 834
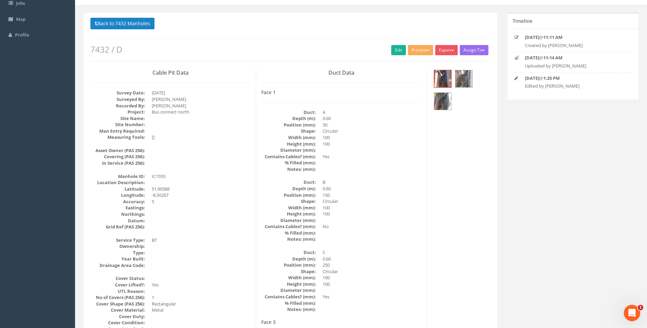
scroll to position [144, 0]
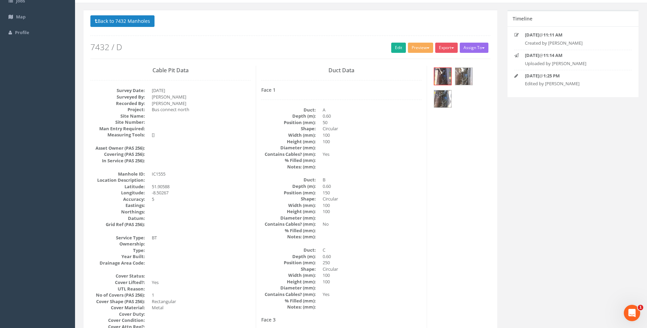
scroll to position [42, 0]
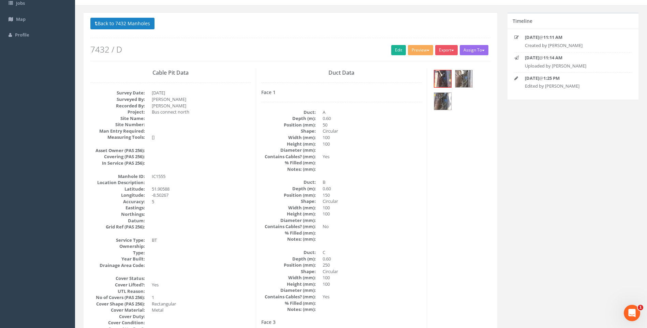
drag, startPoint x: 380, startPoint y: 250, endPoint x: 378, endPoint y: 243, distance: 7.7
click at [380, 250] on dd "C" at bounding box center [372, 252] width 99 height 6
drag, startPoint x: 125, startPoint y: 24, endPoint x: 262, endPoint y: 96, distance: 154.3
click at [126, 25] on button "Back to 7432 Manholes" at bounding box center [122, 24] width 64 height 12
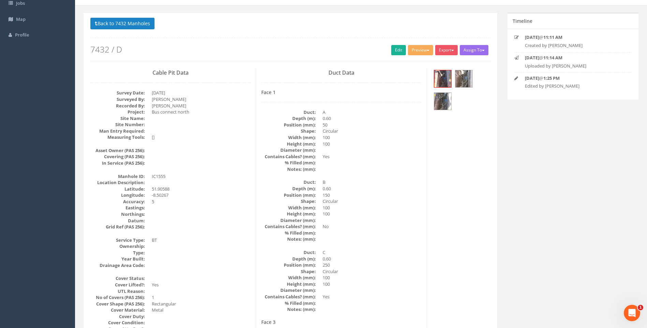
scroll to position [0, 0]
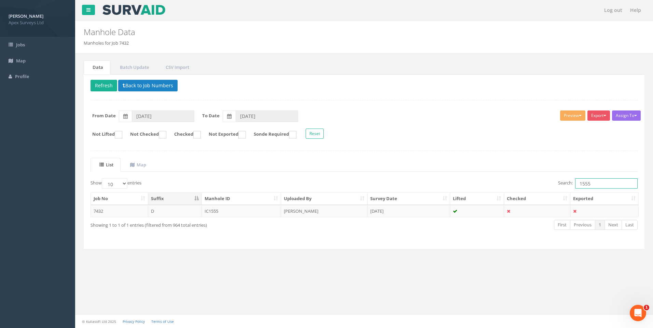
drag, startPoint x: 587, startPoint y: 184, endPoint x: 593, endPoint y: 184, distance: 6.1
click at [593, 184] on input "1555" at bounding box center [606, 183] width 62 height 10
type input "1557"
click at [305, 210] on td "[PERSON_NAME]" at bounding box center [324, 211] width 86 height 12
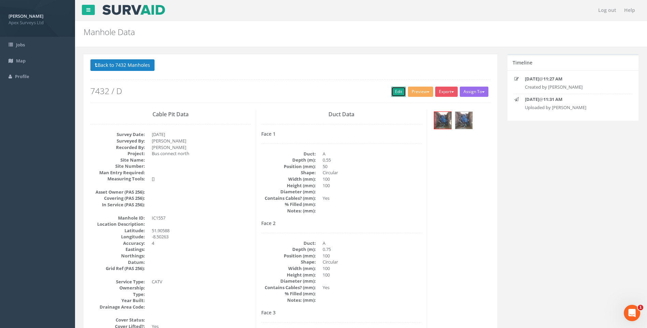
click at [395, 89] on link "Edit" at bounding box center [398, 92] width 15 height 10
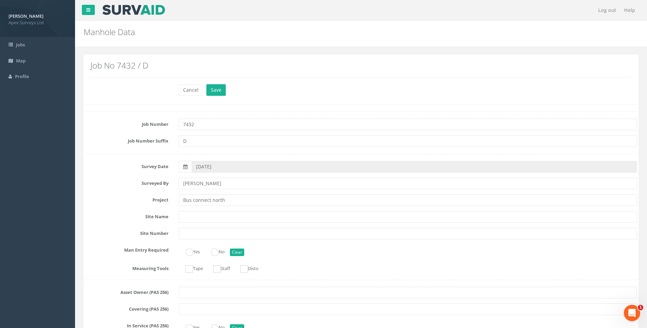
click at [123, 197] on label "Project" at bounding box center [127, 199] width 94 height 9
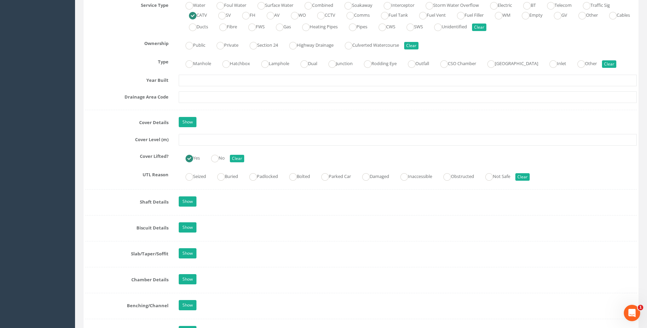
scroll to position [478, 0]
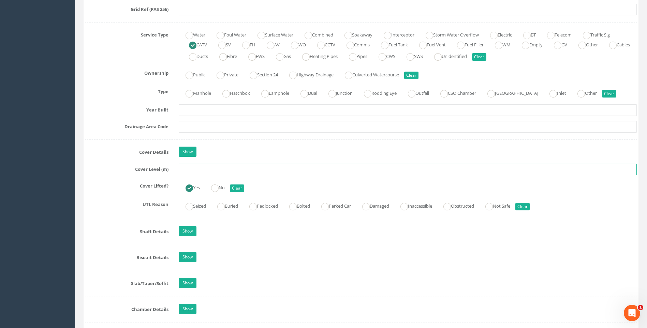
click at [215, 170] on input "text" at bounding box center [408, 170] width 458 height 12
type input "120.82"
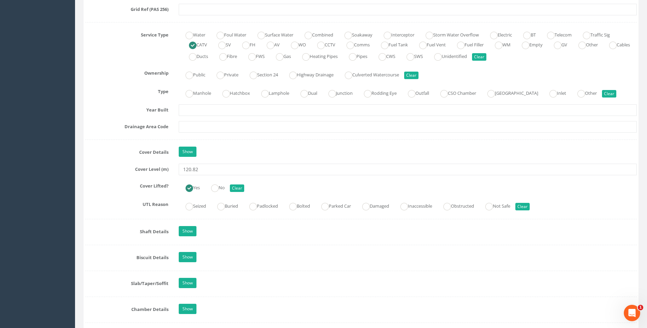
click at [120, 180] on div "Job Number 7432 Job Number Suffix D Survey Date [DATE] Surveyed By [PERSON_NAME…" at bounding box center [361, 254] width 552 height 1241
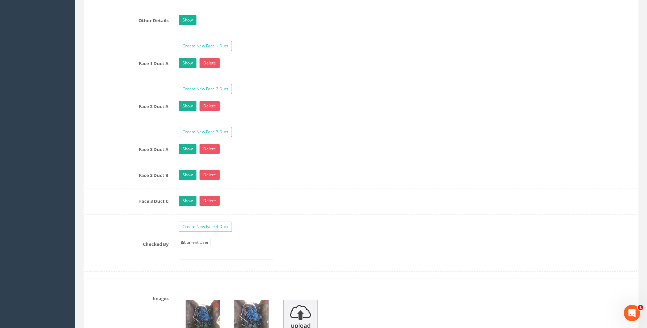
scroll to position [1126, 0]
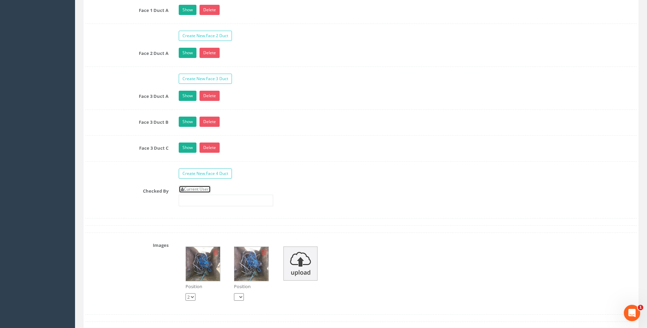
click at [200, 189] on link "Current User" at bounding box center [195, 190] width 32 height 8
type input "[PERSON_NAME]"
click at [102, 189] on label "Checked By" at bounding box center [127, 190] width 94 height 9
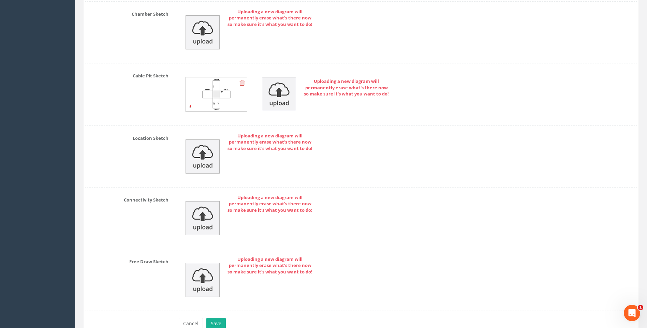
scroll to position [1570, 0]
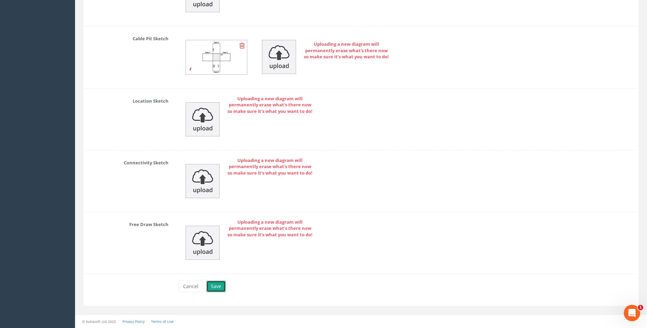
click at [217, 287] on button "Save" at bounding box center [215, 287] width 19 height 12
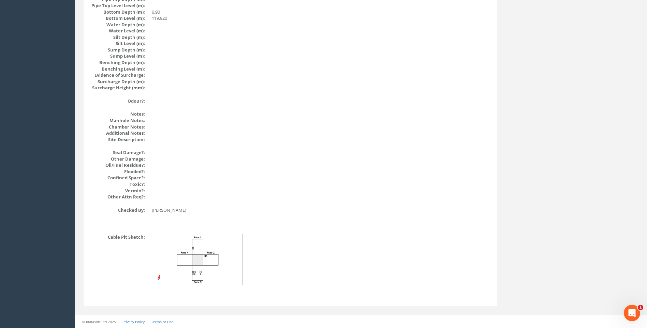
drag, startPoint x: 327, startPoint y: 207, endPoint x: 189, endPoint y: 139, distance: 153.2
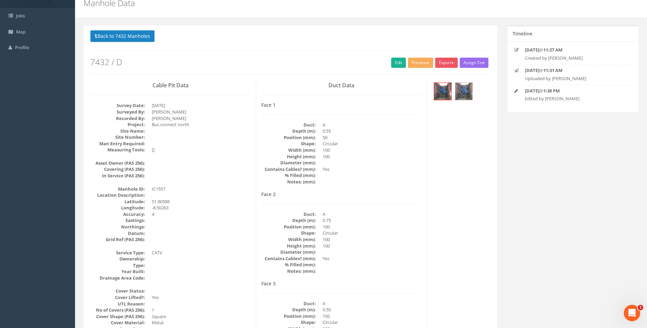
scroll to position [0, 0]
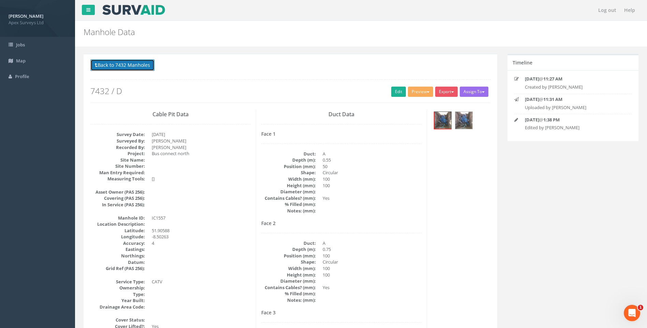
click at [139, 64] on button "Back to 7432 Manholes" at bounding box center [122, 65] width 64 height 12
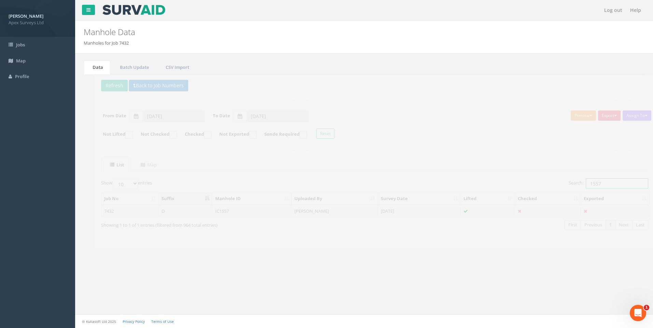
drag, startPoint x: 587, startPoint y: 184, endPoint x: 608, endPoint y: 176, distance: 21.6
click at [606, 184] on input "1557" at bounding box center [606, 183] width 62 height 10
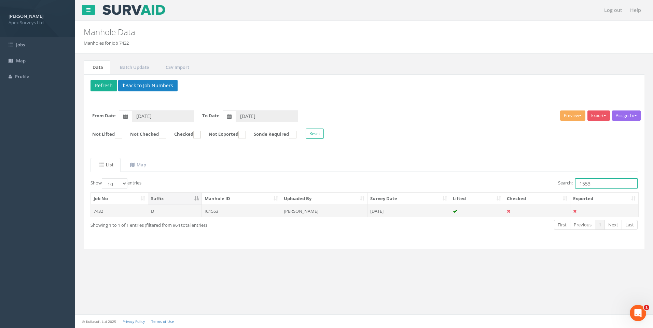
type input "1553"
drag, startPoint x: 301, startPoint y: 210, endPoint x: 440, endPoint y: 234, distance: 140.3
click at [302, 210] on td "[PERSON_NAME]" at bounding box center [324, 211] width 86 height 12
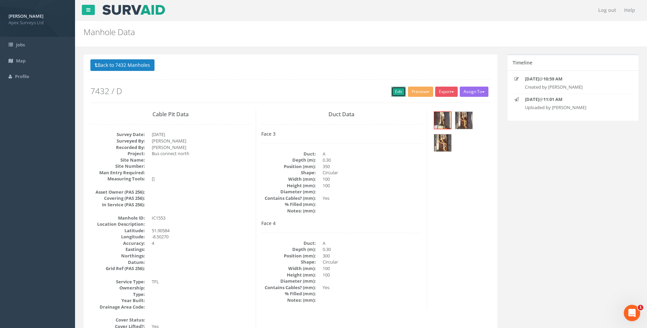
click at [397, 92] on link "Edit" at bounding box center [398, 92] width 15 height 10
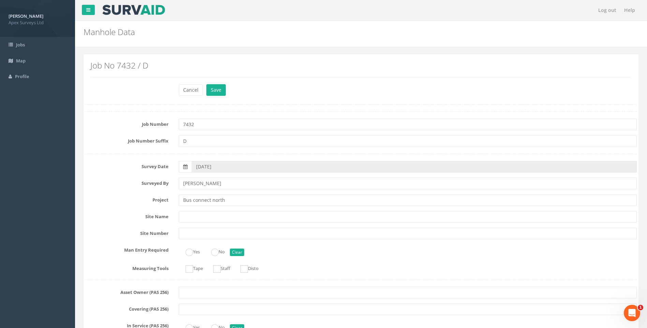
click at [98, 221] on div "Site Name" at bounding box center [361, 217] width 562 height 12
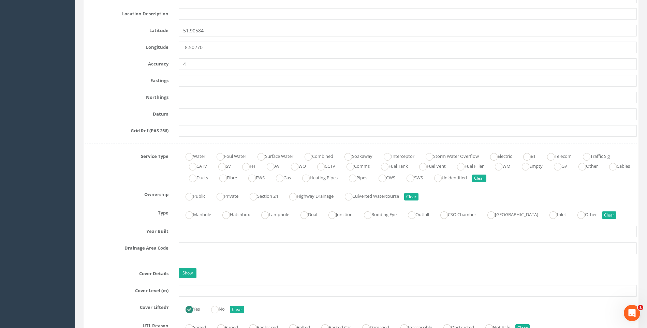
scroll to position [410, 0]
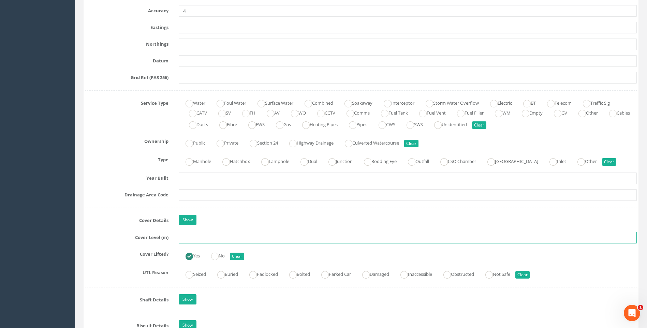
click at [187, 237] on input "text" at bounding box center [408, 238] width 458 height 12
type input "120.72"
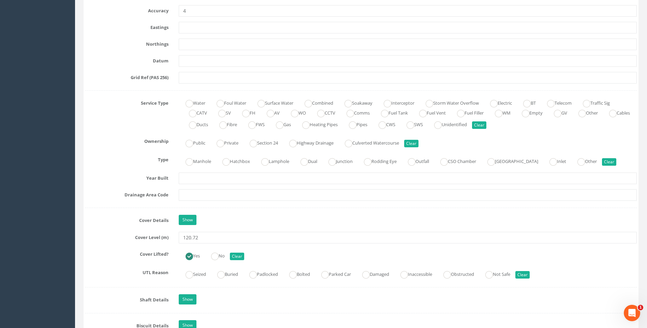
click at [103, 148] on div "Ownership Public Private Section 24 Highway Drainage [GEOGRAPHIC_DATA] Clear" at bounding box center [361, 142] width 562 height 13
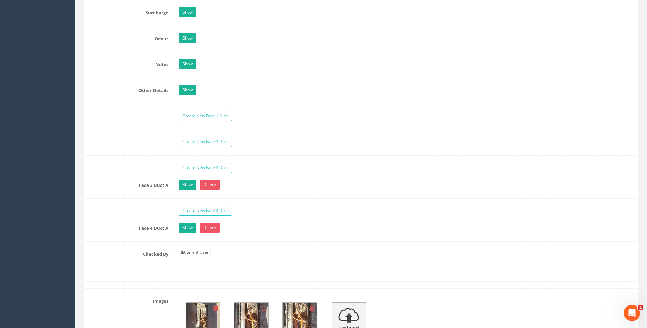
scroll to position [1058, 0]
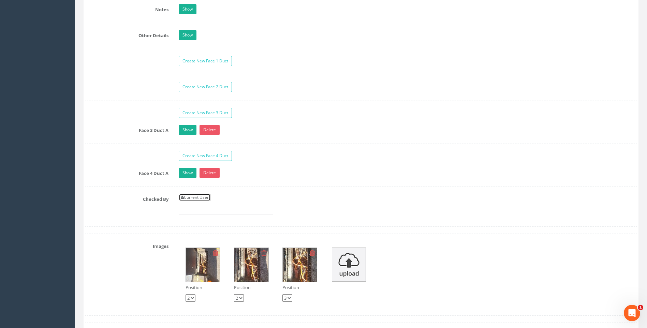
click at [204, 198] on link "Current User" at bounding box center [195, 198] width 32 height 8
type input "[PERSON_NAME]"
click at [154, 197] on label "Checked By" at bounding box center [127, 198] width 94 height 9
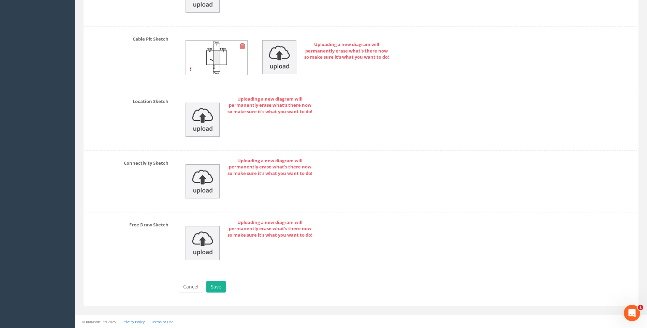
scroll to position [1503, 0]
click at [216, 287] on button "Save" at bounding box center [215, 287] width 19 height 12
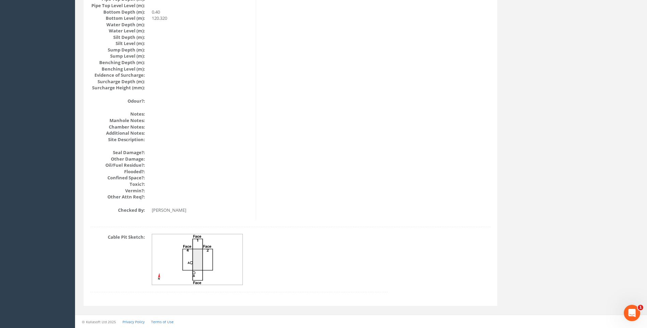
scroll to position [724, 0]
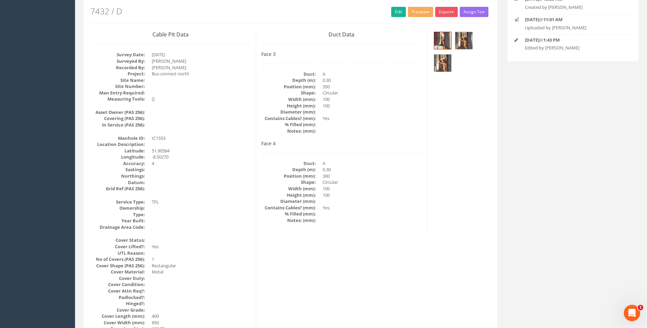
scroll to position [76, 0]
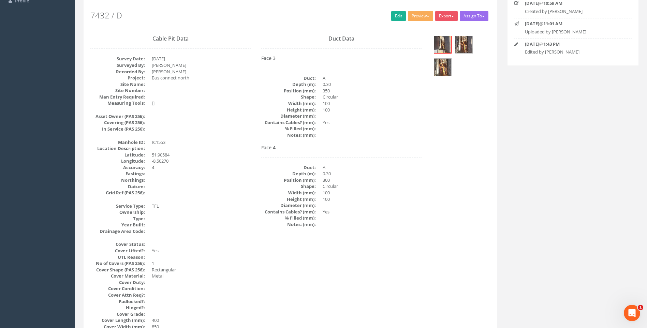
click at [285, 219] on dt "% Filled (mm):" at bounding box center [288, 218] width 55 height 6
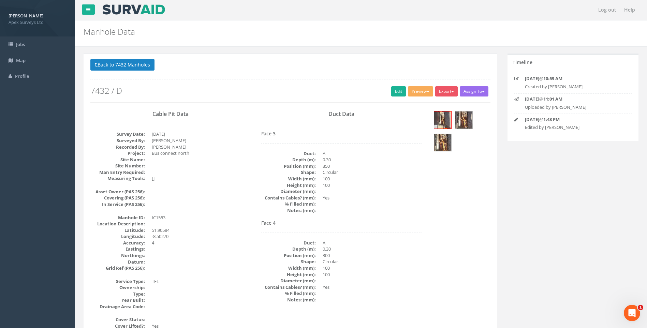
scroll to position [0, 0]
drag, startPoint x: 126, startPoint y: 65, endPoint x: 279, endPoint y: 135, distance: 168.9
click at [126, 65] on button "Back to 7432 Manholes" at bounding box center [122, 65] width 64 height 12
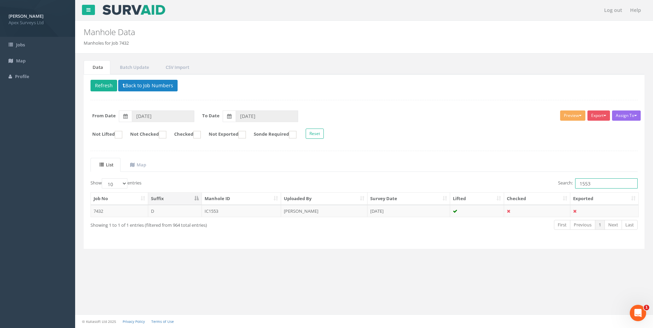
drag, startPoint x: 588, startPoint y: 184, endPoint x: 593, endPoint y: 186, distance: 5.7
click at [593, 186] on input "1553" at bounding box center [606, 183] width 62 height 10
type input "1554"
click at [308, 210] on td "[PERSON_NAME]" at bounding box center [324, 211] width 86 height 12
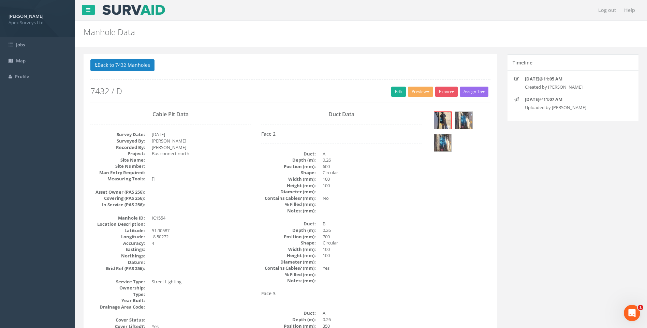
click at [360, 225] on dd "B" at bounding box center [372, 224] width 99 height 6
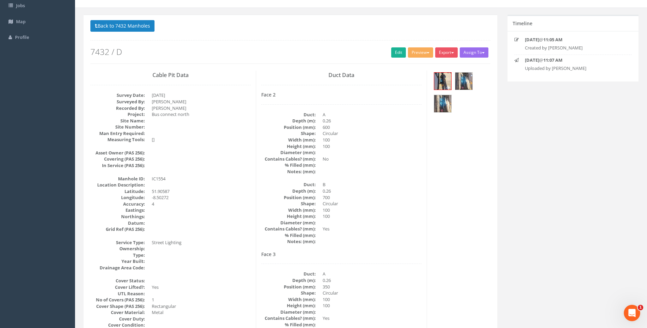
scroll to position [34, 0]
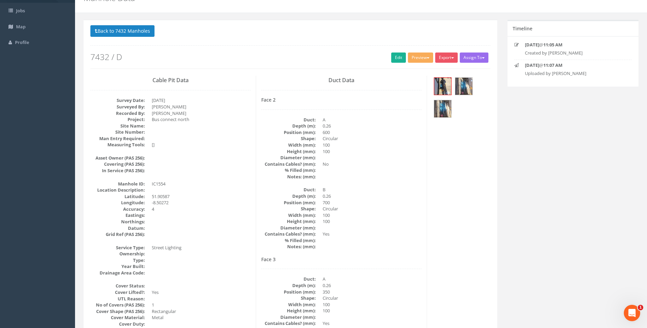
click at [391, 231] on dd "Yes" at bounding box center [372, 234] width 99 height 6
click at [394, 57] on link "Edit" at bounding box center [398, 58] width 15 height 10
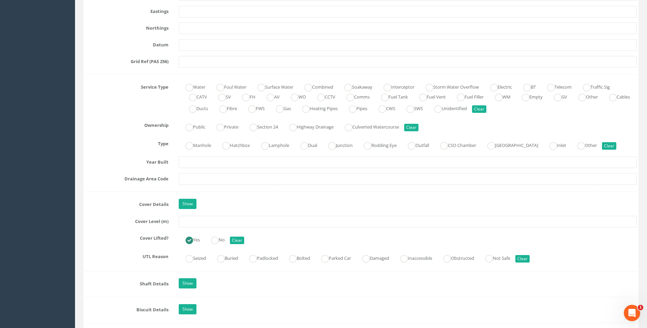
scroll to position [478, 0]
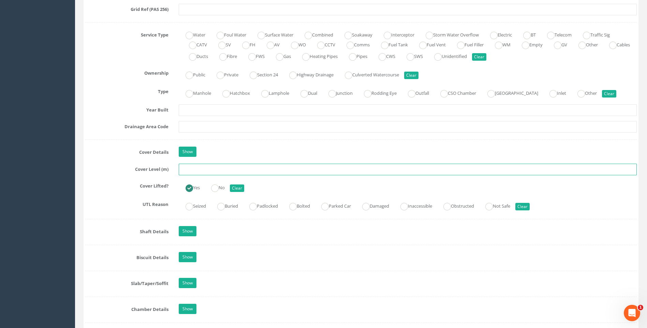
drag, startPoint x: 185, startPoint y: 169, endPoint x: 358, endPoint y: 166, distance: 173.7
click at [185, 169] on input "text" at bounding box center [408, 170] width 458 height 12
type input "120.98"
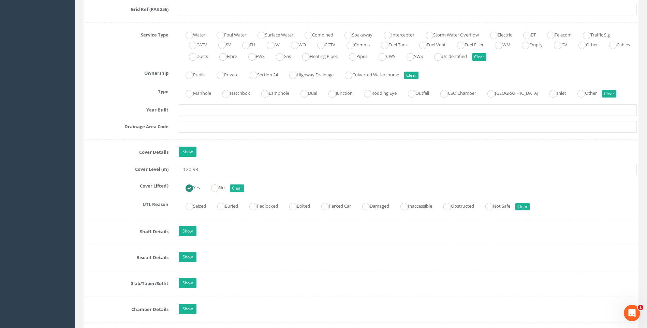
click at [115, 155] on label "Cover Details" at bounding box center [127, 151] width 94 height 9
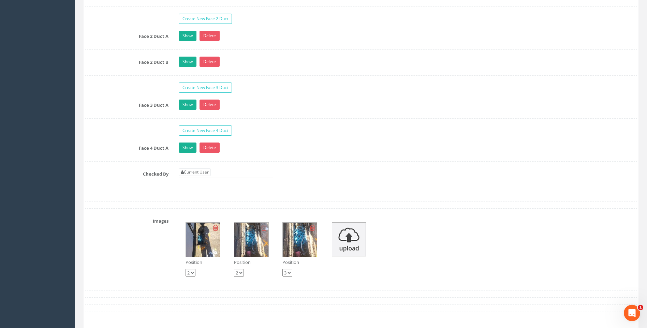
scroll to position [1195, 0]
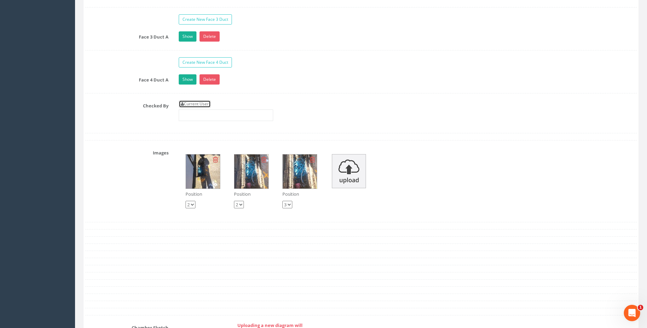
drag, startPoint x: 209, startPoint y: 103, endPoint x: 181, endPoint y: 104, distance: 28.0
click at [209, 103] on link "Current User" at bounding box center [195, 104] width 32 height 8
type input "[PERSON_NAME]"
click at [139, 109] on label "Checked By" at bounding box center [127, 104] width 94 height 9
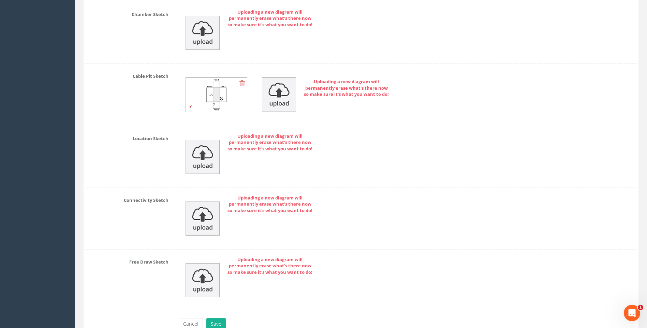
scroll to position [1546, 0]
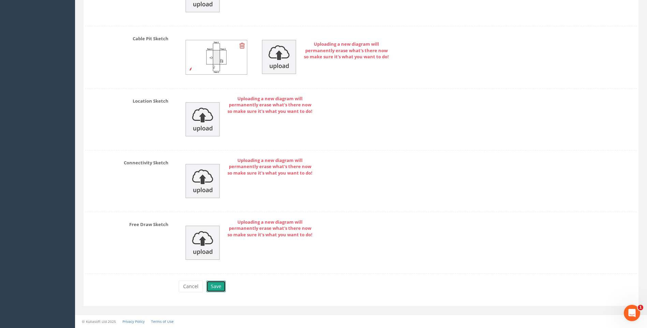
click at [213, 287] on button "Save" at bounding box center [215, 287] width 19 height 12
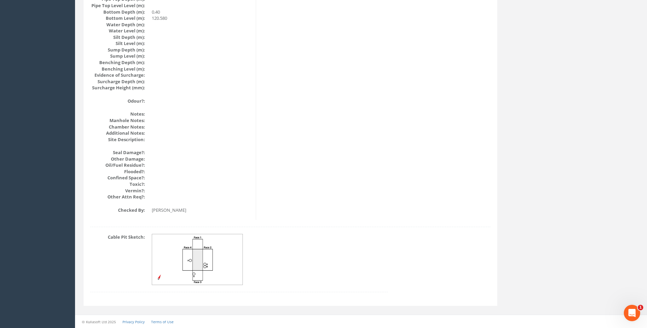
scroll to position [724, 0]
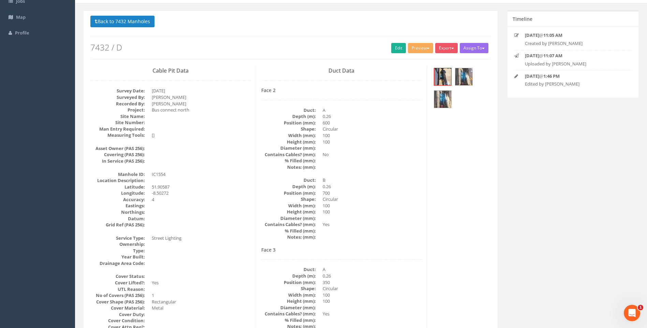
scroll to position [42, 0]
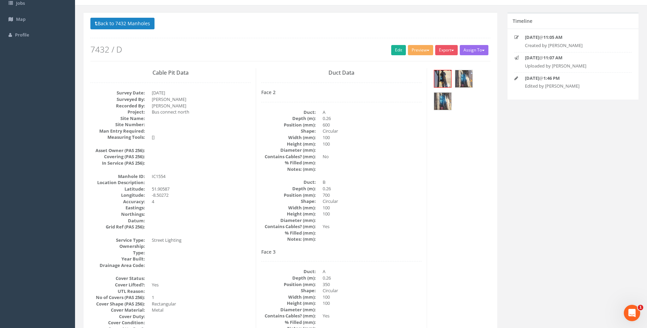
click at [419, 211] on dd "100" at bounding box center [372, 214] width 99 height 6
click at [127, 19] on button "Back to 7432 Manholes" at bounding box center [122, 24] width 64 height 12
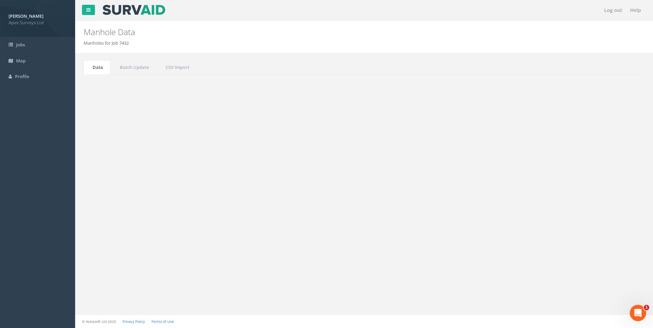
drag, startPoint x: 586, startPoint y: 183, endPoint x: 601, endPoint y: 185, distance: 15.1
click at [601, 185] on input "1554" at bounding box center [606, 183] width 62 height 10
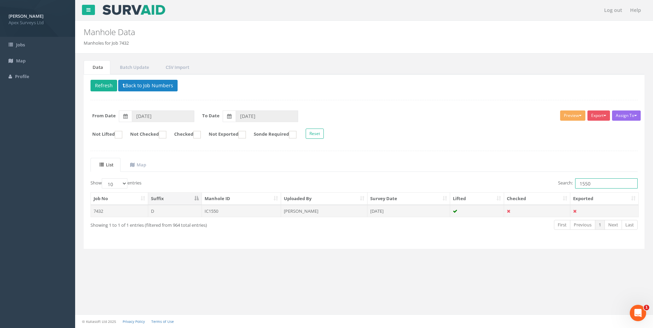
type input "1550"
drag, startPoint x: 307, startPoint y: 210, endPoint x: 392, endPoint y: 246, distance: 93.0
click at [307, 211] on td "[PERSON_NAME]" at bounding box center [324, 211] width 86 height 12
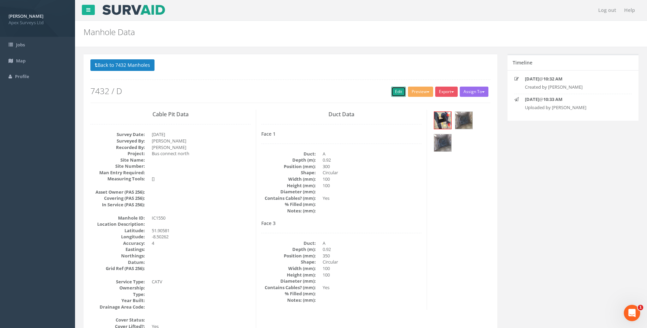
click at [394, 89] on link "Edit" at bounding box center [398, 92] width 15 height 10
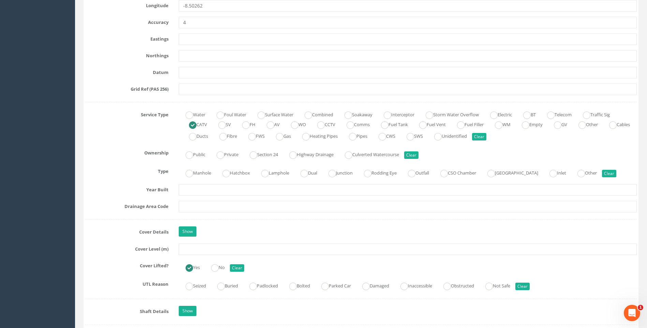
scroll to position [478, 0]
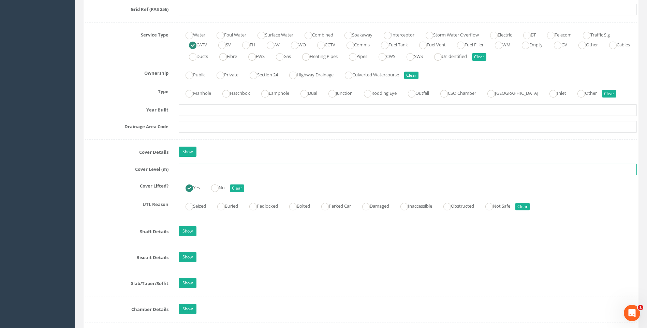
drag, startPoint x: 193, startPoint y: 172, endPoint x: 344, endPoint y: 177, distance: 150.6
click at [194, 172] on input "text" at bounding box center [408, 170] width 458 height 12
type input "120.59"
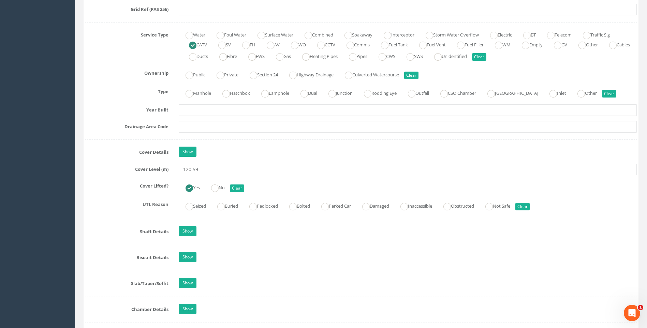
click at [120, 161] on div "Job Number 7432 Job Number Suffix D Survey Date [DATE] Surveyed By [PERSON_NAME…" at bounding box center [361, 220] width 552 height 1172
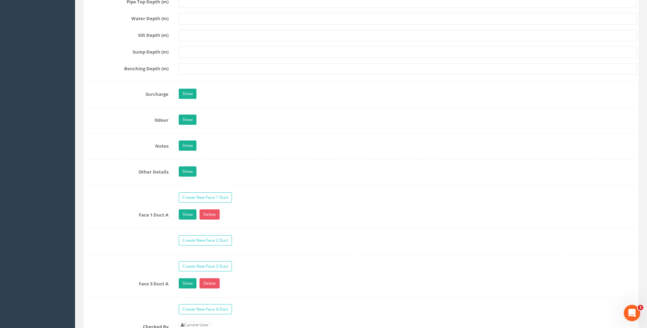
scroll to position [1092, 0]
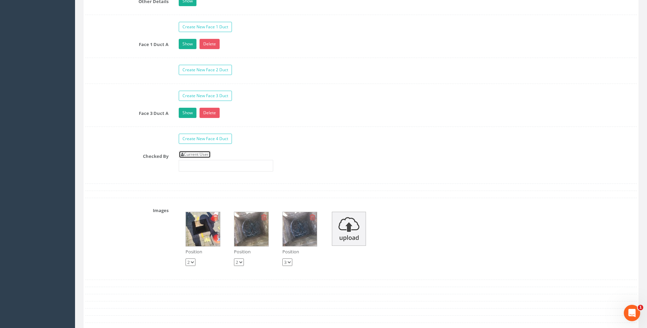
drag, startPoint x: 199, startPoint y: 154, endPoint x: 190, endPoint y: 154, distance: 8.9
click at [198, 154] on link "Current User" at bounding box center [195, 155] width 32 height 8
type input "[PERSON_NAME]"
click at [143, 156] on label "Checked By" at bounding box center [127, 155] width 94 height 9
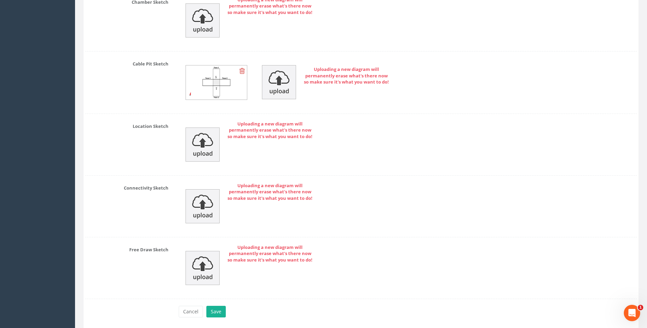
scroll to position [1501, 0]
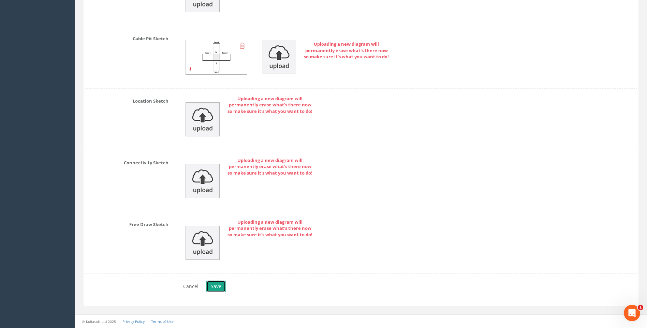
click at [213, 284] on button "Save" at bounding box center [215, 287] width 19 height 12
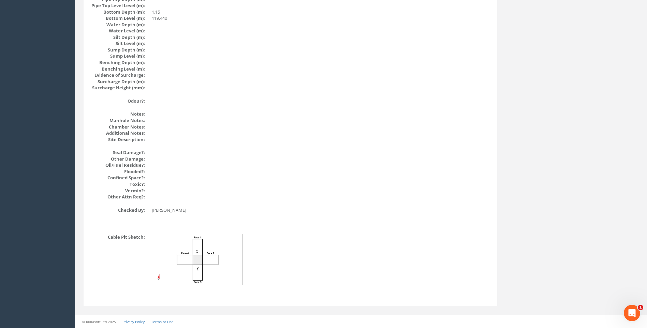
scroll to position [724, 0]
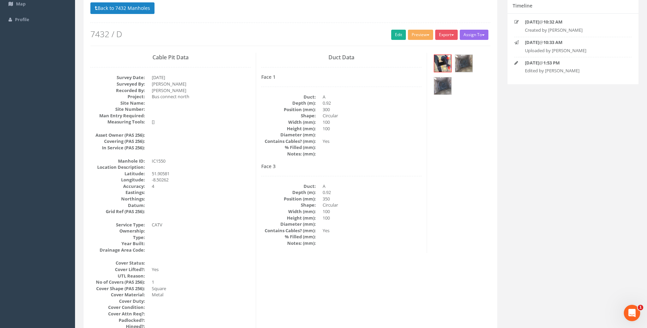
scroll to position [42, 0]
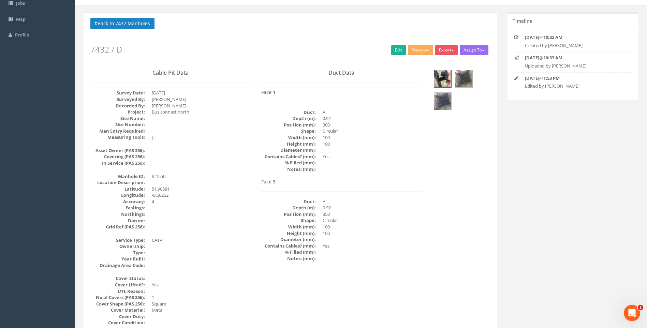
click at [414, 178] on div "Duct Data Face 1 Duct: A Depth (m): 0.92 Position (mm): 300 Shape: Circular Wid…" at bounding box center [341, 168] width 171 height 201
drag, startPoint x: 130, startPoint y: 25, endPoint x: 165, endPoint y: 60, distance: 50.2
click at [130, 25] on button "Back to 7432 Manholes" at bounding box center [122, 24] width 64 height 12
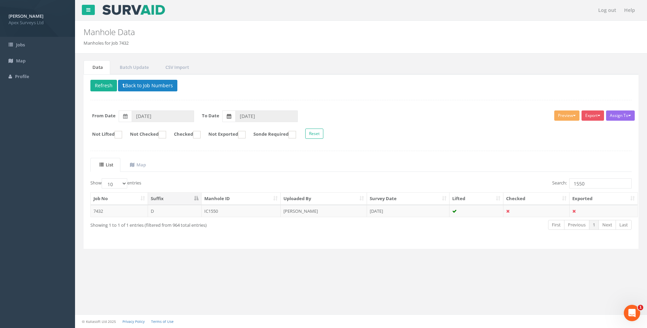
scroll to position [0, 0]
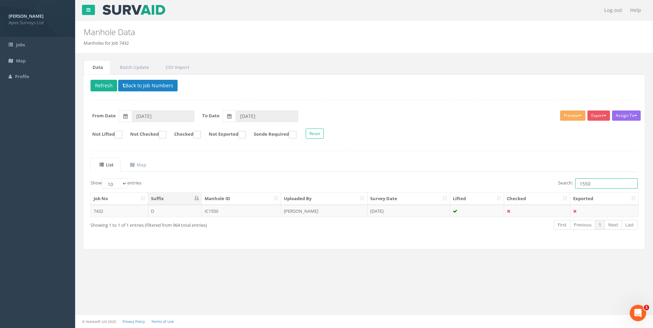
drag, startPoint x: 587, startPoint y: 182, endPoint x: 592, endPoint y: 183, distance: 5.5
click at [592, 183] on input "1550" at bounding box center [606, 183] width 62 height 10
type input "1552"
click at [360, 209] on td "[PERSON_NAME]" at bounding box center [324, 211] width 86 height 12
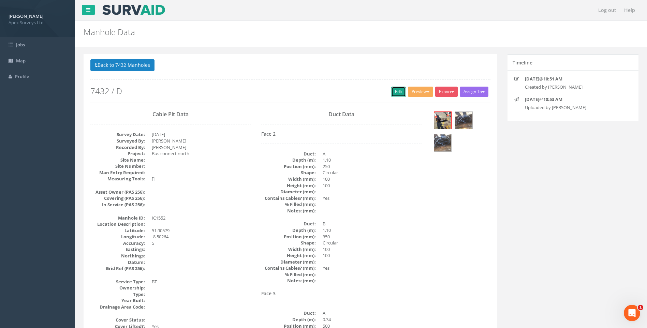
click at [398, 91] on link "Edit" at bounding box center [398, 92] width 15 height 10
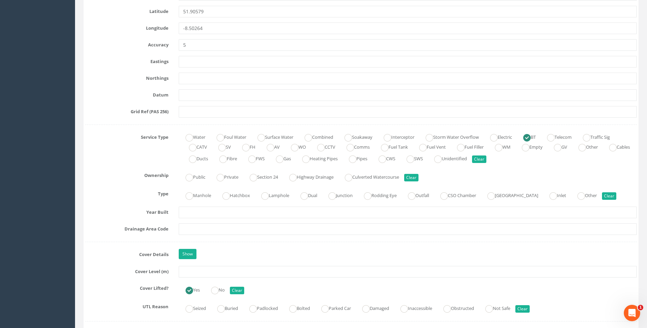
scroll to position [512, 0]
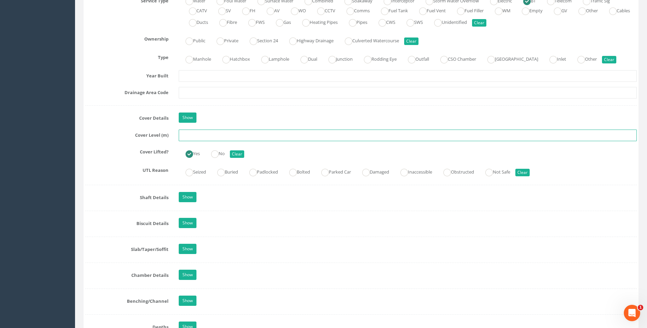
click at [193, 138] on input "text" at bounding box center [408, 136] width 458 height 12
type input "120.58"
click at [111, 145] on div "Job Number 7432 Job Number Suffix D Survey Date [DATE] Surveyed By [PERSON_NAME…" at bounding box center [361, 224] width 552 height 1249
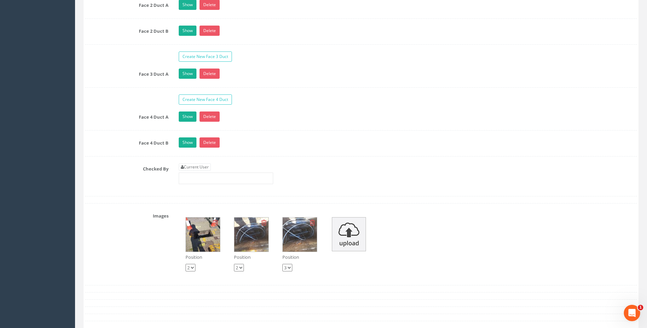
scroll to position [1195, 0]
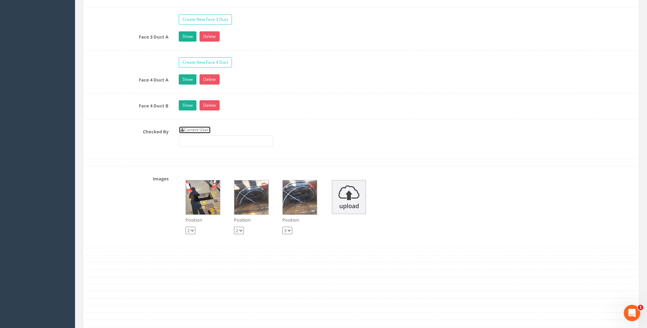
click at [199, 131] on link "Current User" at bounding box center [195, 130] width 32 height 8
type input "[PERSON_NAME]"
click at [160, 135] on label "Checked By" at bounding box center [127, 130] width 94 height 9
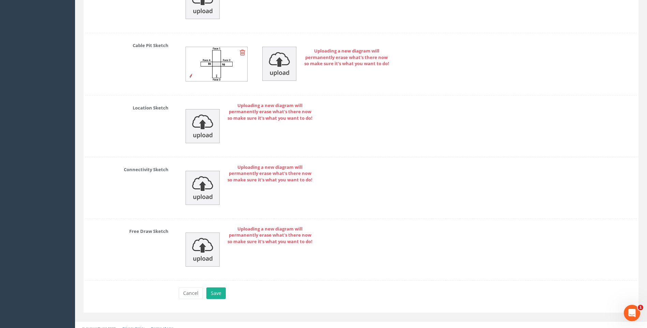
scroll to position [1572, 0]
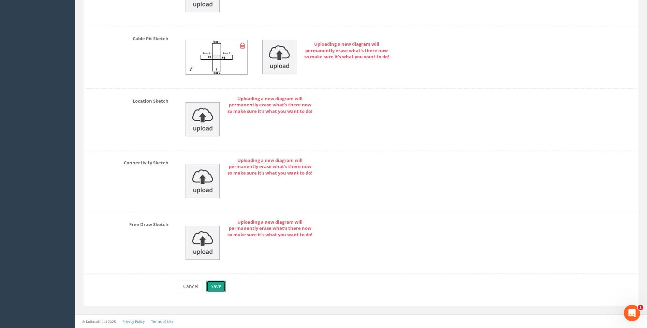
click at [221, 284] on button "Save" at bounding box center [215, 287] width 19 height 12
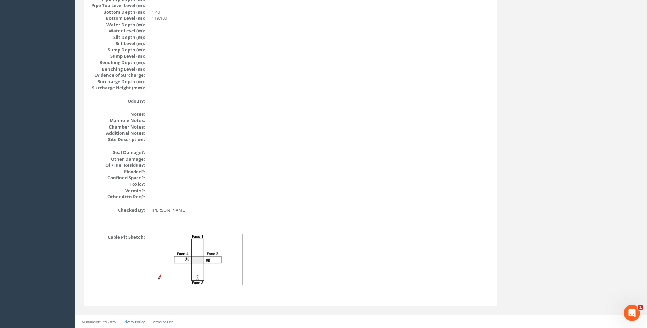
click at [201, 258] on img at bounding box center [197, 259] width 91 height 51
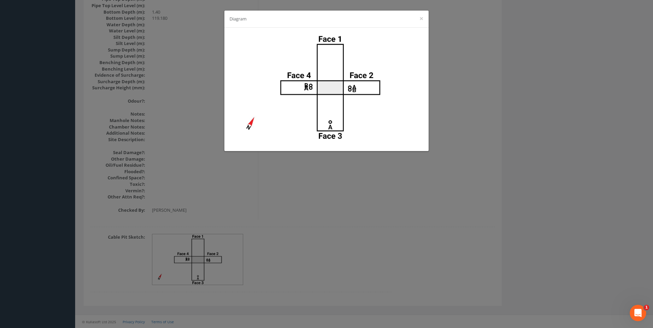
click at [425, 200] on div "Diagram ×" at bounding box center [326, 164] width 653 height 328
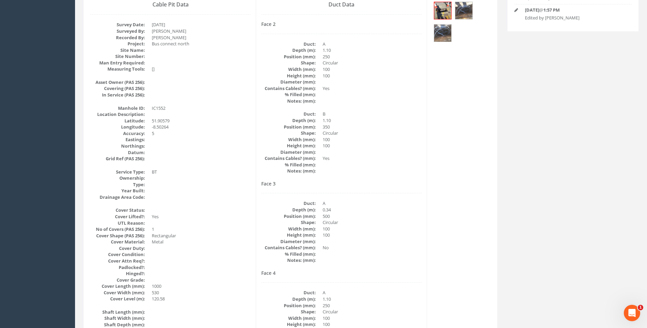
scroll to position [76, 0]
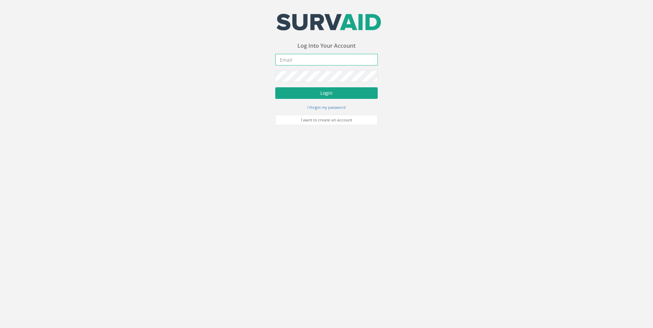
type input "[EMAIL_ADDRESS][DOMAIN_NAME]"
drag, startPoint x: 327, startPoint y: 91, endPoint x: 367, endPoint y: 122, distance: 50.4
click at [327, 91] on button "Login" at bounding box center [326, 93] width 102 height 12
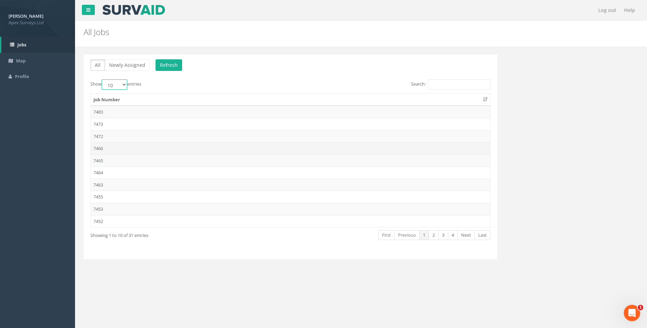
drag, startPoint x: 125, startPoint y: 84, endPoint x: 120, endPoint y: 147, distance: 64.0
click at [125, 85] on select "10 25 50 100" at bounding box center [115, 85] width 26 height 10
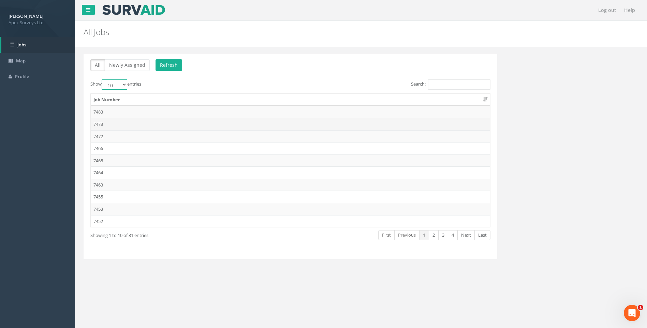
select select "100"
click at [103, 80] on select "10 25 50 100" at bounding box center [115, 85] width 26 height 10
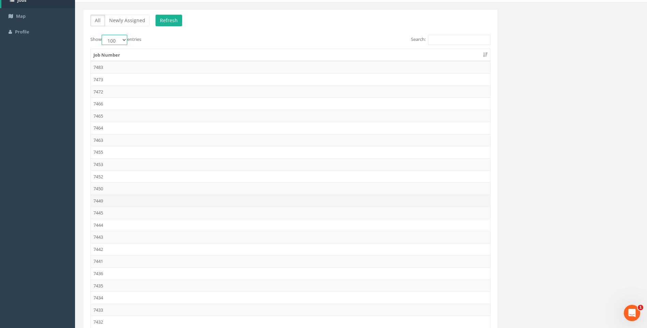
scroll to position [102, 0]
click at [99, 262] on td "7432" at bounding box center [291, 264] width 400 height 12
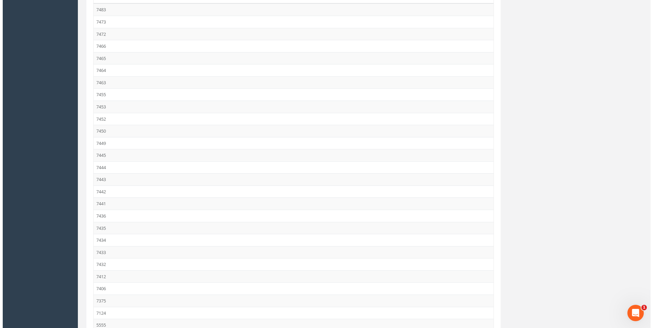
scroll to position [0, 0]
